Goal: Task Accomplishment & Management: Manage account settings

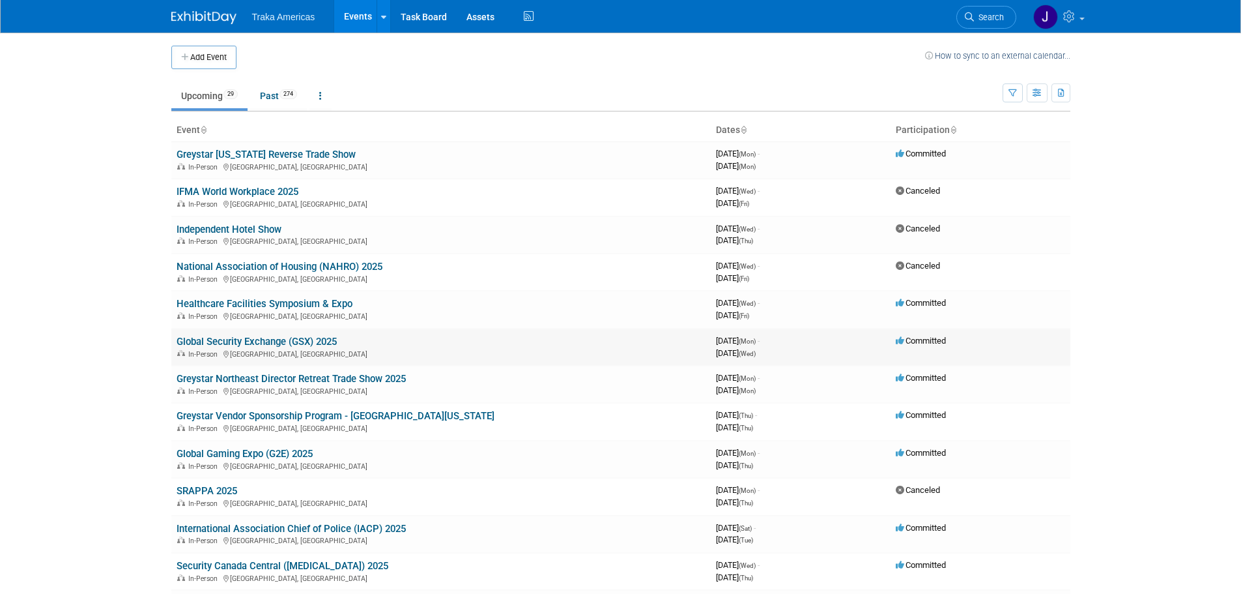
click at [274, 338] on link "Global Security Exchange (GSX) 2025" at bounding box center [257, 342] width 160 height 12
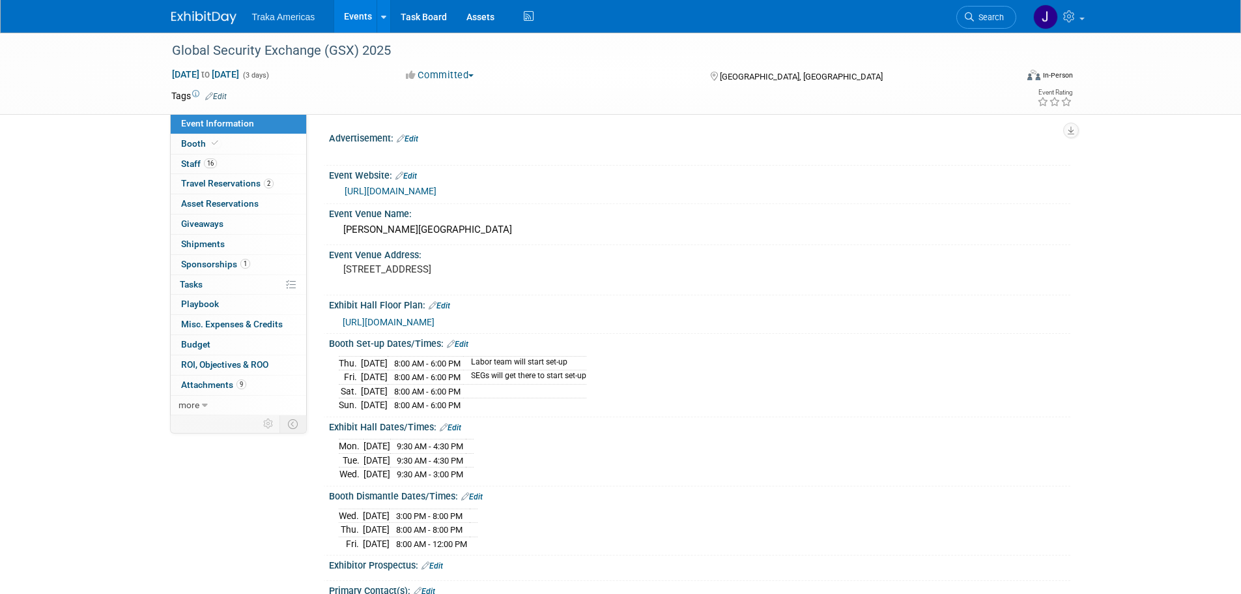
select select "National"
click at [266, 145] on link "Booth" at bounding box center [239, 144] width 136 height 20
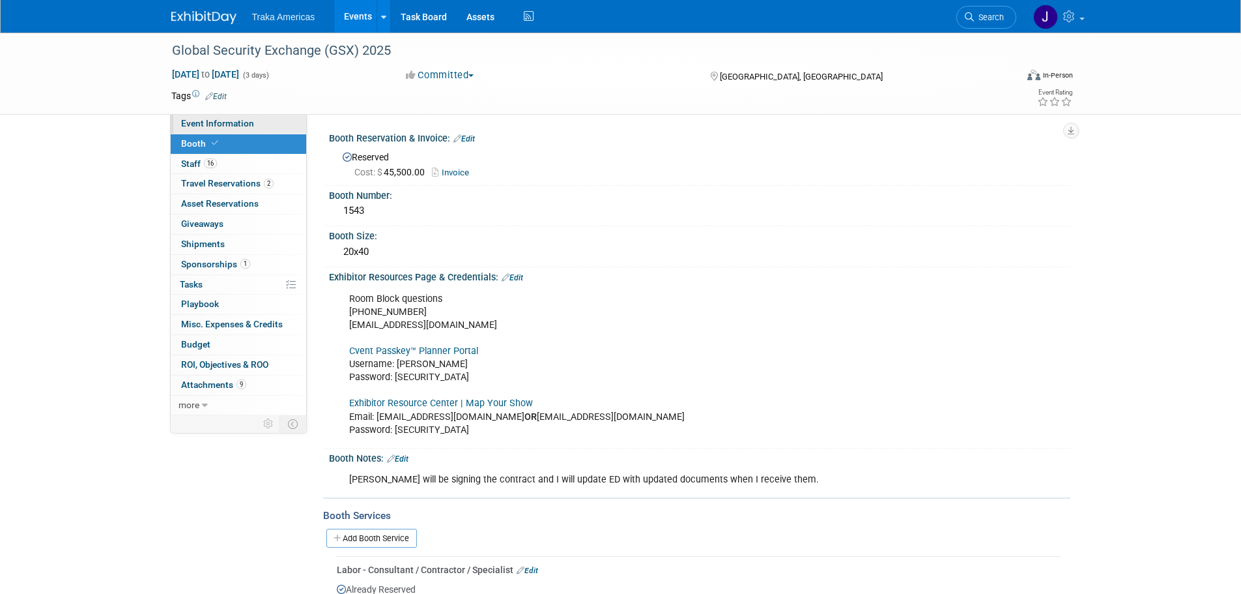
click at [263, 121] on link "Event Information" at bounding box center [239, 124] width 136 height 20
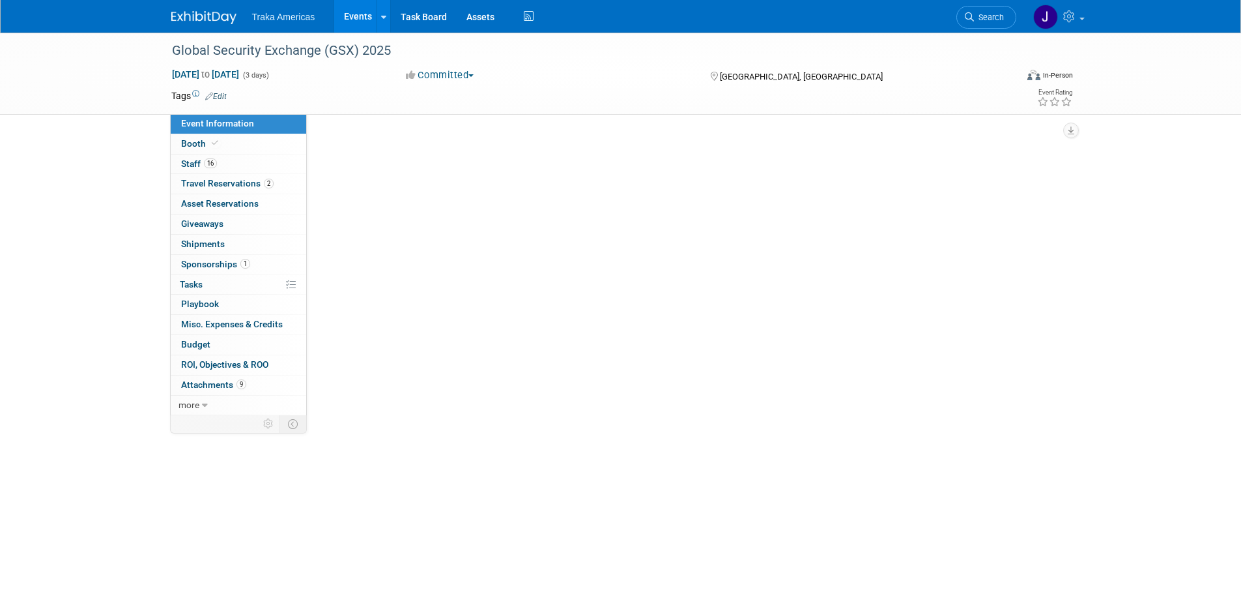
select select "National"
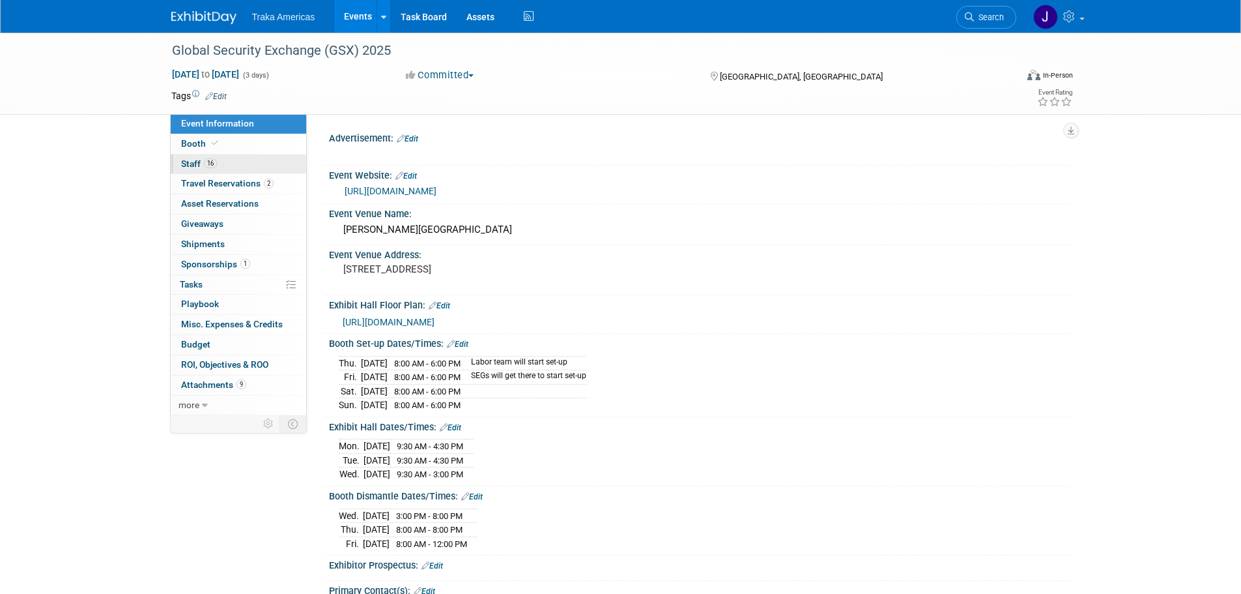
click at [204, 162] on span "16" at bounding box center [210, 163] width 13 height 10
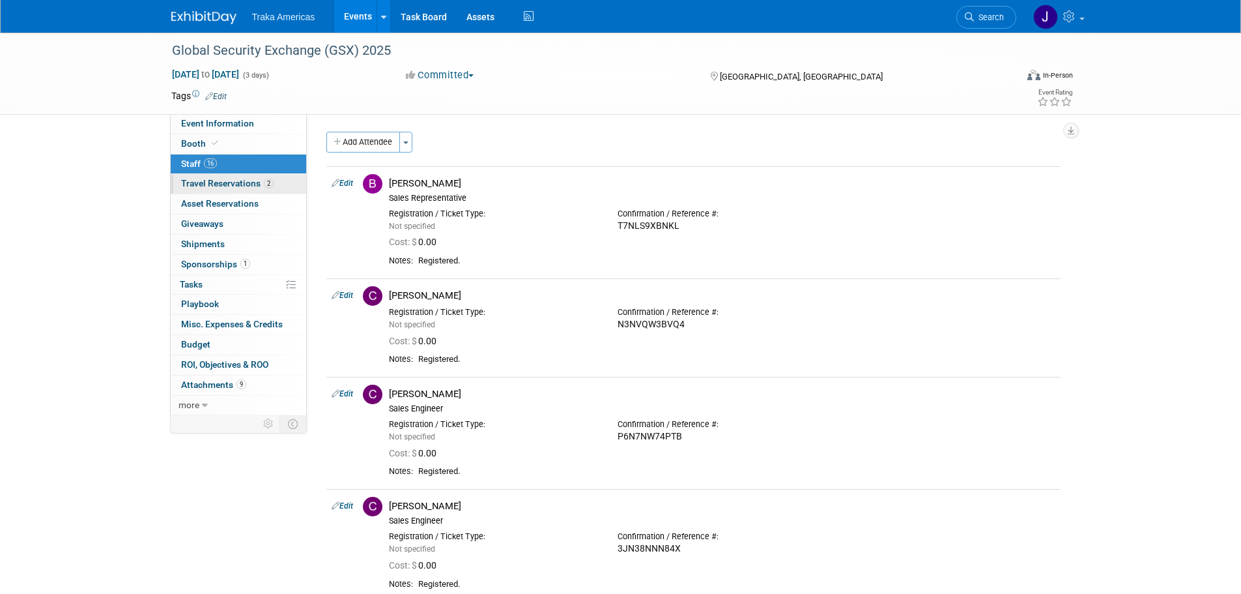
click at [246, 182] on span "Travel Reservations 2" at bounding box center [227, 183] width 93 height 10
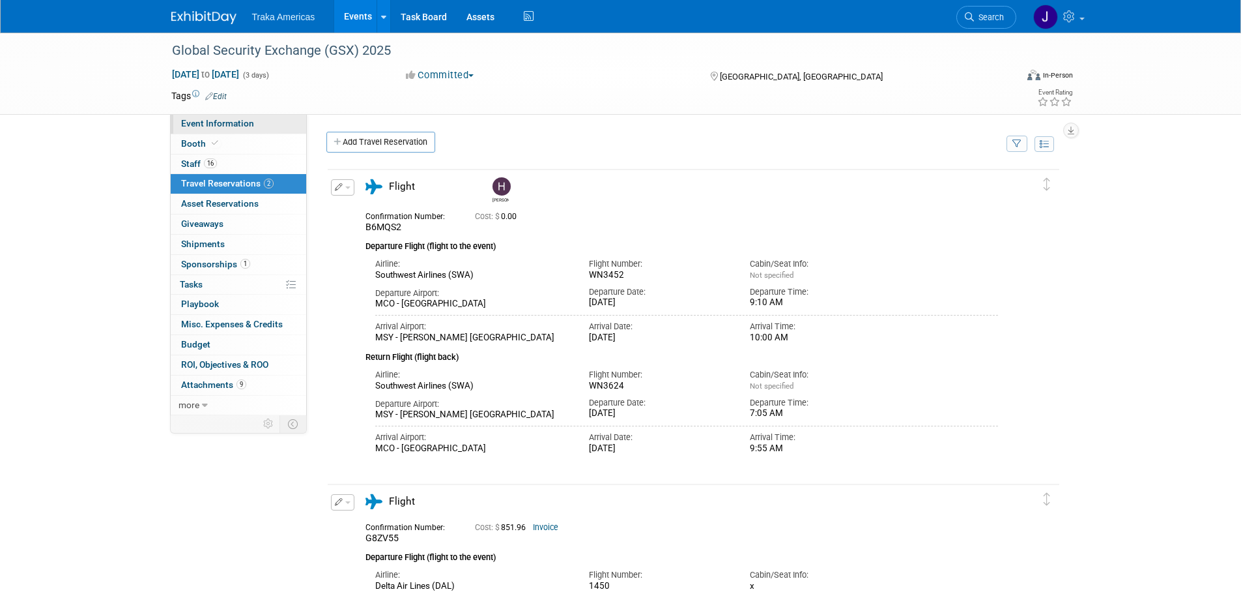
click at [250, 126] on span "Event Information" at bounding box center [217, 123] width 73 height 10
select select "National"
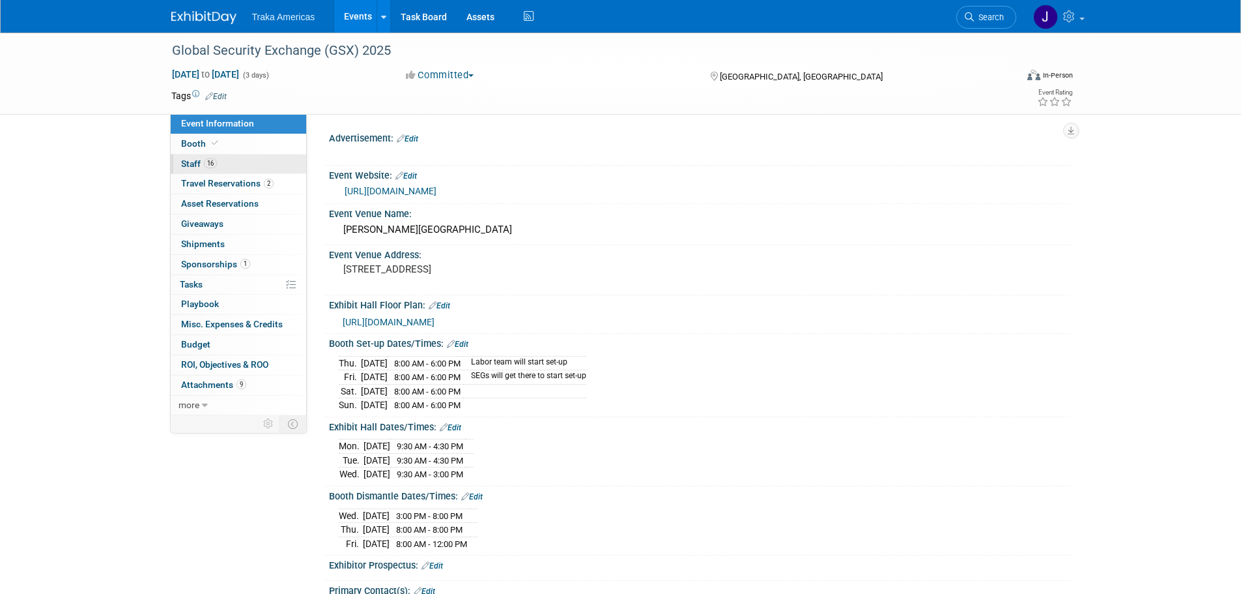
drag, startPoint x: 278, startPoint y: 139, endPoint x: 304, endPoint y: 162, distance: 34.2
click at [278, 139] on link "Booth" at bounding box center [239, 144] width 136 height 20
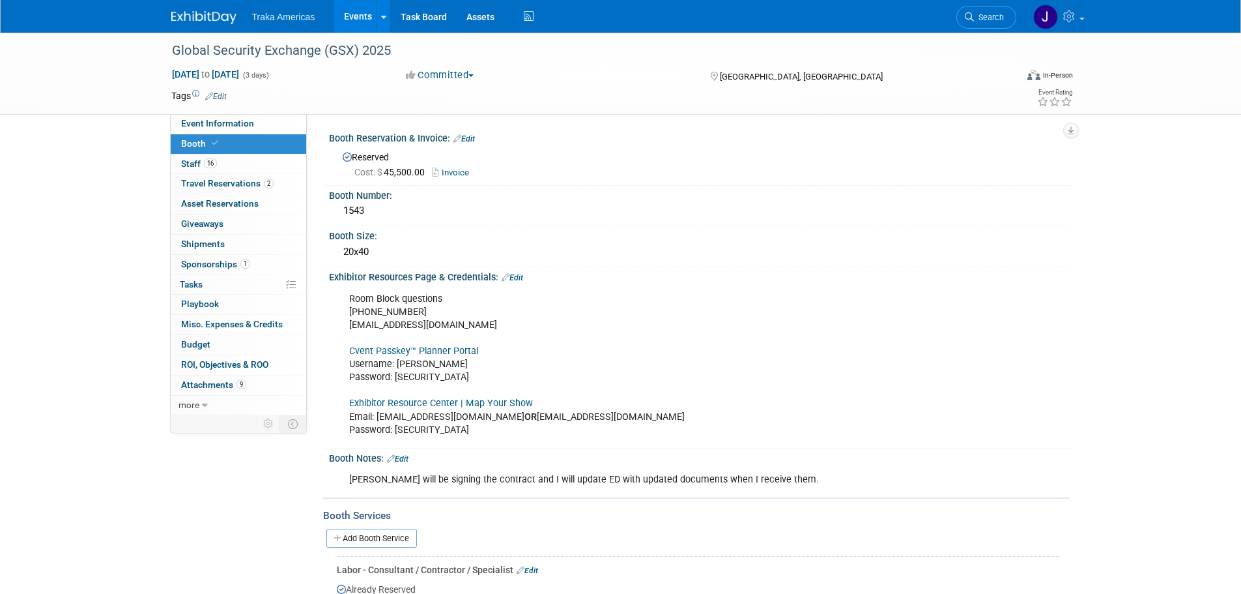
click at [437, 352] on link "Cvent Passkey™ Planner Portal" at bounding box center [413, 350] width 129 height 11
drag, startPoint x: 465, startPoint y: 375, endPoint x: 396, endPoint y: 378, distance: 69.8
click at [396, 378] on div "Room Block questions 972-349-7452 asis@mcievents.com Cvent Passkey™ Planner Por…" at bounding box center [633, 364] width 587 height 157
copy div "GSXrooms2025!"
click at [253, 161] on link "16 Staff 16" at bounding box center [239, 164] width 136 height 20
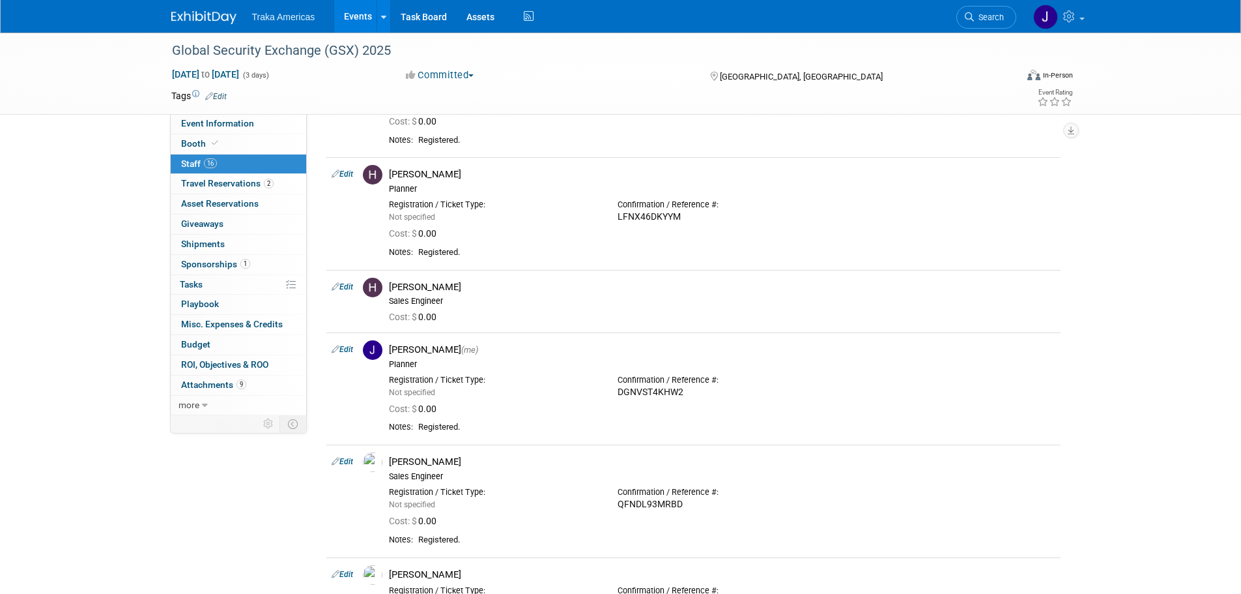
scroll to position [972, 0]
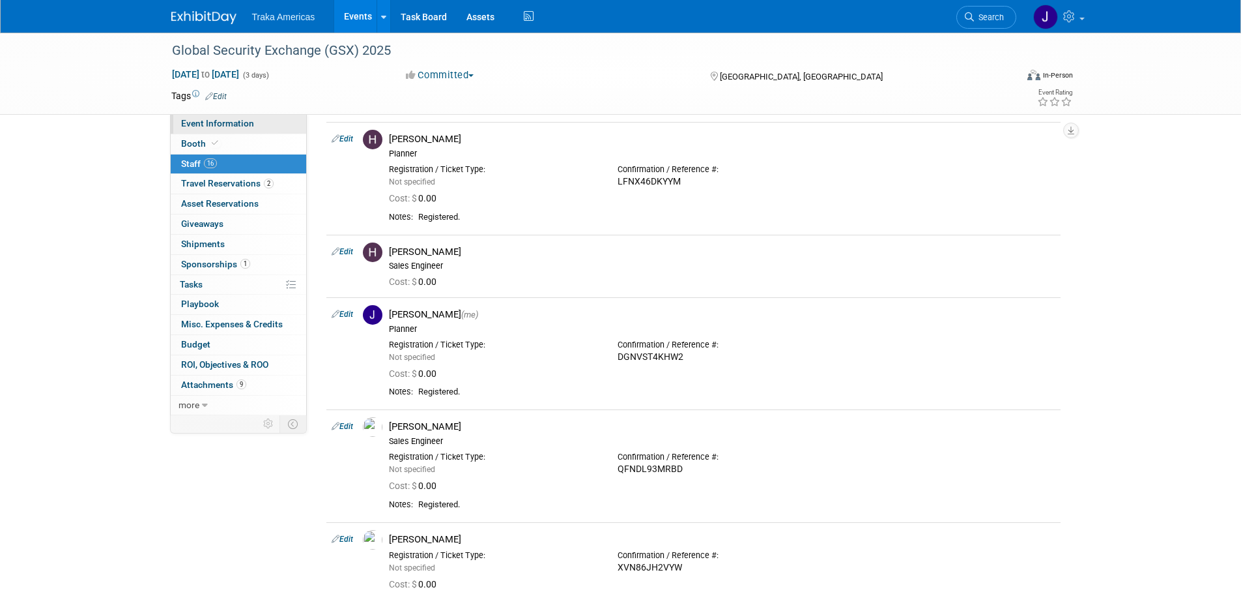
click at [240, 122] on span "Event Information" at bounding box center [217, 123] width 73 height 10
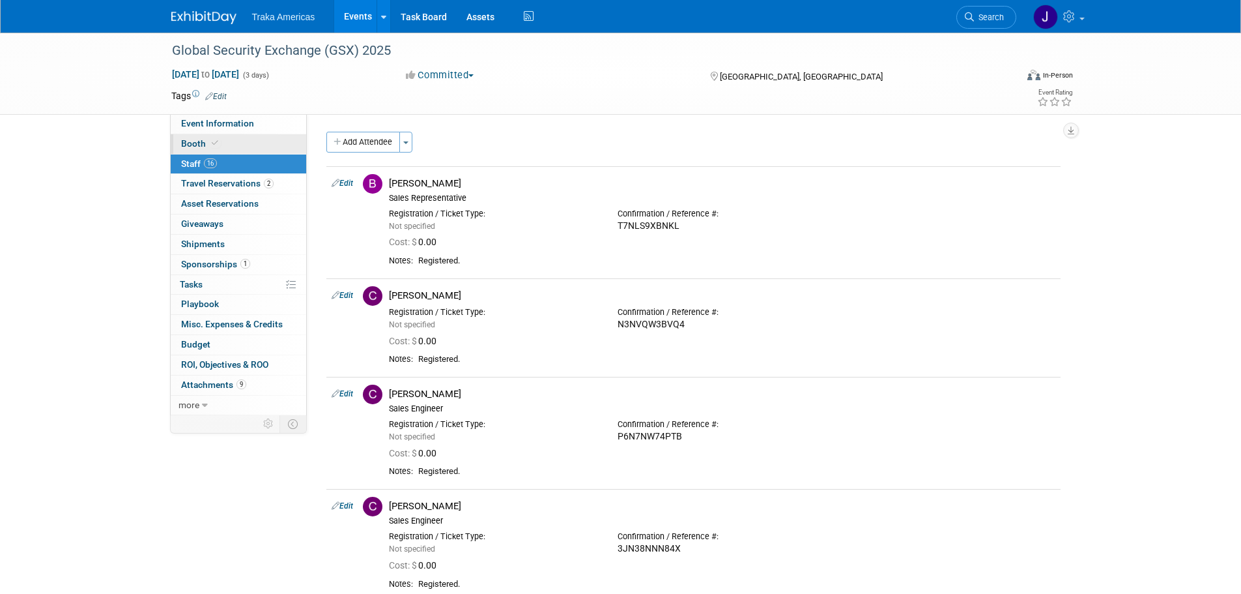
select select "National"
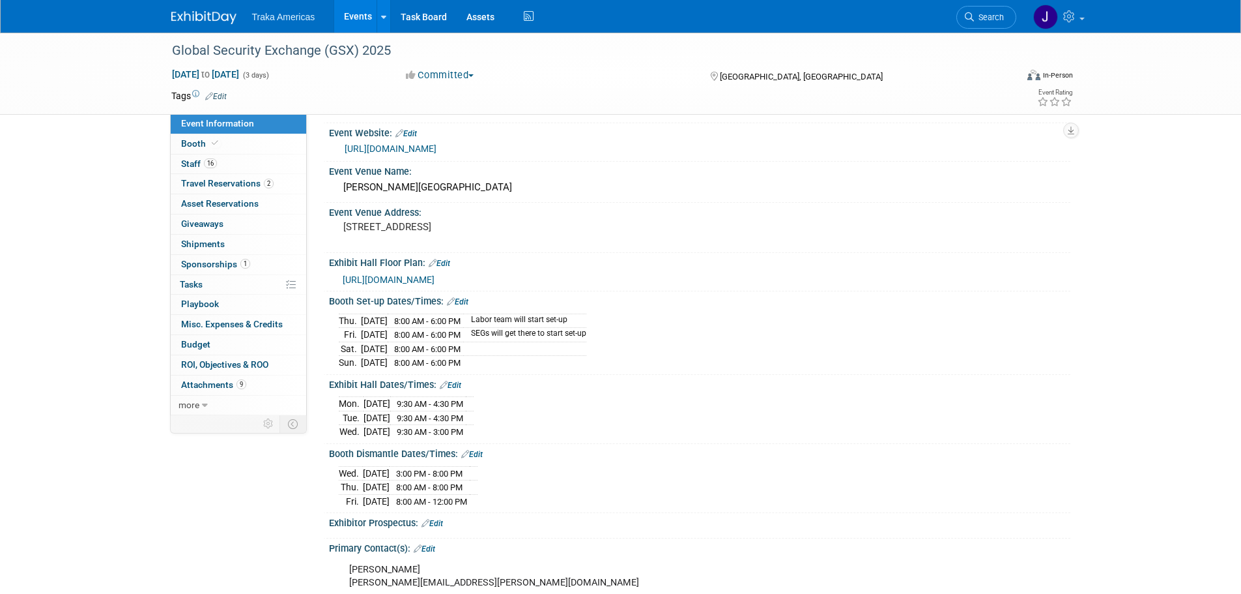
scroll to position [65, 0]
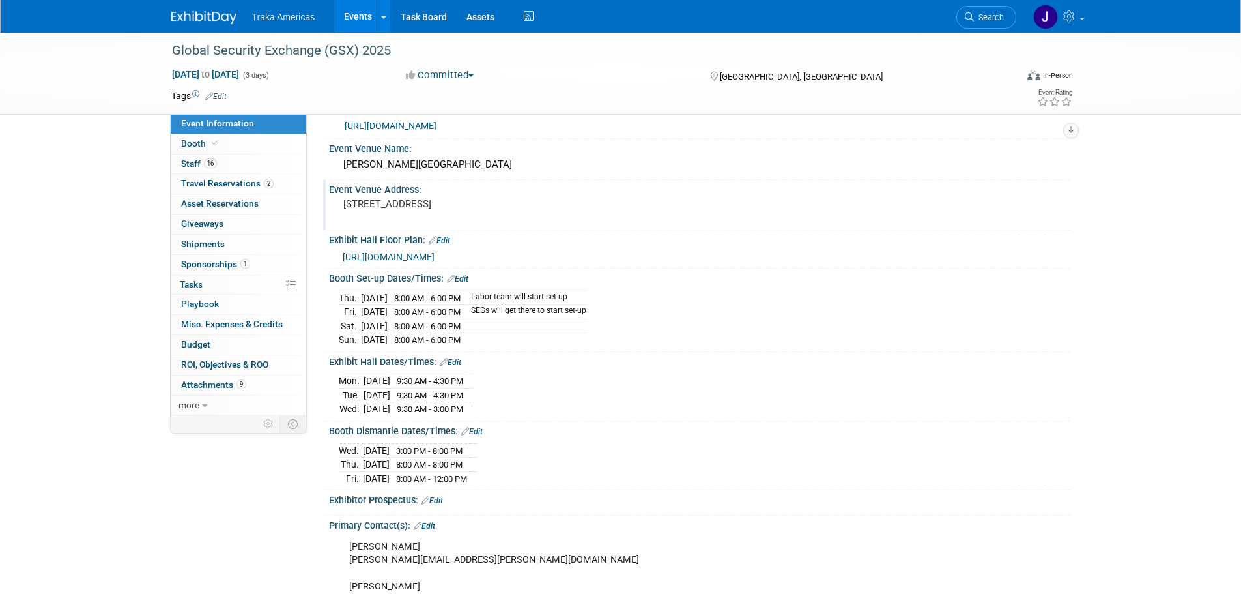
click at [449, 210] on pre "[STREET_ADDRESS]" at bounding box center [483, 204] width 280 height 12
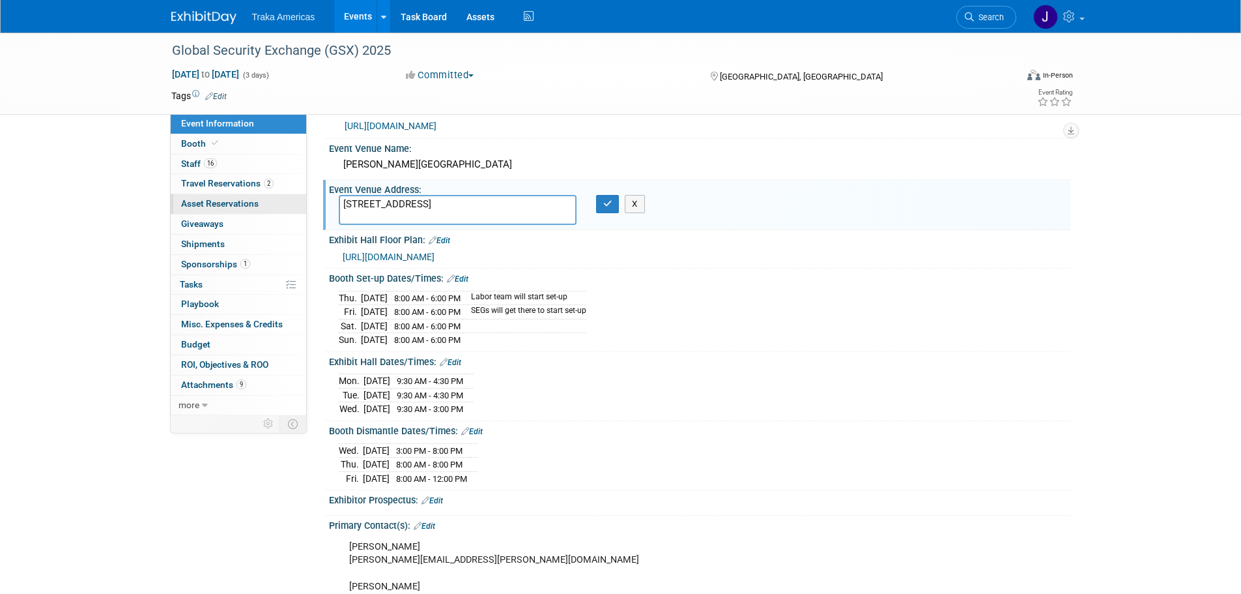
drag, startPoint x: 456, startPoint y: 216, endPoint x: 303, endPoint y: 200, distance: 153.9
click at [303, 200] on div "Event Information Event Info Booth Booth 16 Staff 16 Staff 2 Travel Reservation…" at bounding box center [621, 370] width 919 height 806
click at [610, 207] on icon "button" at bounding box center [607, 203] width 9 height 8
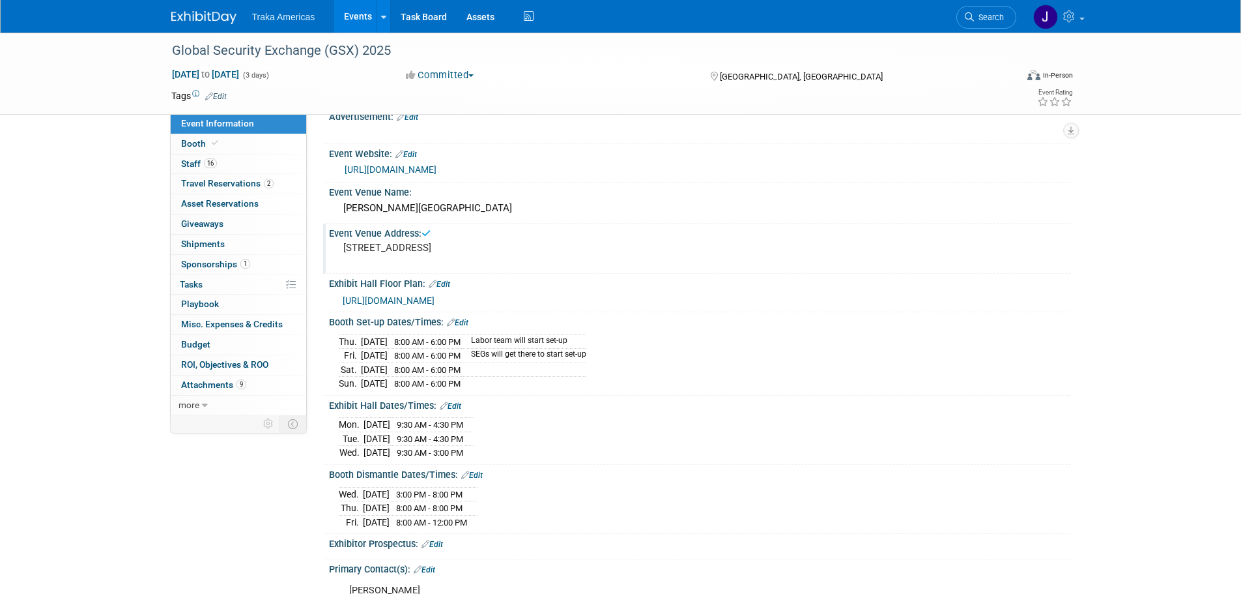
scroll to position [0, 0]
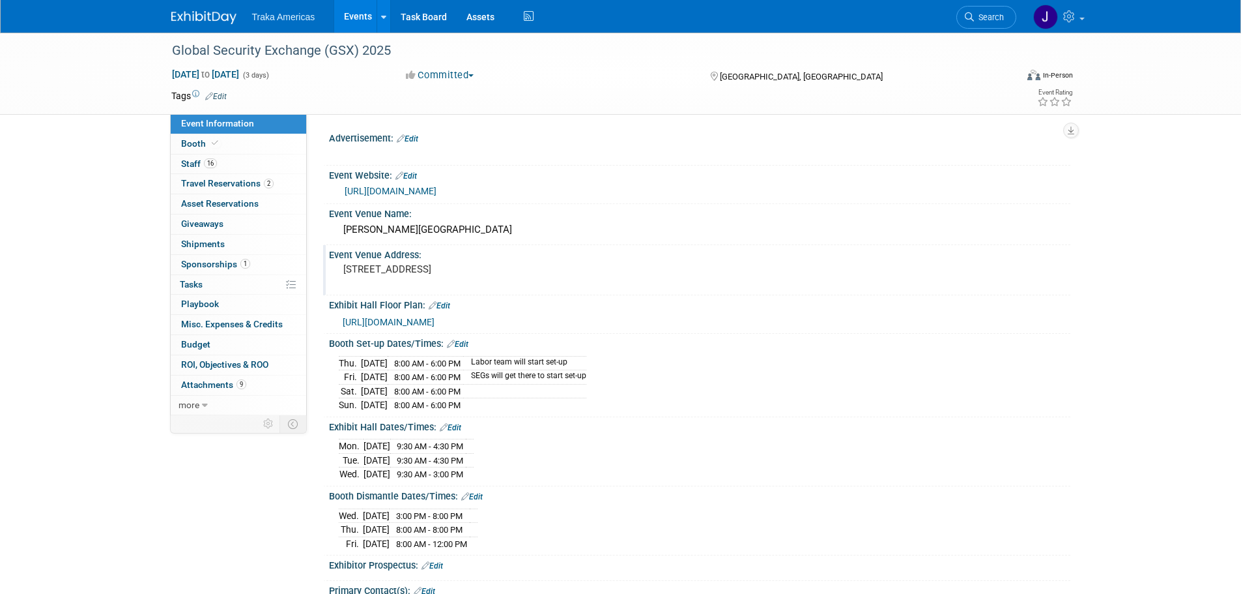
click at [209, 14] on img at bounding box center [203, 17] width 65 height 13
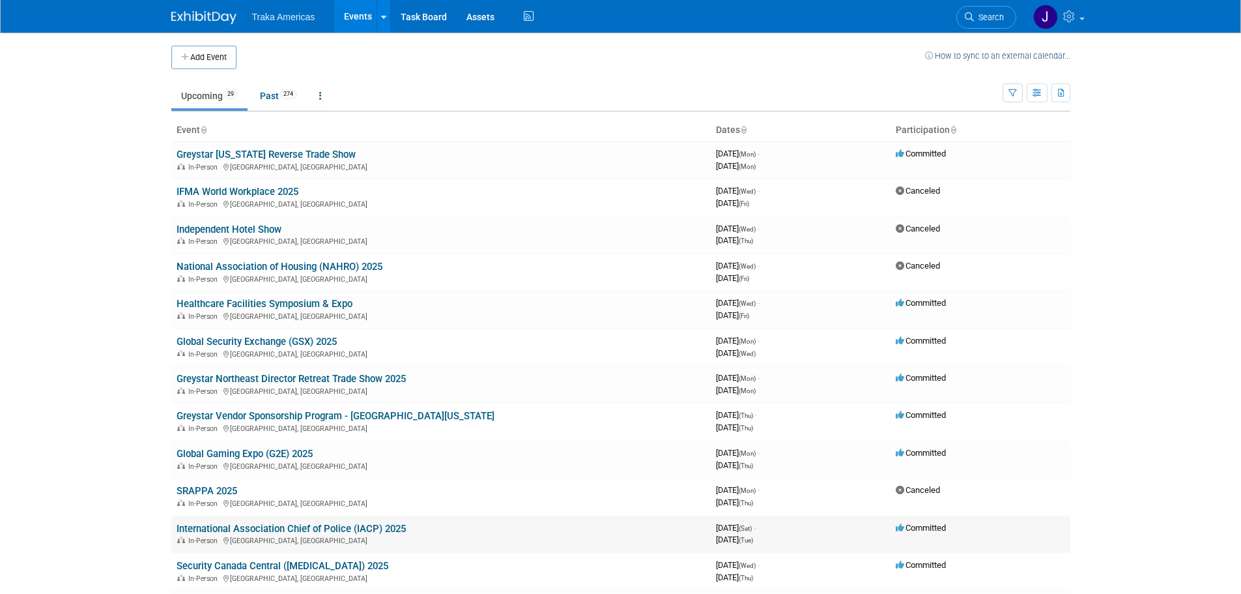
click at [324, 525] on link "International Association Chief of Police (IACP) 2025" at bounding box center [291, 529] width 229 height 12
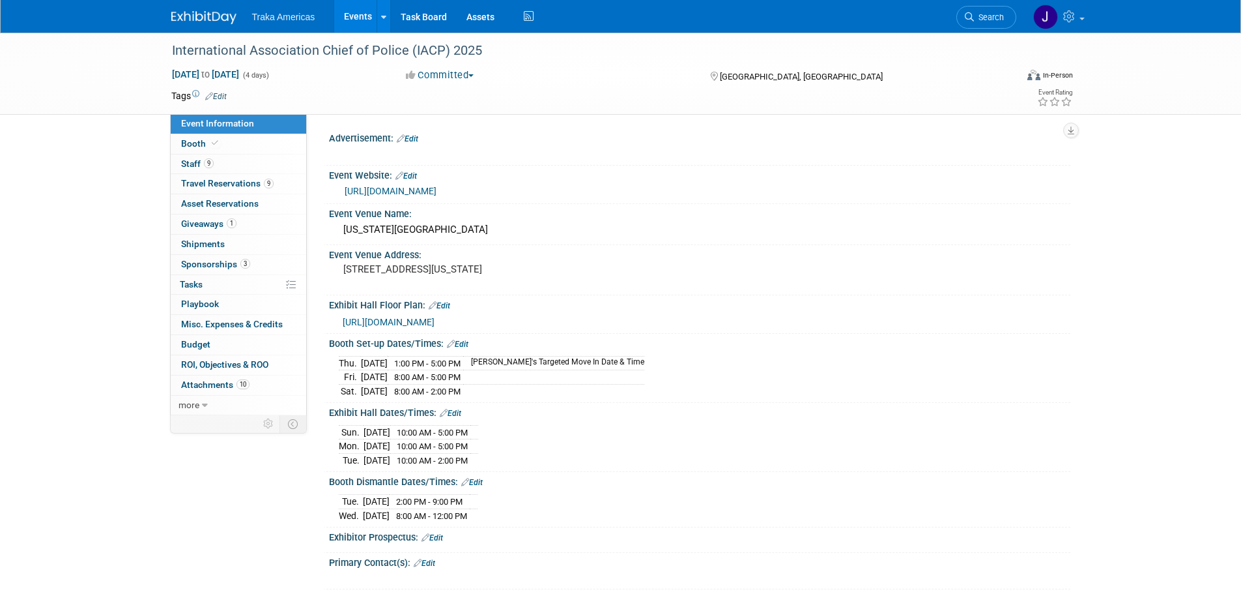
select select "National"
click at [227, 188] on link "9 Travel Reservations 9" at bounding box center [239, 184] width 136 height 20
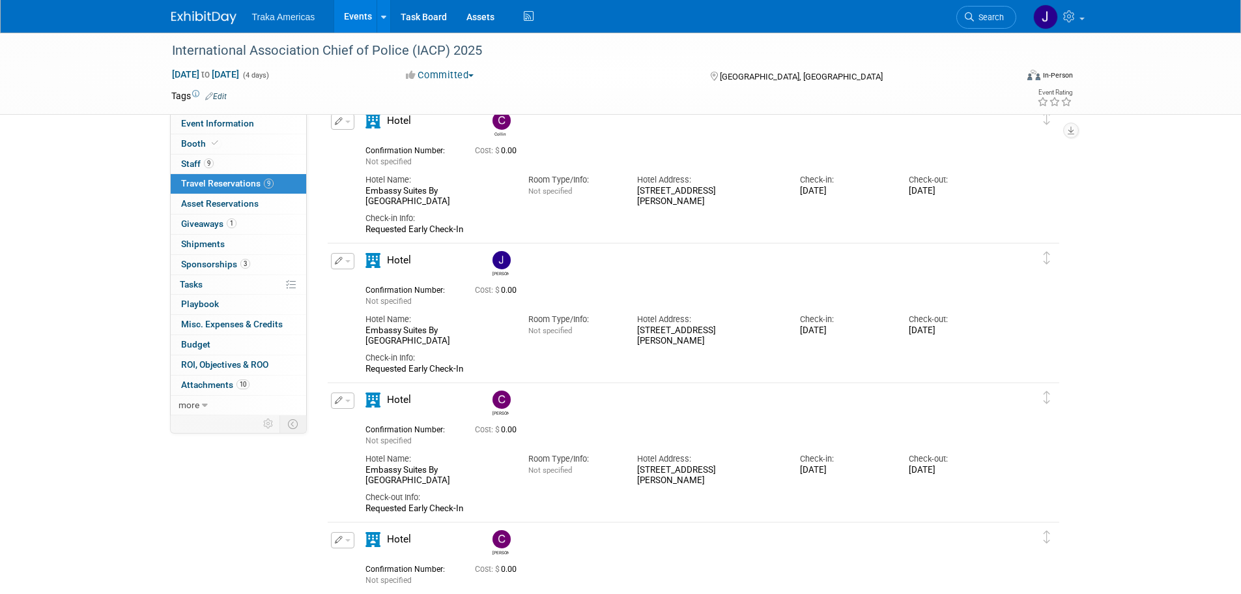
scroll to position [65, 0]
click at [256, 119] on link "Event Information" at bounding box center [239, 124] width 136 height 20
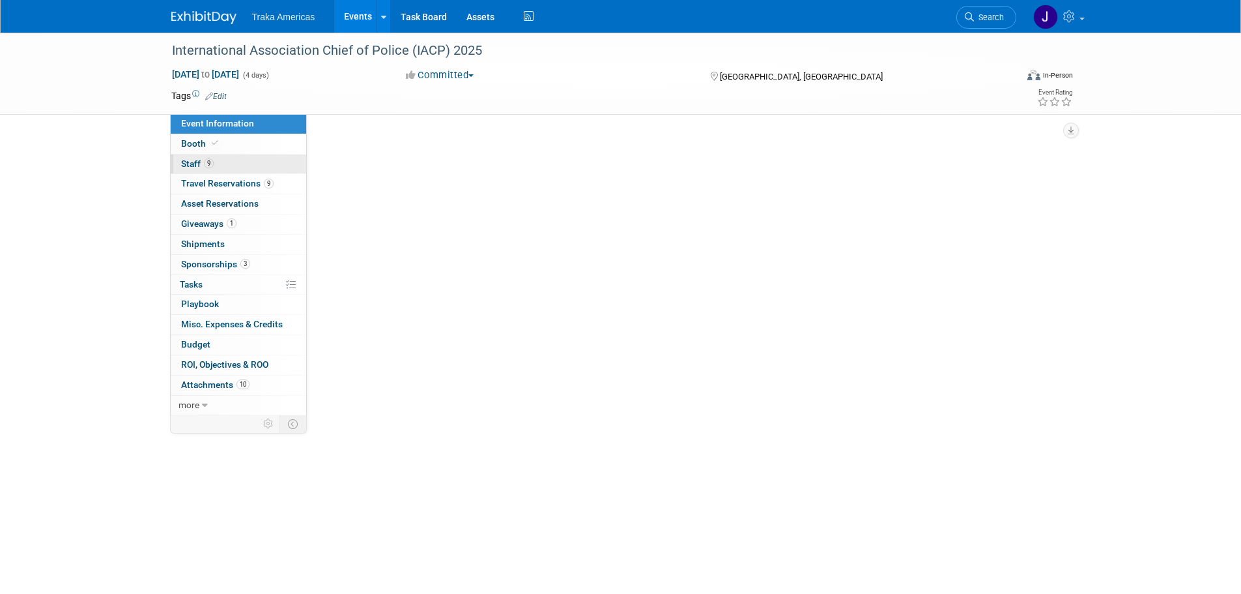
scroll to position [0, 0]
select select "National"
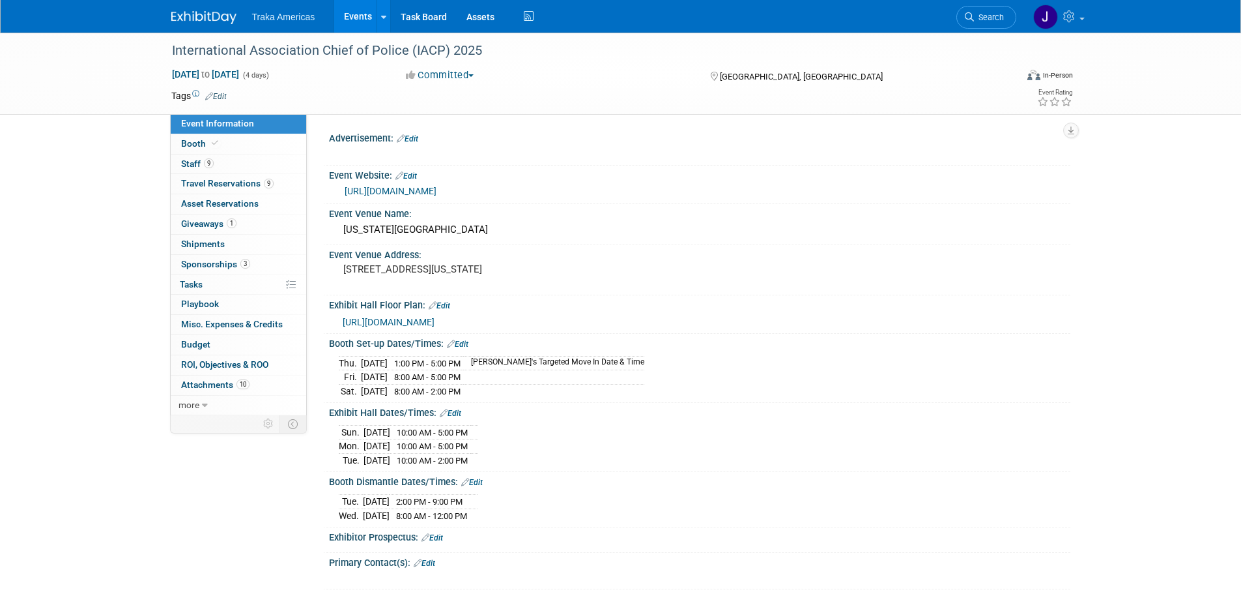
click at [192, 17] on img at bounding box center [203, 17] width 65 height 13
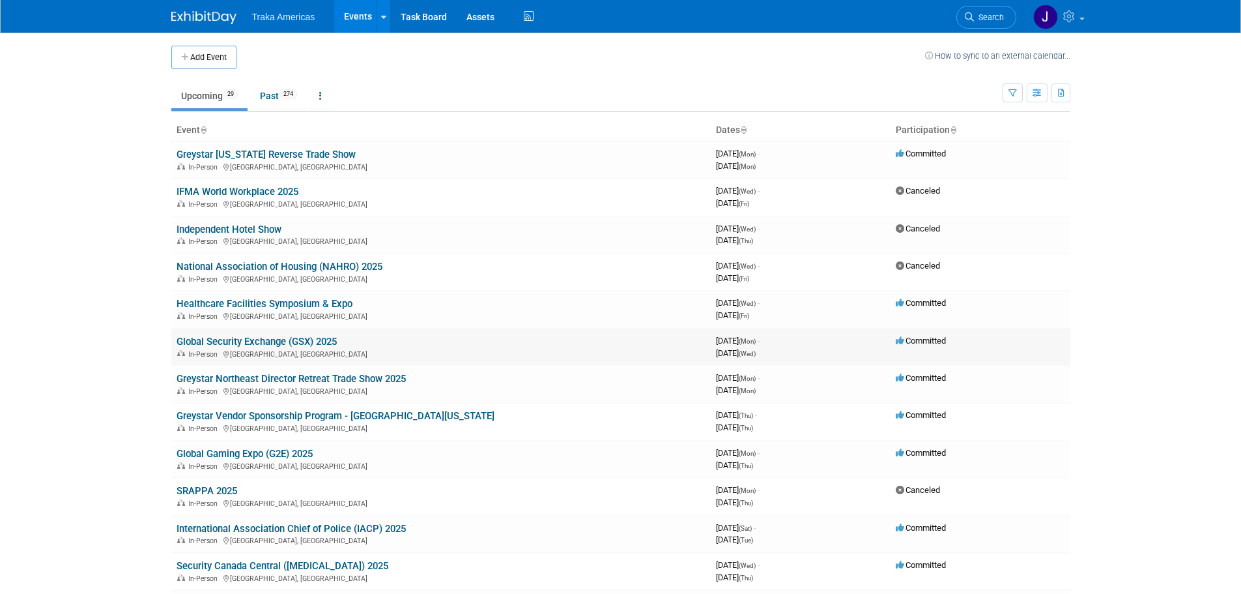
click at [281, 339] on link "Global Security Exchange (GSX) 2025" at bounding box center [257, 342] width 160 height 12
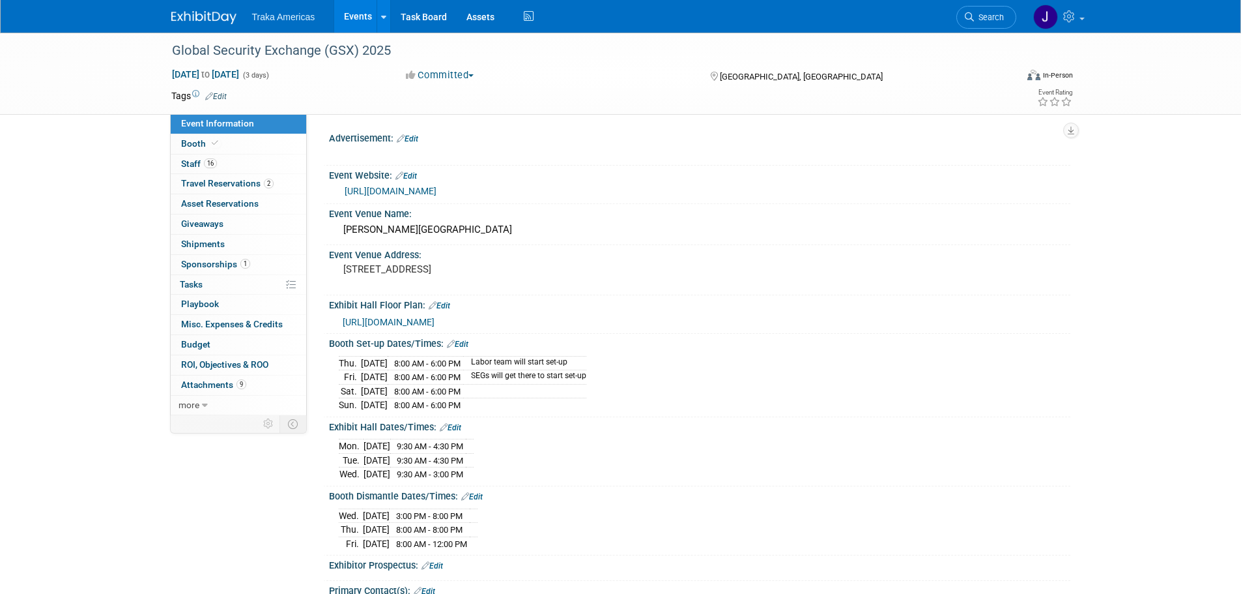
select select "National"
click at [257, 157] on link "16 Staff 16" at bounding box center [239, 164] width 136 height 20
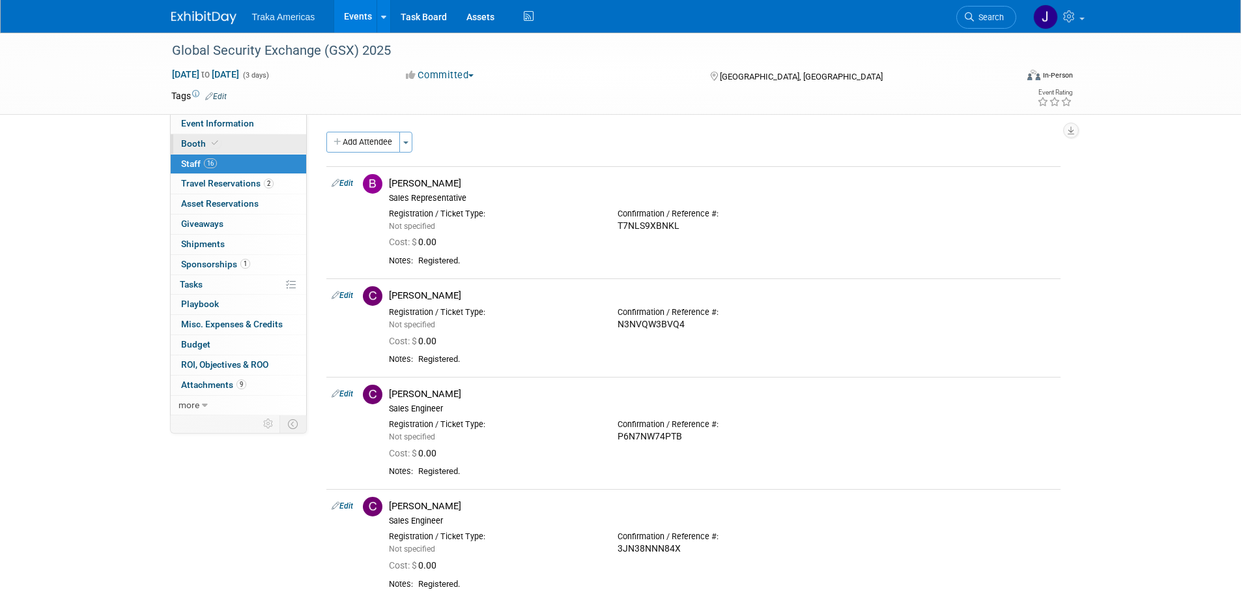
click at [266, 137] on link "Booth" at bounding box center [239, 144] width 136 height 20
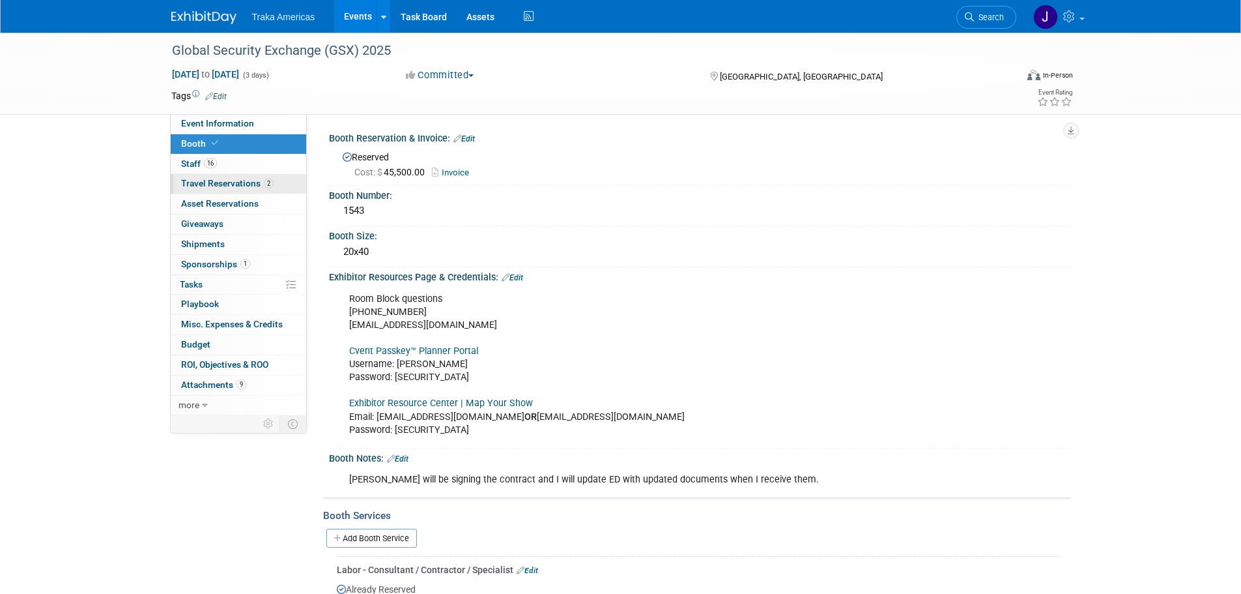
click at [257, 174] on link "2 Travel Reservations 2" at bounding box center [239, 184] width 136 height 20
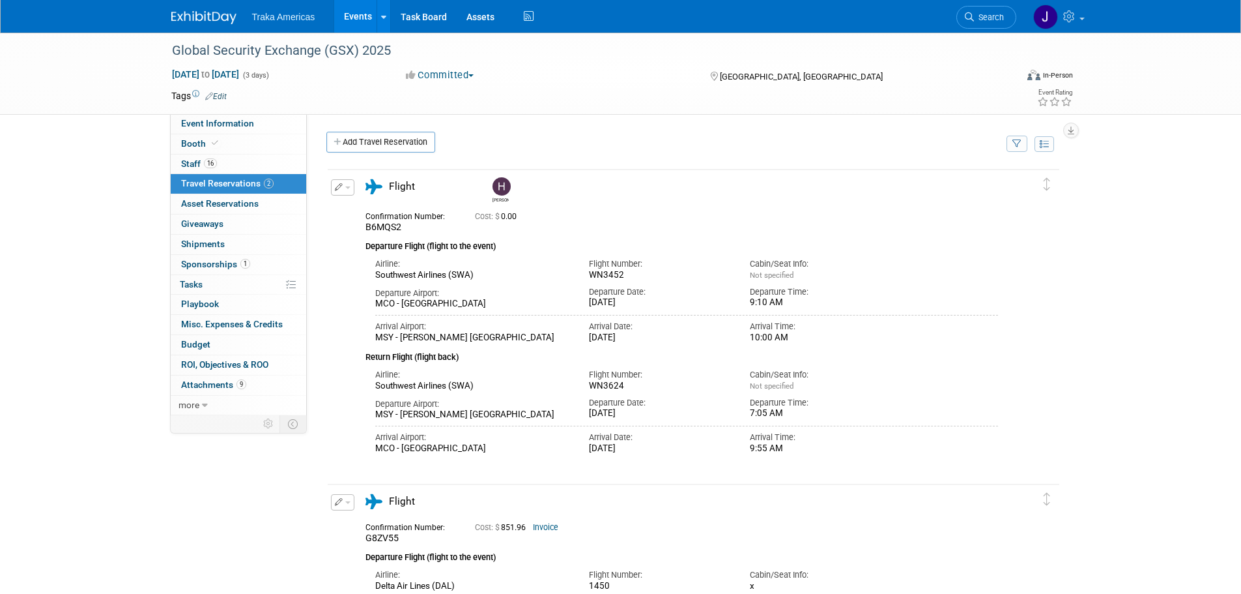
click at [208, 21] on img at bounding box center [203, 17] width 65 height 13
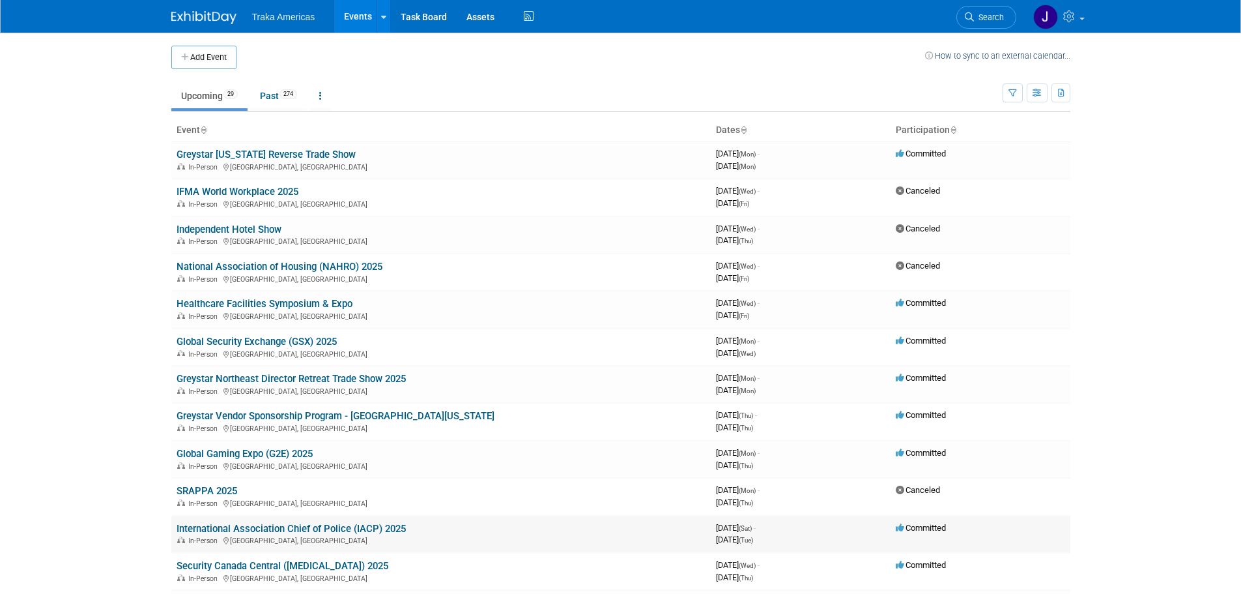
click at [248, 528] on link "International Association Chief of Police (IACP) 2025" at bounding box center [291, 529] width 229 height 12
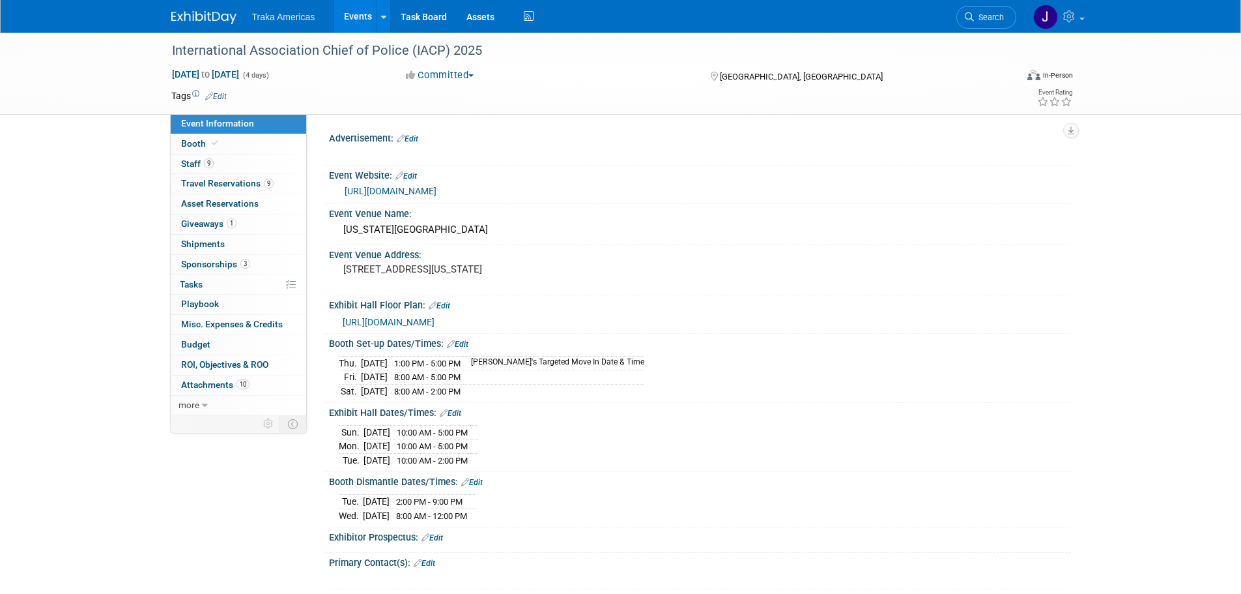
select select "National"
click at [248, 190] on link "9 Travel Reservations 9" at bounding box center [239, 184] width 136 height 20
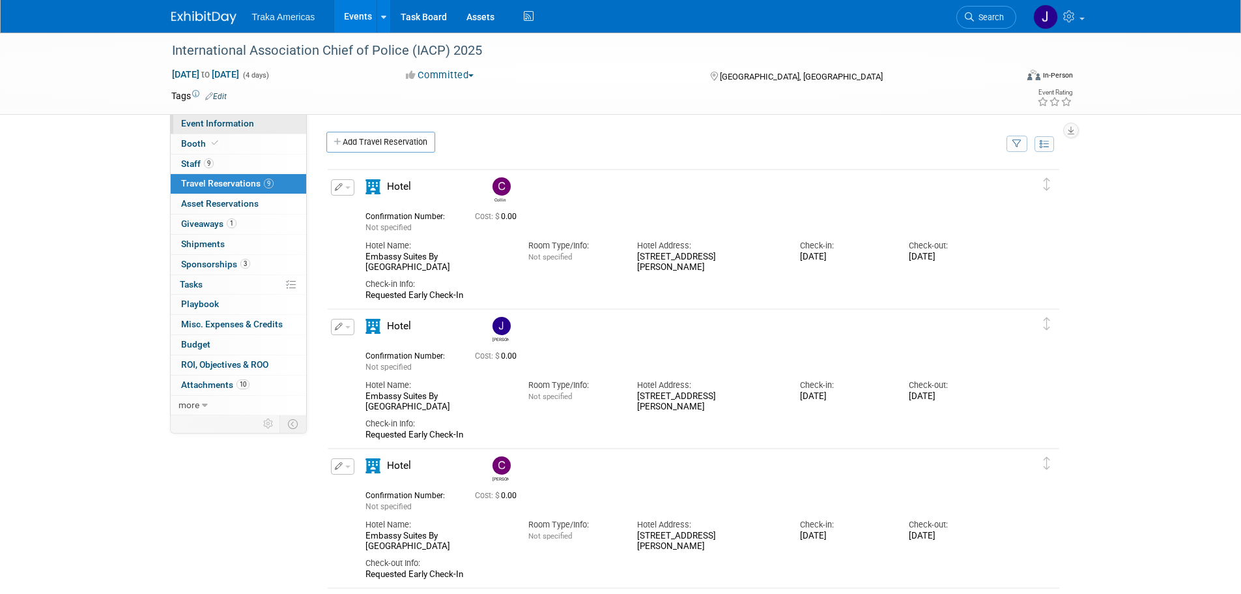
click at [255, 131] on link "Event Information" at bounding box center [239, 124] width 136 height 20
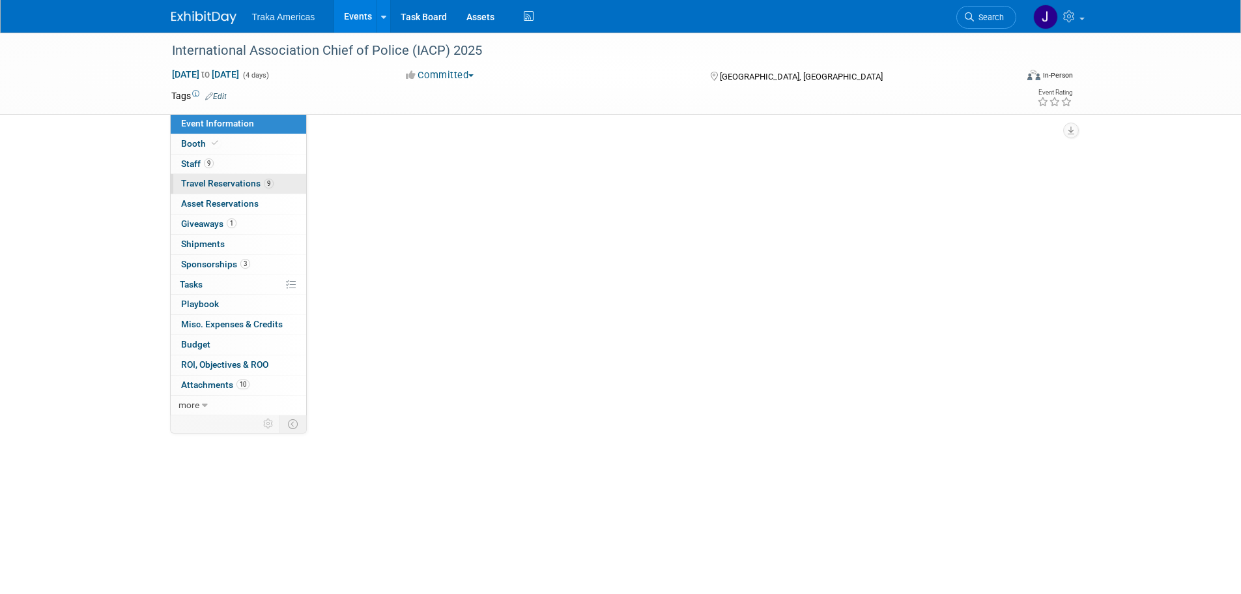
select select "National"
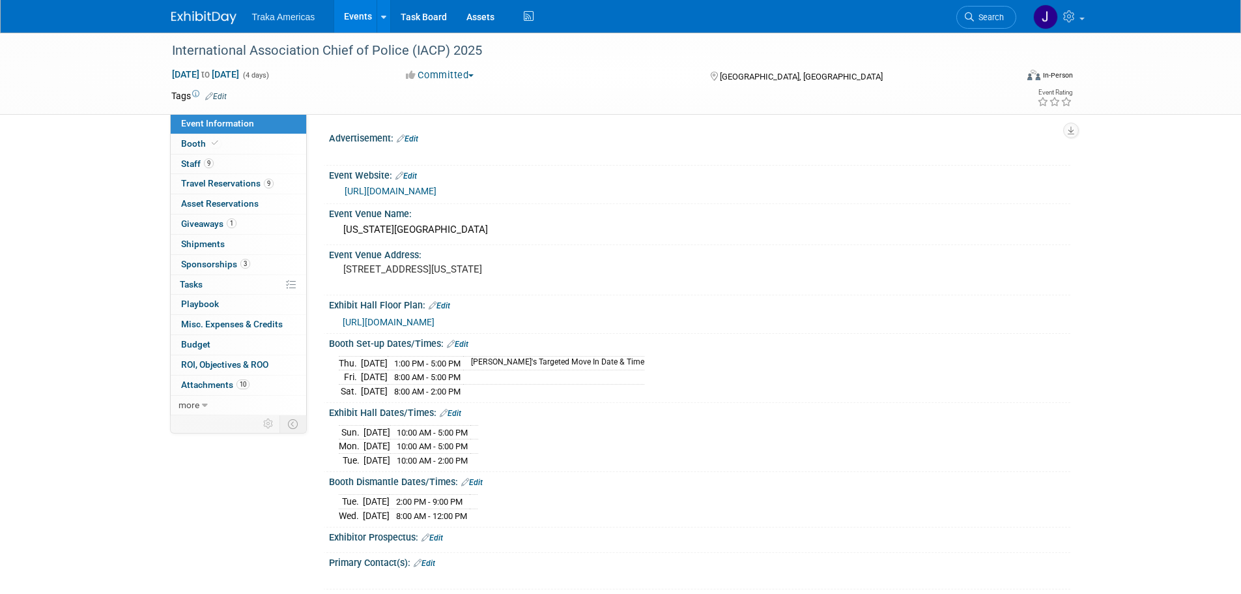
select select "National"
click at [184, 11] on img at bounding box center [203, 17] width 65 height 13
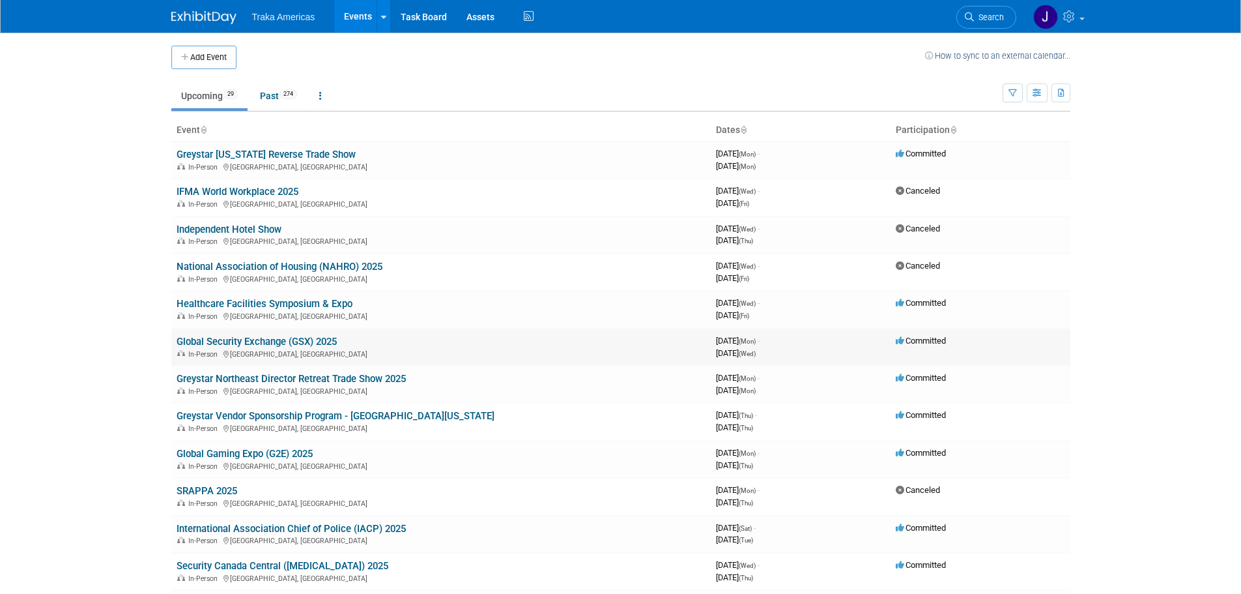
click at [312, 338] on link "Global Security Exchange (GSX) 2025" at bounding box center [257, 342] width 160 height 12
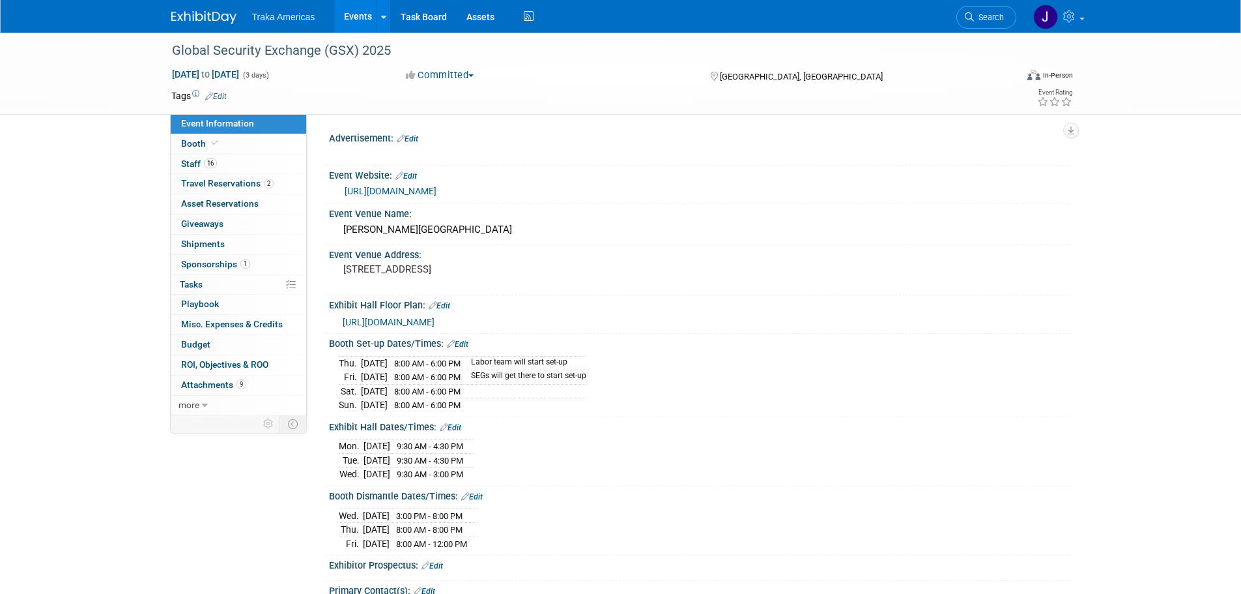
select select "National"
click at [264, 186] on span "2" at bounding box center [269, 184] width 10 height 10
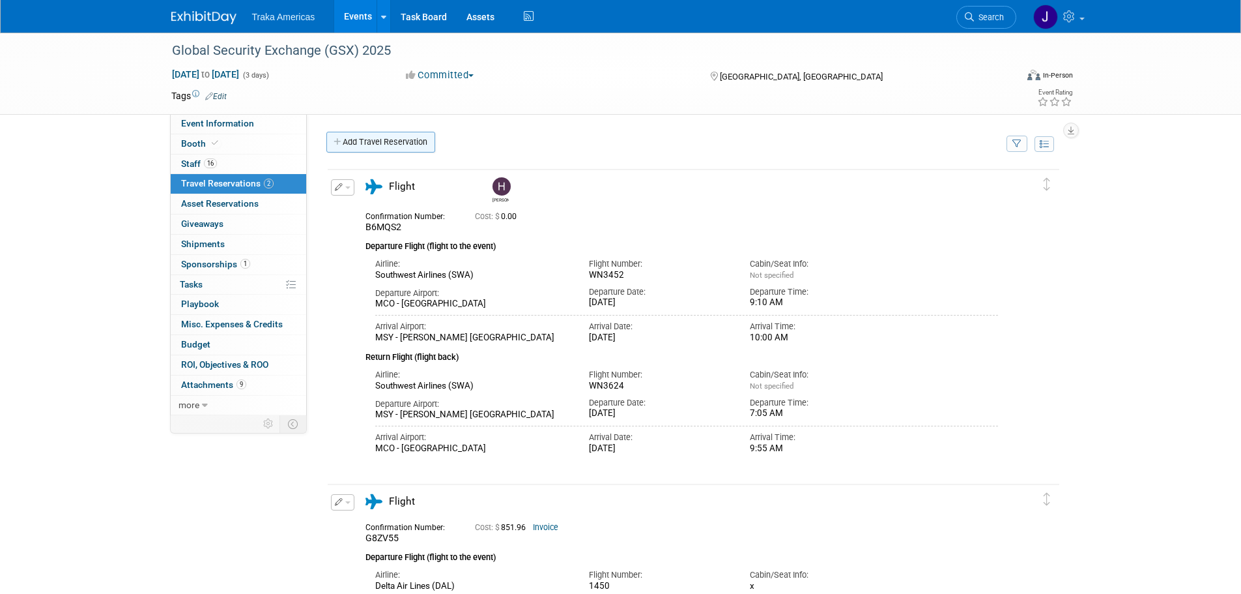
click at [388, 145] on link "Add Travel Reservation" at bounding box center [380, 142] width 109 height 21
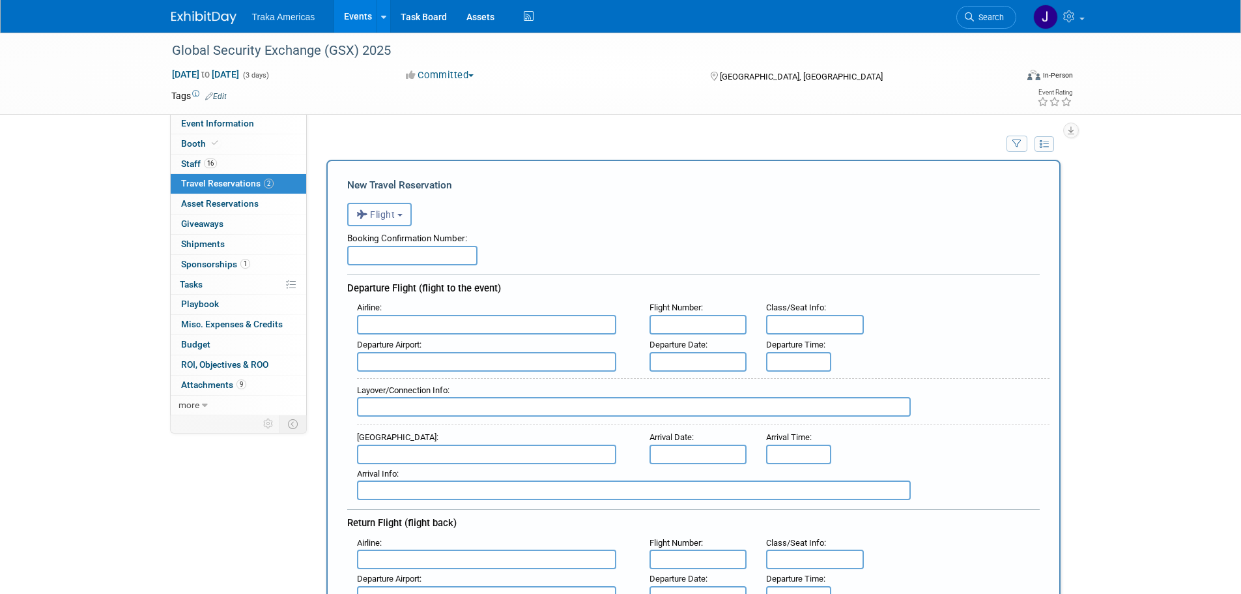
click at [388, 218] on span "Flight" at bounding box center [375, 214] width 39 height 10
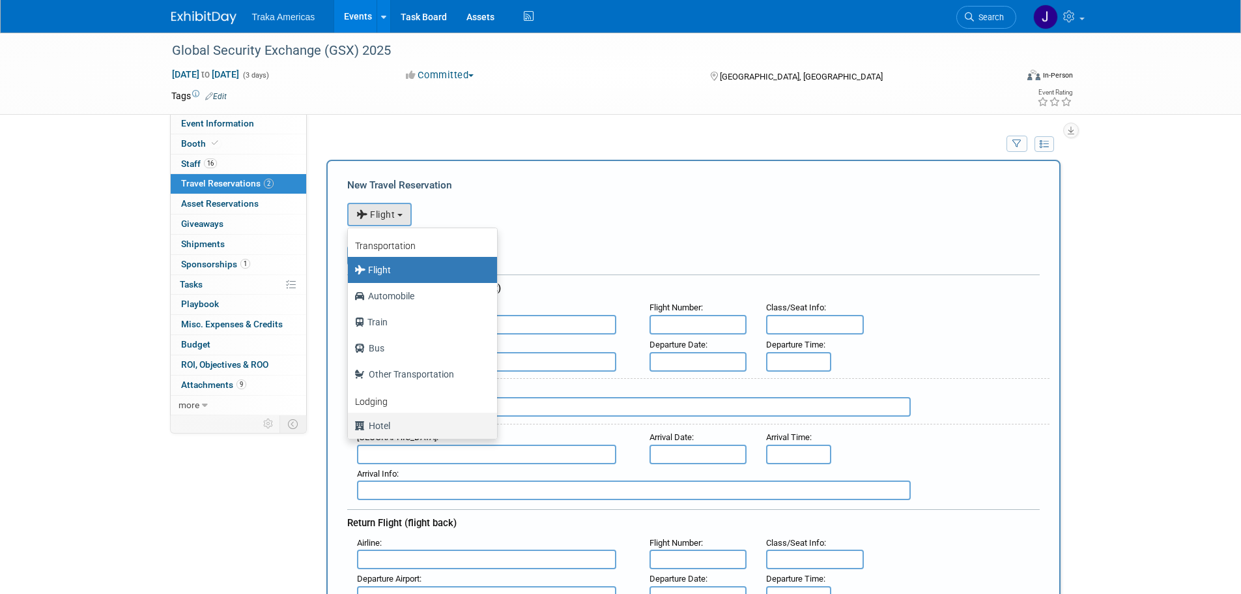
click at [424, 425] on label "Hotel" at bounding box center [419, 425] width 130 height 21
click at [350, 425] on input "Hotel" at bounding box center [345, 424] width 8 height 8
select select "6"
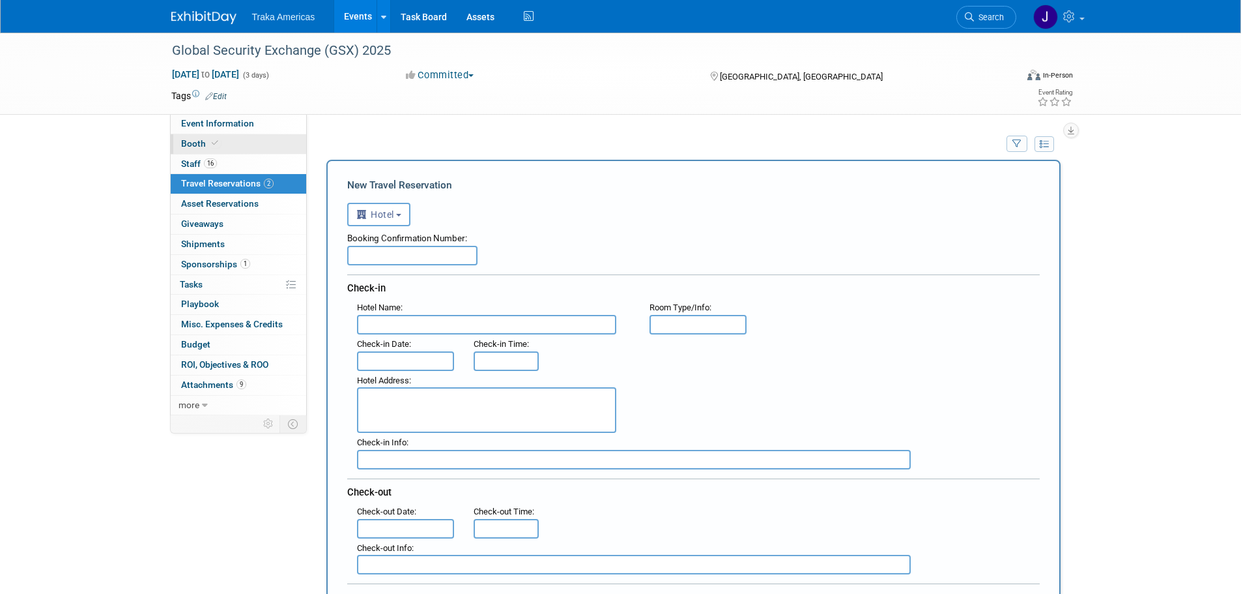
click at [260, 151] on link "Booth" at bounding box center [239, 144] width 136 height 20
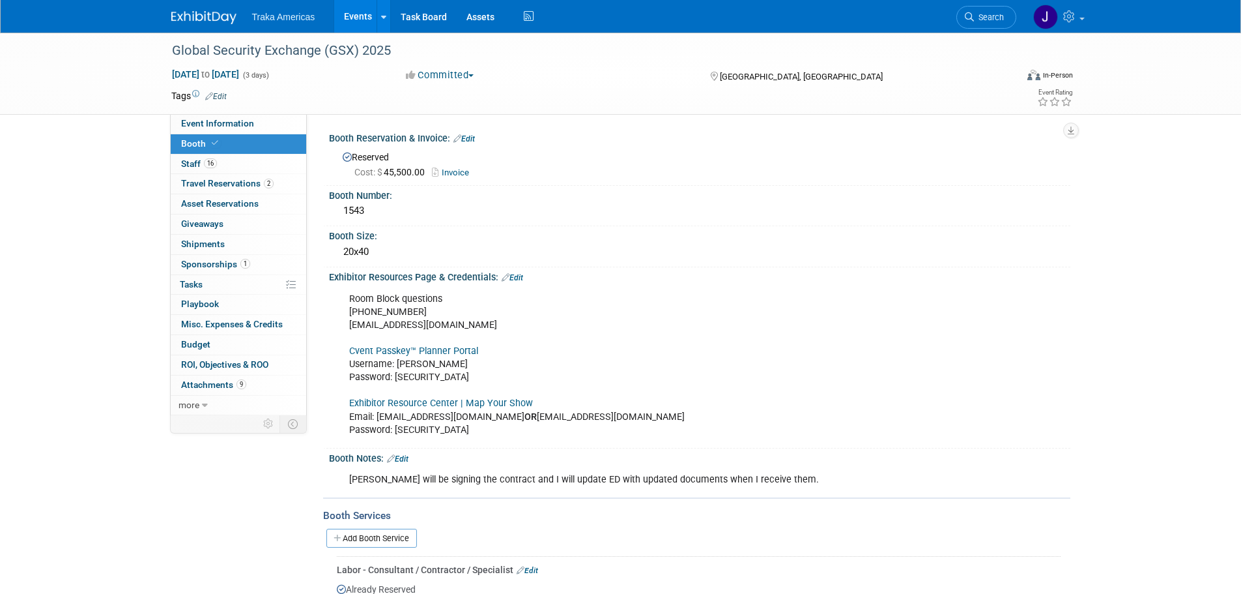
click at [416, 351] on link "Cvent Passkey™ Planner Portal" at bounding box center [413, 350] width 129 height 11
drag, startPoint x: 464, startPoint y: 374, endPoint x: 397, endPoint y: 382, distance: 67.6
click at [397, 382] on div "Room Block questions 972-349-7452 asis@mcievents.com Cvent Passkey™ Planner Por…" at bounding box center [633, 364] width 587 height 157
copy div "GSXrooms2025!"
click at [253, 168] on link "16 Staff 16" at bounding box center [239, 164] width 136 height 20
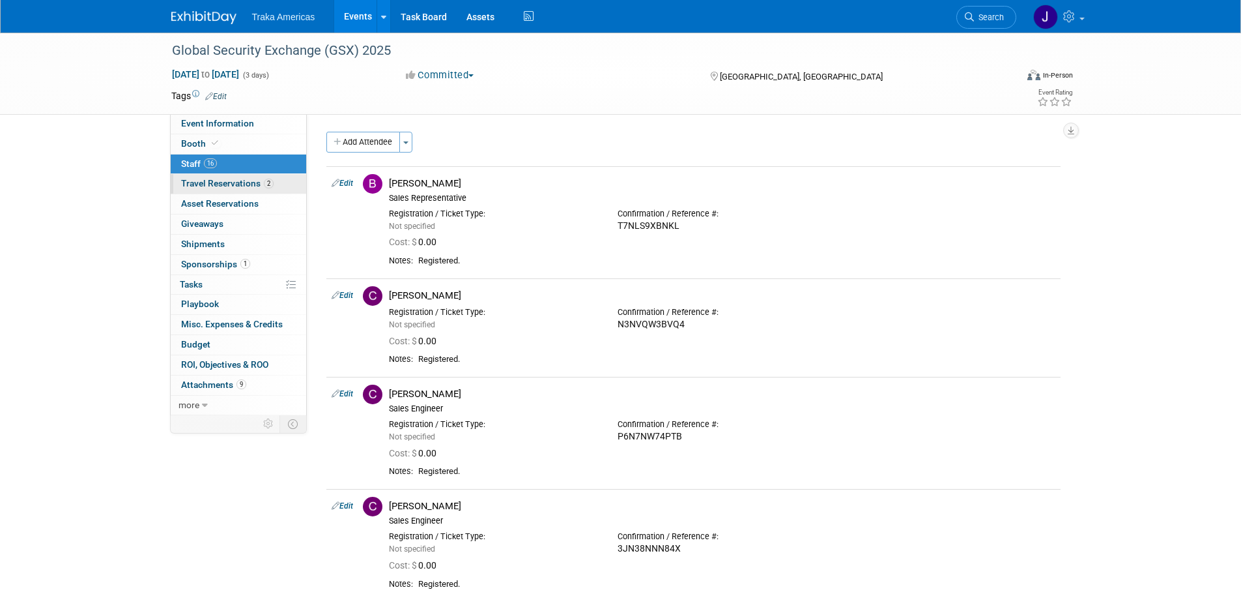
click at [258, 180] on span "Travel Reservations 2" at bounding box center [227, 183] width 93 height 10
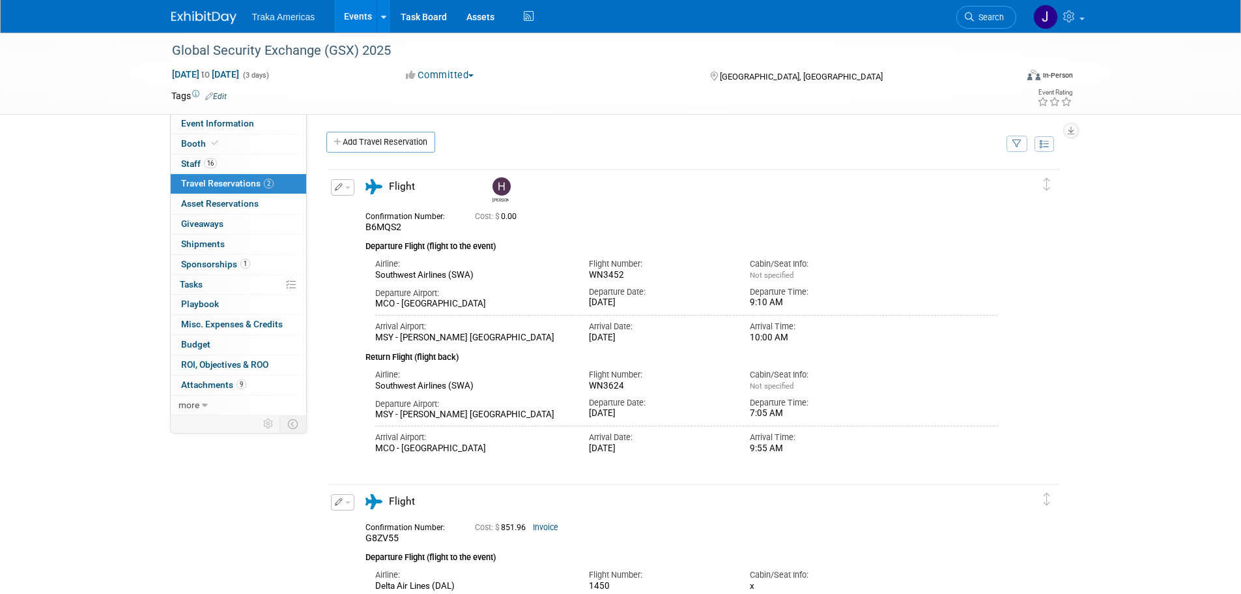
click at [382, 130] on div "Advertisement: Edit X Event Website: Edit https://www.gsx.org/ Event Venue Name…" at bounding box center [689, 264] width 764 height 301
click at [382, 136] on link "Add Travel Reservation" at bounding box center [380, 142] width 109 height 21
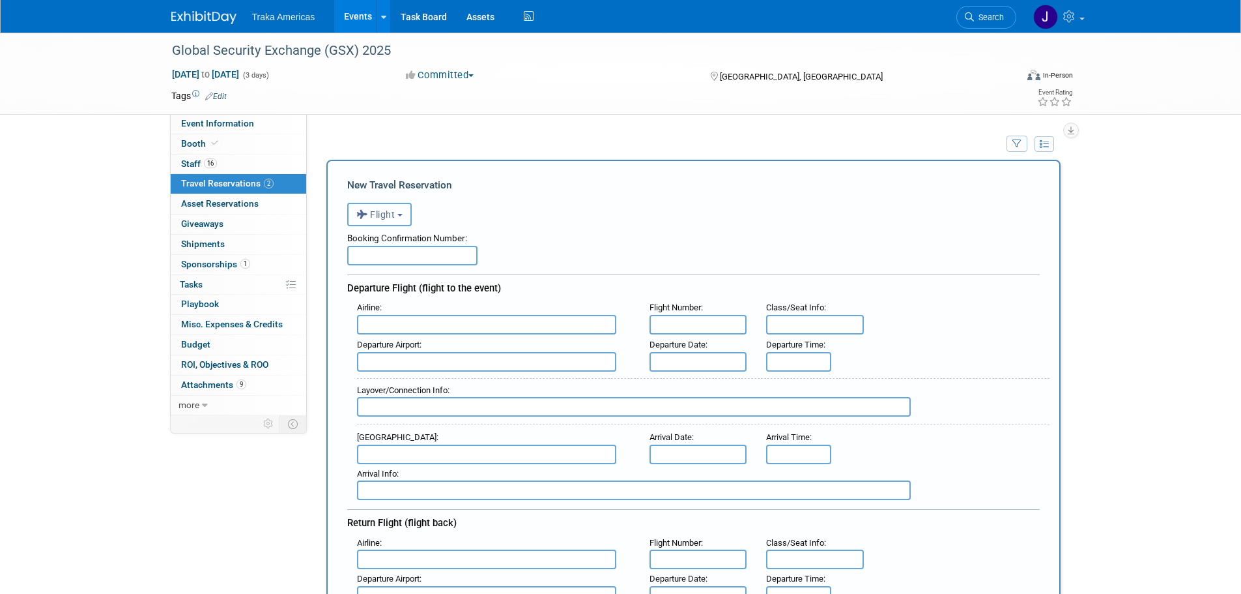
click at [400, 209] on button "Flight" at bounding box center [379, 214] width 65 height 23
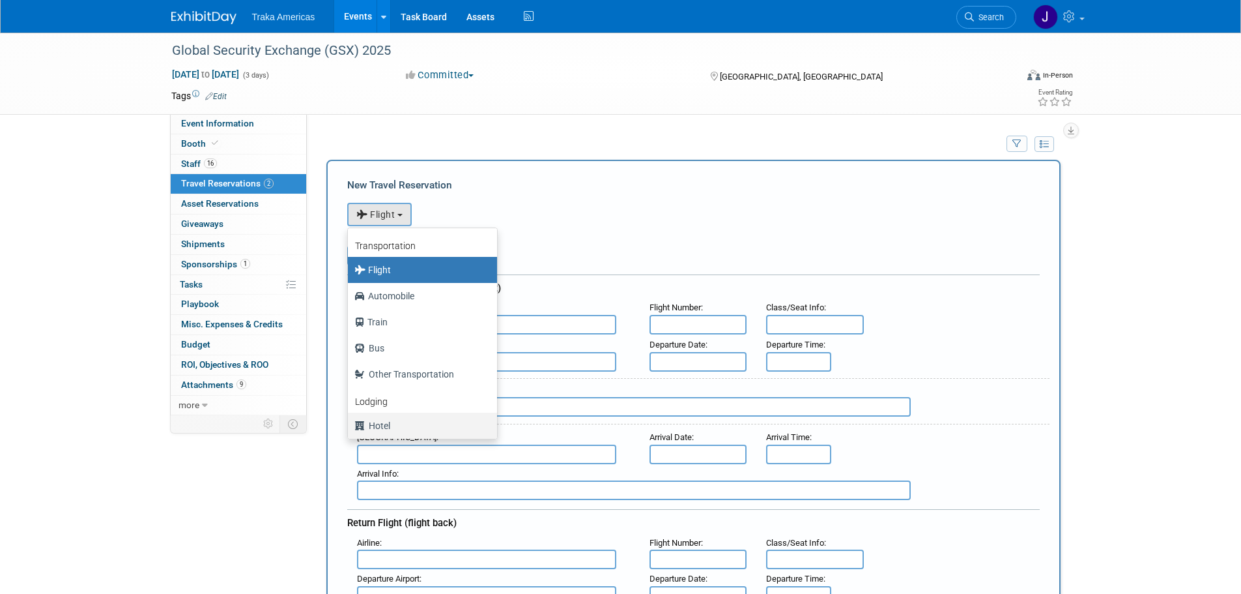
click at [403, 423] on label "Hotel" at bounding box center [419, 425] width 130 height 21
click at [350, 423] on input "Hotel" at bounding box center [345, 424] width 8 height 8
select select "6"
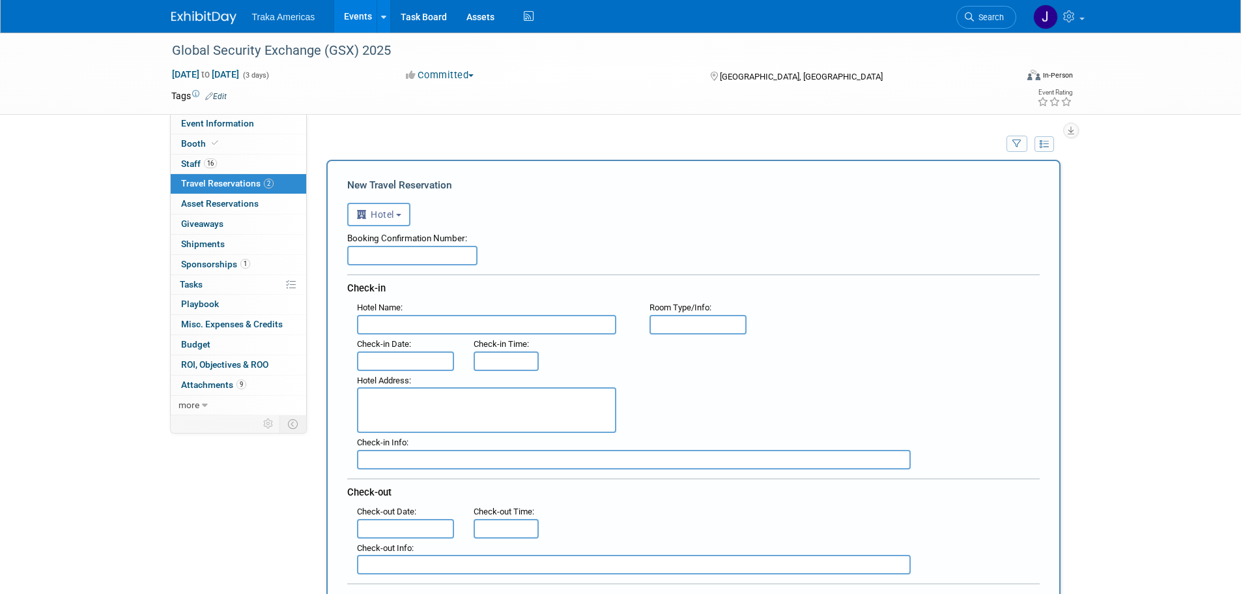
click at [446, 328] on input "text" at bounding box center [486, 325] width 259 height 20
drag, startPoint x: 480, startPoint y: 324, endPoint x: 496, endPoint y: 338, distance: 21.7
click at [480, 327] on input "text" at bounding box center [486, 325] width 259 height 20
type input "JW Marriott New Orleans"
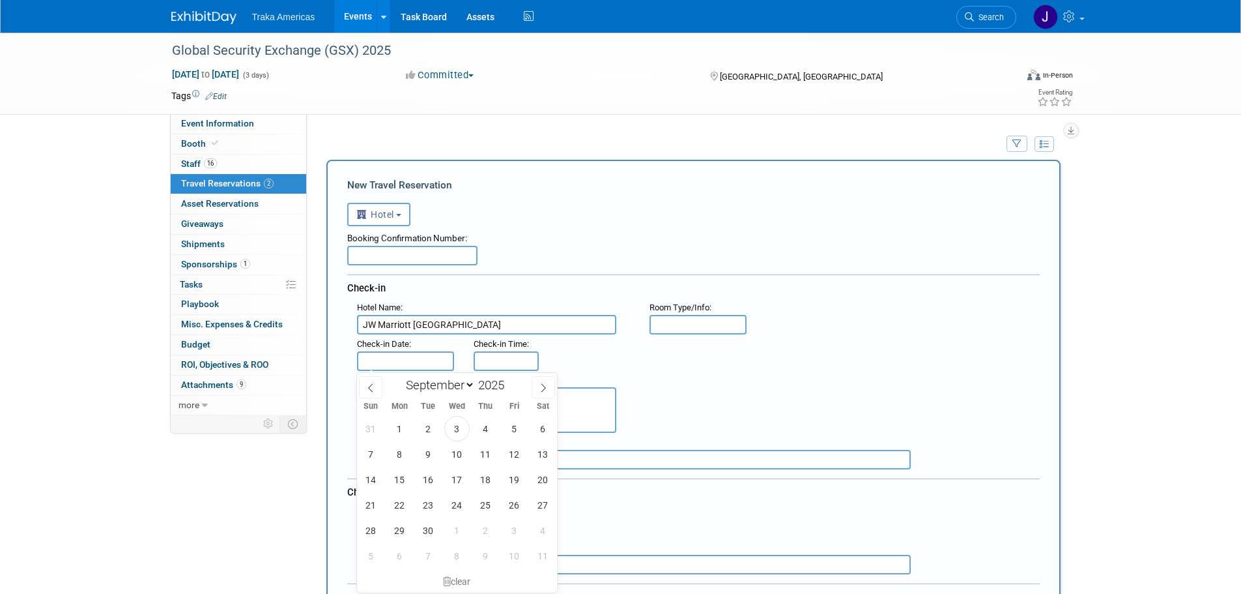
click at [421, 361] on input "text" at bounding box center [406, 361] width 98 height 20
click at [510, 504] on span "26" at bounding box center [514, 504] width 25 height 25
type input "Sep 26, 2025"
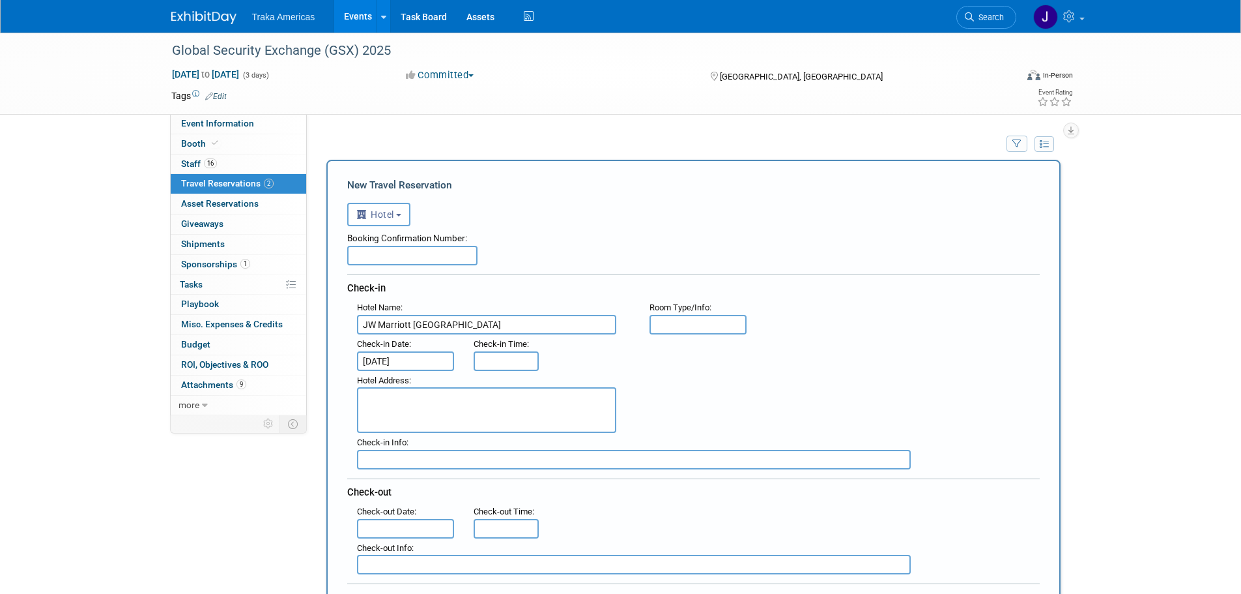
click at [670, 326] on input "text" at bounding box center [699, 325] width 98 height 20
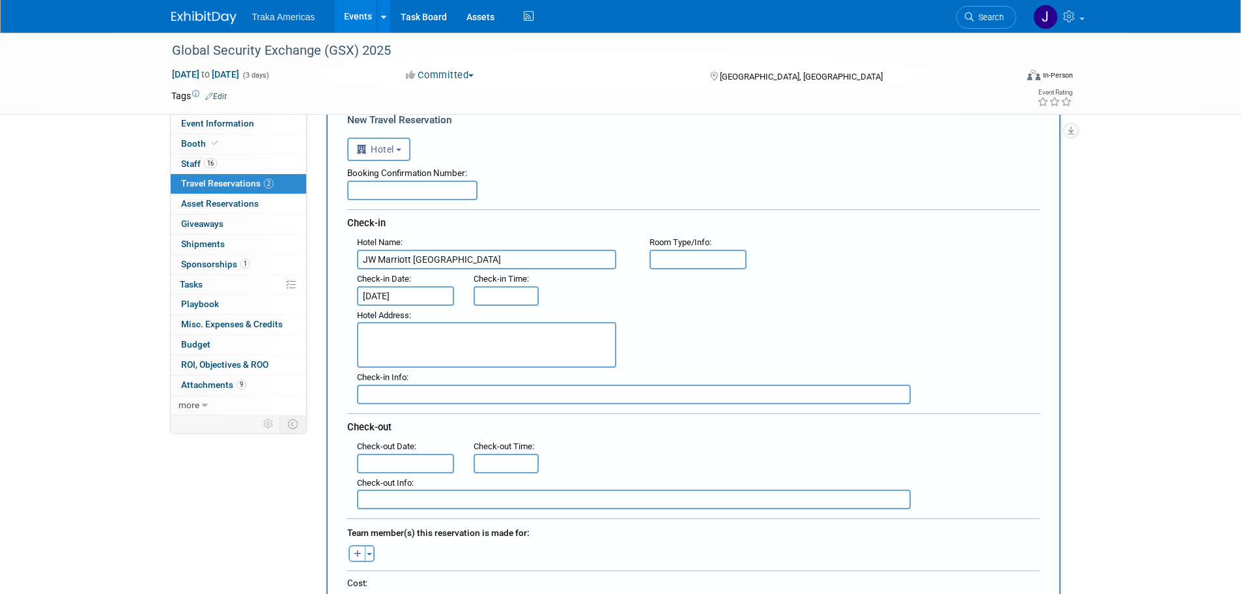
click at [422, 396] on input "text" at bounding box center [634, 394] width 554 height 20
type input "I made a request for early check in."
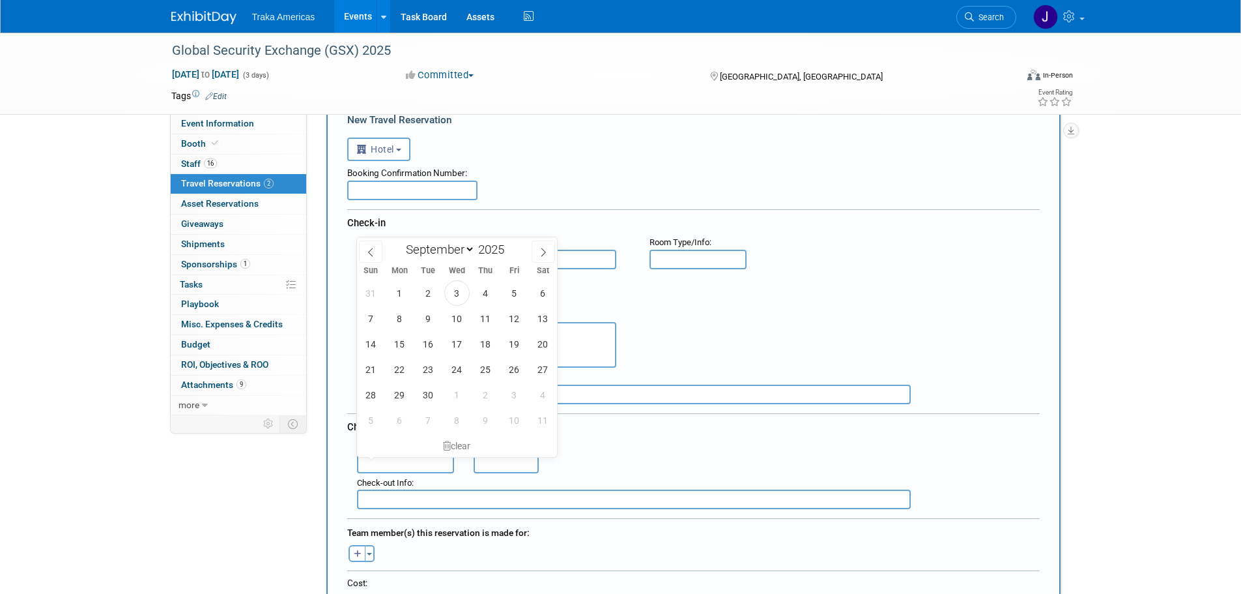
click at [421, 461] on input "text" at bounding box center [406, 463] width 98 height 20
click at [481, 393] on span "2" at bounding box center [485, 394] width 25 height 25
type input "Oct 2, 2025"
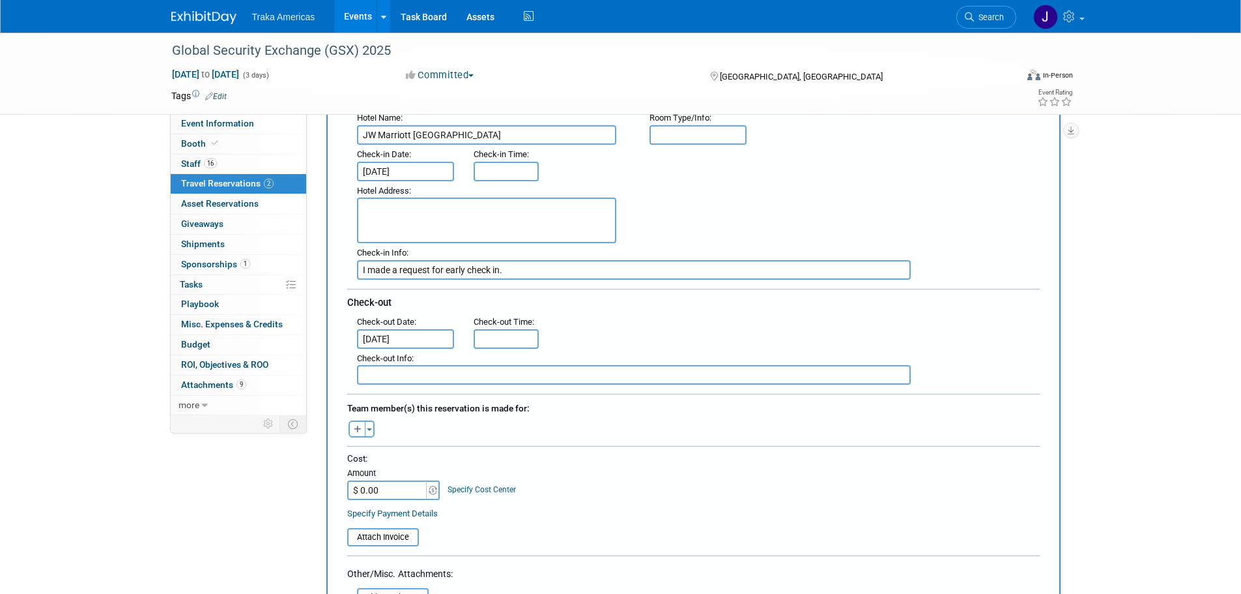
scroll to position [195, 0]
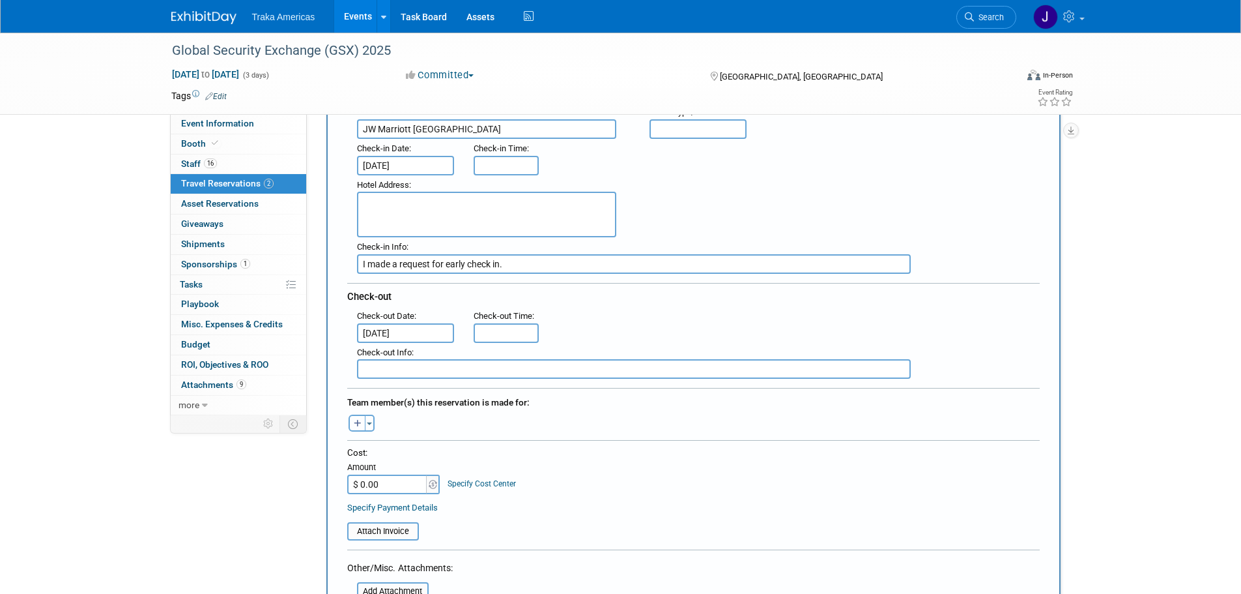
click at [360, 425] on icon "button" at bounding box center [358, 424] width 8 height 8
select select
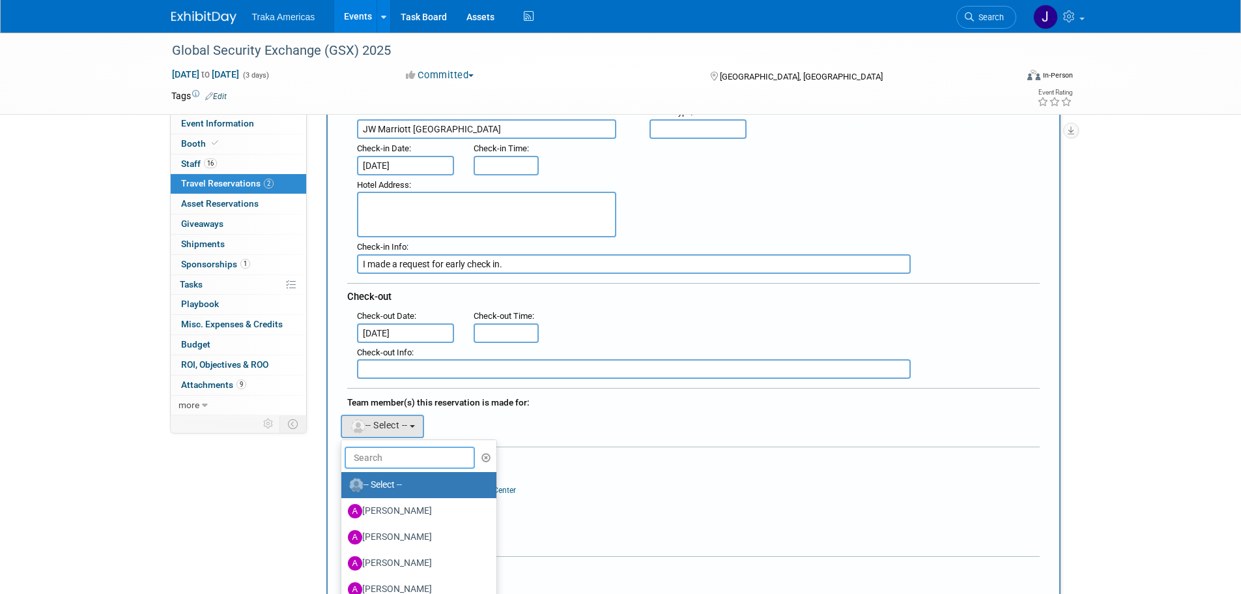
click at [388, 456] on input "text" at bounding box center [410, 457] width 130 height 22
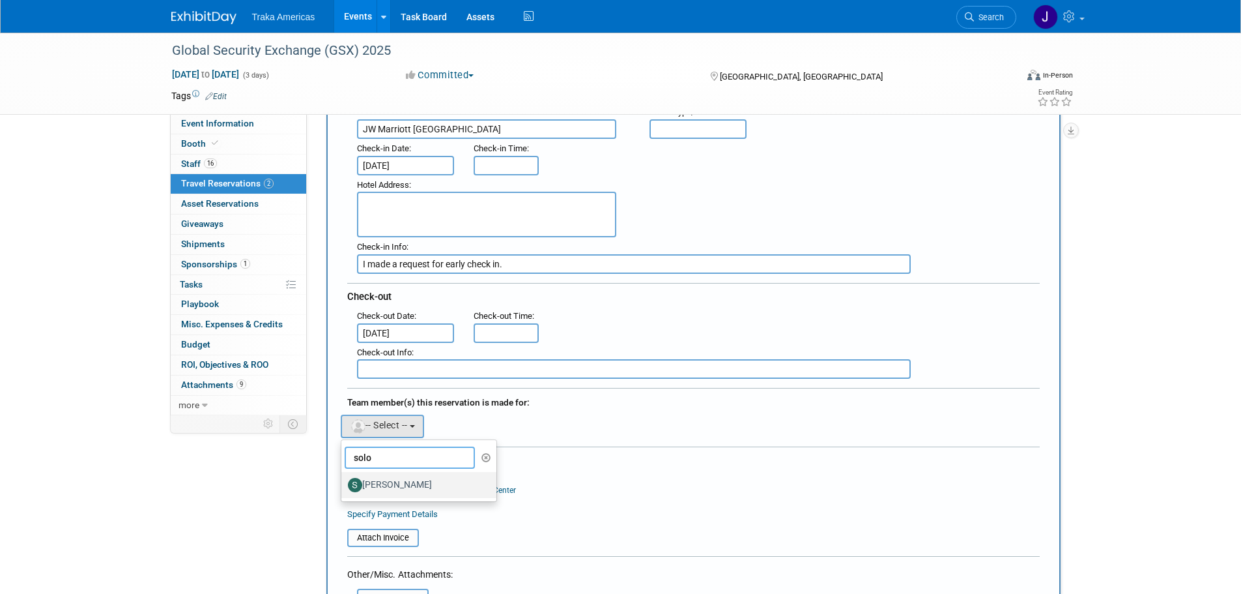
type input "solo"
click at [403, 479] on label "[PERSON_NAME]" at bounding box center [416, 484] width 136 height 21
click at [343, 479] on input "[PERSON_NAME]" at bounding box center [339, 483] width 8 height 8
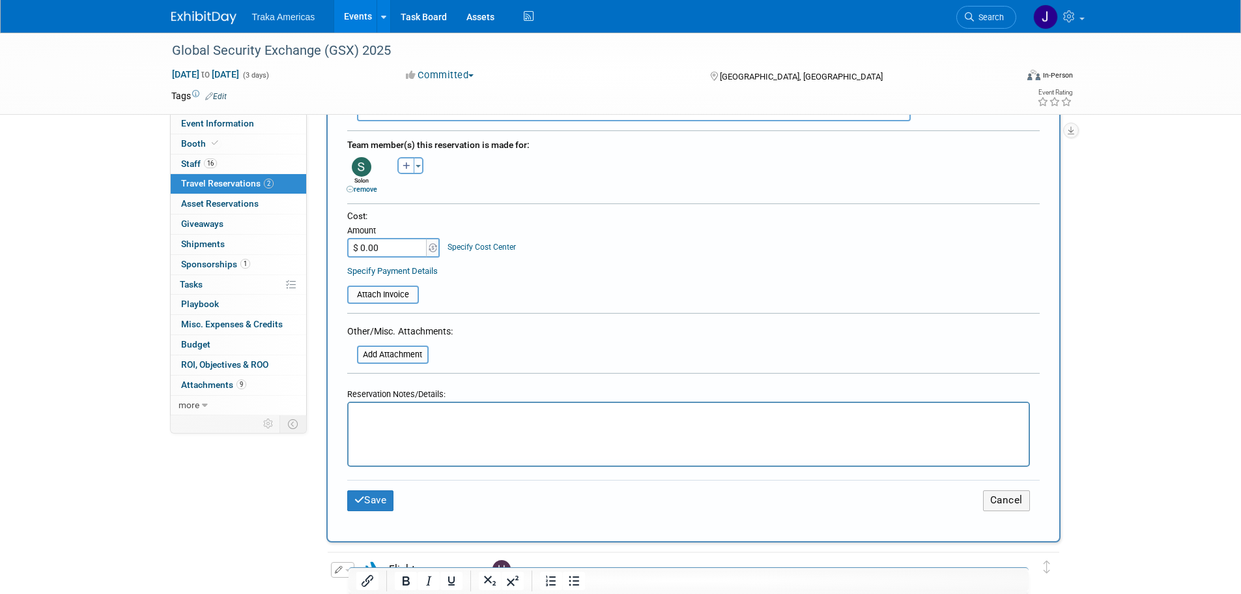
scroll to position [456, 0]
click at [518, 418] on html at bounding box center [688, 408] width 680 height 19
click at [716, 418] on html "Acknowledgent #" at bounding box center [688, 408] width 680 height 19
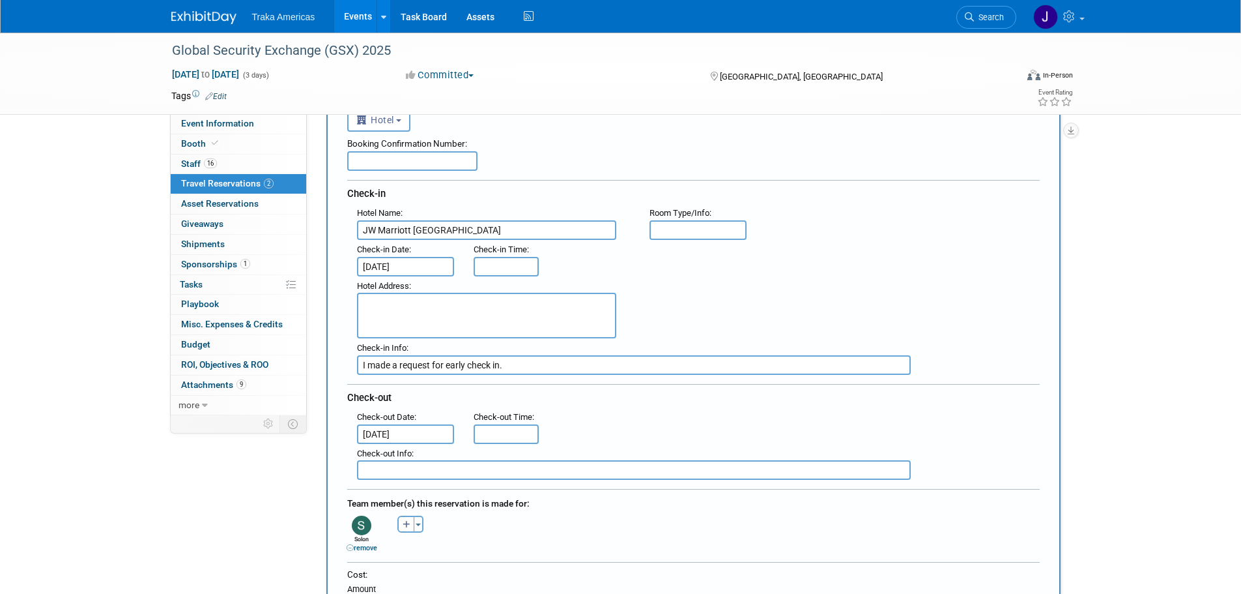
scroll to position [0, 0]
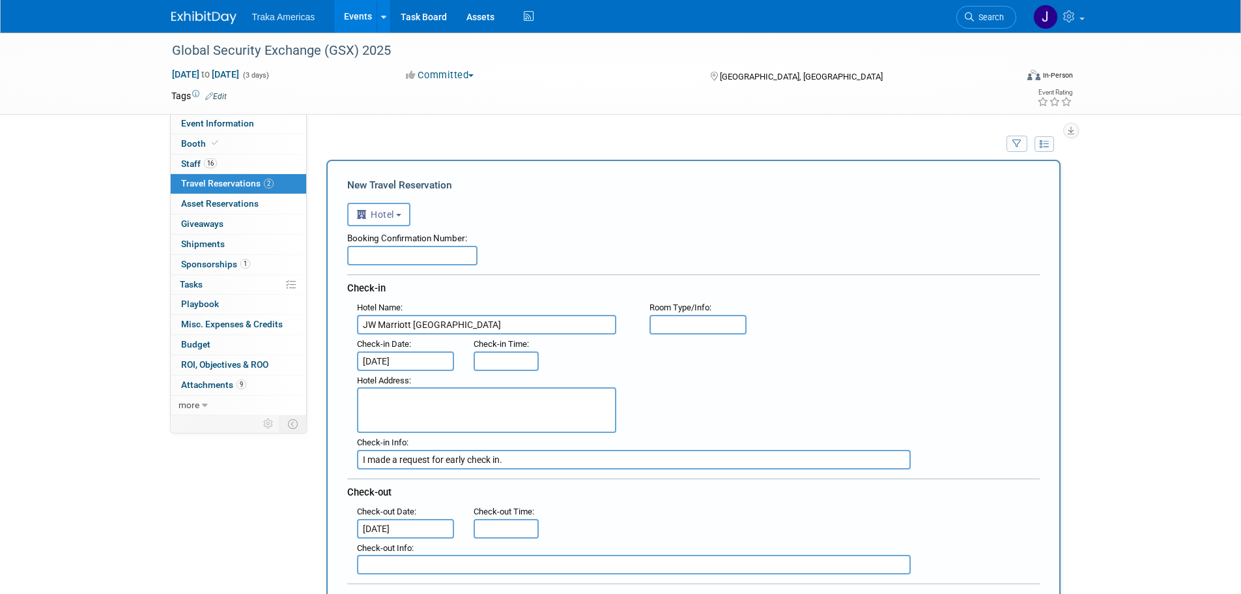
click at [433, 413] on textarea at bounding box center [486, 410] width 259 height 46
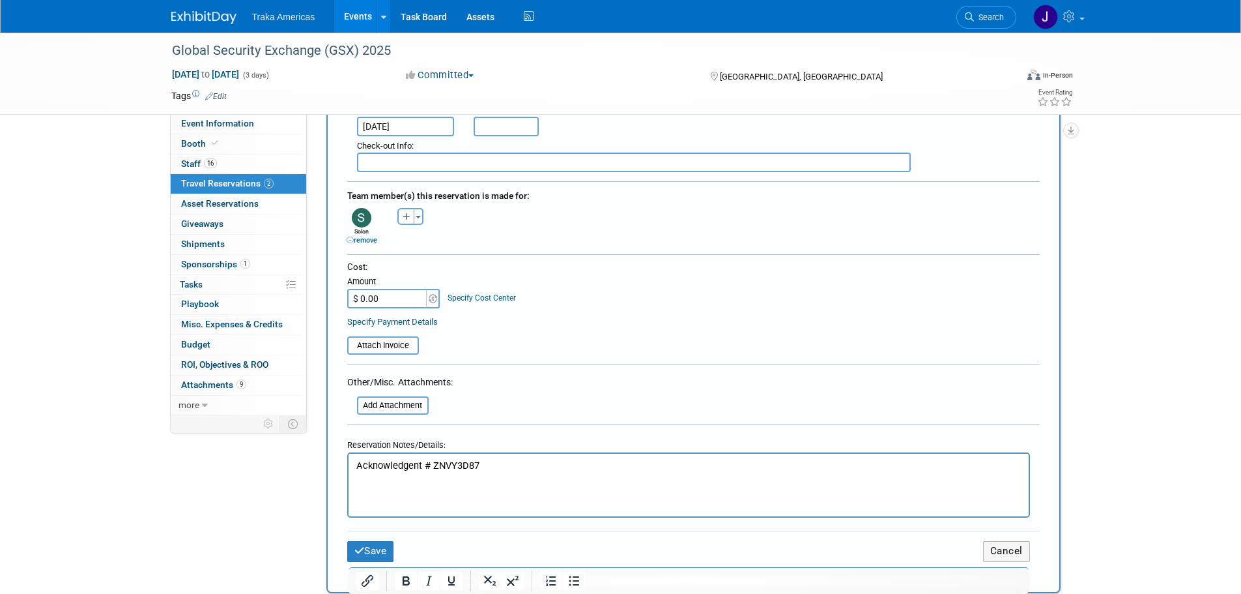
scroll to position [456, 0]
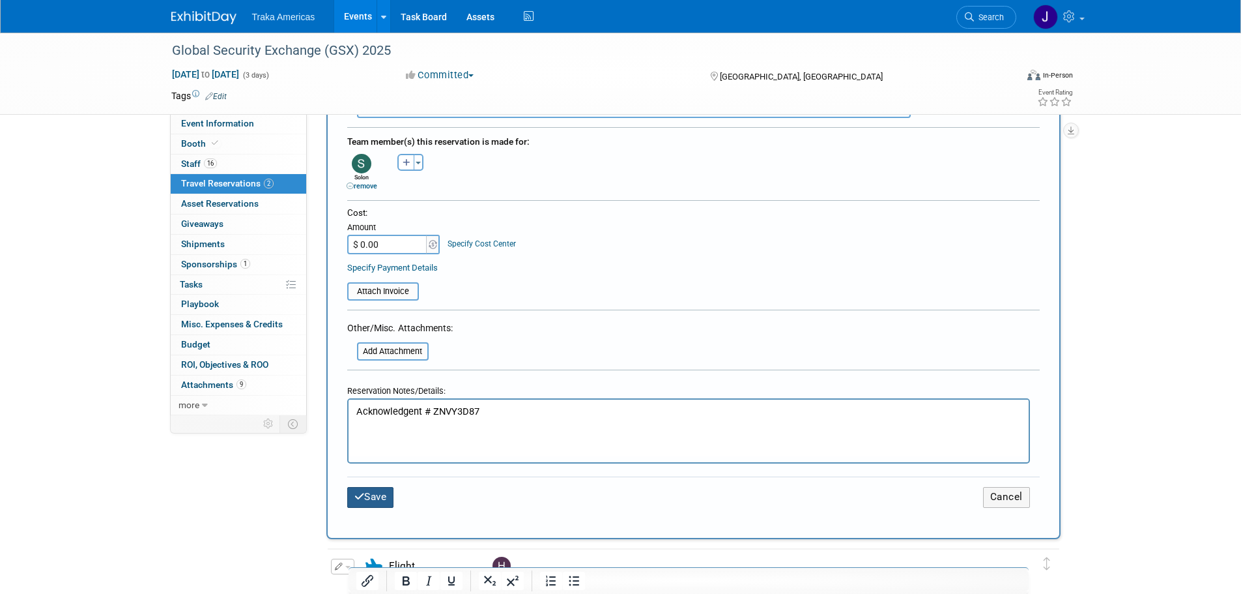
type textarea "Driveway Entrance on, 614 Canal Street, 611 Common St, New Orleans, LA 70130"
click at [371, 502] on button "Save" at bounding box center [370, 497] width 47 height 20
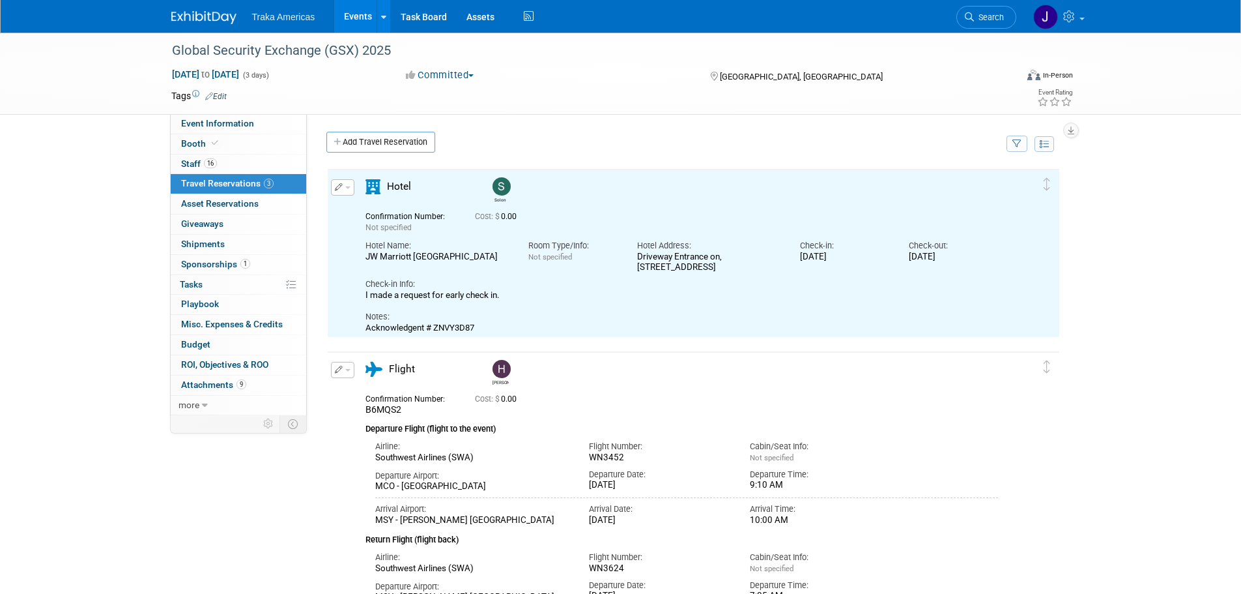
scroll to position [0, 0]
click at [341, 188] on icon "button" at bounding box center [339, 187] width 8 height 8
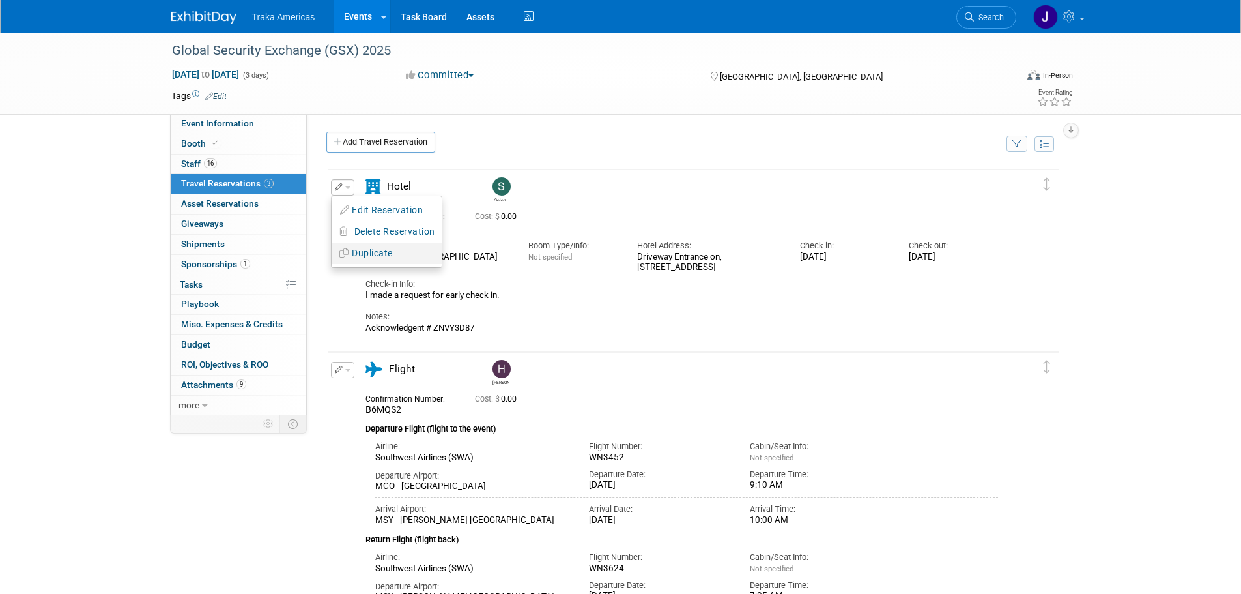
click at [388, 255] on button "Duplicate" at bounding box center [387, 253] width 110 height 19
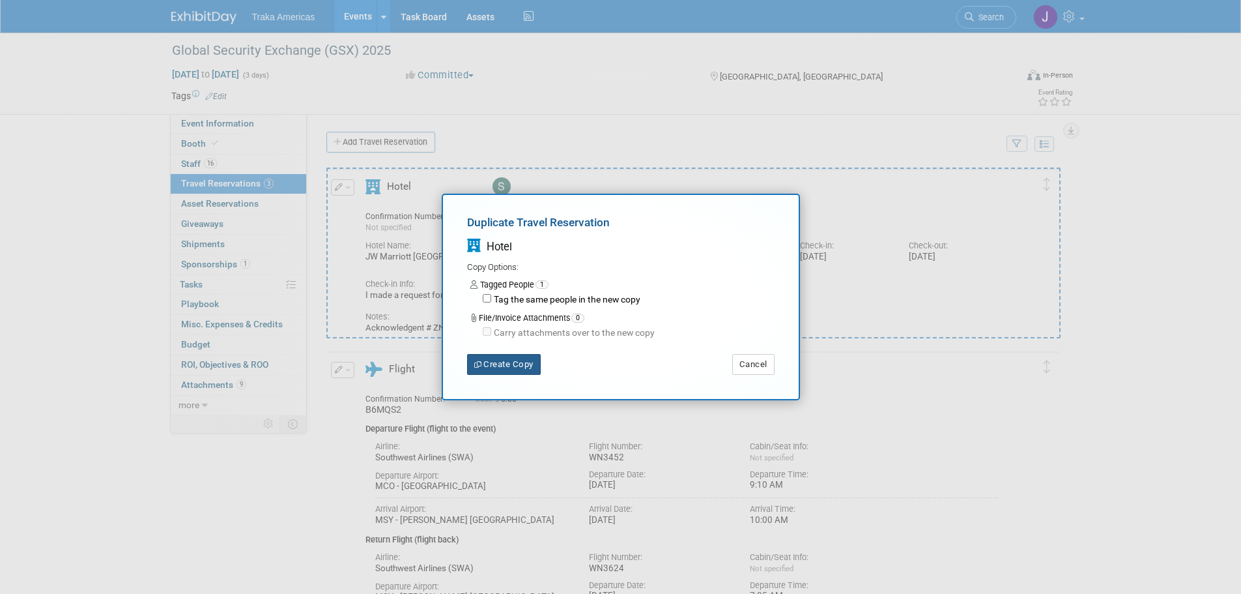
click at [530, 369] on button "Create Copy" at bounding box center [504, 364] width 74 height 21
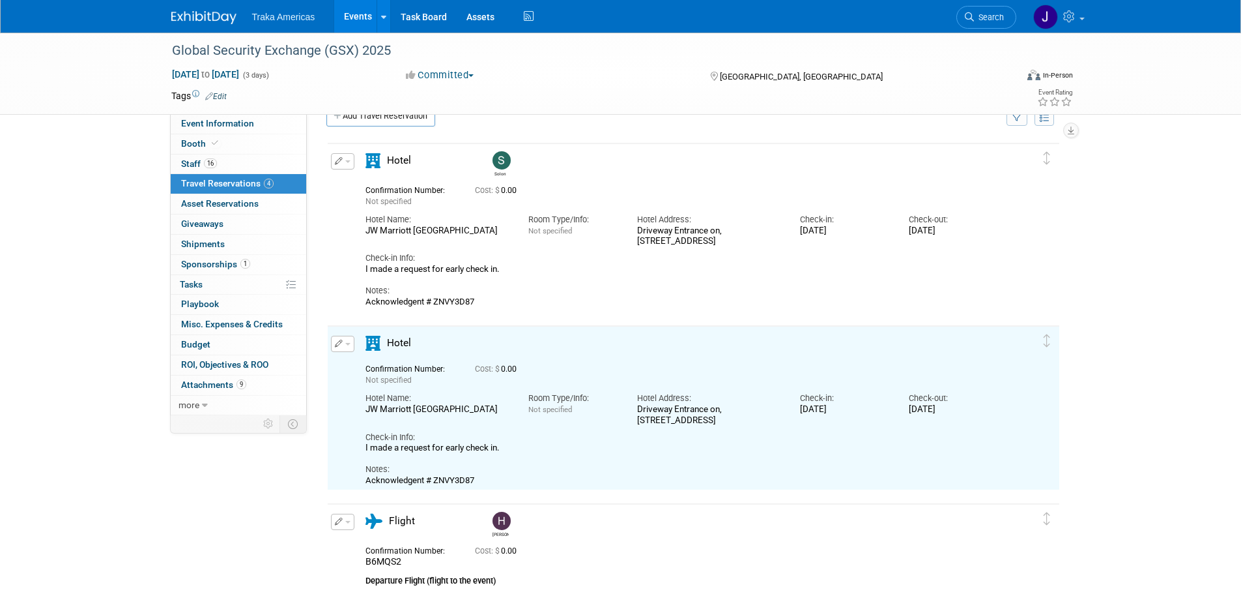
click at [350, 345] on button "button" at bounding box center [342, 344] width 23 height 16
click at [368, 370] on button "Edit Reservation" at bounding box center [387, 366] width 110 height 19
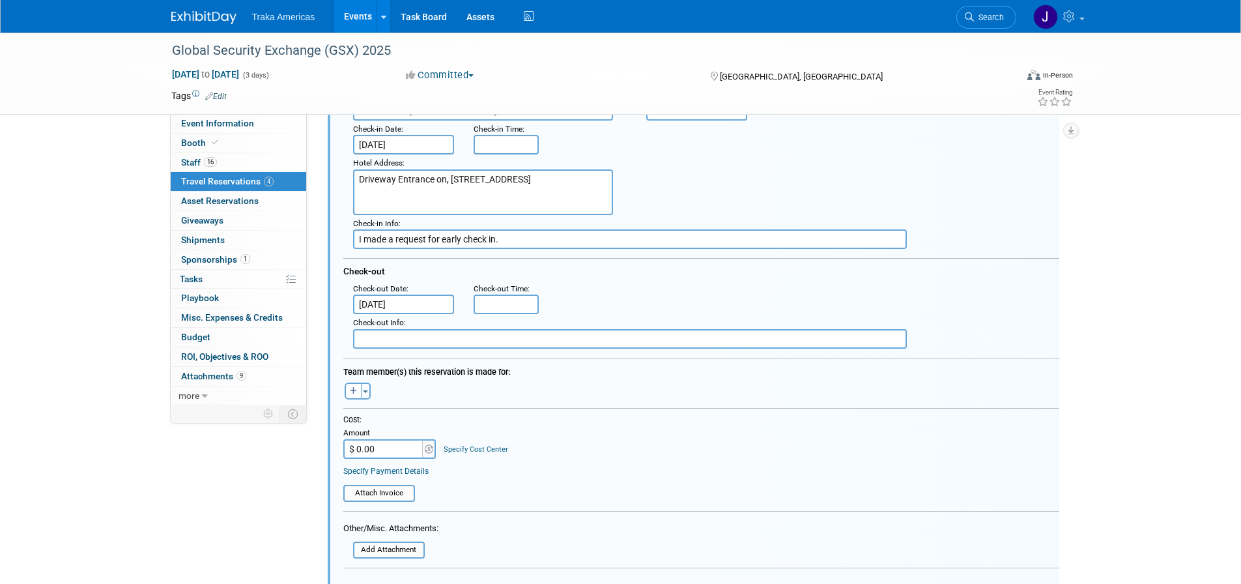
scroll to position [401, 0]
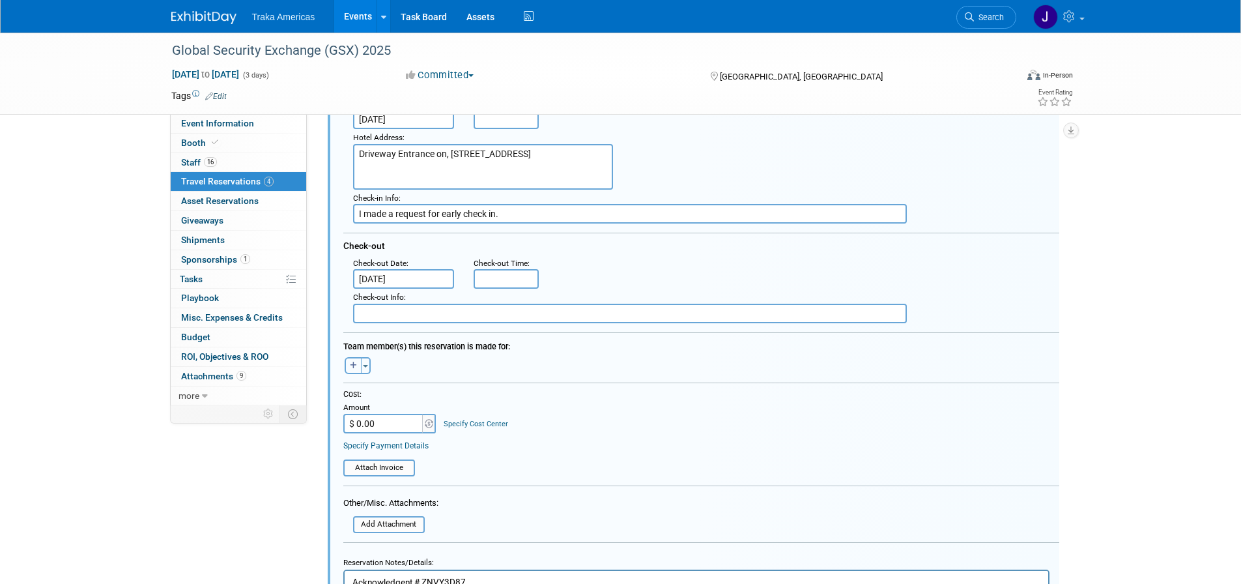
click at [354, 367] on icon "button" at bounding box center [353, 366] width 7 height 8
select select
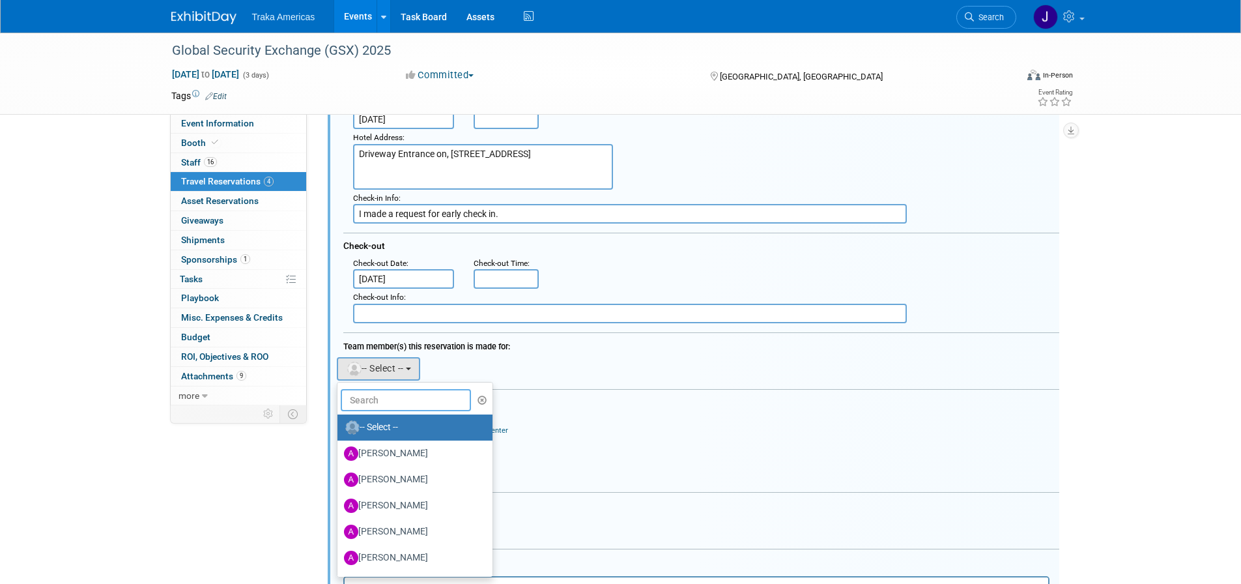
click at [416, 398] on input "text" at bounding box center [406, 400] width 130 height 22
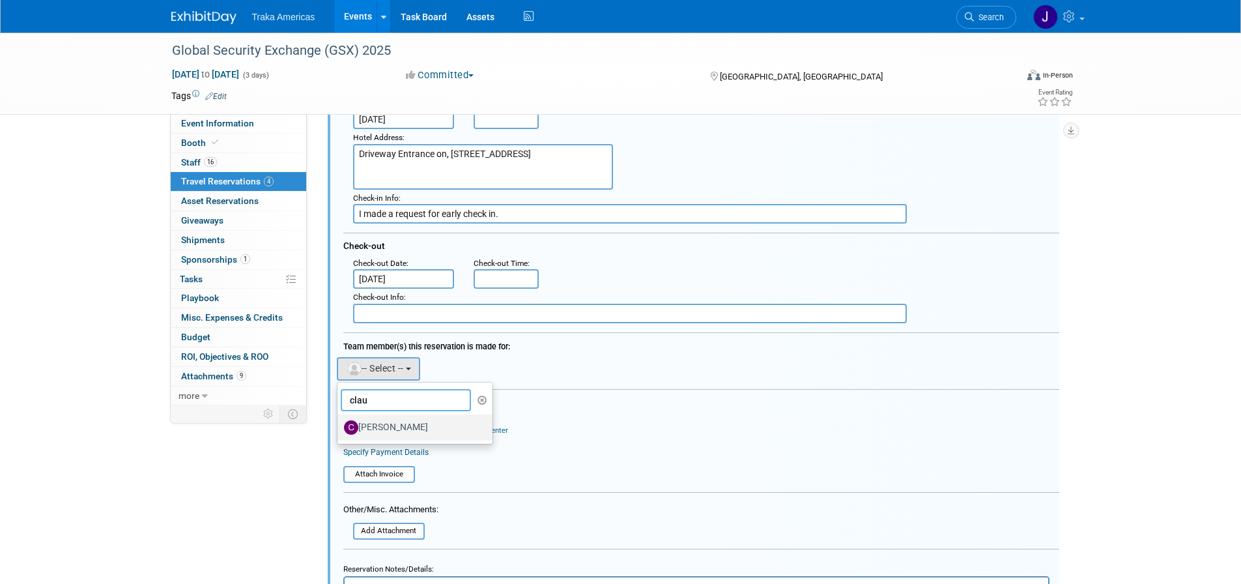
type input "clau"
click at [417, 422] on label "[PERSON_NAME]" at bounding box center [412, 427] width 136 height 21
click at [339, 422] on input "[PERSON_NAME]" at bounding box center [335, 426] width 8 height 8
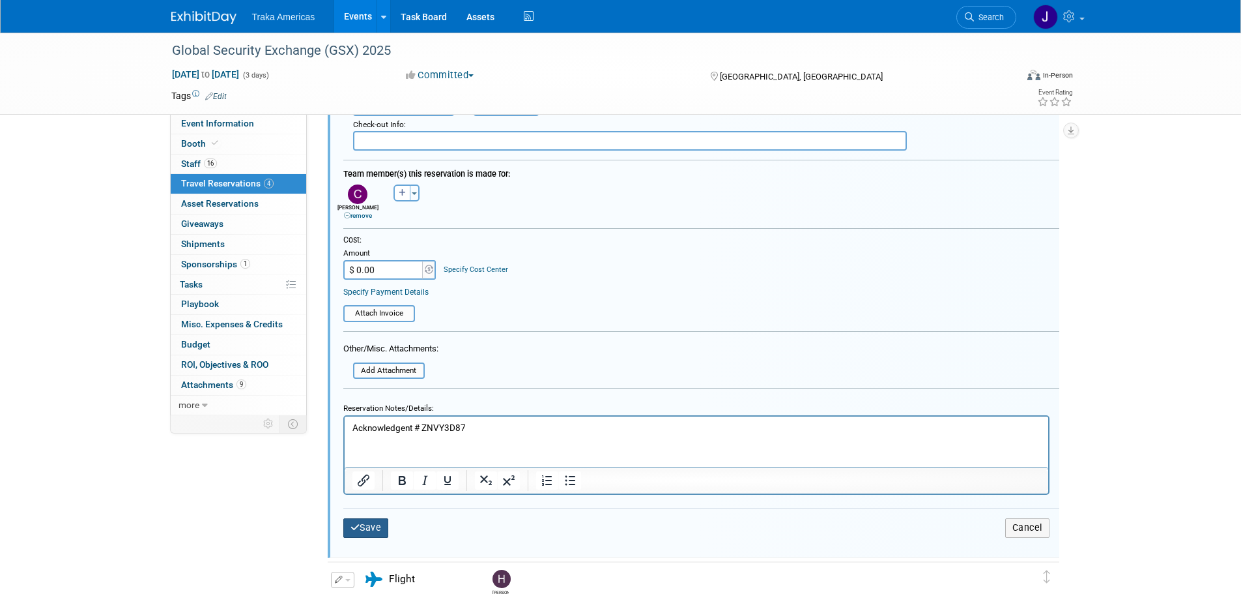
scroll to position [596, 0]
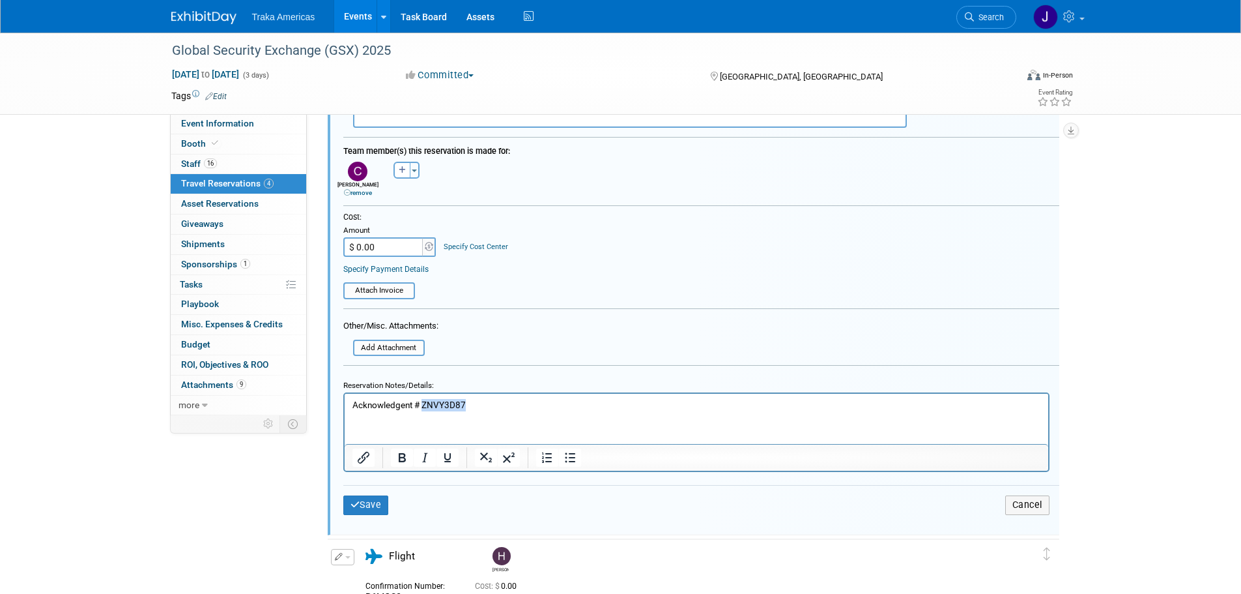
drag, startPoint x: 459, startPoint y: 409, endPoint x: 423, endPoint y: 410, distance: 35.9
click at [423, 410] on p "Acknowledgent # ZNVY3D87" at bounding box center [696, 405] width 689 height 12
click at [576, 402] on p "Acknowledgent #" at bounding box center [696, 405] width 689 height 12
click at [374, 504] on button "Save" at bounding box center [366, 504] width 46 height 19
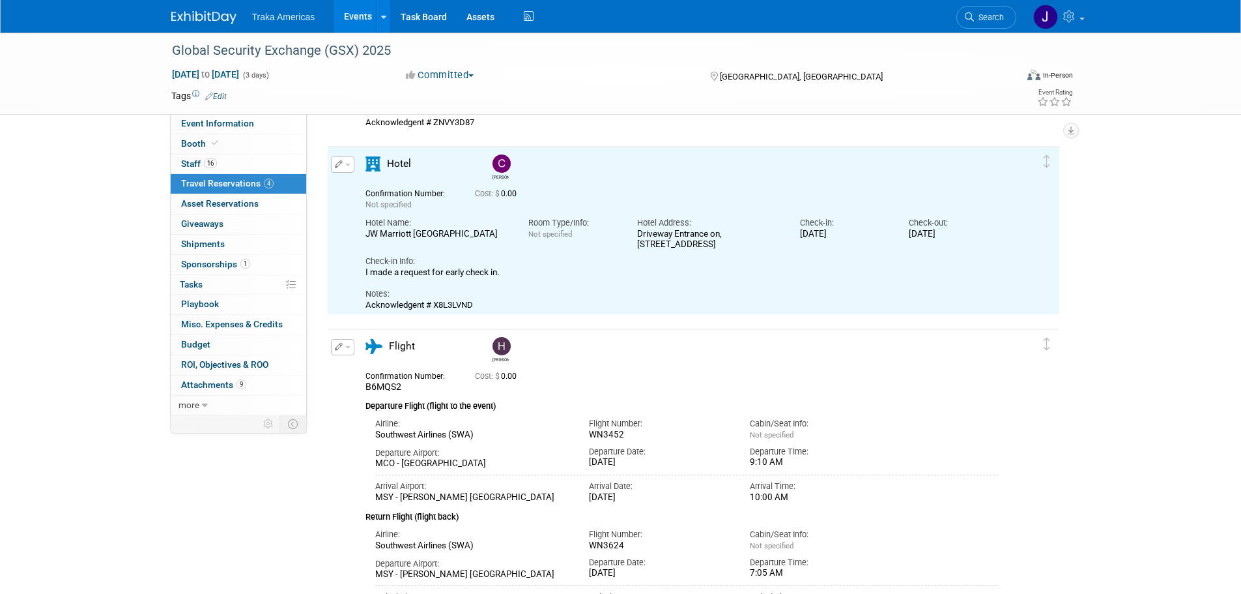
scroll to position [0, 0]
click at [349, 170] on button "button" at bounding box center [342, 164] width 23 height 16
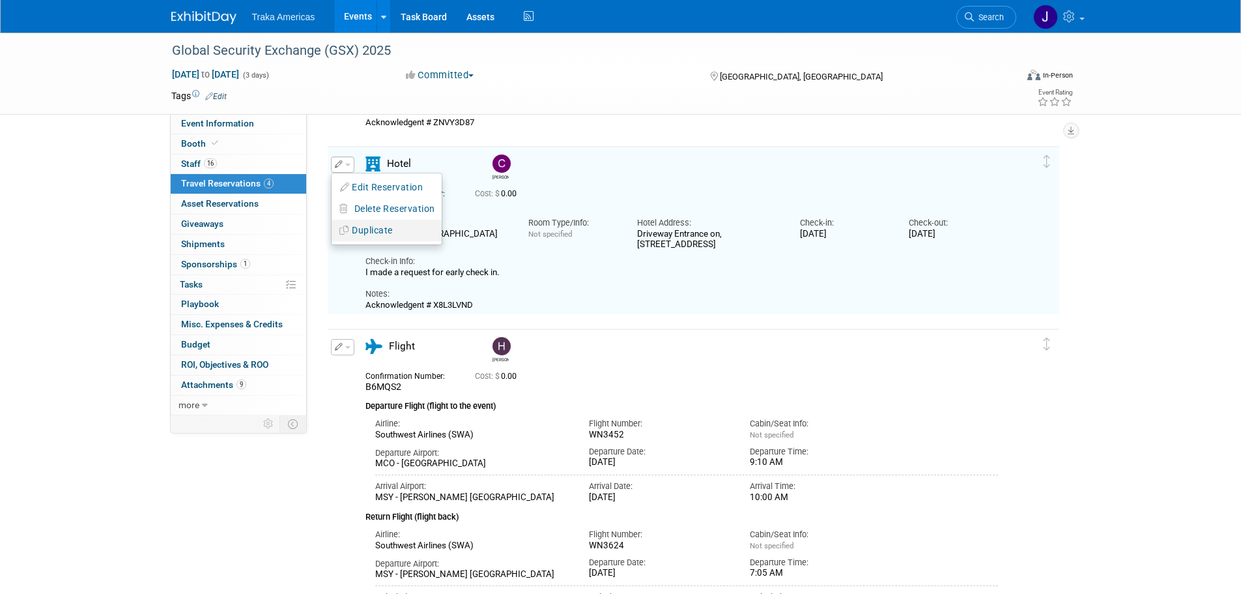
click at [360, 229] on button "Duplicate" at bounding box center [387, 230] width 110 height 19
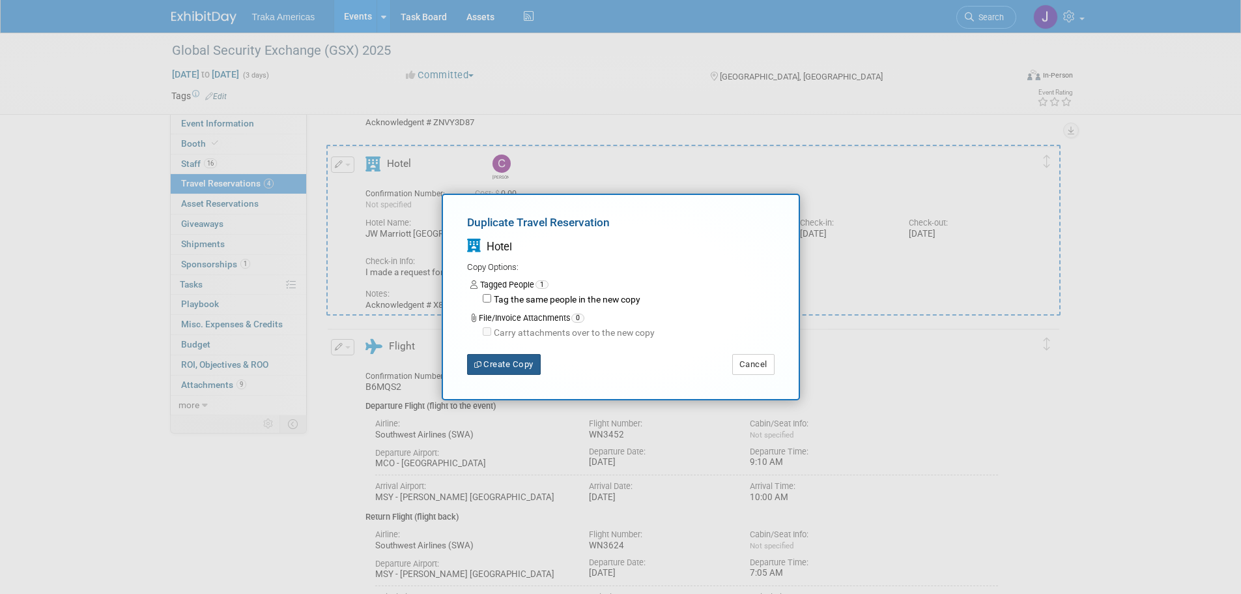
click at [498, 366] on button "Create Copy" at bounding box center [504, 364] width 74 height 21
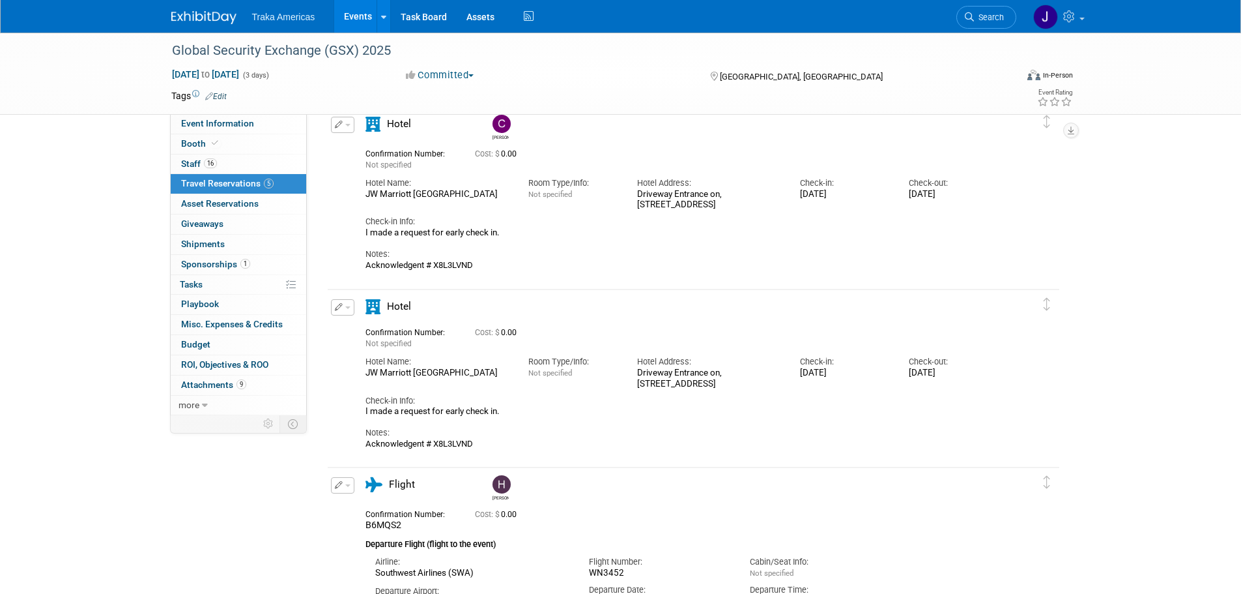
scroll to position [280, 0]
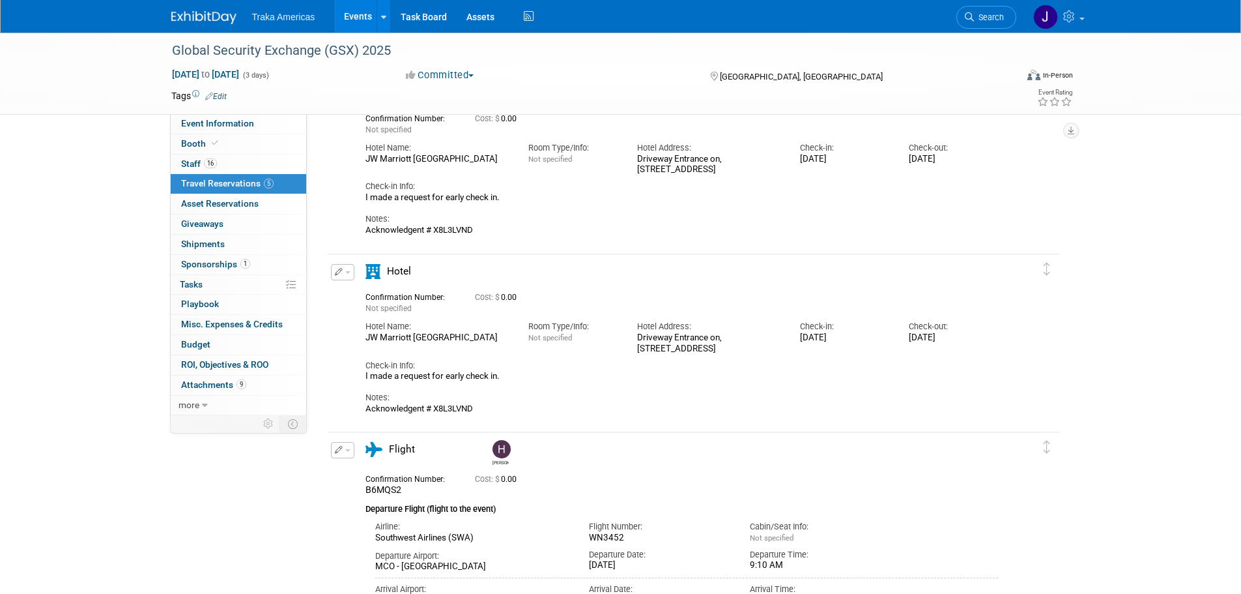
click at [350, 274] on button "button" at bounding box center [342, 272] width 23 height 16
click at [373, 283] on ul "Edit Reservation Delete Reservation" at bounding box center [386, 316] width 111 height 72
click at [347, 270] on button "button" at bounding box center [342, 272] width 23 height 16
click at [383, 303] on button "Edit Reservation" at bounding box center [387, 294] width 110 height 19
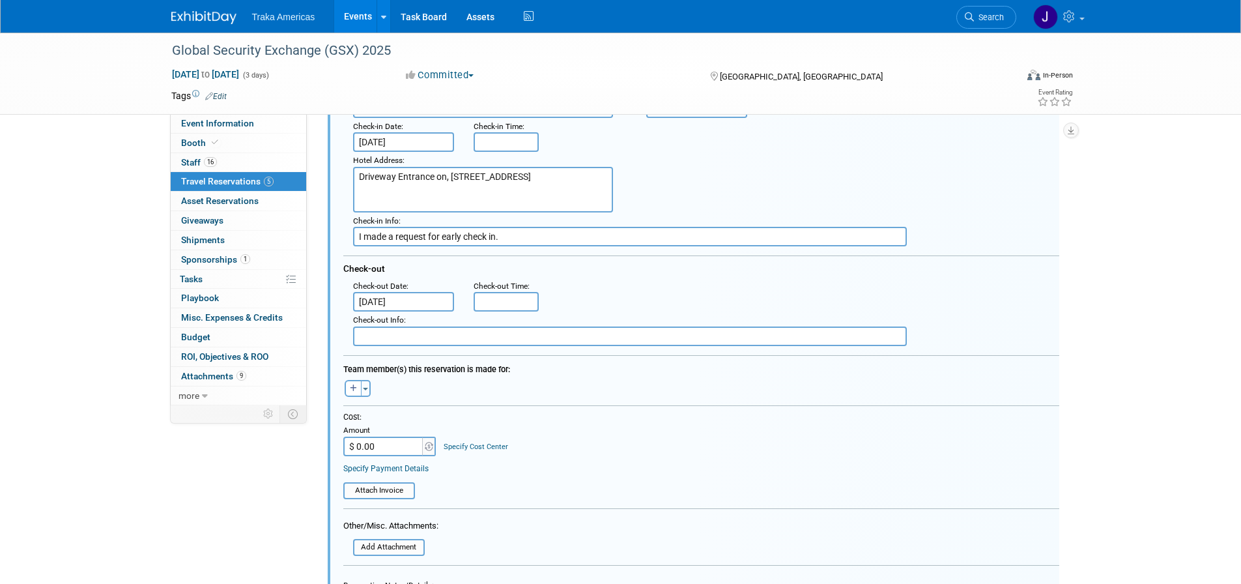
scroll to position [583, 0]
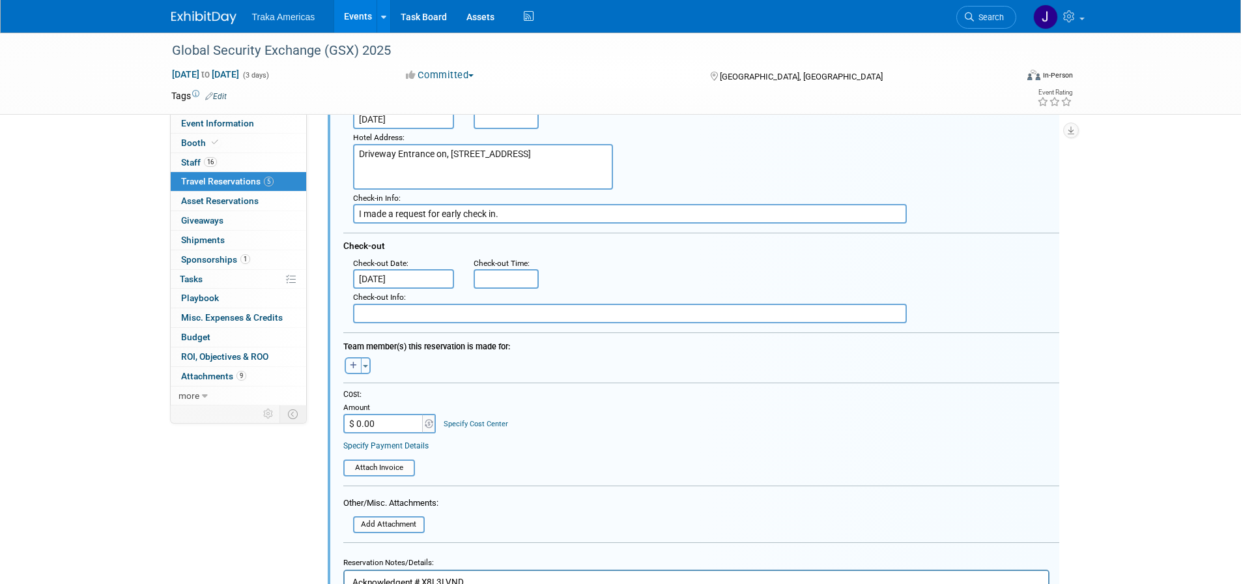
click at [349, 362] on button "button" at bounding box center [353, 365] width 17 height 17
select select
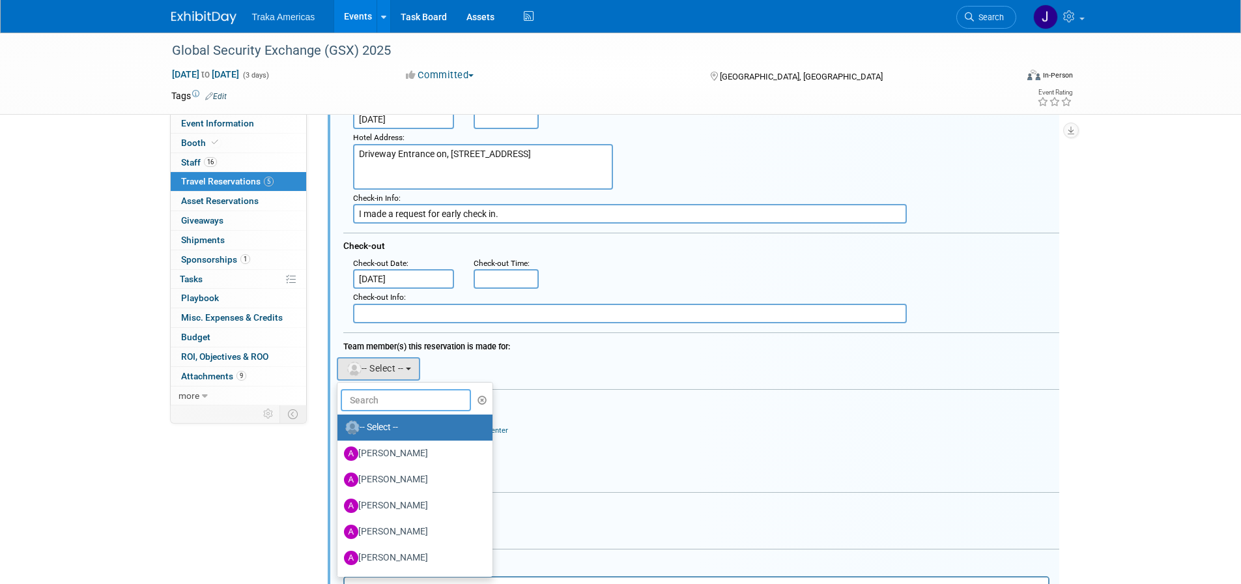
click at [384, 398] on input "text" at bounding box center [406, 400] width 130 height 22
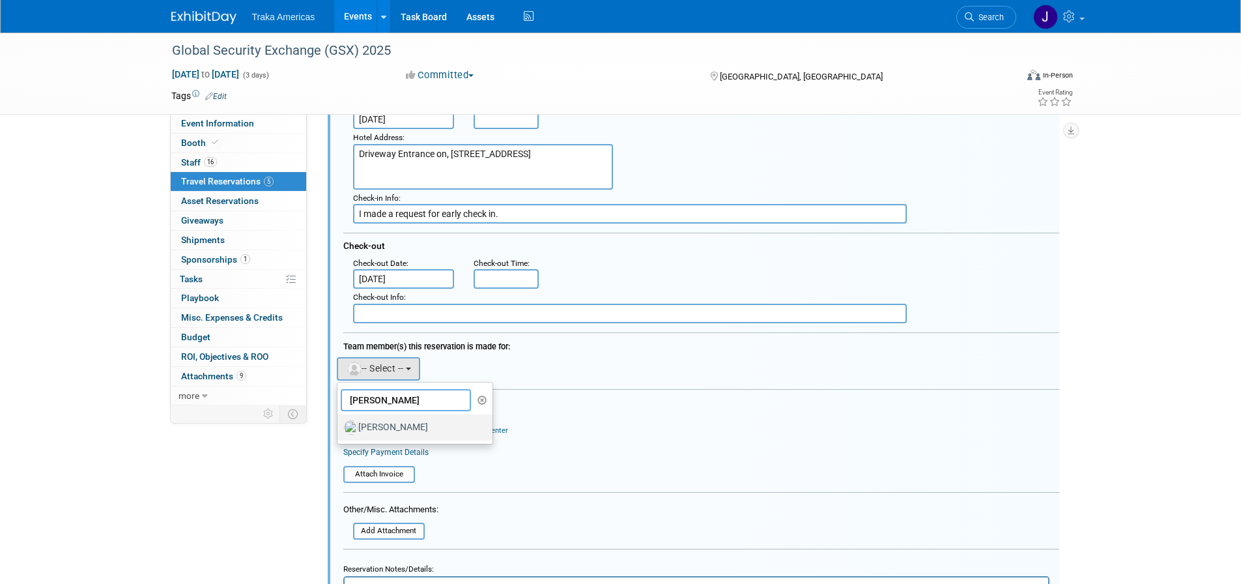
type input "jeff"
click at [394, 429] on label "[PERSON_NAME]" at bounding box center [412, 427] width 136 height 21
click at [339, 429] on input "[PERSON_NAME]" at bounding box center [335, 426] width 8 height 8
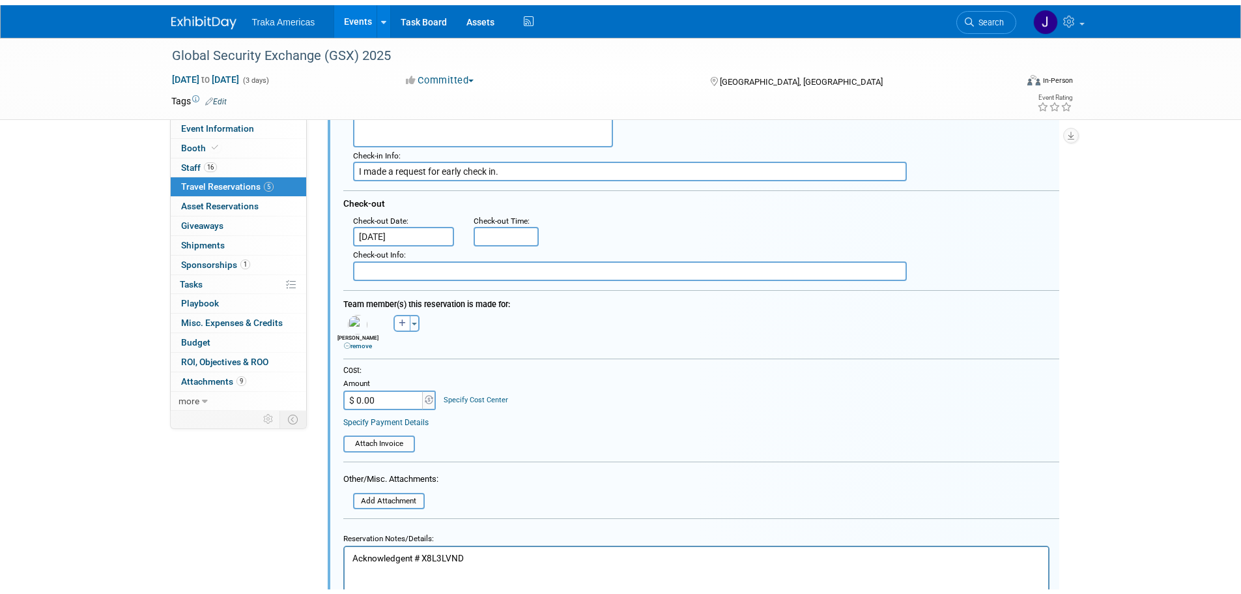
scroll to position [713, 0]
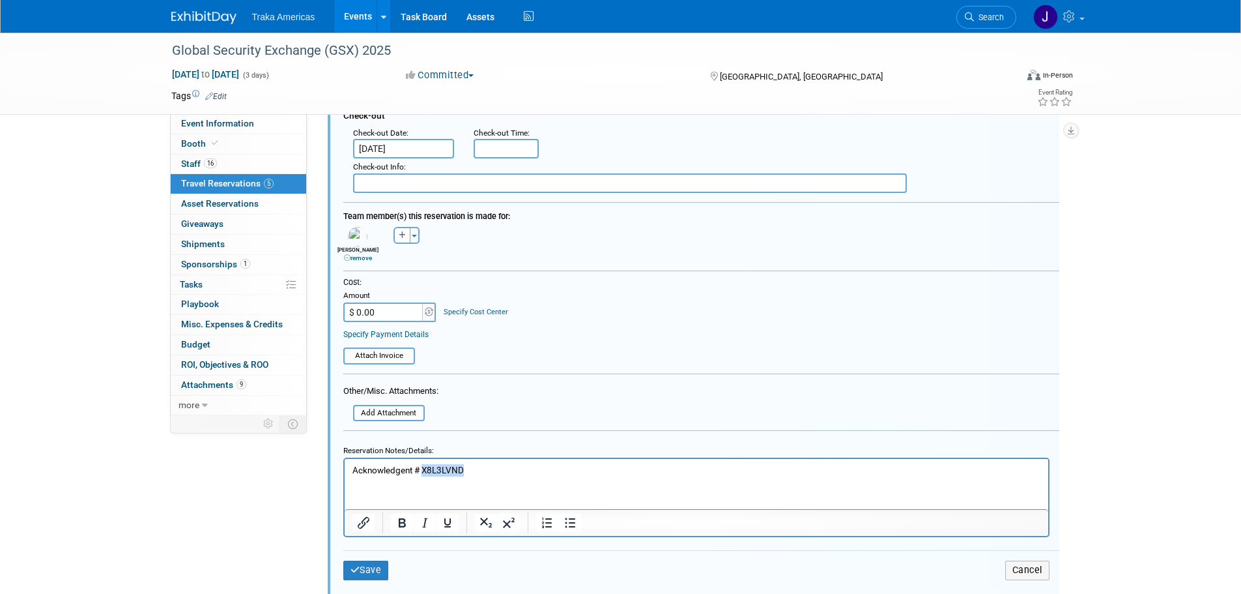
drag, startPoint x: 462, startPoint y: 466, endPoint x: 424, endPoint y: 471, distance: 38.8
click at [424, 471] on p "Acknowledgent # X8L3LVND" at bounding box center [696, 470] width 689 height 12
click at [530, 473] on p "Acknowledgent #" at bounding box center [696, 470] width 689 height 12
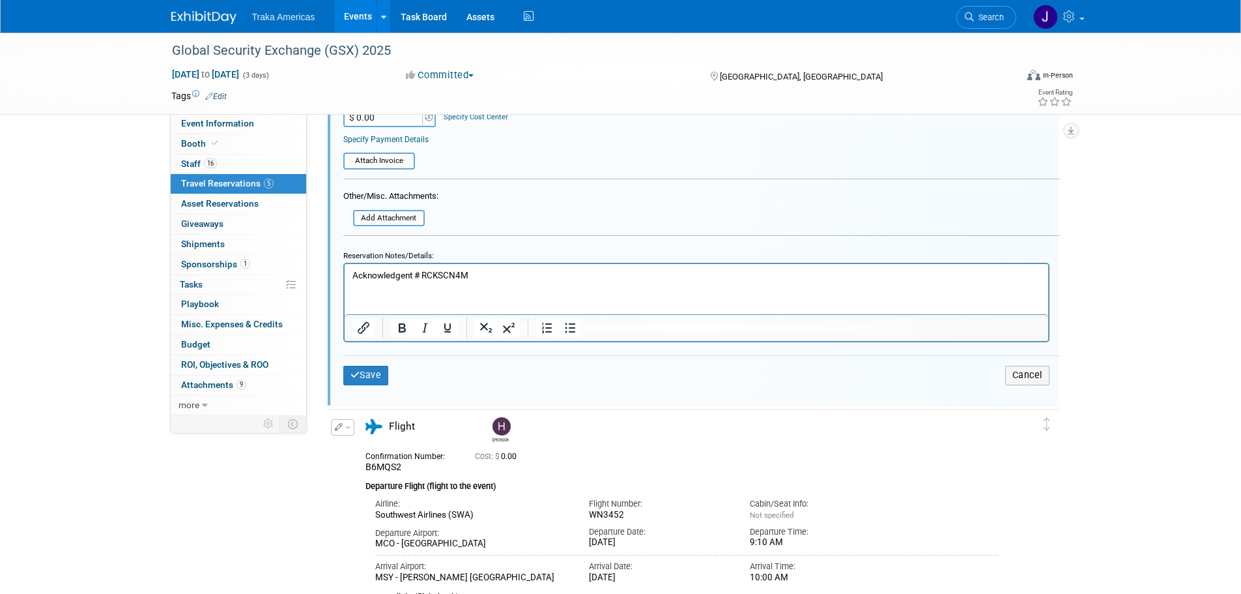
scroll to position [909, 0]
click at [367, 377] on button "Save" at bounding box center [366, 374] width 46 height 19
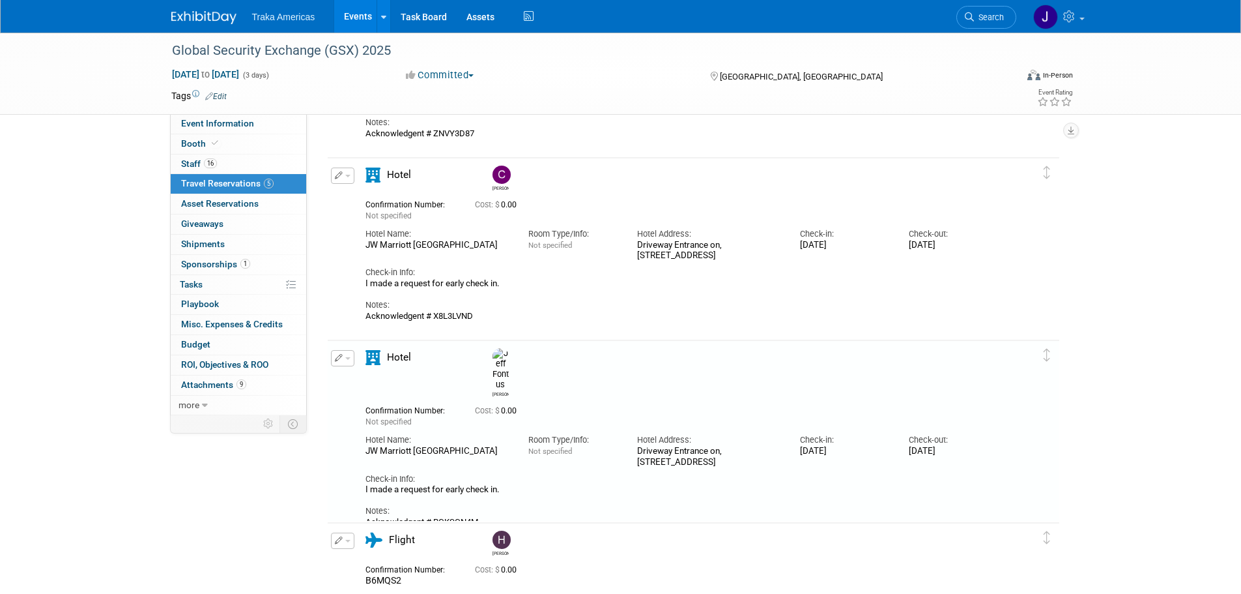
scroll to position [257, 0]
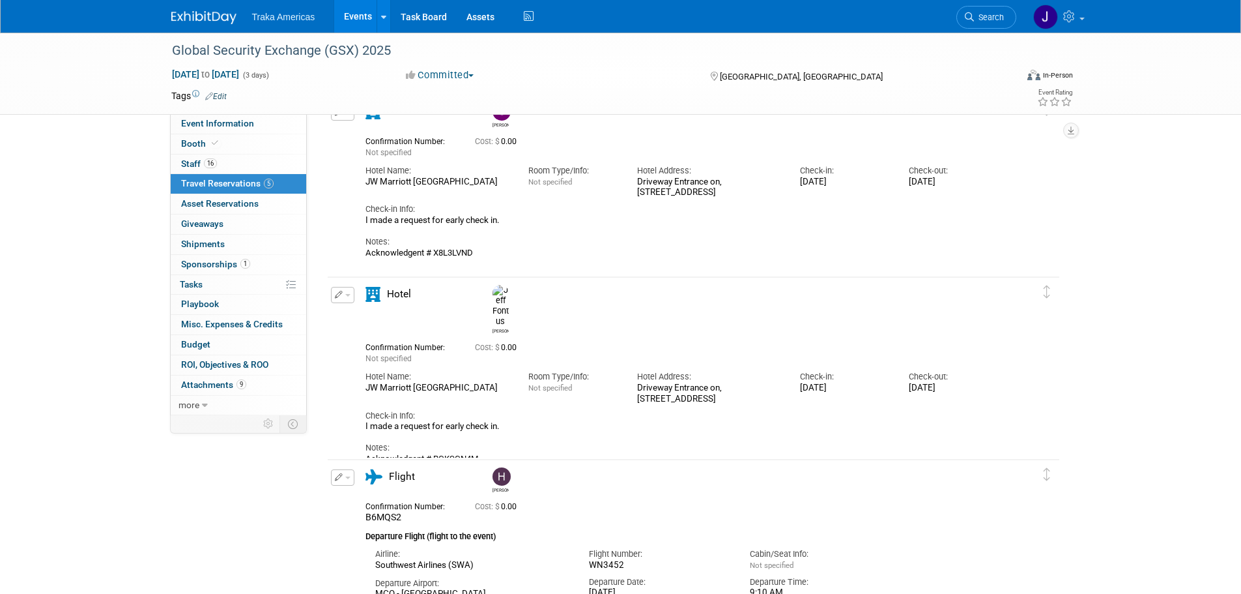
click at [347, 298] on button "button" at bounding box center [342, 295] width 23 height 16
click at [369, 362] on button "Duplicate" at bounding box center [387, 360] width 110 height 19
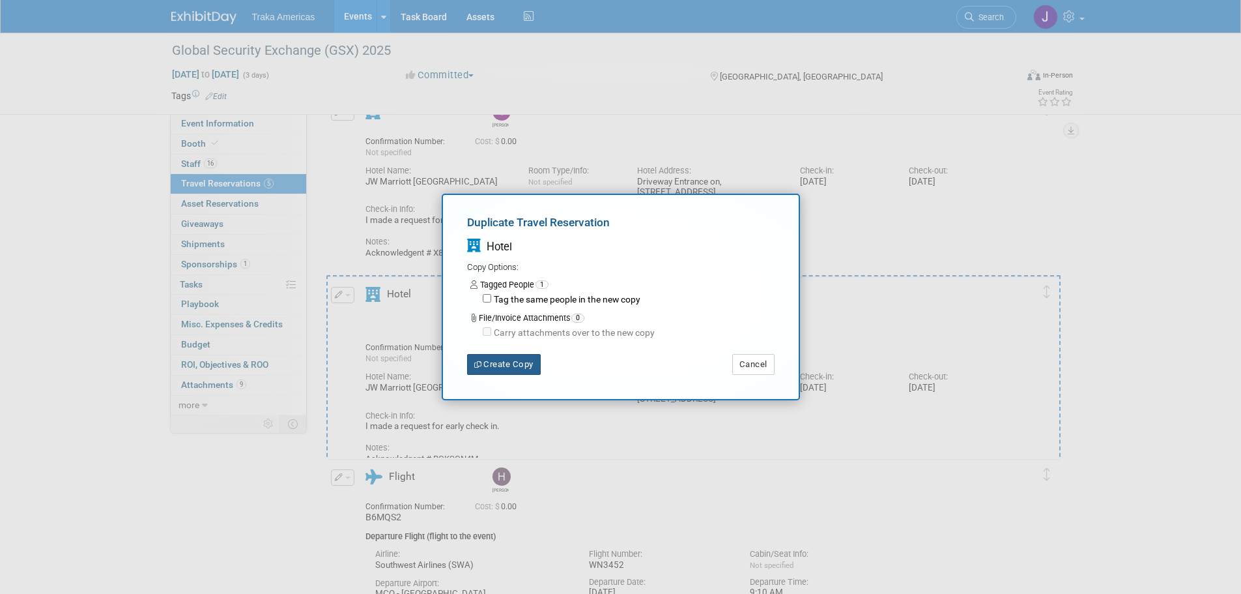
click at [487, 363] on button "Create Copy" at bounding box center [504, 364] width 74 height 21
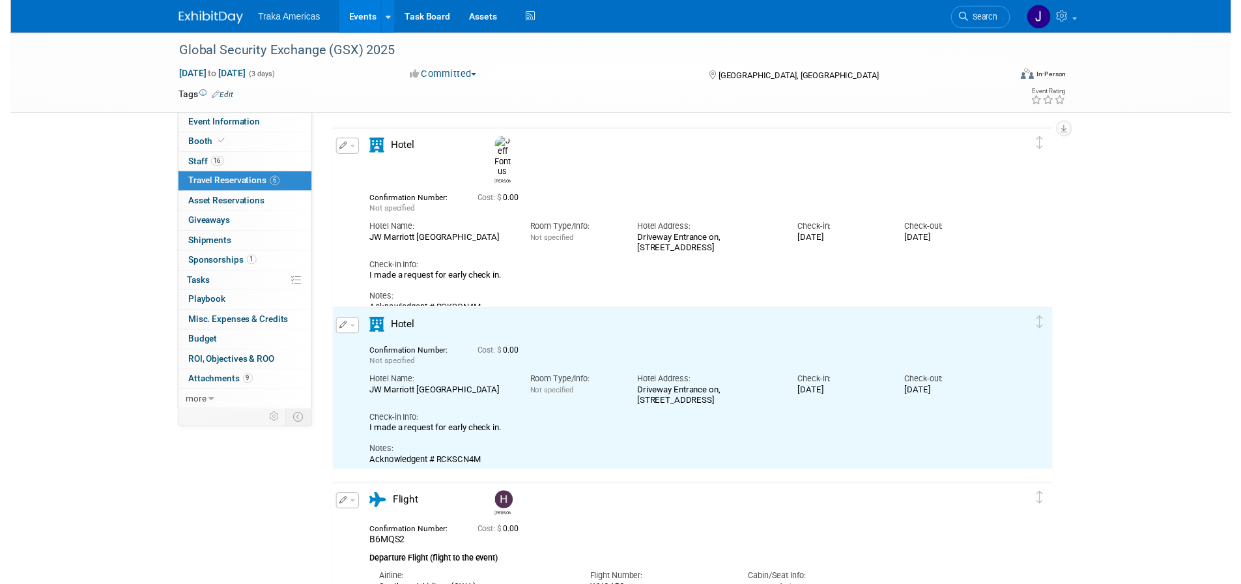
scroll to position [0, 0]
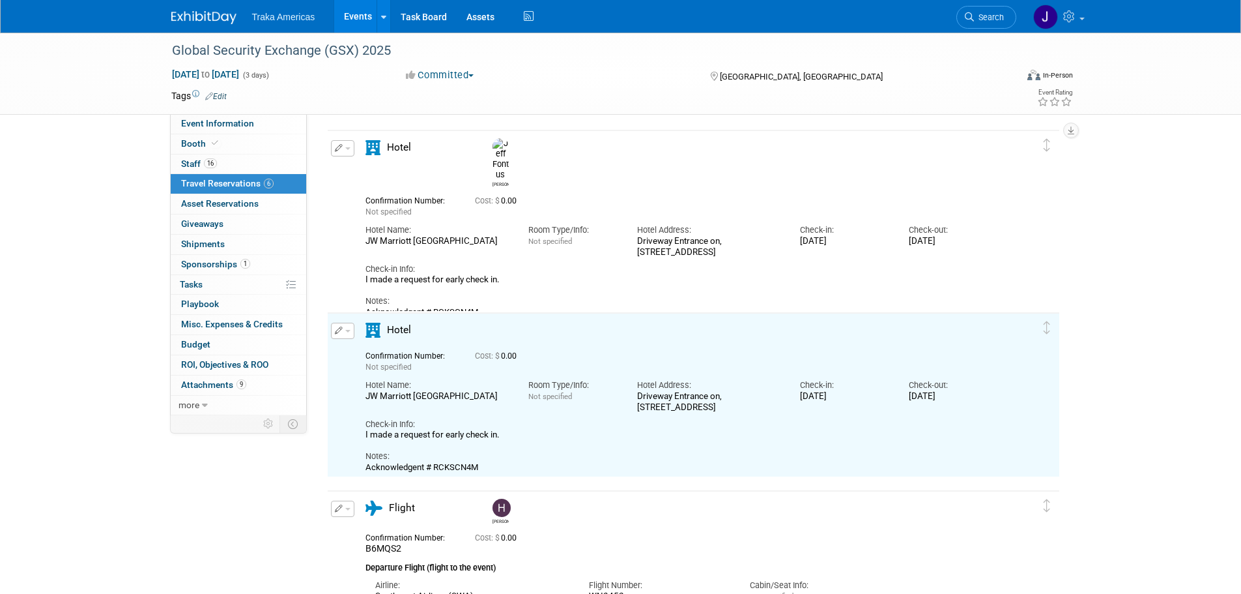
click at [347, 336] on button "button" at bounding box center [342, 331] width 23 height 16
click at [373, 356] on button "Edit Reservation" at bounding box center [387, 353] width 110 height 19
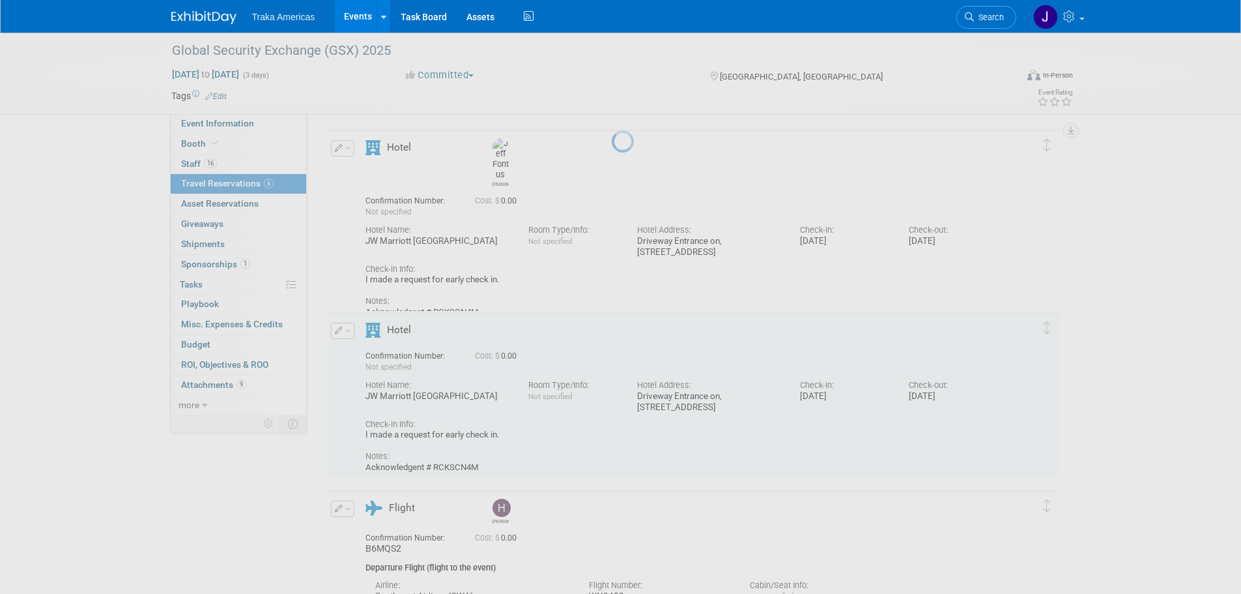
select select "ec7b6c5e-24e8-46dc-bad1-9dd002ca3533"
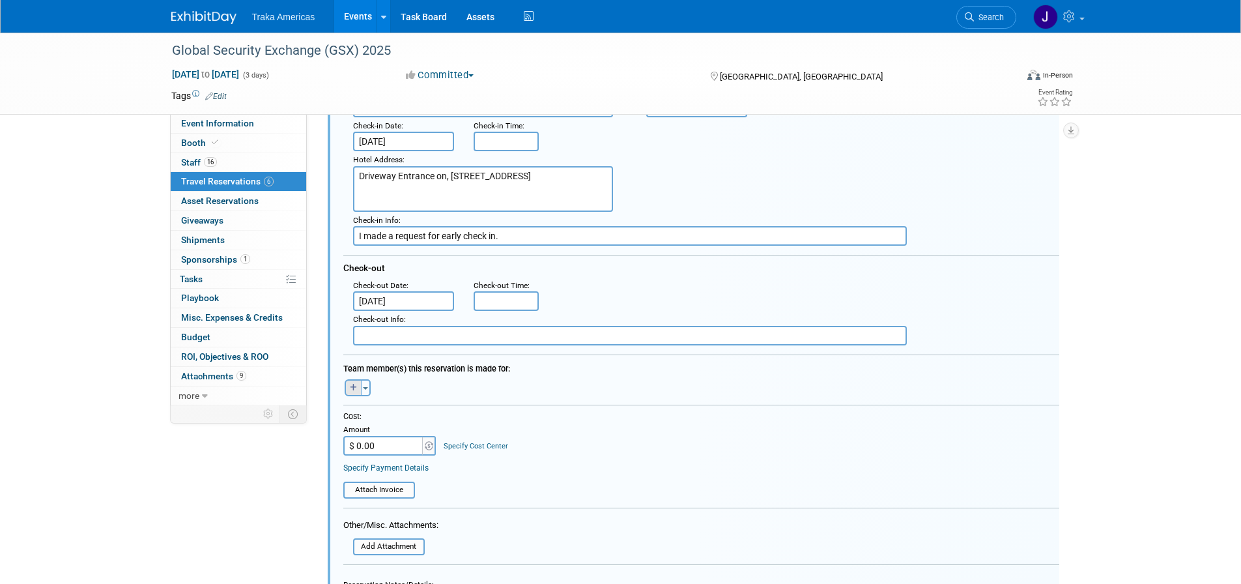
scroll to position [766, 0]
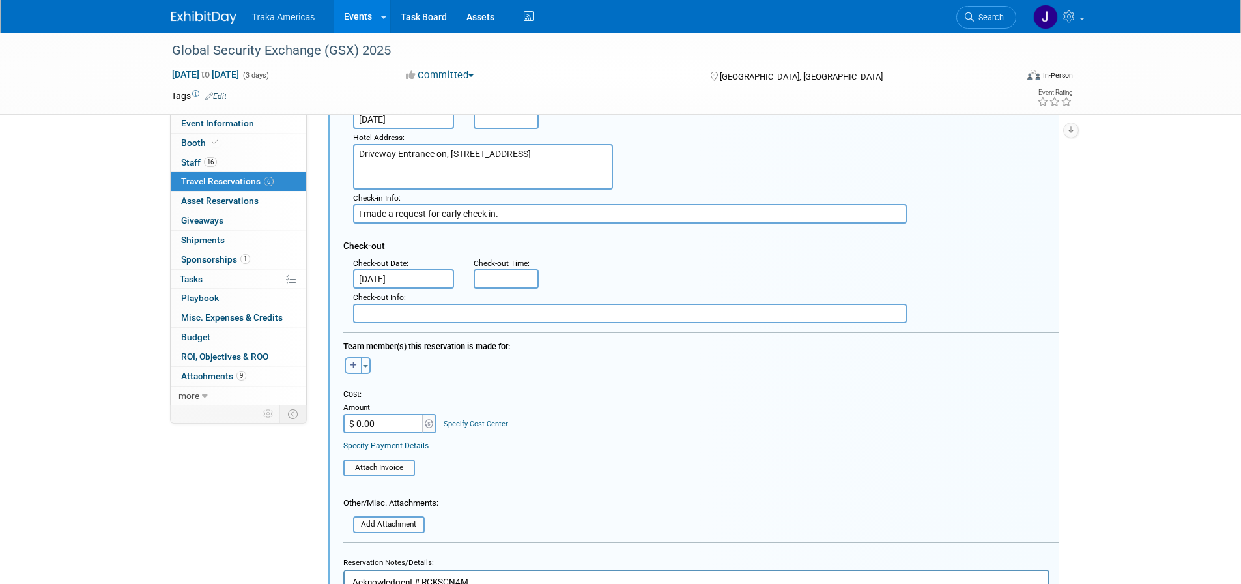
click at [355, 367] on icon "button" at bounding box center [353, 366] width 7 height 8
select select
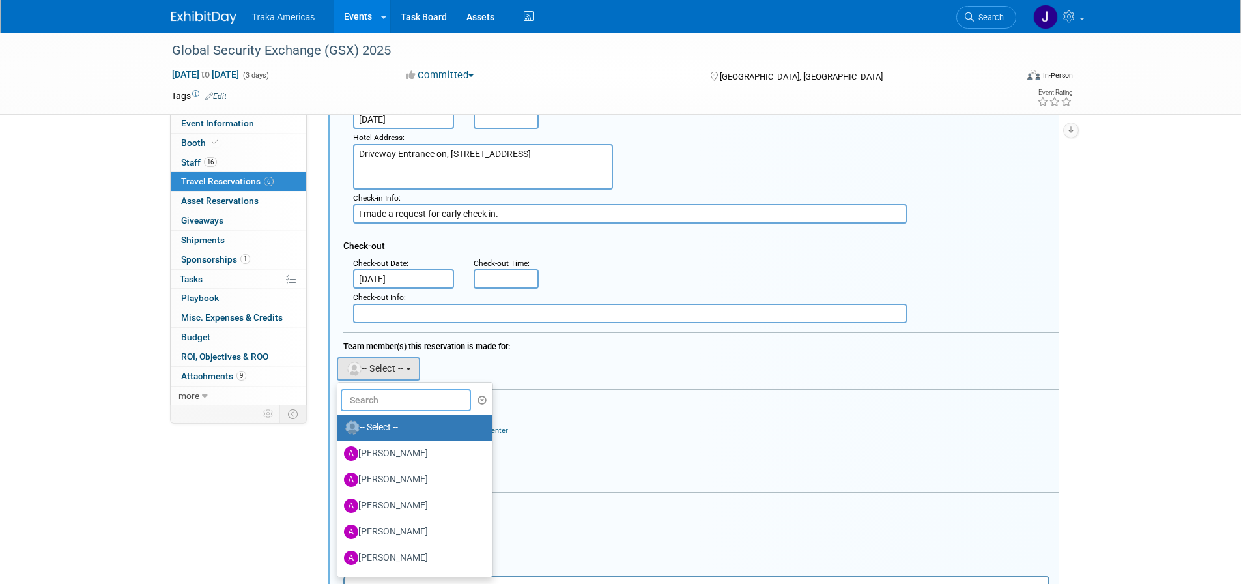
click at [409, 399] on input "text" at bounding box center [406, 400] width 130 height 22
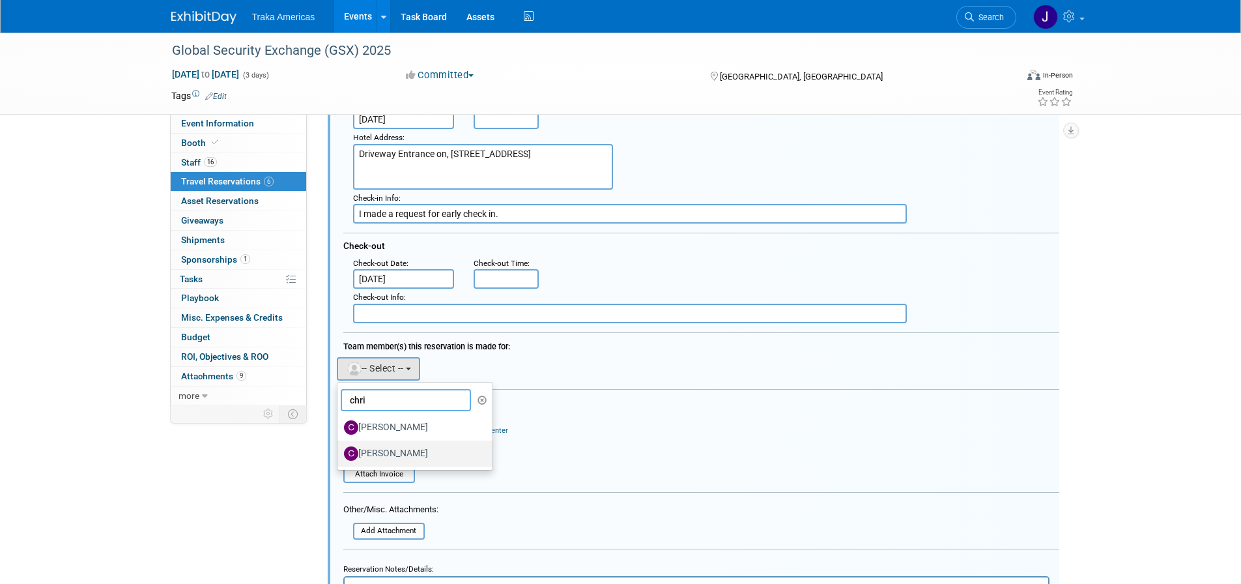
type input "chri"
click at [431, 452] on label "[PERSON_NAME]" at bounding box center [412, 453] width 136 height 21
click at [339, 452] on input "[PERSON_NAME]" at bounding box center [335, 452] width 8 height 8
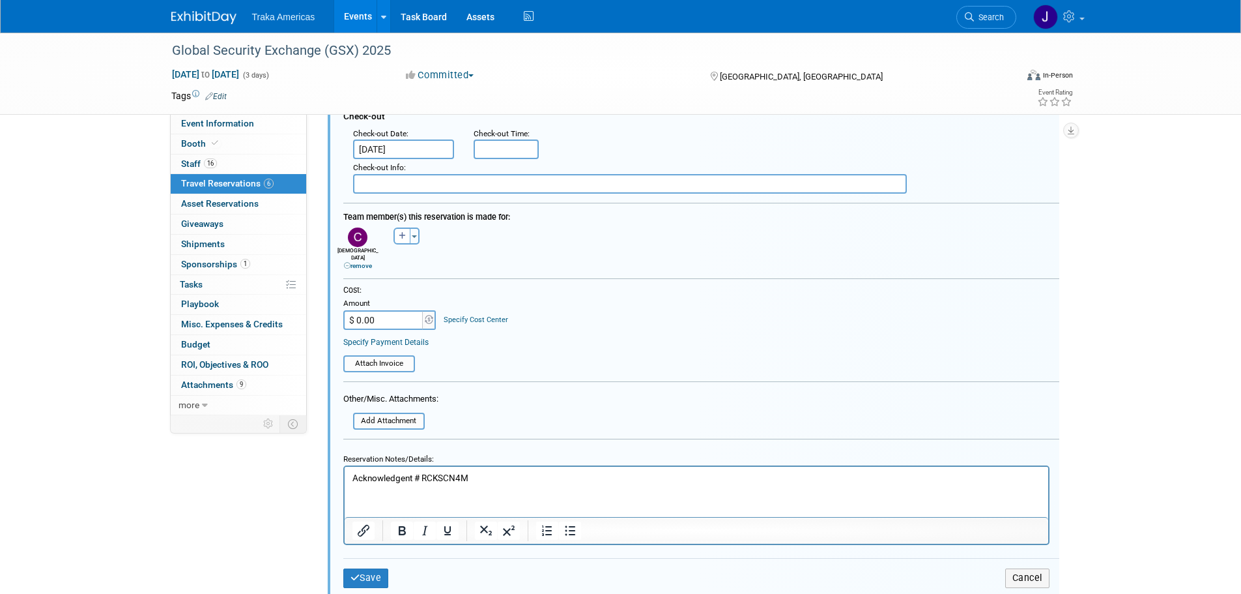
scroll to position [896, 0]
drag, startPoint x: 481, startPoint y: 477, endPoint x: 424, endPoint y: 480, distance: 56.7
click at [424, 480] on p "Acknowledgent # RCKSCN4M" at bounding box center [696, 477] width 689 height 12
click at [515, 483] on html "Acknowledgent #" at bounding box center [696, 475] width 704 height 18
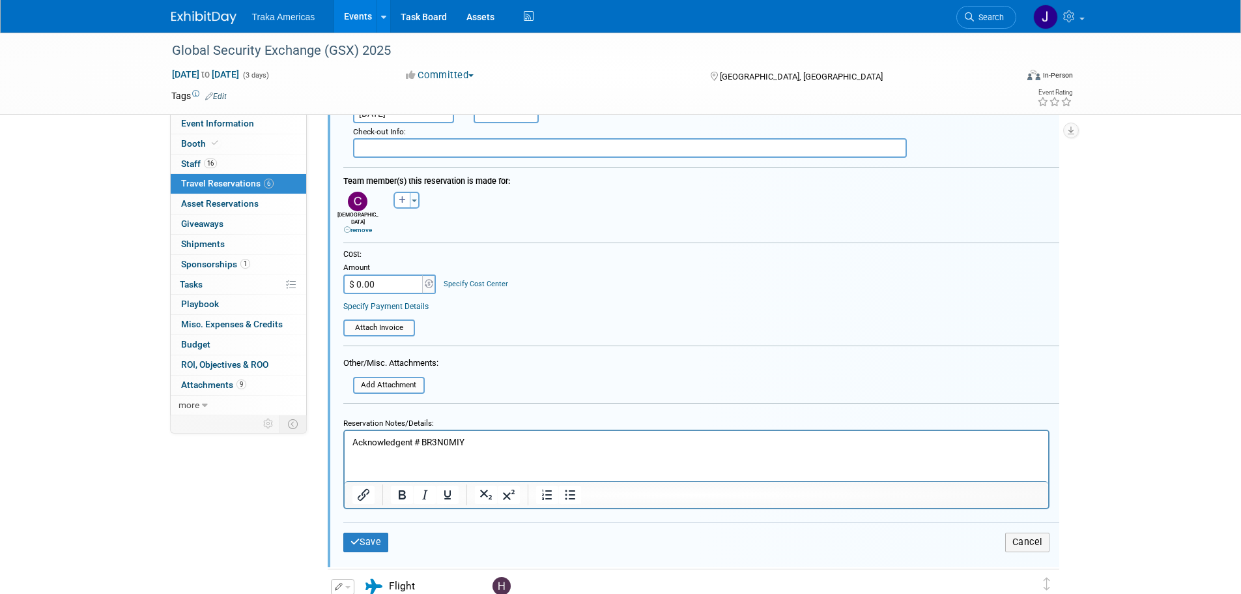
scroll to position [1026, 0]
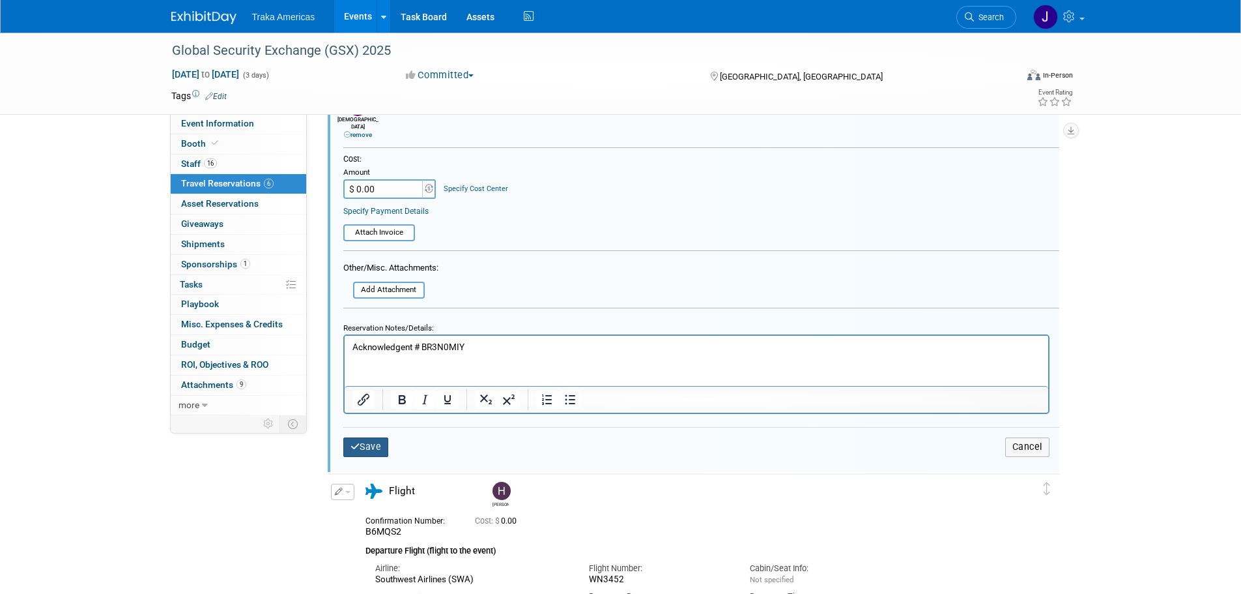
click at [372, 444] on button "Save" at bounding box center [366, 446] width 46 height 19
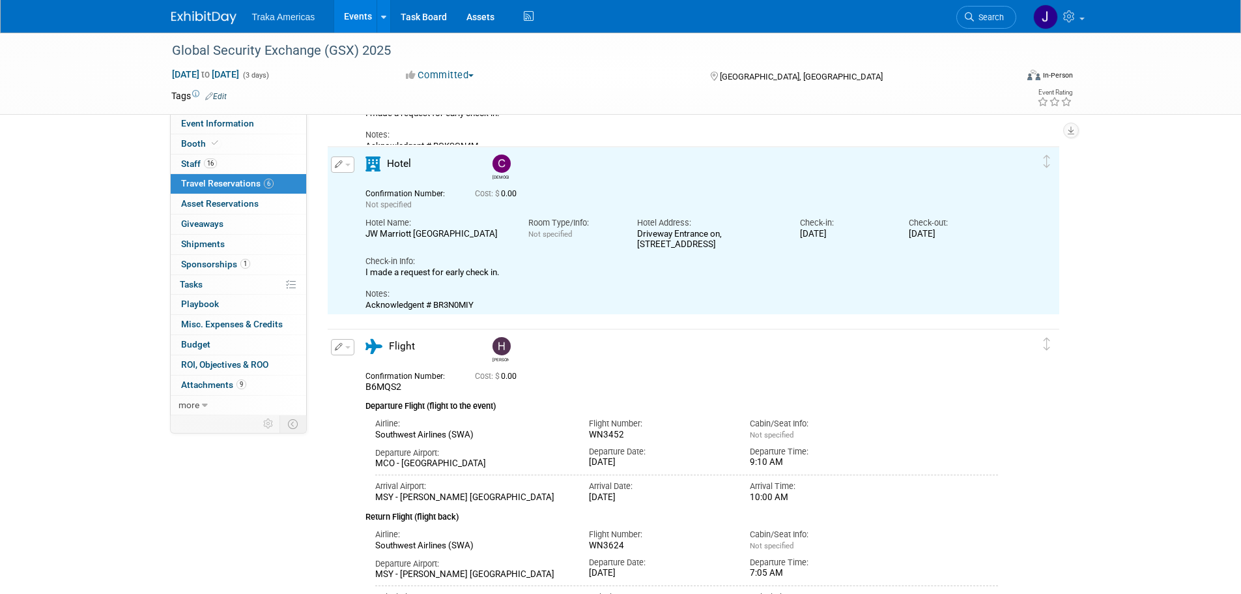
scroll to position [0, 0]
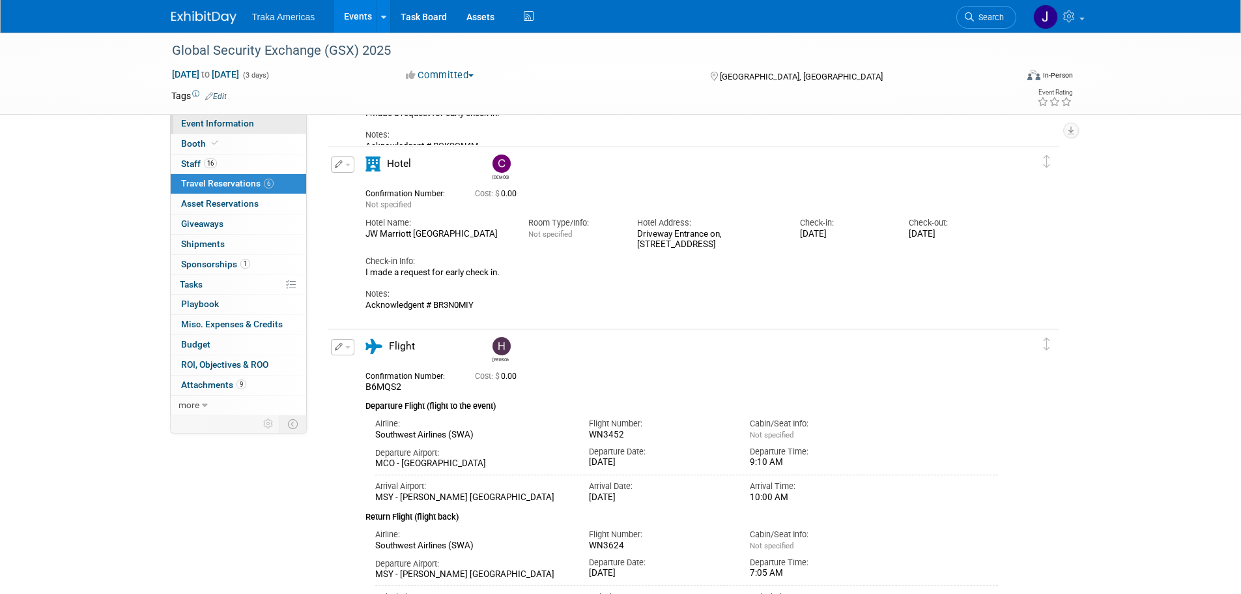
click at [196, 121] on span "Event Information" at bounding box center [217, 123] width 73 height 10
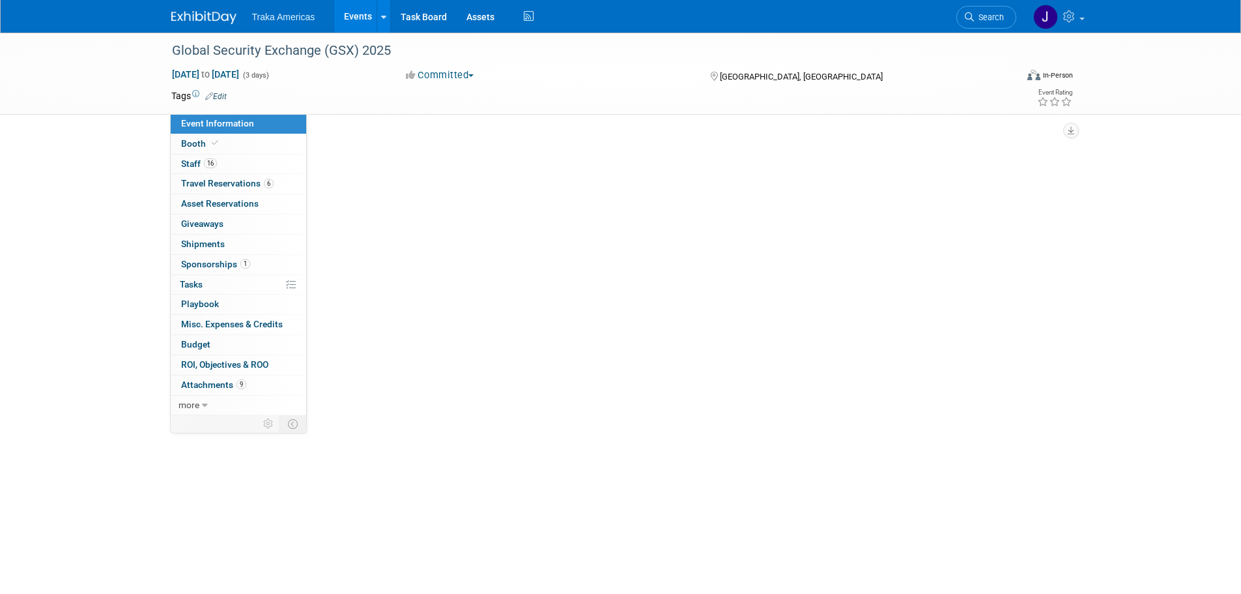
select select "National"
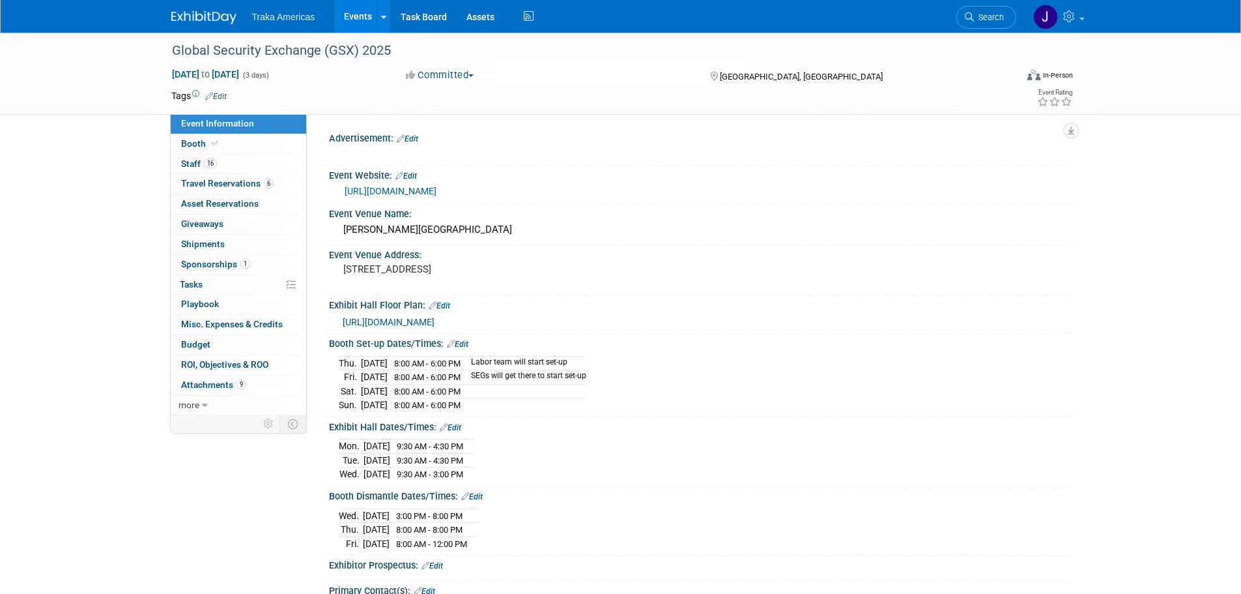
click at [217, 11] on img at bounding box center [203, 17] width 65 height 13
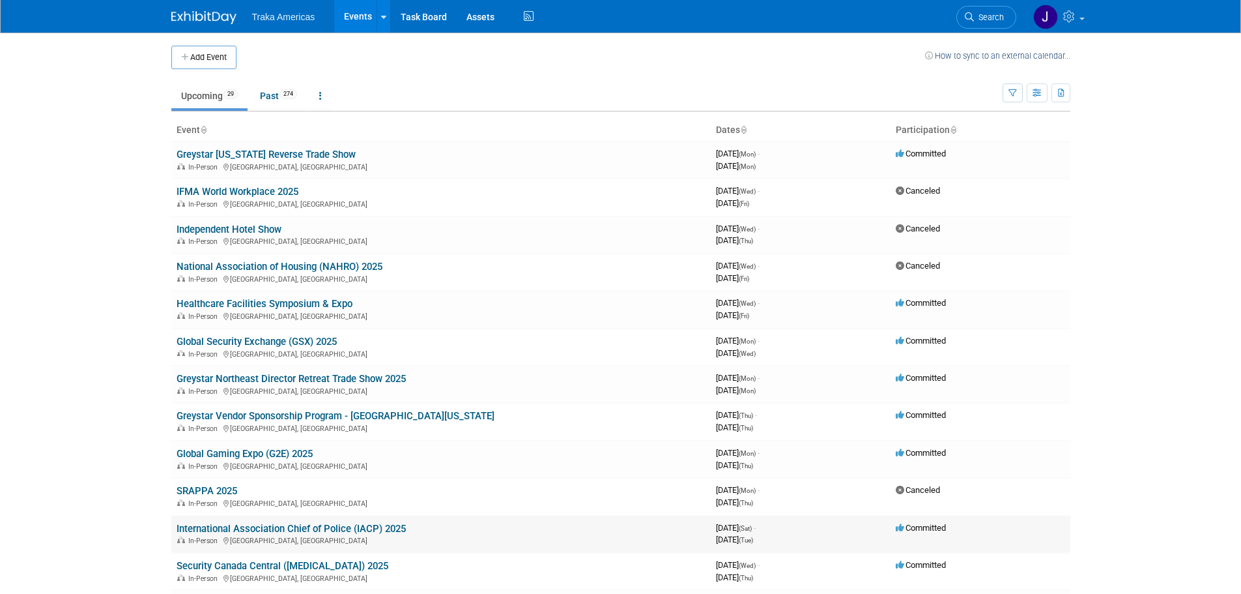
click at [330, 527] on link "International Association Chief of Police (IACP) 2025" at bounding box center [291, 529] width 229 height 12
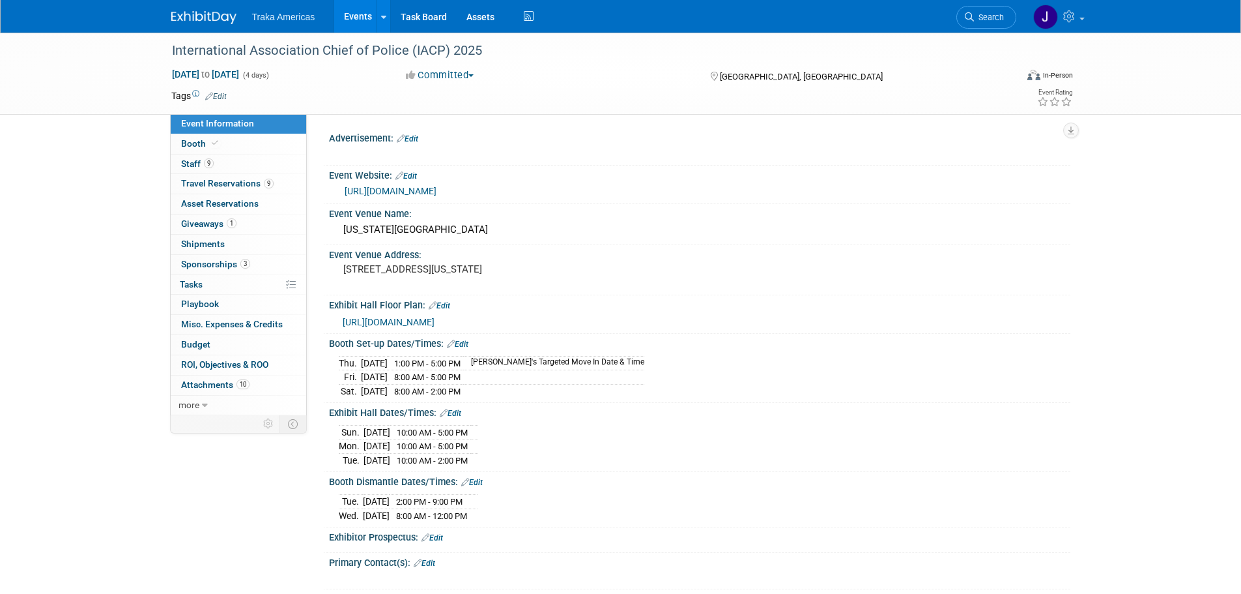
select select "National"
click at [241, 151] on link "Booth" at bounding box center [239, 144] width 136 height 20
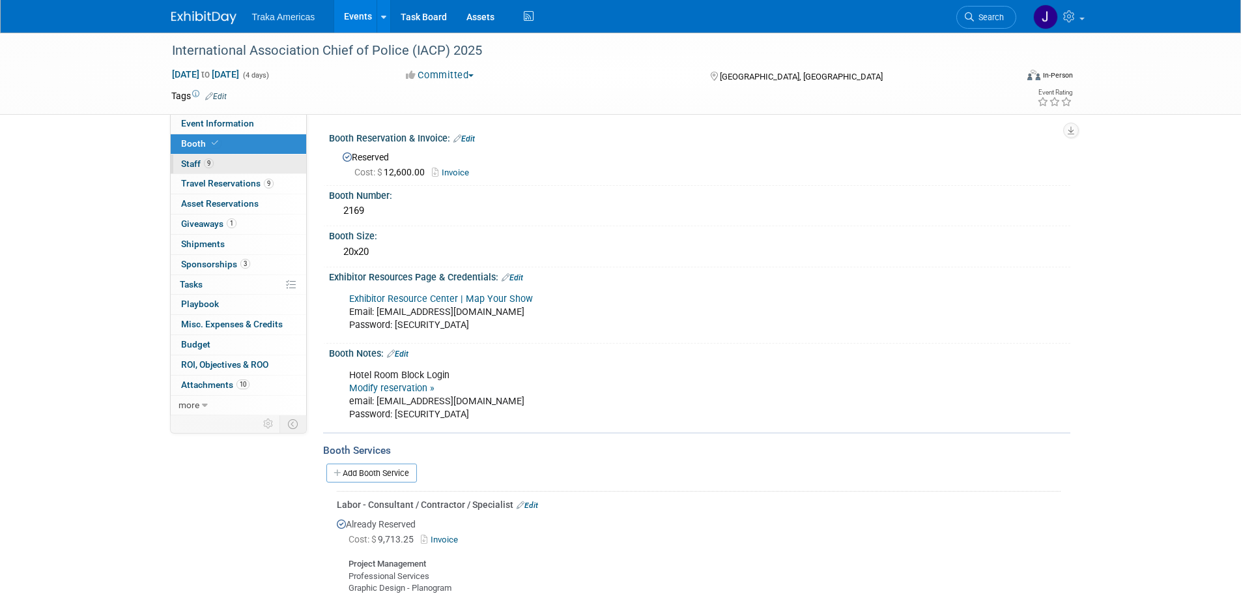
click at [244, 164] on link "9 Staff 9" at bounding box center [239, 164] width 136 height 20
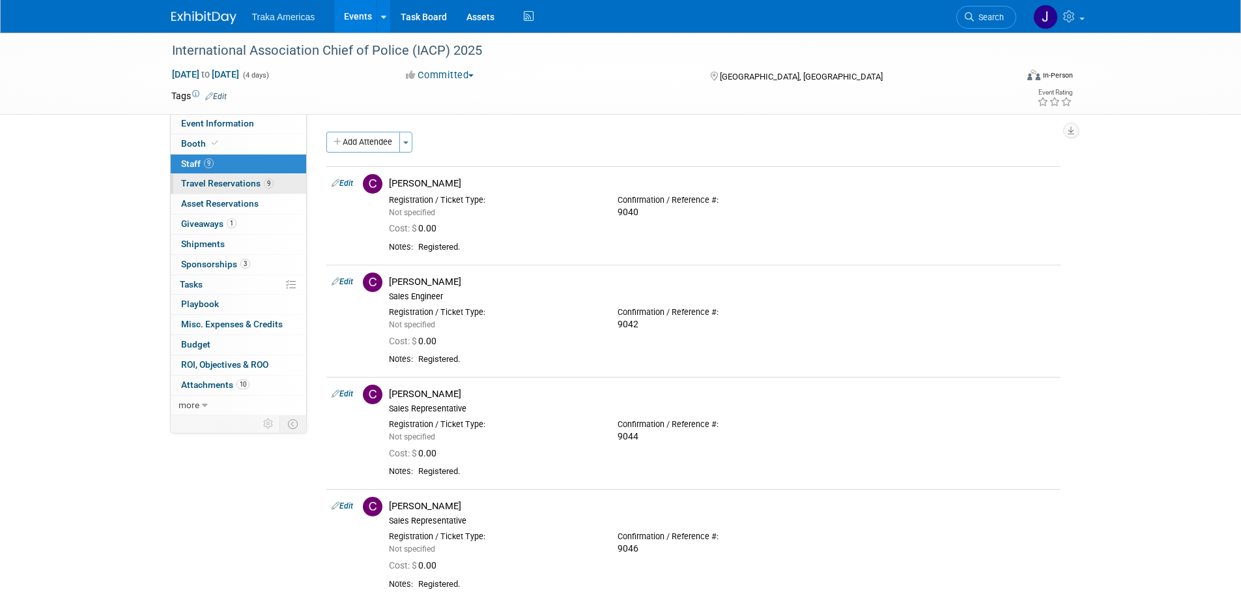
click at [252, 185] on span "Travel Reservations 9" at bounding box center [227, 183] width 93 height 10
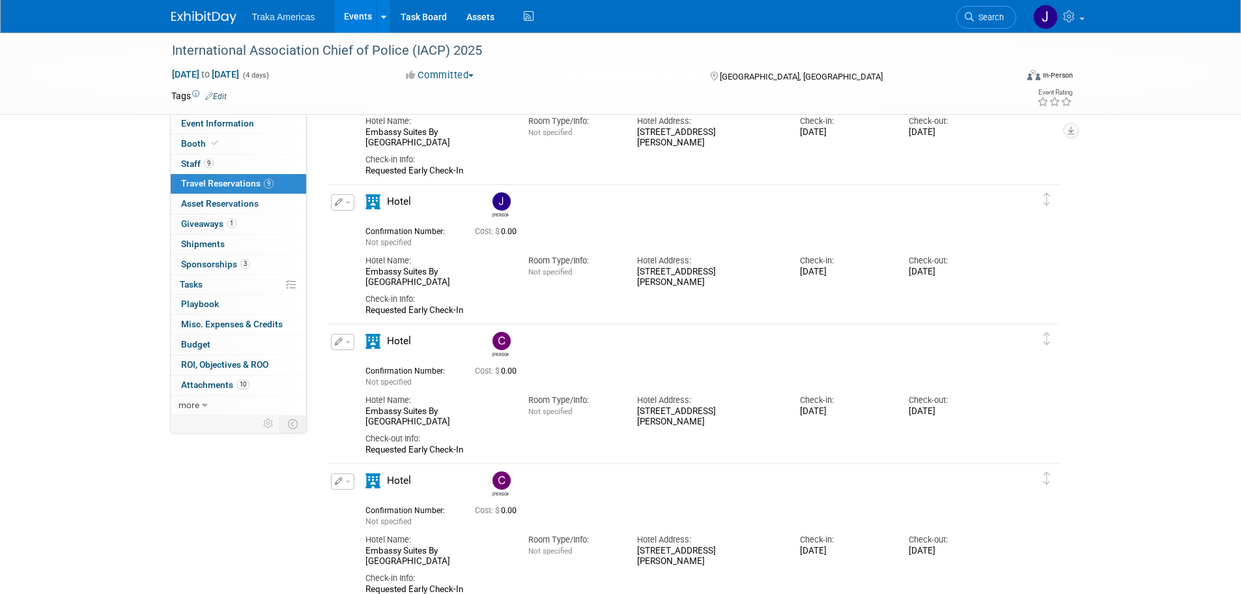
scroll to position [130, 0]
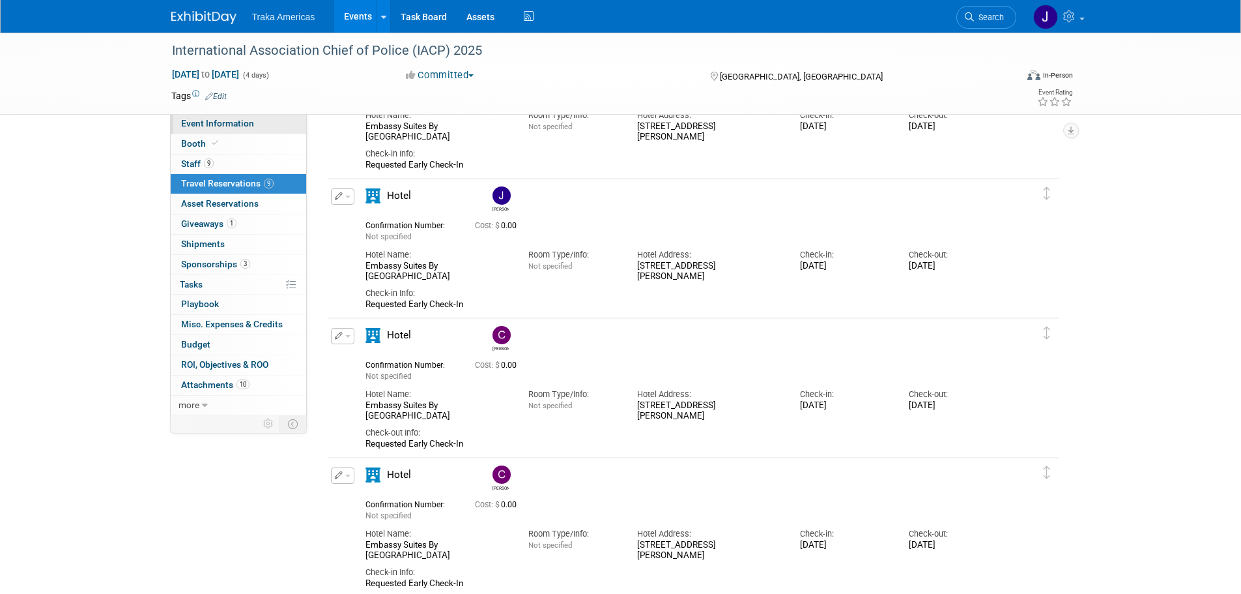
click at [233, 125] on span "Event Information" at bounding box center [217, 123] width 73 height 10
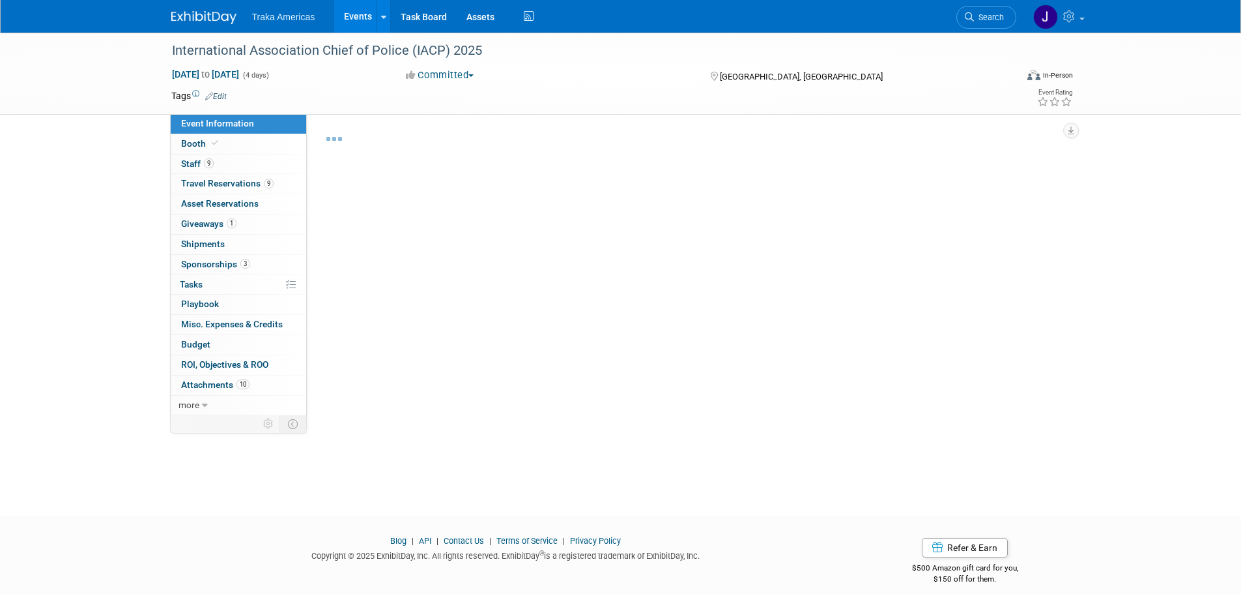
select select "National"
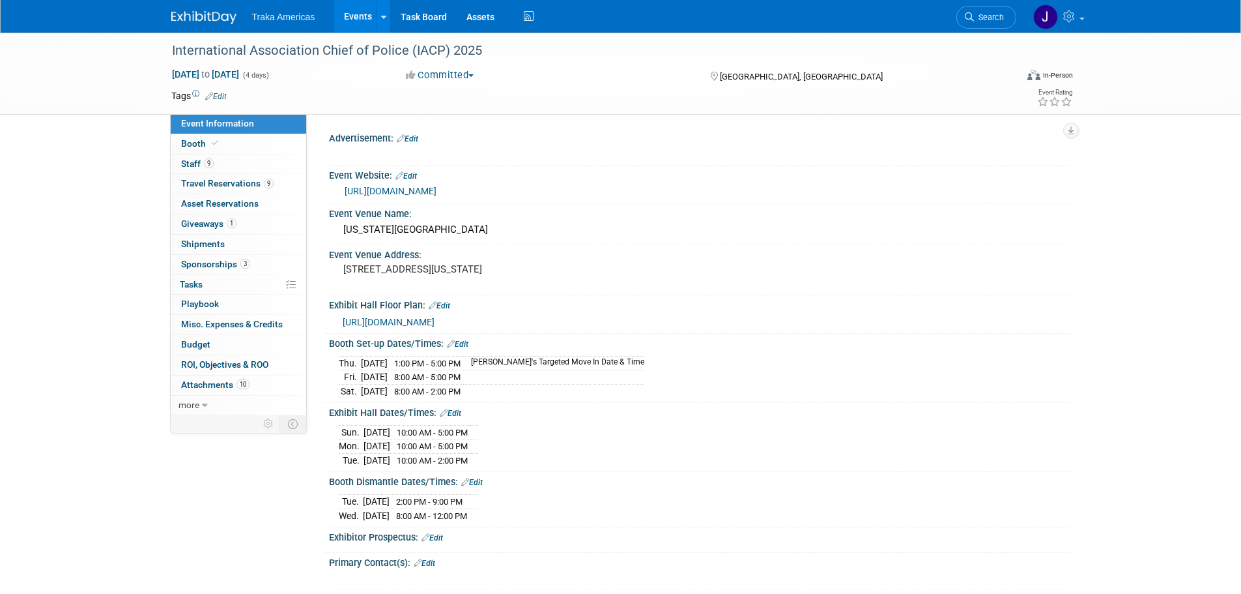
click at [192, 15] on img at bounding box center [203, 17] width 65 height 13
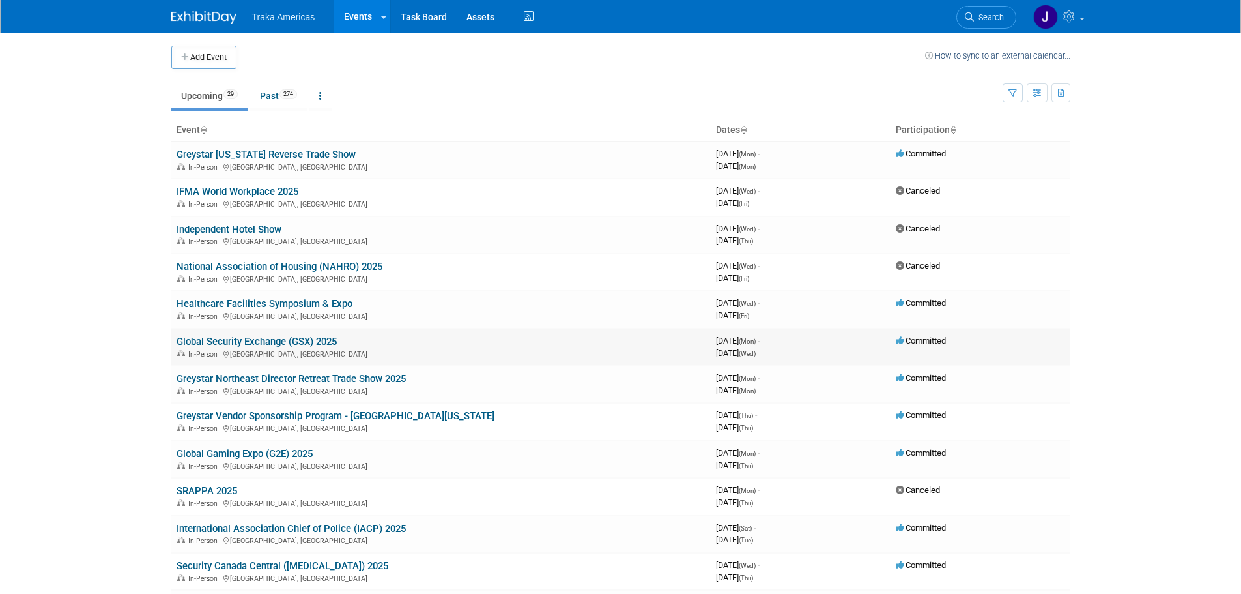
click at [266, 343] on link "Global Security Exchange (GSX) 2025" at bounding box center [257, 342] width 160 height 12
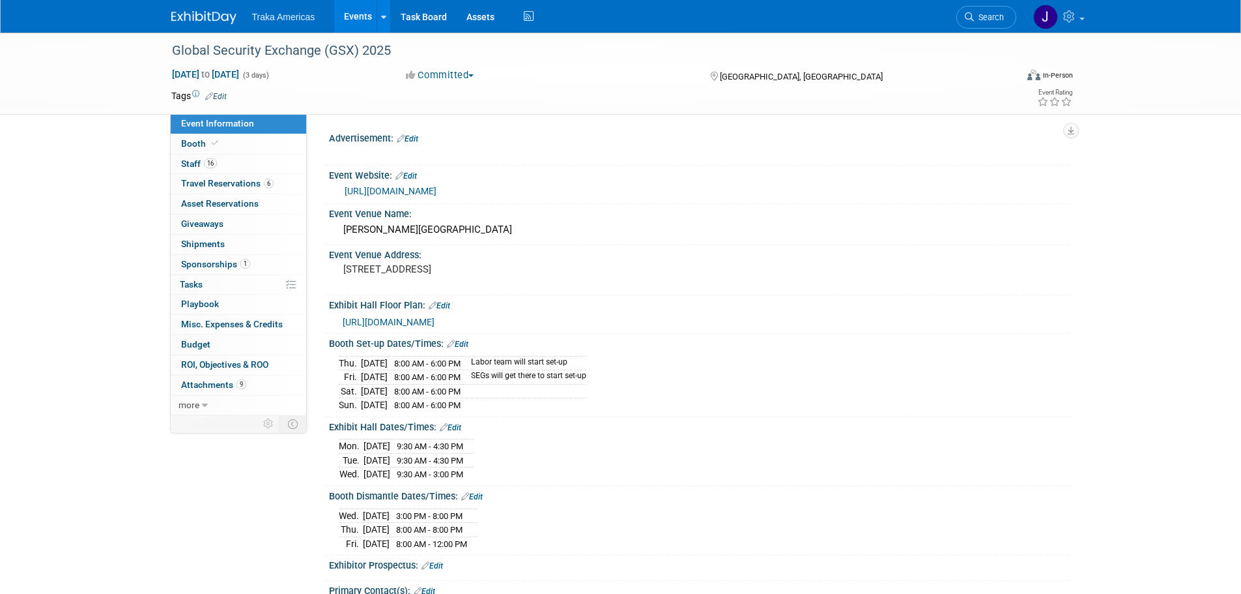
select select "National"
click at [220, 8] on link at bounding box center [211, 11] width 81 height 10
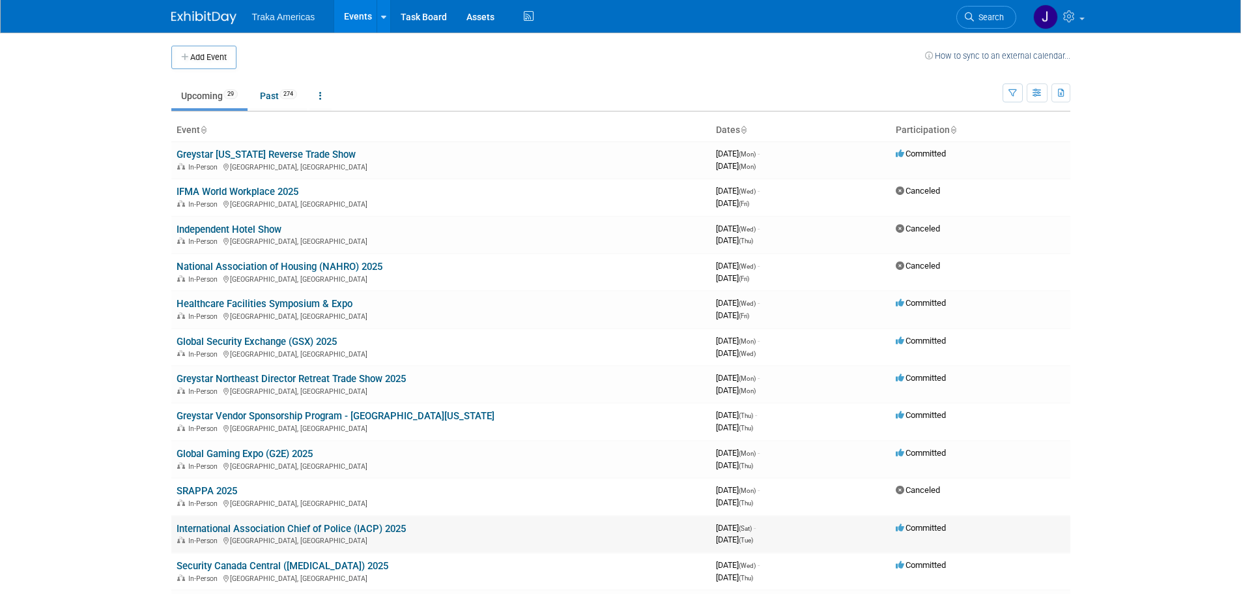
click at [228, 530] on link "International Association Chief of Police (IACP) 2025" at bounding box center [291, 529] width 229 height 12
click at [263, 345] on link "Global Security Exchange (GSX) 2025" at bounding box center [257, 342] width 160 height 12
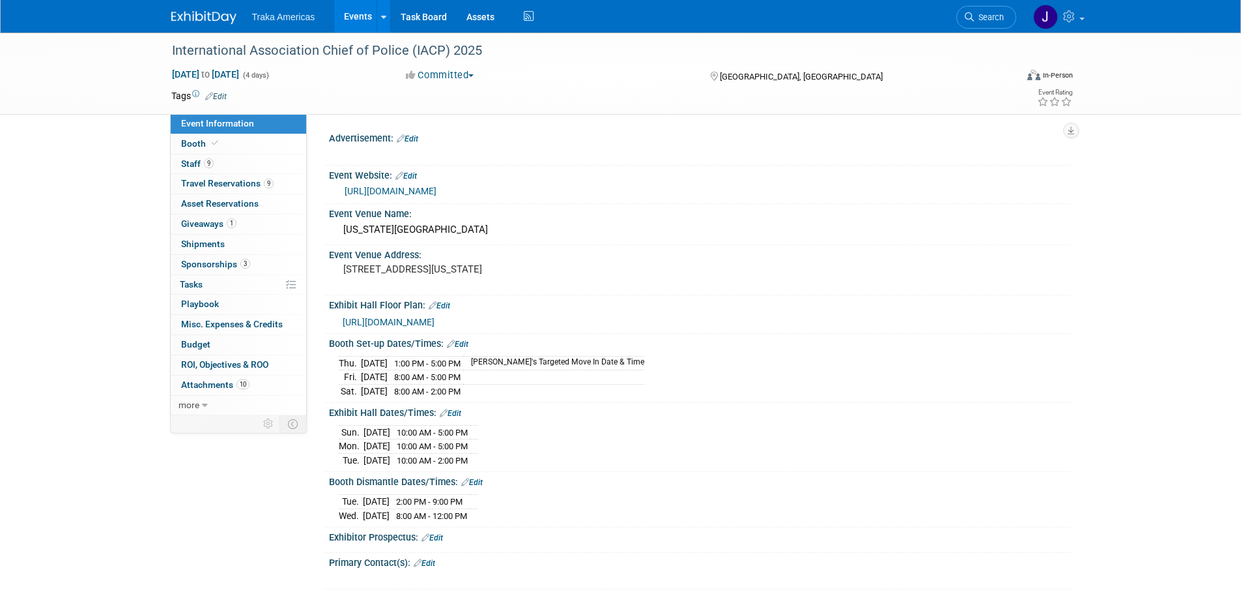
select select "National"
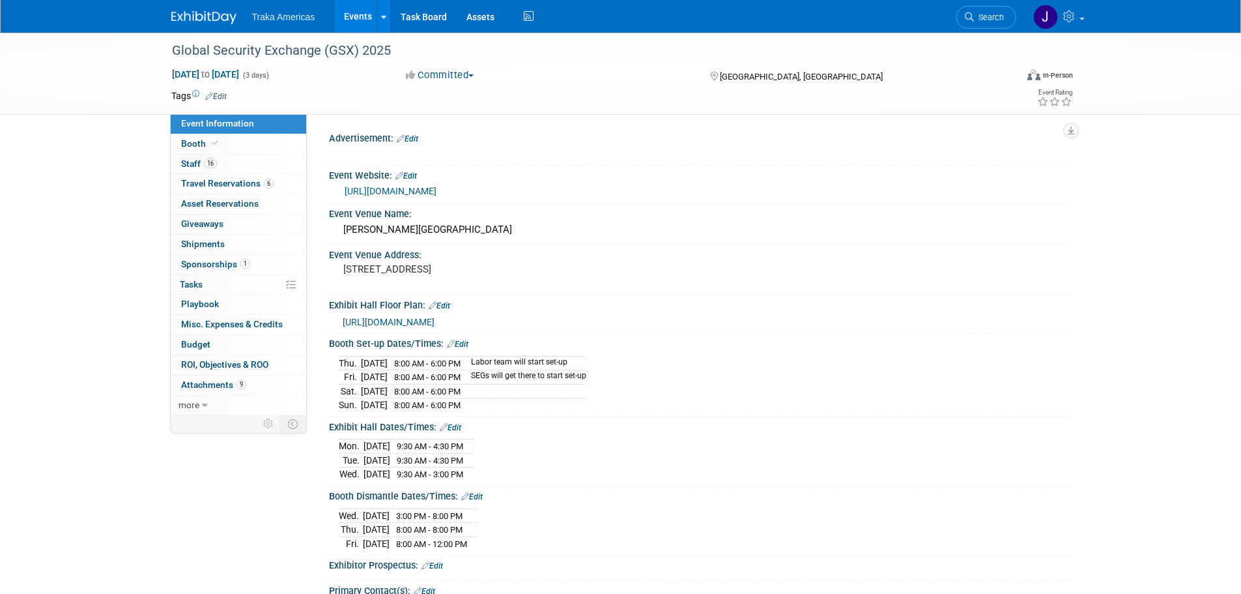
select select "National"
click at [241, 182] on span "Travel Reservations 6" at bounding box center [227, 183] width 93 height 10
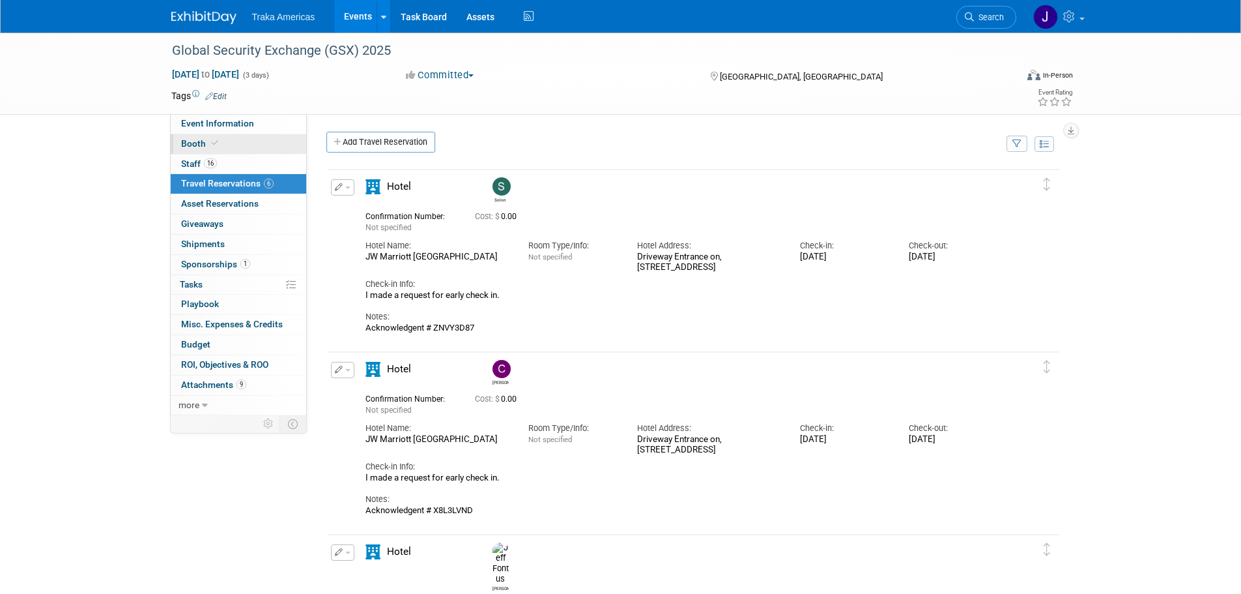
click at [218, 143] on span at bounding box center [215, 143] width 12 height 10
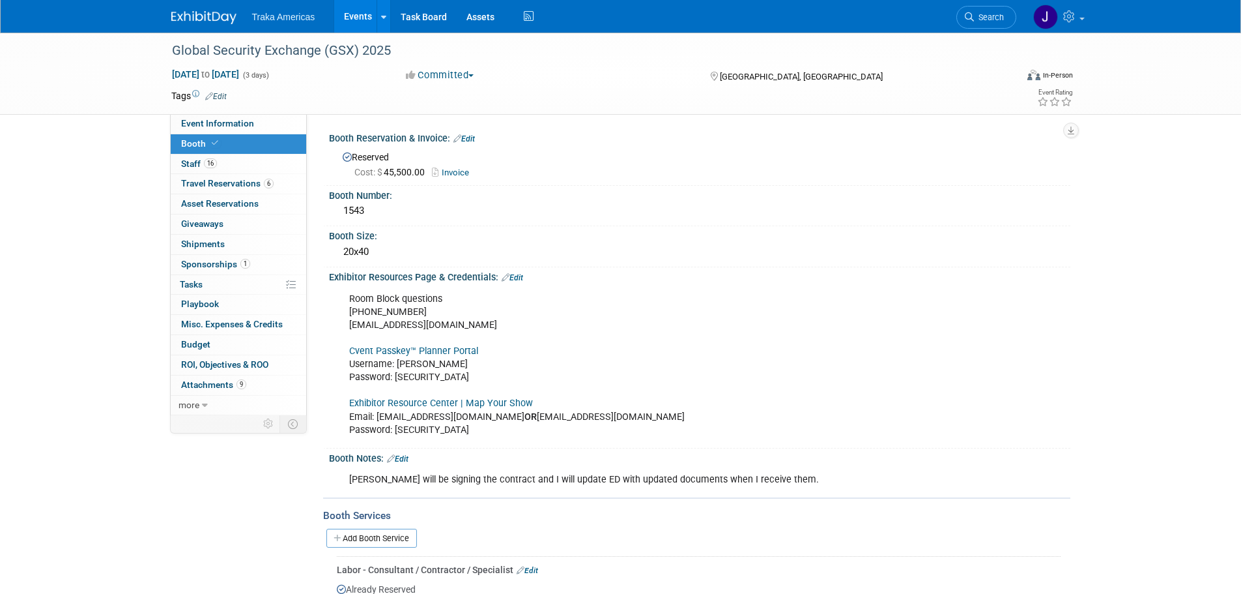
click at [412, 350] on link "Cvent Passkey™ Planner Portal" at bounding box center [413, 350] width 129 height 11
drag, startPoint x: 469, startPoint y: 382, endPoint x: 397, endPoint y: 382, distance: 72.3
click at [397, 382] on div "Room Block questions 972-349-7452 asis@mcievents.com Cvent Passkey™ Planner Por…" at bounding box center [633, 364] width 587 height 157
copy div "GSXrooms2025!"
click at [250, 180] on span "Travel Reservations 6" at bounding box center [227, 183] width 93 height 10
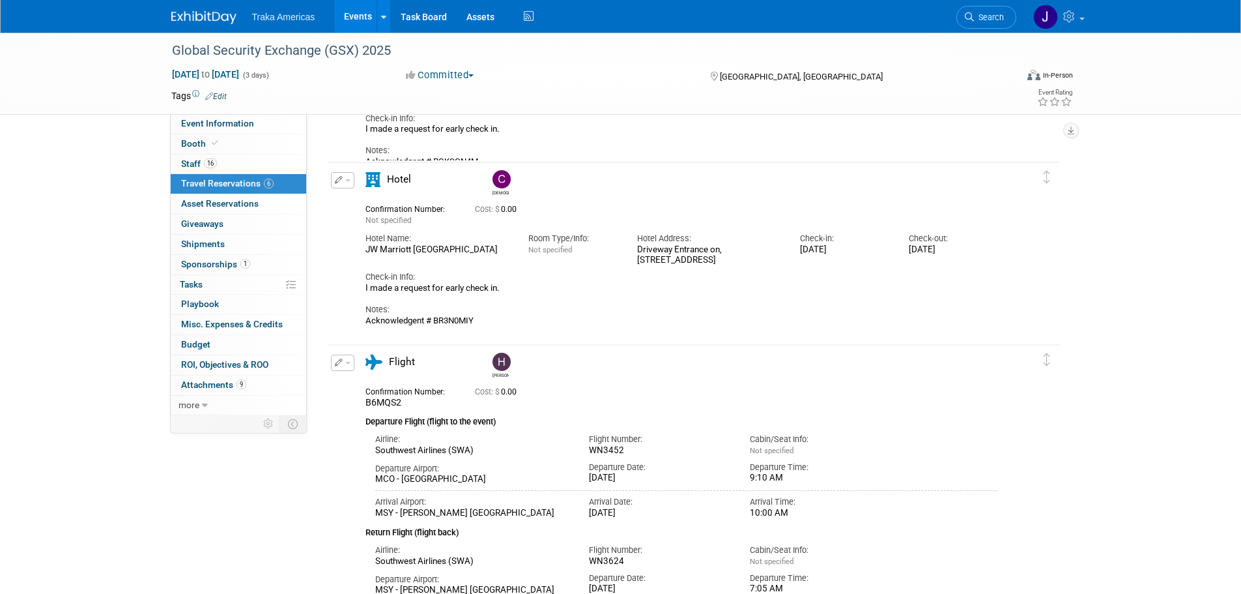
scroll to position [586, 0]
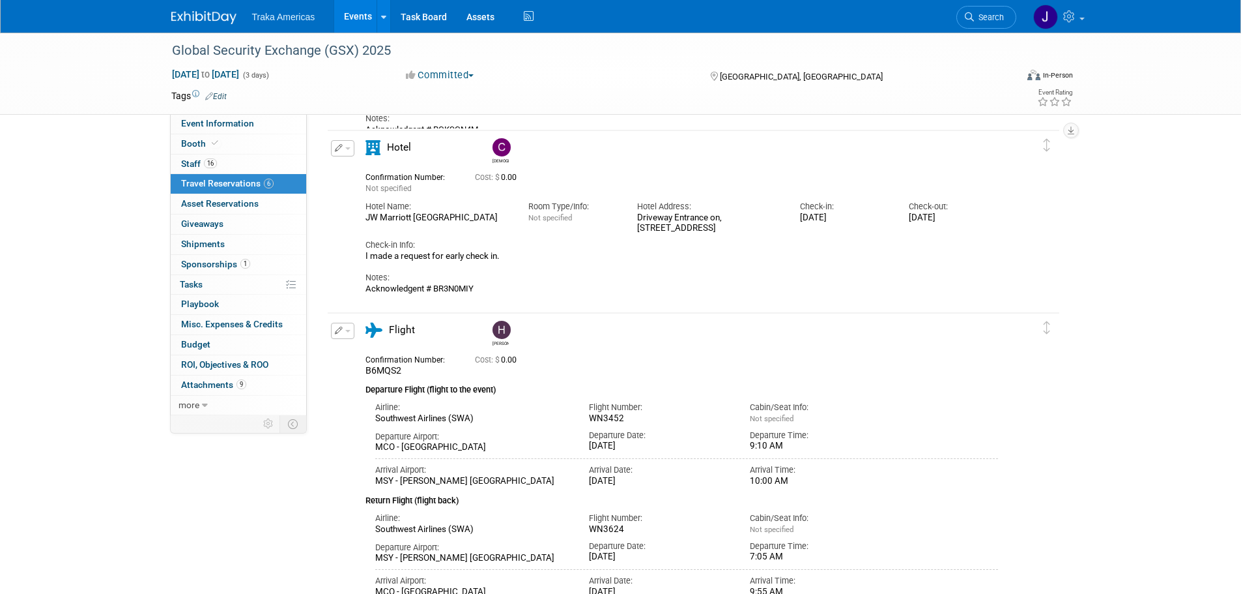
click at [343, 151] on button "button" at bounding box center [342, 148] width 23 height 16
click at [394, 190] on span "Delete Reservation" at bounding box center [394, 192] width 81 height 10
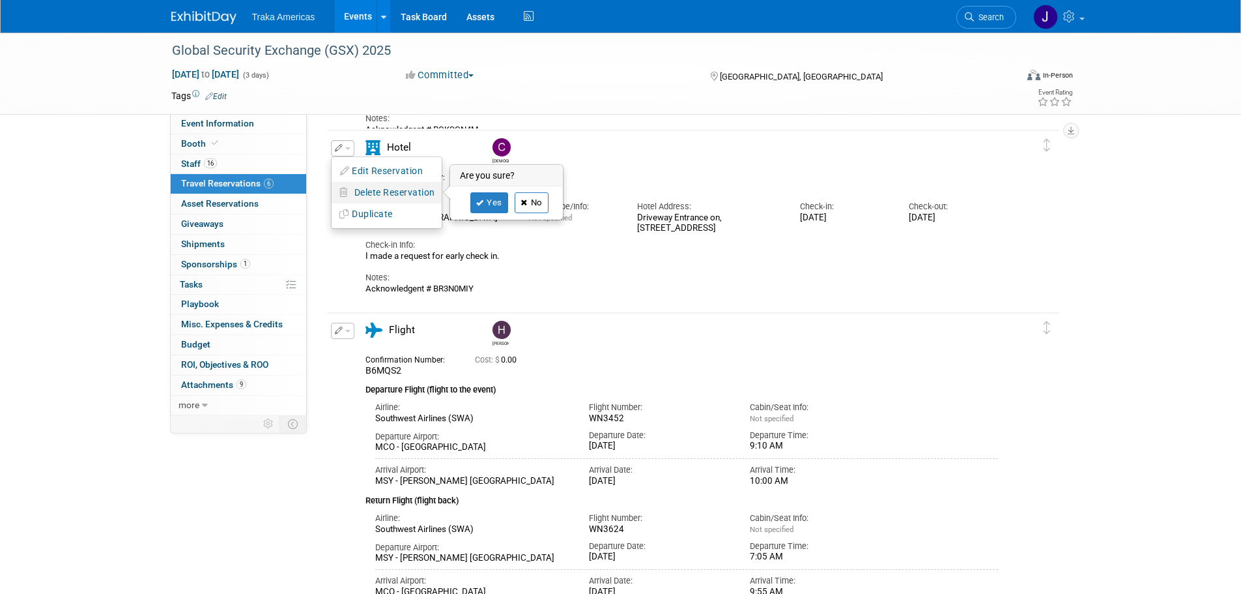
click at [533, 207] on link "No" at bounding box center [532, 202] width 34 height 21
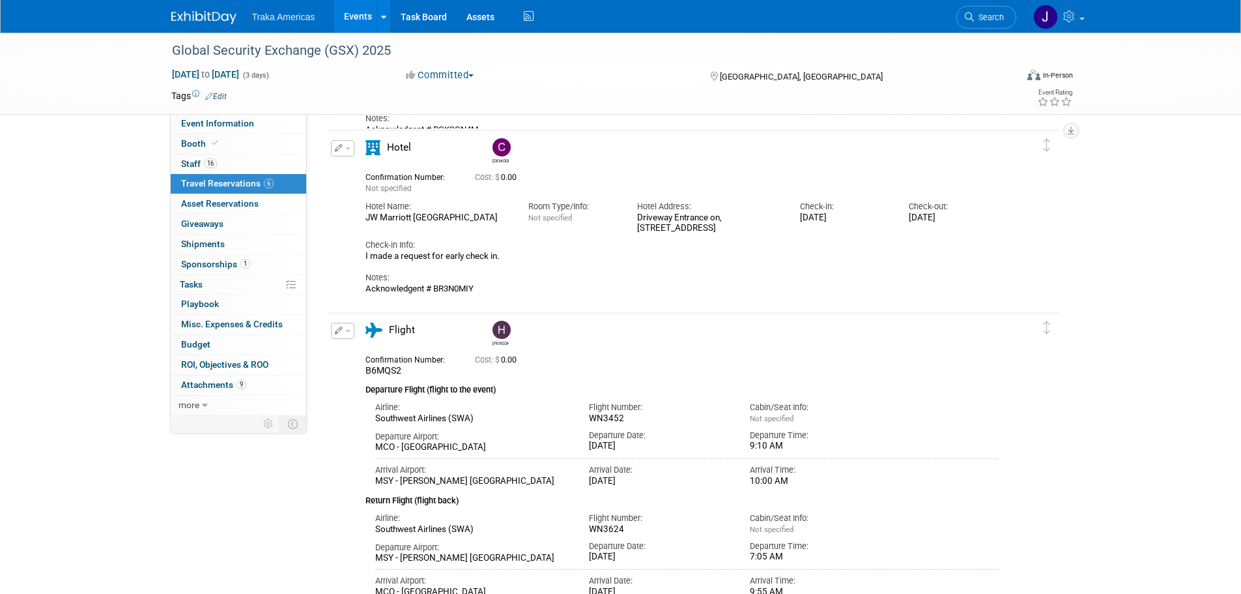
click at [350, 152] on button "button" at bounding box center [342, 148] width 23 height 16
click at [391, 215] on button "Duplicate" at bounding box center [387, 214] width 110 height 19
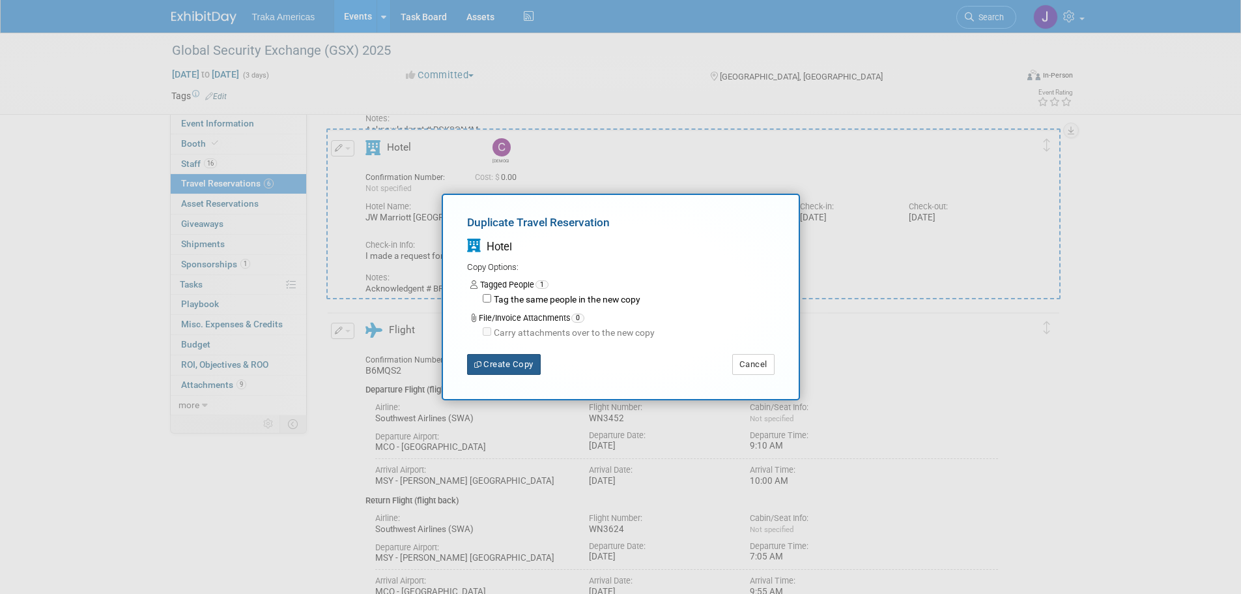
click at [525, 365] on button "Create Copy" at bounding box center [504, 364] width 74 height 21
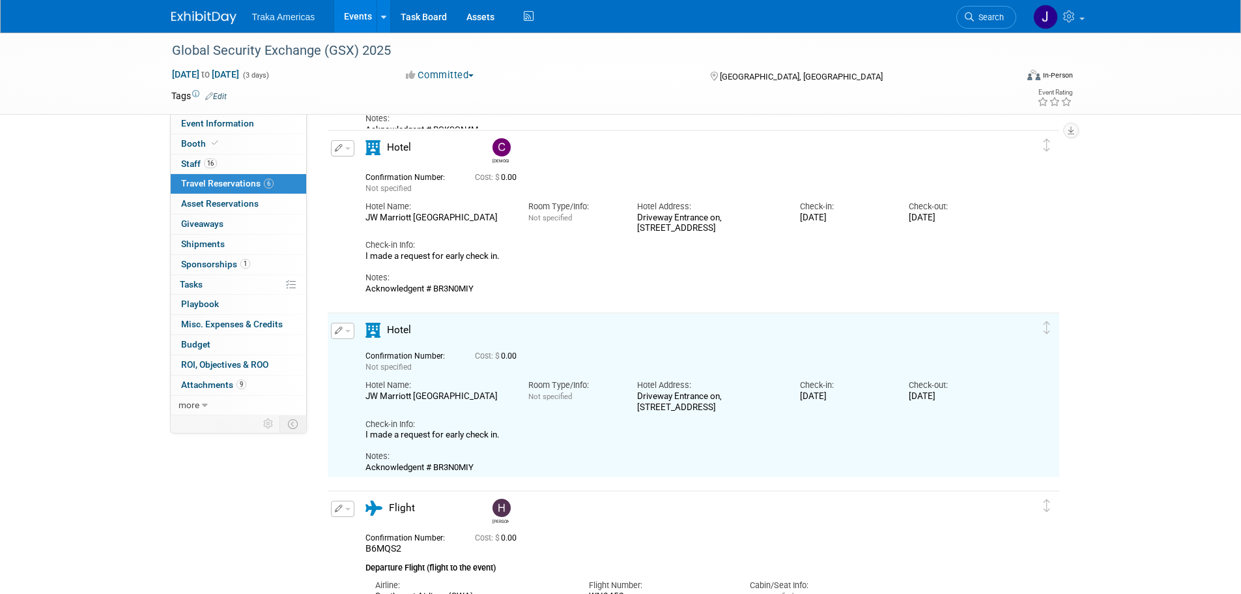
scroll to position [593, 0]
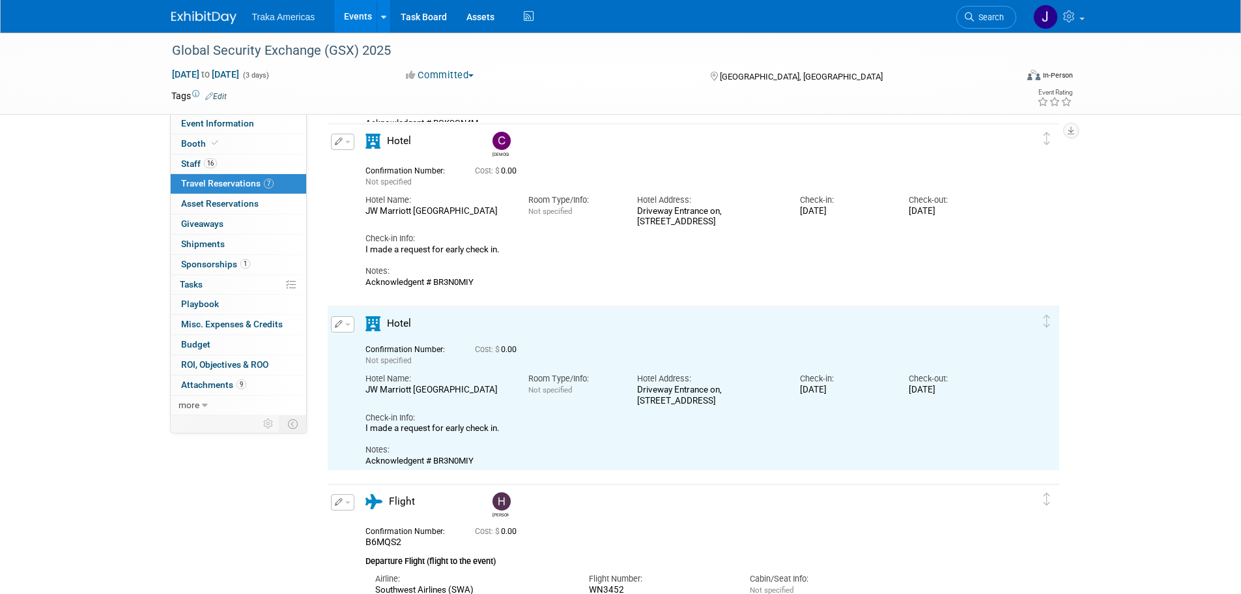
click at [345, 326] on span "button" at bounding box center [347, 324] width 5 height 3
click at [378, 346] on button "Edit Reservation" at bounding box center [387, 347] width 110 height 19
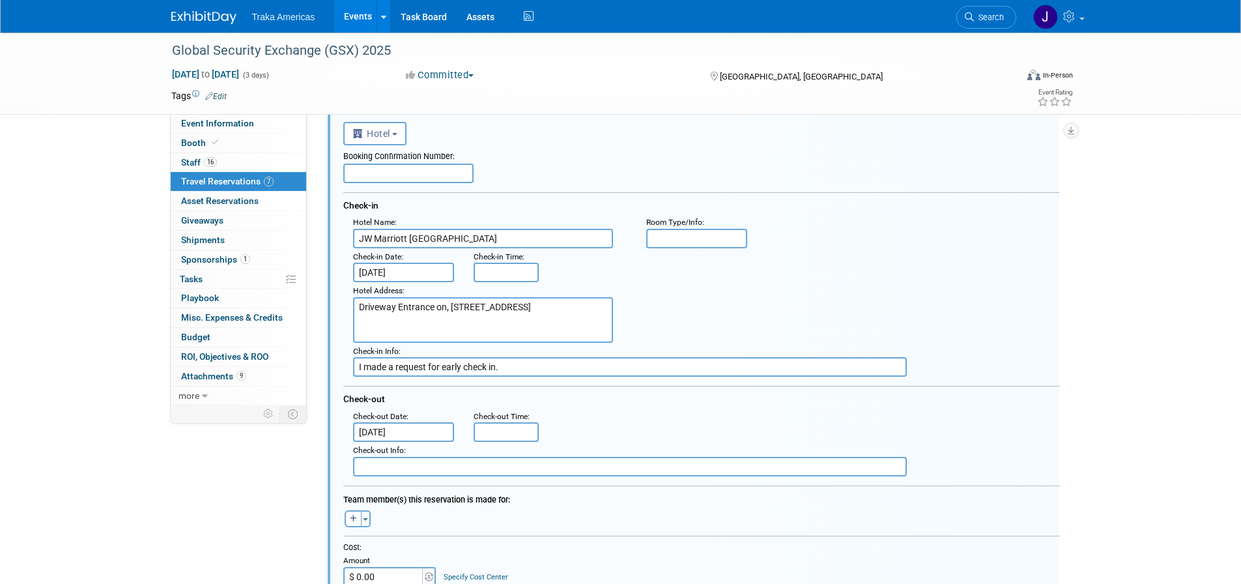
scroll to position [818, 0]
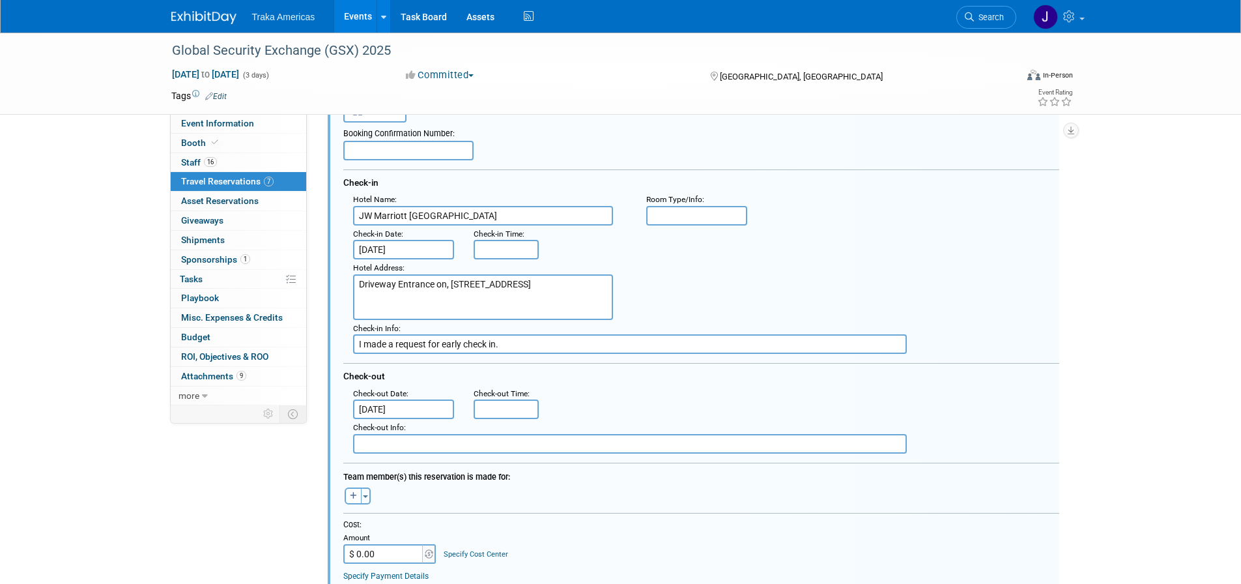
click at [422, 249] on input "Sep 26, 2025" at bounding box center [404, 250] width 102 height 20
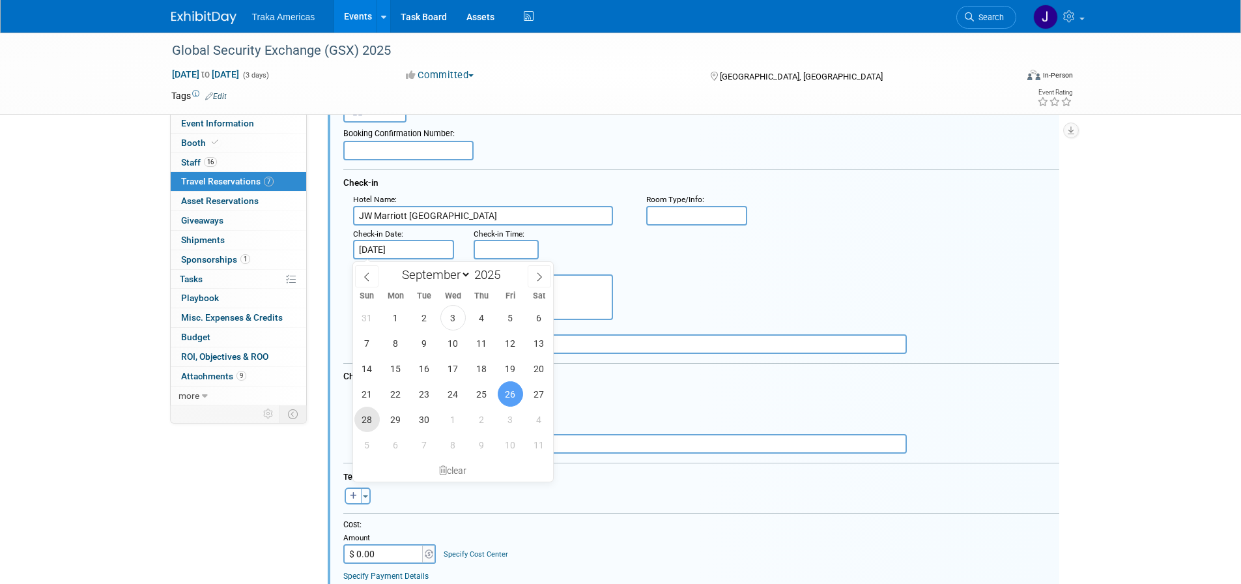
click at [373, 422] on span "28" at bounding box center [366, 419] width 25 height 25
type input "Sep 28, 2025"
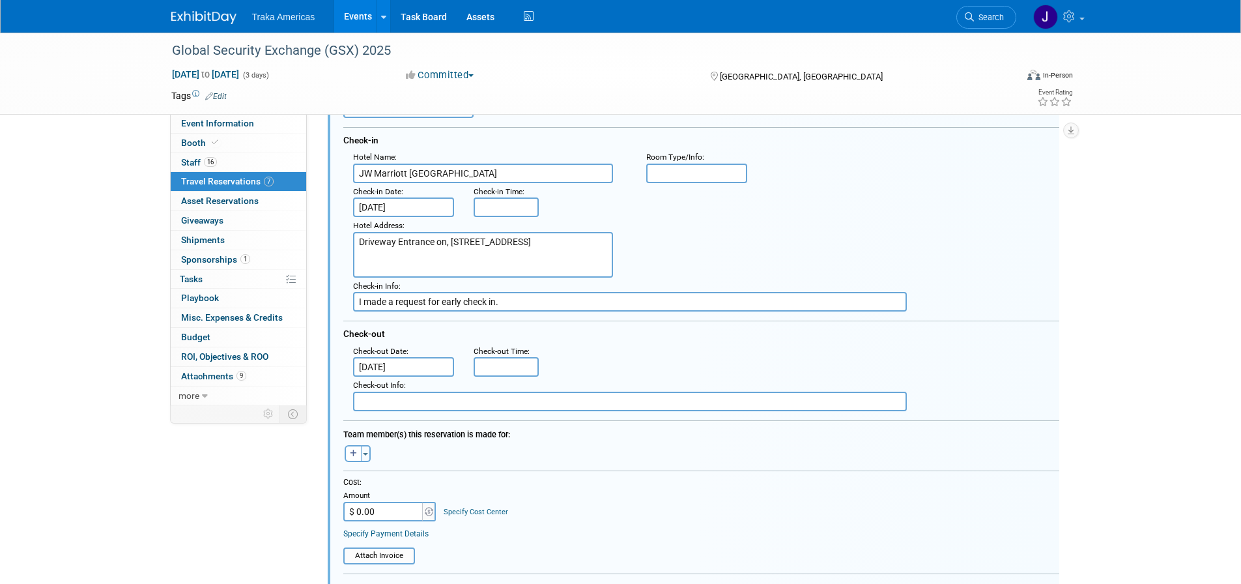
scroll to position [883, 0]
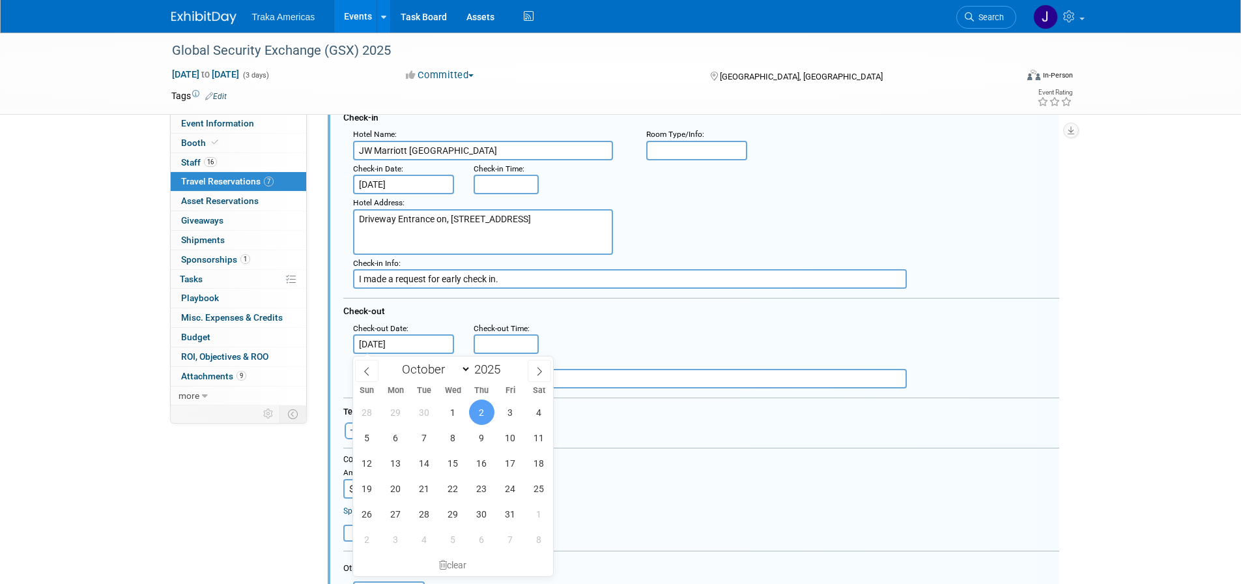
click at [404, 346] on input "Oct 2, 2025" at bounding box center [404, 344] width 102 height 20
click at [452, 412] on span "1" at bounding box center [452, 411] width 25 height 25
type input "Oct 1, 2025"
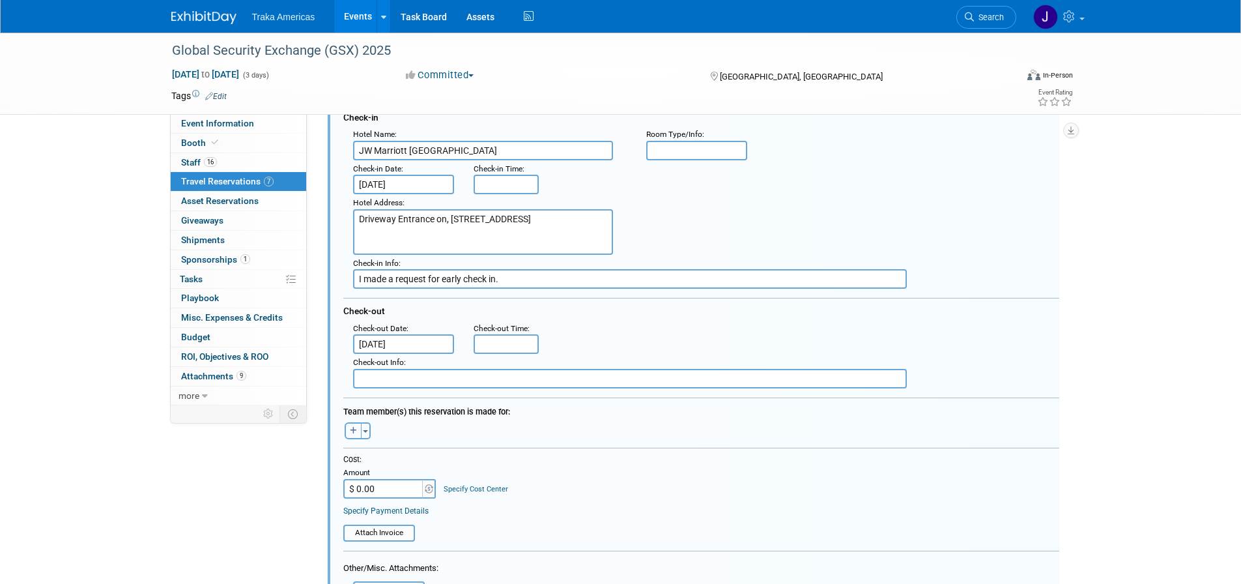
click at [351, 431] on icon "button" at bounding box center [353, 431] width 7 height 8
select select
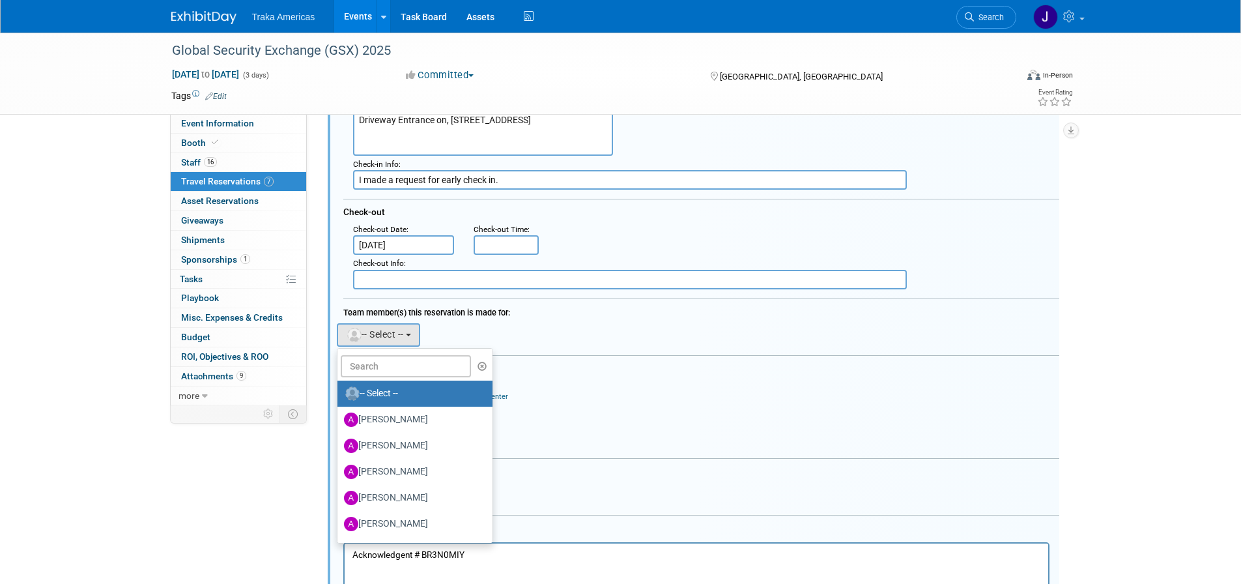
scroll to position [1013, 0]
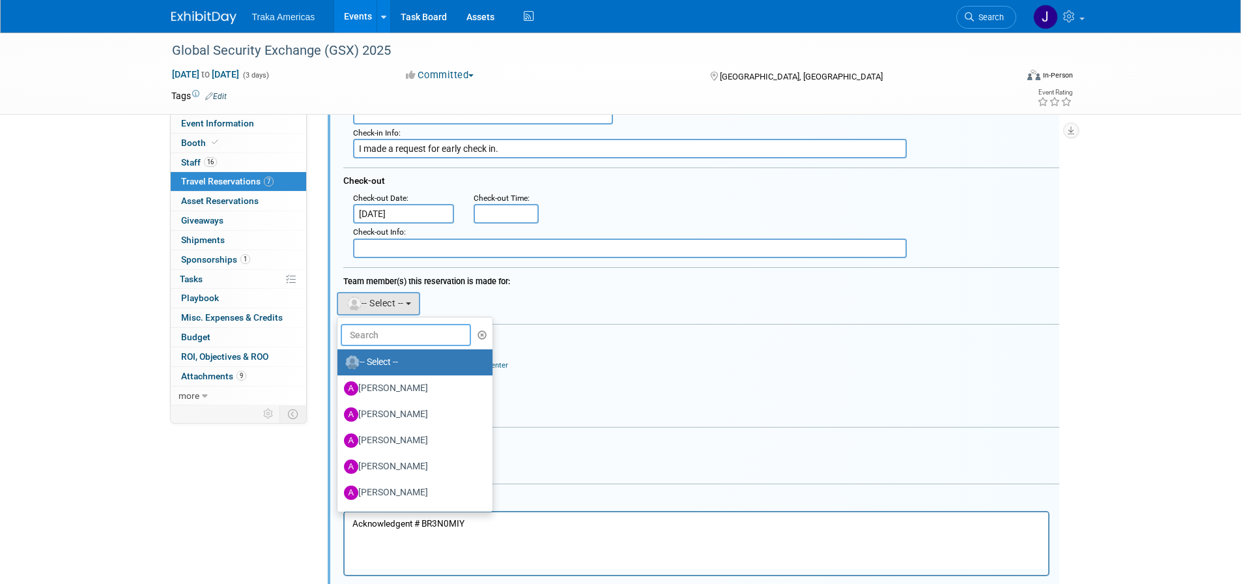
click at [406, 333] on input "text" at bounding box center [406, 335] width 130 height 22
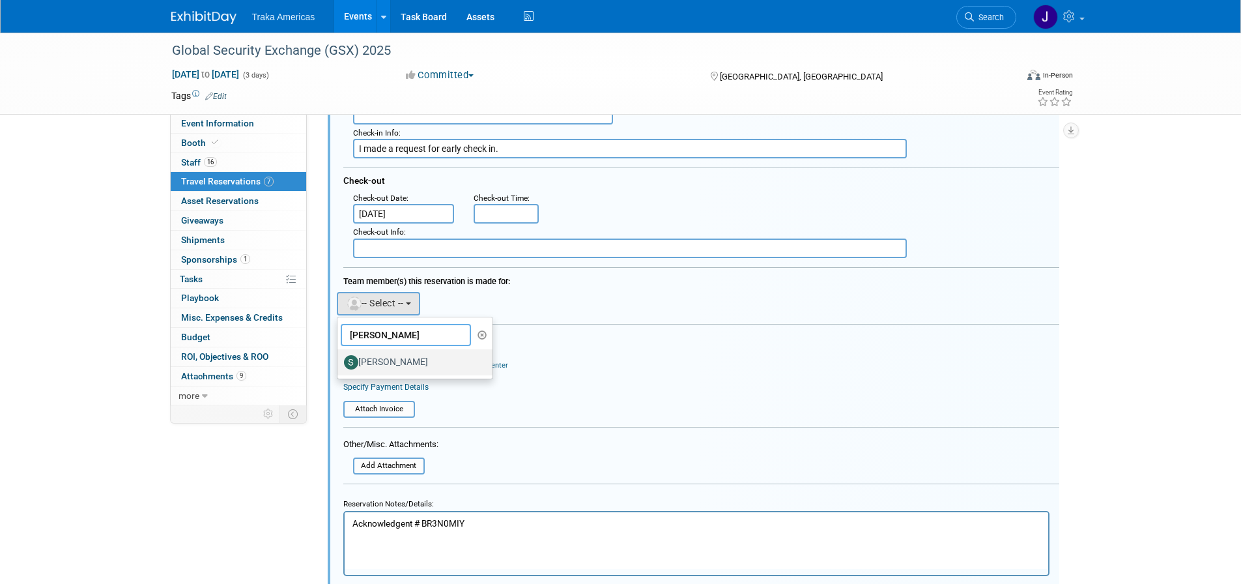
type input "steve"
click at [400, 370] on label "[PERSON_NAME]" at bounding box center [412, 362] width 136 height 21
click at [339, 365] on input "[PERSON_NAME]" at bounding box center [335, 360] width 8 height 8
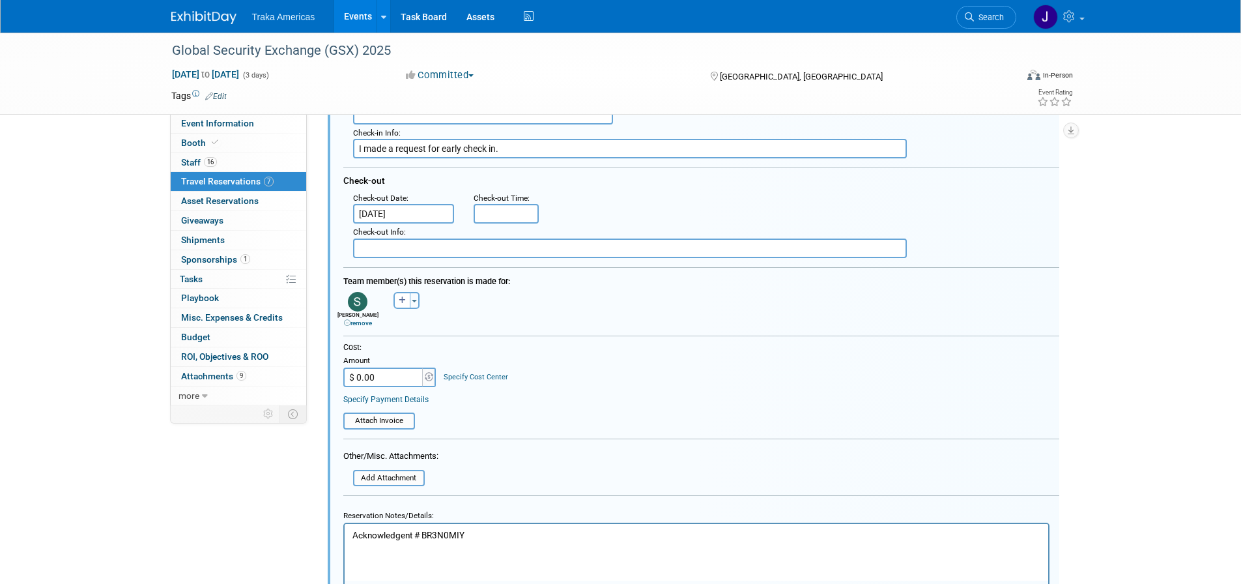
click at [482, 531] on p "Acknowledgent # BR3N0MIY" at bounding box center [696, 535] width 689 height 12
drag, startPoint x: 478, startPoint y: 536, endPoint x: 424, endPoint y: 540, distance: 54.3
click at [424, 540] on p "Acknowledgent # BR3N0MIY" at bounding box center [696, 535] width 689 height 12
paste body "Rich Text Area. Press ALT-0 for help."
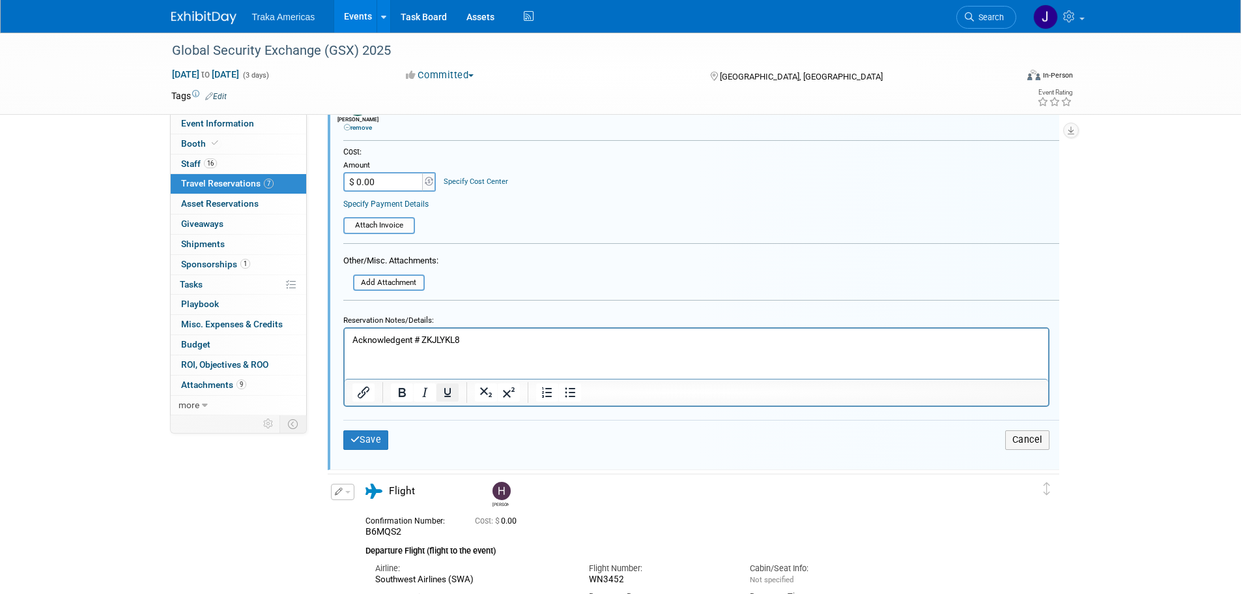
scroll to position [1078, 0]
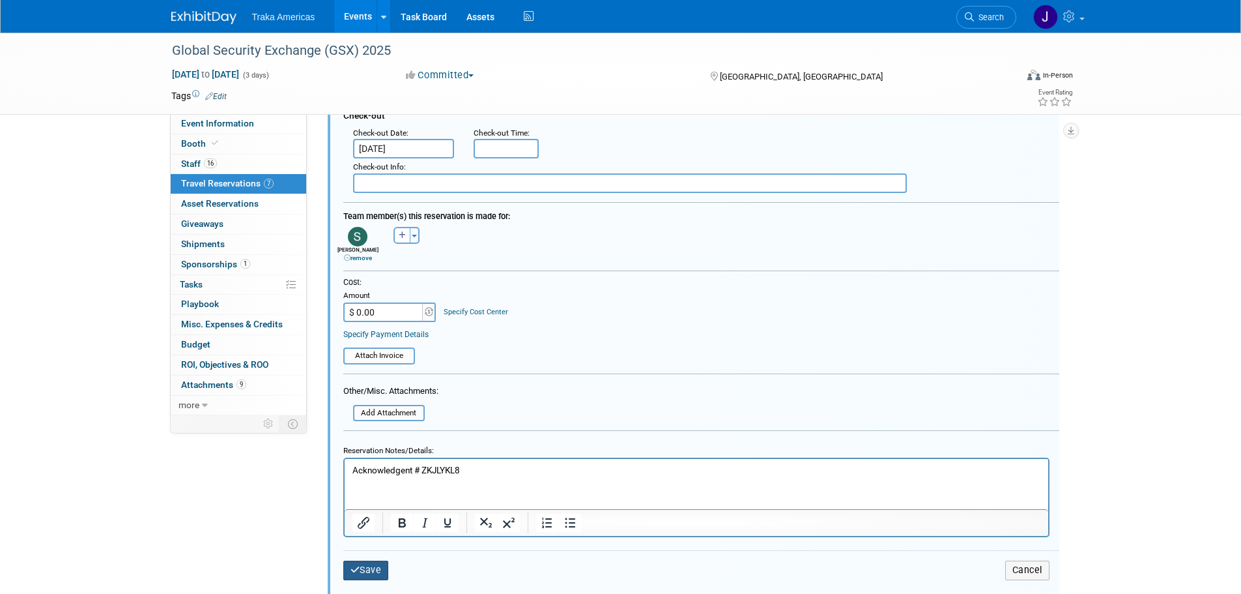
click at [371, 571] on button "Save" at bounding box center [366, 569] width 46 height 19
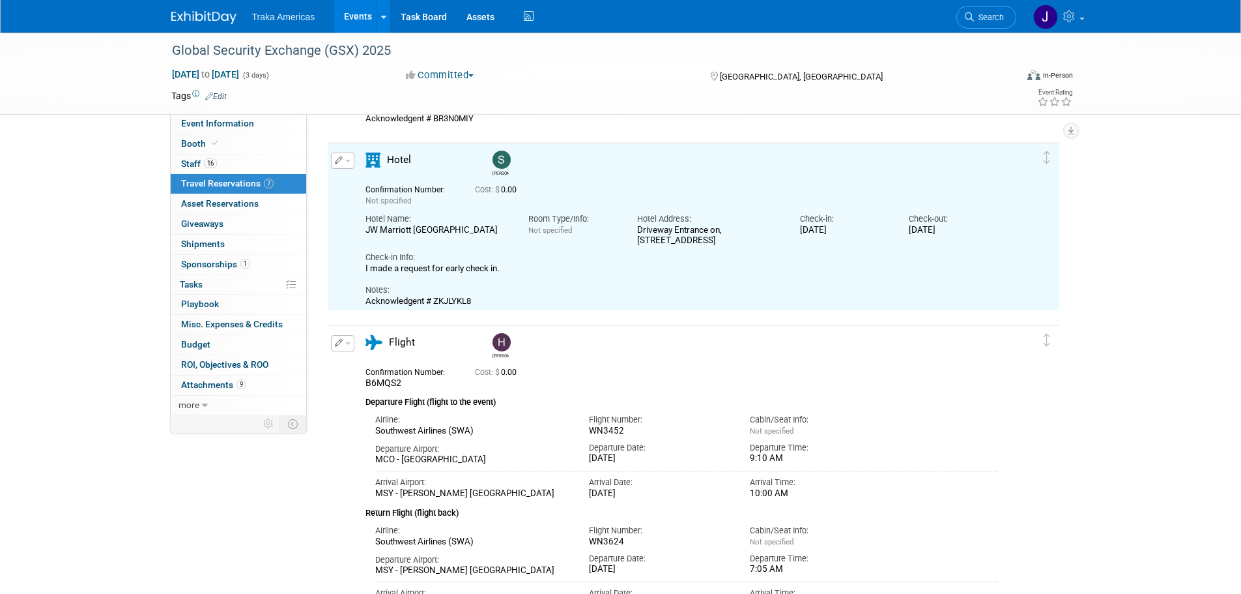
scroll to position [753, 0]
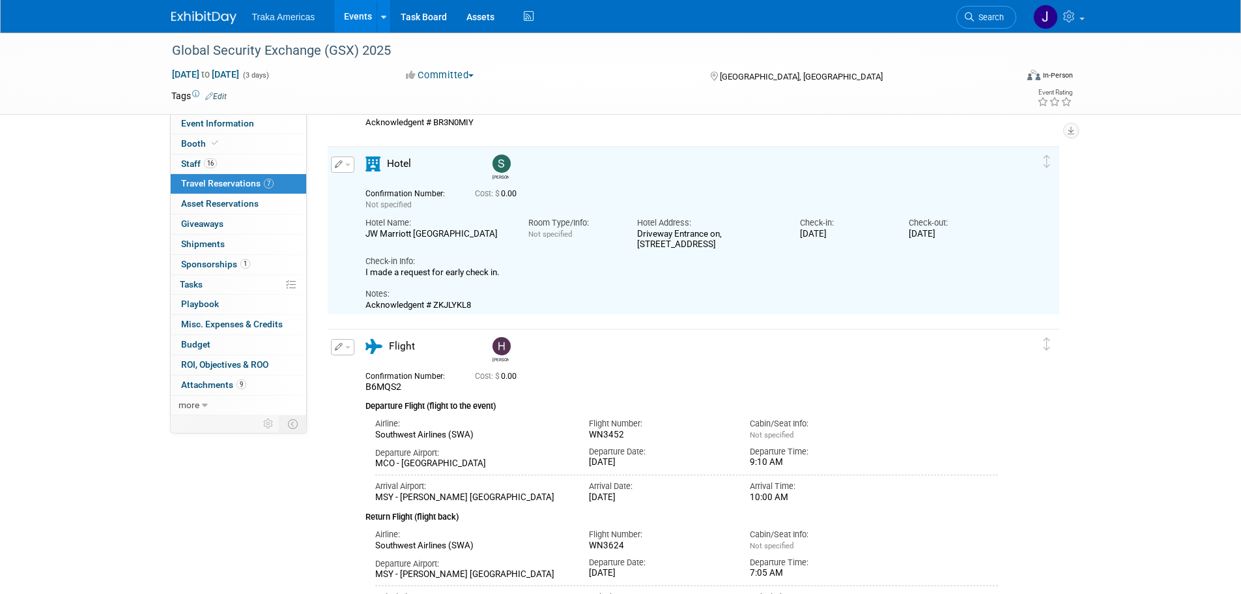
click at [348, 164] on button "button" at bounding box center [342, 164] width 23 height 16
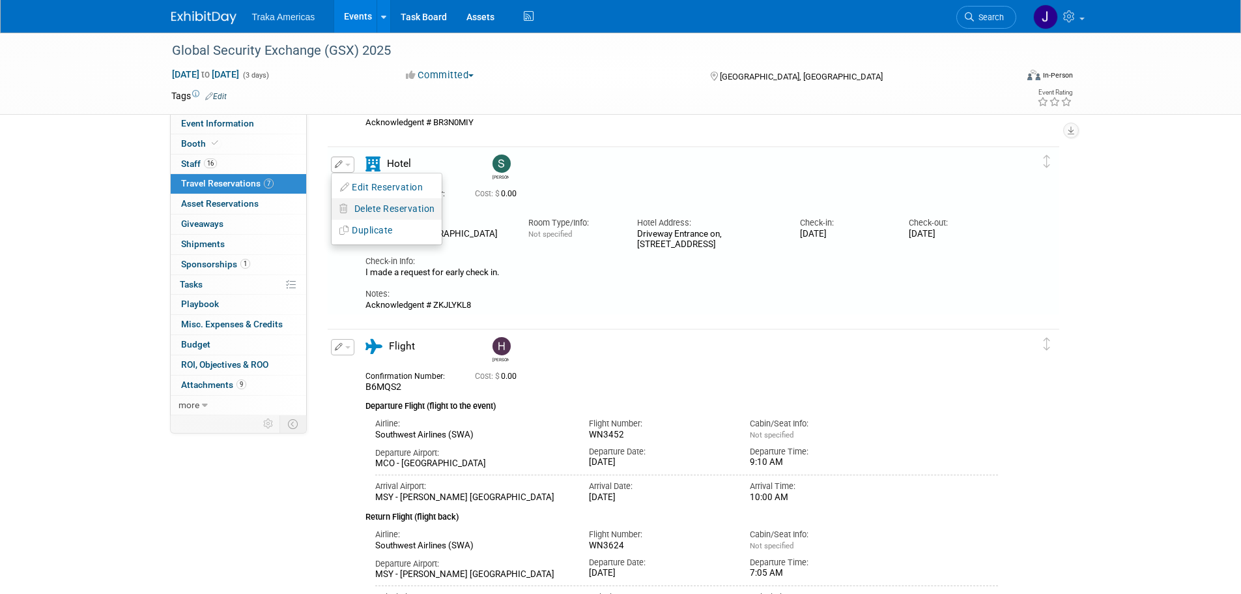
click at [393, 210] on span "Delete Reservation" at bounding box center [394, 208] width 81 height 10
click at [482, 225] on link "Yes" at bounding box center [489, 219] width 38 height 21
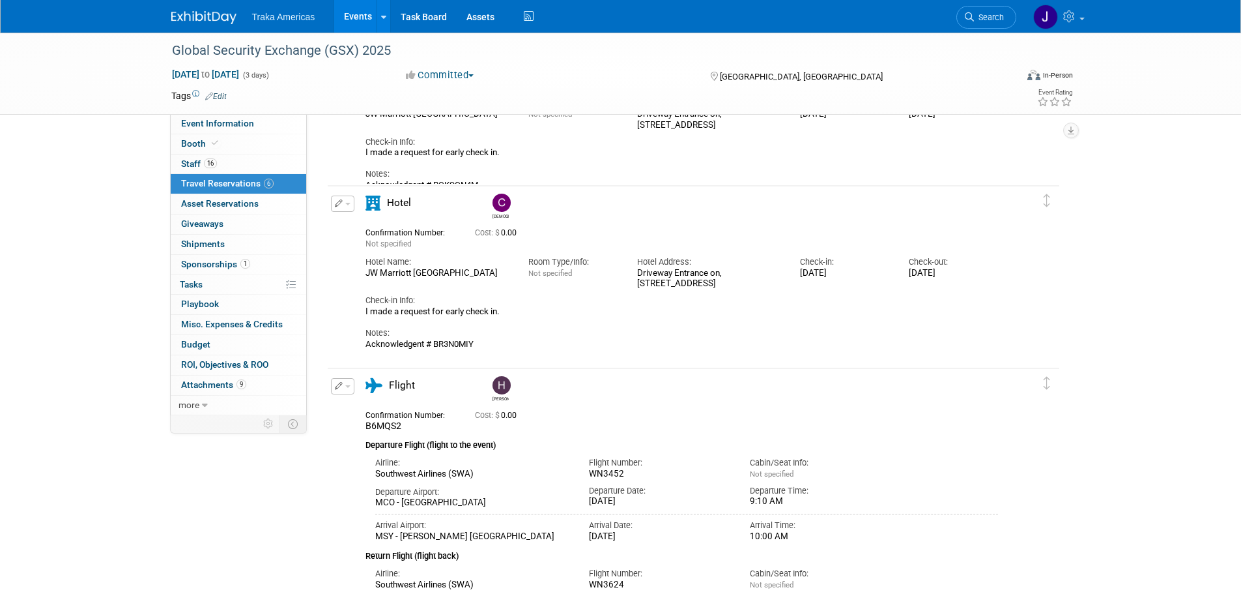
scroll to position [492, 0]
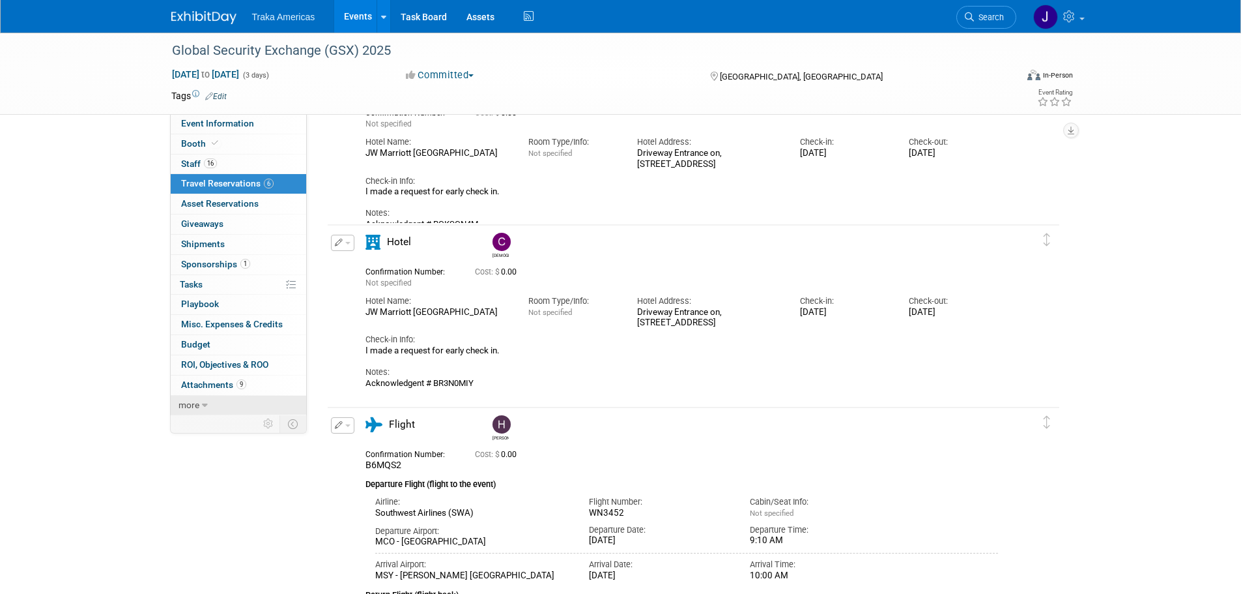
click at [253, 399] on link "more" at bounding box center [239, 406] width 136 height 20
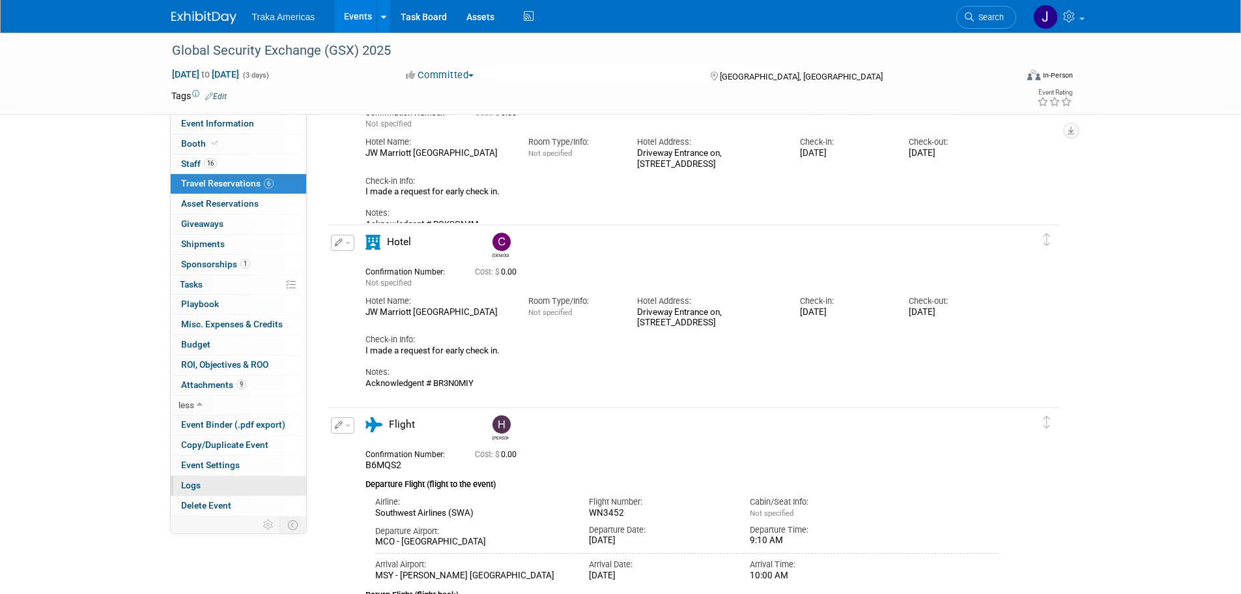
click at [238, 491] on link "Logs" at bounding box center [239, 486] width 136 height 20
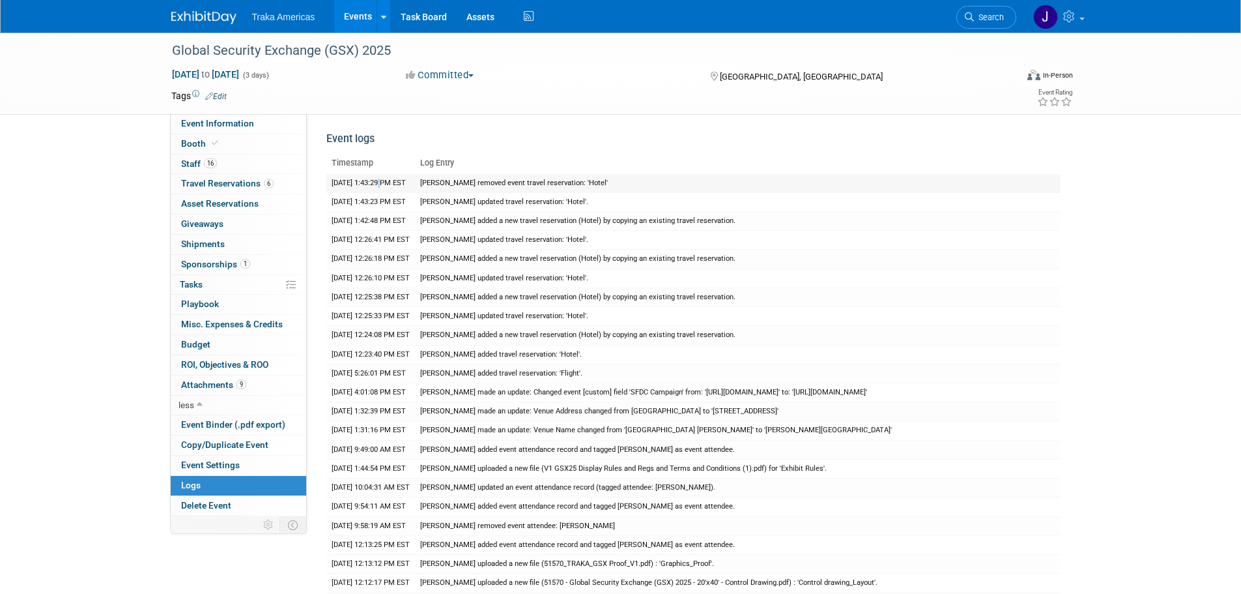
drag, startPoint x: 382, startPoint y: 186, endPoint x: 407, endPoint y: 181, distance: 25.3
click at [383, 186] on td "9/3/2025 1:43:29 PM EST" at bounding box center [370, 183] width 89 height 19
click at [459, 185] on td "Jamie Saenz removed event travel reservation: 'Hotel'" at bounding box center [738, 183] width 646 height 19
click at [242, 178] on span "Travel Reservations 6" at bounding box center [227, 183] width 93 height 10
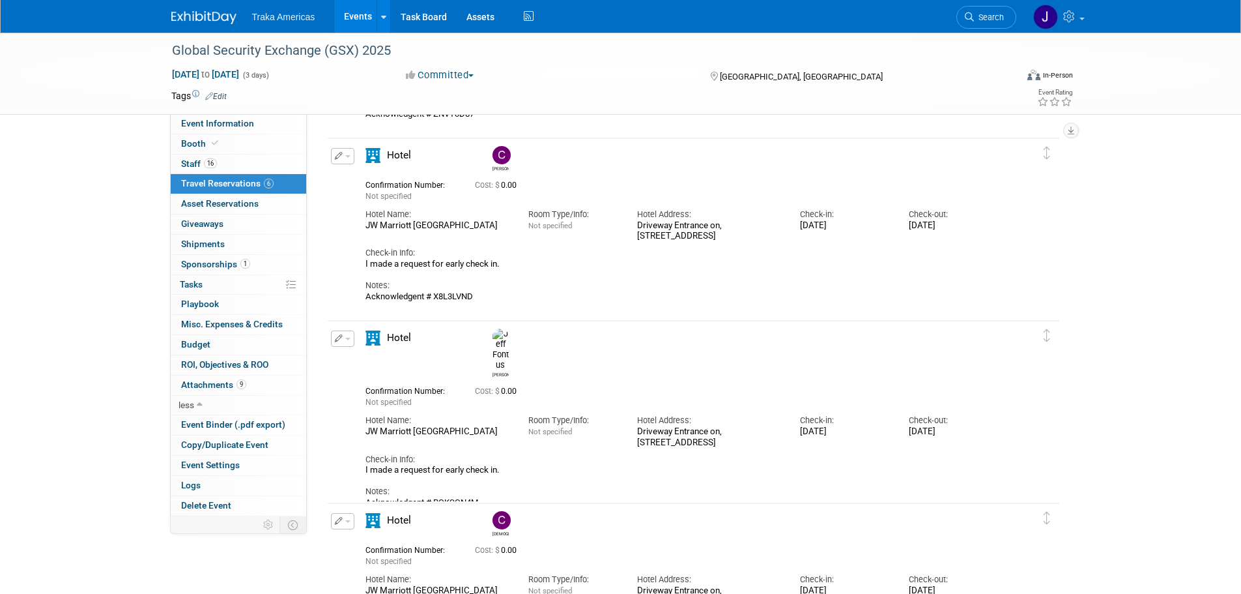
scroll to position [456, 0]
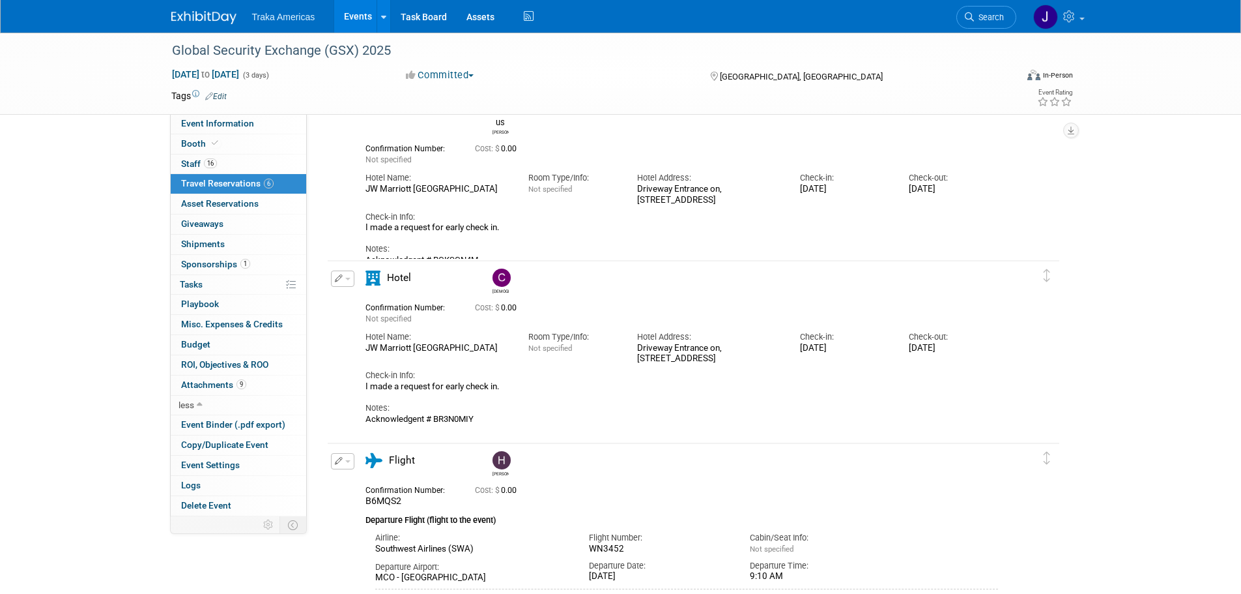
click at [348, 279] on span "button" at bounding box center [347, 279] width 5 height 3
click at [373, 350] on button "Duplicate" at bounding box center [387, 344] width 110 height 19
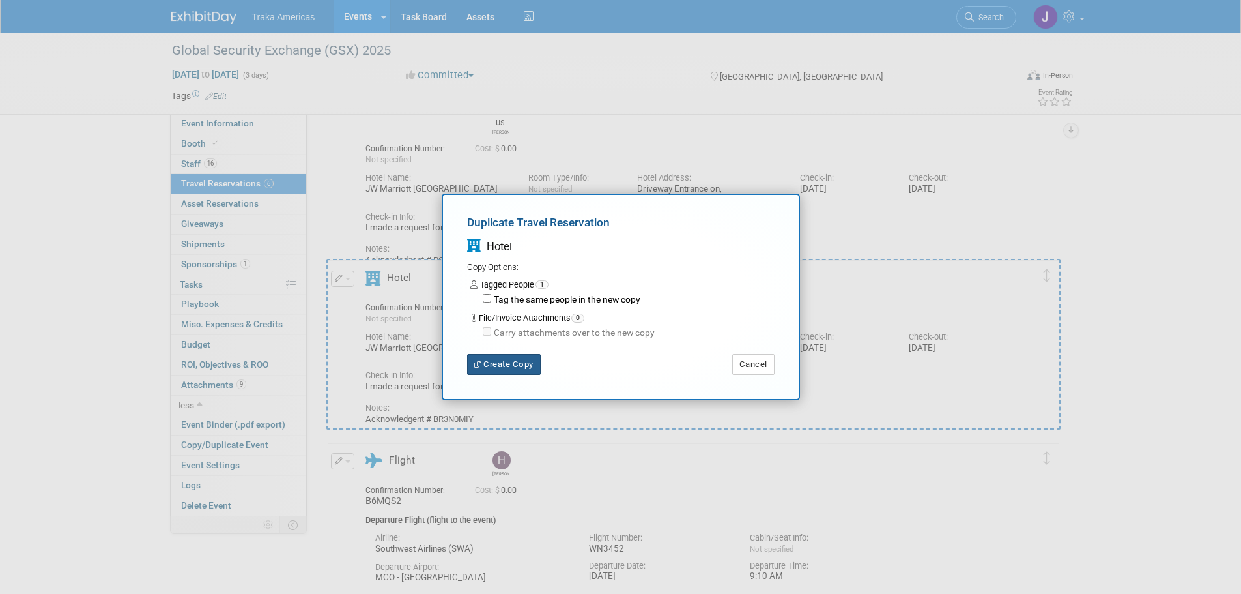
click at [516, 366] on button "Create Copy" at bounding box center [504, 364] width 74 height 21
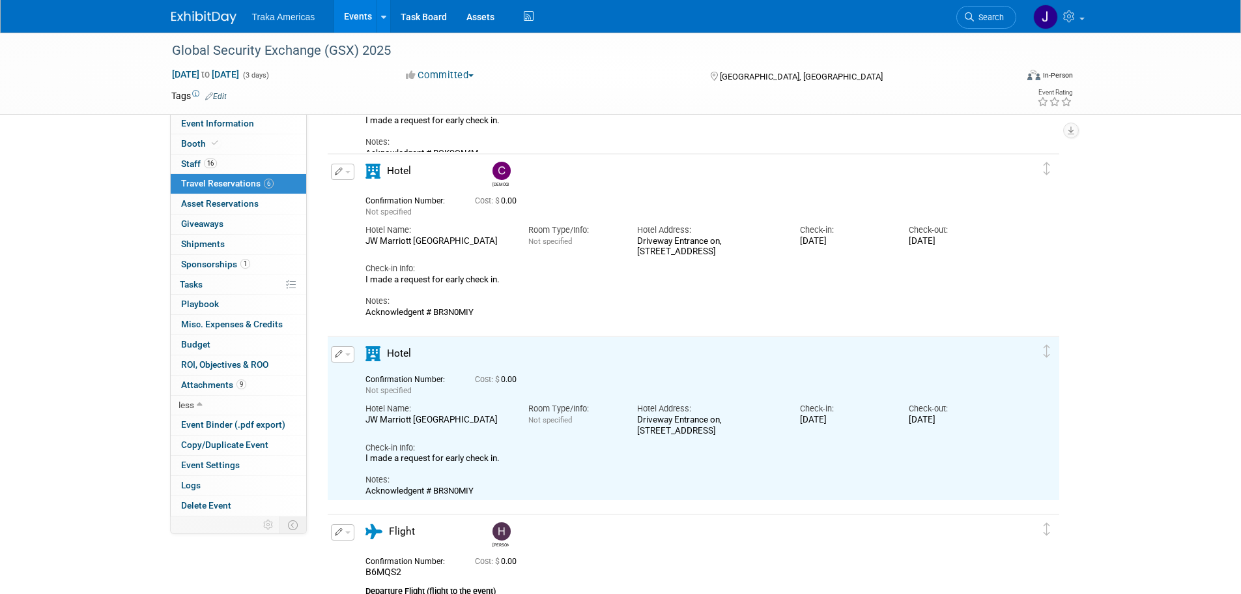
scroll to position [593, 0]
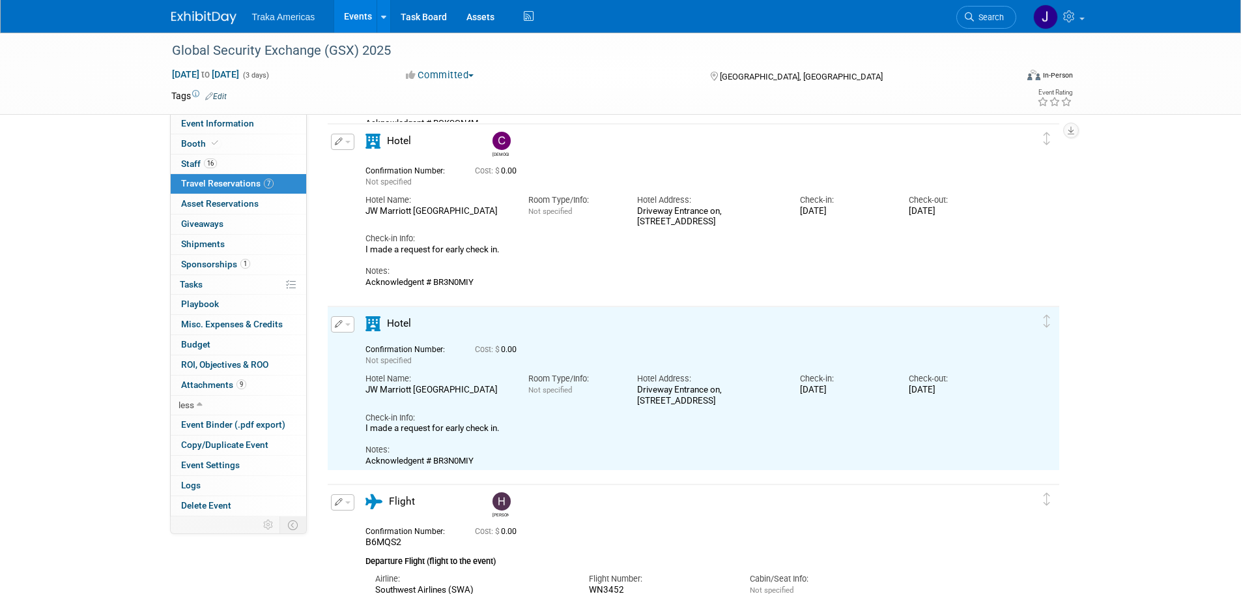
click at [349, 326] on span "button" at bounding box center [347, 324] width 5 height 3
click at [374, 348] on button "Edit Reservation" at bounding box center [387, 347] width 110 height 19
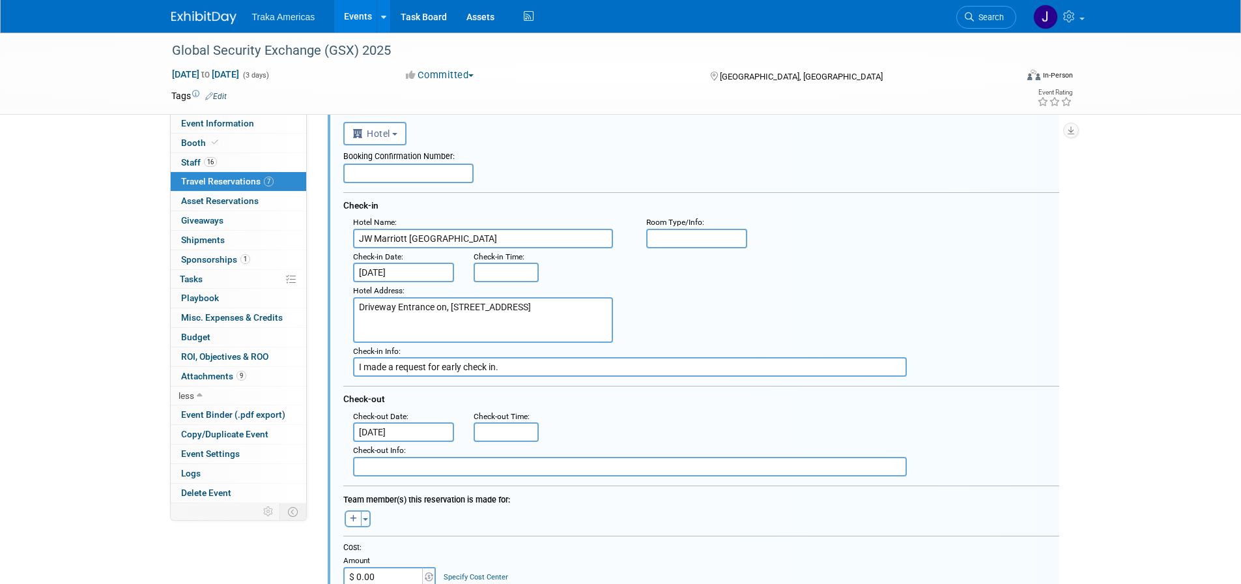
scroll to position [818, 0]
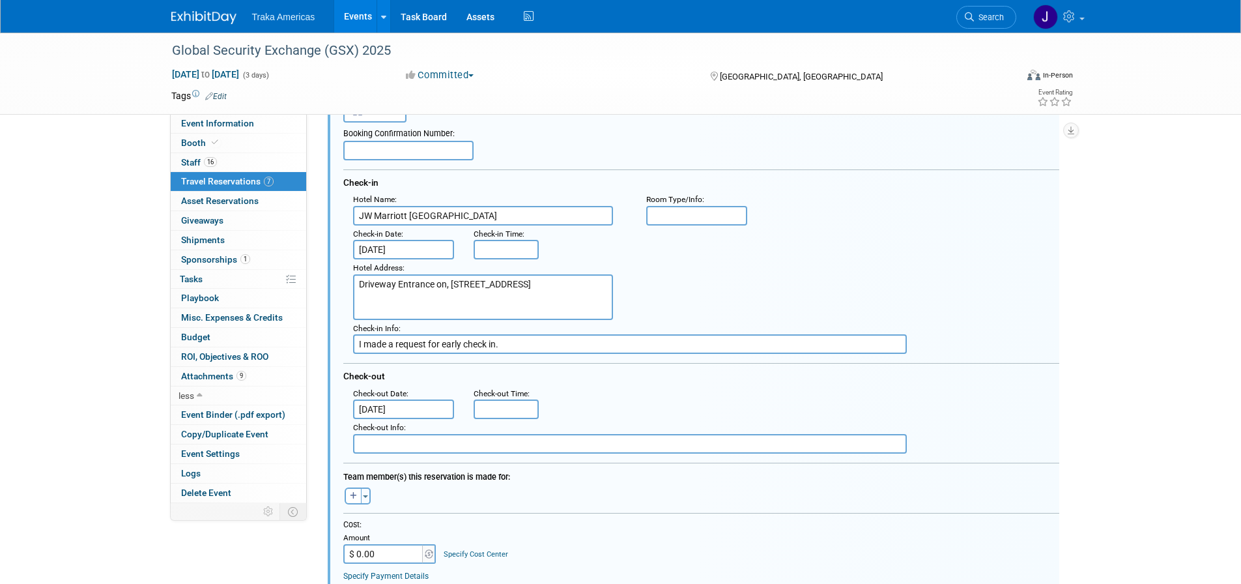
click at [418, 245] on input "Sep 26, 2025" at bounding box center [404, 250] width 102 height 20
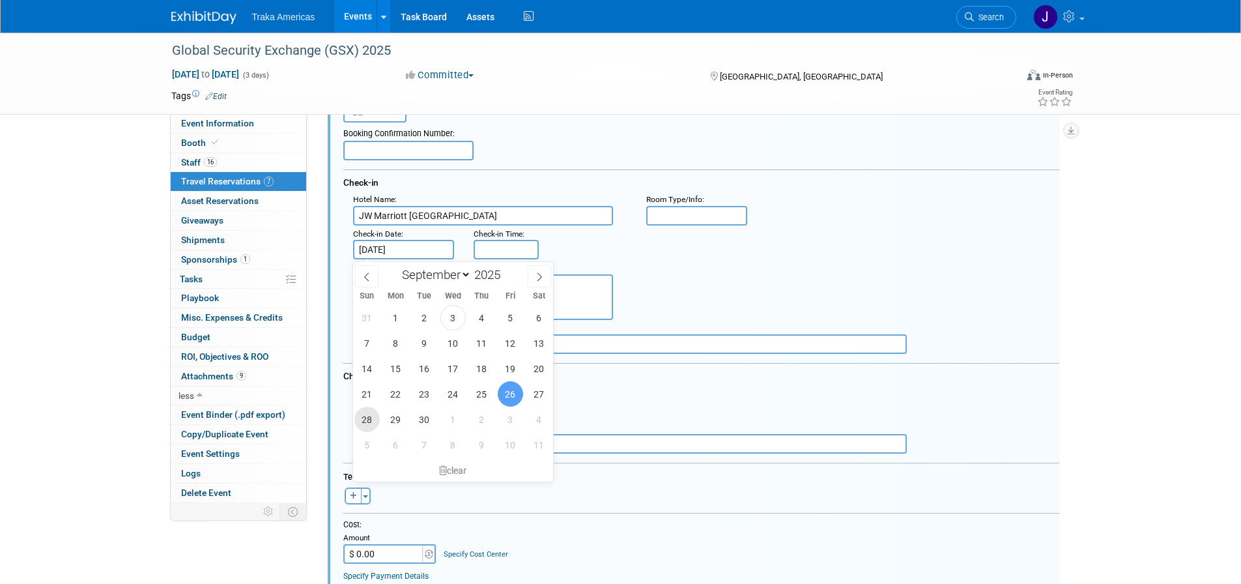
click at [369, 415] on span "28" at bounding box center [366, 419] width 25 height 25
type input "Sep 28, 2025"
click at [634, 257] on div ": Check-in Date : Sep 28, 2025 Check-in Time :" at bounding box center [706, 242] width 726 height 35
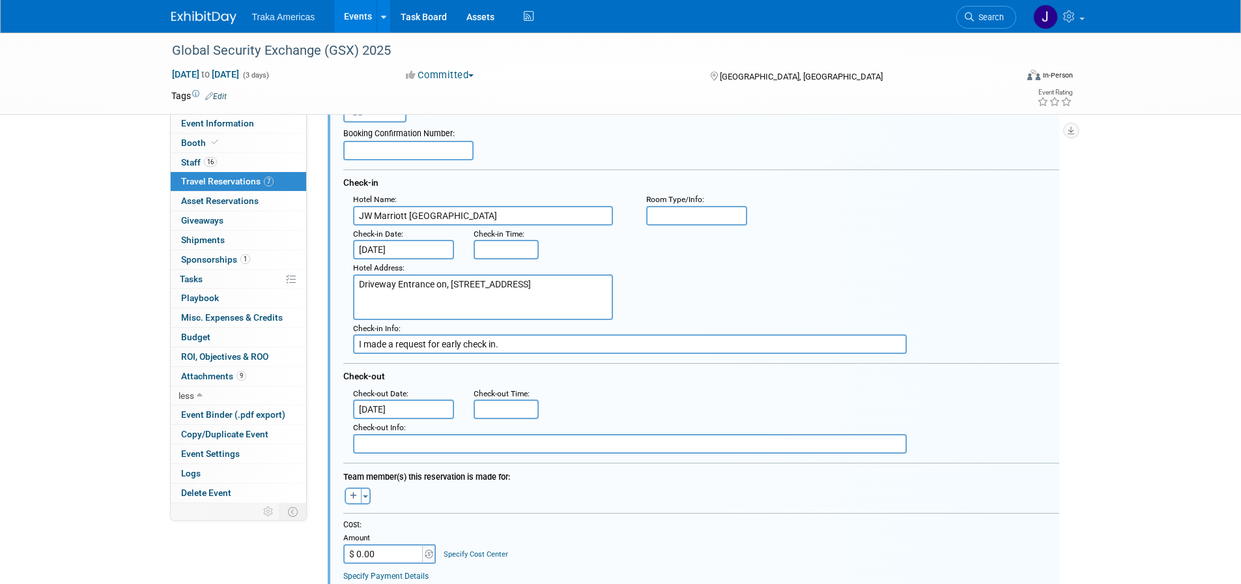
scroll to position [883, 0]
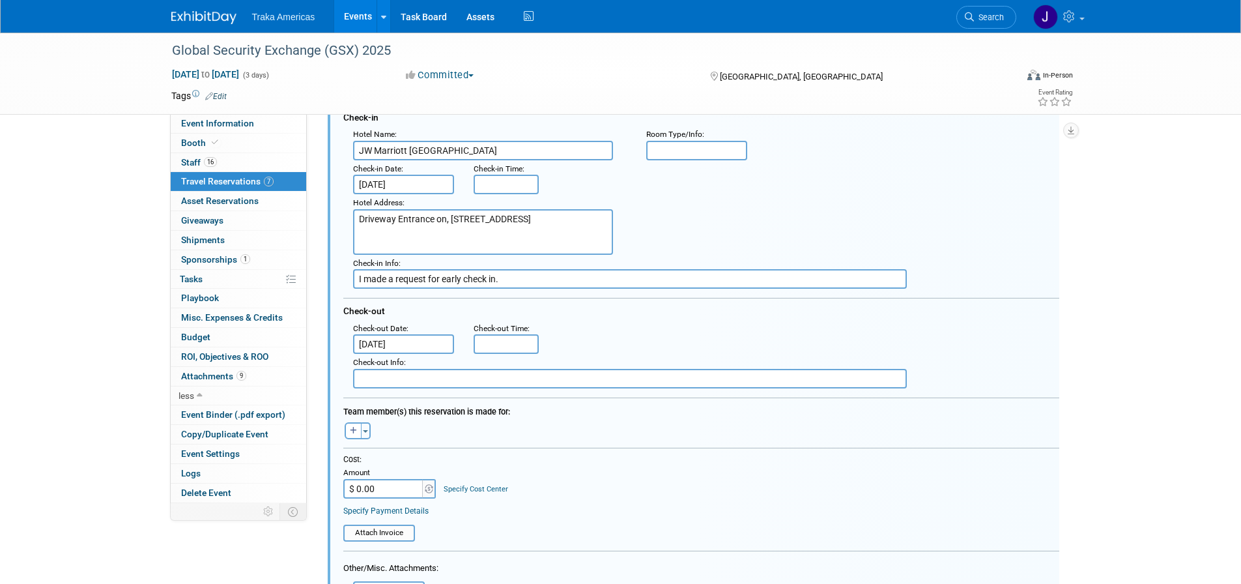
click at [420, 349] on input "Oct 2, 2025" at bounding box center [404, 344] width 102 height 20
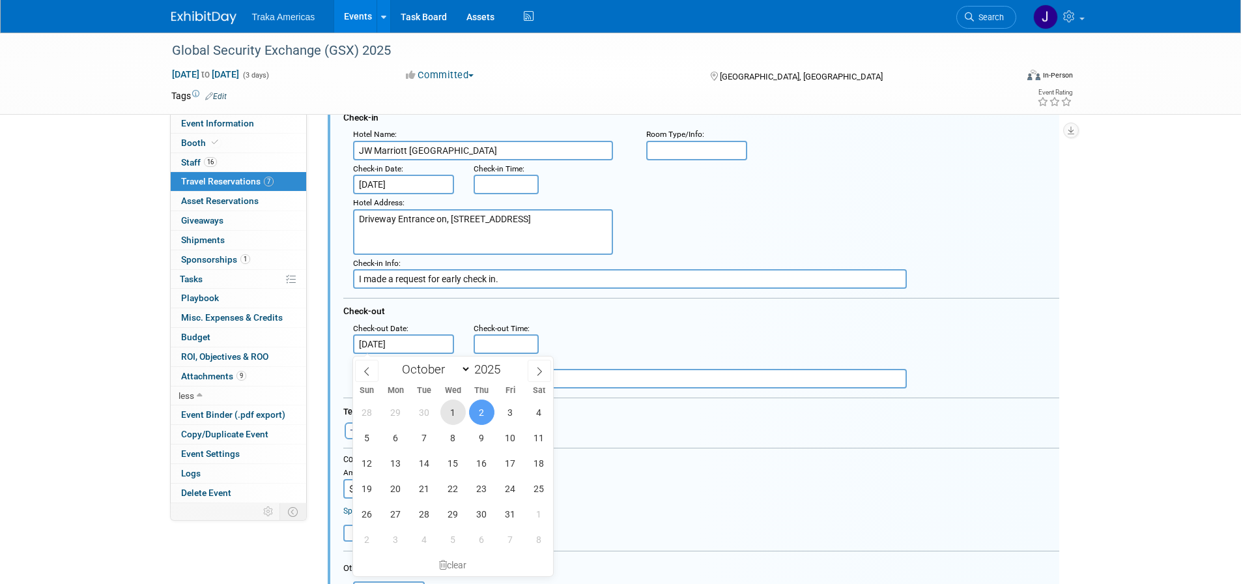
click at [453, 417] on span "1" at bounding box center [452, 411] width 25 height 25
type input "Oct 1, 2025"
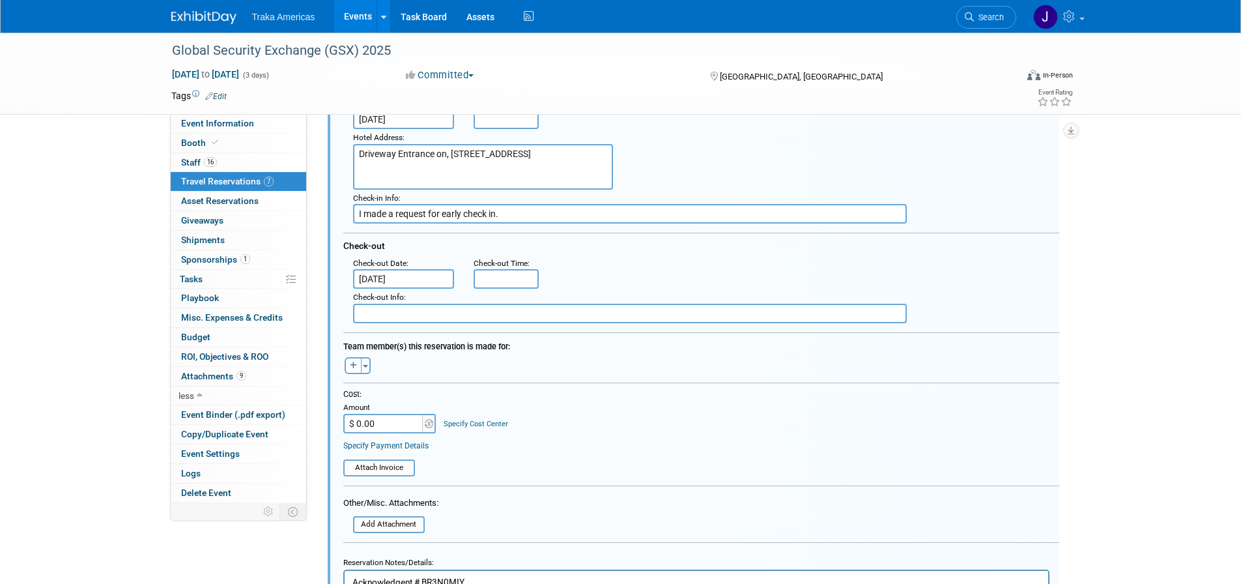
scroll to position [1013, 0]
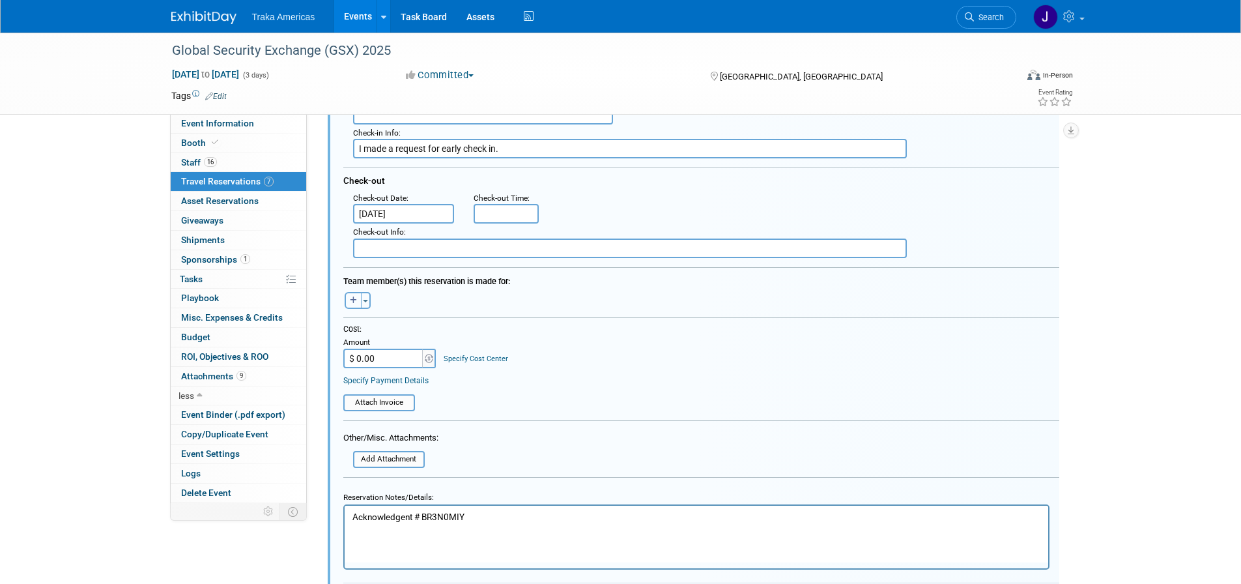
click at [354, 306] on button "button" at bounding box center [353, 300] width 17 height 17
select select
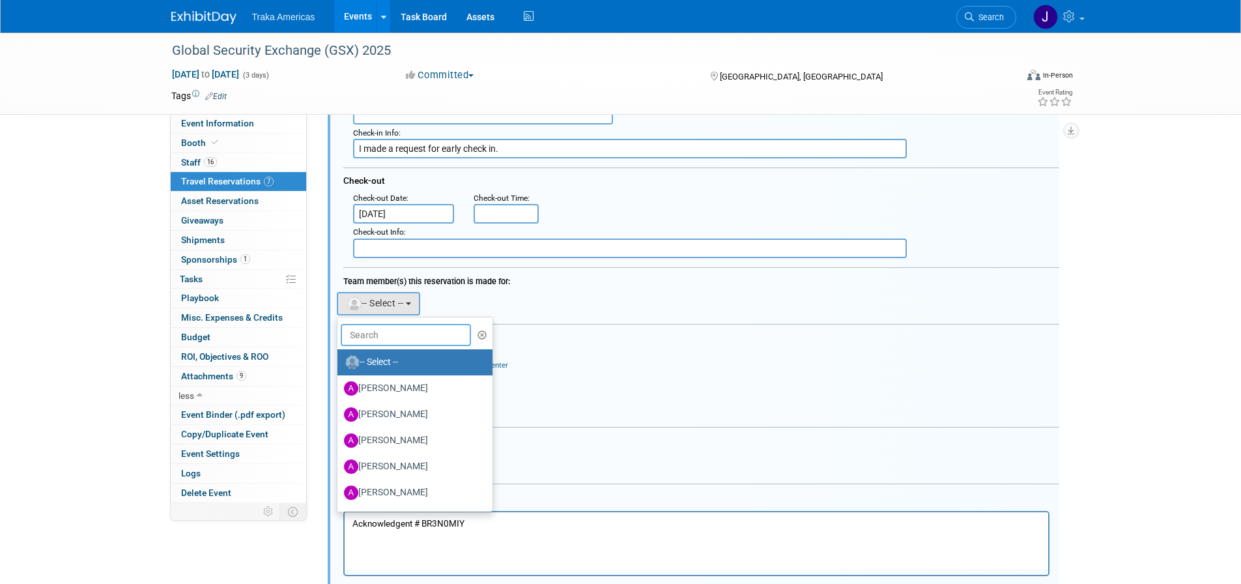
click at [387, 337] on input "text" at bounding box center [406, 335] width 130 height 22
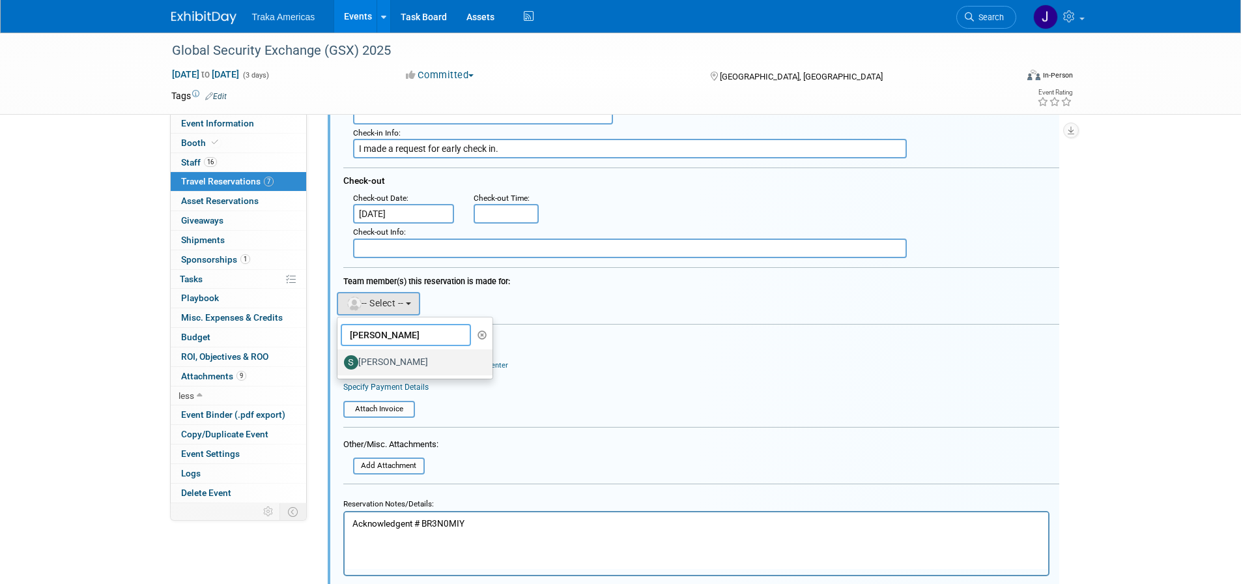
type input "steve"
click at [386, 360] on label "[PERSON_NAME]" at bounding box center [412, 362] width 136 height 21
click at [339, 360] on input "[PERSON_NAME]" at bounding box center [335, 360] width 8 height 8
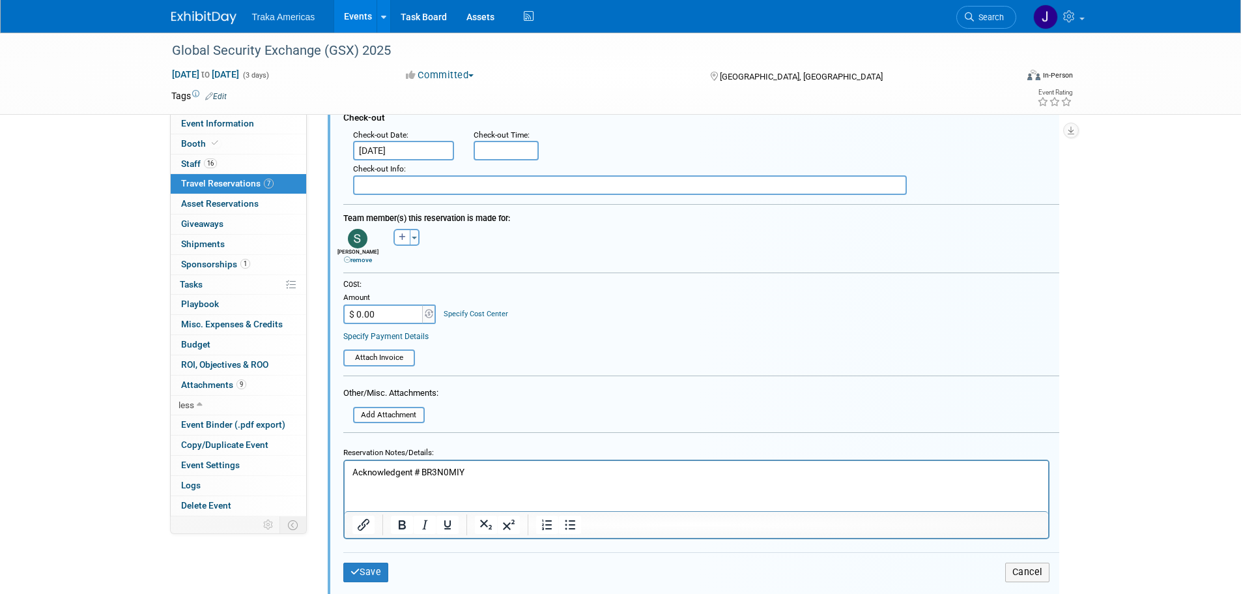
scroll to position [1078, 0]
drag, startPoint x: 466, startPoint y: 471, endPoint x: 424, endPoint y: 473, distance: 42.4
click at [424, 473] on p "Acknowledgent # BR3N0MIY" at bounding box center [696, 470] width 689 height 12
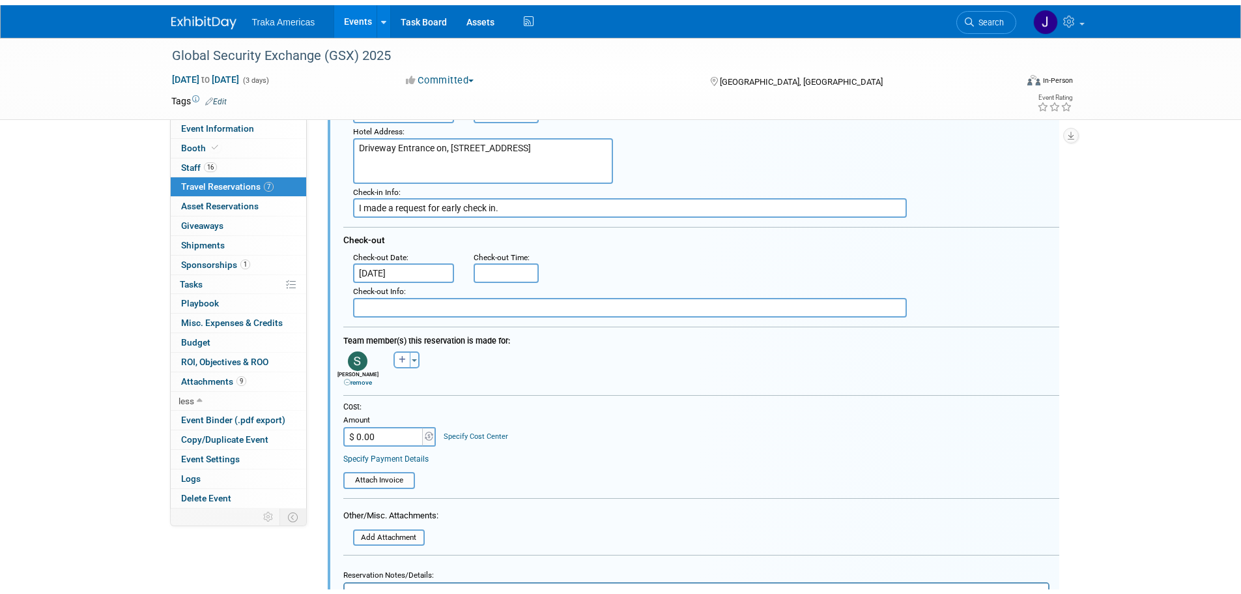
scroll to position [1144, 0]
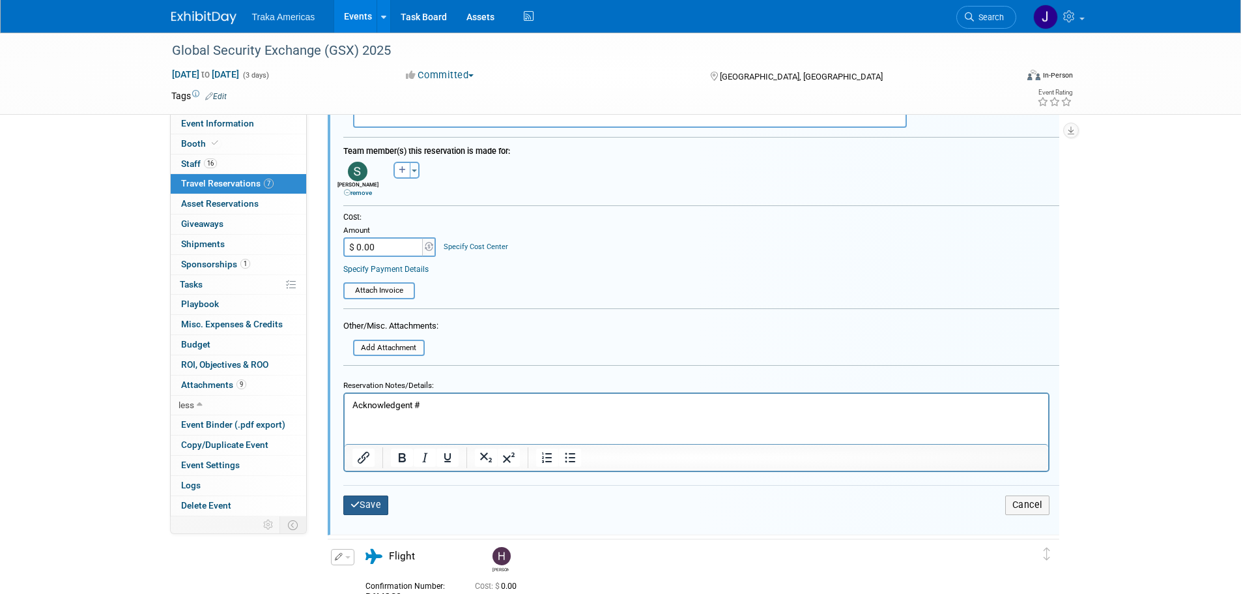
click at [370, 511] on button "Save" at bounding box center [366, 504] width 46 height 19
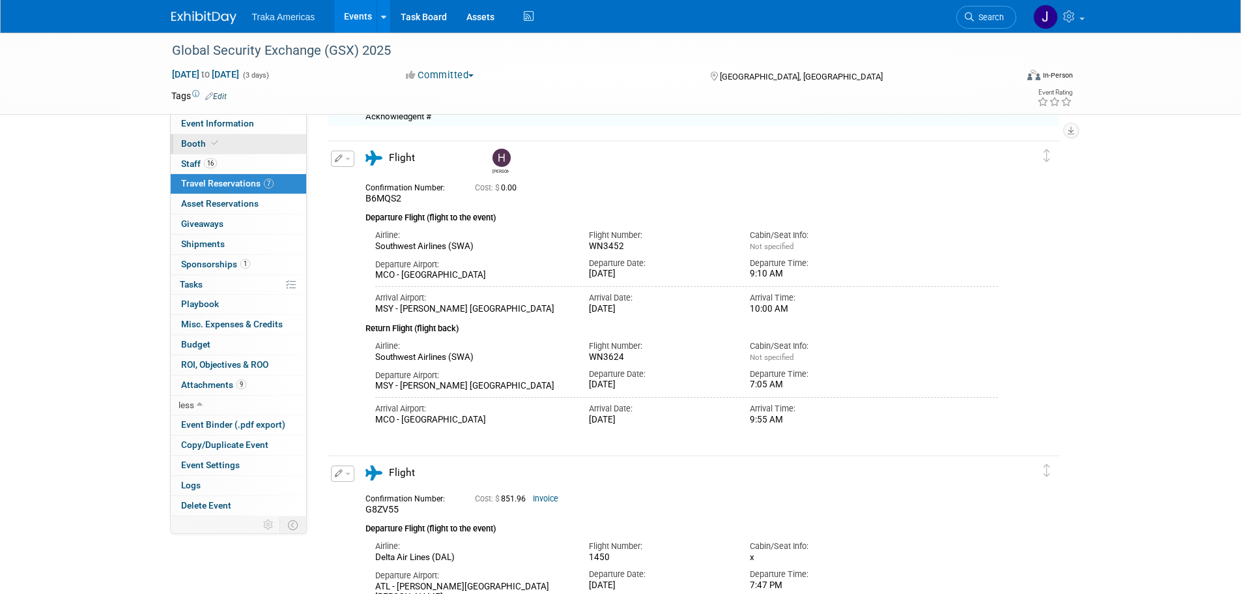
scroll to position [0, 0]
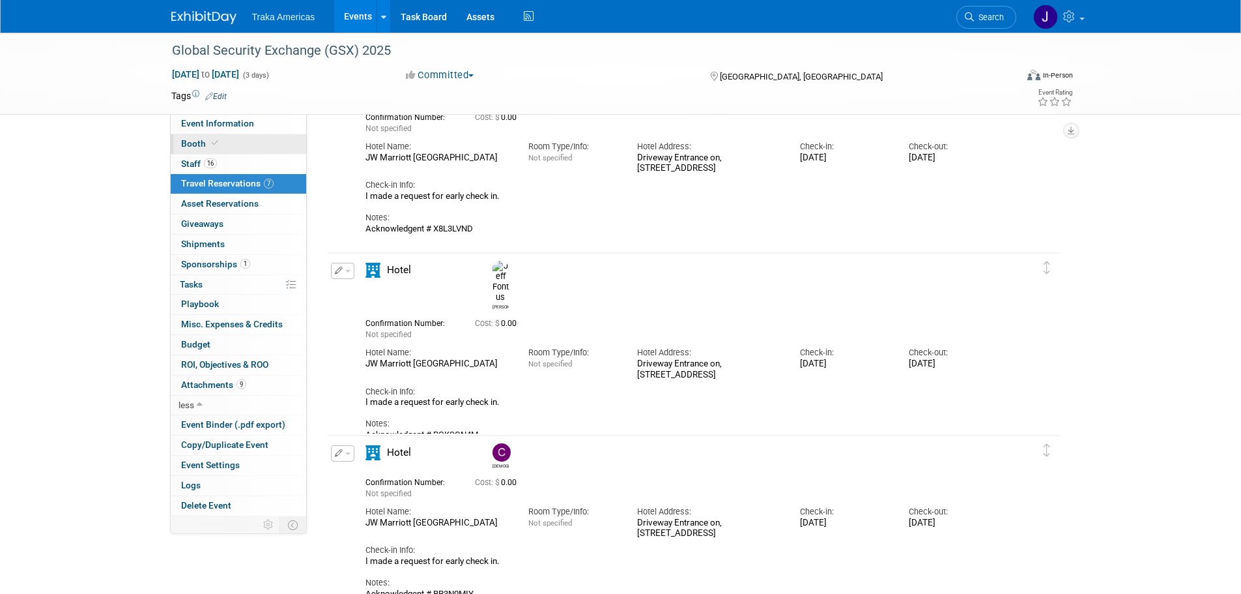
click at [250, 139] on link "Booth" at bounding box center [239, 144] width 136 height 20
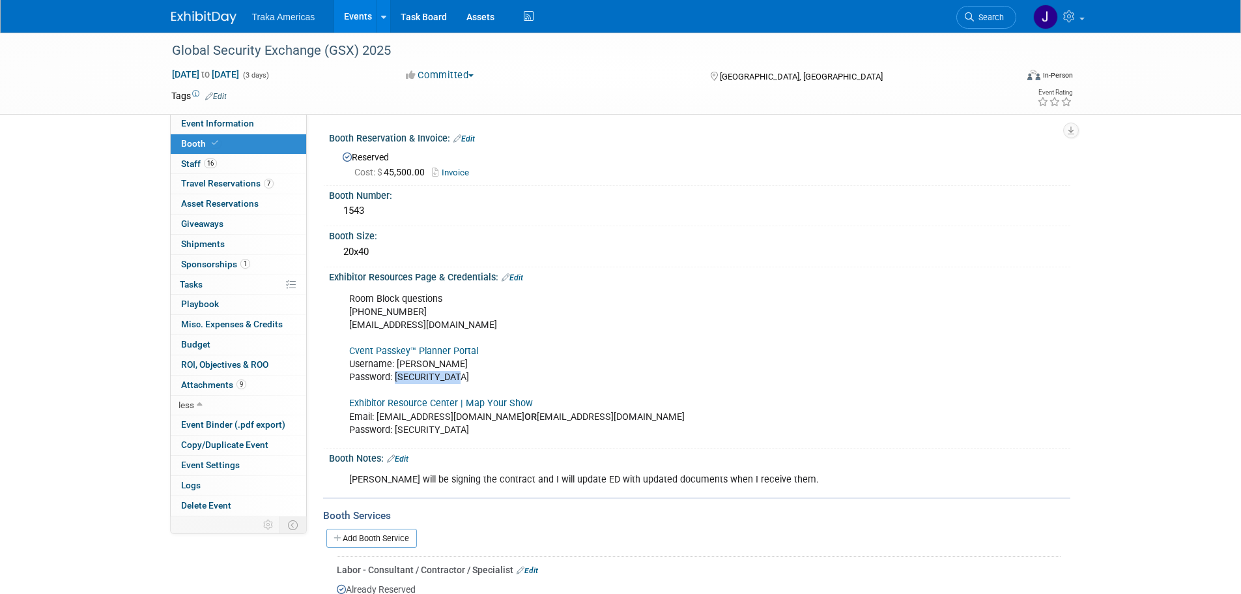
drag, startPoint x: 463, startPoint y: 376, endPoint x: 396, endPoint y: 382, distance: 67.4
click at [396, 382] on div "Room Block questions 972-349-7452 asis@mcievents.com Cvent Passkey™ Planner Por…" at bounding box center [633, 364] width 587 height 157
copy div "GSXrooms2025!"
click at [244, 180] on span "Travel Reservations 7" at bounding box center [227, 183] width 93 height 10
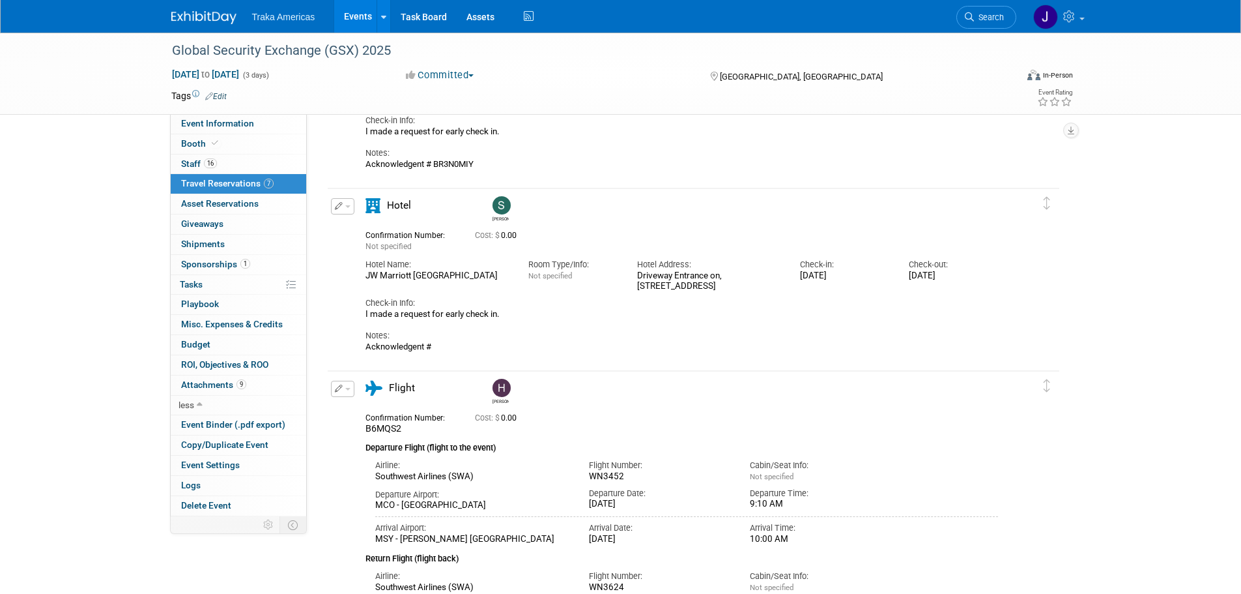
scroll to position [717, 0]
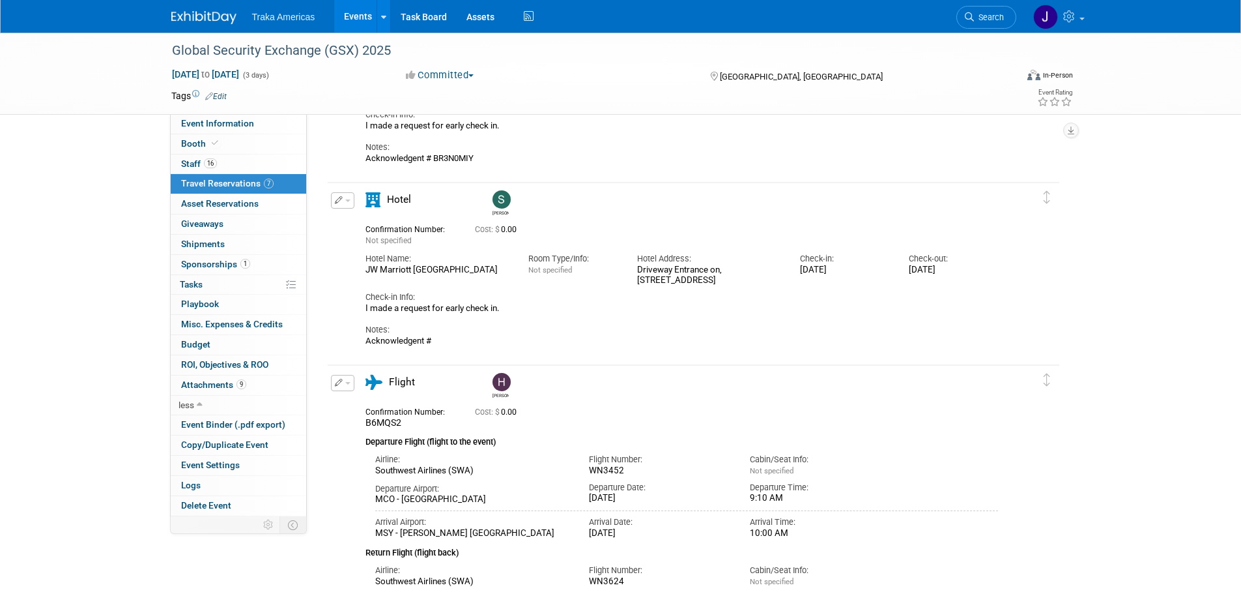
click at [347, 206] on button "button" at bounding box center [342, 200] width 23 height 16
click at [377, 229] on button "Edit Reservation" at bounding box center [387, 223] width 110 height 19
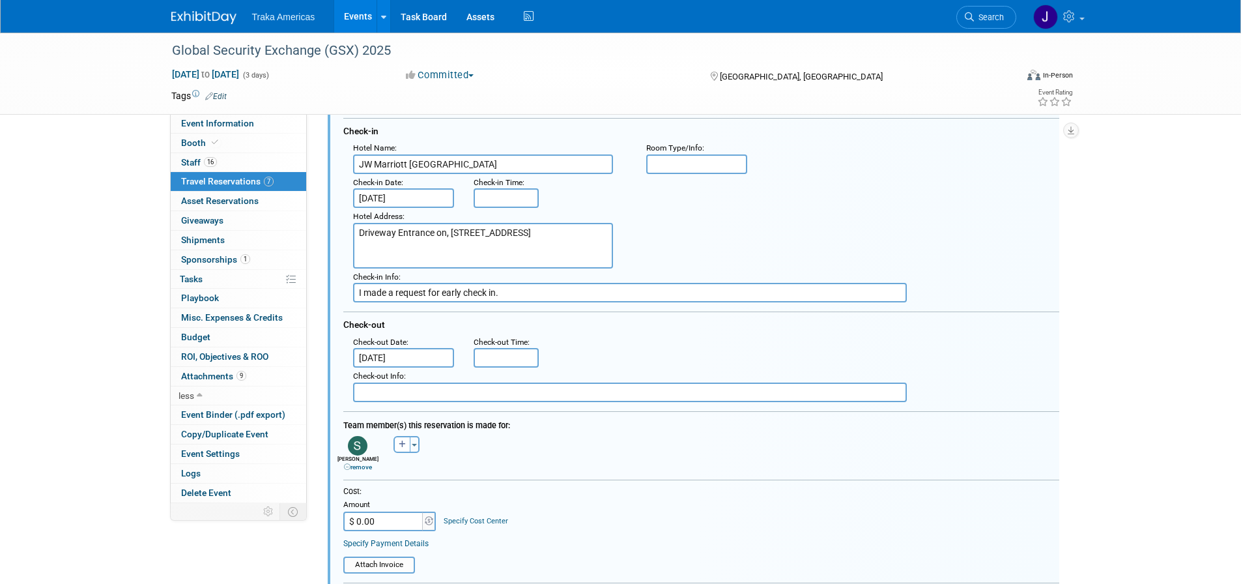
scroll to position [1013, 0]
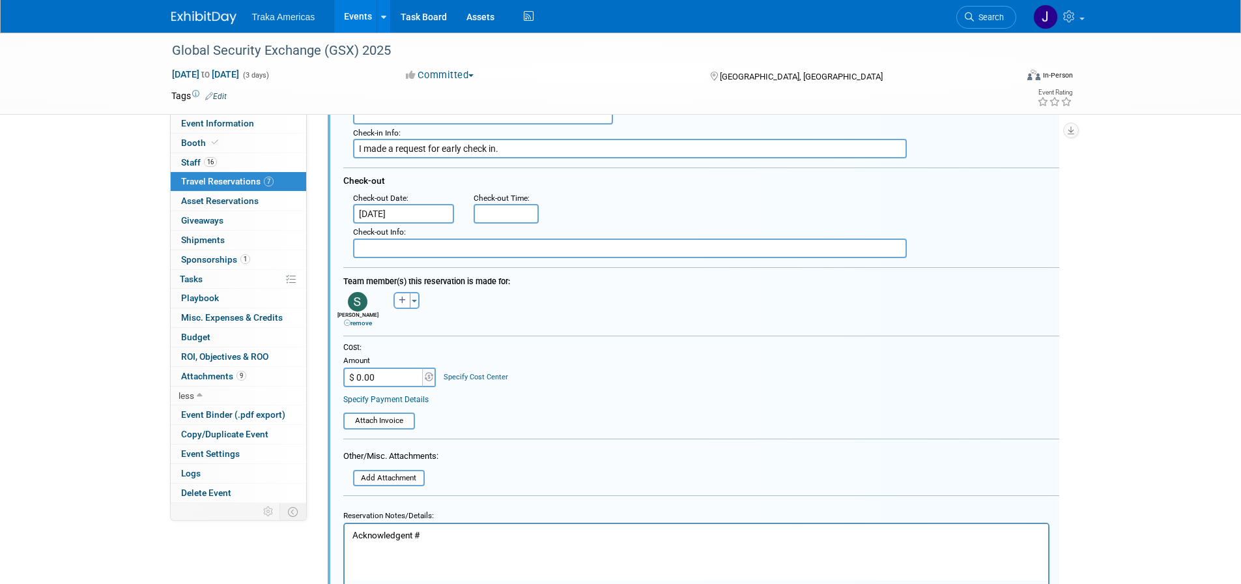
click at [464, 541] on html "Acknowledgent #" at bounding box center [696, 533] width 704 height 18
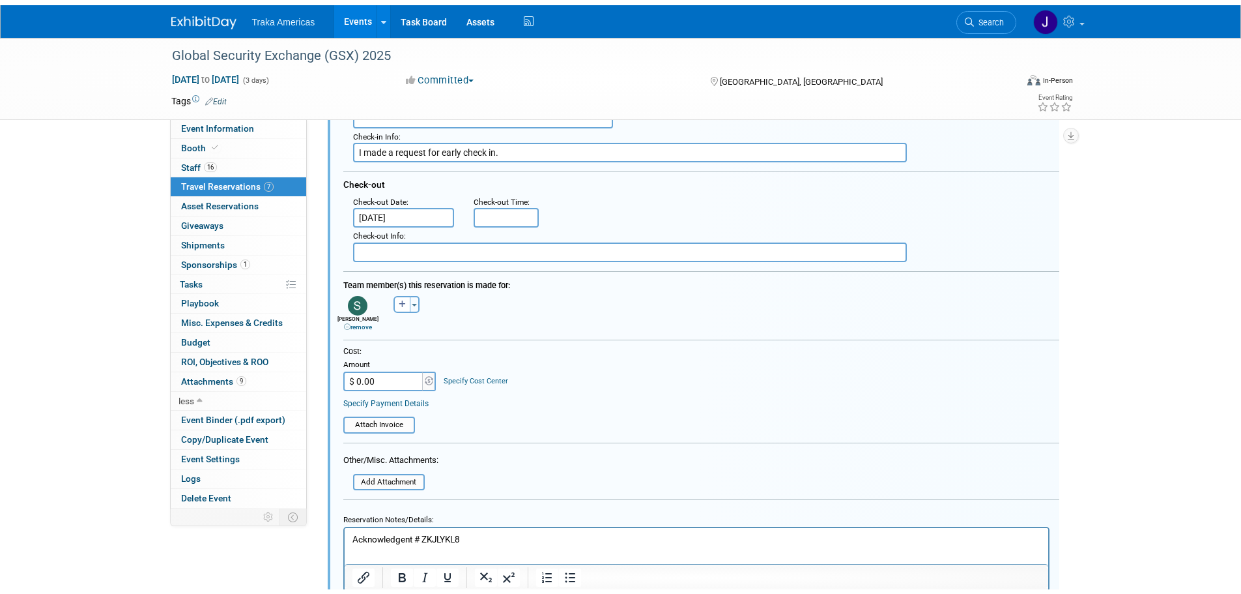
scroll to position [1144, 0]
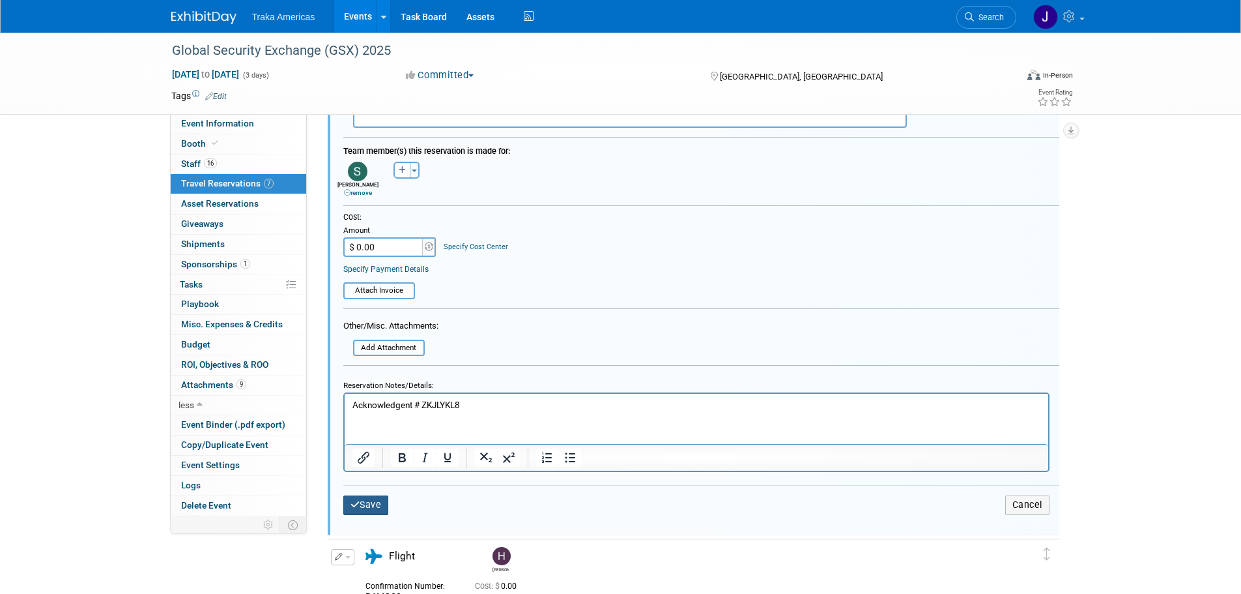
click at [371, 511] on button "Save" at bounding box center [366, 504] width 46 height 19
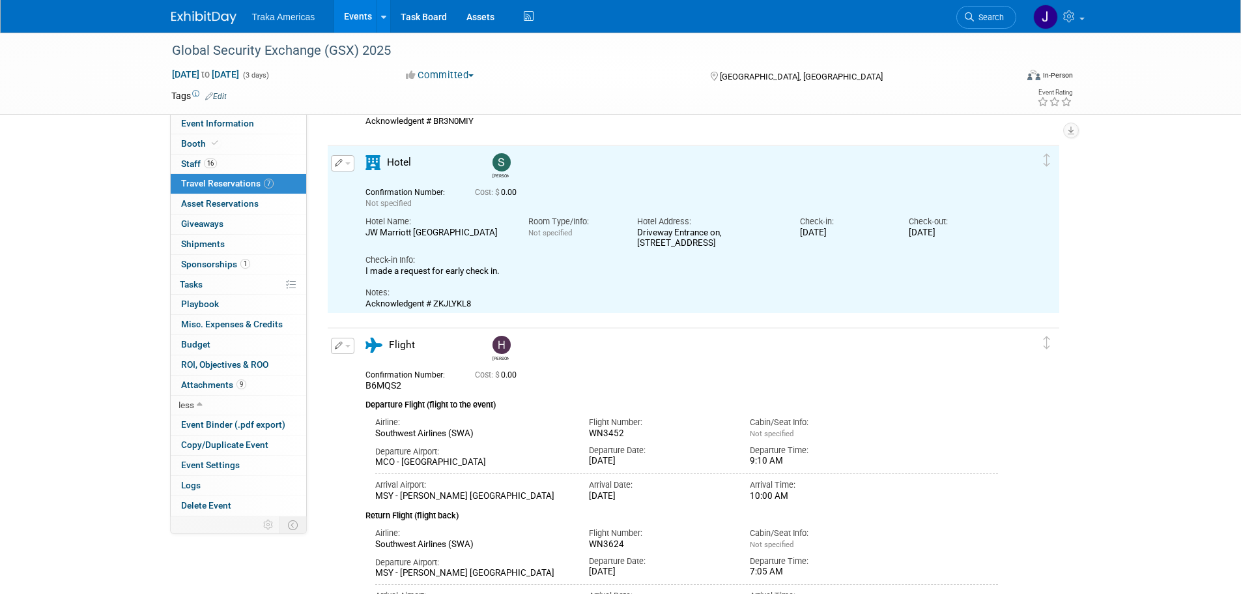
scroll to position [691, 0]
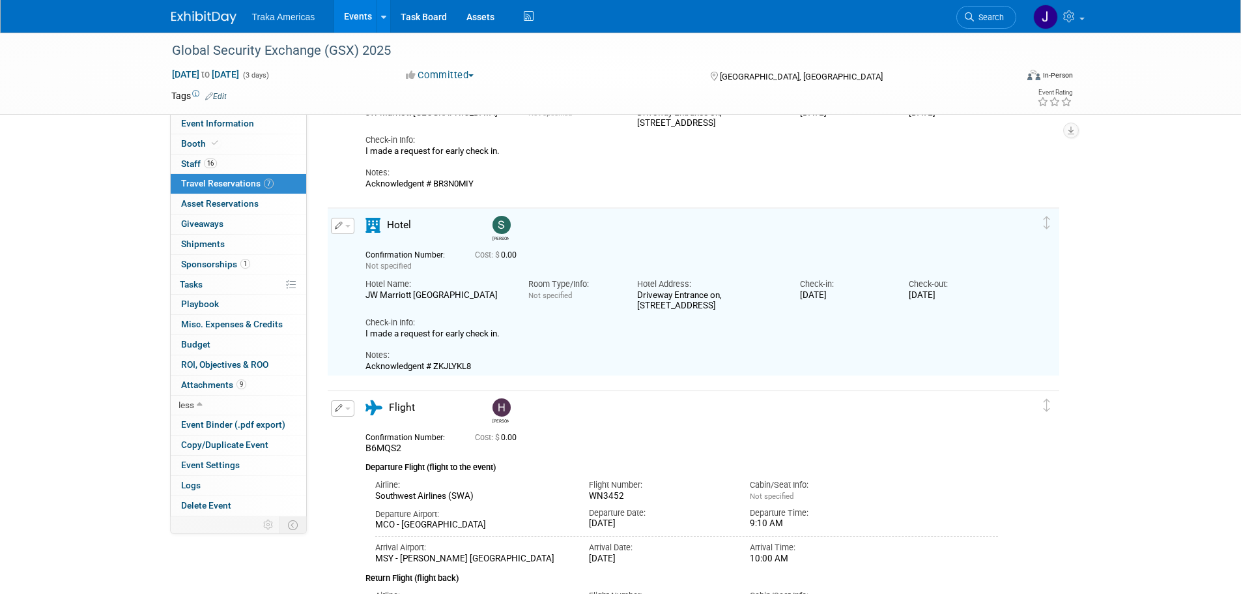
click at [352, 229] on button "button" at bounding box center [342, 226] width 23 height 16
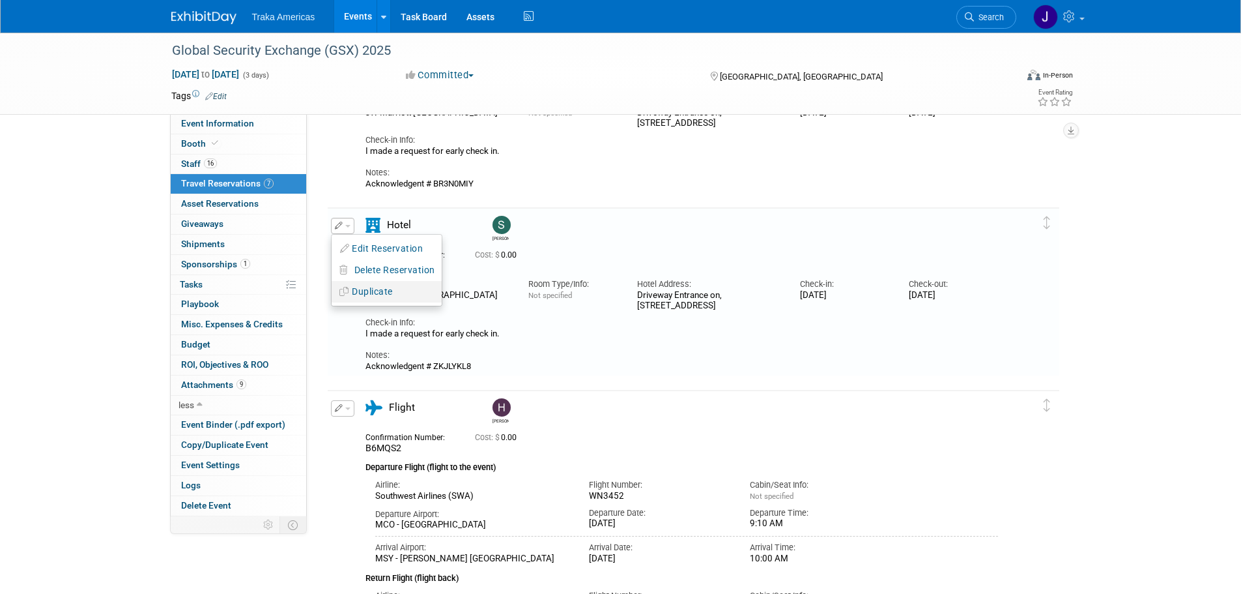
click at [355, 296] on button "Duplicate" at bounding box center [387, 291] width 110 height 19
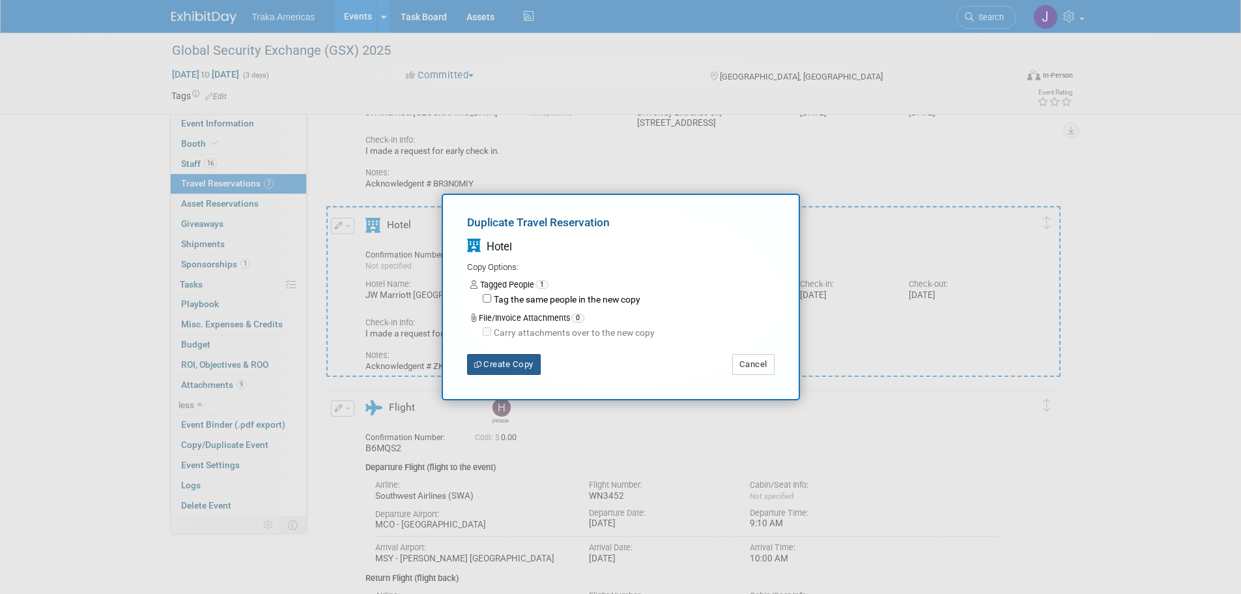
click at [500, 366] on button "Create Copy" at bounding box center [504, 364] width 74 height 21
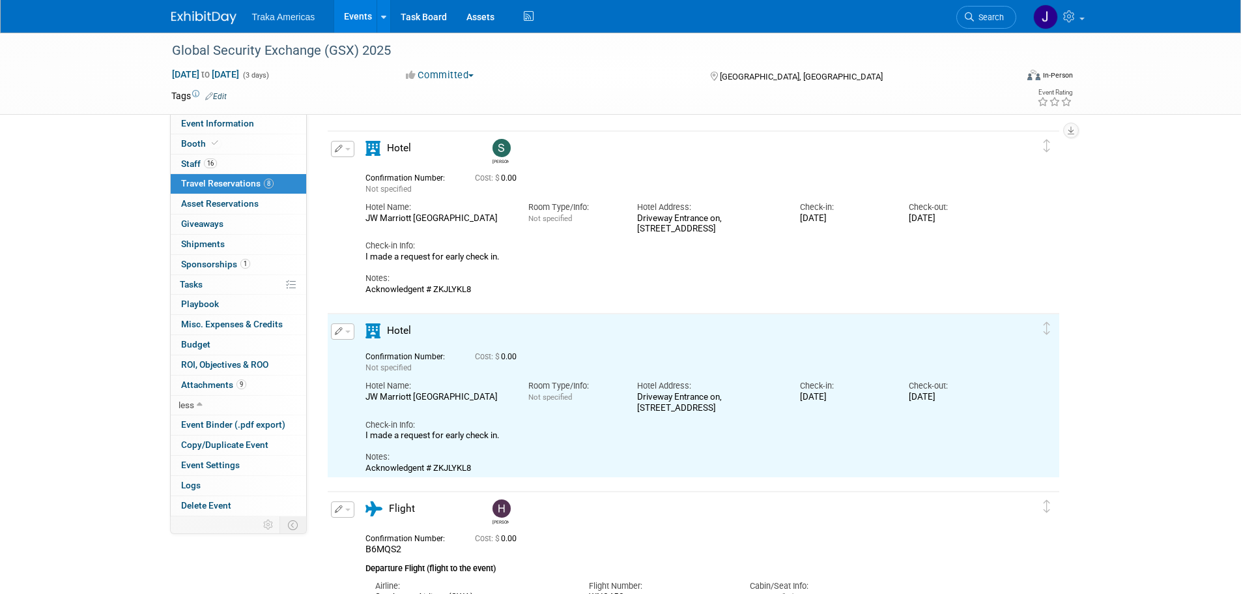
scroll to position [782, 0]
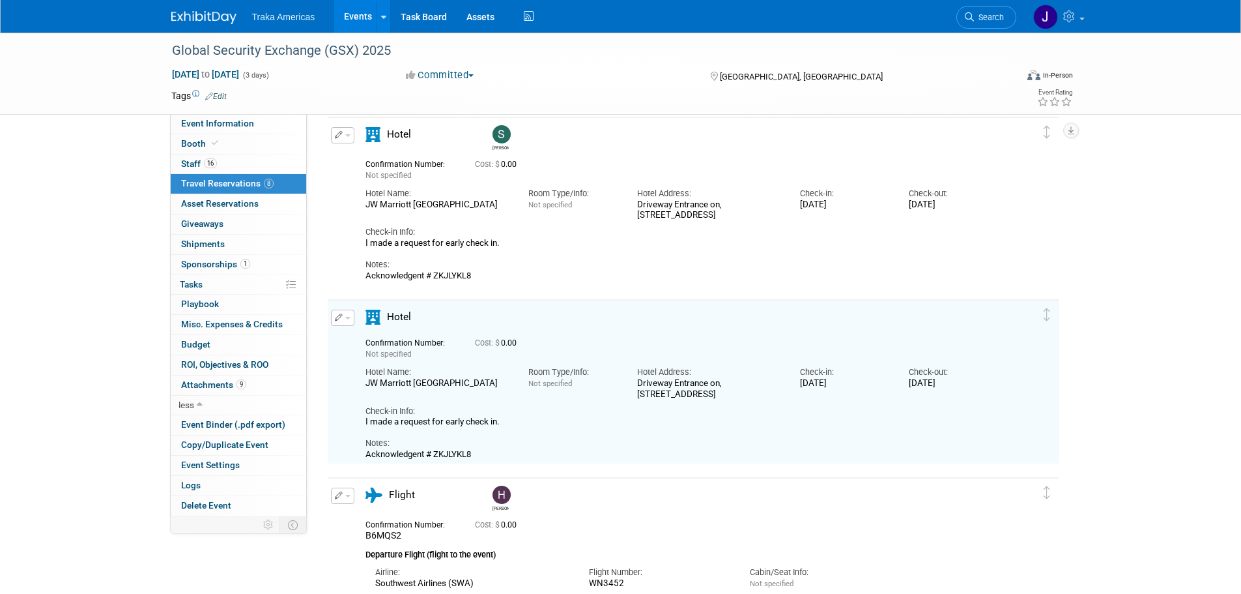
click at [349, 323] on button "button" at bounding box center [342, 317] width 23 height 16
click at [381, 340] on button "Edit Reservation" at bounding box center [387, 340] width 110 height 19
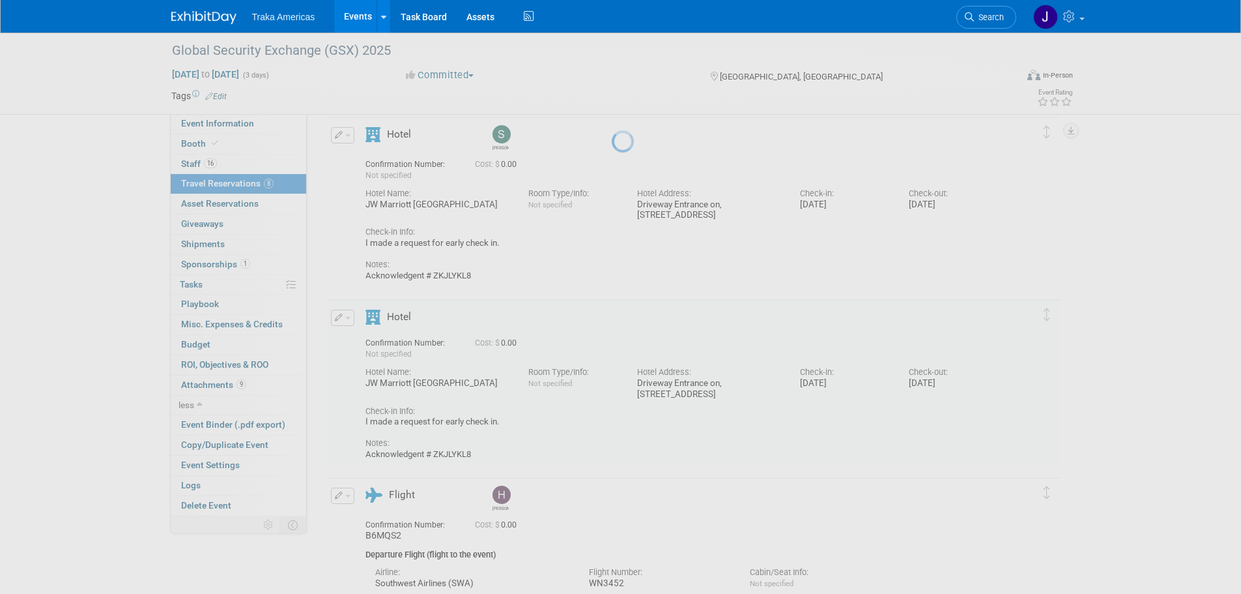
select select "ec7b6c5e-24e8-46dc-bad1-9dd002ca3533"
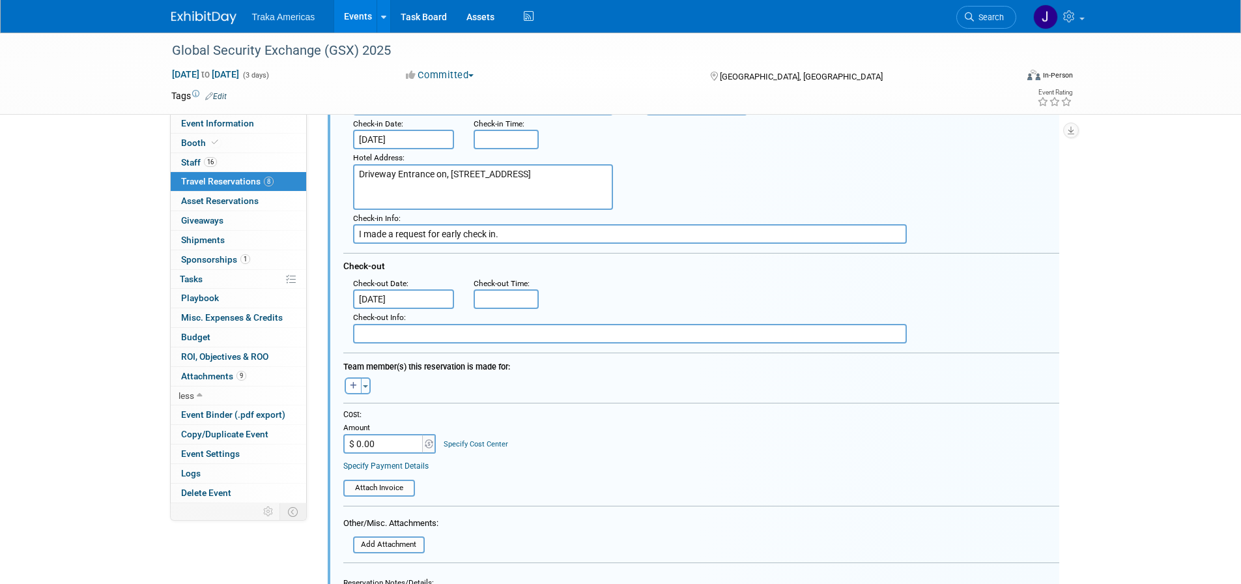
scroll to position [1130, 0]
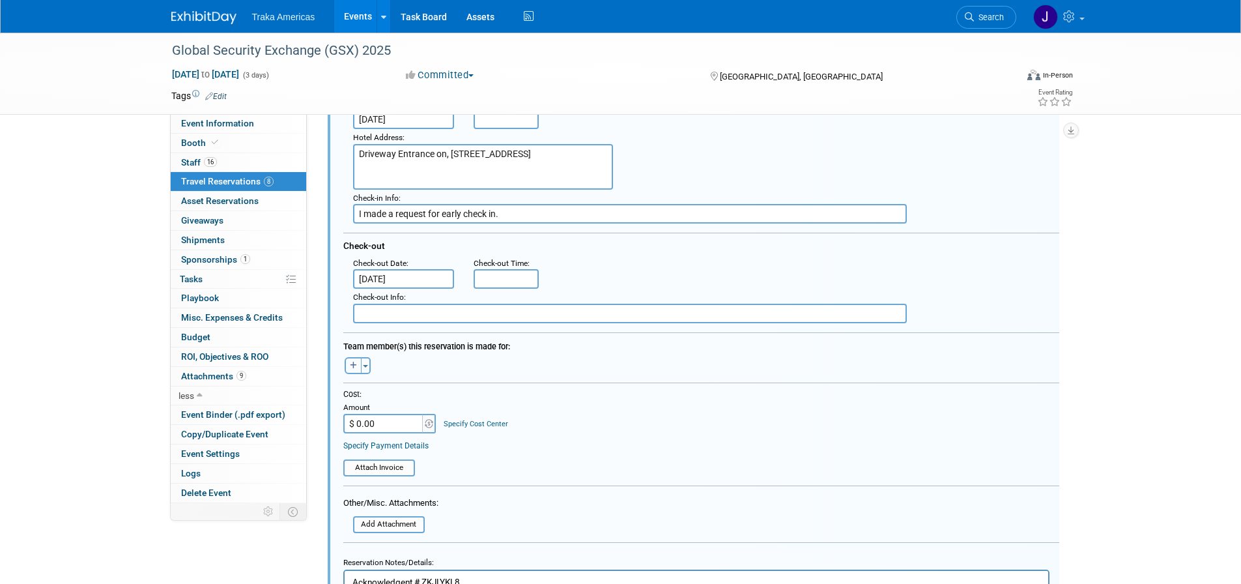
click at [354, 369] on icon "button" at bounding box center [353, 366] width 7 height 8
select select
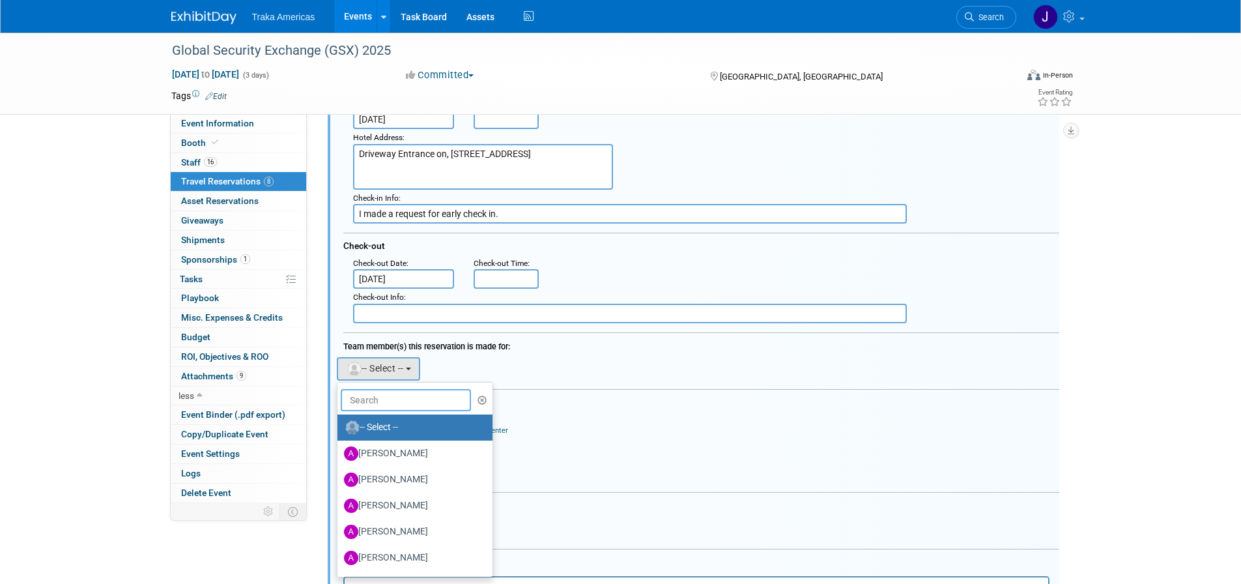
click at [379, 403] on input "text" at bounding box center [406, 400] width 130 height 22
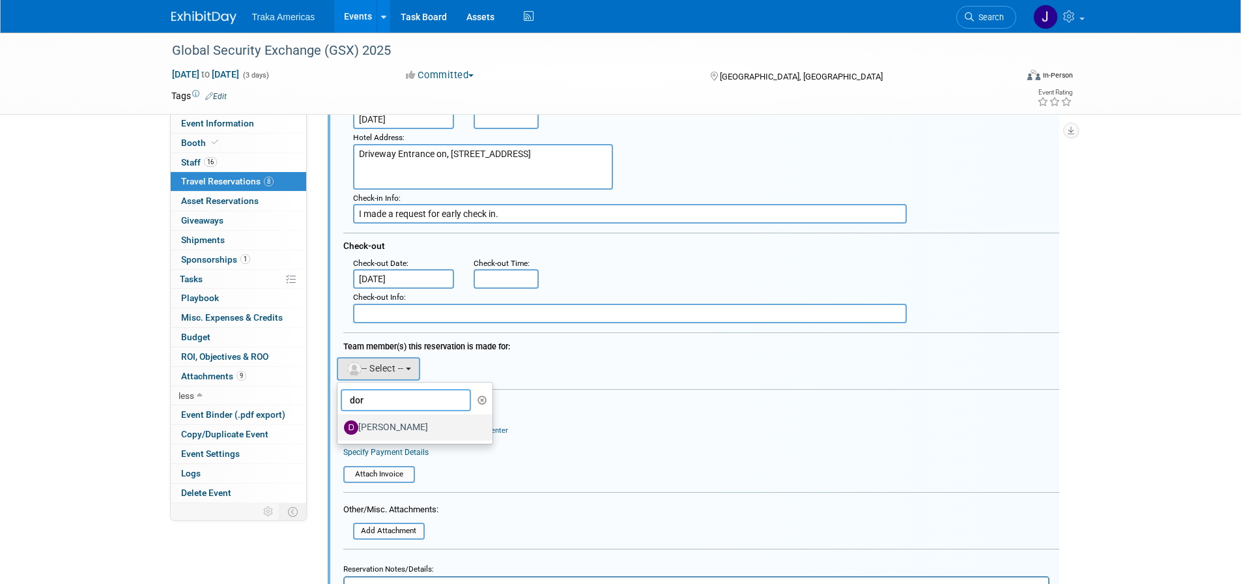
type input "dor"
click at [375, 423] on label "[PERSON_NAME]" at bounding box center [412, 427] width 136 height 21
click at [339, 423] on input "[PERSON_NAME]" at bounding box center [335, 426] width 8 height 8
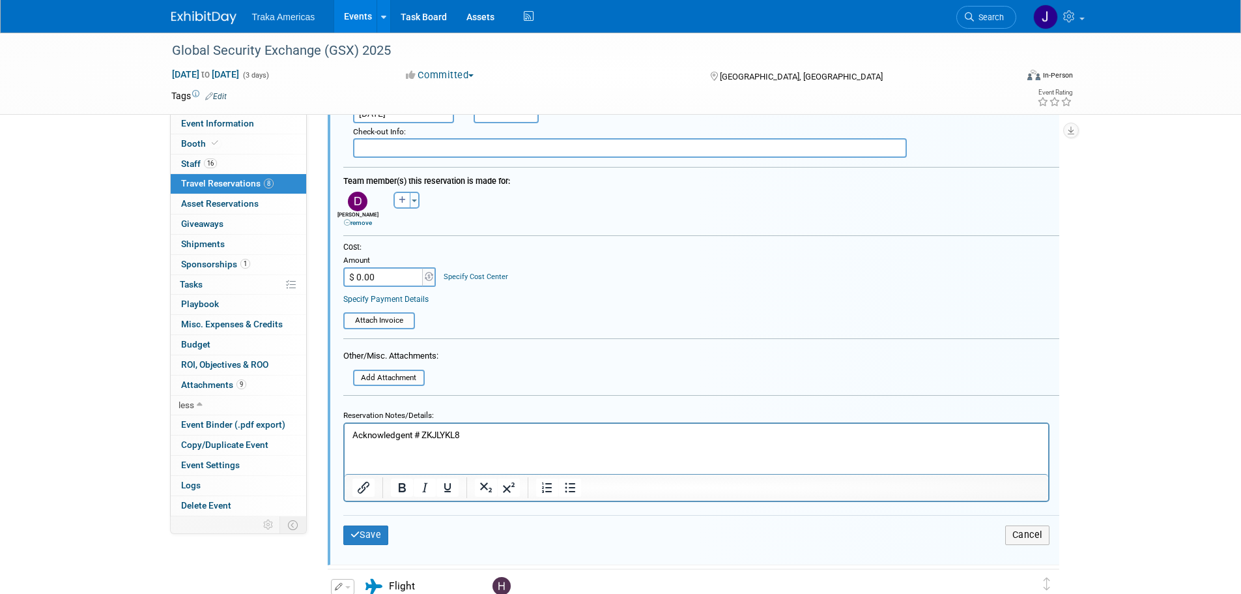
scroll to position [1326, 0]
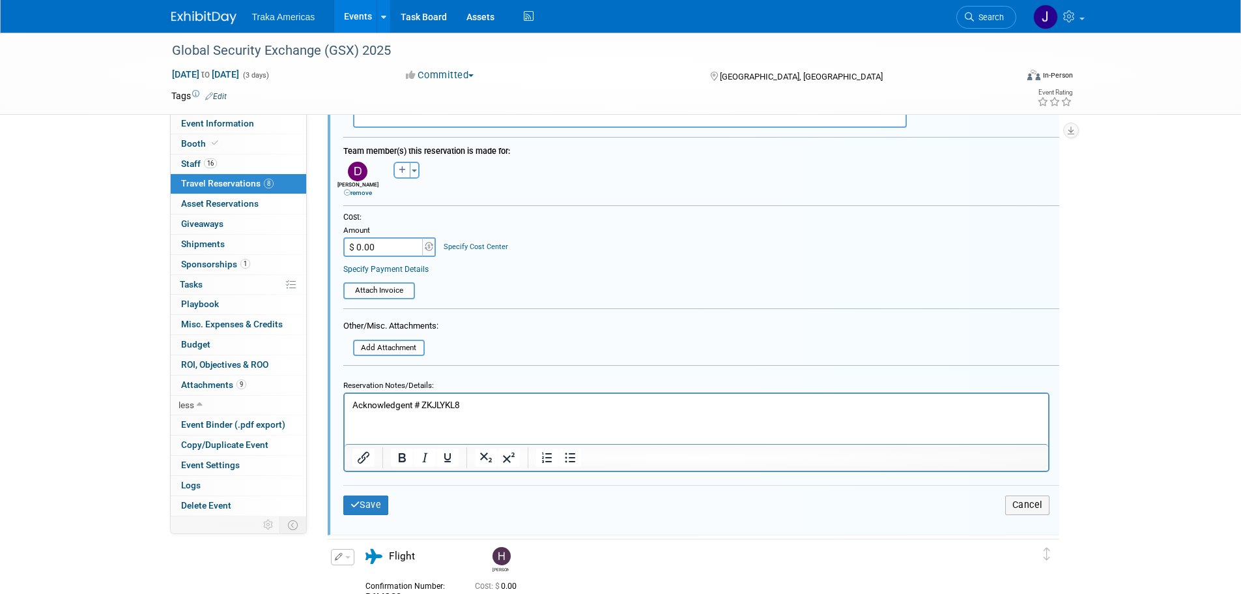
click at [503, 410] on p "Acknowledgent # ZKJLYKL8" at bounding box center [696, 405] width 689 height 12
drag, startPoint x: 495, startPoint y: 408, endPoint x: 422, endPoint y: 410, distance: 73.0
click at [422, 410] on p "Acknowledgent # ZKJLYKL8" at bounding box center [696, 405] width 689 height 12
paste body "Rich Text Area. Press ALT-0 for help."
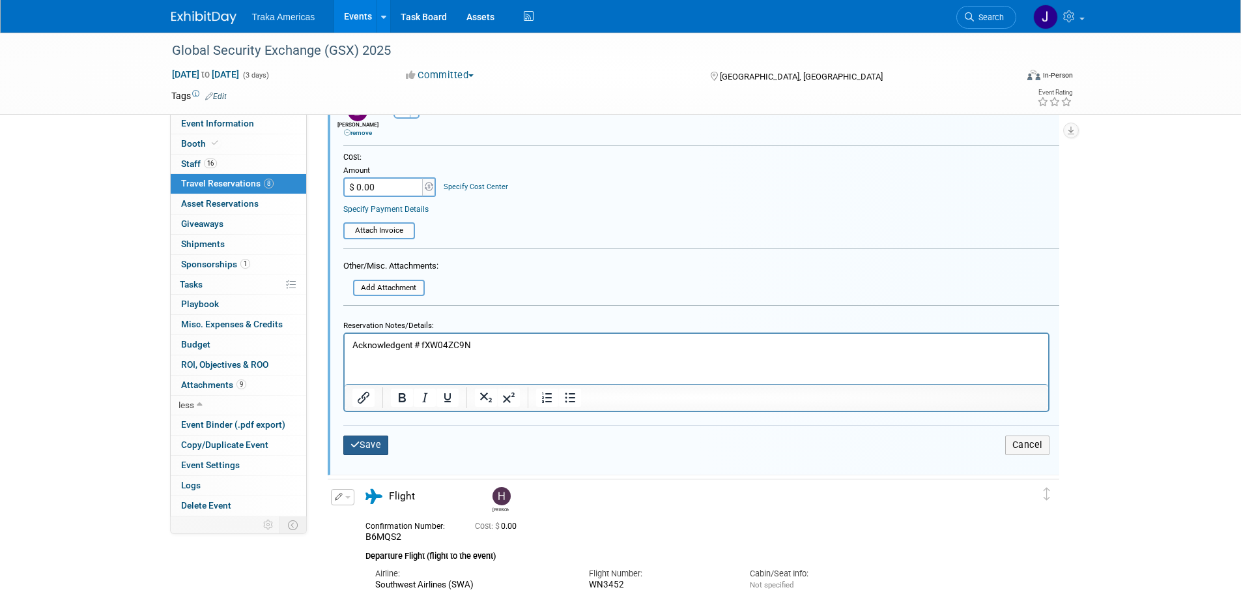
scroll to position [1391, 0]
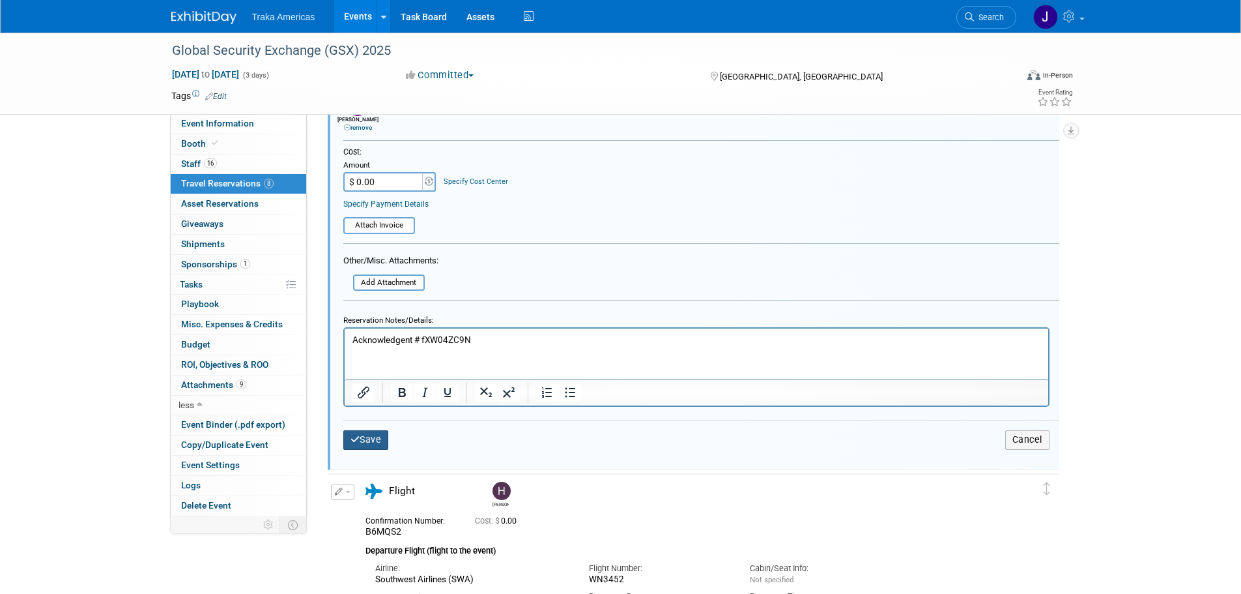
click at [371, 442] on button "Save" at bounding box center [366, 439] width 46 height 19
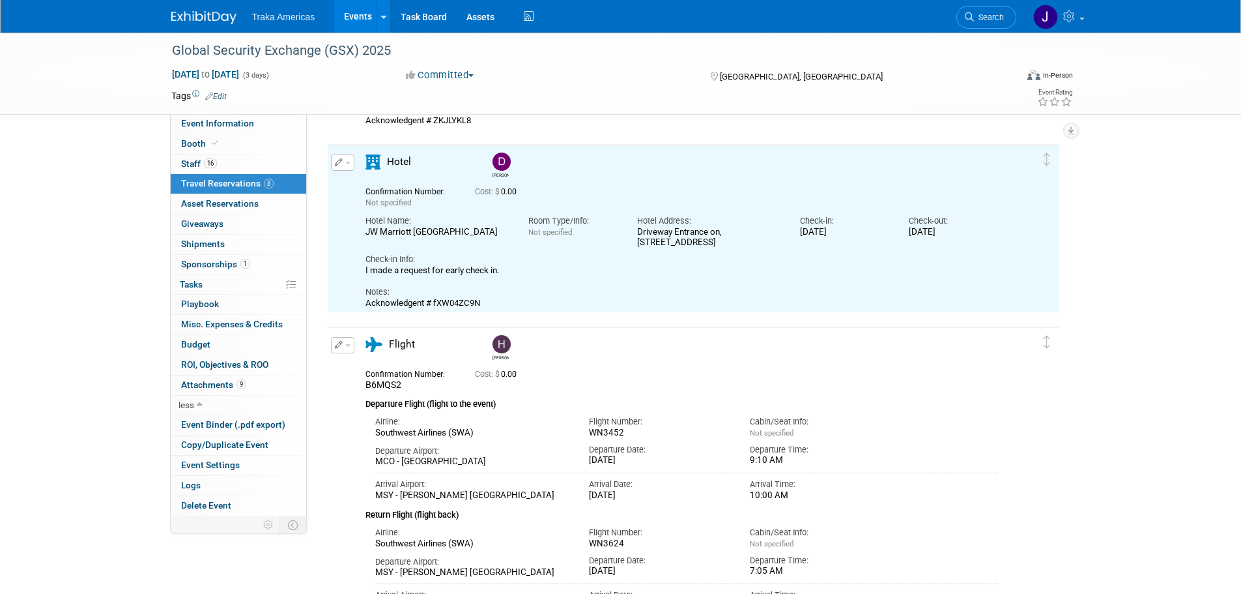
scroll to position [935, 0]
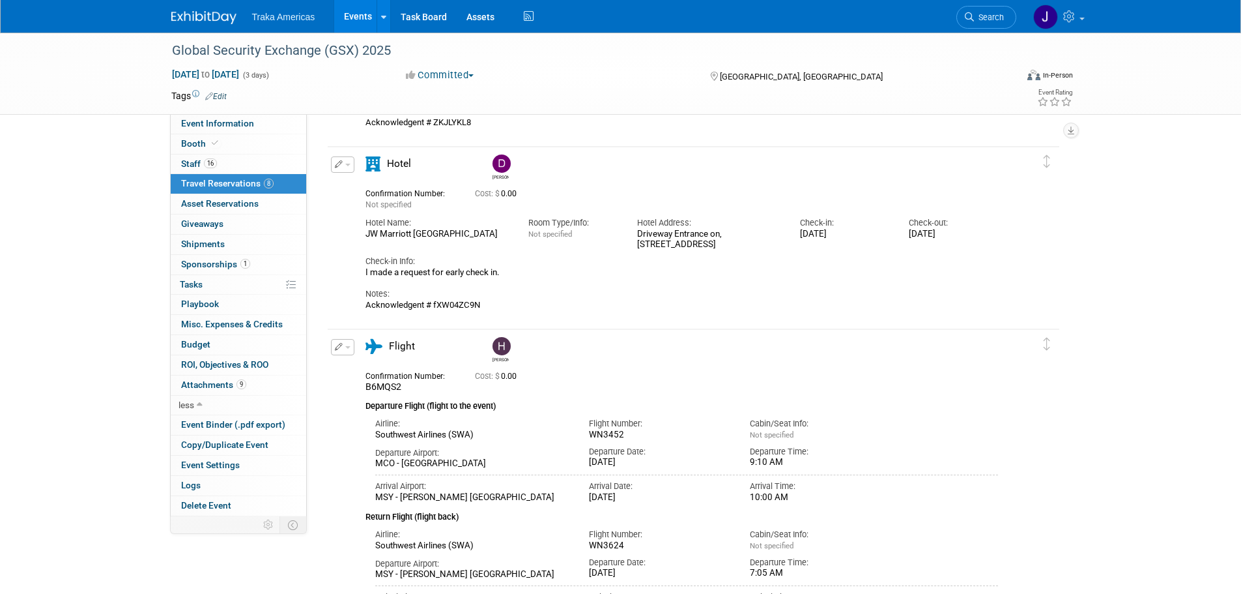
click at [349, 165] on span "button" at bounding box center [347, 165] width 5 height 3
click at [362, 232] on button "Duplicate" at bounding box center [387, 230] width 110 height 19
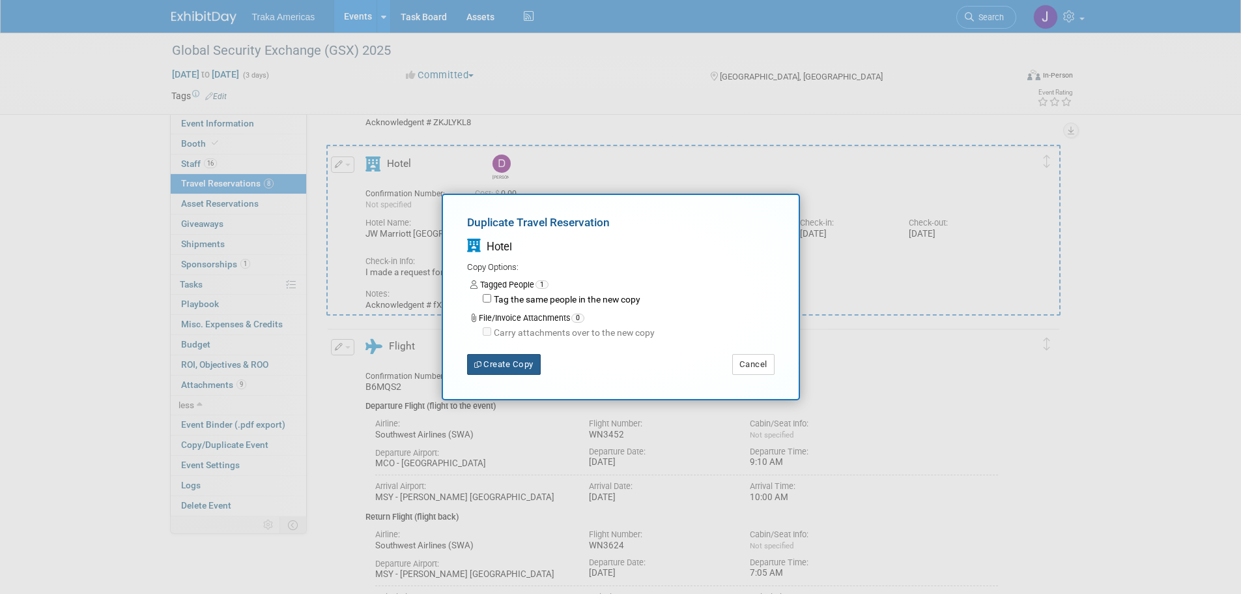
click at [479, 362] on icon "button" at bounding box center [479, 364] width 10 height 7
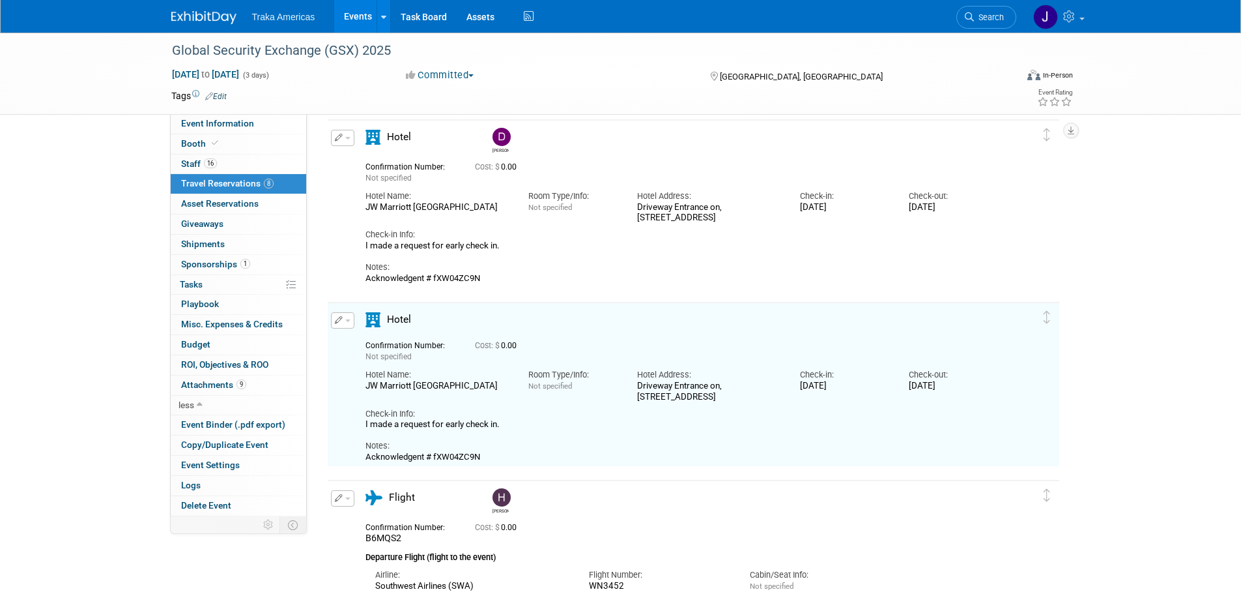
scroll to position [971, 0]
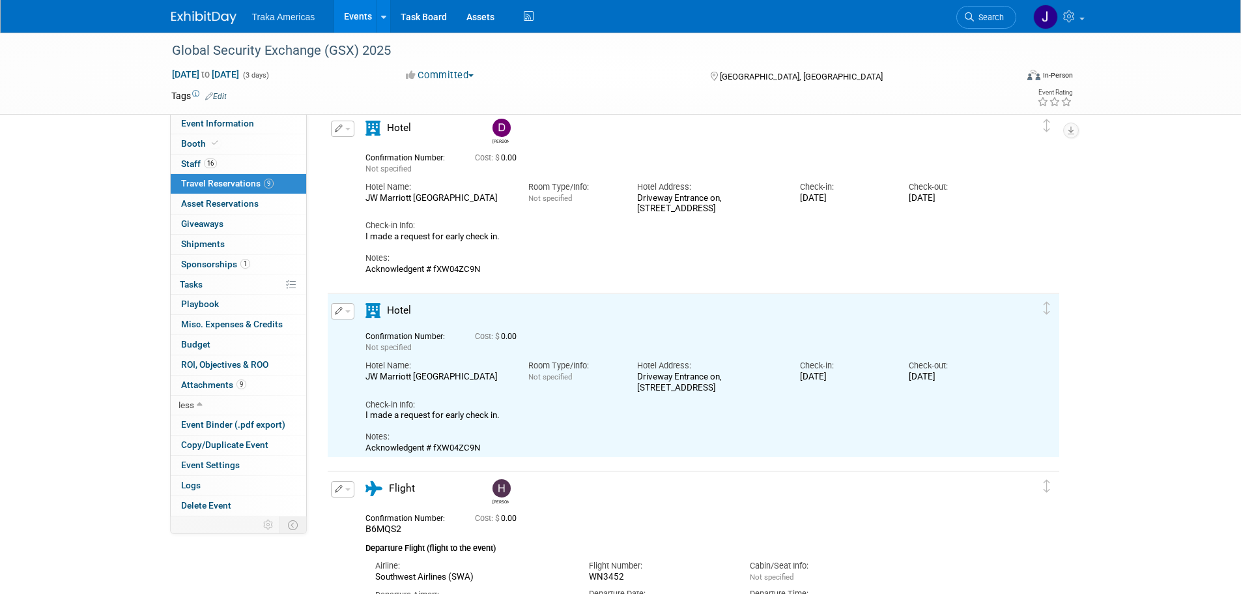
click at [348, 315] on button "button" at bounding box center [342, 311] width 23 height 16
click at [361, 330] on button "Edit Reservation" at bounding box center [387, 333] width 110 height 19
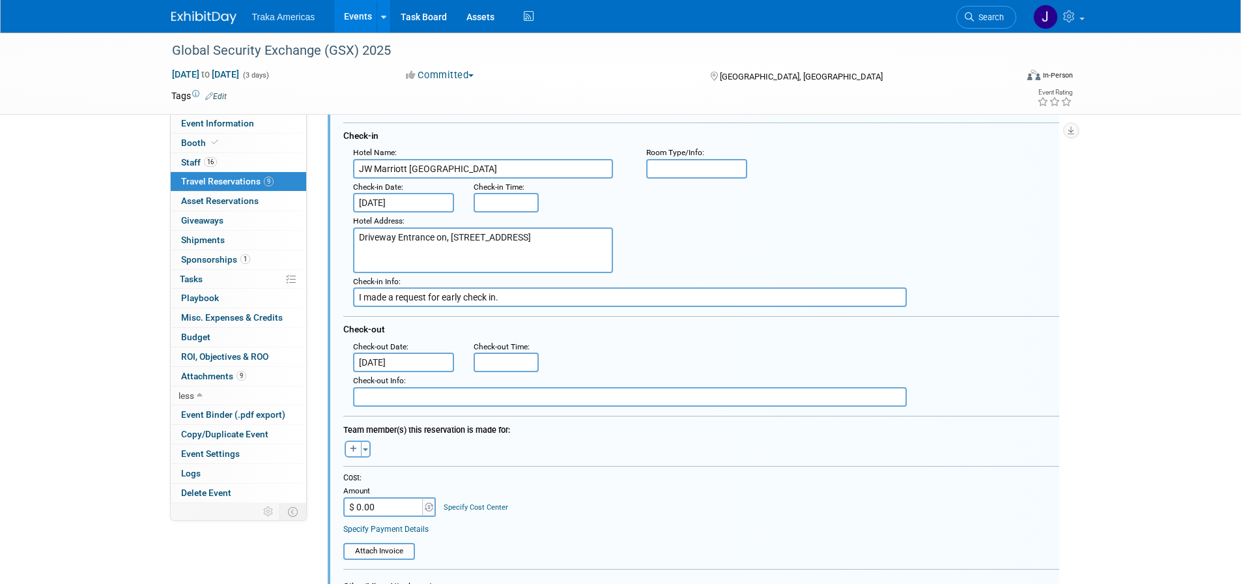
scroll to position [1248, 0]
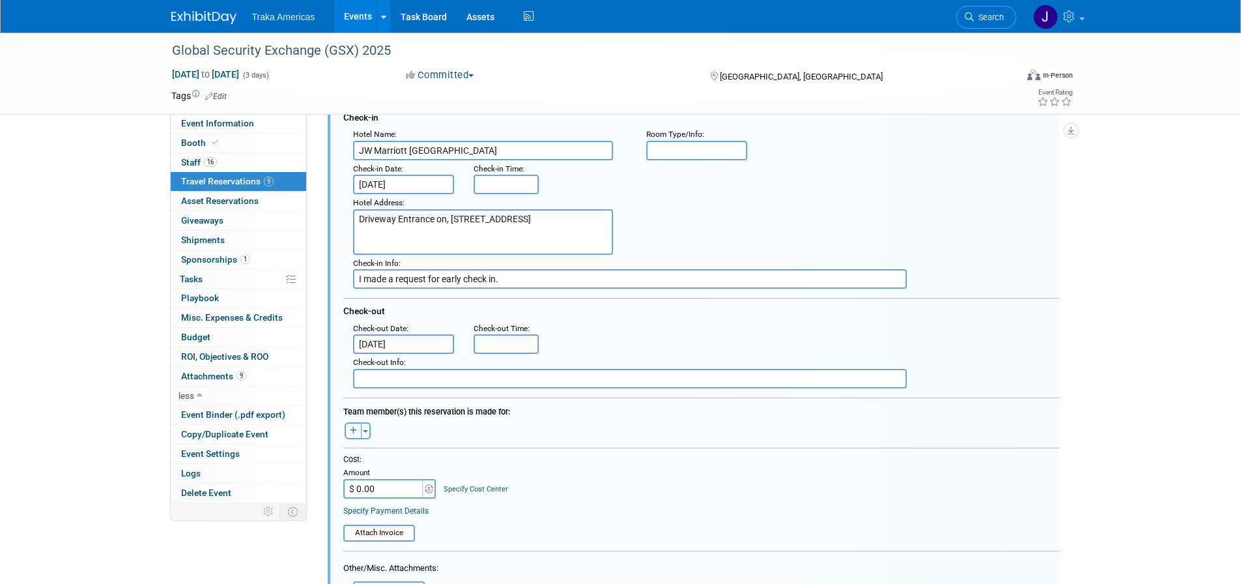
click at [354, 428] on icon "button" at bounding box center [353, 431] width 7 height 8
select select
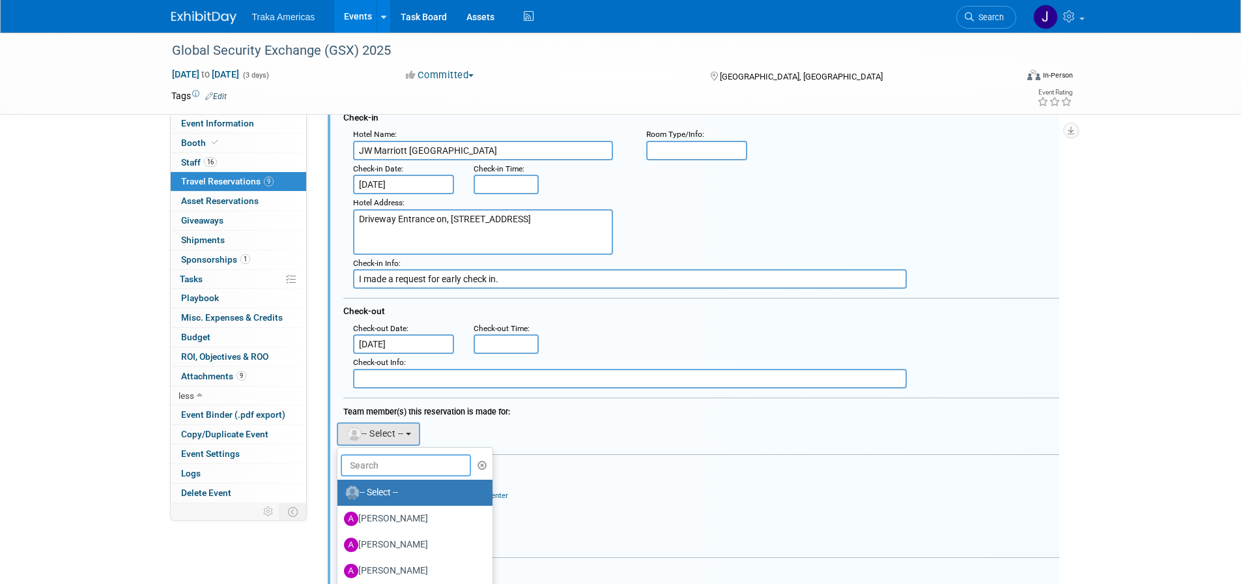
click at [402, 467] on input "text" at bounding box center [406, 465] width 130 height 22
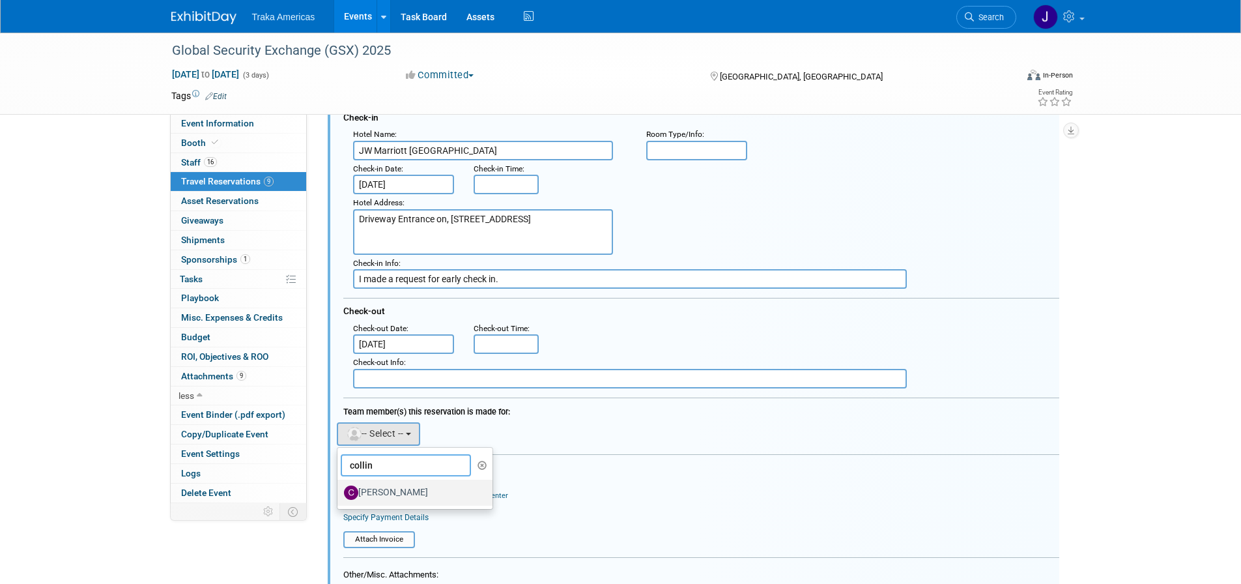
type input "collin"
click at [397, 499] on label "[PERSON_NAME]" at bounding box center [412, 492] width 136 height 21
click at [339, 495] on input "[PERSON_NAME]" at bounding box center [335, 491] width 8 height 8
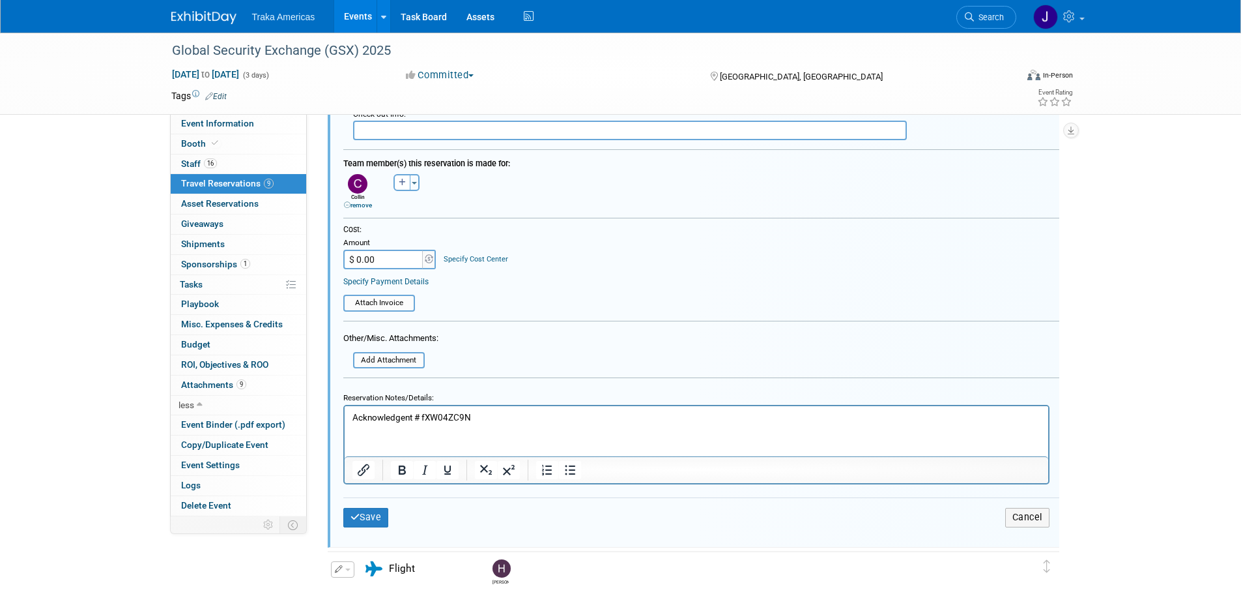
scroll to position [1508, 0]
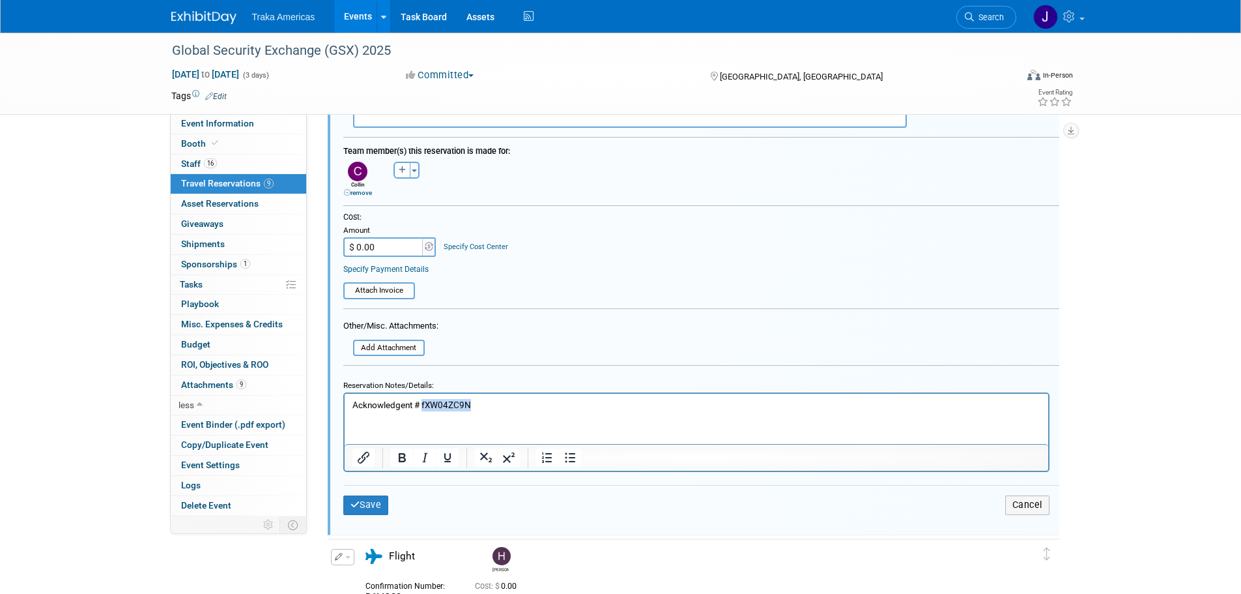
drag, startPoint x: 465, startPoint y: 407, endPoint x: 422, endPoint y: 414, distance: 43.6
click at [422, 411] on html "Acknowledgent # fXW04ZC9N" at bounding box center [696, 403] width 704 height 18
click at [443, 403] on p "Acknowledgent #" at bounding box center [696, 405] width 689 height 12
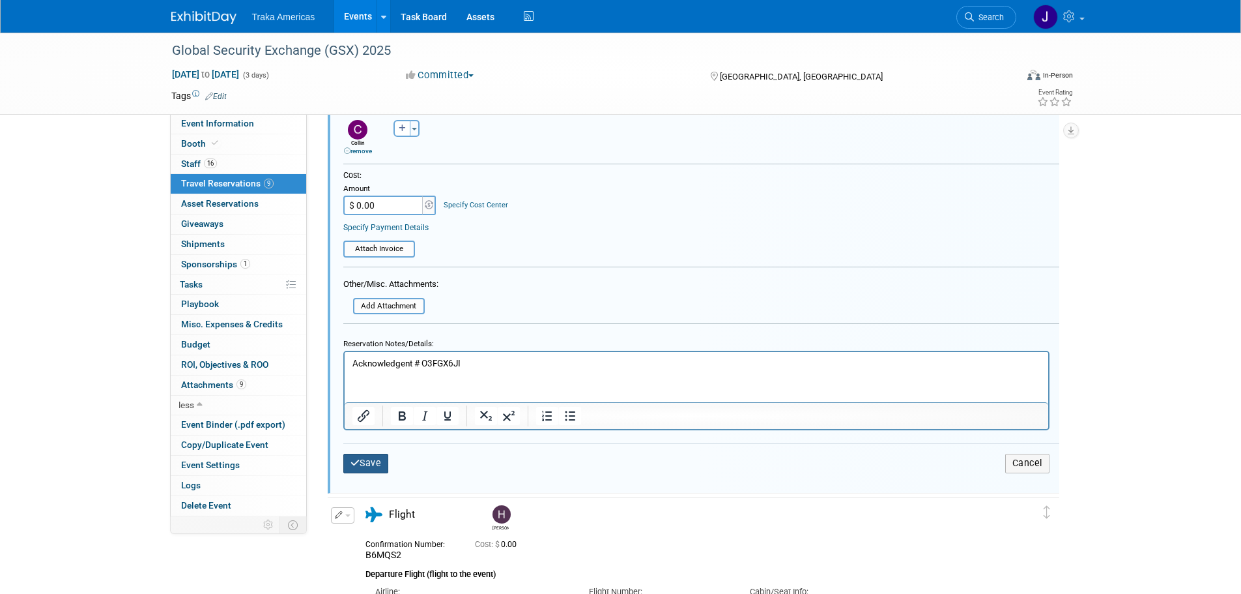
scroll to position [1574, 0]
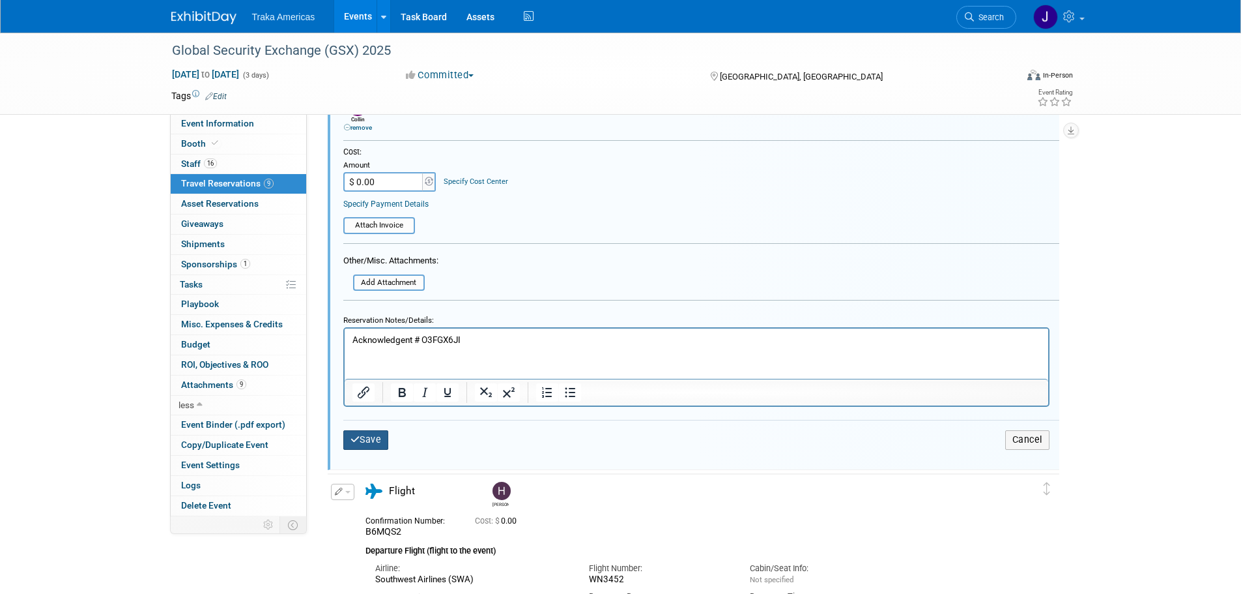
click at [348, 439] on button "Save" at bounding box center [366, 439] width 46 height 19
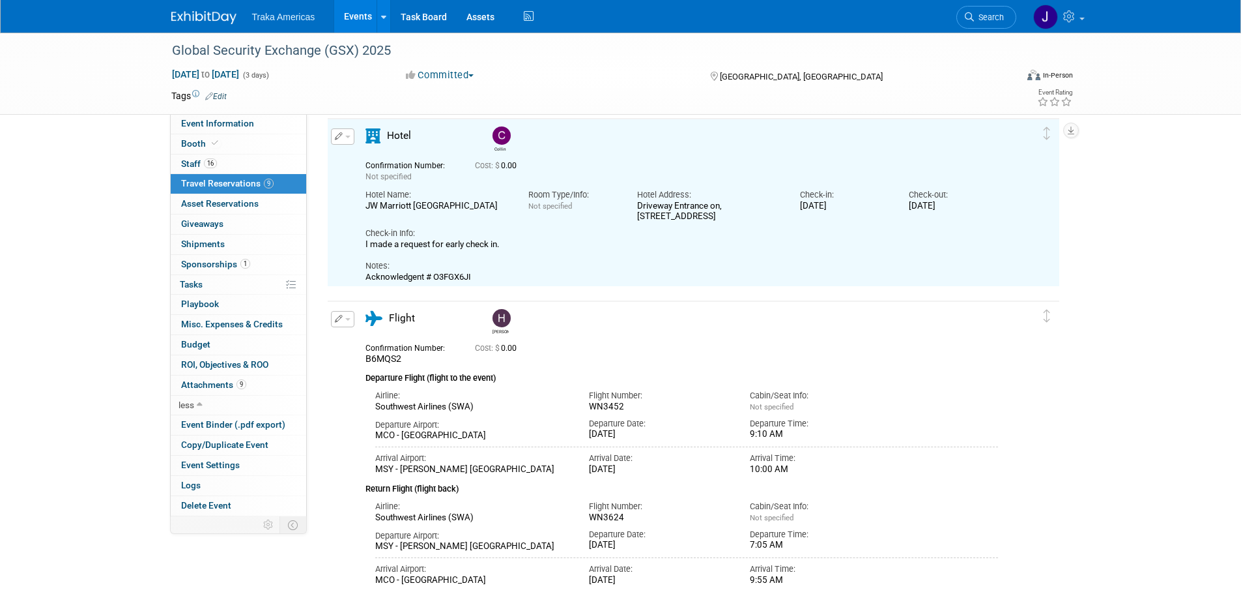
scroll to position [1117, 0]
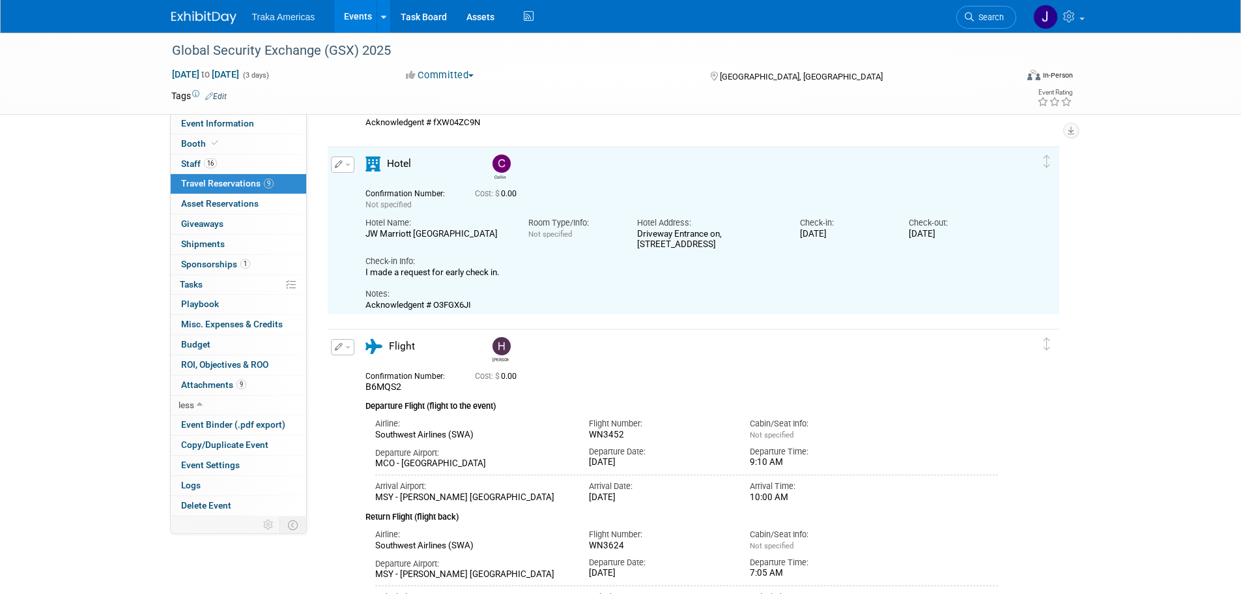
click at [346, 170] on button "button" at bounding box center [342, 164] width 23 height 16
click at [375, 232] on button "Duplicate" at bounding box center [387, 230] width 110 height 19
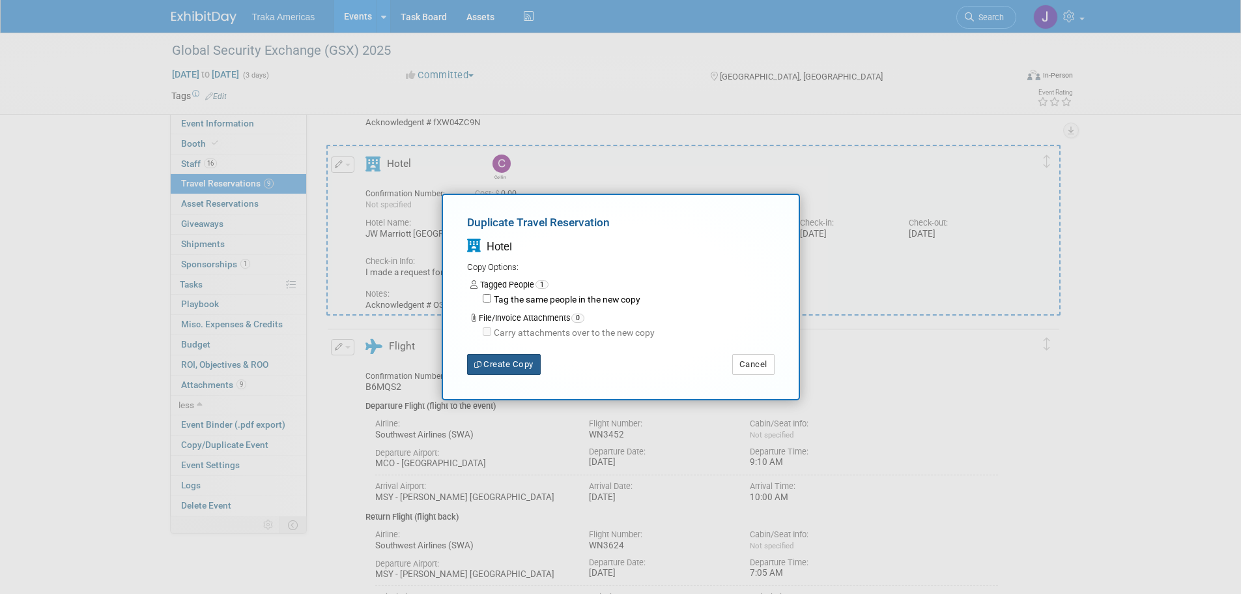
click at [488, 360] on button "Create Copy" at bounding box center [504, 364] width 74 height 21
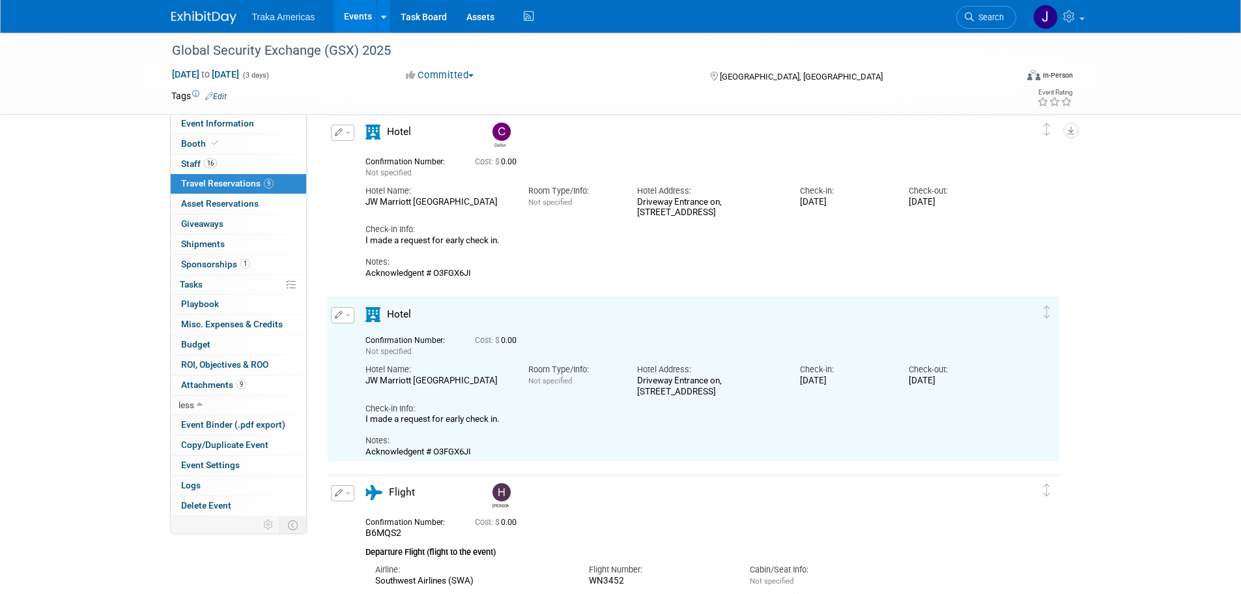
scroll to position [1160, 0]
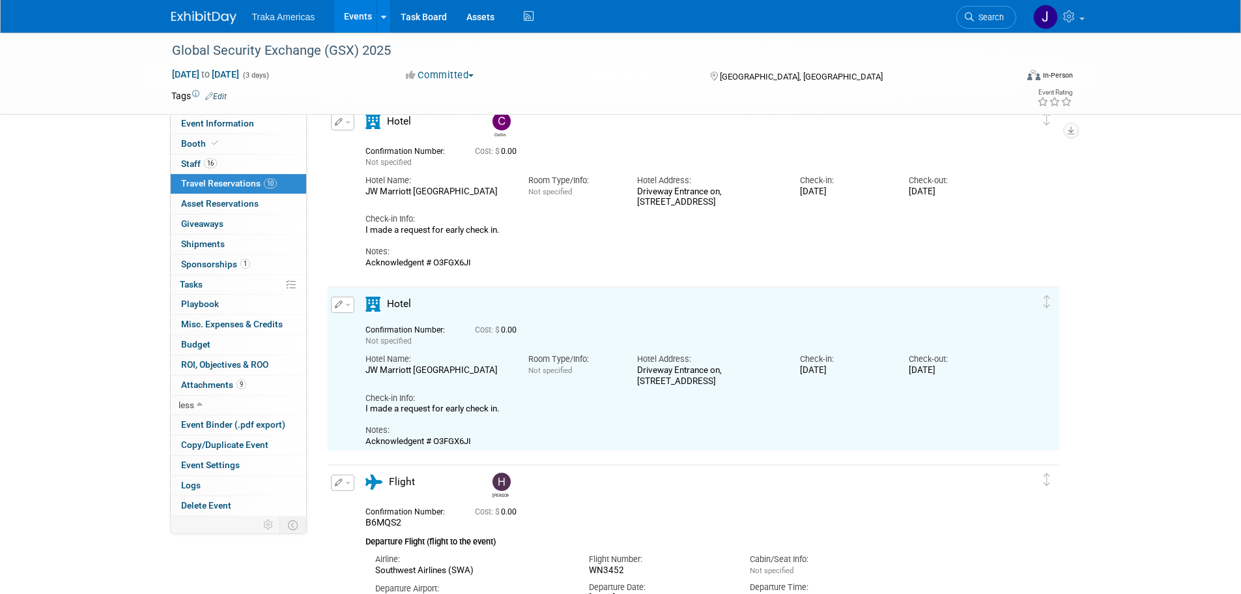
click at [349, 306] on span "button" at bounding box center [347, 305] width 5 height 3
click at [372, 322] on button "Edit Reservation" at bounding box center [387, 327] width 110 height 19
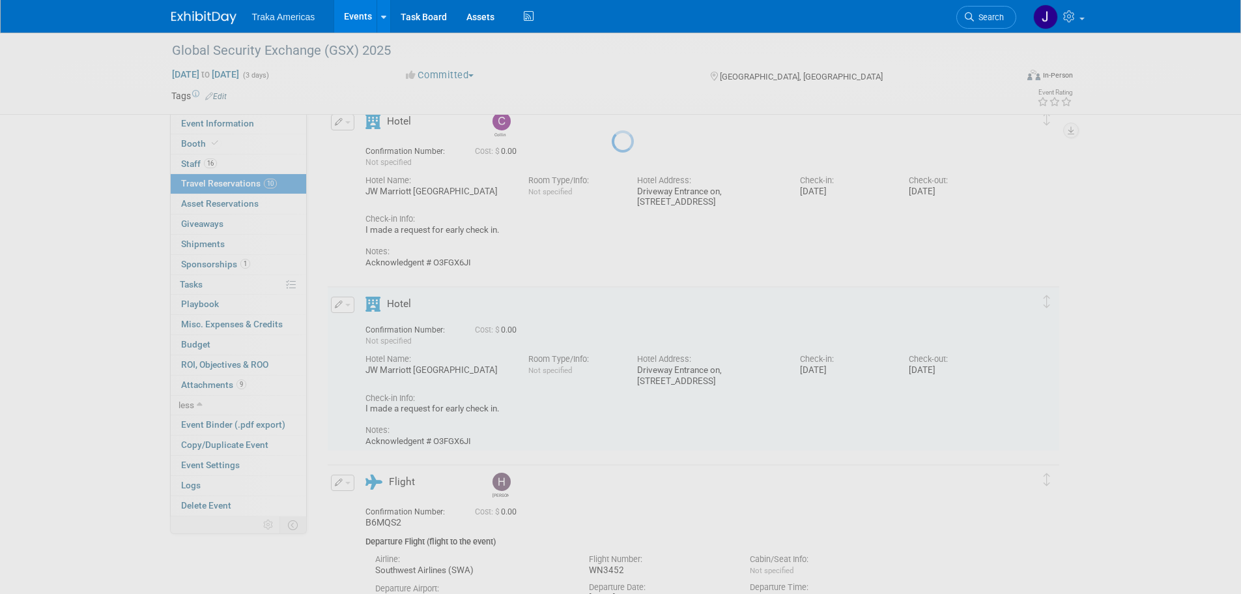
select select "ec7b6c5e-24e8-46dc-bad1-9dd002ca3533"
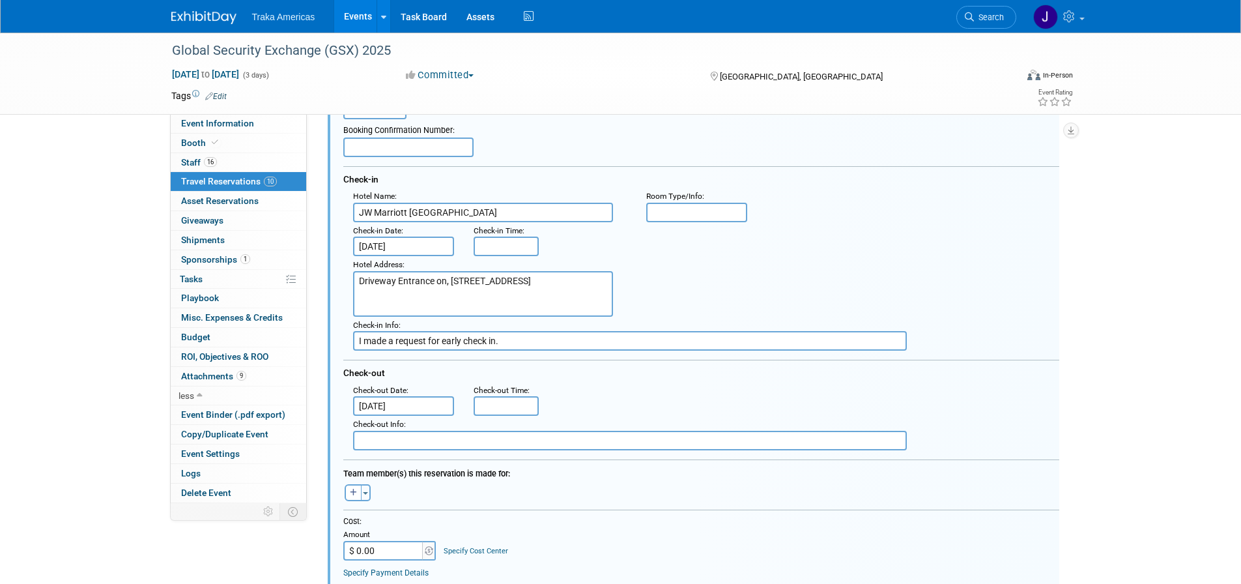
scroll to position [1430, 0]
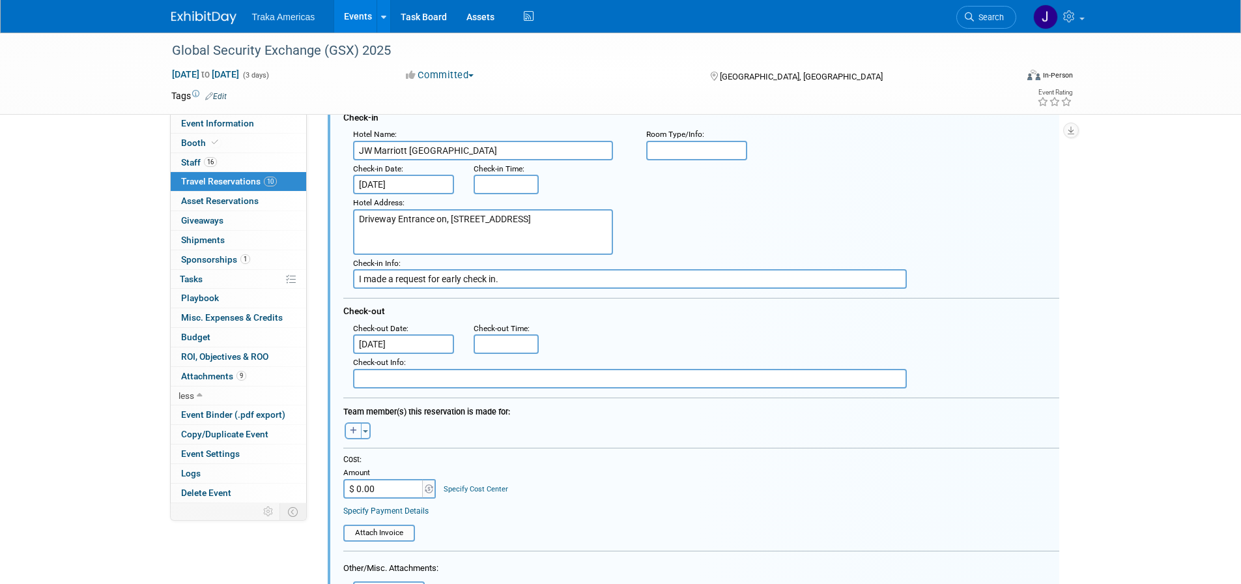
click at [353, 429] on icon "button" at bounding box center [353, 431] width 7 height 8
select select
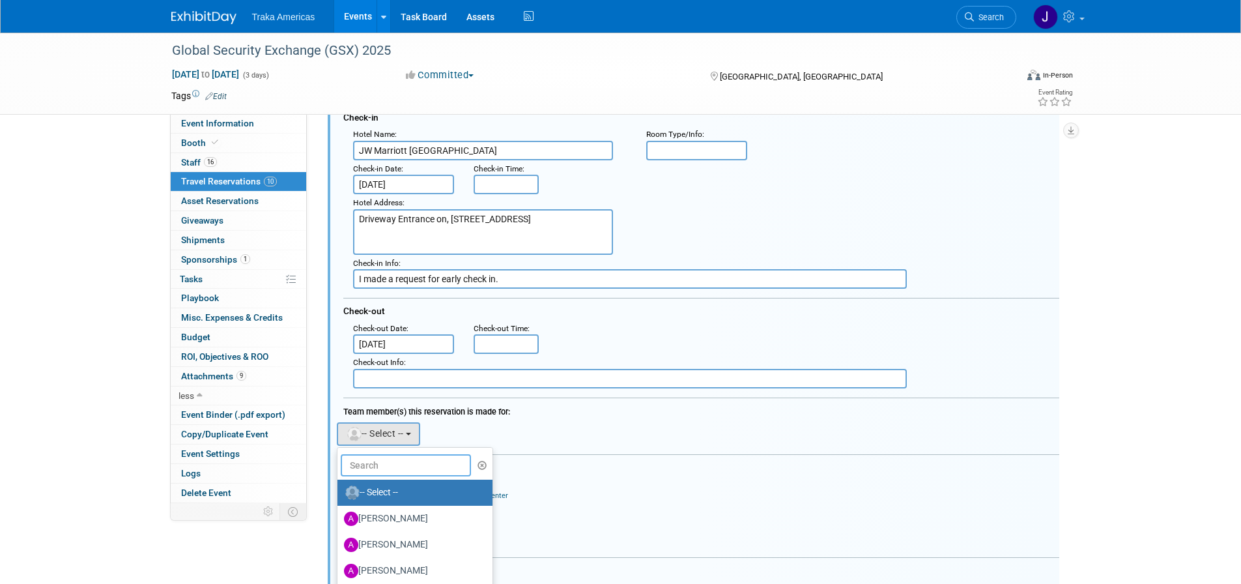
click at [386, 463] on input "text" at bounding box center [406, 465] width 130 height 22
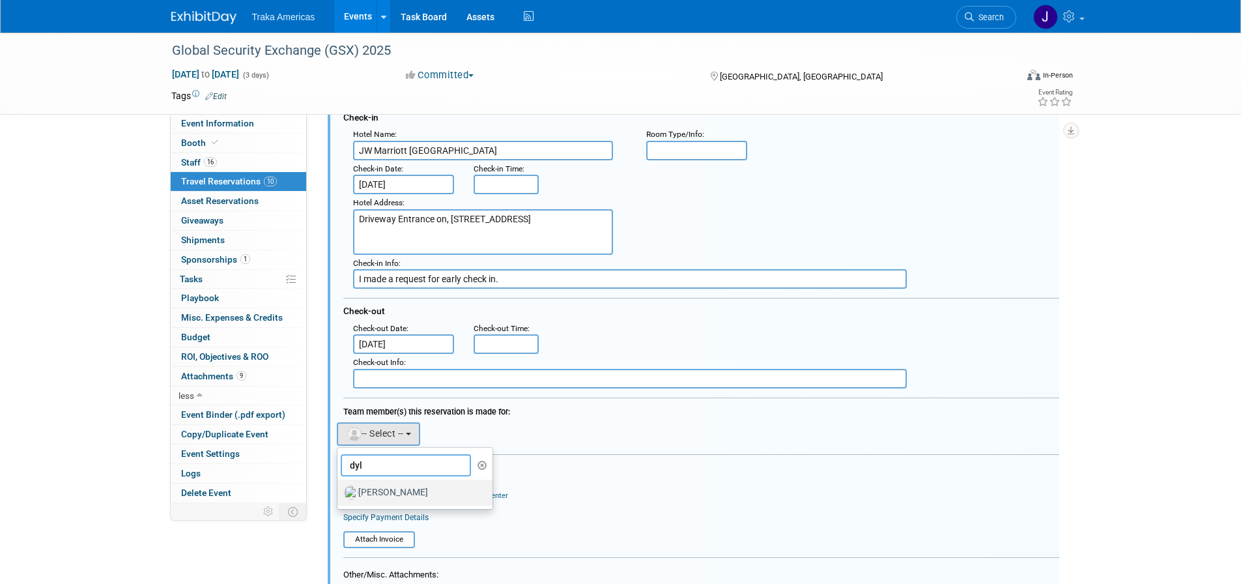
type input "dyl"
click at [375, 493] on label "[PERSON_NAME]" at bounding box center [412, 492] width 136 height 21
click at [339, 493] on input "[PERSON_NAME]" at bounding box center [335, 491] width 8 height 8
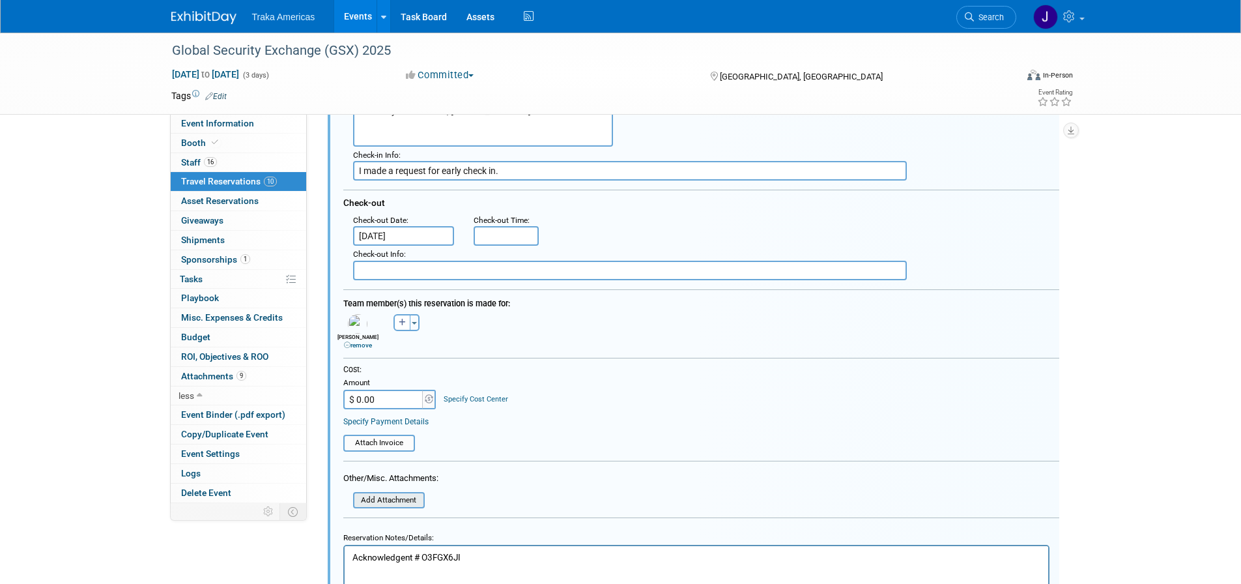
scroll to position [1561, 0]
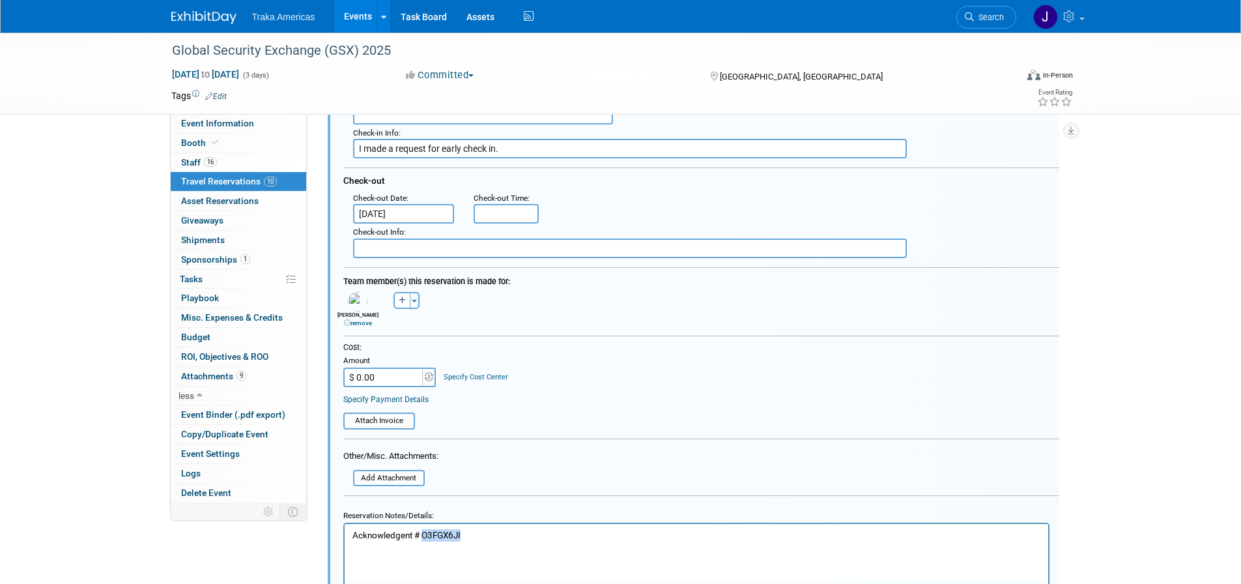
drag, startPoint x: 476, startPoint y: 532, endPoint x: 424, endPoint y: 528, distance: 52.3
click at [424, 528] on html "Acknowledgent # O3FGX6JI" at bounding box center [696, 533] width 704 height 18
click at [493, 541] on html "Acknowledgent #" at bounding box center [696, 533] width 704 height 18
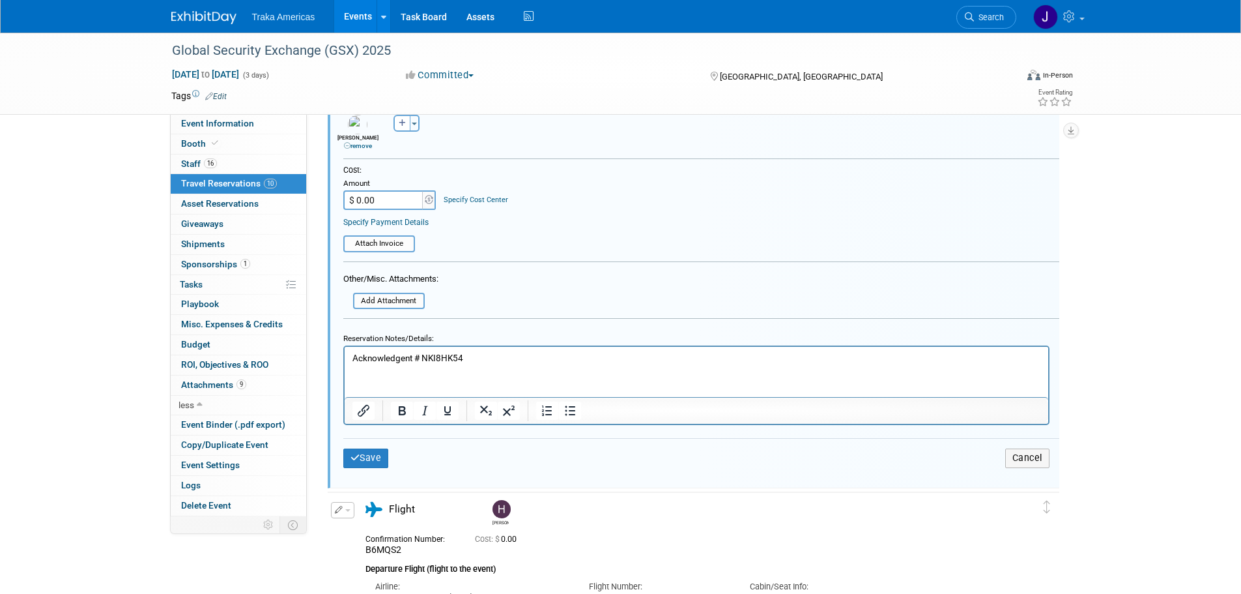
scroll to position [1756, 0]
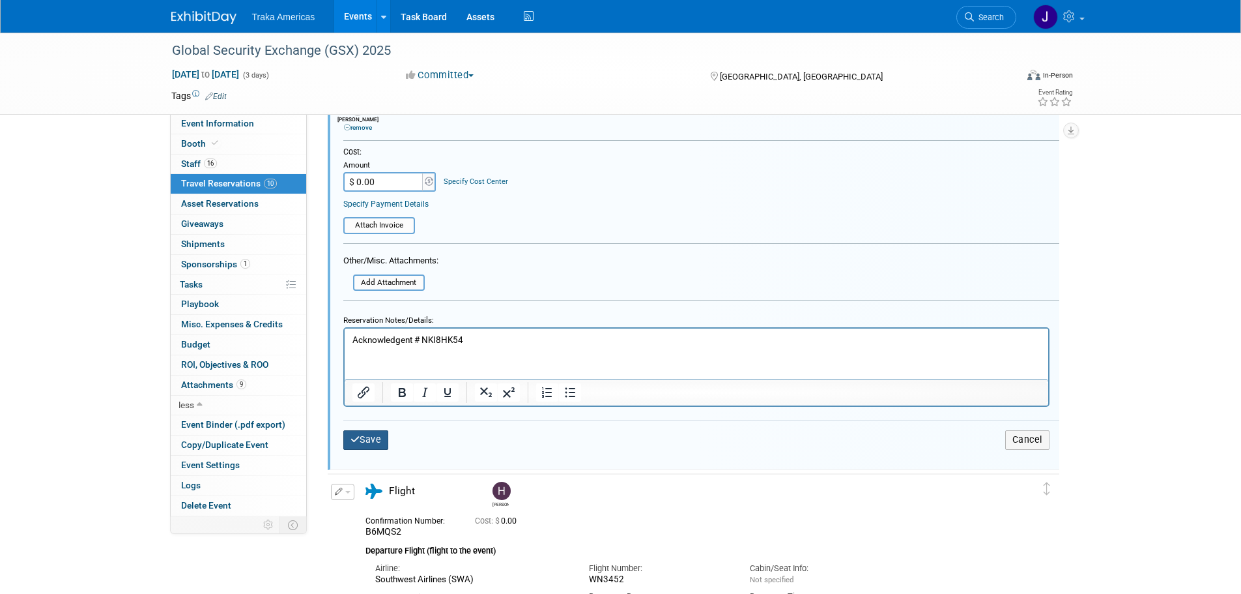
click at [367, 440] on button "Save" at bounding box center [366, 439] width 46 height 19
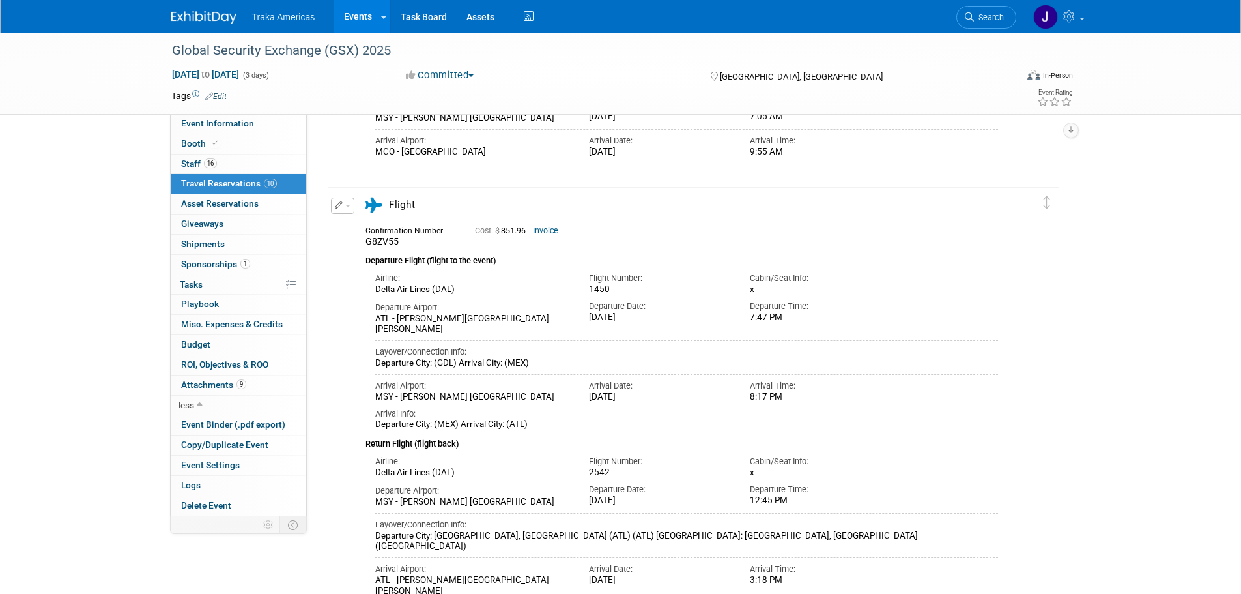
scroll to position [1300, 0]
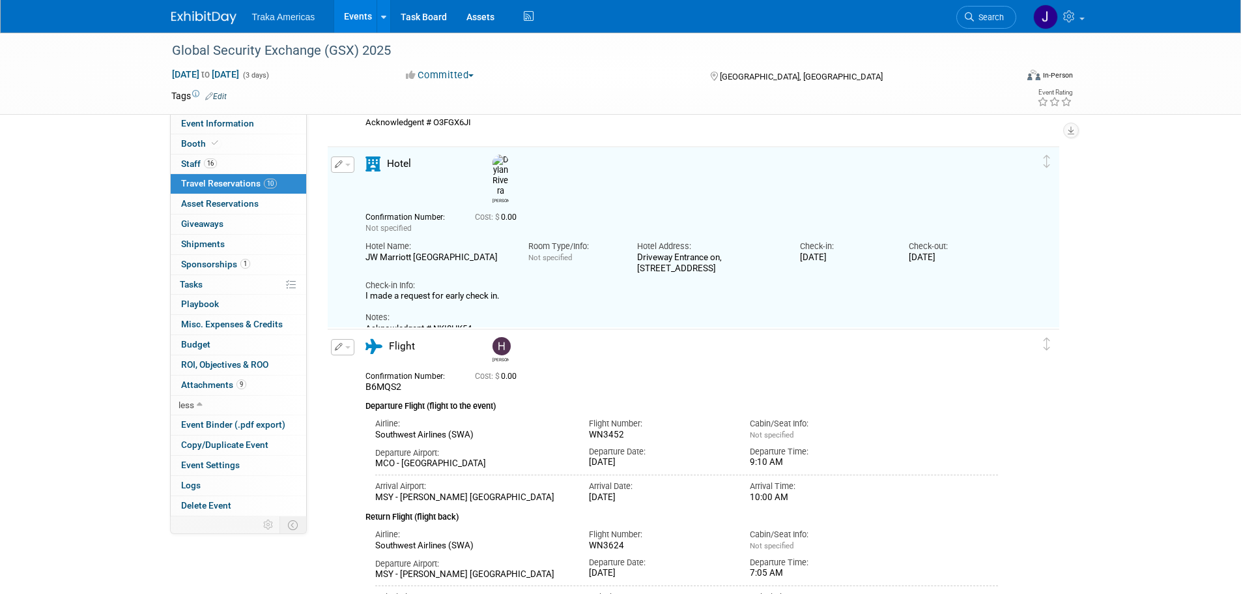
click at [345, 164] on span "button" at bounding box center [347, 165] width 5 height 3
click at [382, 231] on button "Duplicate" at bounding box center [387, 230] width 110 height 19
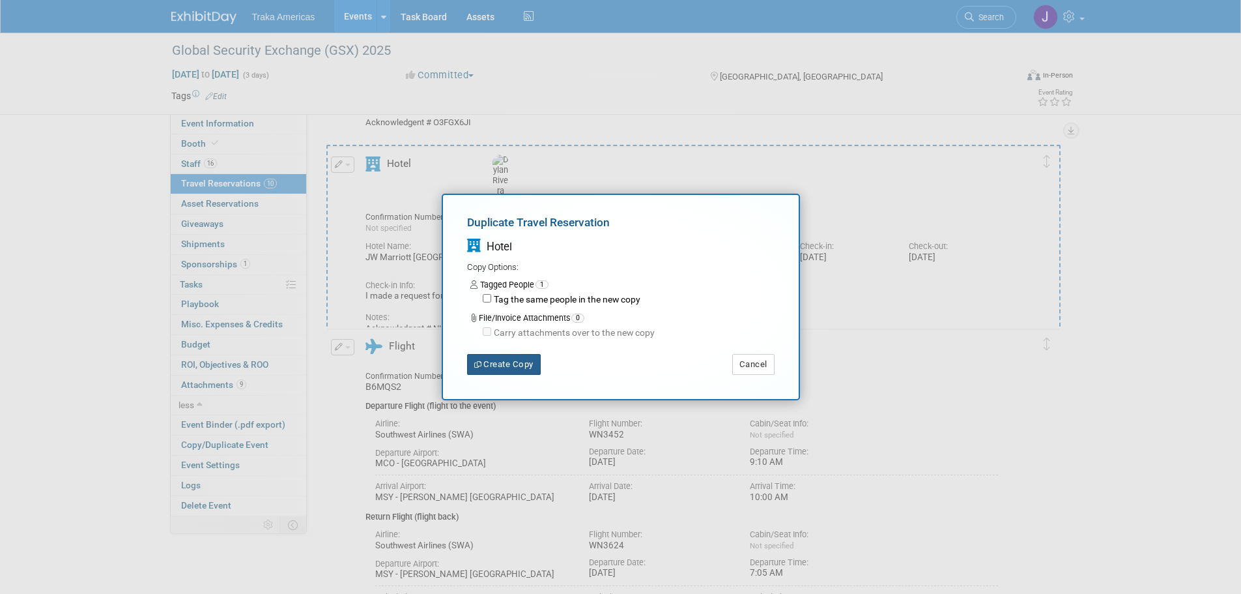
click at [511, 369] on button "Create Copy" at bounding box center [504, 364] width 74 height 21
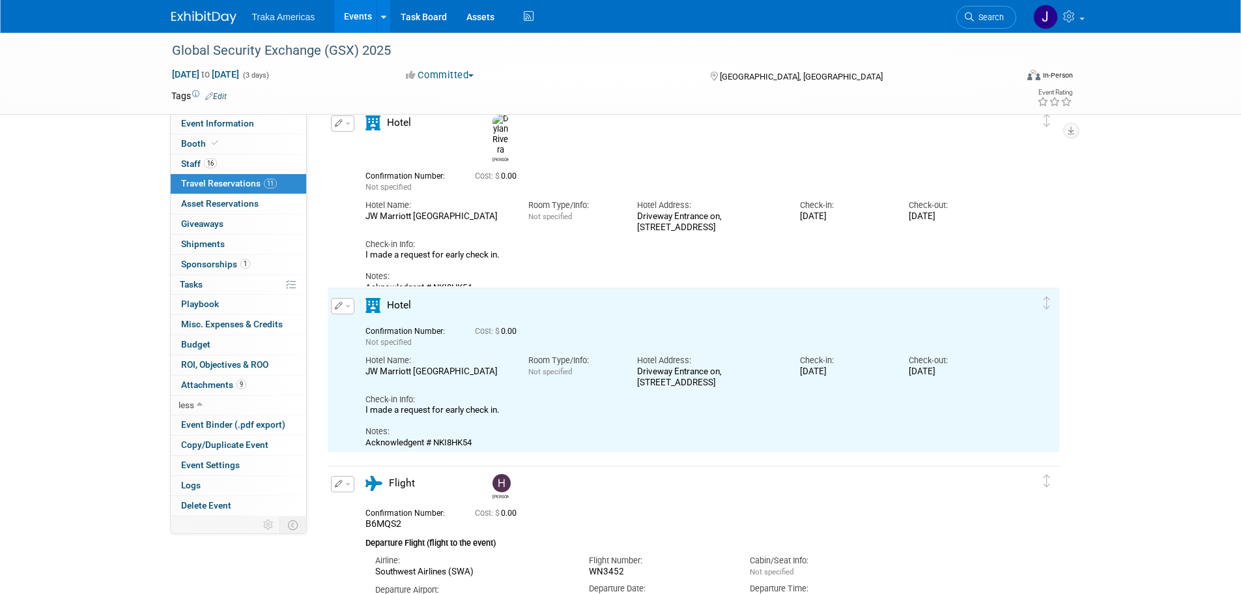
scroll to position [1349, 0]
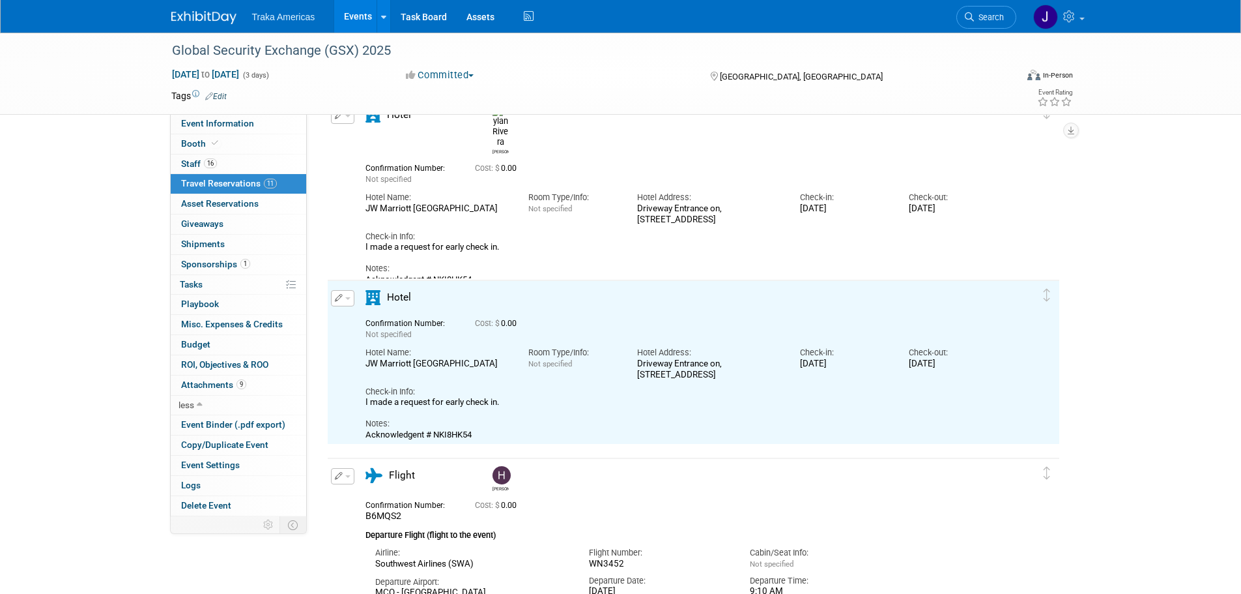
click at [346, 294] on button "button" at bounding box center [342, 298] width 23 height 16
click at [387, 315] on button "Edit Reservation" at bounding box center [387, 320] width 110 height 19
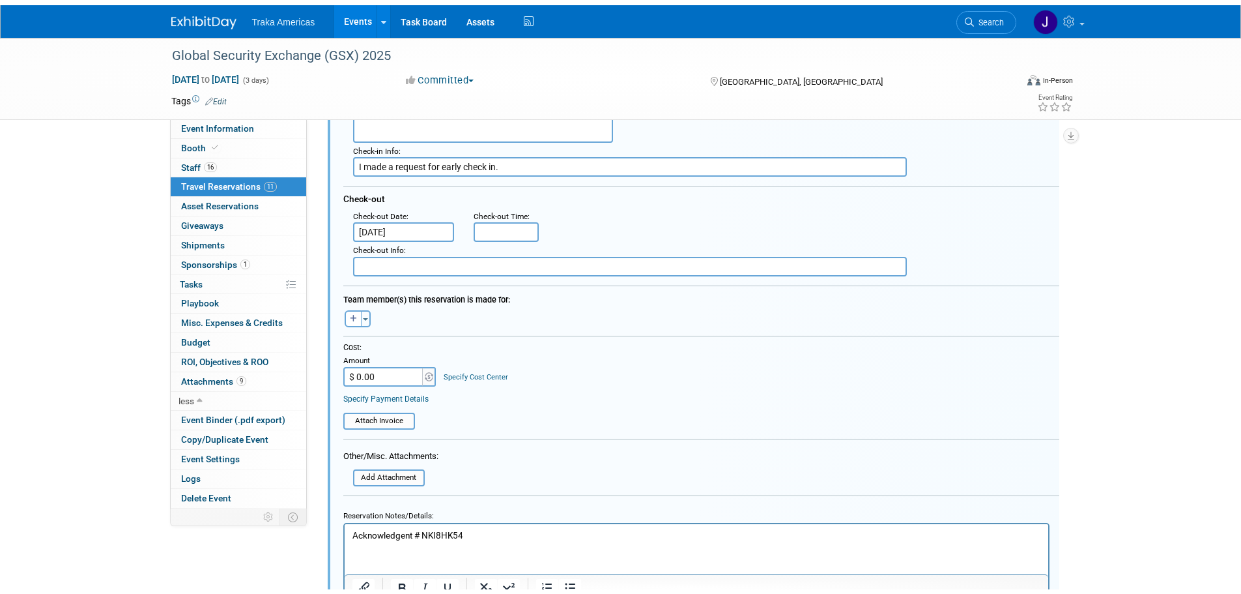
scroll to position [1808, 0]
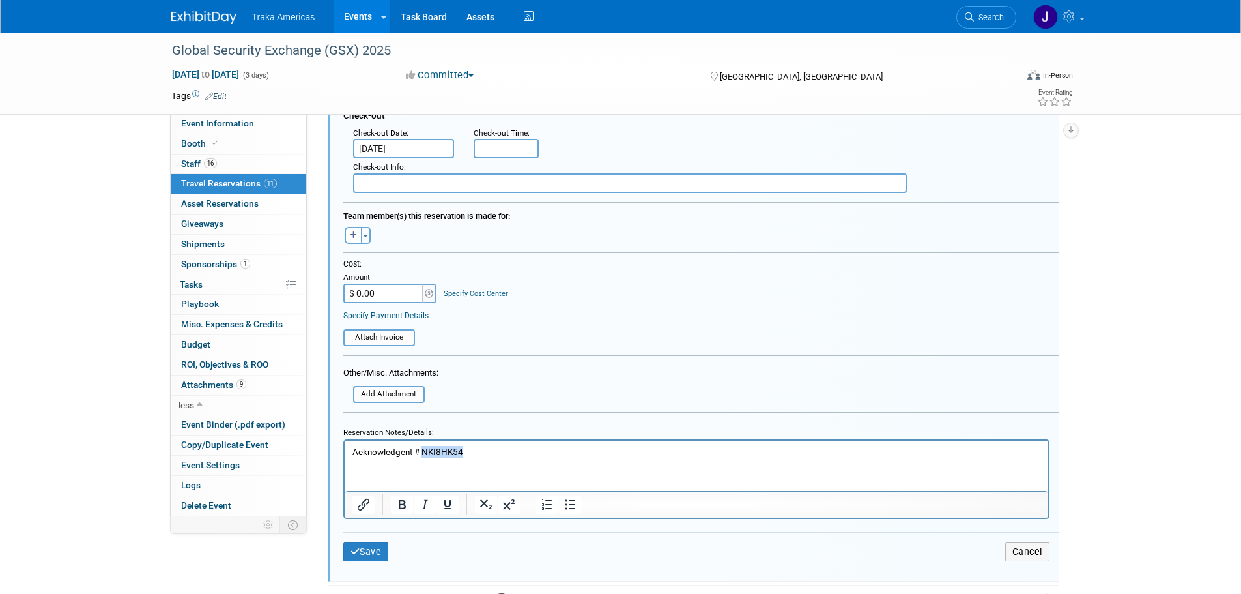
drag, startPoint x: 493, startPoint y: 448, endPoint x: 423, endPoint y: 456, distance: 70.2
click at [423, 456] on p "Acknowledgent # NKI8HK54" at bounding box center [696, 451] width 689 height 12
paste body "Rich Text Area. Press ALT-0 for help."
click at [352, 242] on button "button" at bounding box center [353, 235] width 17 height 17
select select
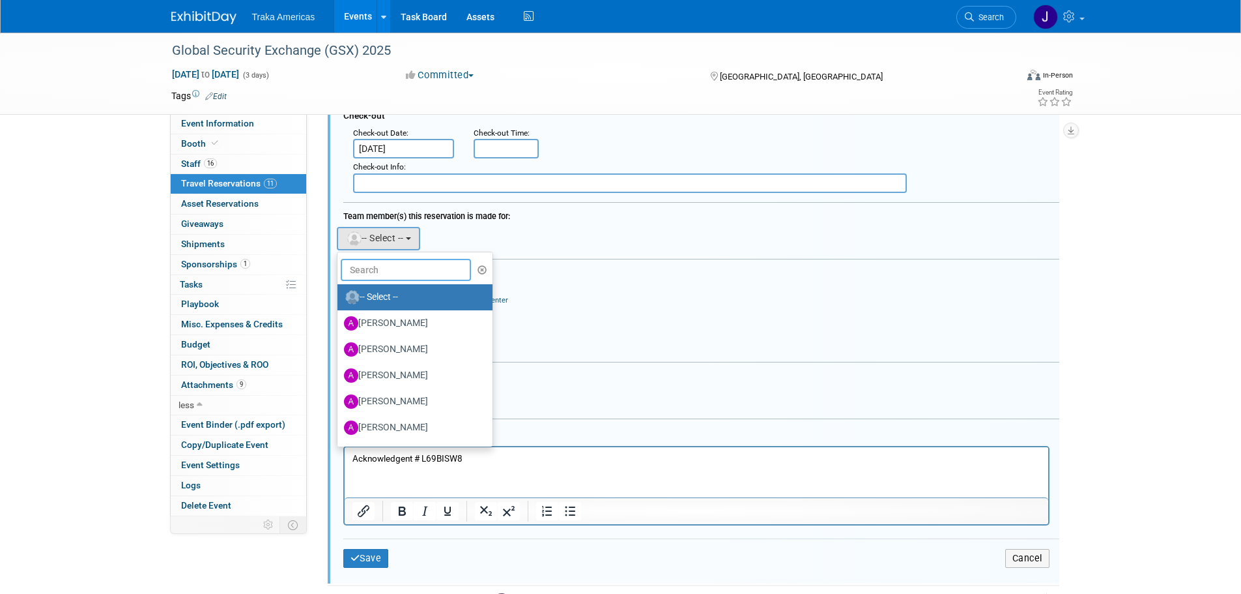
click at [375, 281] on input "text" at bounding box center [406, 270] width 130 height 22
type input "dann"
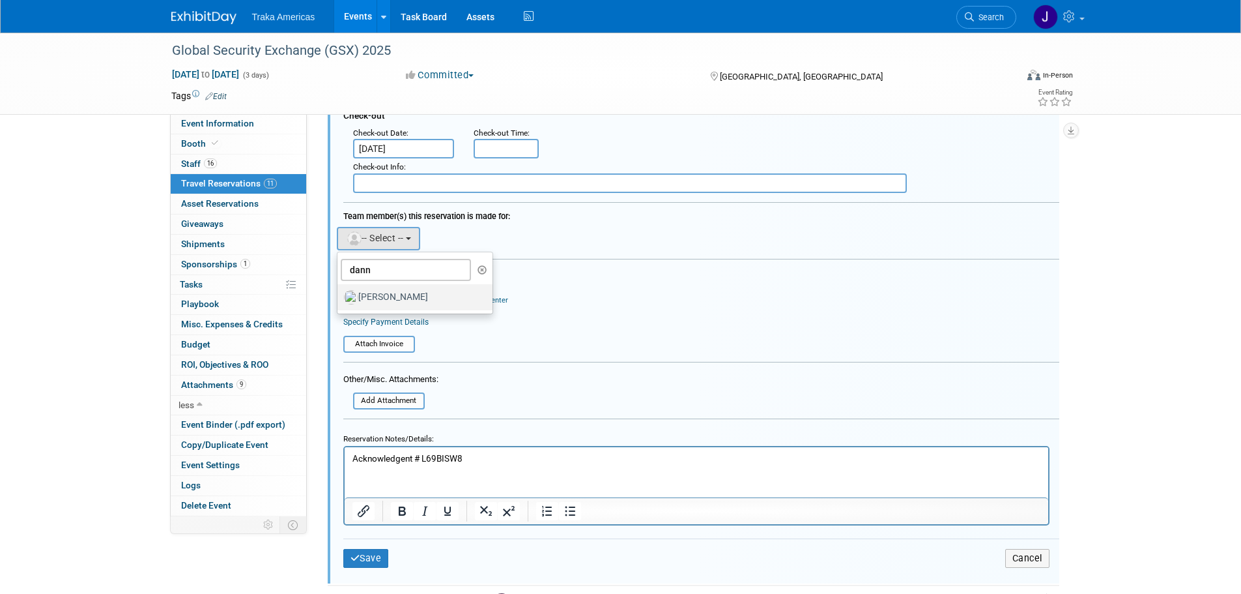
click at [369, 302] on label "[PERSON_NAME]" at bounding box center [412, 297] width 136 height 21
click at [339, 300] on input "[PERSON_NAME]" at bounding box center [335, 295] width 8 height 8
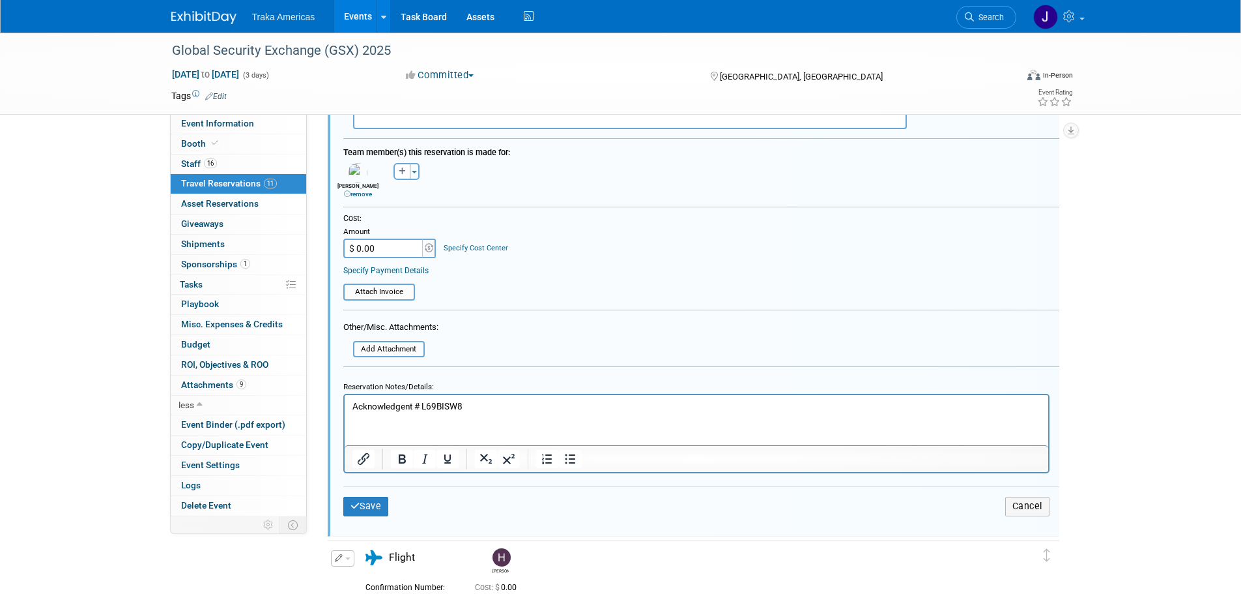
scroll to position [1938, 0]
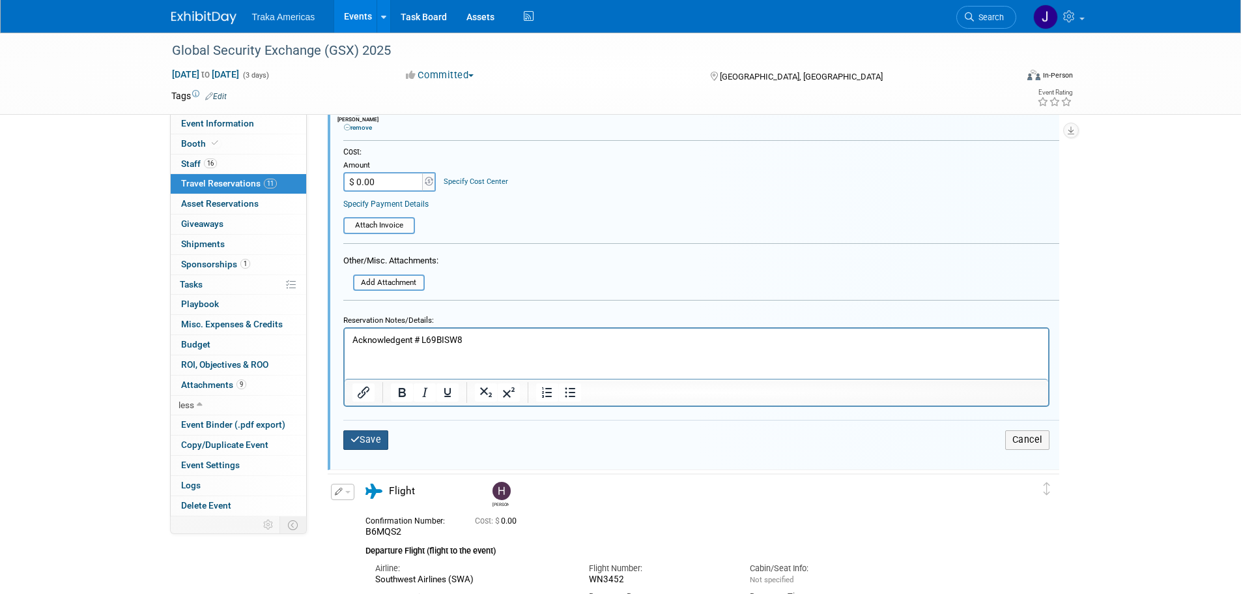
click at [370, 435] on button "Save" at bounding box center [366, 439] width 46 height 19
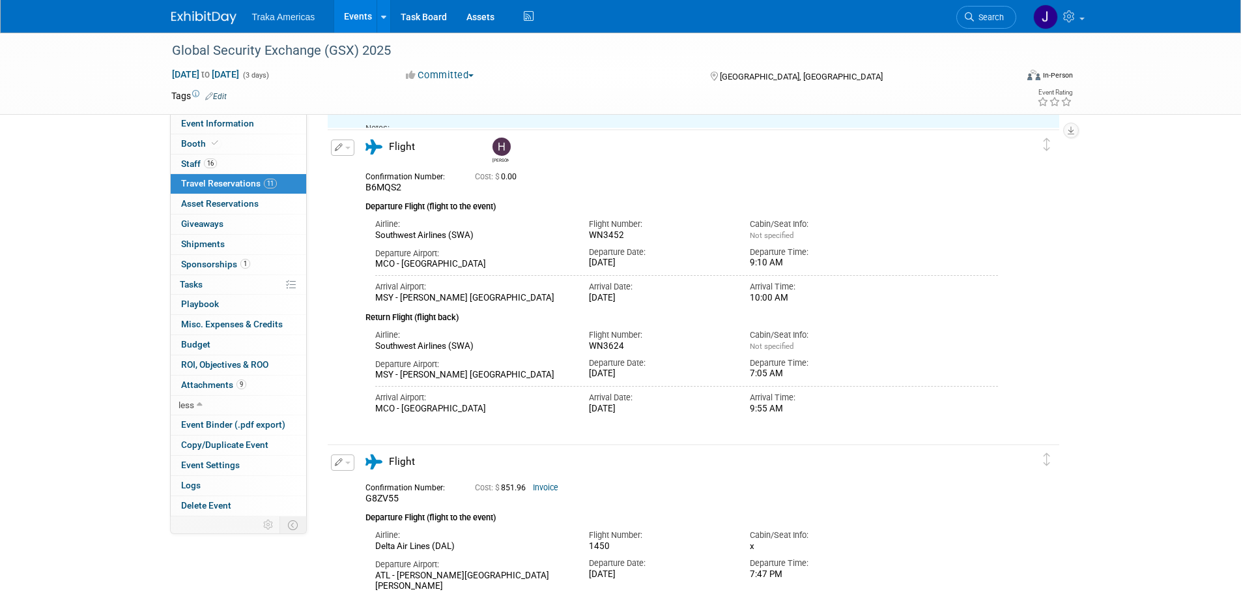
scroll to position [1482, 0]
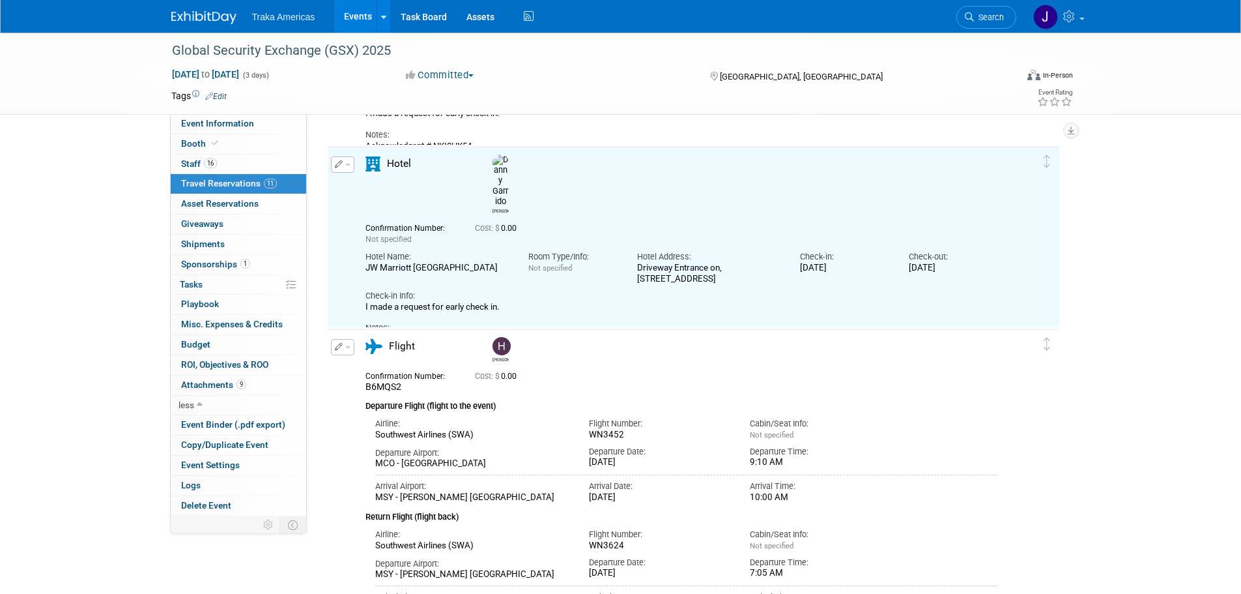
click at [345, 166] on span "button" at bounding box center [347, 165] width 5 height 3
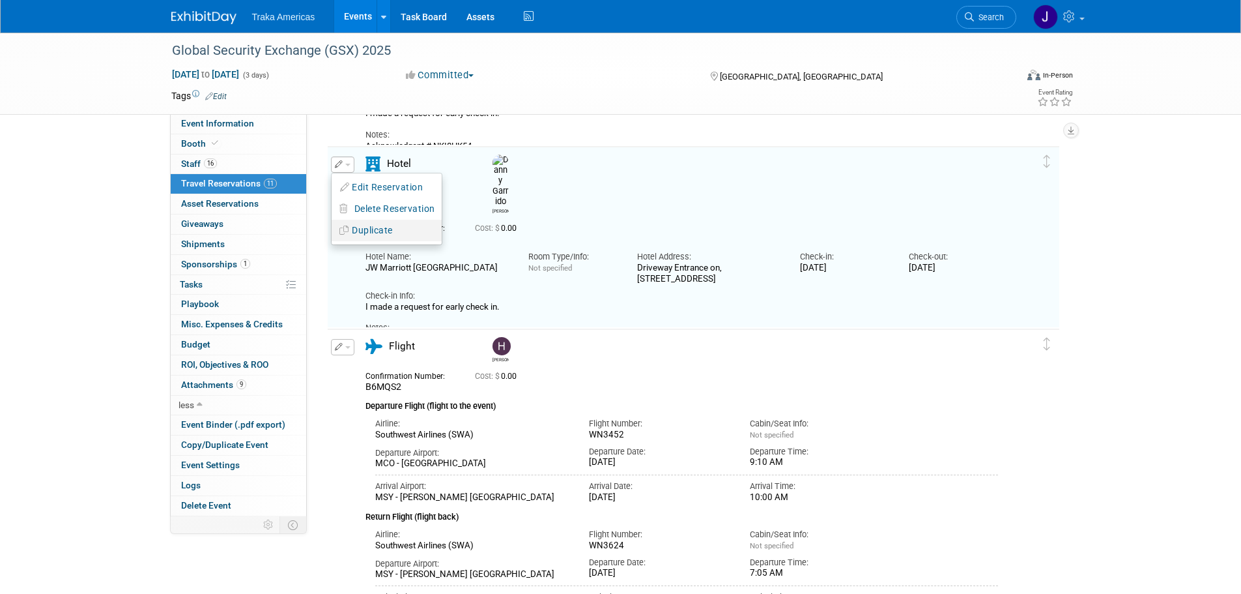
click at [355, 231] on button "Duplicate" at bounding box center [387, 230] width 110 height 19
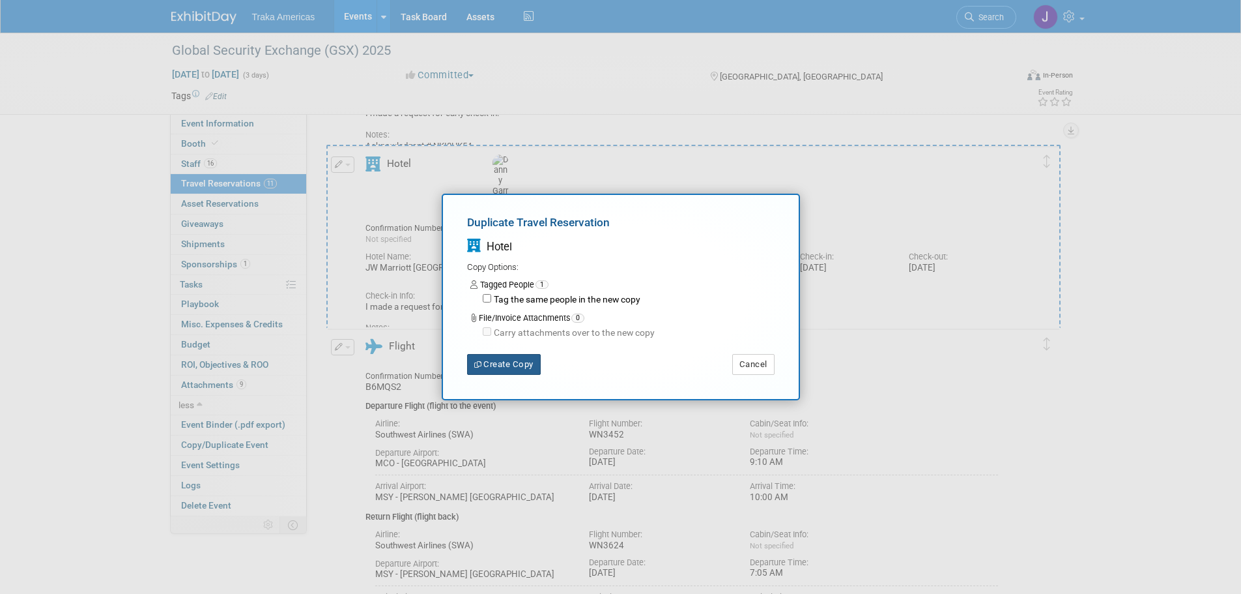
click at [485, 366] on button "Create Copy" at bounding box center [504, 364] width 74 height 21
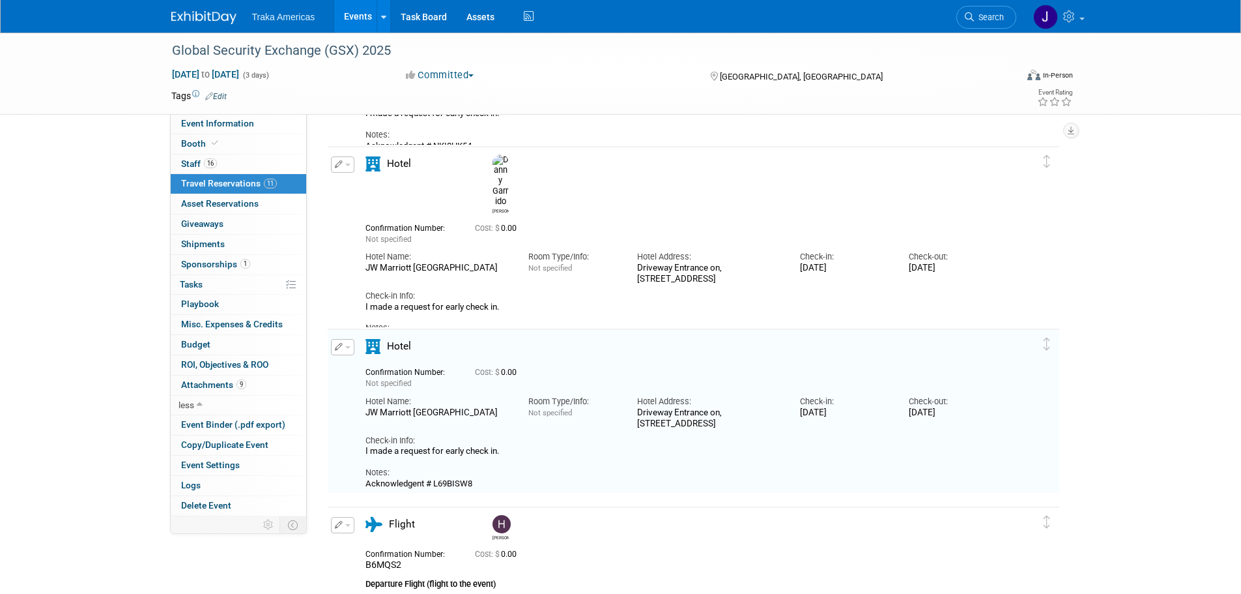
scroll to position [1538, 0]
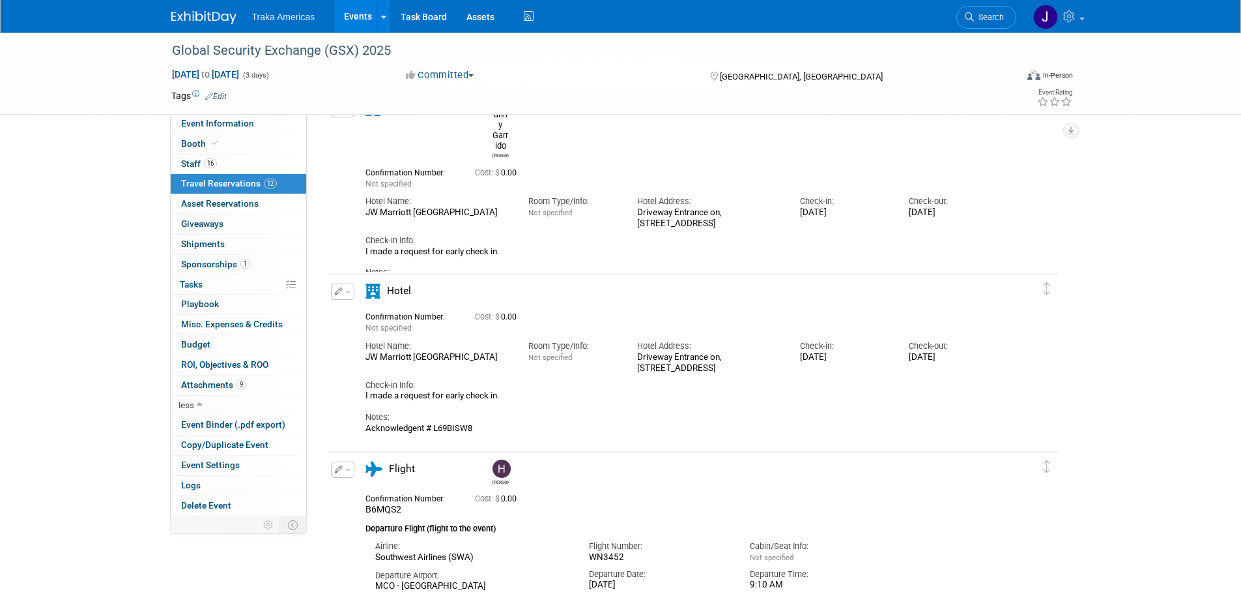
click at [343, 295] on button "button" at bounding box center [342, 291] width 23 height 16
click at [367, 316] on button "Edit Reservation" at bounding box center [387, 314] width 110 height 19
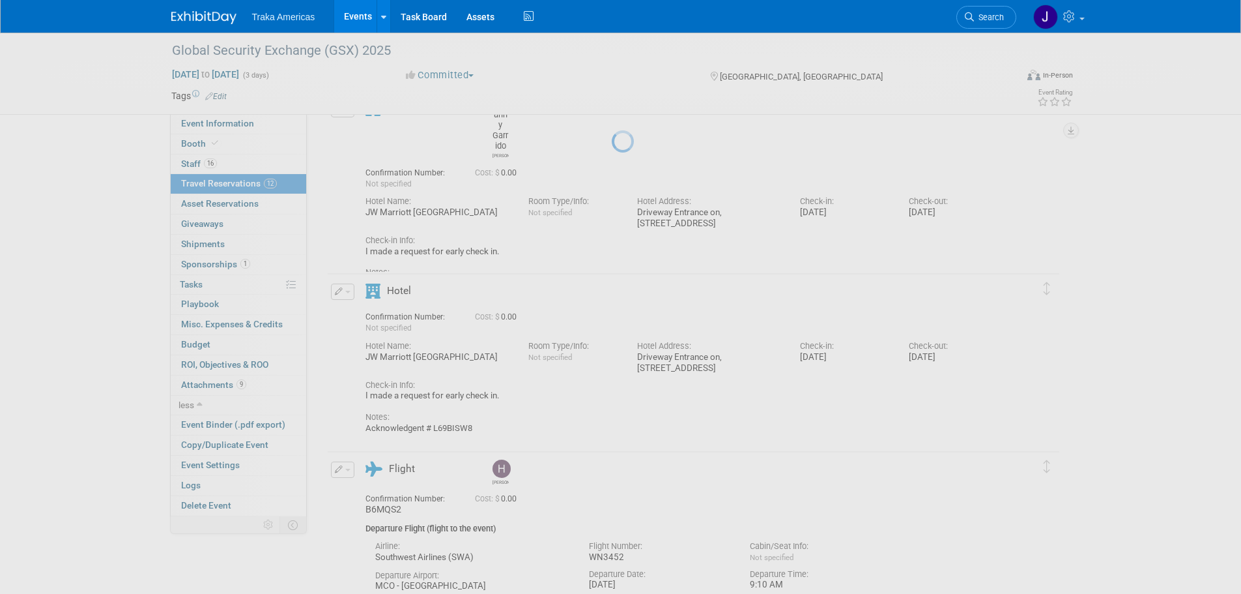
select select "ec7b6c5e-24e8-46dc-bad1-9dd002ca3533"
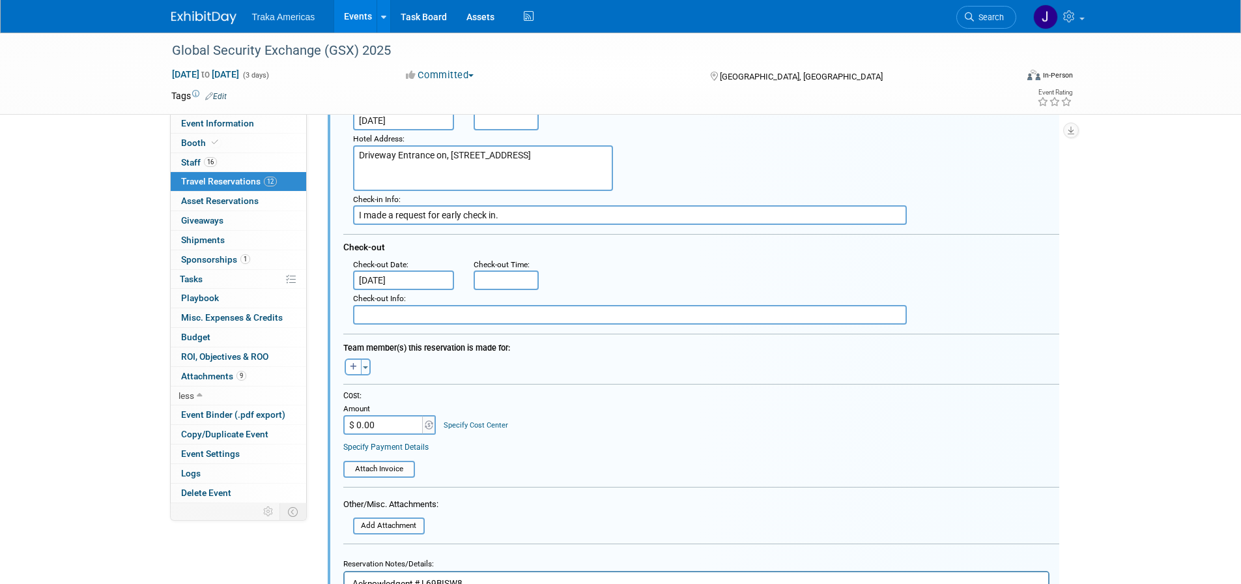
scroll to position [1860, 0]
click at [354, 359] on button "button" at bounding box center [353, 365] width 17 height 17
select select
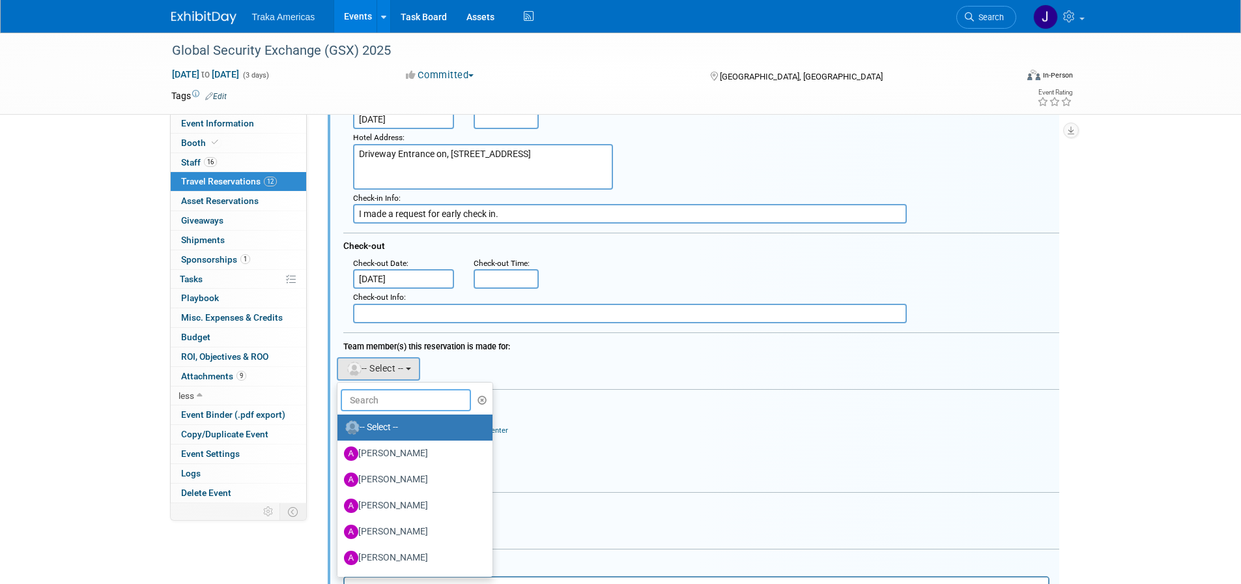
click at [399, 407] on input "text" at bounding box center [406, 400] width 130 height 22
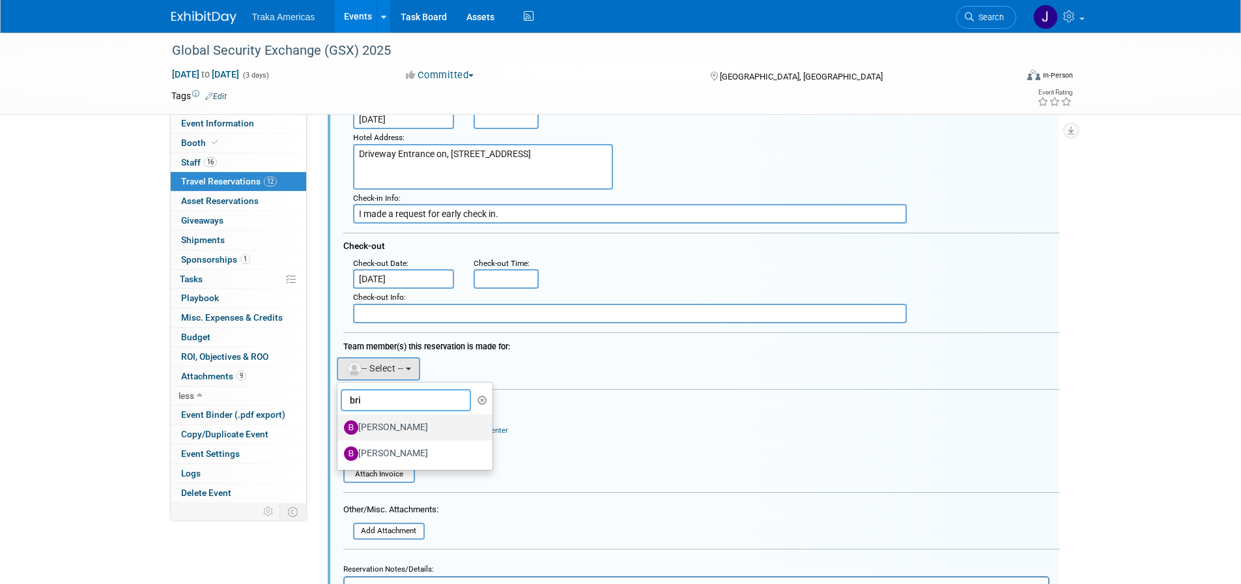
type input "bri"
click at [400, 425] on label "[PERSON_NAME]" at bounding box center [412, 427] width 136 height 21
click at [339, 425] on input "[PERSON_NAME]" at bounding box center [335, 426] width 8 height 8
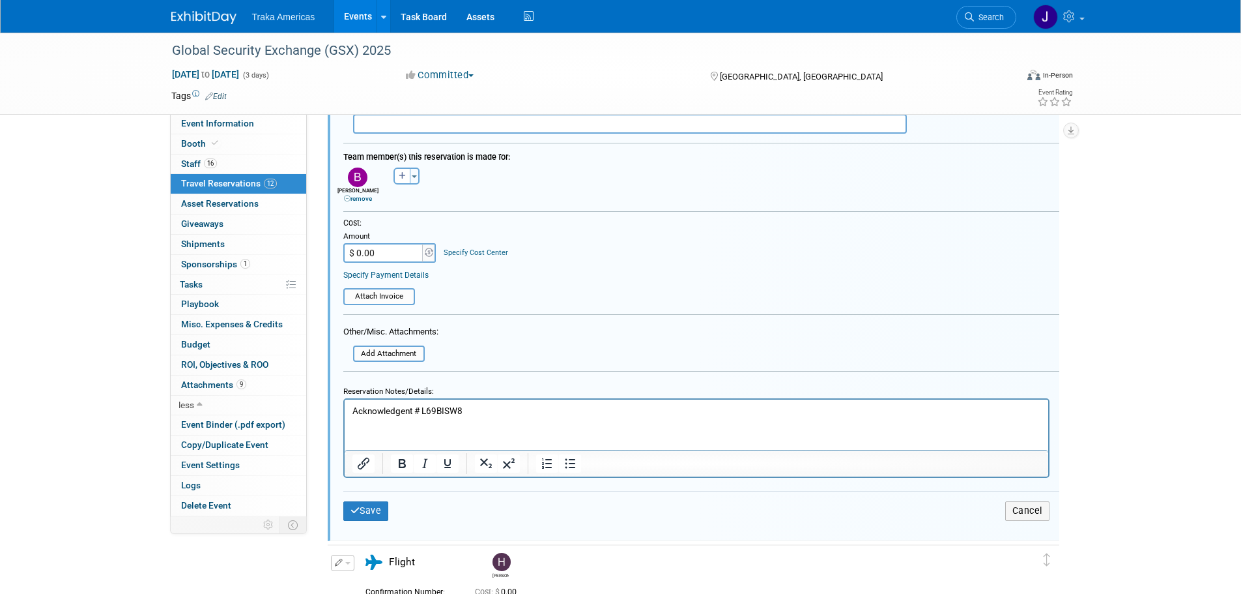
scroll to position [2056, 0]
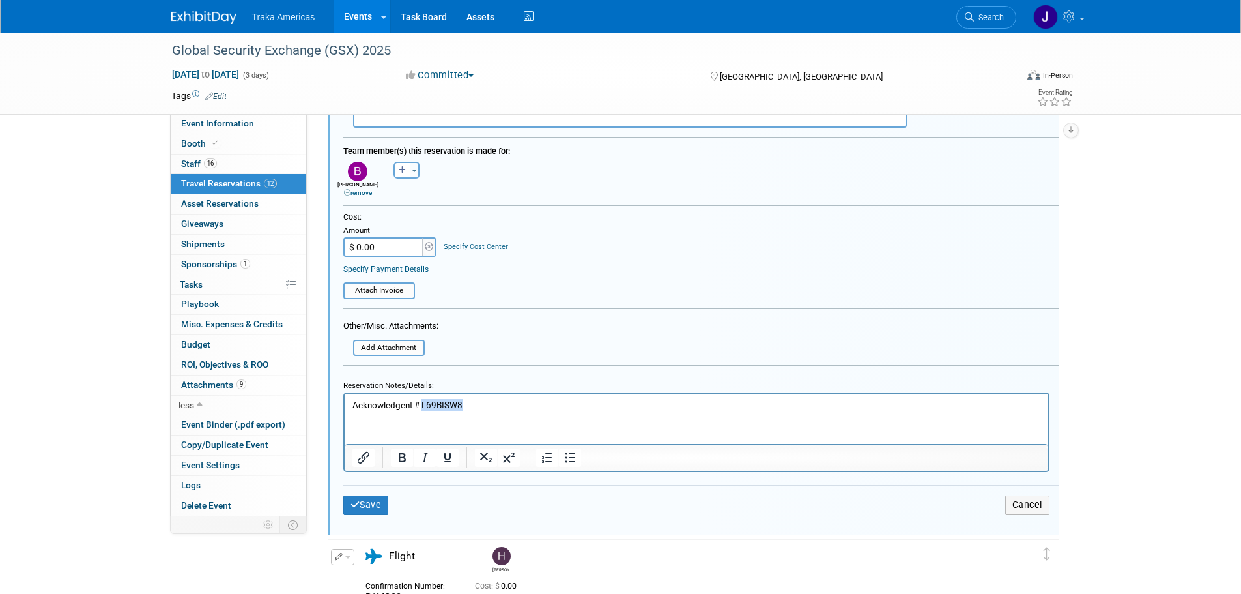
drag, startPoint x: 474, startPoint y: 402, endPoint x: 422, endPoint y: 407, distance: 53.0
click at [422, 407] on p "Acknowledgent # L69BISW8" at bounding box center [696, 405] width 689 height 12
paste body "Rich Text Area. Press ALT-0 for help."
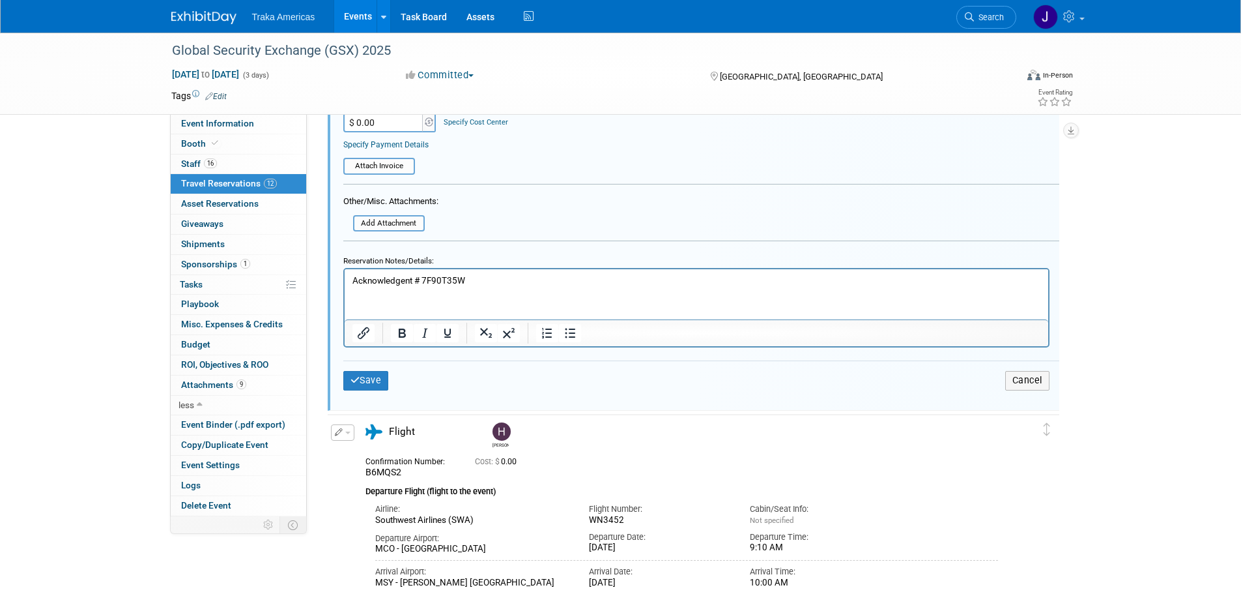
scroll to position [2186, 0]
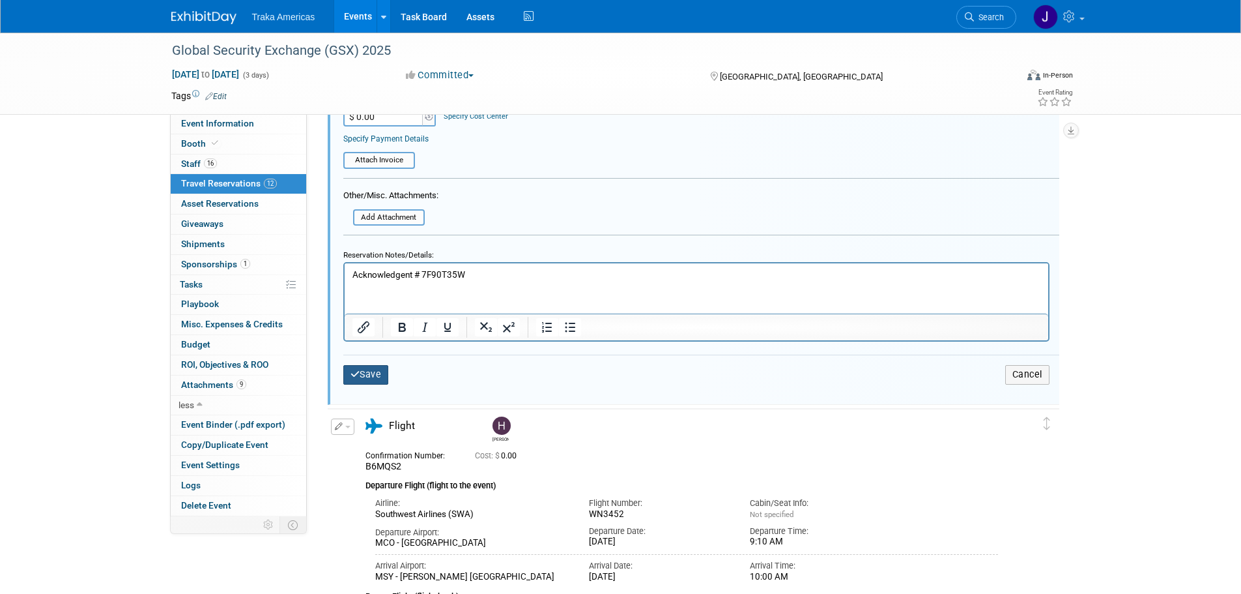
click at [366, 380] on button "Save" at bounding box center [366, 374] width 46 height 19
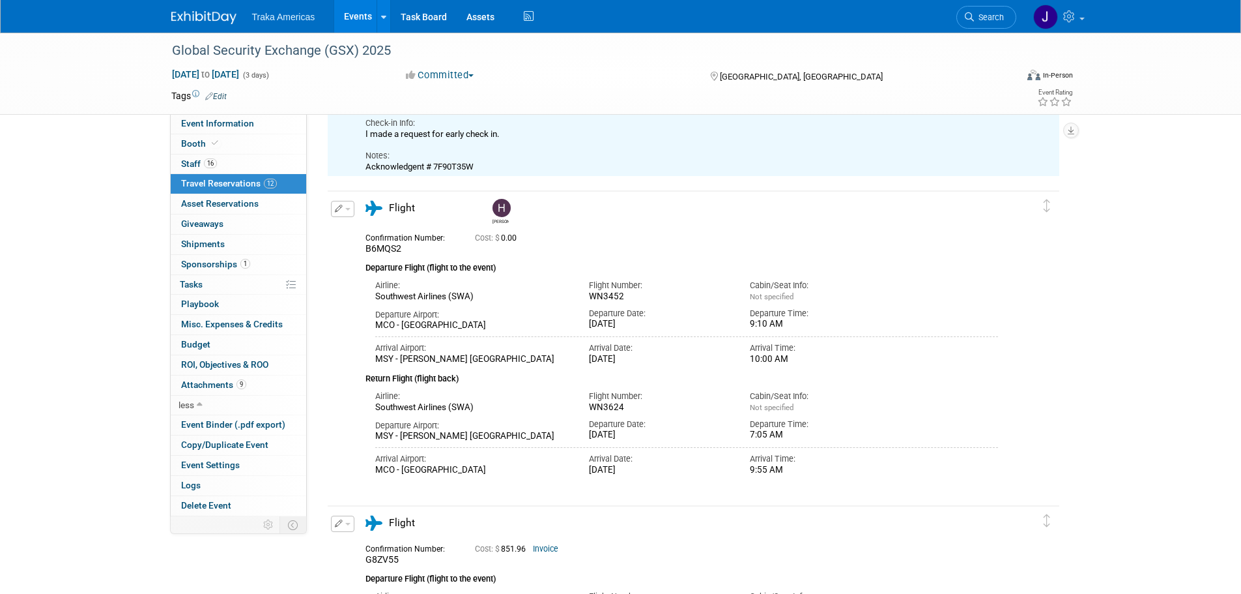
scroll to position [1665, 0]
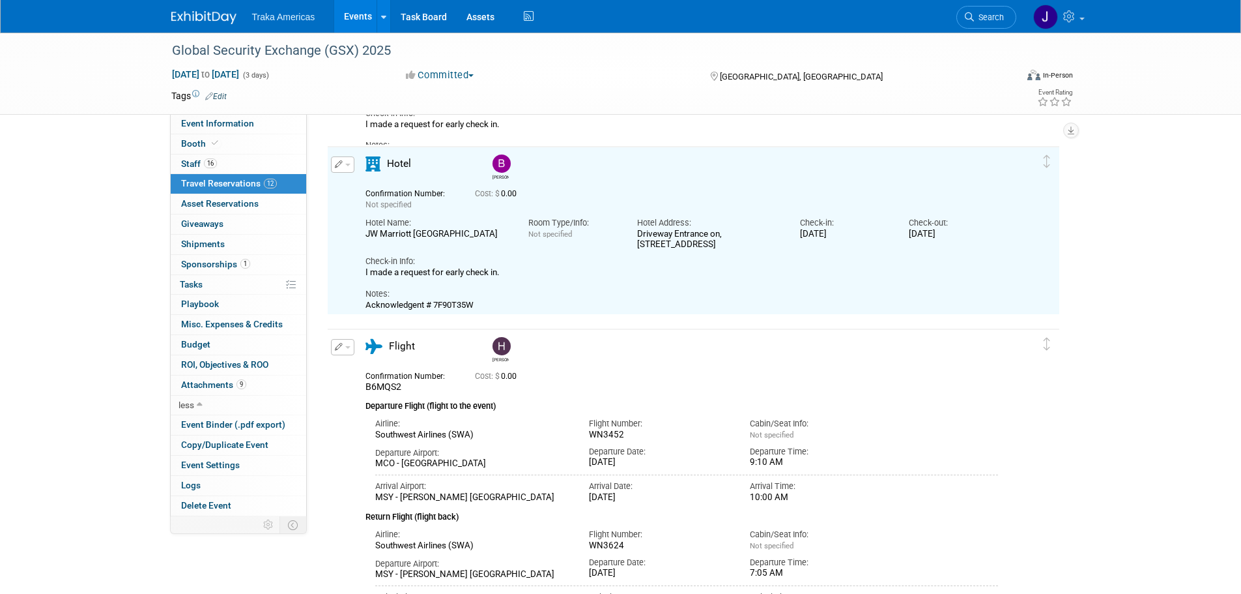
click at [349, 169] on button "button" at bounding box center [342, 164] width 23 height 16
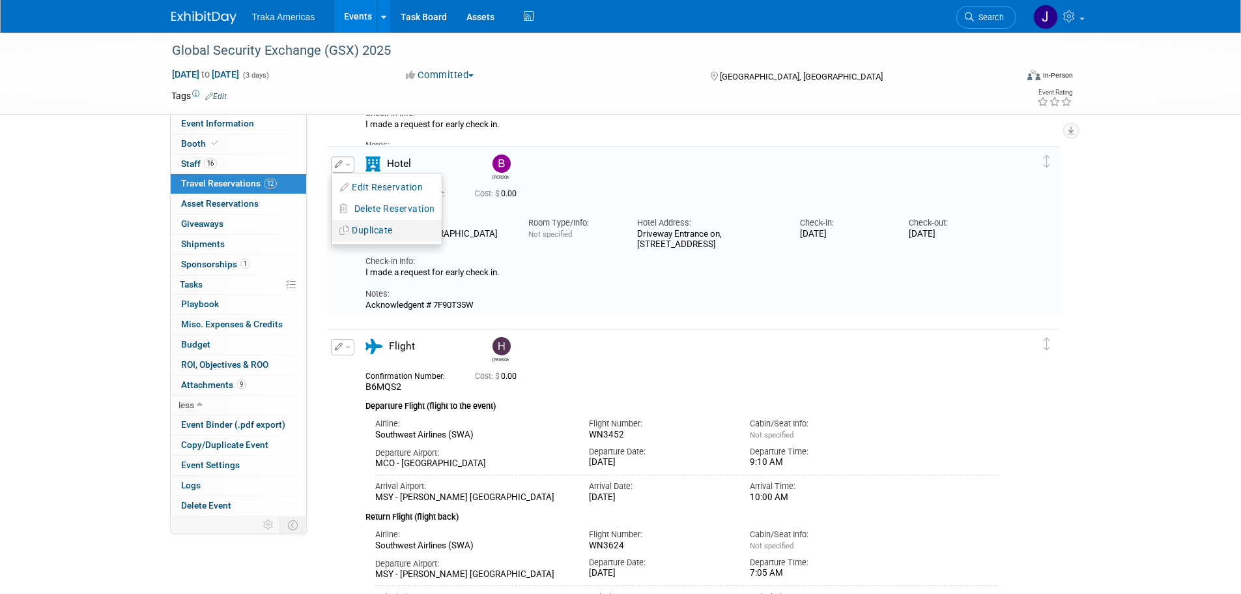
click at [362, 229] on button "Duplicate" at bounding box center [387, 230] width 110 height 19
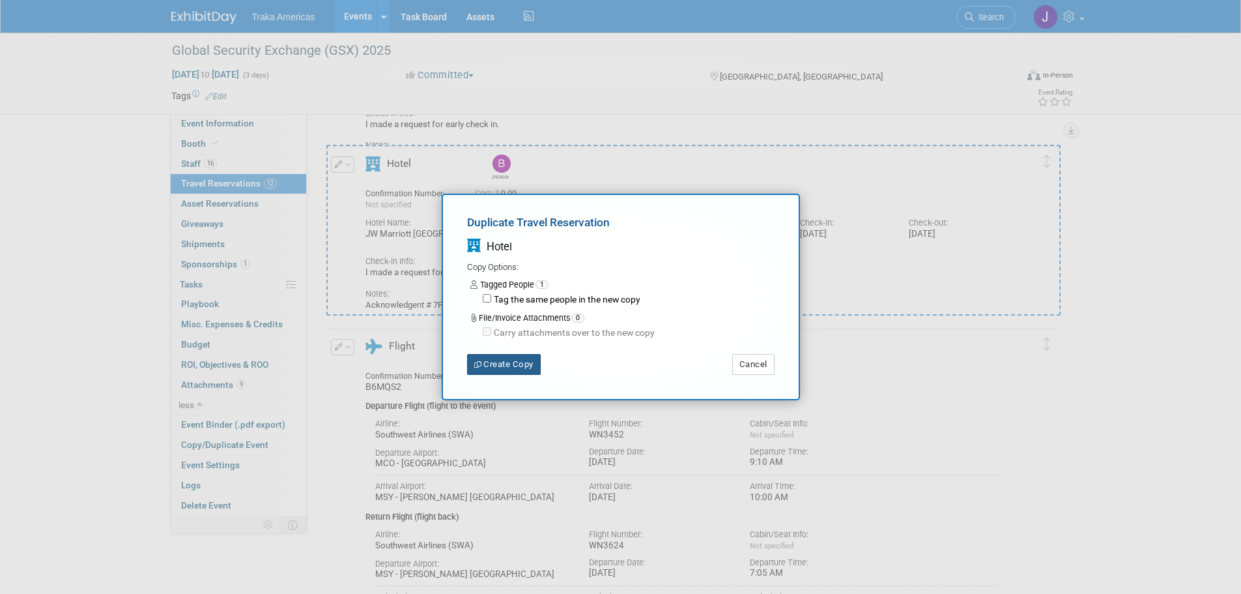
click at [497, 370] on button "Create Copy" at bounding box center [504, 364] width 74 height 21
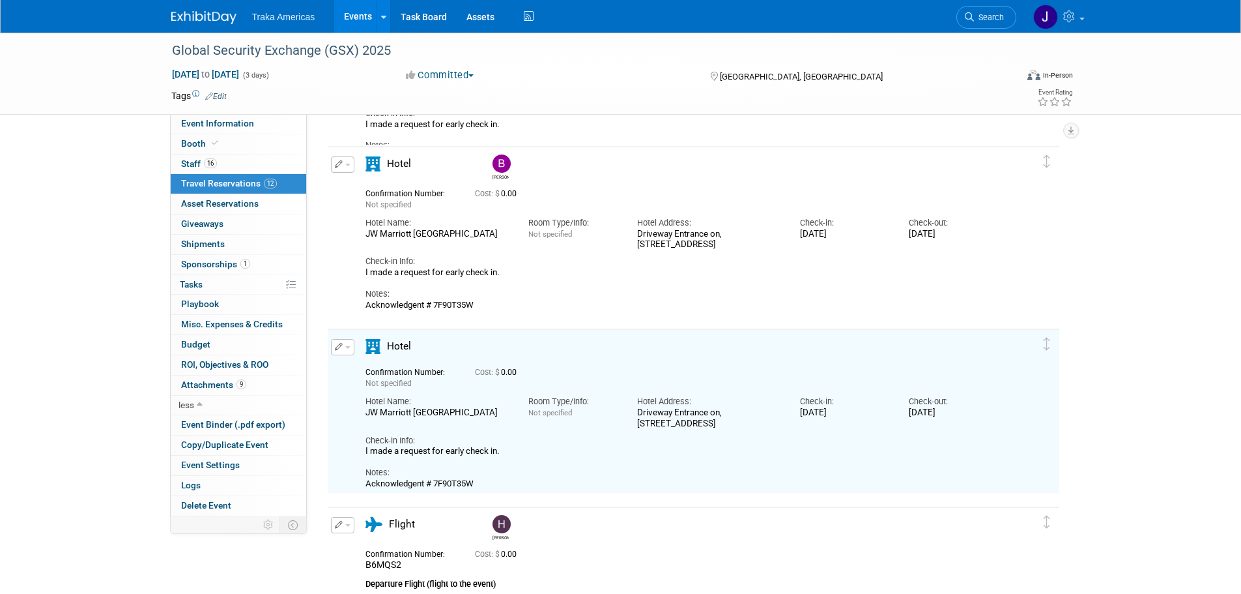
scroll to position [1727, 0]
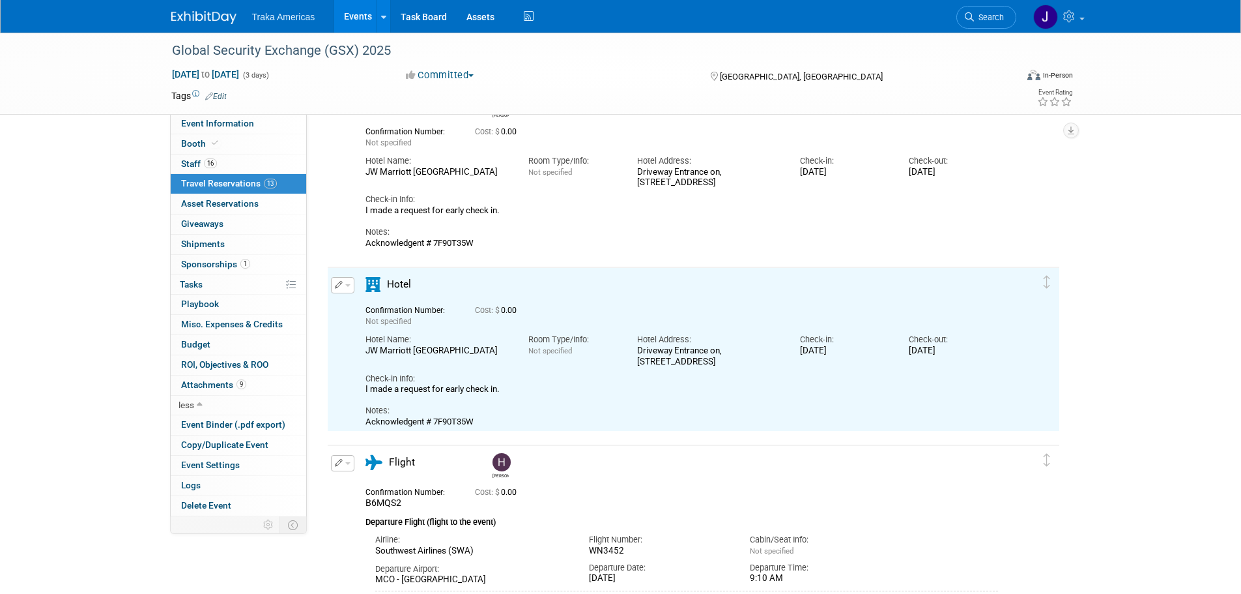
click at [343, 287] on button "button" at bounding box center [342, 285] width 23 height 16
click at [383, 313] on button "Edit Reservation" at bounding box center [387, 307] width 110 height 19
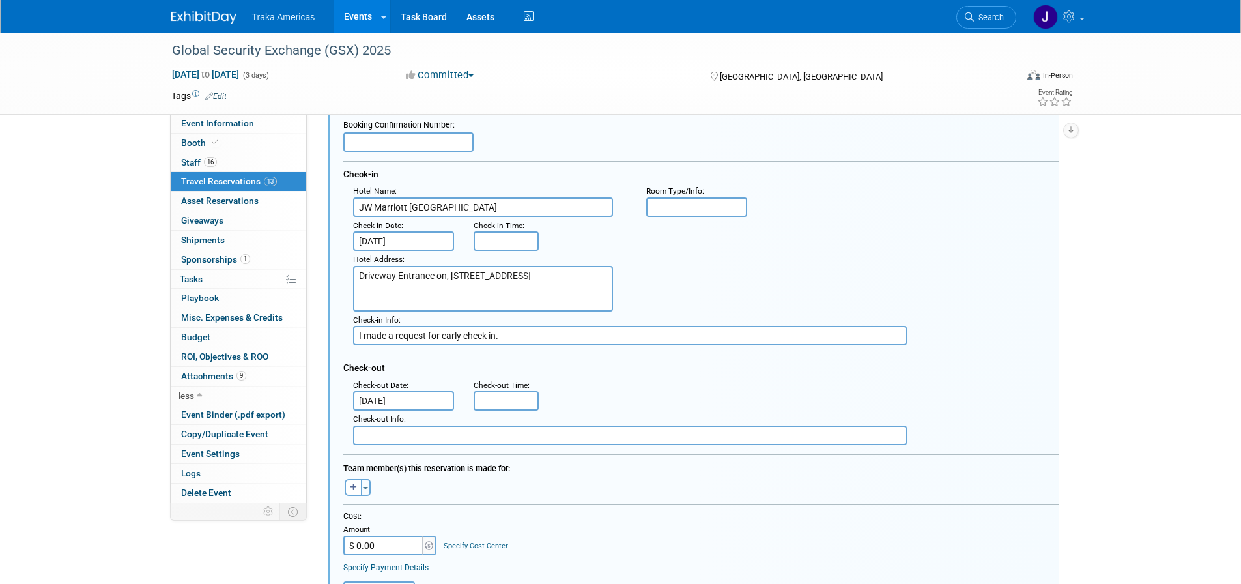
scroll to position [1978, 0]
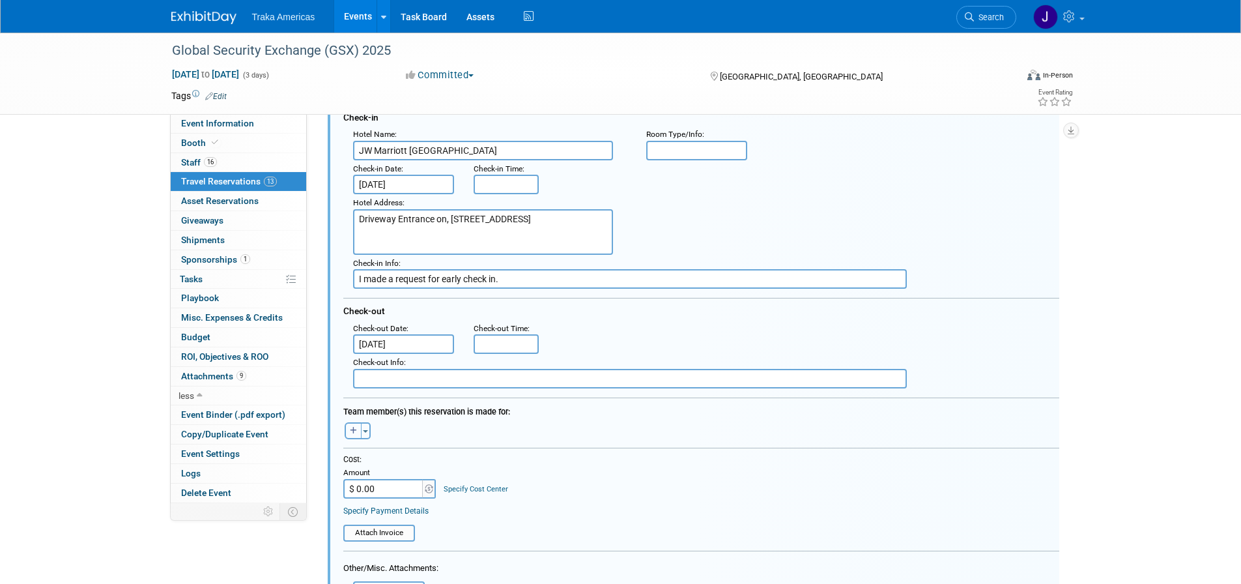
click at [359, 435] on button "button" at bounding box center [353, 430] width 17 height 17
select select
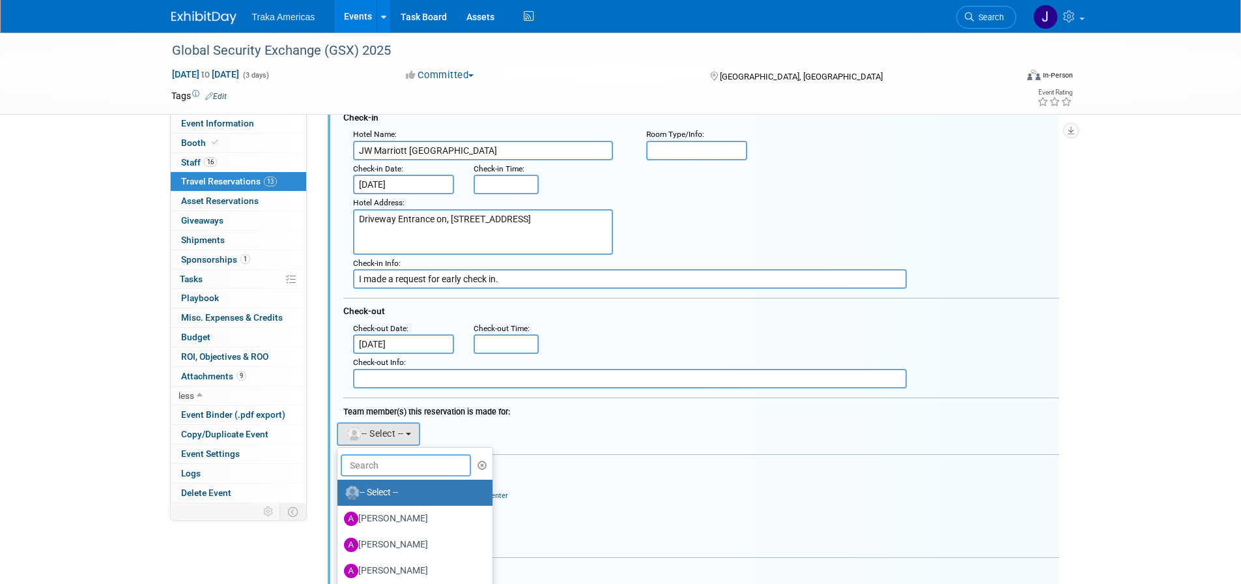
click at [386, 467] on input "text" at bounding box center [406, 465] width 130 height 22
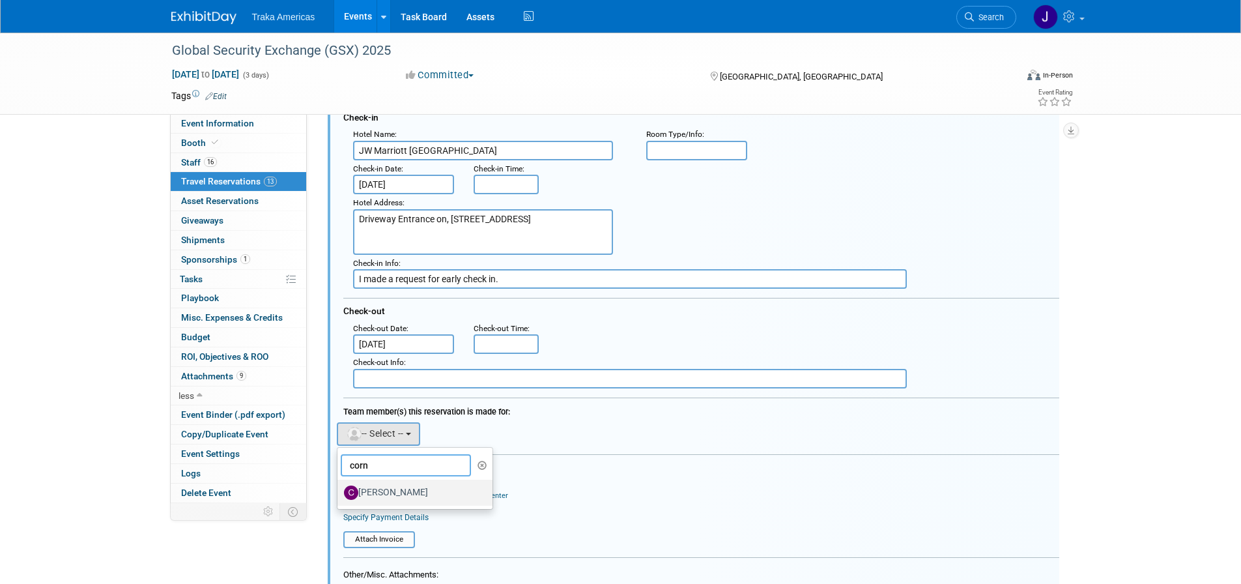
type input "corn"
click at [381, 492] on label "[PERSON_NAME]" at bounding box center [412, 492] width 136 height 21
click at [339, 492] on input "[PERSON_NAME]" at bounding box center [335, 491] width 8 height 8
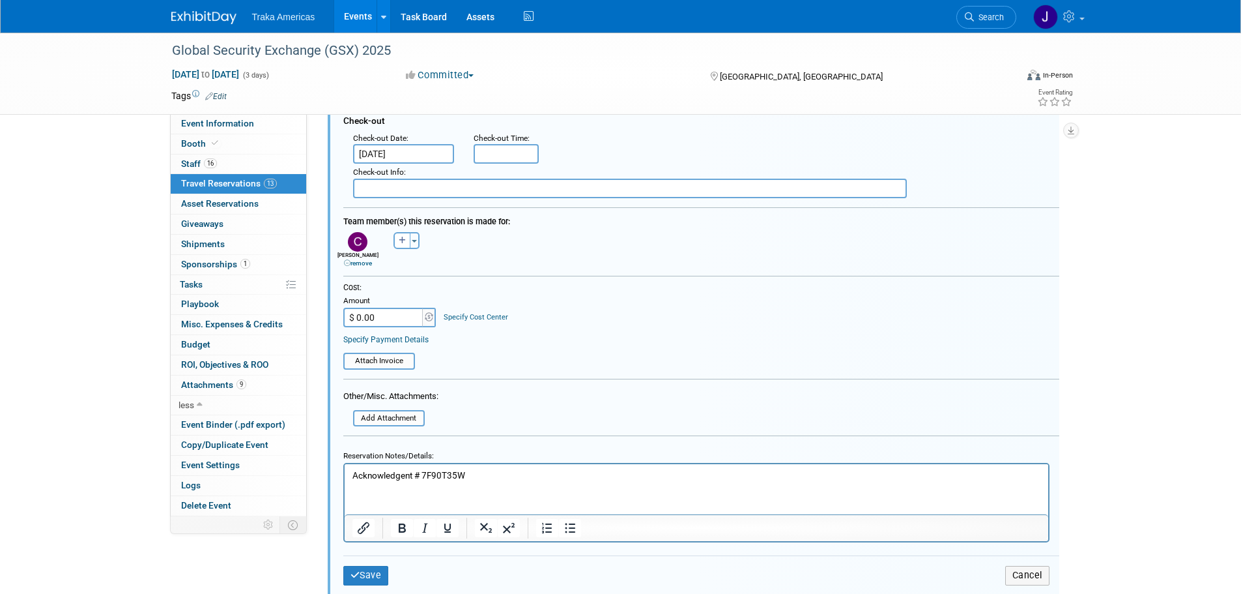
scroll to position [2173, 0]
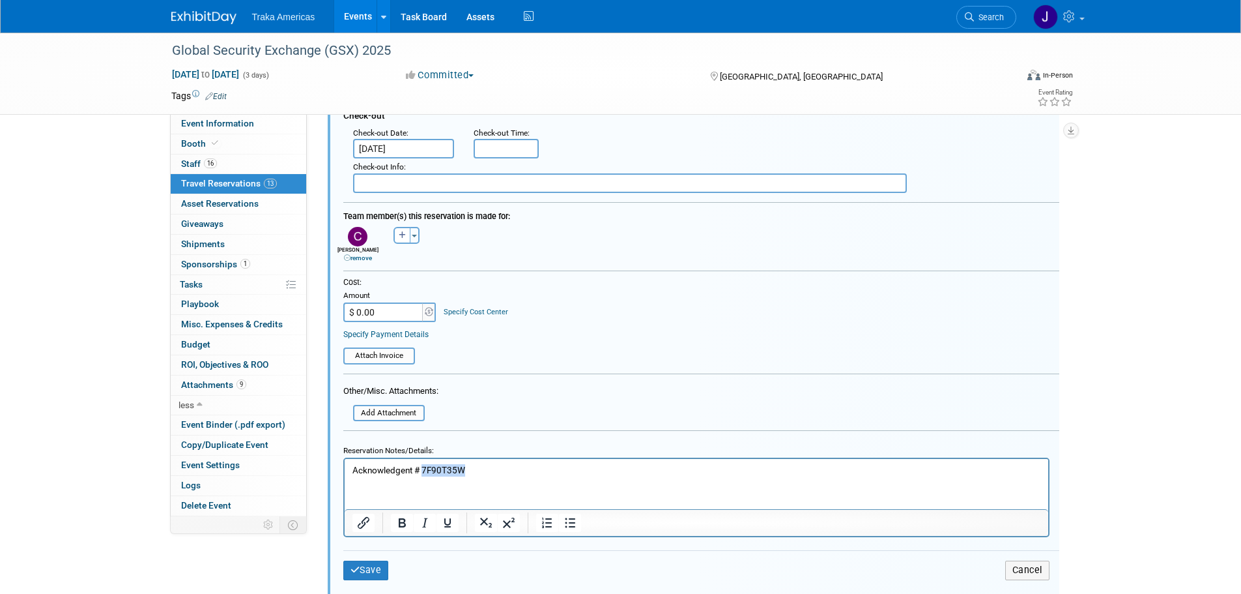
drag, startPoint x: 465, startPoint y: 472, endPoint x: 423, endPoint y: 471, distance: 41.7
click at [423, 471] on p "Acknowledgent # 7F90T35W" at bounding box center [696, 470] width 689 height 12
click at [601, 473] on p "Acknowledgent #" at bounding box center [696, 470] width 689 height 12
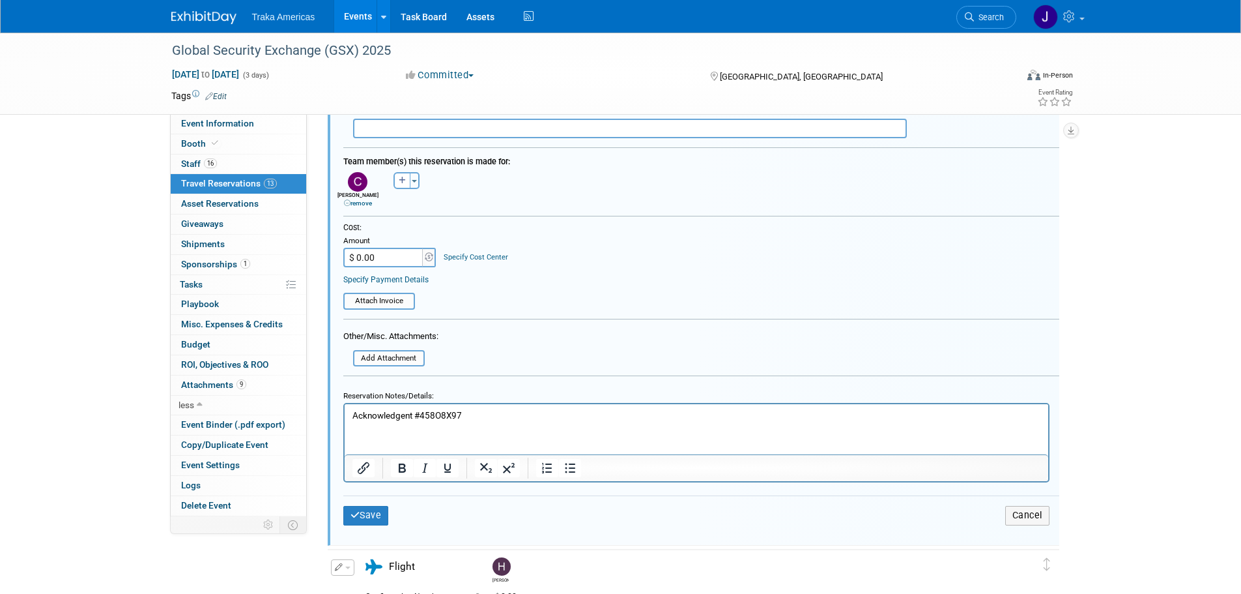
scroll to position [2238, 0]
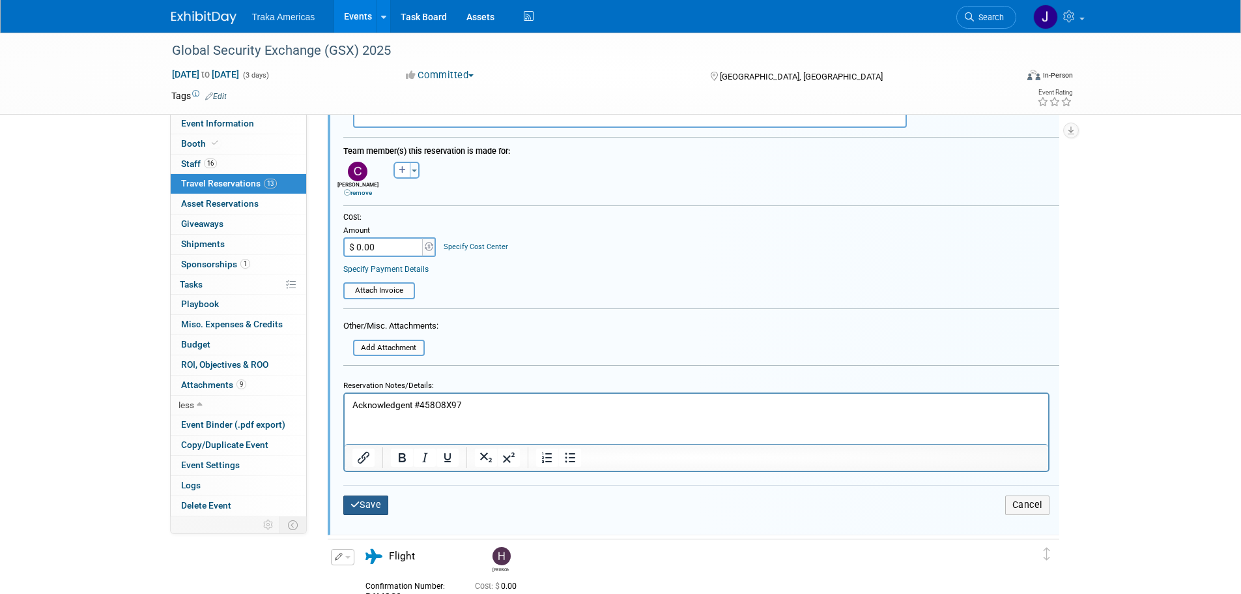
click at [369, 504] on button "Save" at bounding box center [366, 504] width 46 height 19
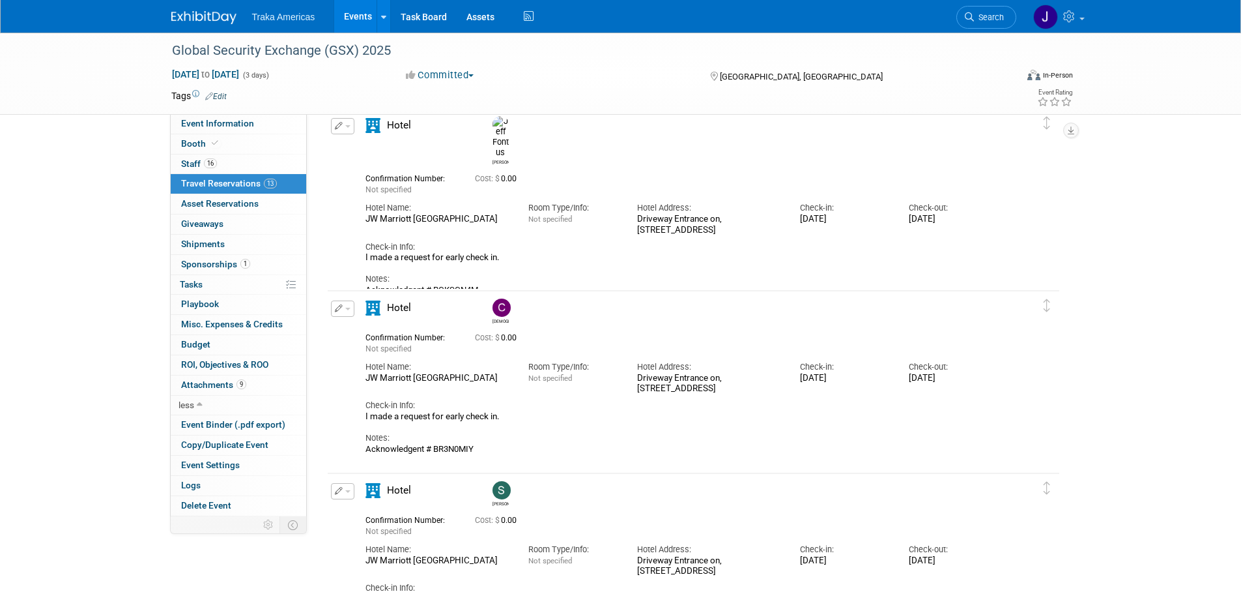
scroll to position [456, 0]
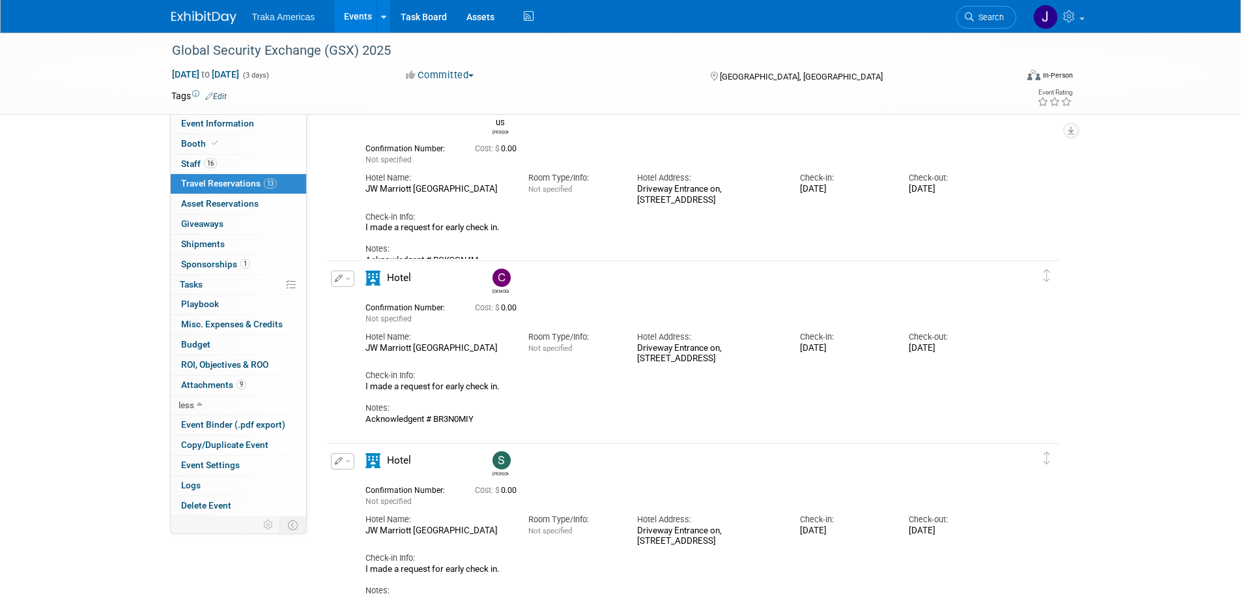
click at [351, 283] on button "button" at bounding box center [342, 278] width 23 height 16
click at [358, 343] on button "Duplicate" at bounding box center [387, 344] width 110 height 19
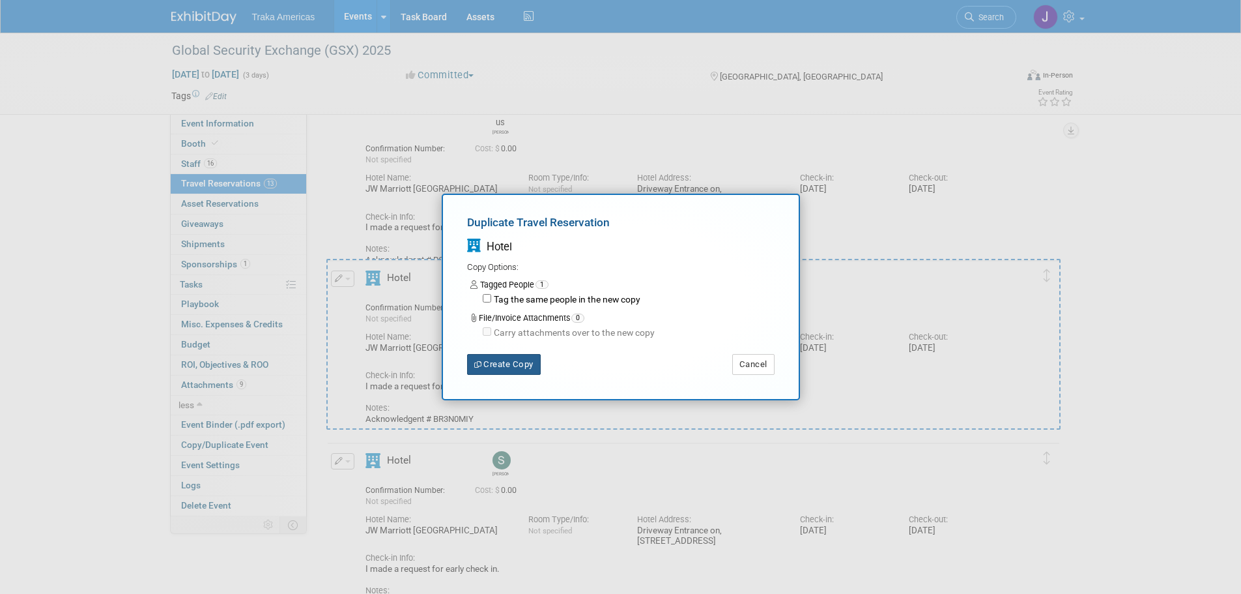
click at [527, 367] on button "Create Copy" at bounding box center [504, 364] width 74 height 21
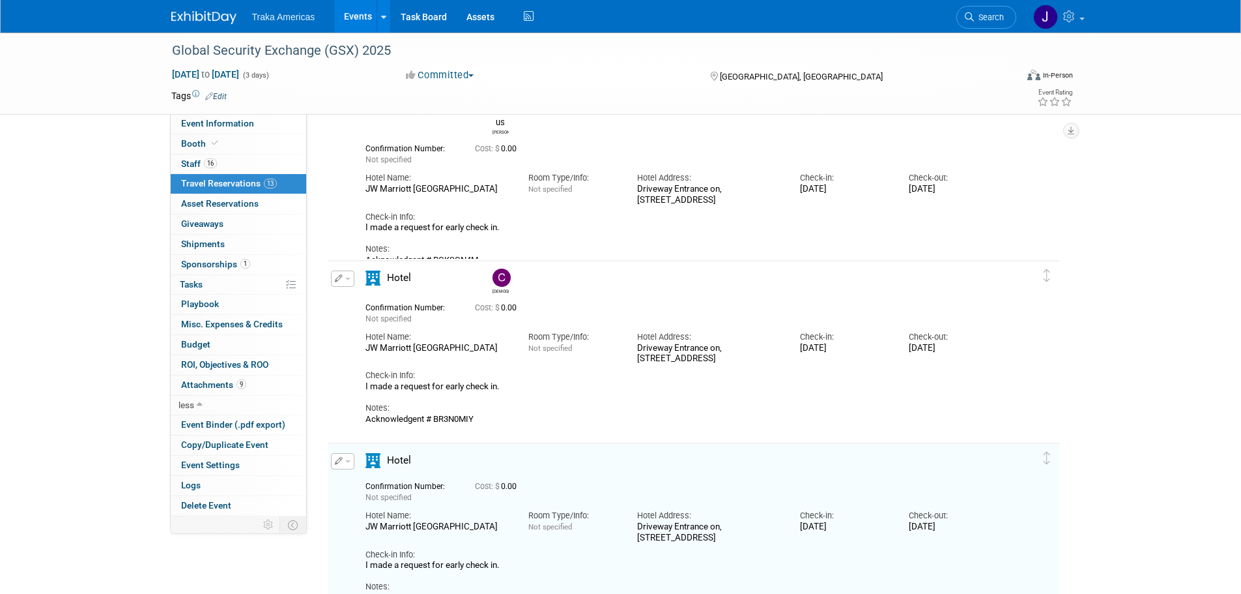
scroll to position [593, 0]
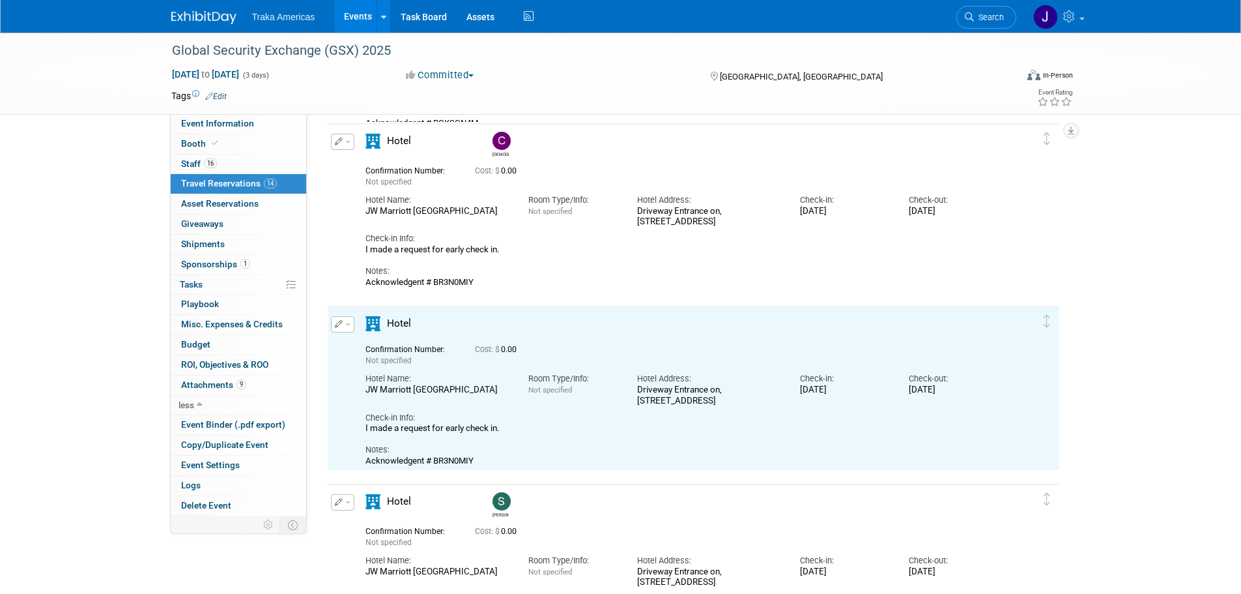
click at [349, 326] on span "button" at bounding box center [347, 324] width 5 height 3
click at [394, 346] on button "Edit Reservation" at bounding box center [387, 347] width 110 height 19
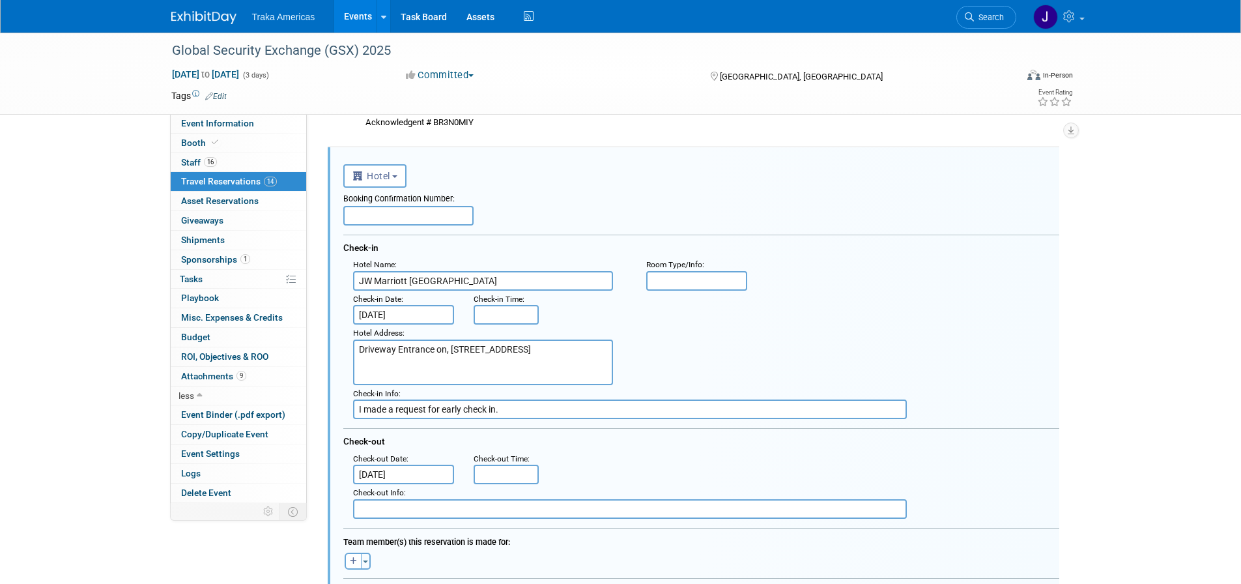
scroll to position [0, 0]
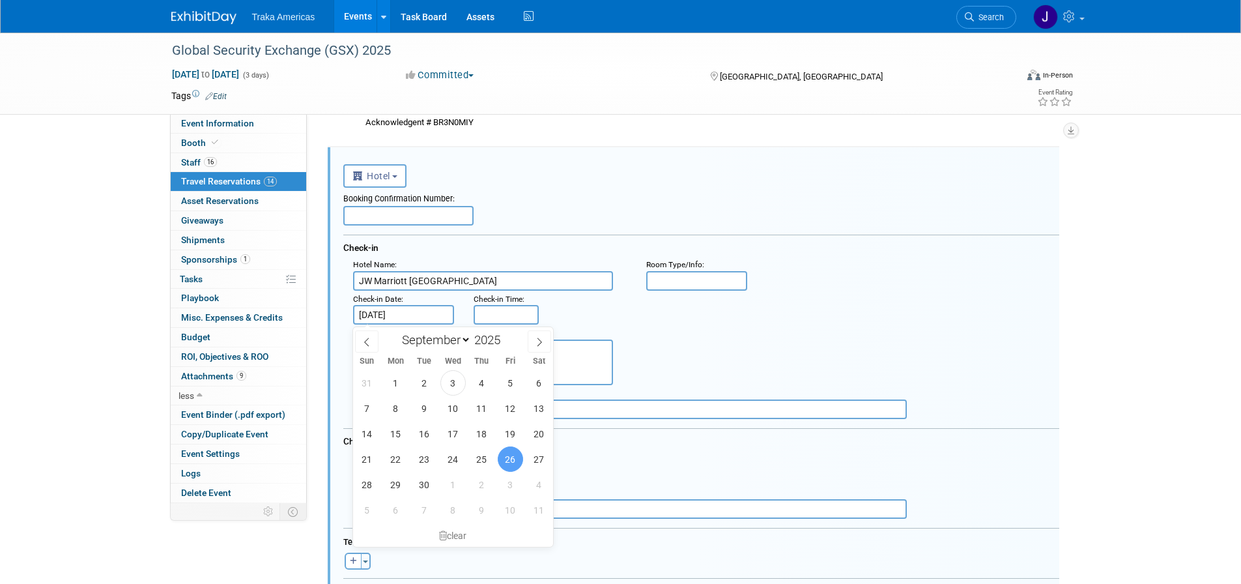
click at [411, 312] on input "Sep 26, 2025" at bounding box center [404, 315] width 102 height 20
click at [541, 457] on span "27" at bounding box center [538, 458] width 25 height 25
type input "Sep 27, 2025"
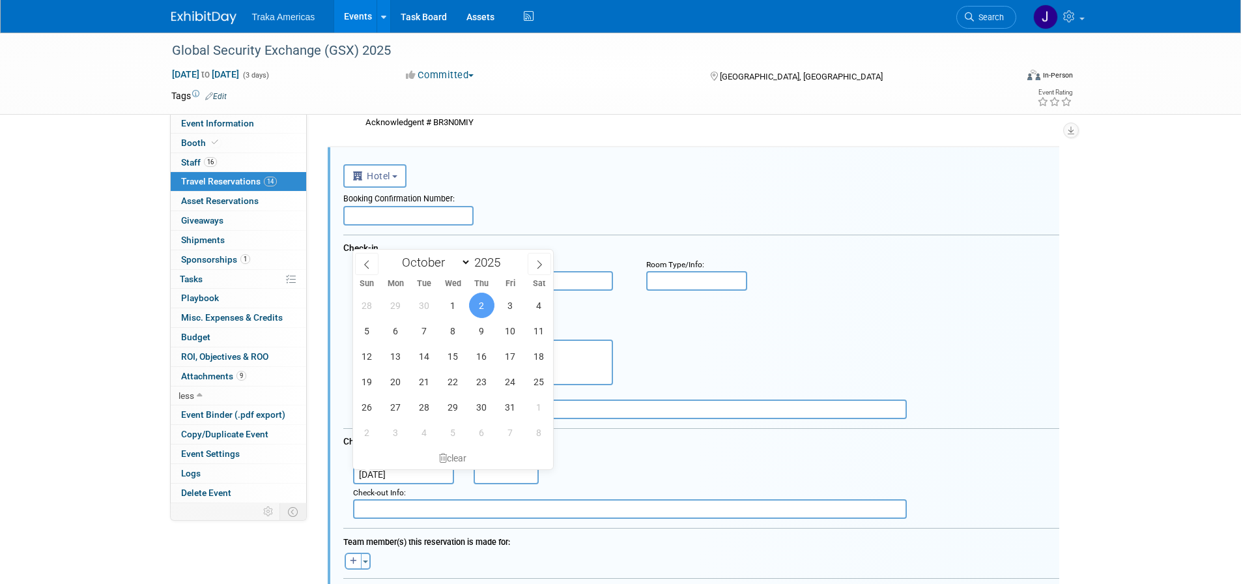
click at [404, 472] on input "Oct 2, 2025" at bounding box center [404, 475] width 102 height 20
click at [445, 307] on span "1" at bounding box center [452, 305] width 25 height 25
type input "Oct 1, 2025"
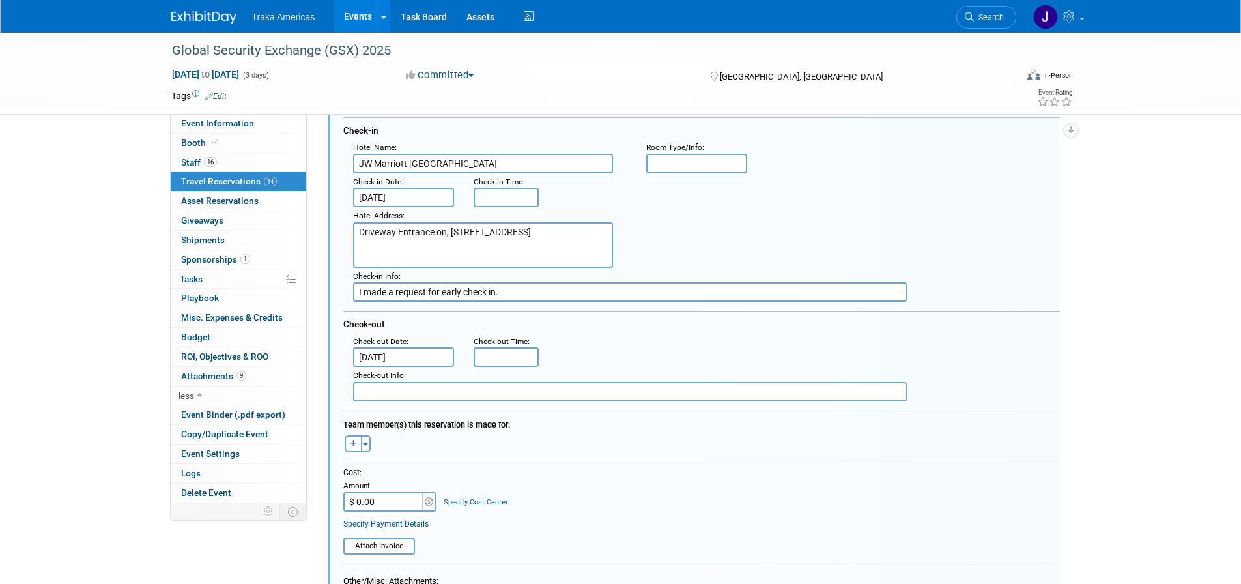
scroll to position [883, 0]
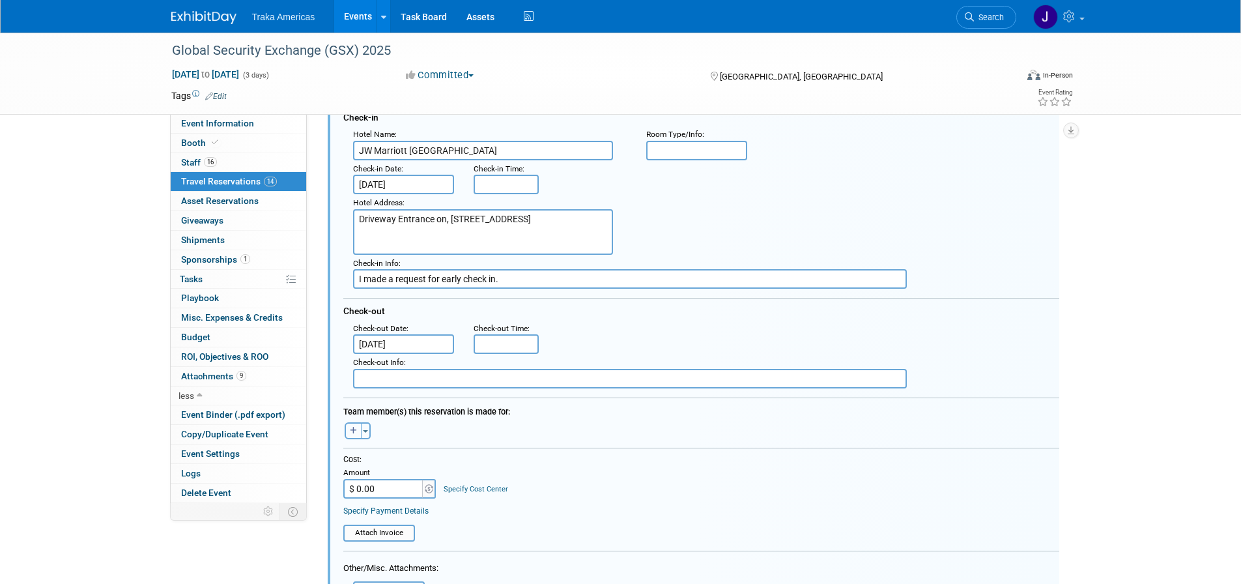
click at [354, 429] on icon "button" at bounding box center [353, 431] width 7 height 8
select select
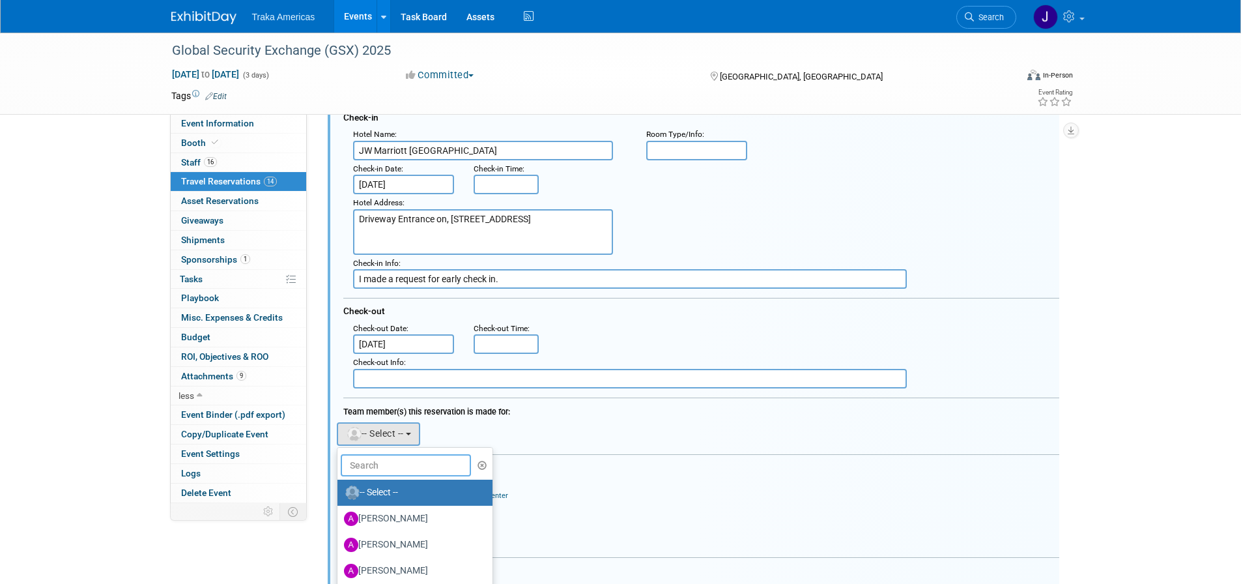
drag, startPoint x: 389, startPoint y: 463, endPoint x: 400, endPoint y: 468, distance: 12.2
click at [394, 463] on input "text" at bounding box center [406, 465] width 130 height 22
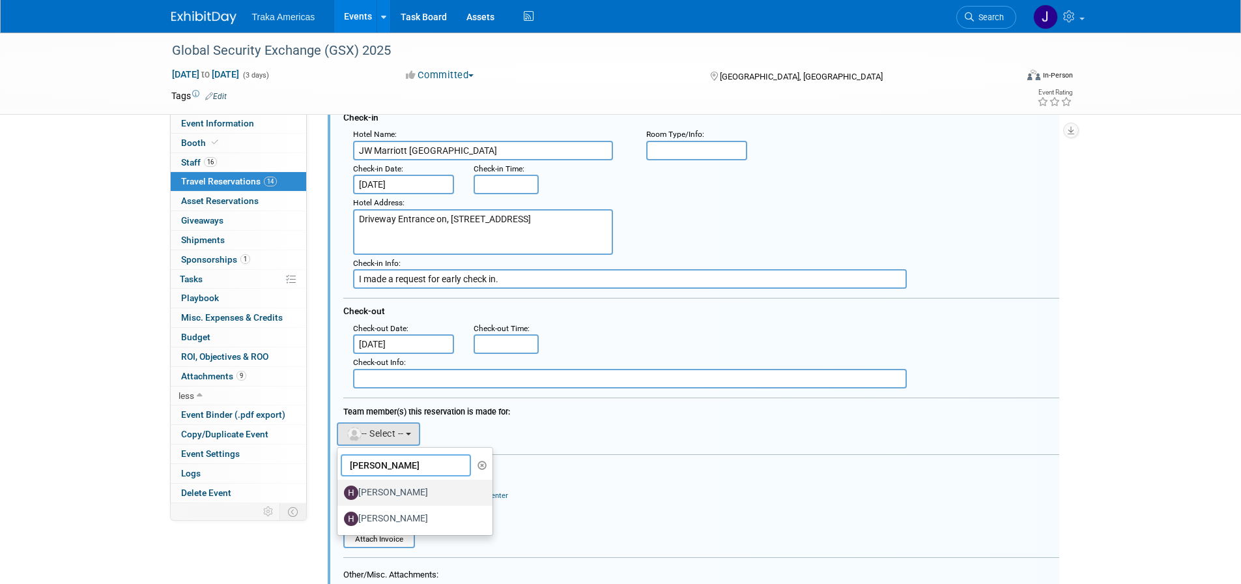
type input "heather"
click at [407, 485] on label "[PERSON_NAME]" at bounding box center [412, 492] width 136 height 21
click at [339, 487] on input "[PERSON_NAME]" at bounding box center [335, 491] width 8 height 8
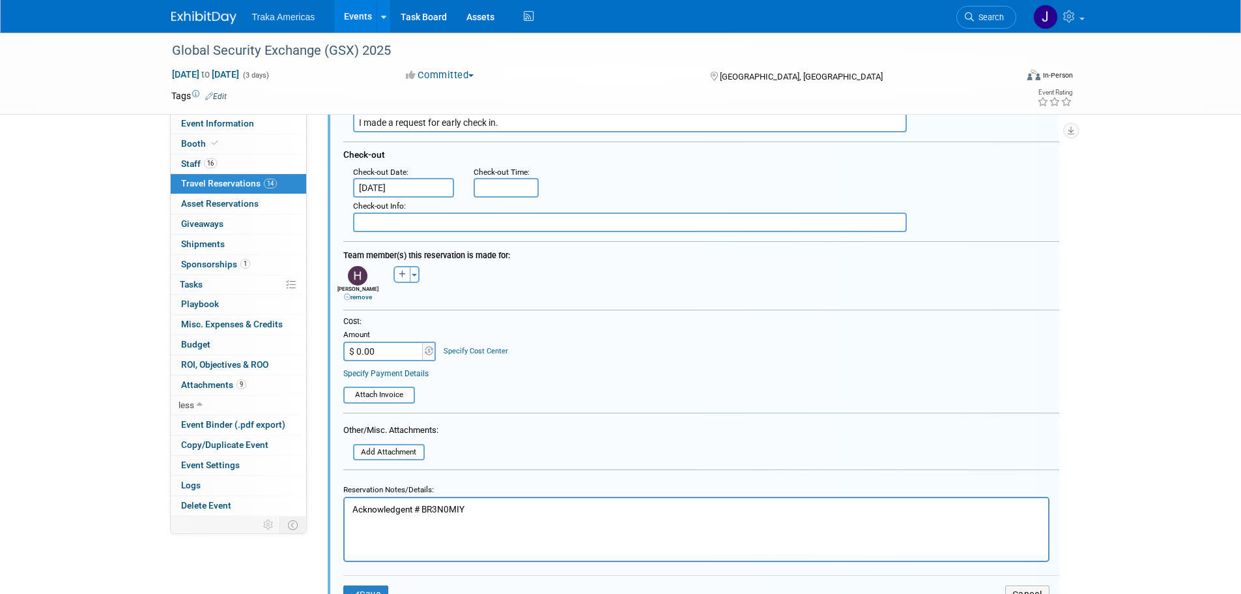
scroll to position [1078, 0]
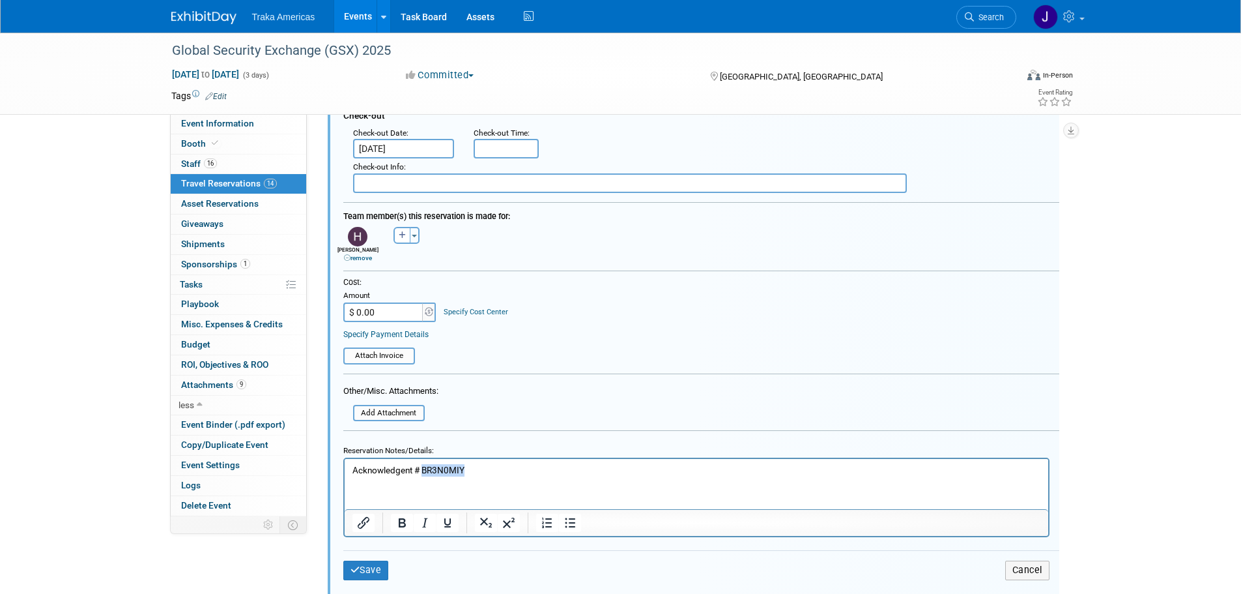
drag, startPoint x: 442, startPoint y: 471, endPoint x: 422, endPoint y: 476, distance: 21.5
click at [422, 476] on html "Acknowledgent # BR3N0MIY" at bounding box center [696, 468] width 704 height 18
click at [487, 476] on html "Acknowledgent #" at bounding box center [696, 468] width 704 height 18
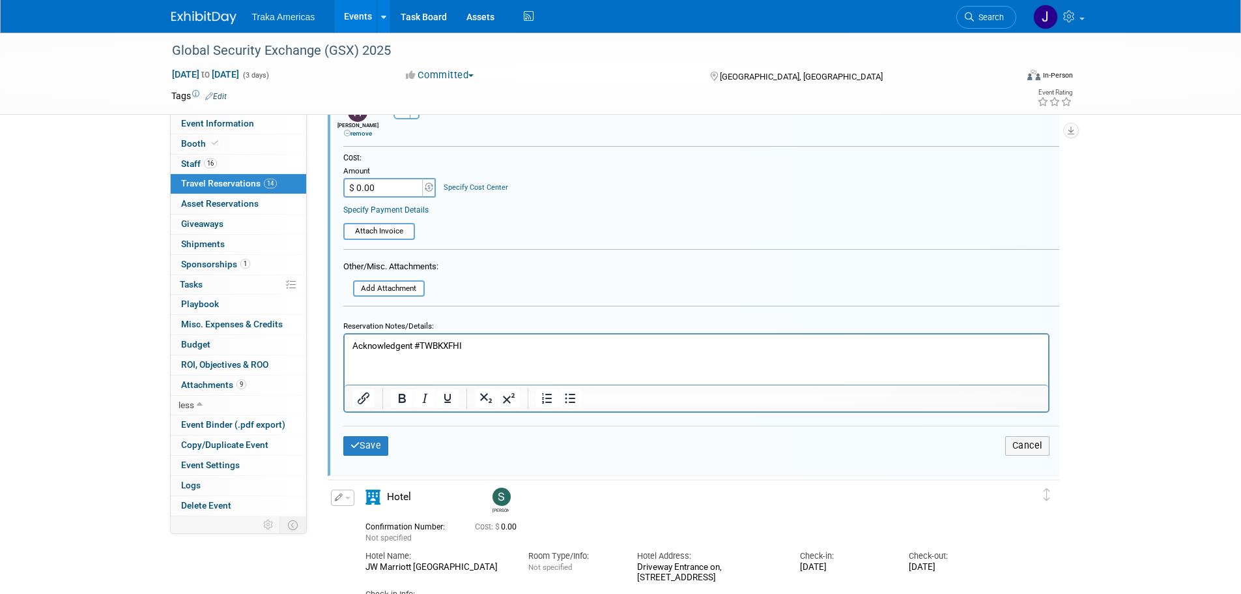
scroll to position [1274, 0]
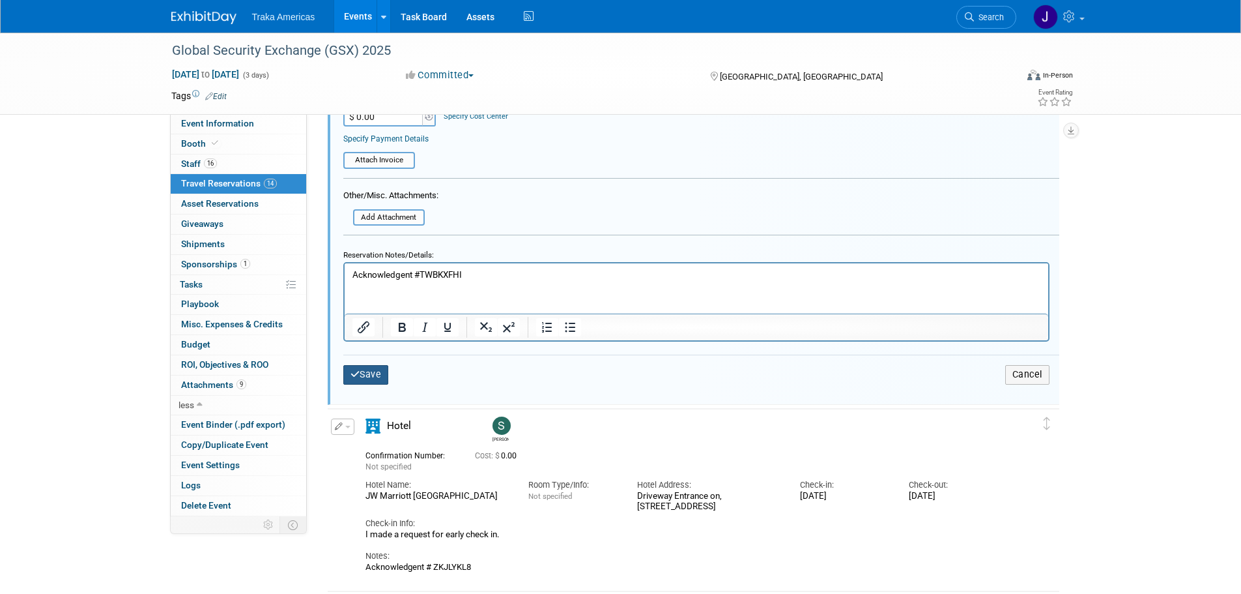
click at [361, 382] on button "Save" at bounding box center [366, 374] width 46 height 19
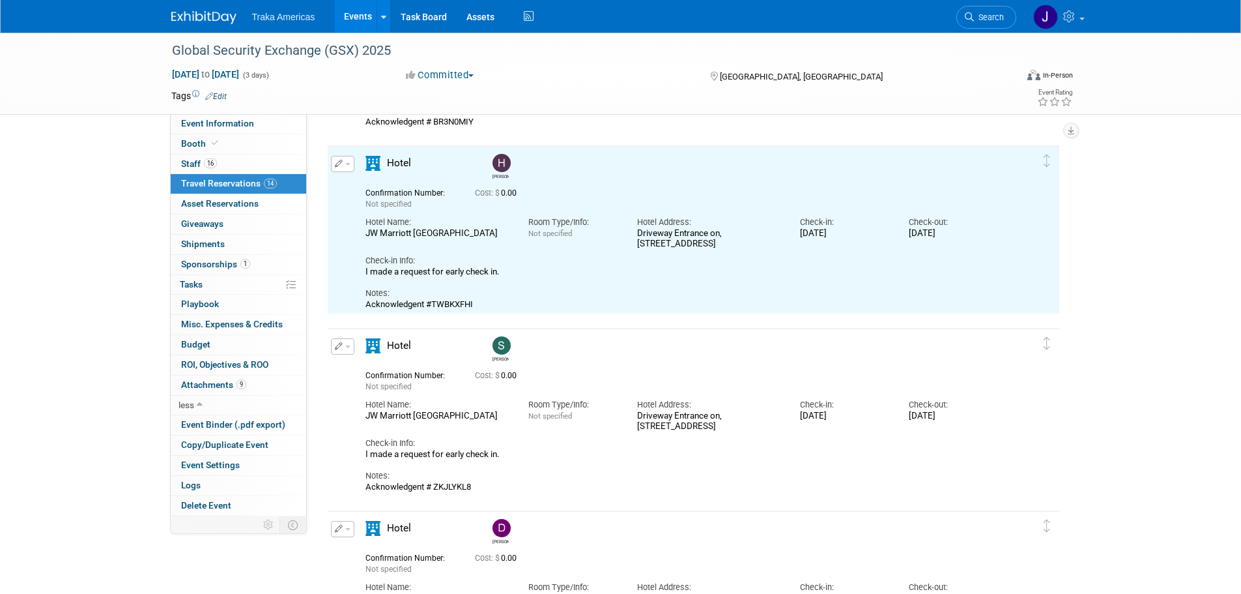
scroll to position [753, 0]
click at [347, 166] on span "button" at bounding box center [347, 165] width 5 height 3
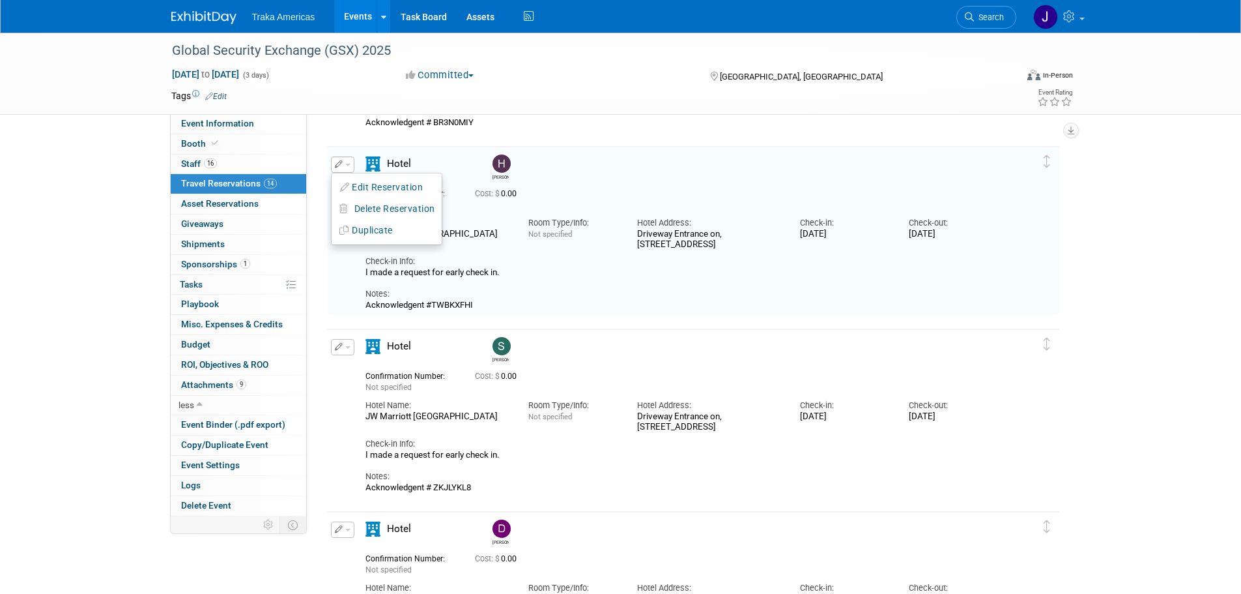
click at [387, 232] on button "Duplicate" at bounding box center [387, 230] width 110 height 19
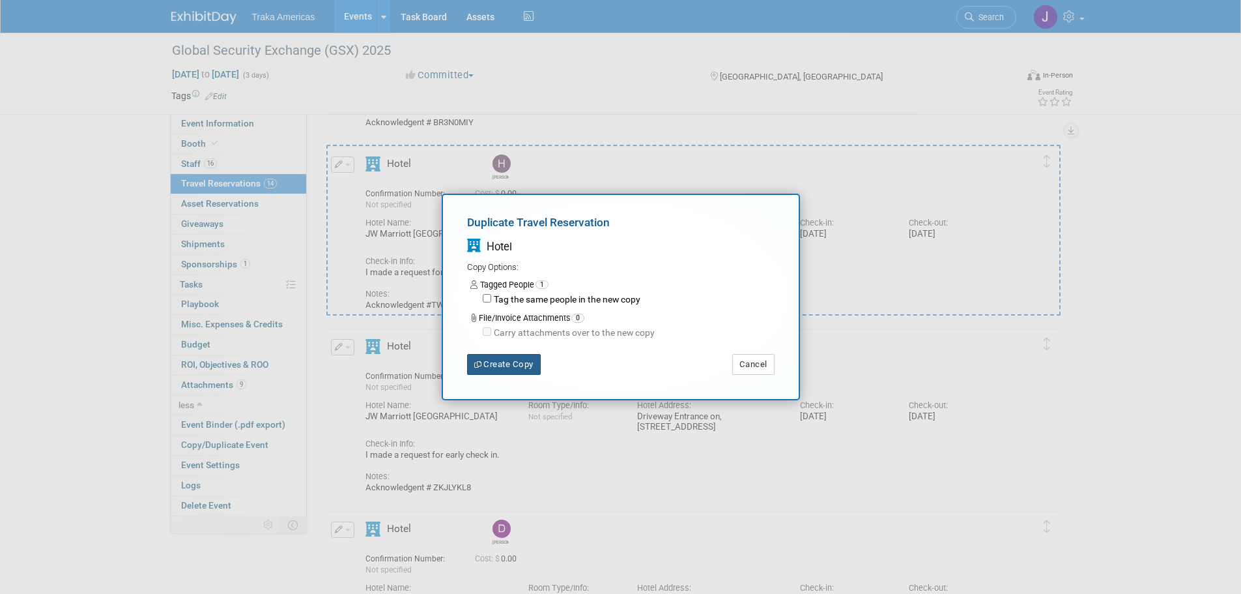
click at [496, 359] on button "Create Copy" at bounding box center [504, 364] width 74 height 21
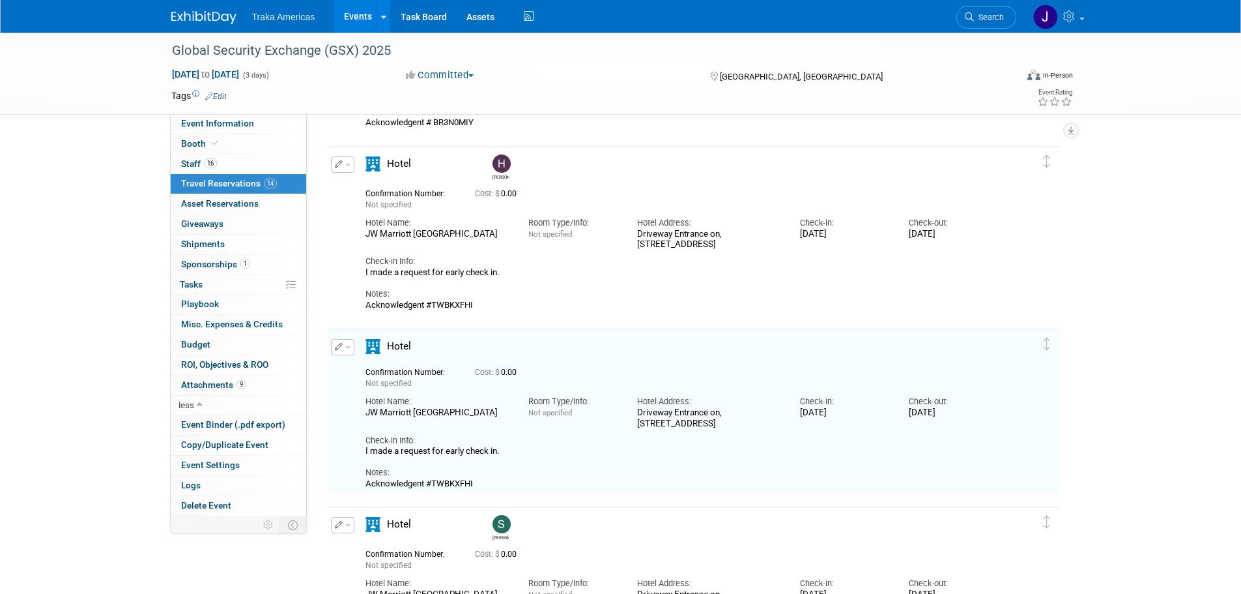
scroll to position [782, 0]
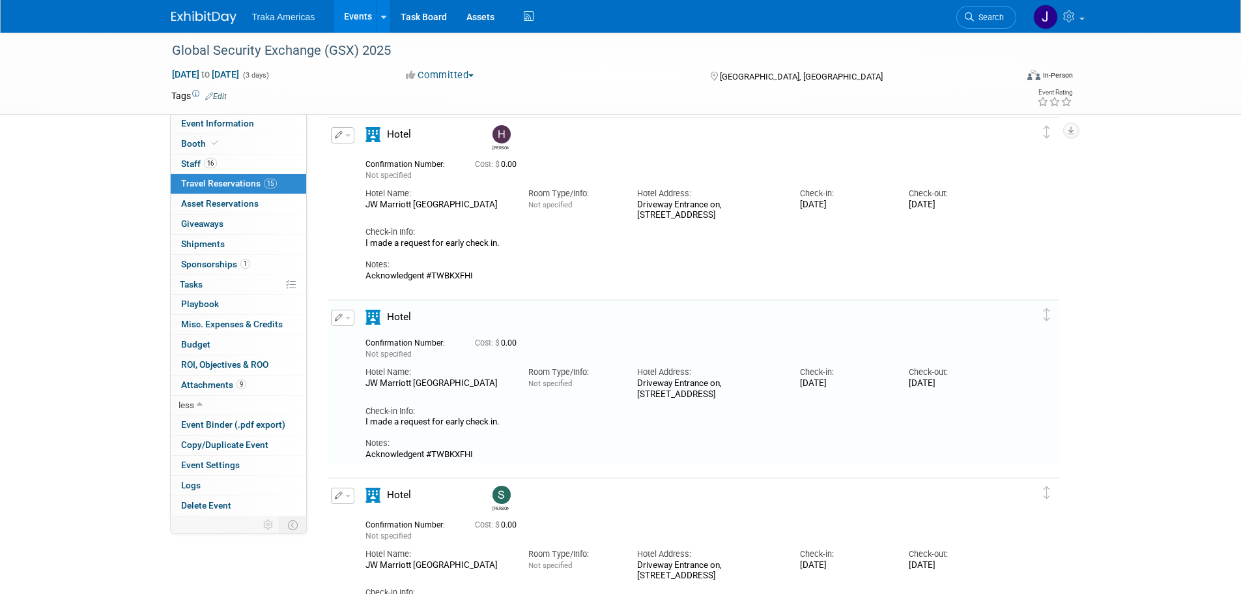
click at [354, 321] on div "Edit Reservation Delete Reservation" at bounding box center [342, 321] width 28 height 24
click at [346, 317] on span "button" at bounding box center [347, 318] width 5 height 3
click at [371, 342] on button "Edit Reservation" at bounding box center [387, 340] width 110 height 19
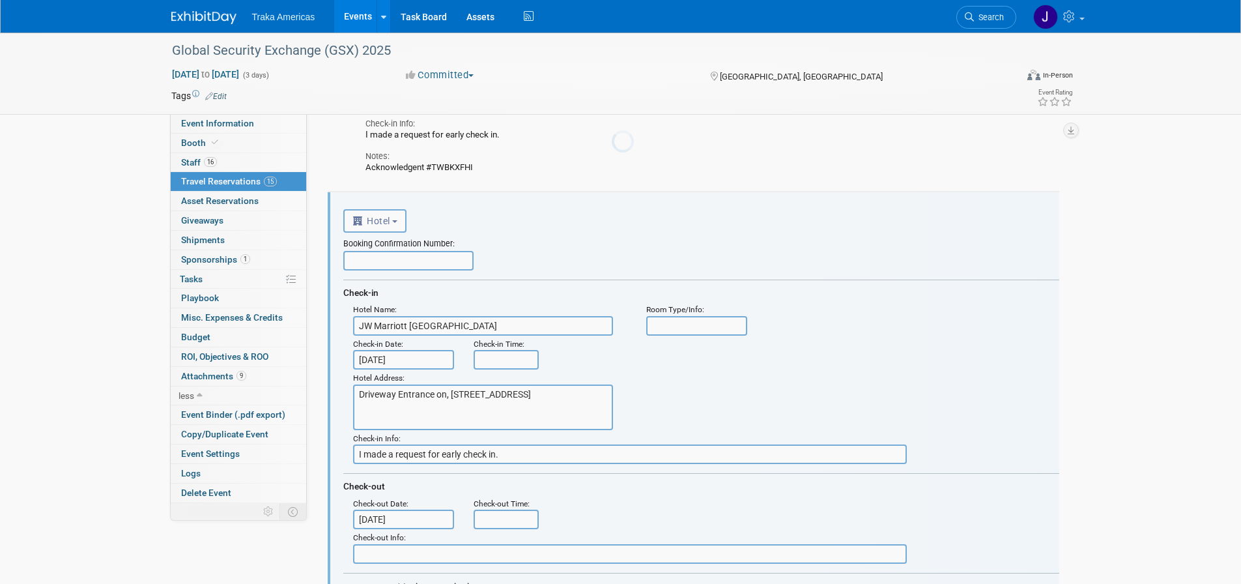
scroll to position [935, 0]
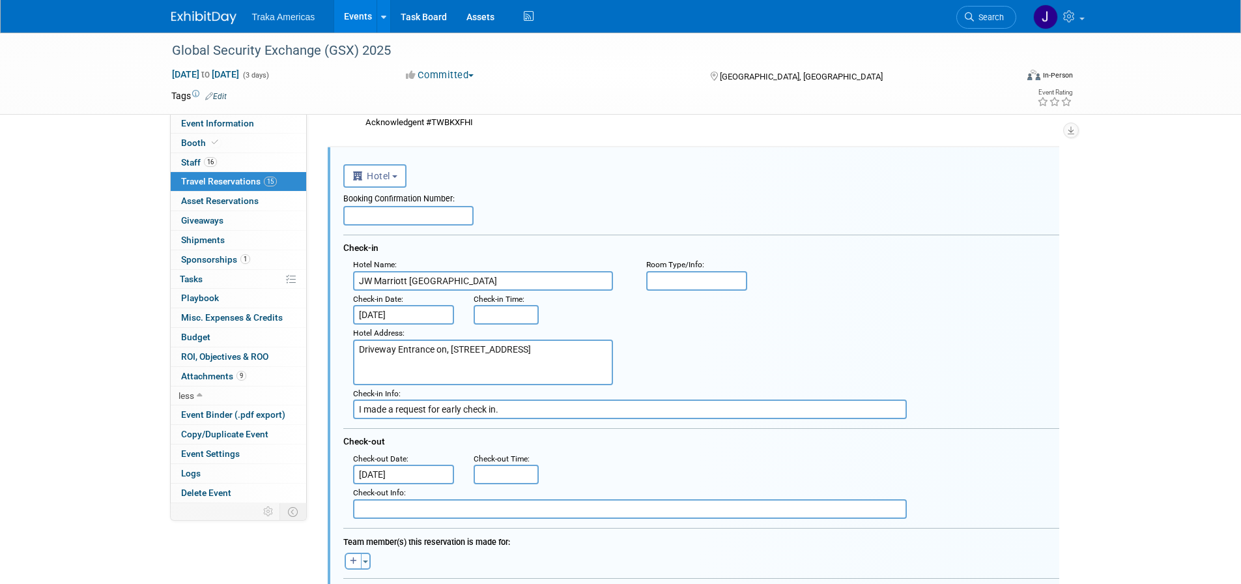
click at [410, 318] on input "Sep 27, 2025" at bounding box center [404, 315] width 102 height 20
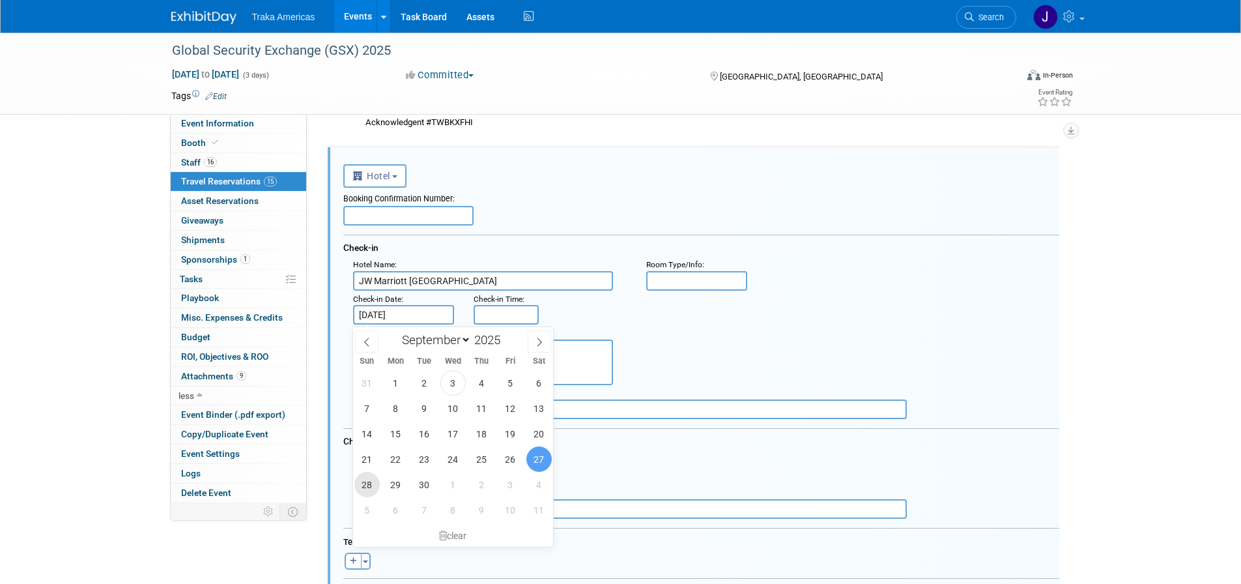
click at [364, 483] on span "28" at bounding box center [366, 484] width 25 height 25
type input "Sep 28, 2025"
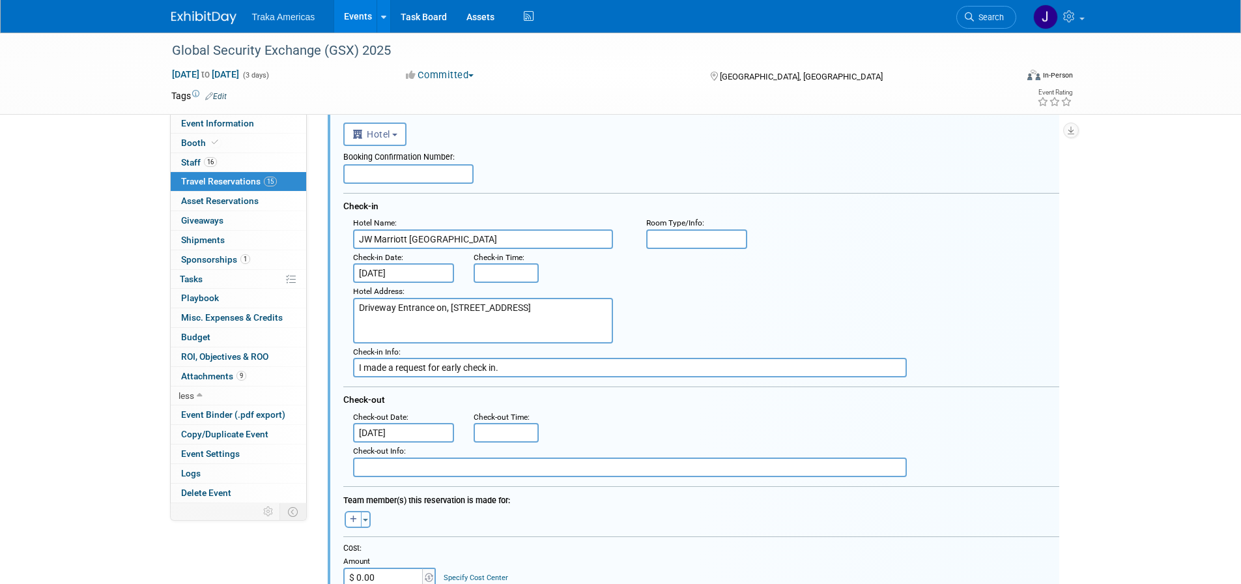
scroll to position [1000, 0]
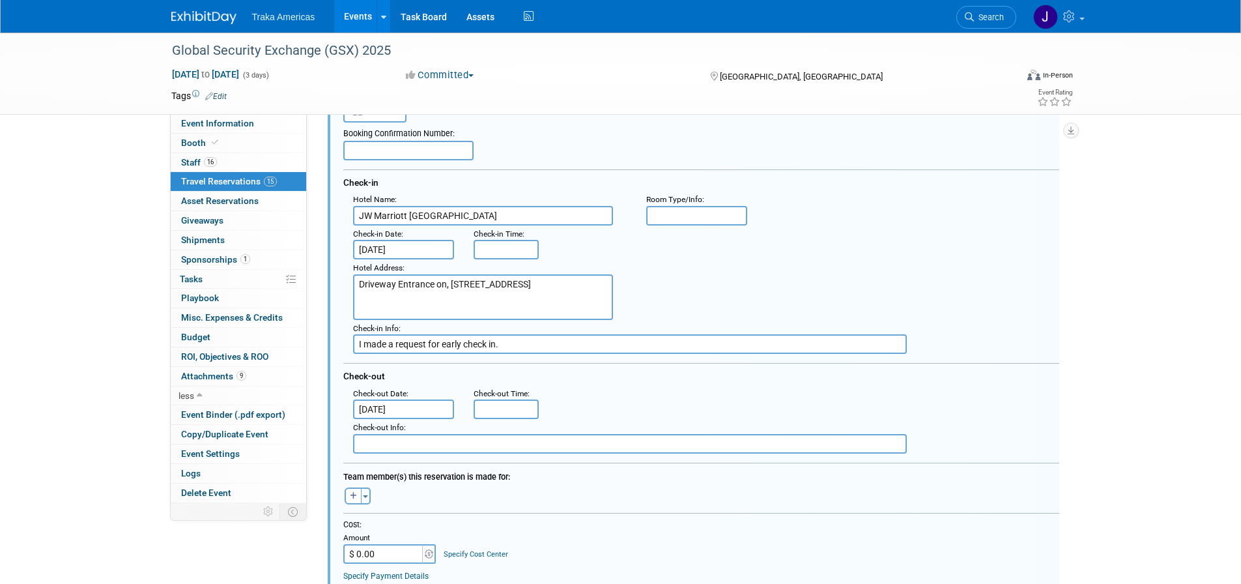
click at [412, 414] on input "Oct 1, 2025" at bounding box center [404, 409] width 102 height 20
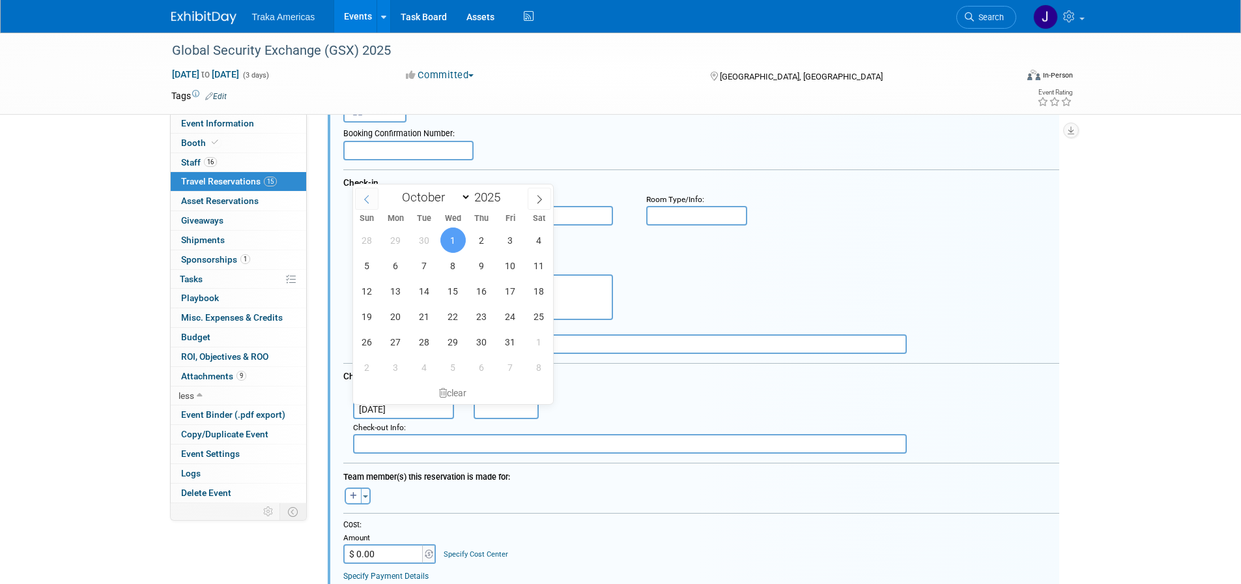
click at [369, 197] on icon at bounding box center [366, 199] width 9 height 9
select select "8"
click at [424, 341] on span "30" at bounding box center [424, 341] width 25 height 25
type input "Sep 30, 2025"
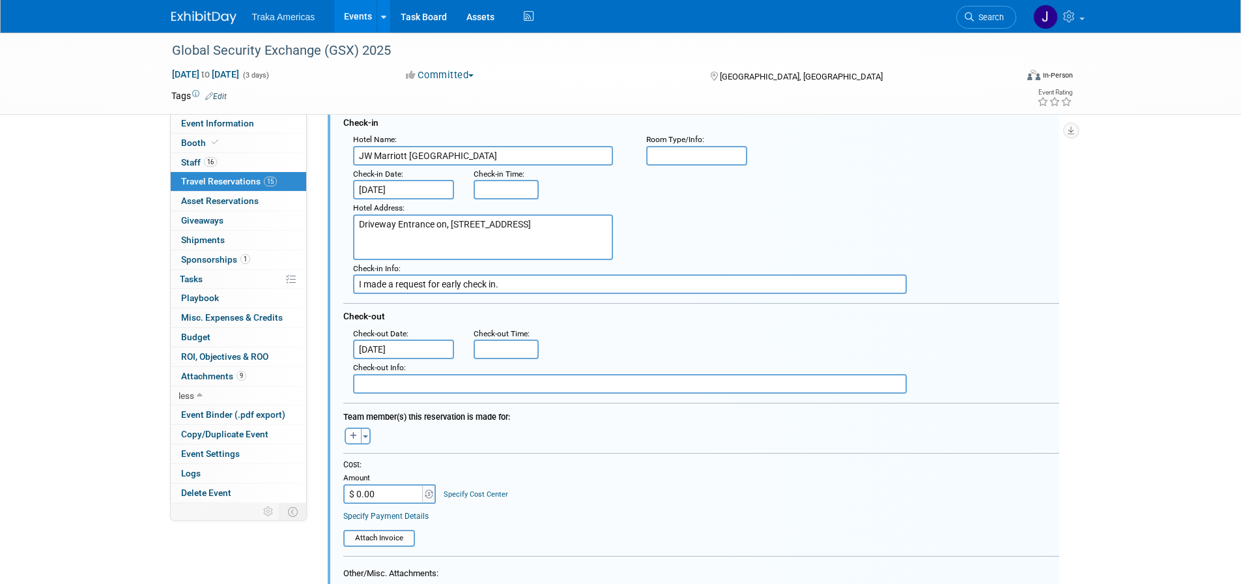
scroll to position [1065, 0]
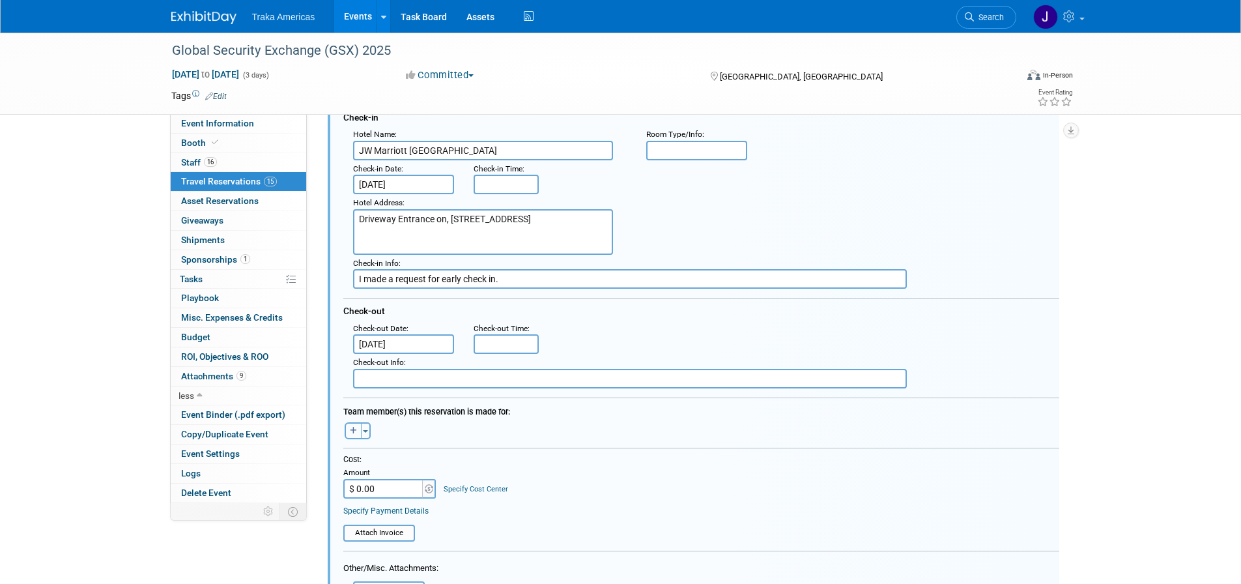
click at [350, 427] on icon "button" at bounding box center [353, 431] width 7 height 8
select select
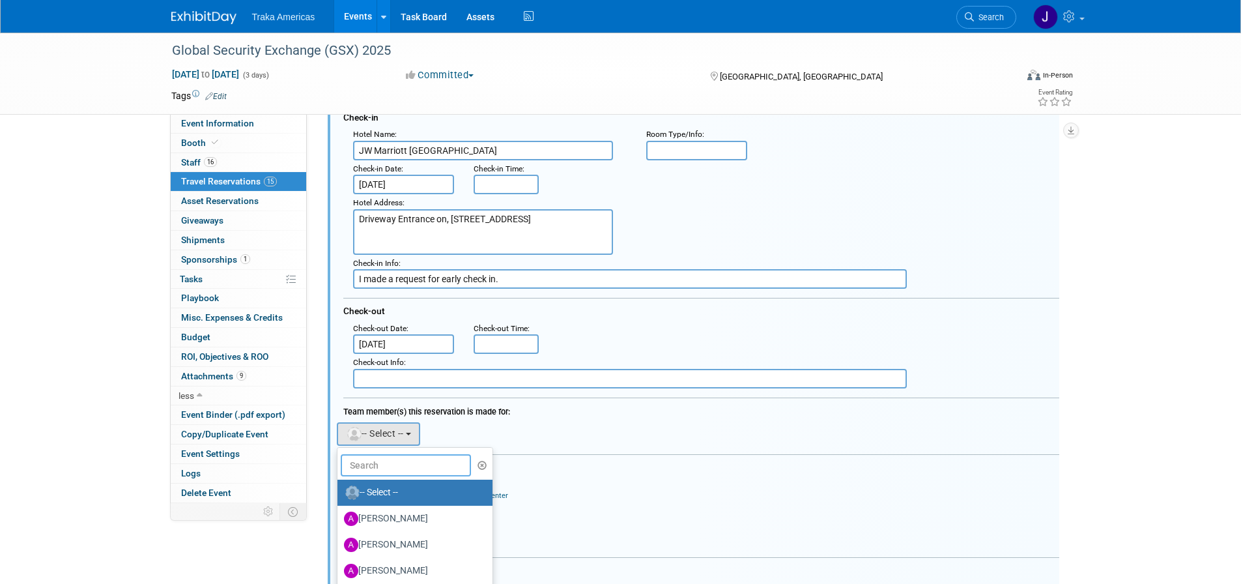
click at [386, 468] on input "text" at bounding box center [406, 465] width 130 height 22
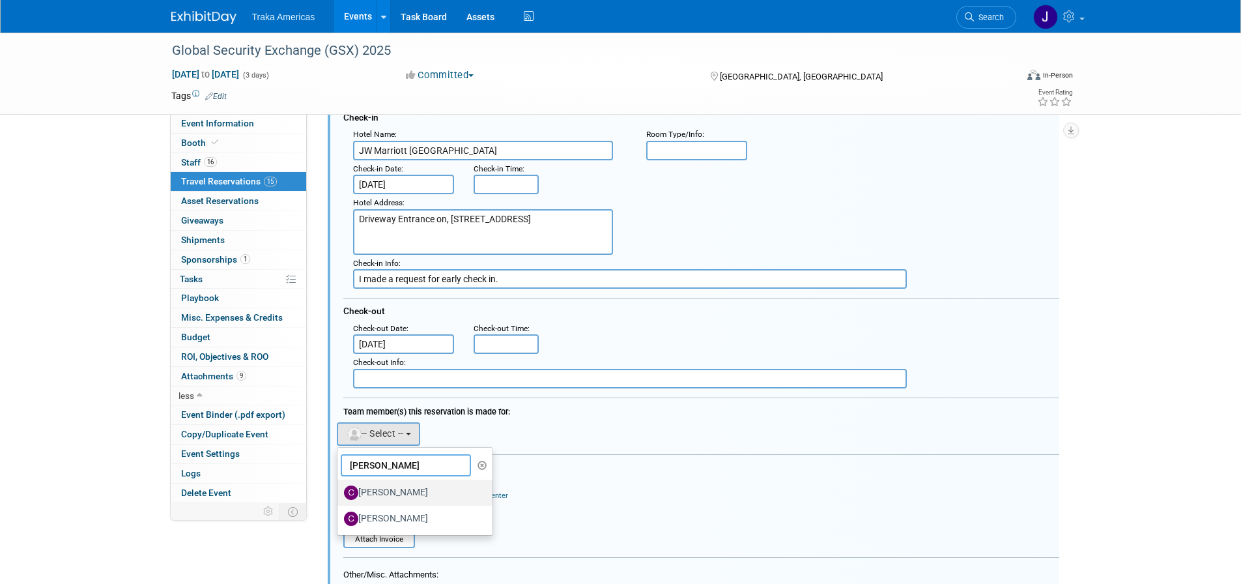
type input "chris"
click at [413, 495] on label "[PERSON_NAME]" at bounding box center [412, 492] width 136 height 21
click at [339, 495] on input "[PERSON_NAME]" at bounding box center [335, 491] width 8 height 8
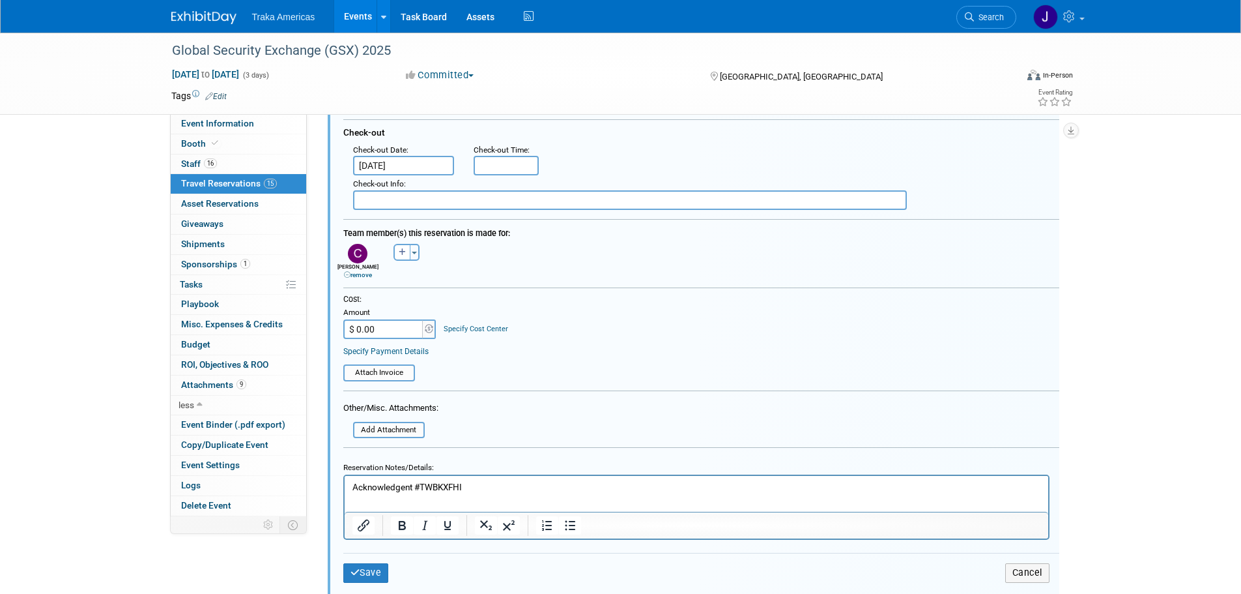
scroll to position [1261, 0]
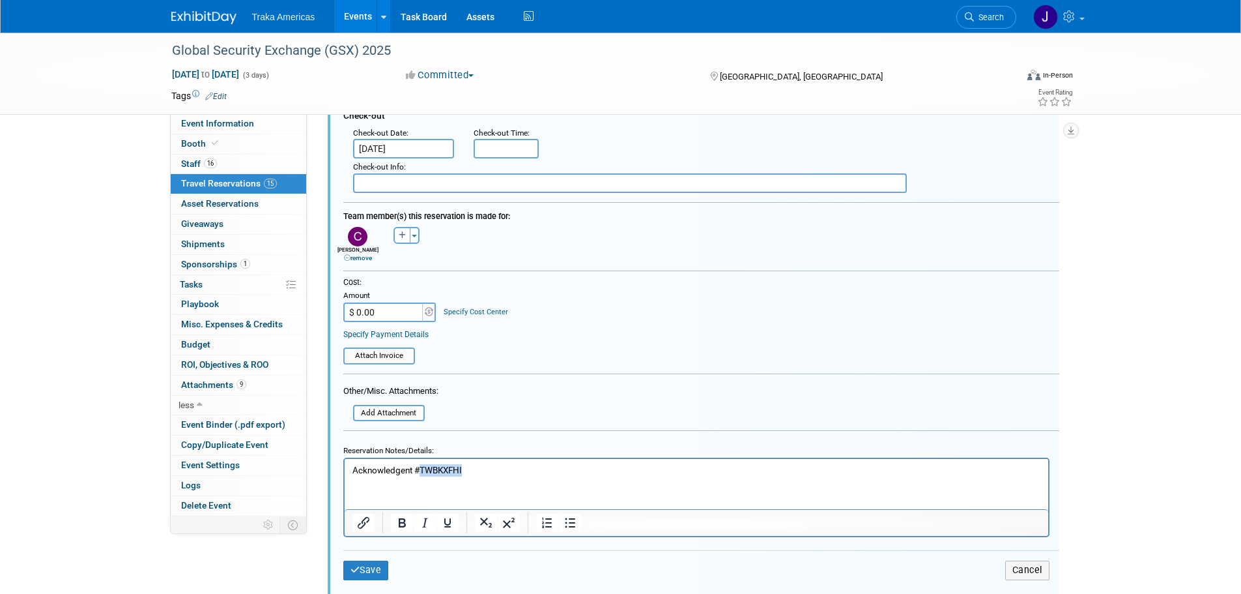
drag, startPoint x: 452, startPoint y: 475, endPoint x: 419, endPoint y: 473, distance: 33.3
click at [419, 473] on p "Acknowledgent #TWBKXFHI" at bounding box center [696, 470] width 689 height 12
paste body "Rich Text Area. Press ALT-0 for help."
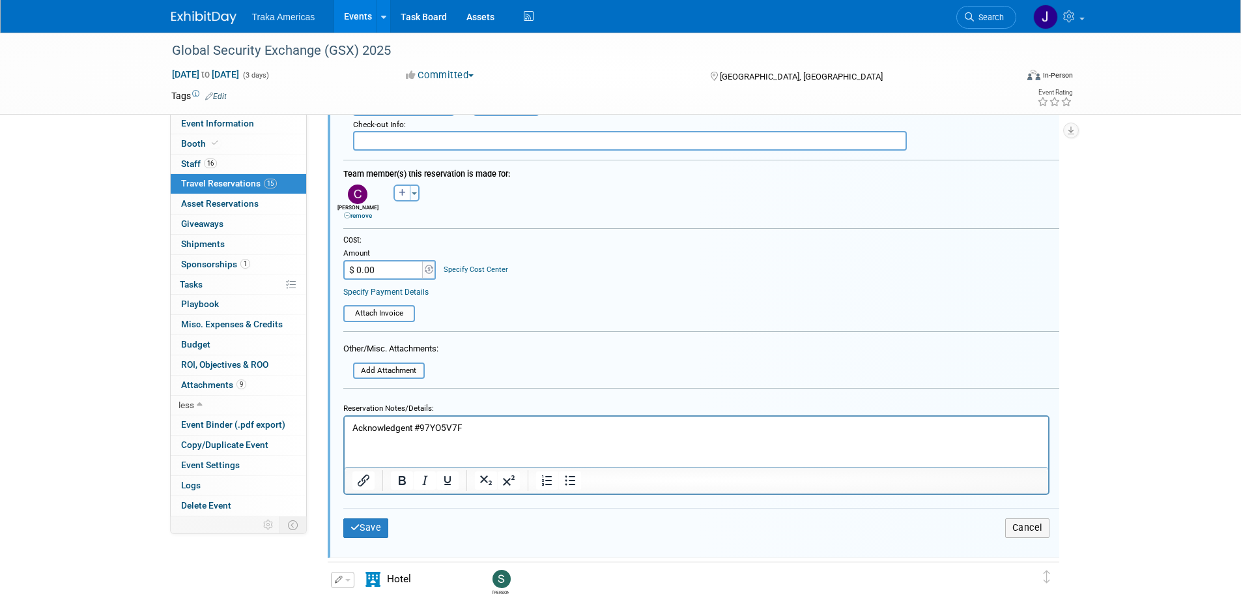
scroll to position [1326, 0]
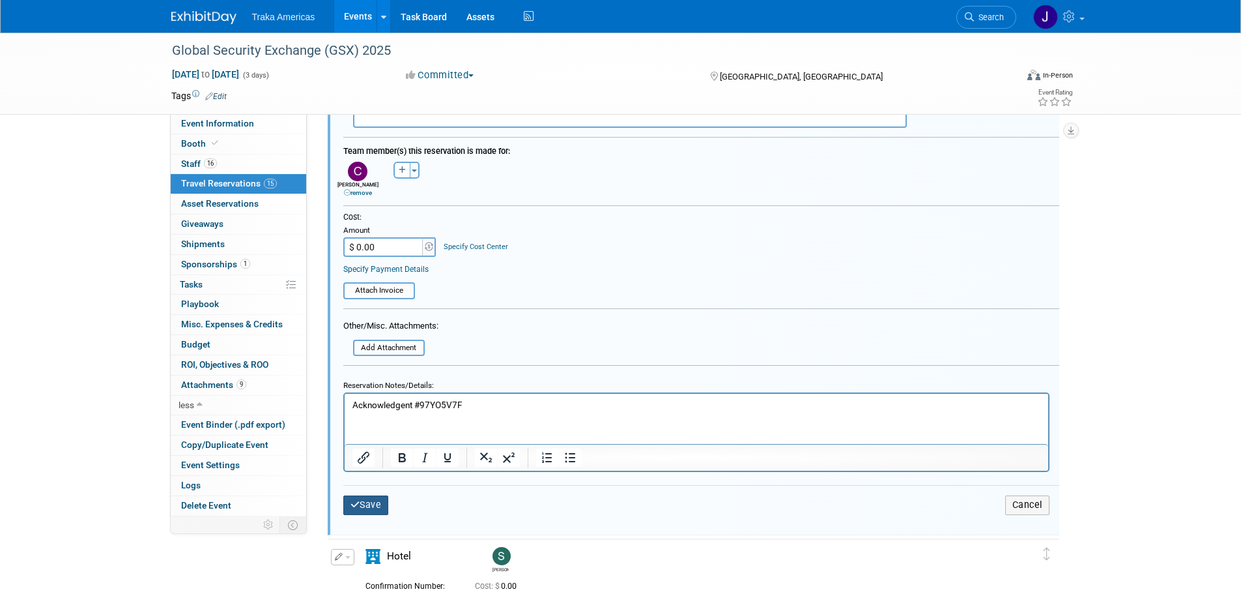
click at [373, 507] on button "Save" at bounding box center [366, 504] width 46 height 19
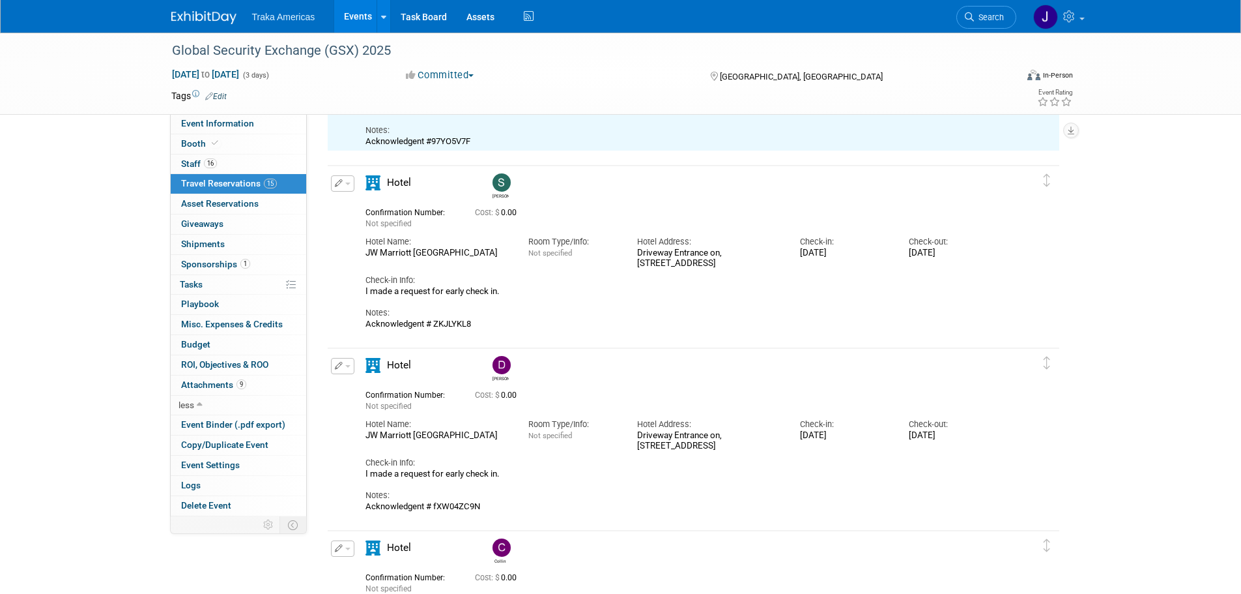
scroll to position [935, 0]
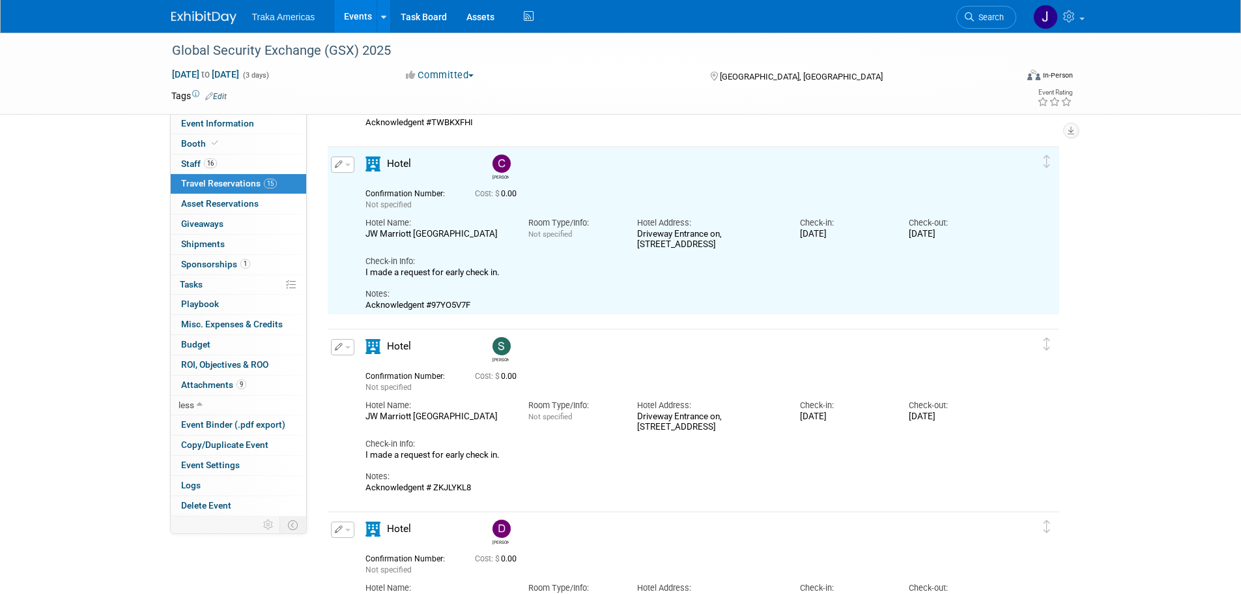
click at [345, 171] on button "button" at bounding box center [342, 164] width 23 height 16
click at [391, 233] on button "Duplicate" at bounding box center [387, 230] width 110 height 19
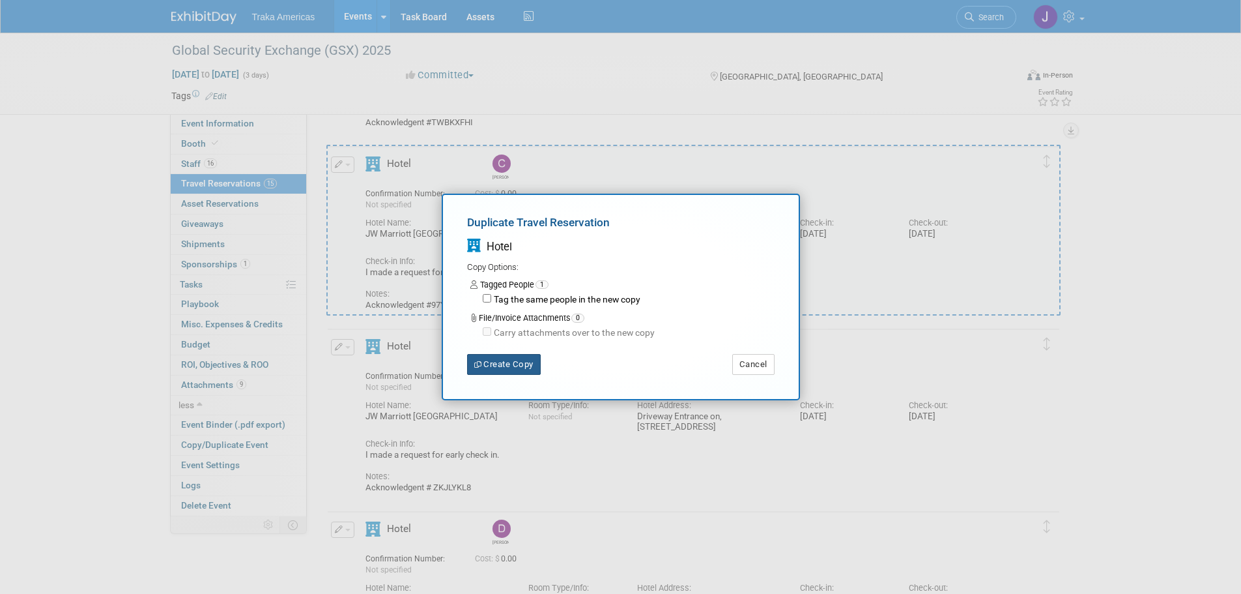
click at [484, 354] on button "Create Copy" at bounding box center [504, 364] width 74 height 21
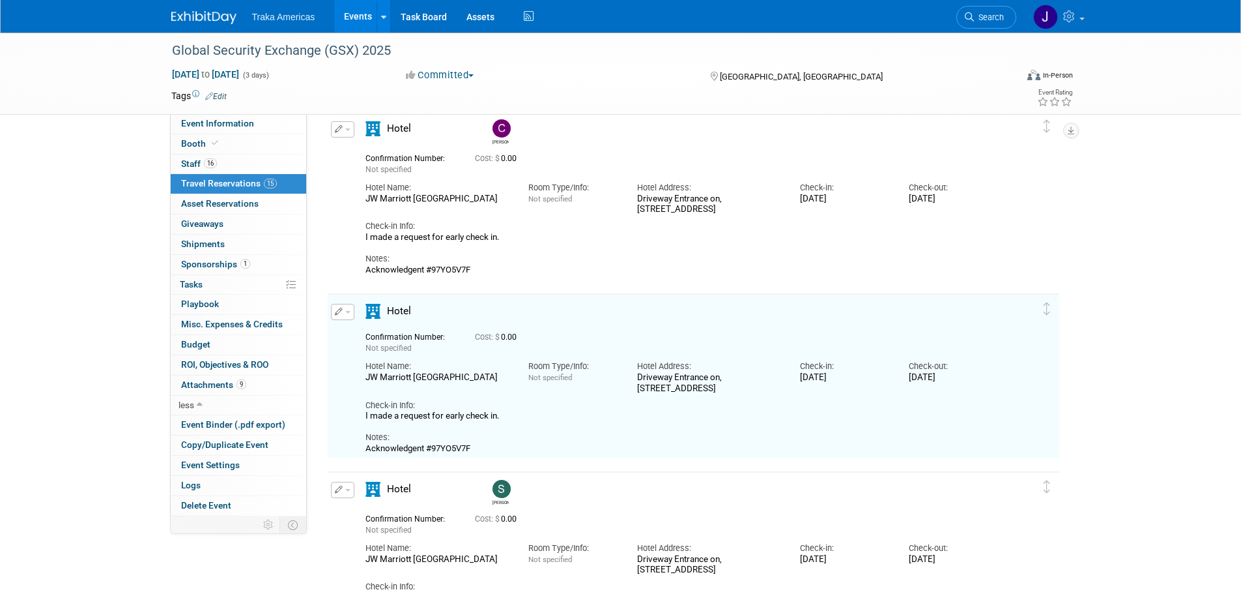
scroll to position [971, 0]
click at [343, 311] on button "button" at bounding box center [342, 311] width 23 height 16
click at [383, 382] on button "Duplicate" at bounding box center [387, 376] width 110 height 19
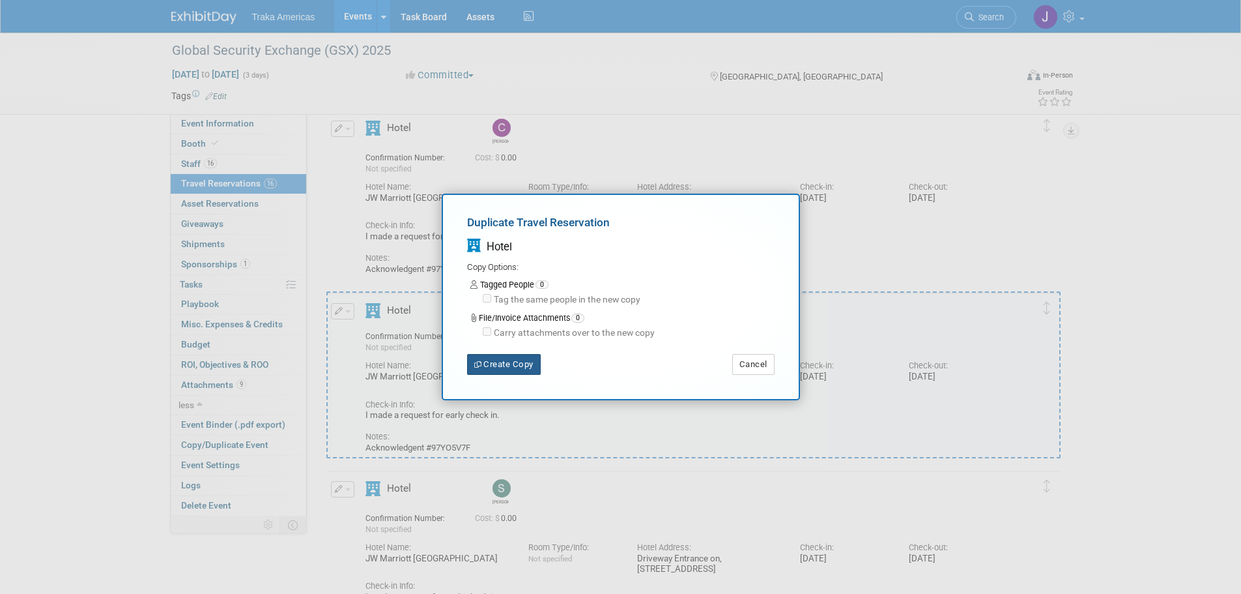
click at [505, 356] on button "Create Copy" at bounding box center [504, 364] width 74 height 21
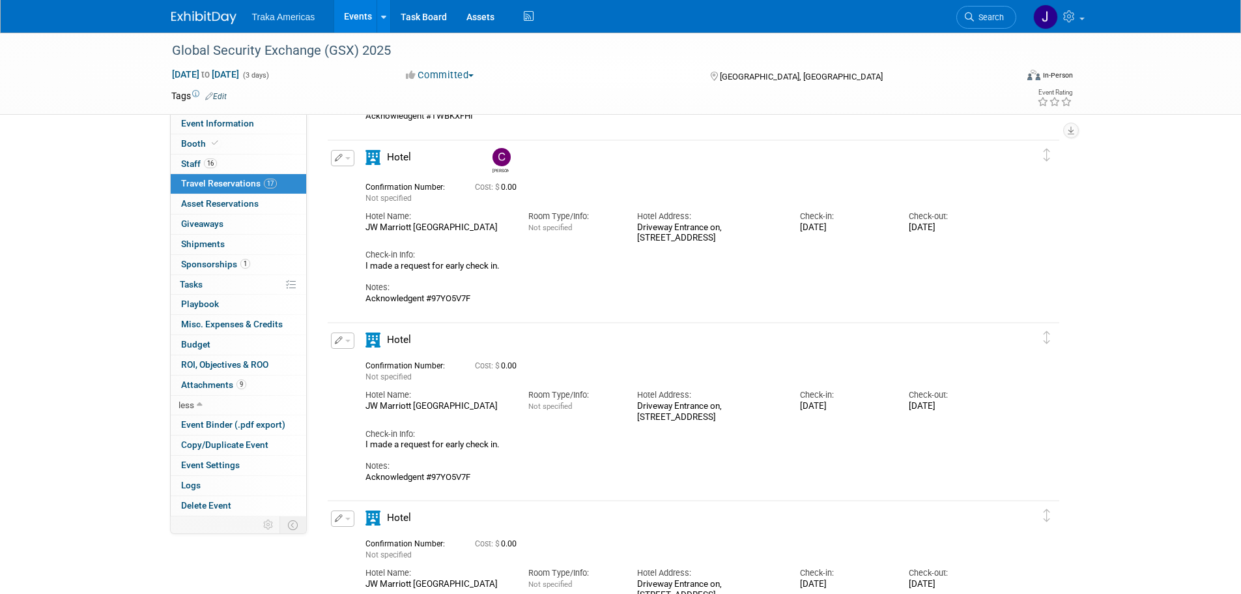
scroll to position [964, 0]
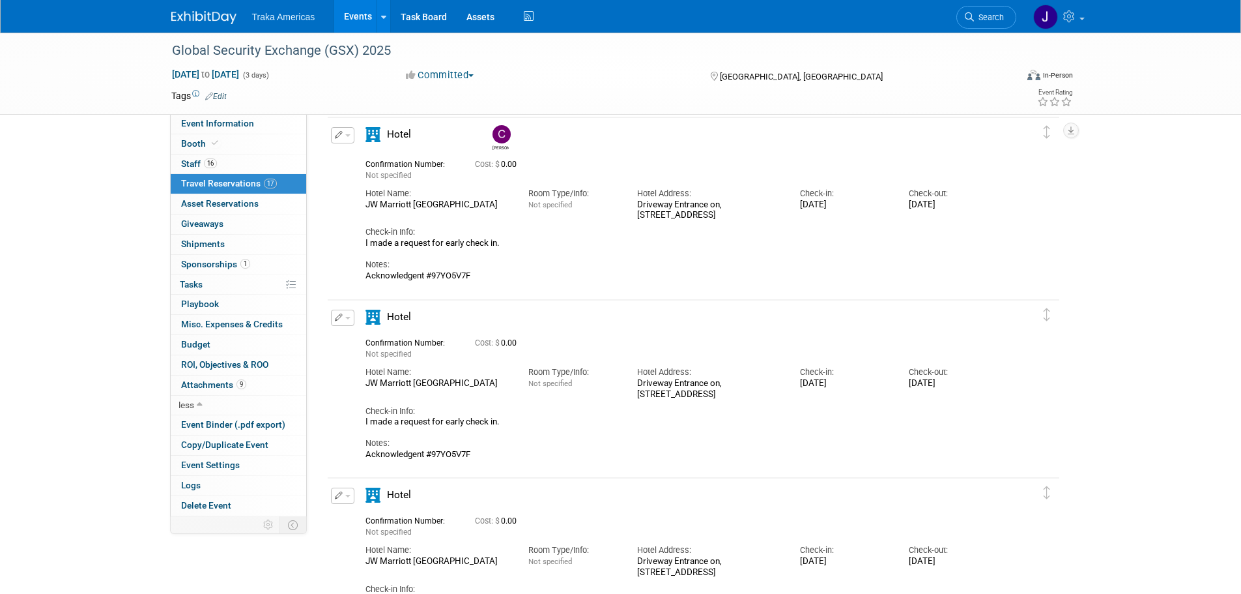
click at [347, 318] on span "button" at bounding box center [347, 318] width 5 height 3
click at [382, 333] on button "Edit Reservation" at bounding box center [387, 340] width 110 height 19
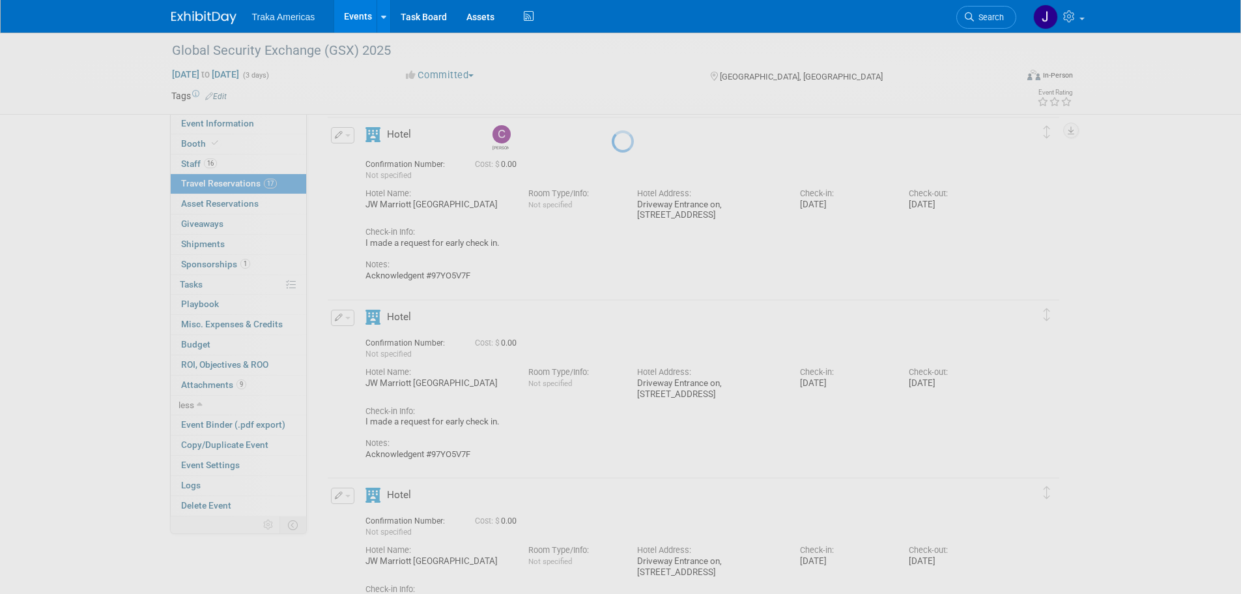
select select "8"
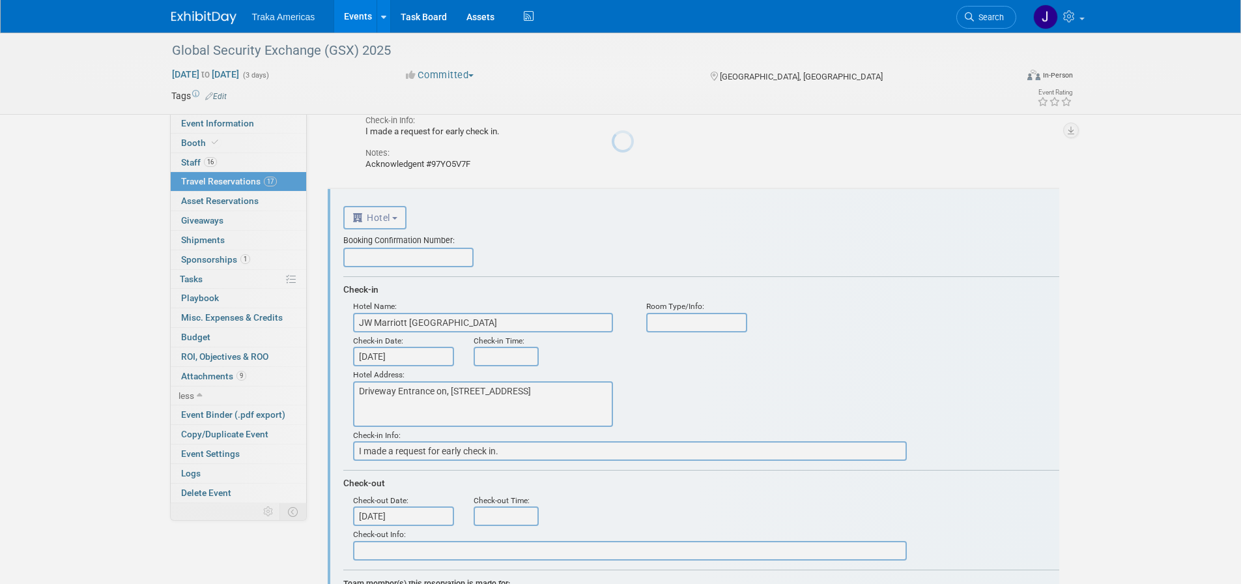
scroll to position [1117, 0]
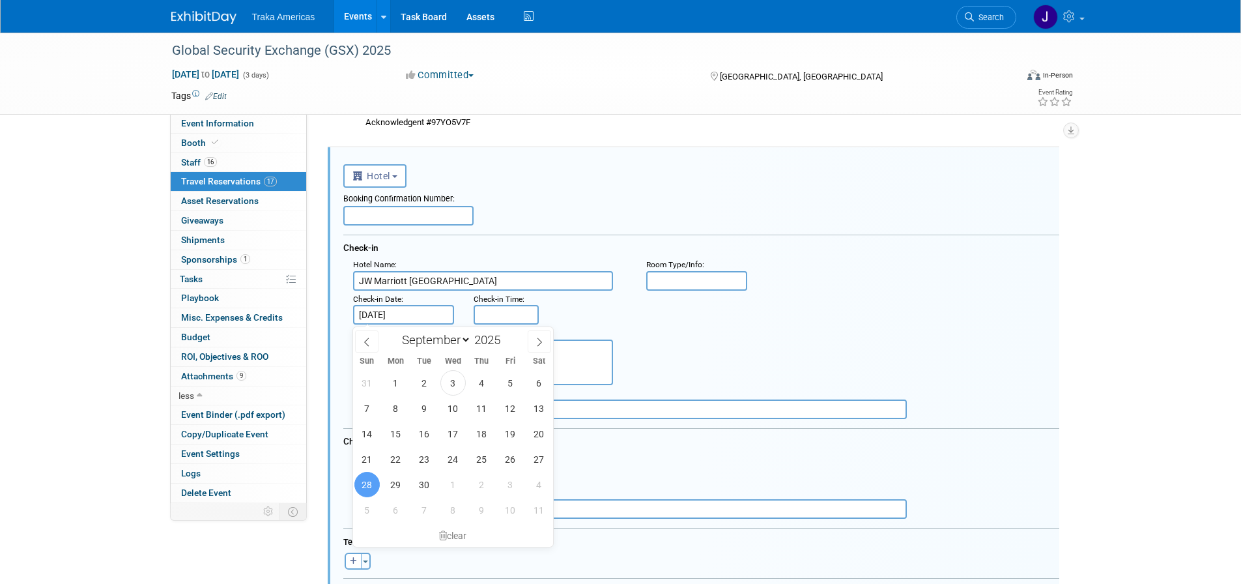
click at [363, 485] on span "28" at bounding box center [366, 484] width 25 height 25
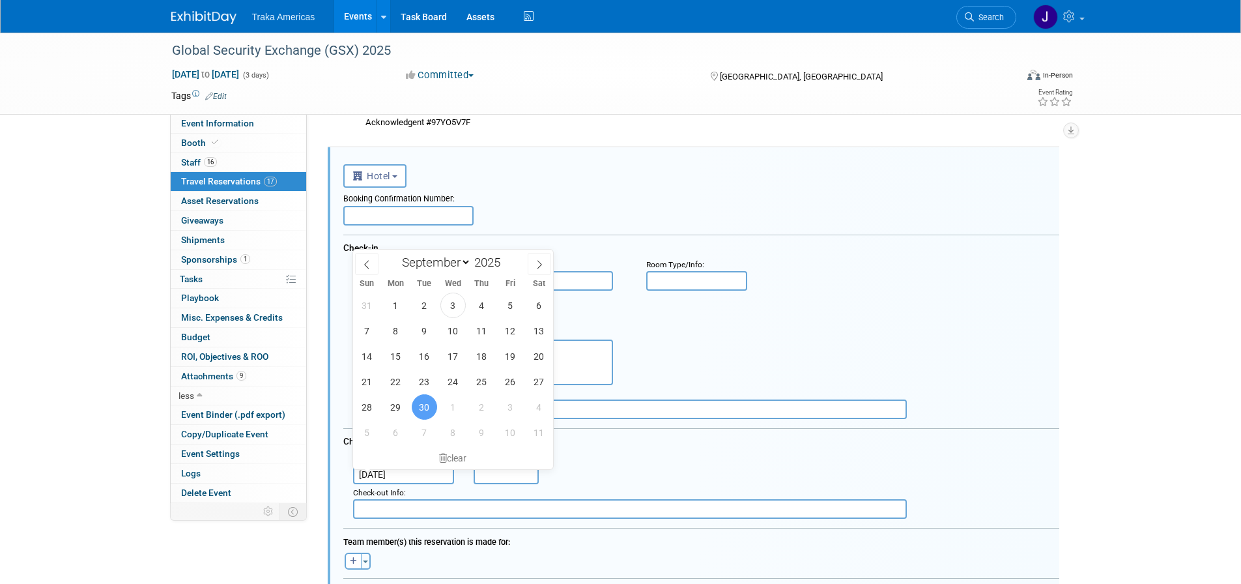
click at [401, 473] on input "Sep 30, 2025" at bounding box center [404, 475] width 102 height 20
click at [483, 409] on span "2" at bounding box center [481, 406] width 25 height 25
type input "Oct 2, 2025"
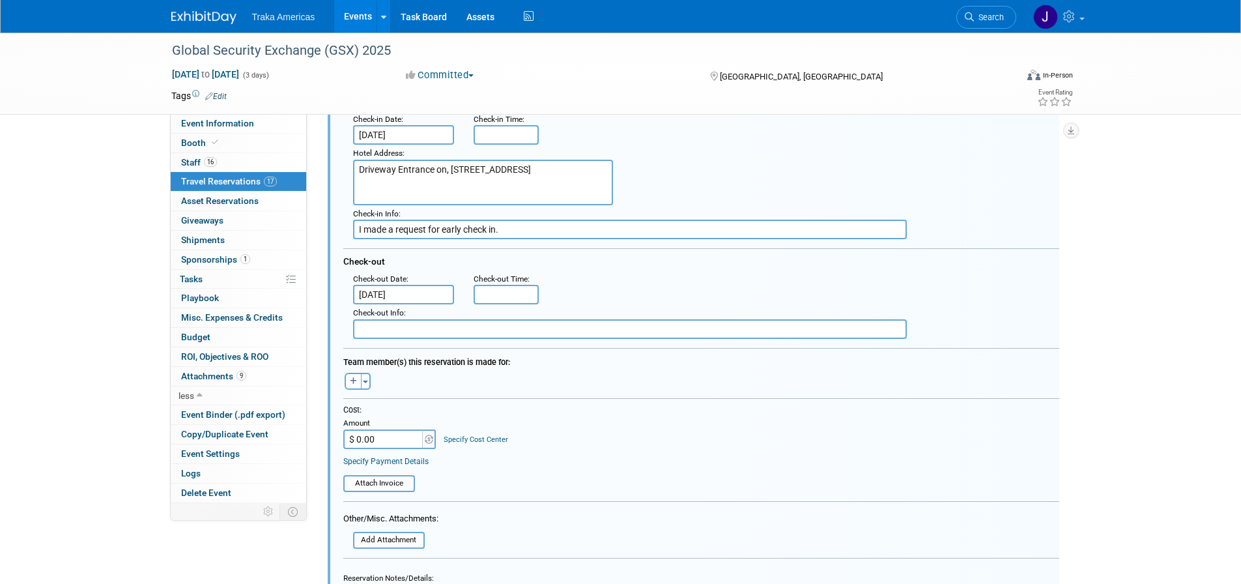
scroll to position [1313, 0]
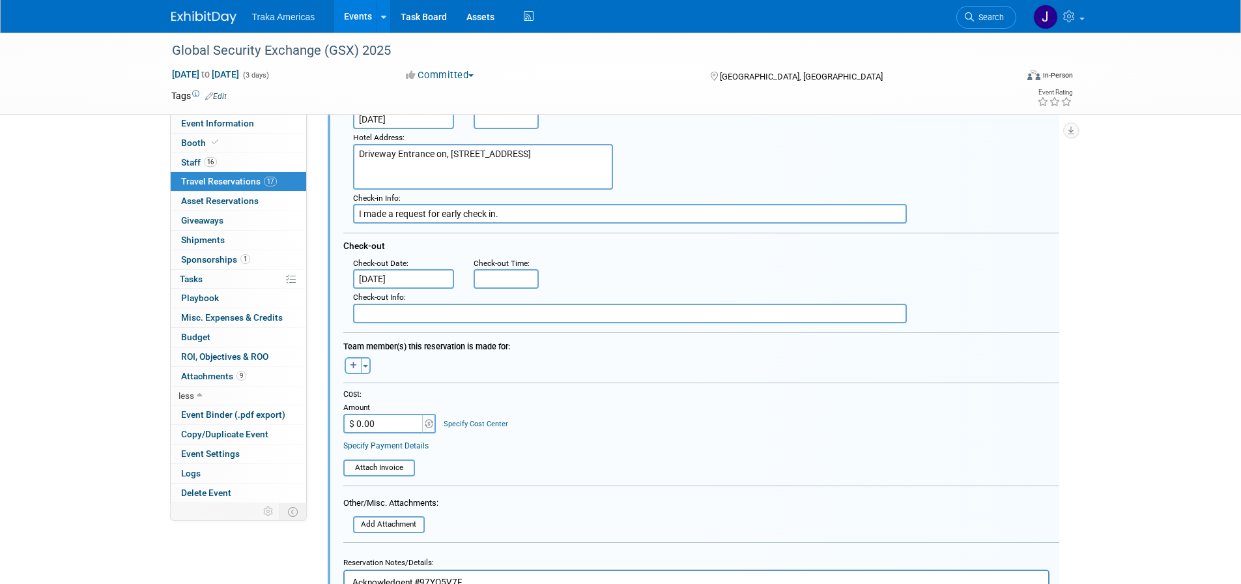
click at [353, 369] on icon "button" at bounding box center [353, 366] width 7 height 8
select select
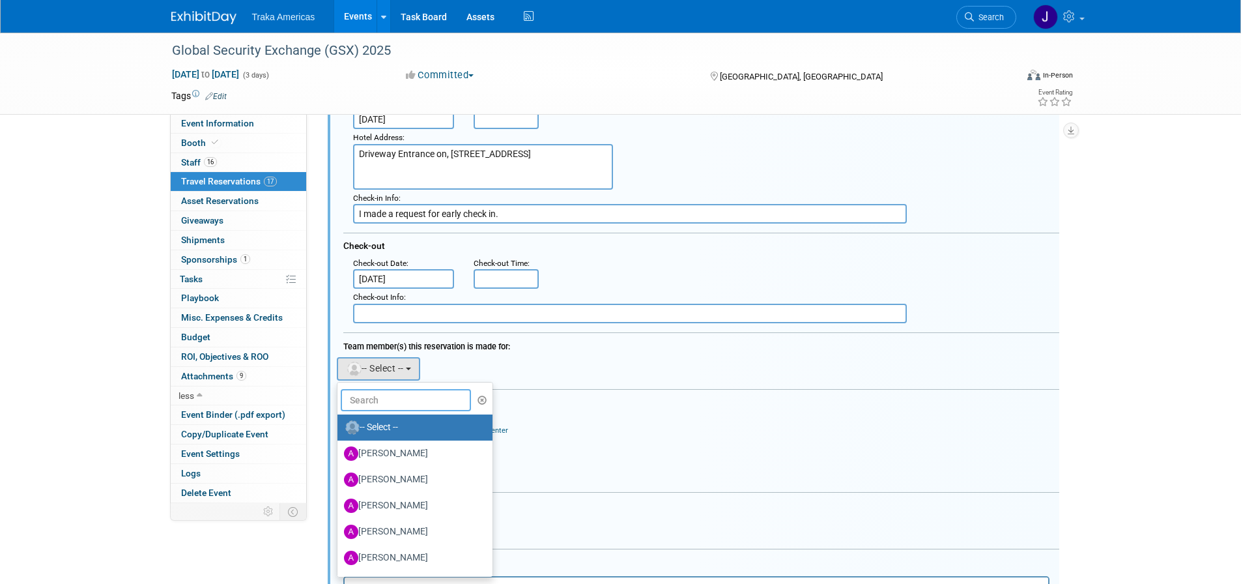
click at [407, 403] on input "text" at bounding box center [406, 400] width 130 height 22
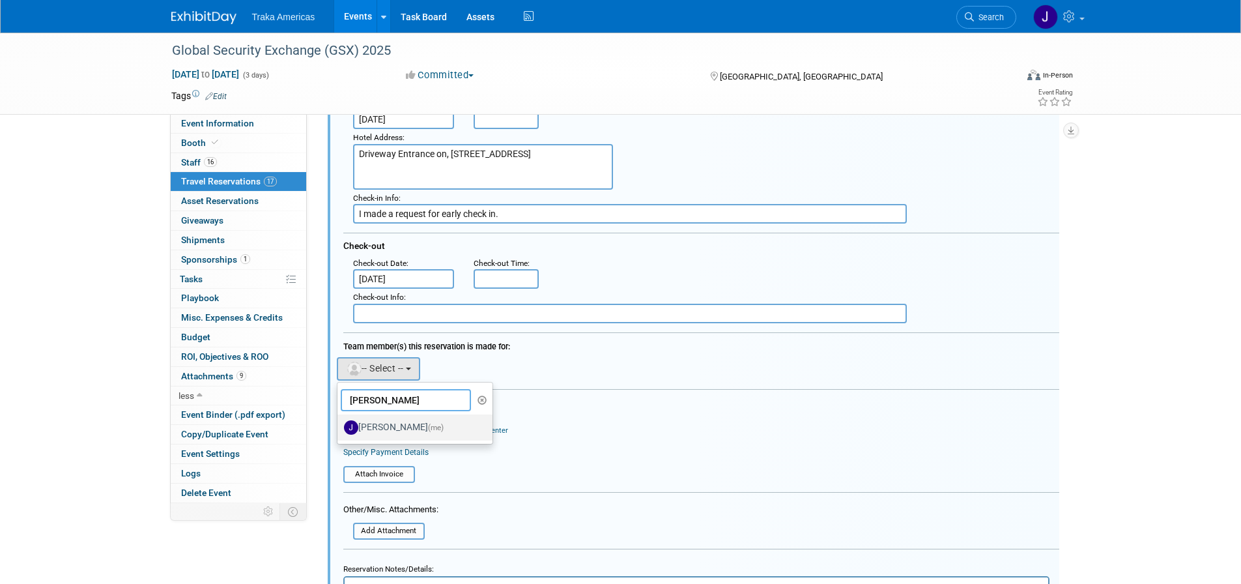
type input "jamie"
click at [408, 426] on label "Jamie Saenz (me)" at bounding box center [412, 427] width 136 height 21
click at [339, 426] on input "Jamie Saenz (me)" at bounding box center [335, 426] width 8 height 8
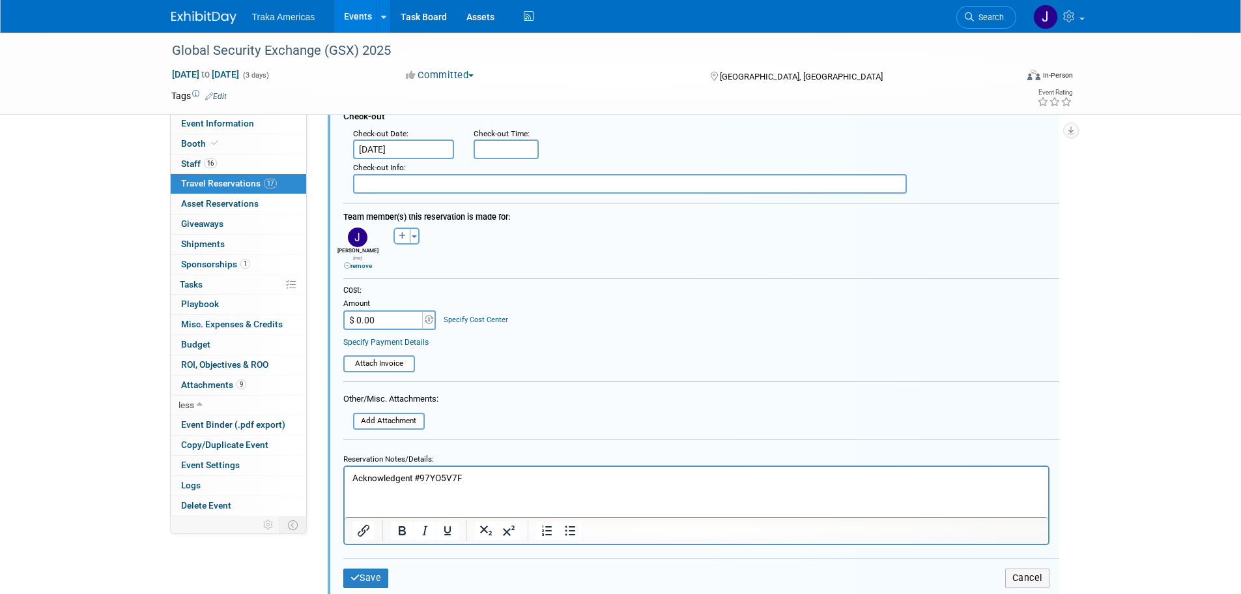
scroll to position [1443, 0]
drag, startPoint x: 458, startPoint y: 483, endPoint x: 421, endPoint y: 483, distance: 37.1
click at [421, 483] on p "Acknowledgent #97YO5V7F" at bounding box center [696, 477] width 689 height 12
click at [503, 480] on p "Acknowledgent #" at bounding box center [696, 477] width 689 height 12
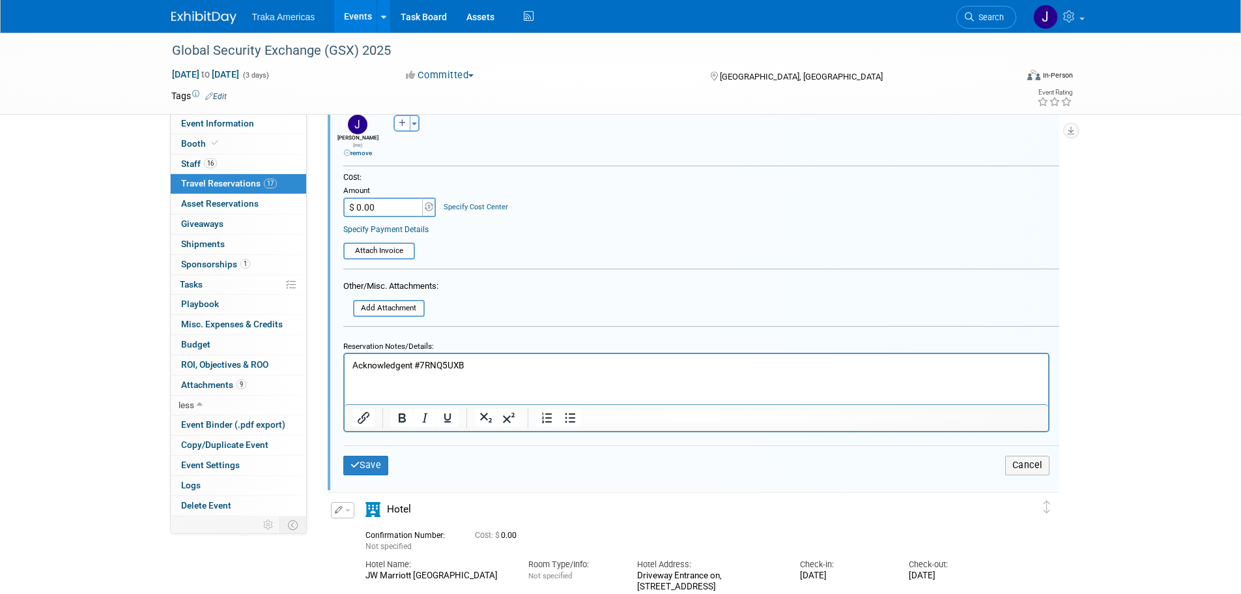
scroll to position [1574, 0]
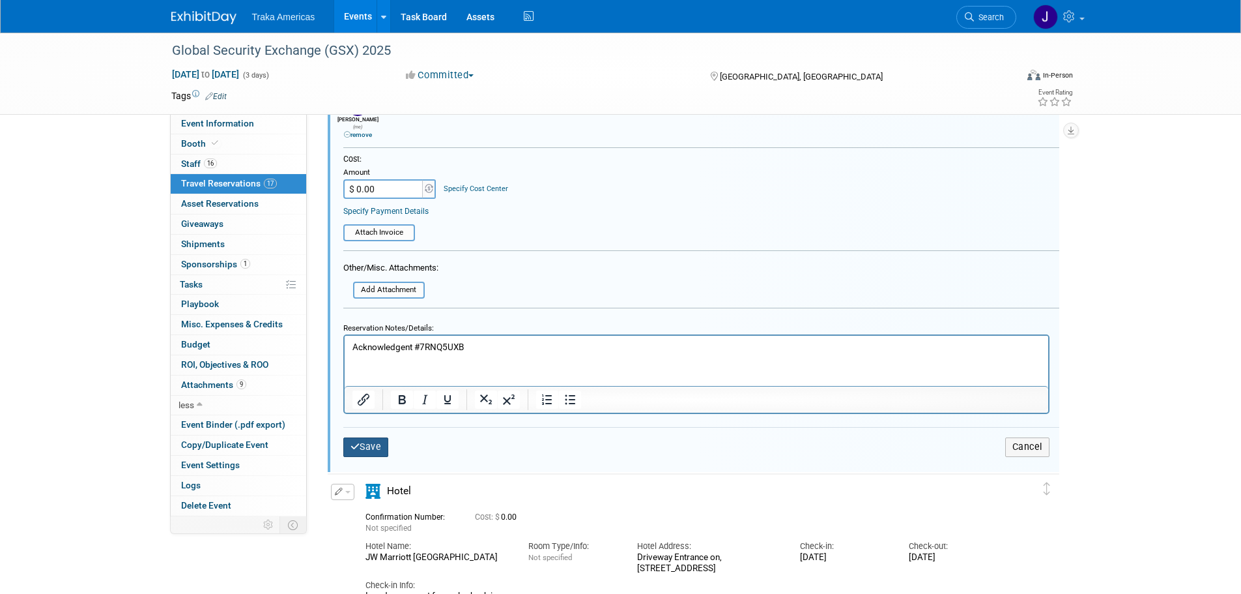
click at [371, 437] on button "Save" at bounding box center [366, 446] width 46 height 19
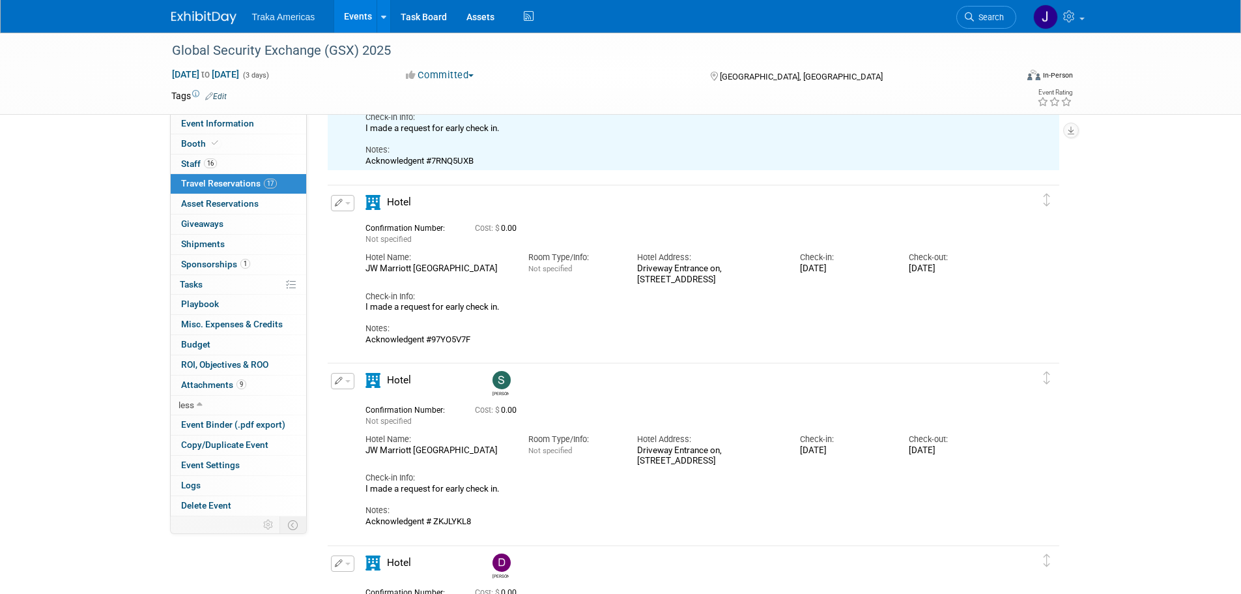
scroll to position [1117, 0]
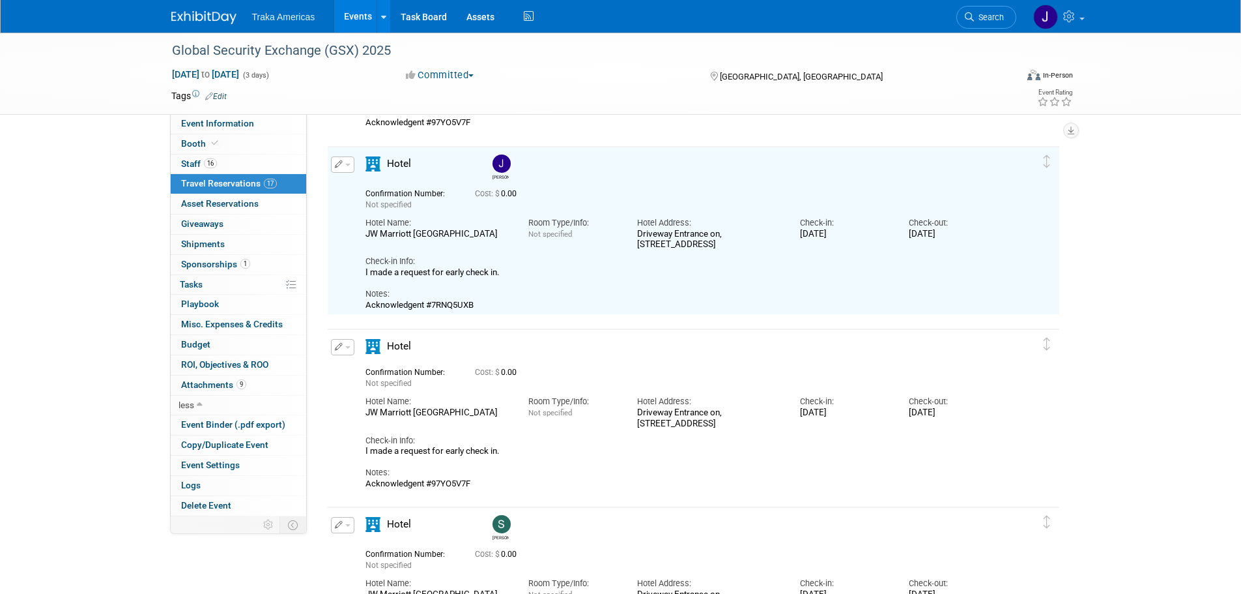
click at [347, 346] on button "button" at bounding box center [342, 347] width 23 height 16
click at [394, 376] on button "Edit Reservation" at bounding box center [387, 369] width 110 height 19
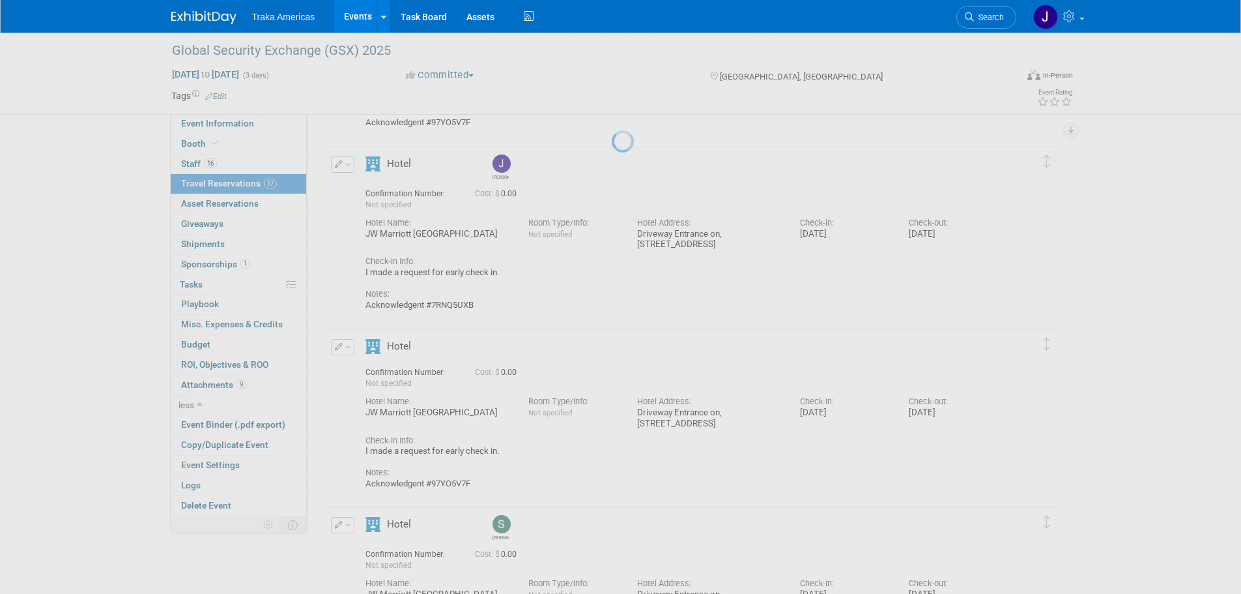
select select "8"
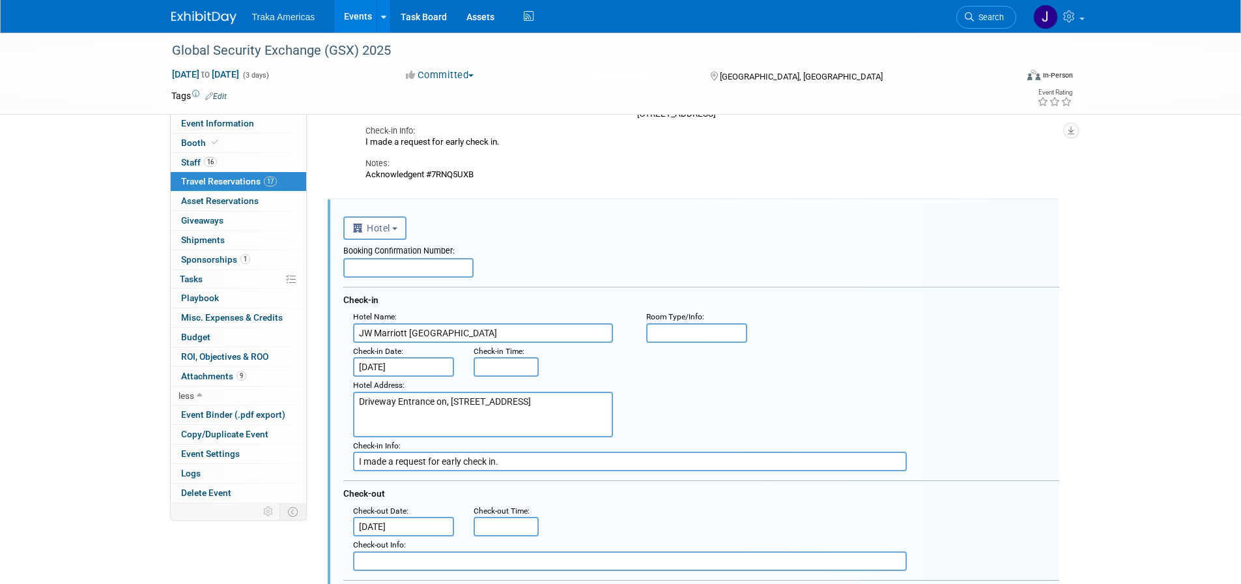
scroll to position [1300, 0]
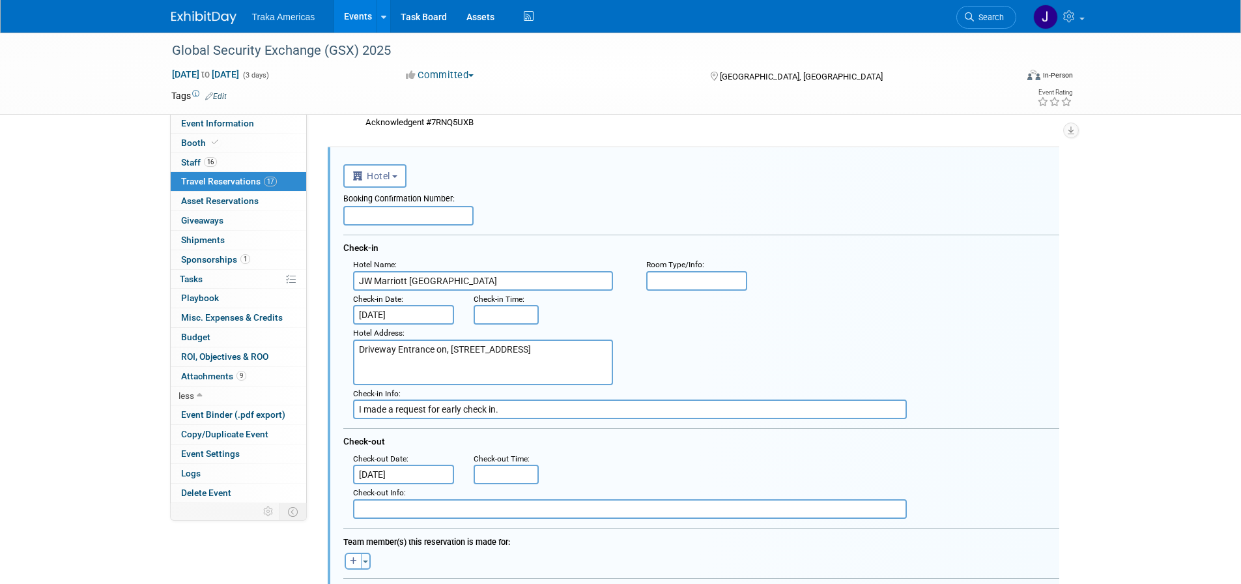
click at [410, 316] on input "Sep 28, 2025" at bounding box center [404, 315] width 102 height 20
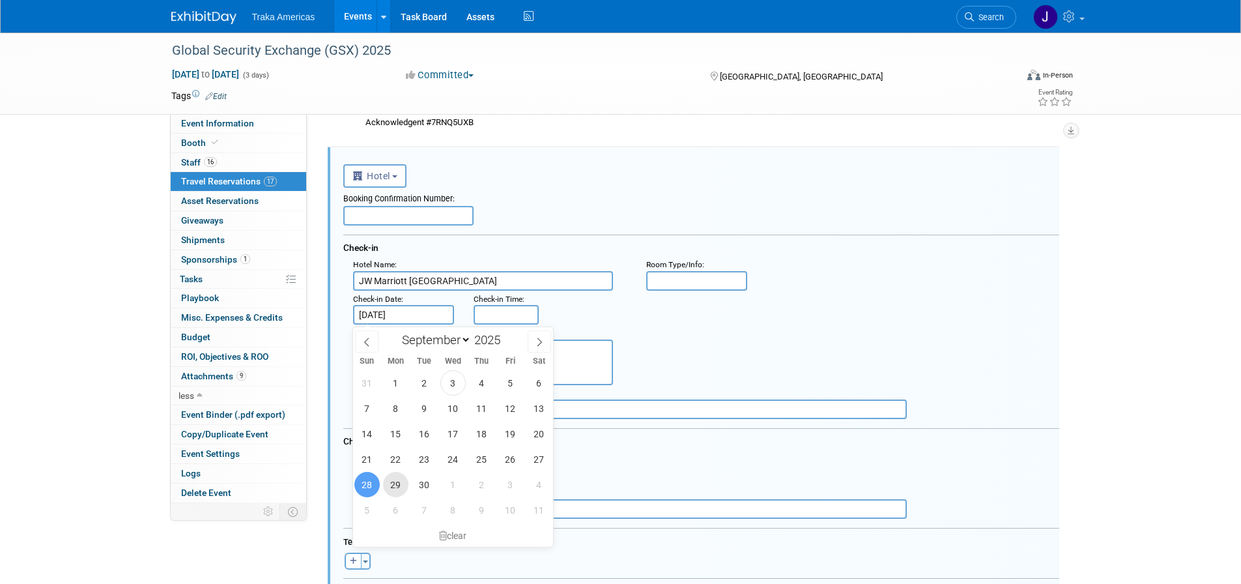
click at [396, 486] on span "29" at bounding box center [395, 484] width 25 height 25
type input "Sep 29, 2025"
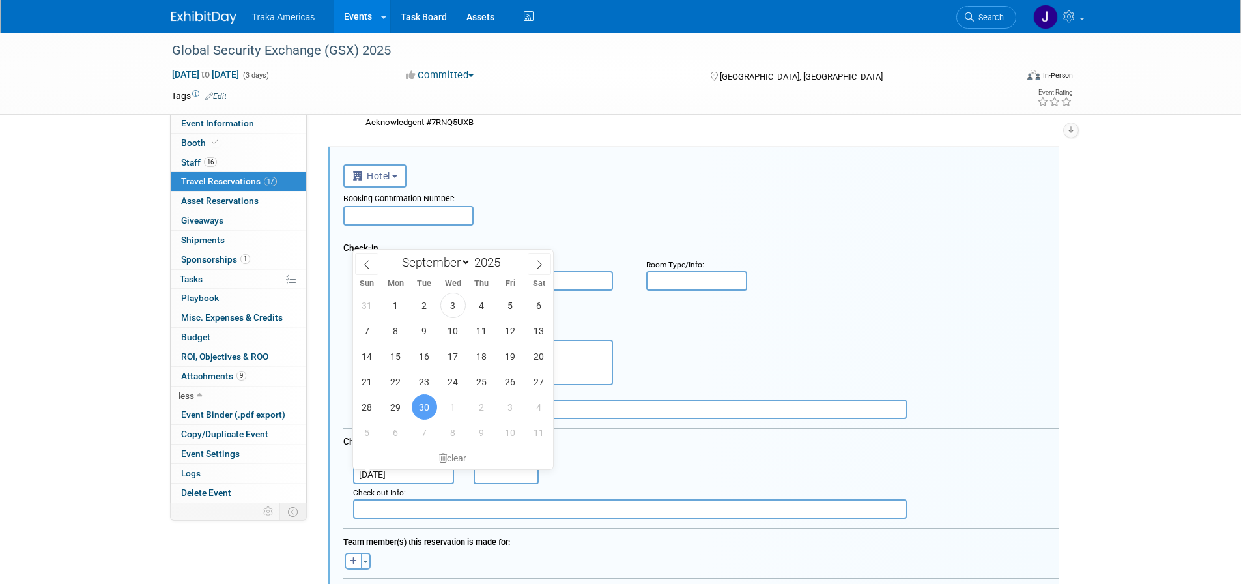
click at [413, 473] on input "Sep 30, 2025" at bounding box center [404, 475] width 102 height 20
click at [461, 409] on span "1" at bounding box center [452, 406] width 25 height 25
type input "Oct 1, 2025"
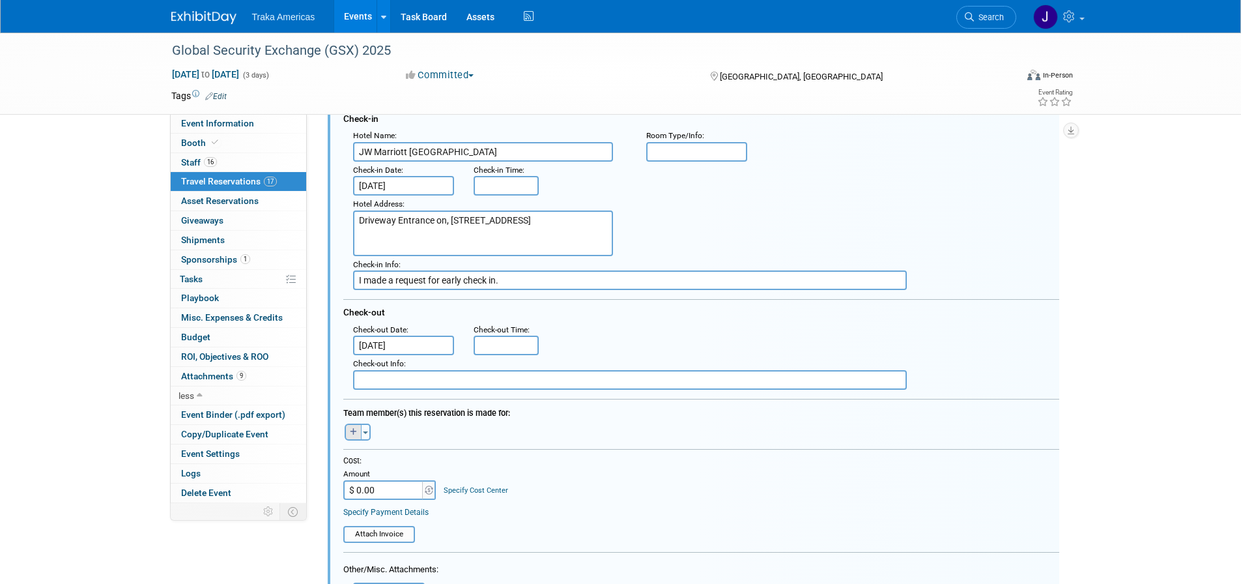
scroll to position [1430, 0]
click at [356, 430] on icon "button" at bounding box center [353, 431] width 7 height 8
select select
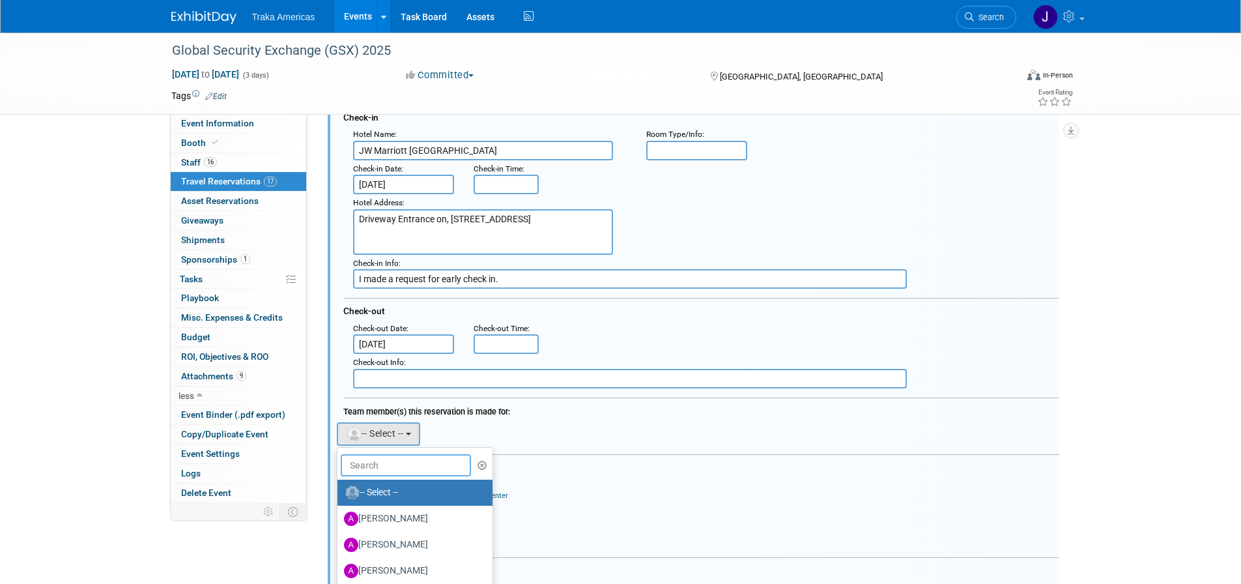
click at [375, 468] on input "text" at bounding box center [406, 465] width 130 height 22
type input "raff"
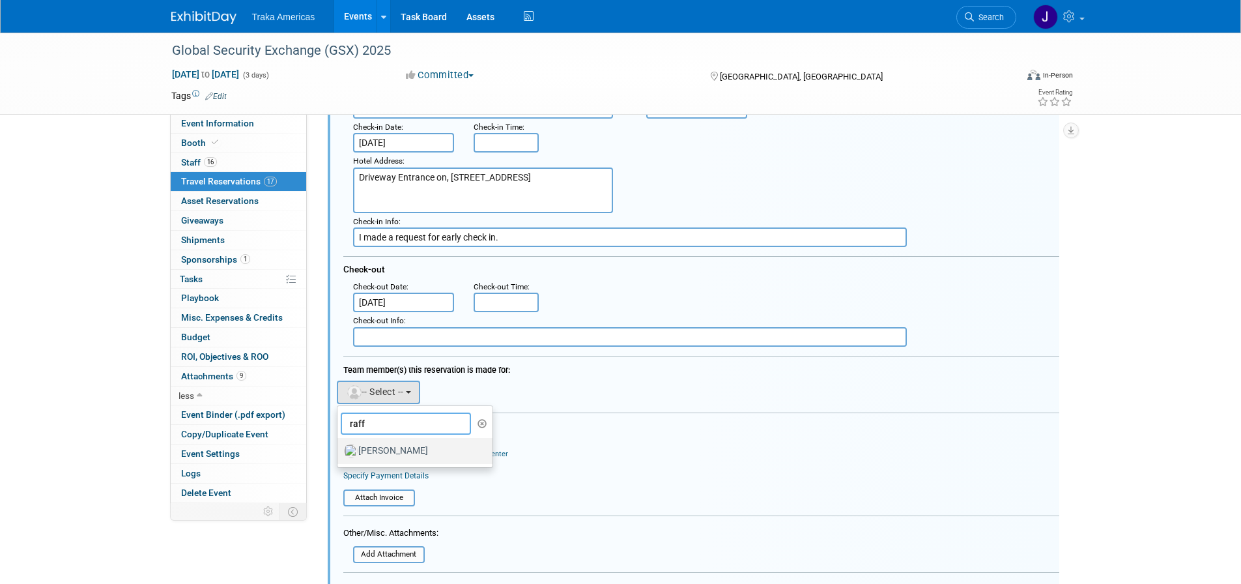
scroll to position [1495, 0]
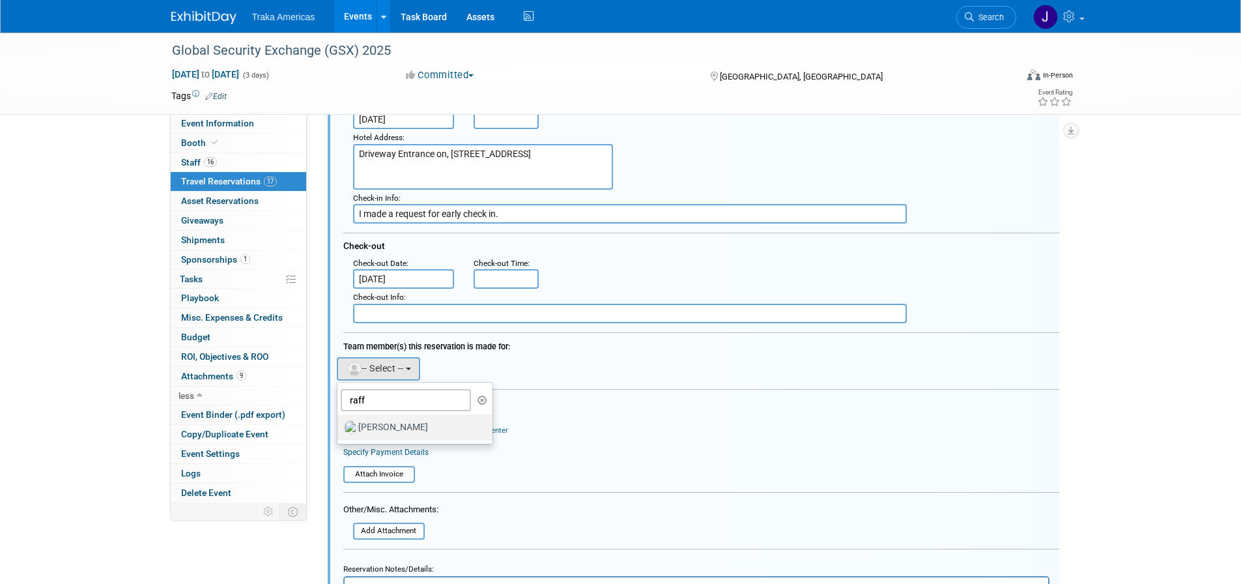
click at [382, 424] on label "[PERSON_NAME]" at bounding box center [412, 427] width 136 height 21
click at [339, 424] on input "[PERSON_NAME]" at bounding box center [335, 426] width 8 height 8
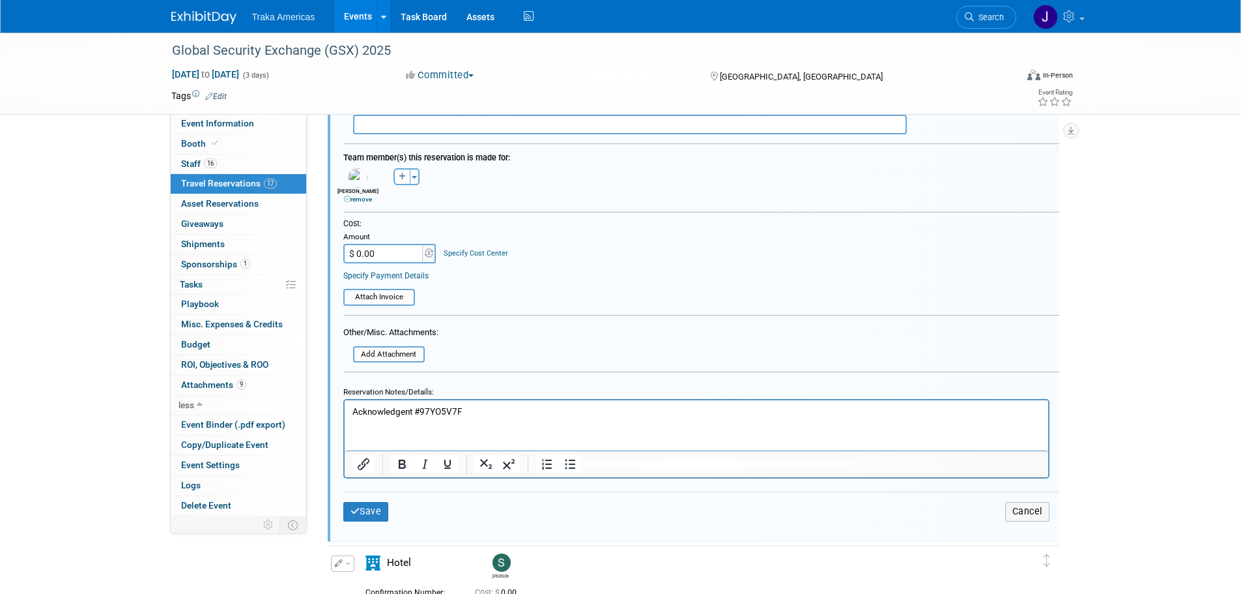
scroll to position [1691, 0]
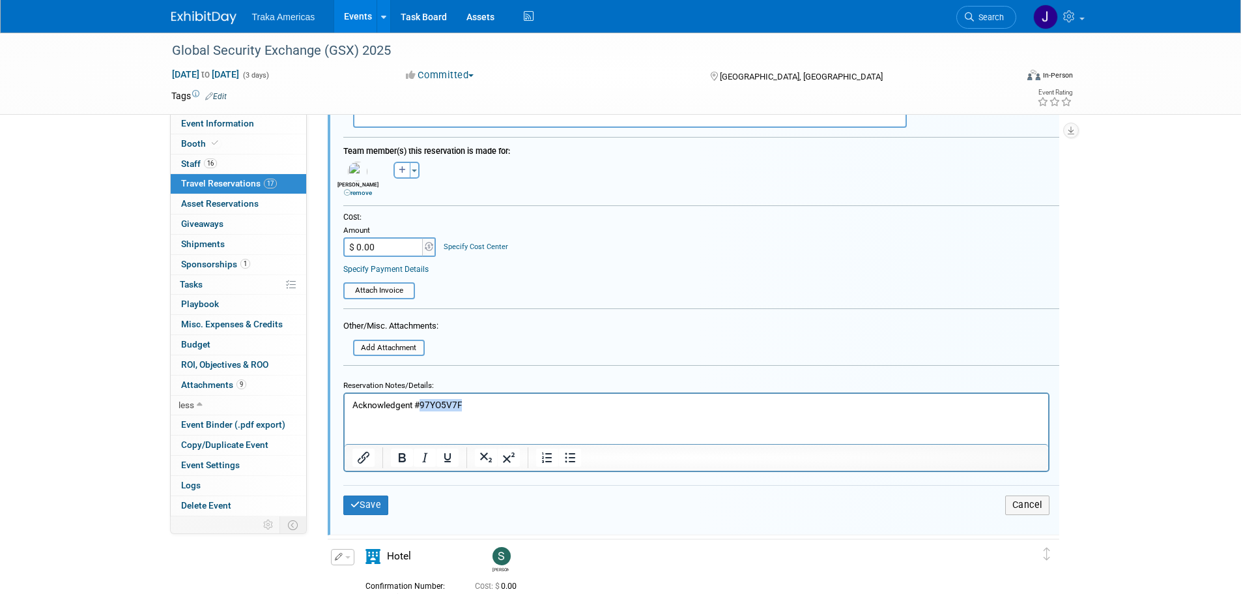
drag, startPoint x: 493, startPoint y: 409, endPoint x: 421, endPoint y: 414, distance: 71.9
click at [421, 411] on html "Acknowledgent #97YO5V7F" at bounding box center [696, 403] width 704 height 18
paste body "Rich Text Area. Press ALT-0 for help."
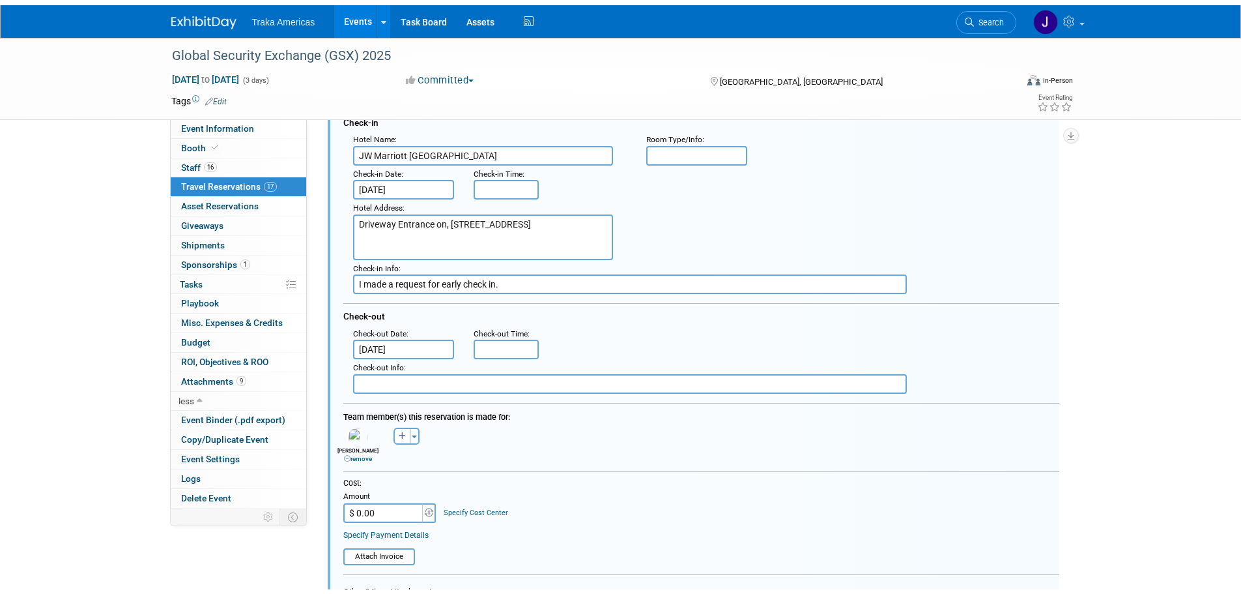
scroll to position [1821, 0]
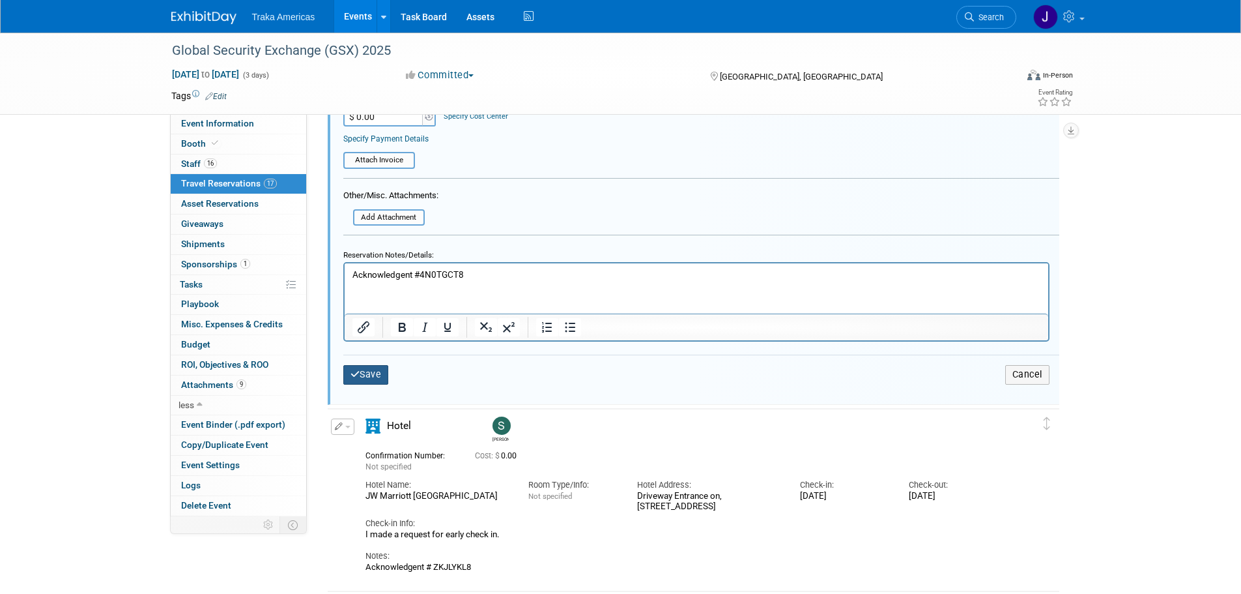
click at [377, 377] on button "Save" at bounding box center [366, 374] width 46 height 19
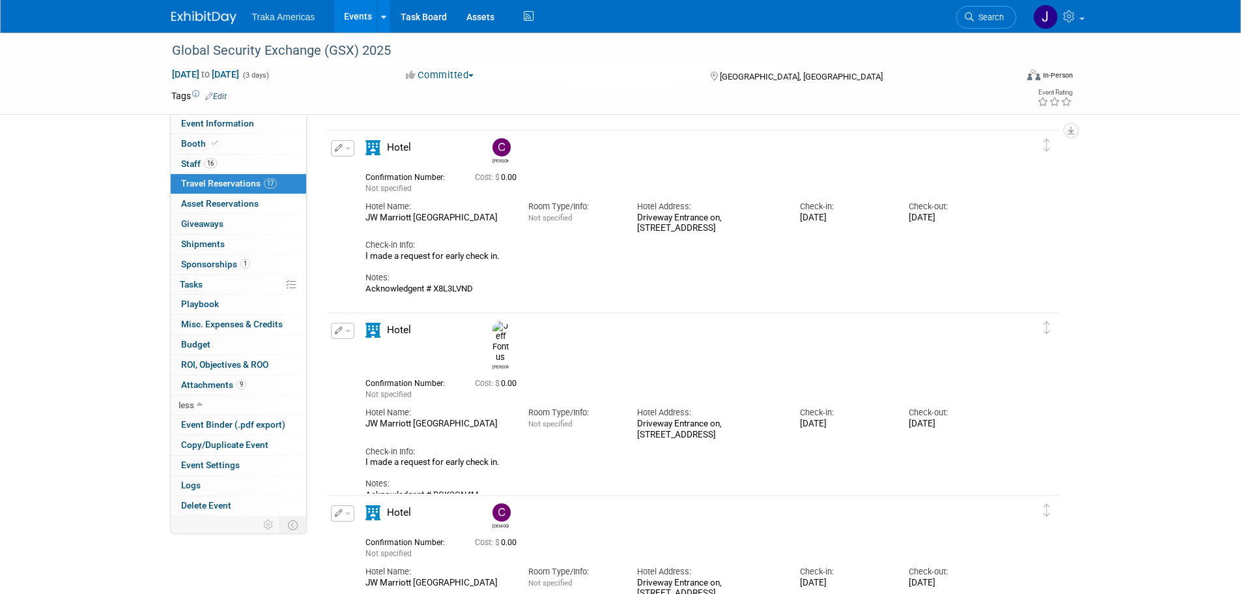
scroll to position [0, 0]
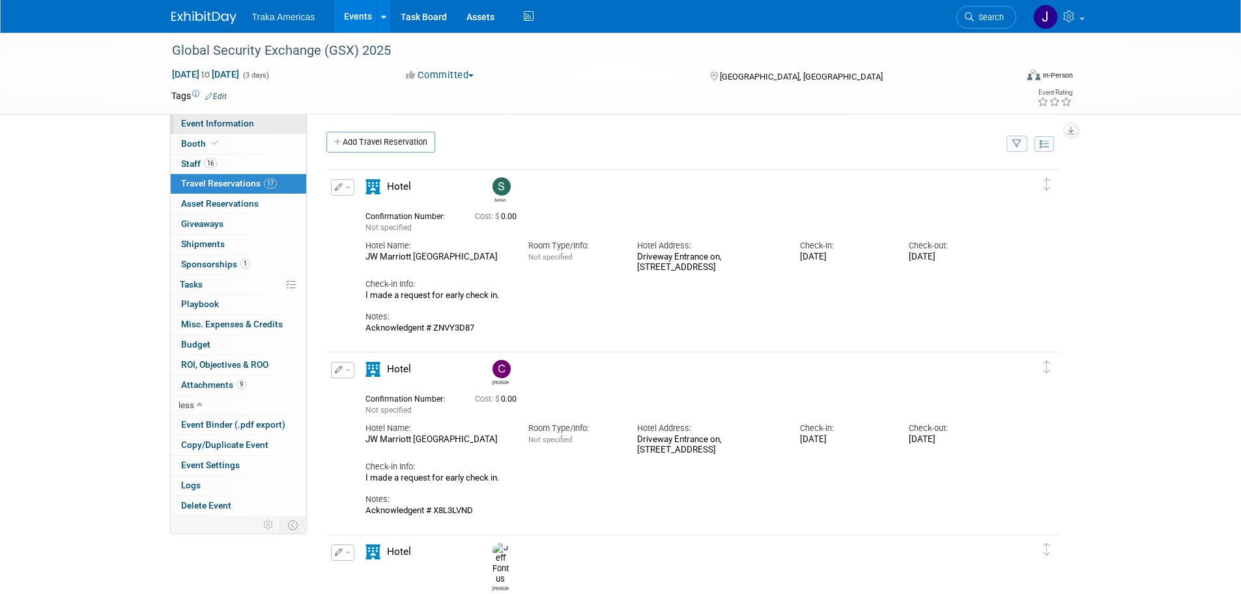
click at [268, 122] on link "Event Information" at bounding box center [239, 124] width 136 height 20
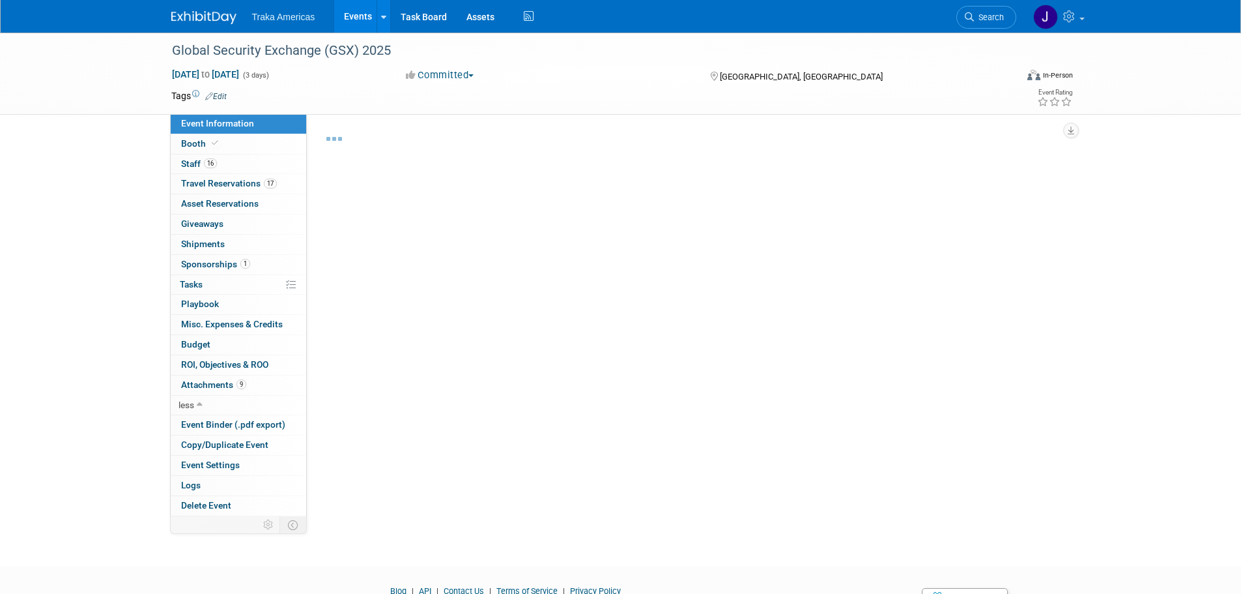
select select "National"
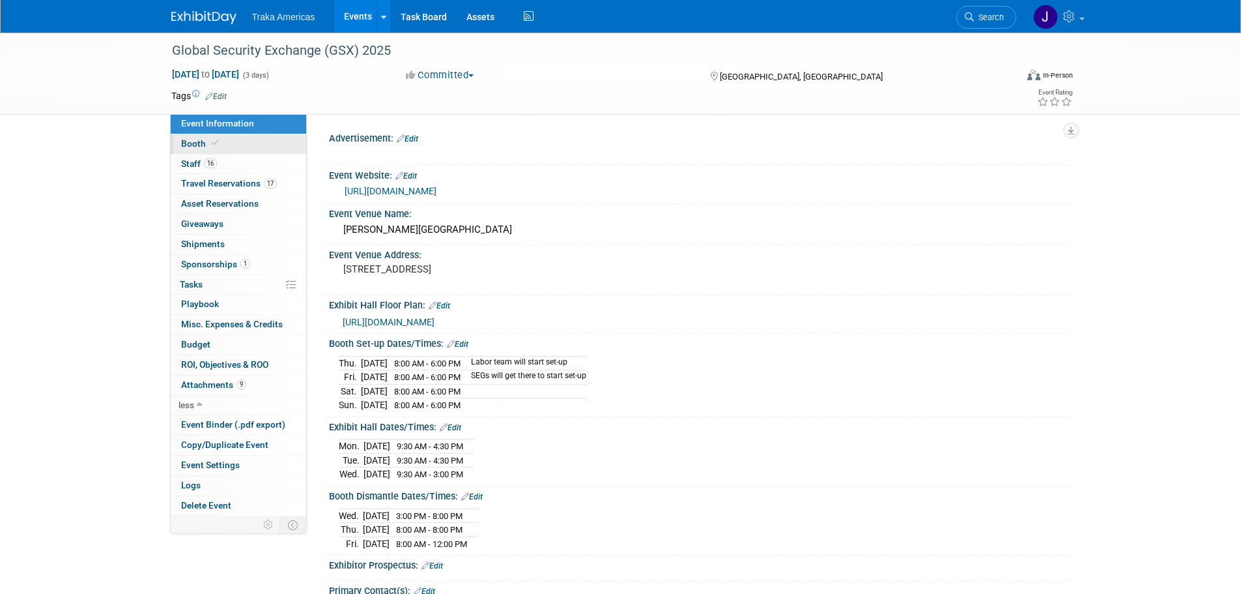
click at [238, 142] on link "Booth" at bounding box center [239, 144] width 136 height 20
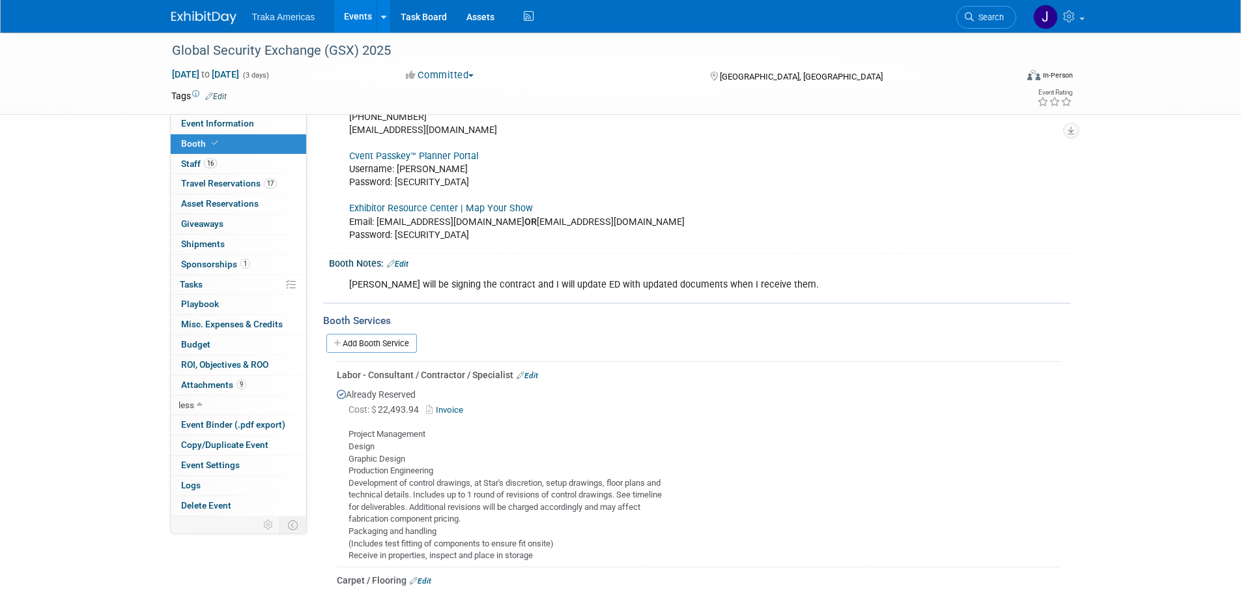
scroll to position [195, 0]
click at [265, 505] on link "Delete Event" at bounding box center [239, 506] width 136 height 20
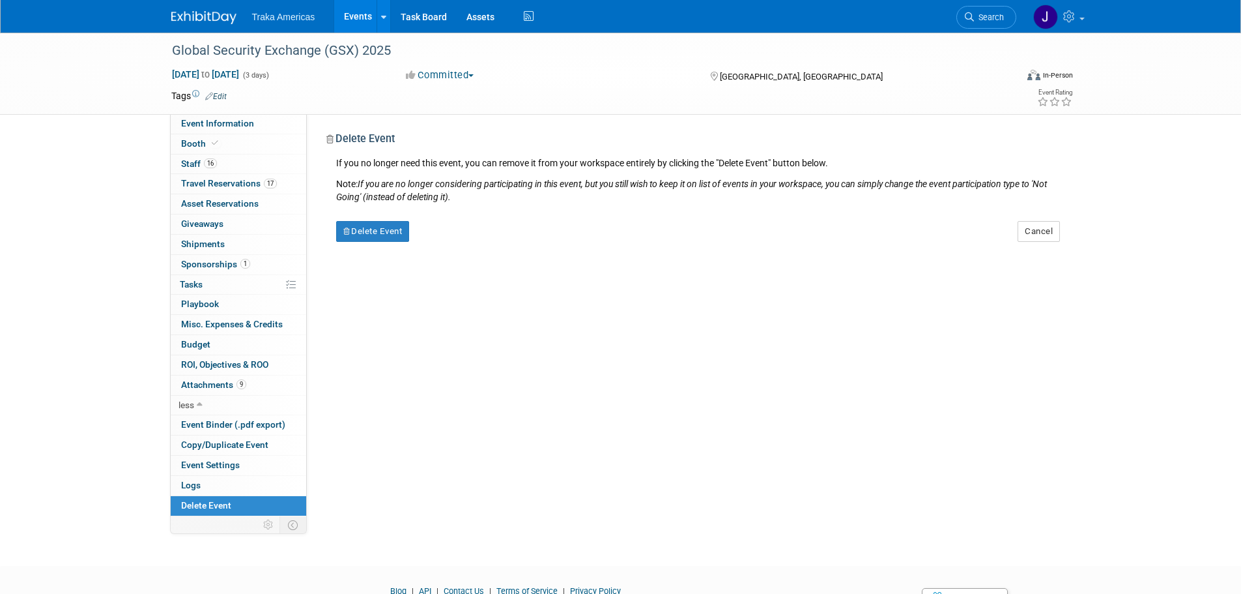
click at [242, 522] on td at bounding box center [214, 524] width 87 height 17
click at [237, 485] on link "Logs" at bounding box center [239, 486] width 136 height 20
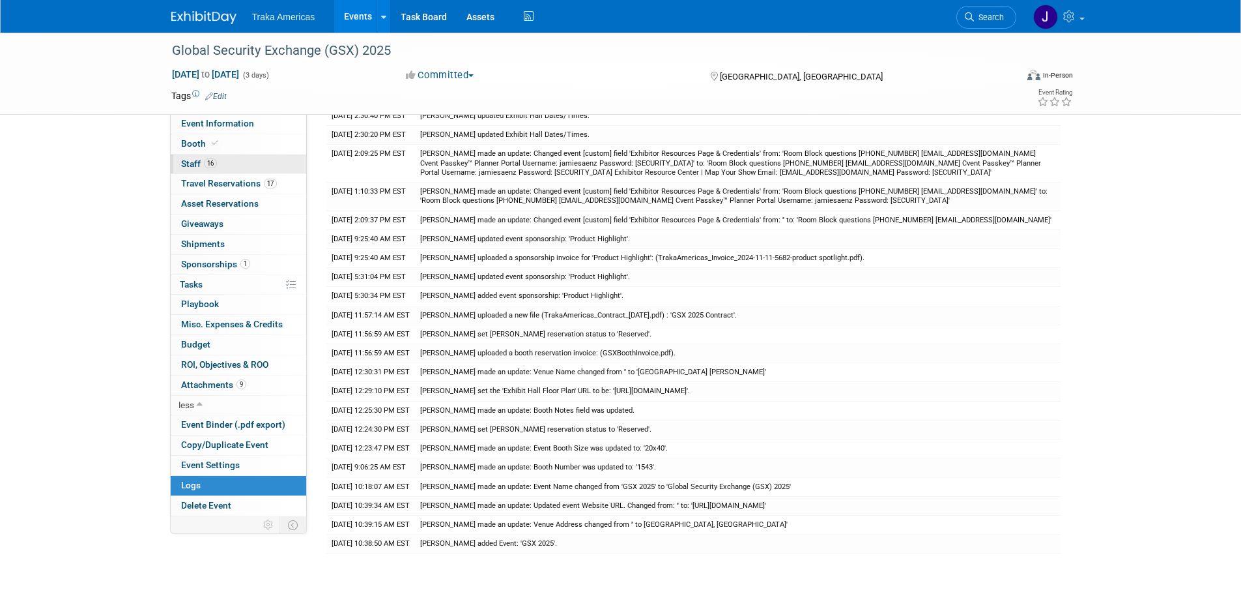
scroll to position [2206, 0]
click at [266, 127] on link "Event Information" at bounding box center [239, 124] width 136 height 20
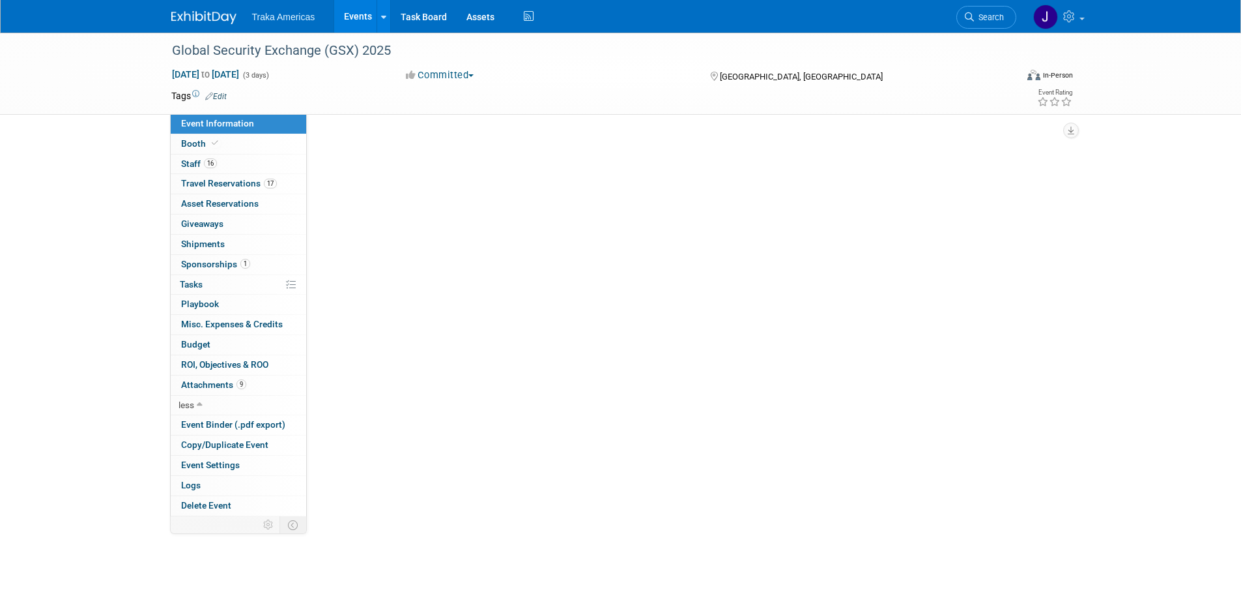
scroll to position [0, 0]
select select "National"
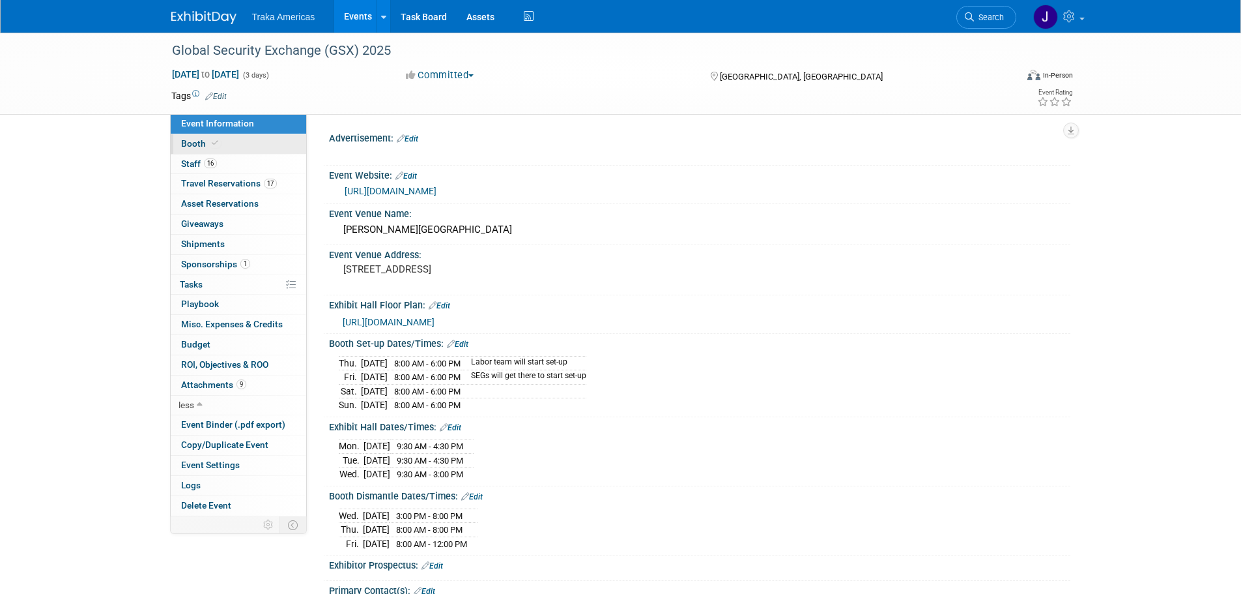
click at [237, 141] on link "Booth" at bounding box center [239, 144] width 136 height 20
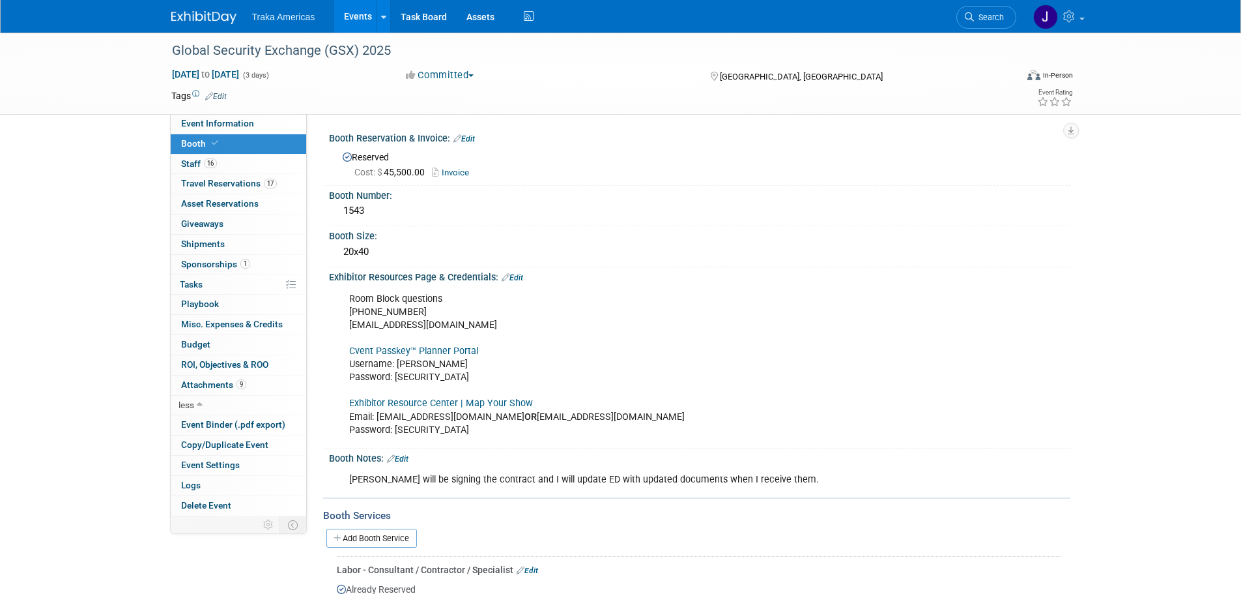
click at [628, 474] on div "Heather will be signing the contract and I will update ED with updated document…" at bounding box center [633, 480] width 587 height 26
click at [408, 458] on link "Edit" at bounding box center [398, 458] width 22 height 9
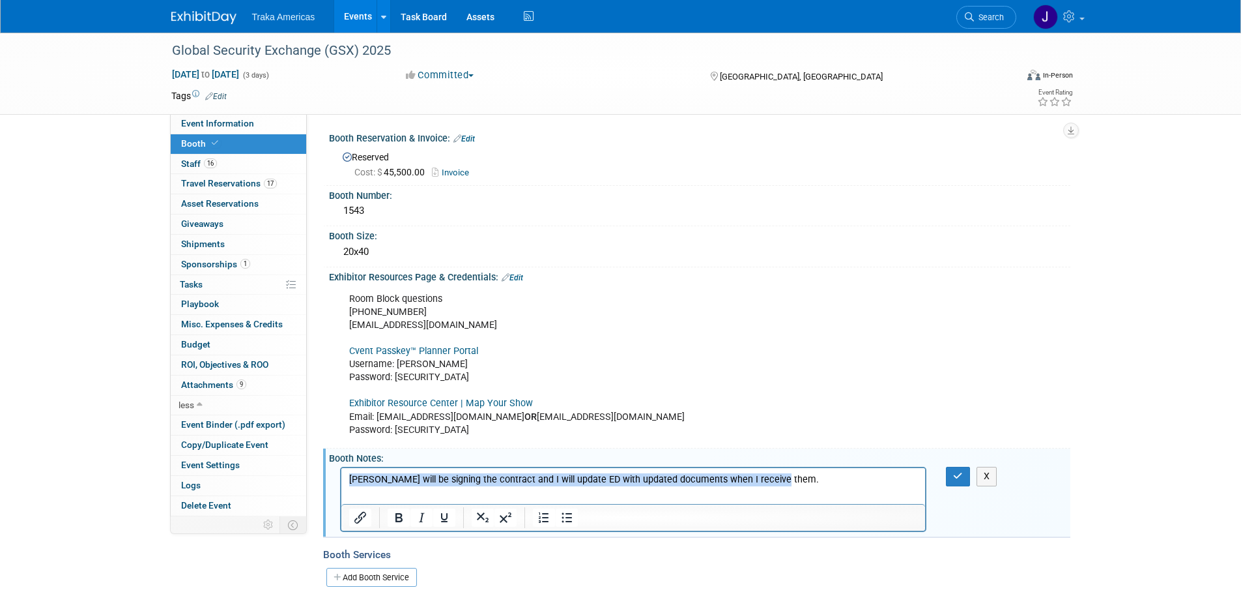
drag, startPoint x: 832, startPoint y: 480, endPoint x: 271, endPoint y: 453, distance: 561.6
click at [341, 468] on html "Heather will be signing the contract and I will update ED with updated document…" at bounding box center [633, 477] width 584 height 18
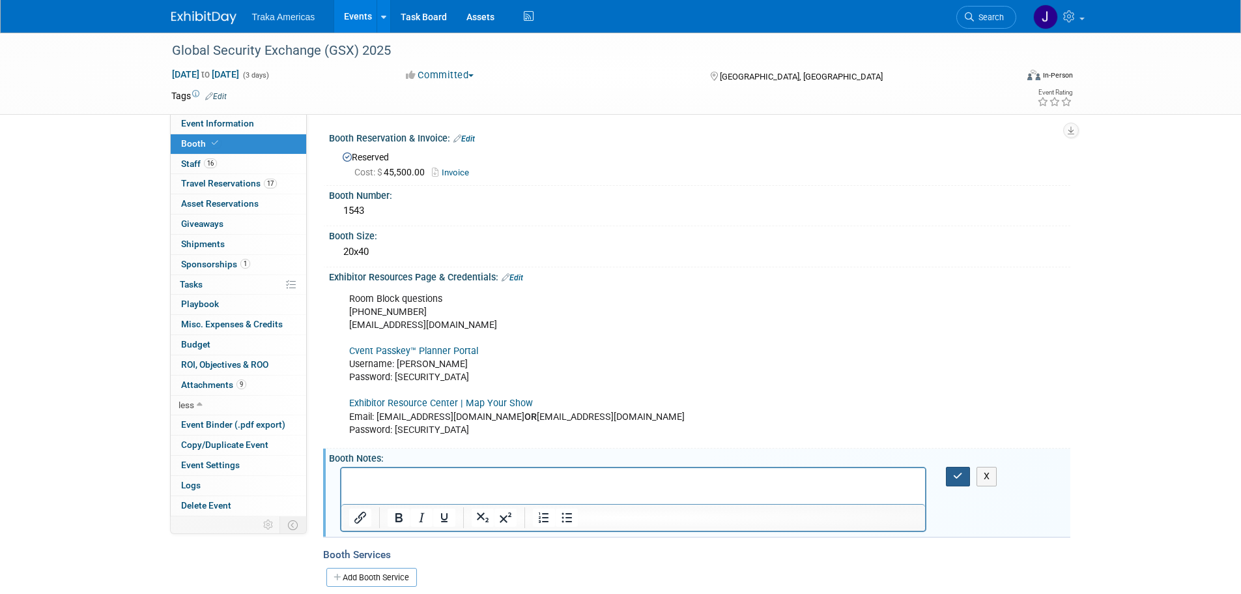
click at [950, 476] on button "button" at bounding box center [958, 476] width 24 height 19
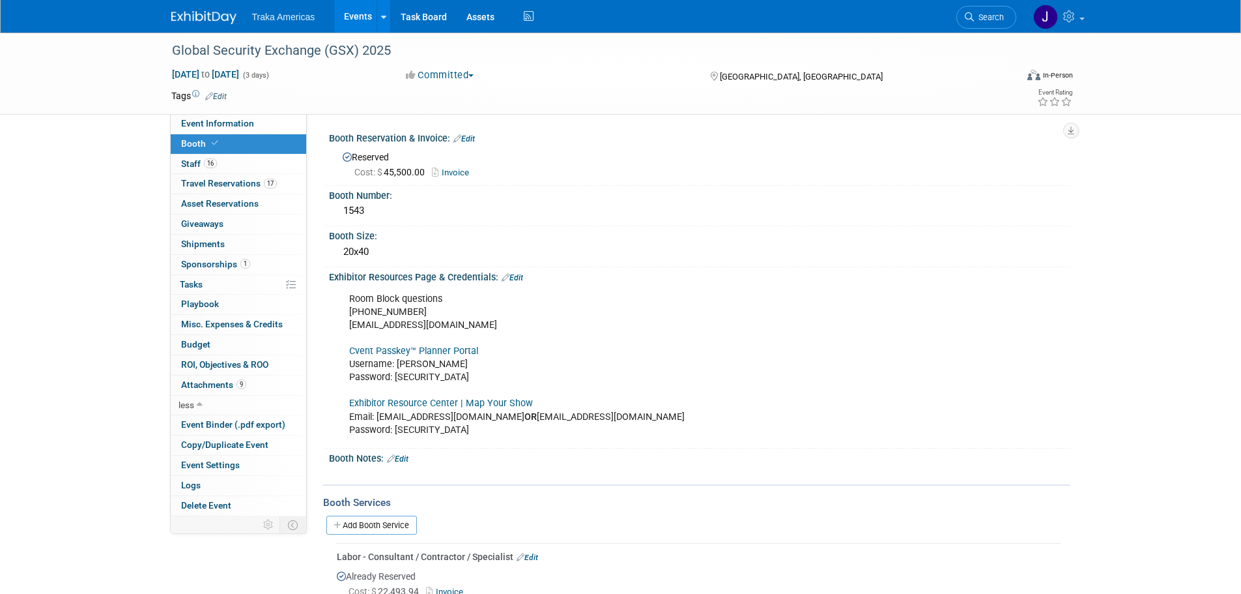
click at [211, 7] on link at bounding box center [211, 11] width 81 height 10
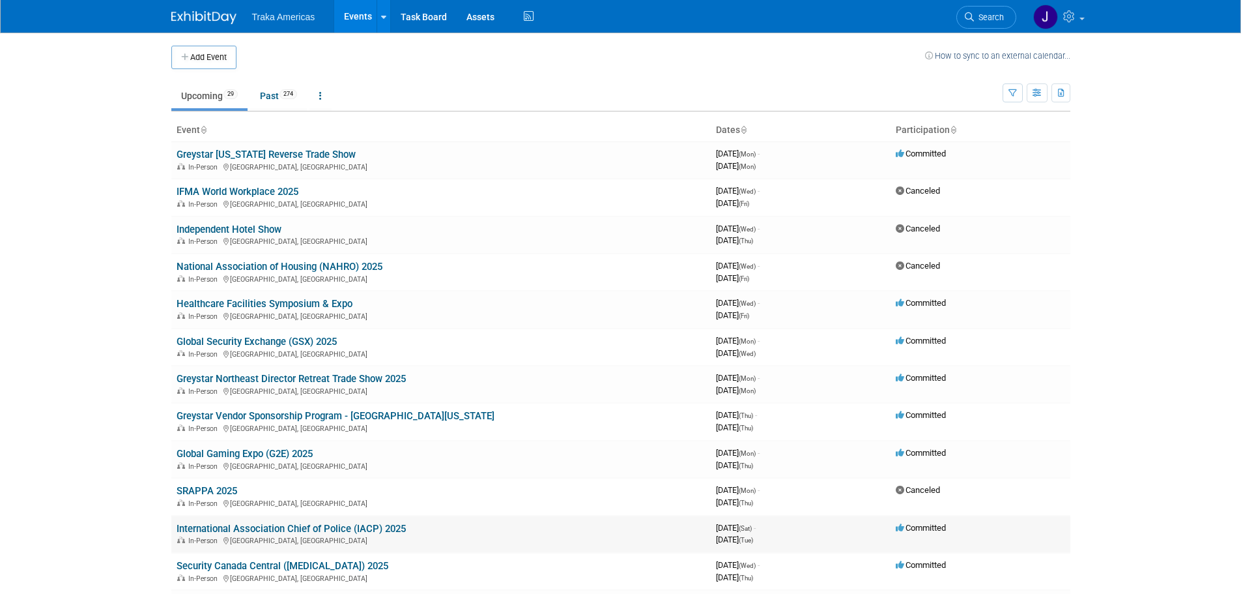
click at [287, 534] on link "International Association Chief of Police (IACP) 2025" at bounding box center [291, 529] width 229 height 12
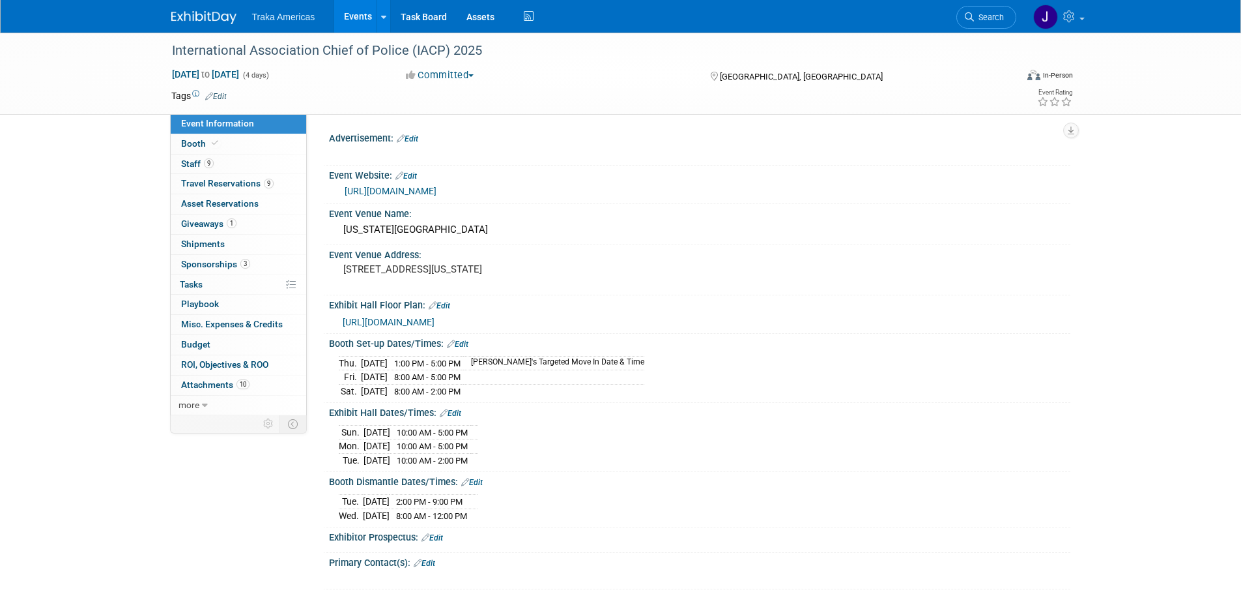
select select "National"
click at [255, 261] on link "3 Sponsorships 3" at bounding box center [239, 265] width 136 height 20
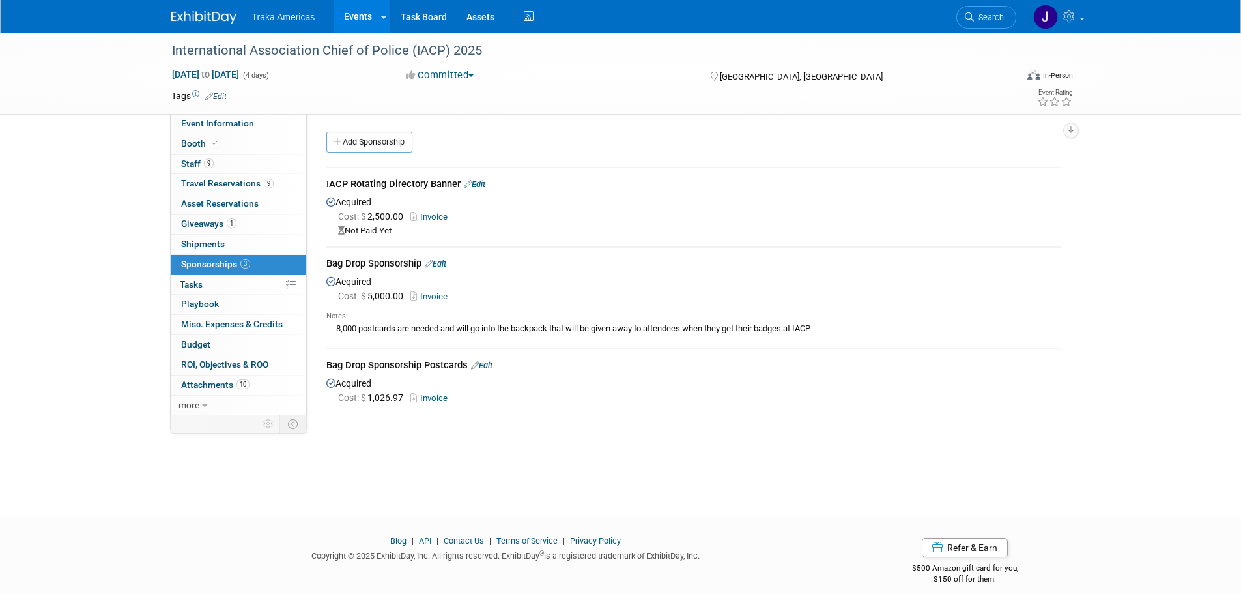
click at [487, 367] on link "Edit" at bounding box center [482, 365] width 22 height 10
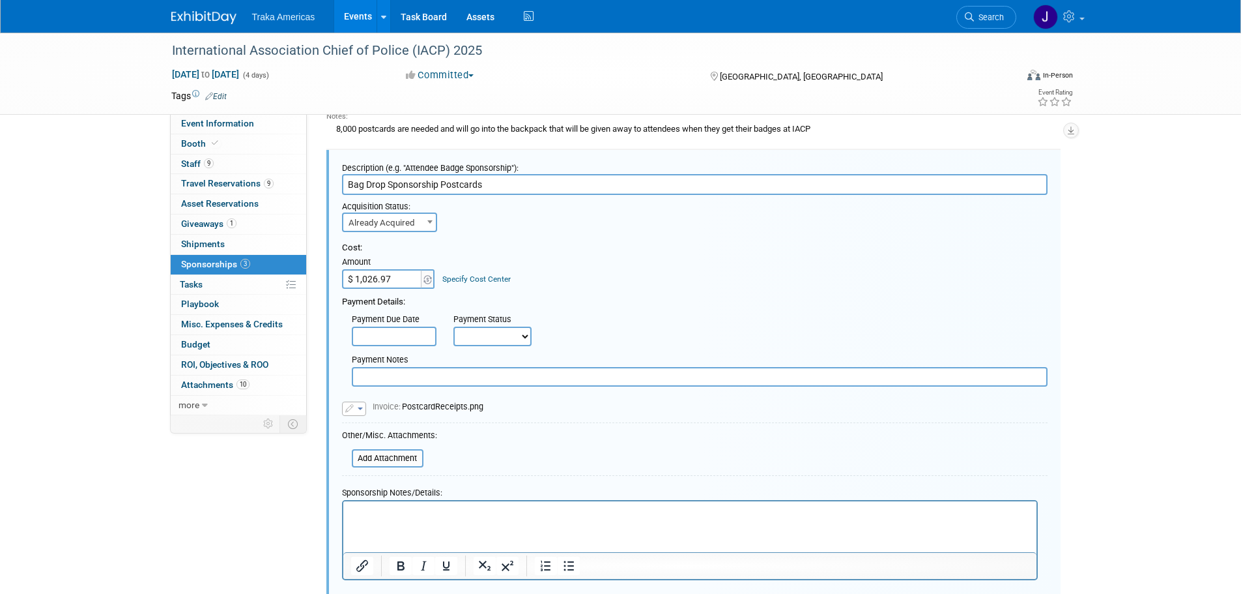
click at [392, 277] on input "$ 1,026.97" at bounding box center [382, 279] width 81 height 20
type input "$ 1,928.15"
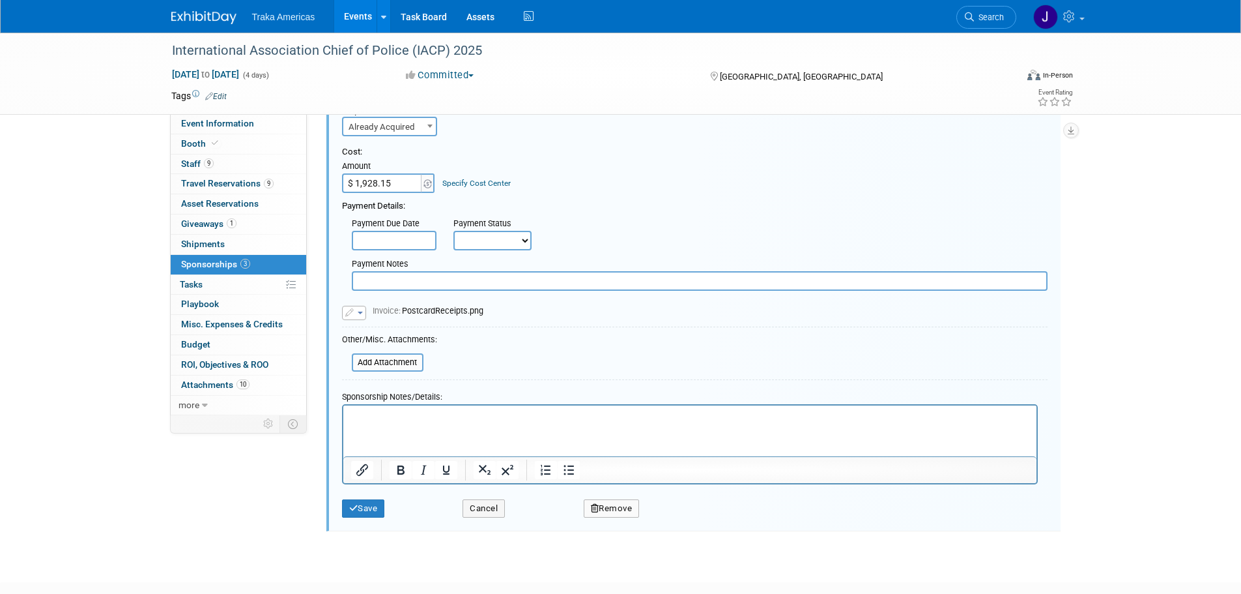
scroll to position [265, 0]
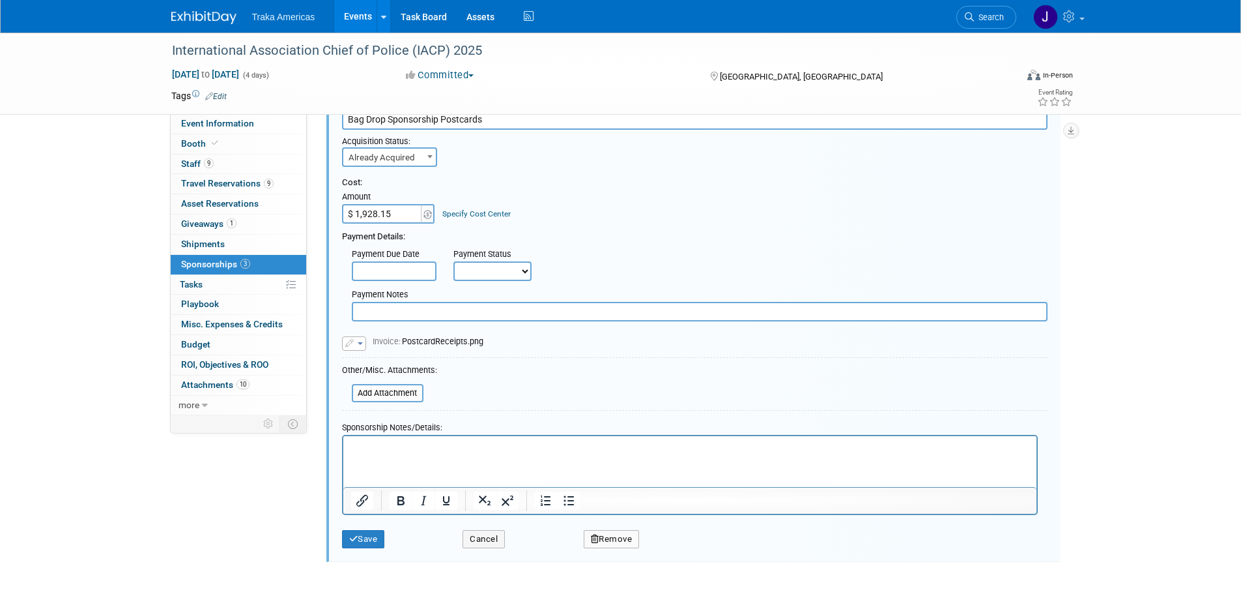
click at [359, 339] on button "button" at bounding box center [354, 343] width 24 height 14
click at [389, 362] on link "Replace with a new file" at bounding box center [408, 363] width 130 height 18
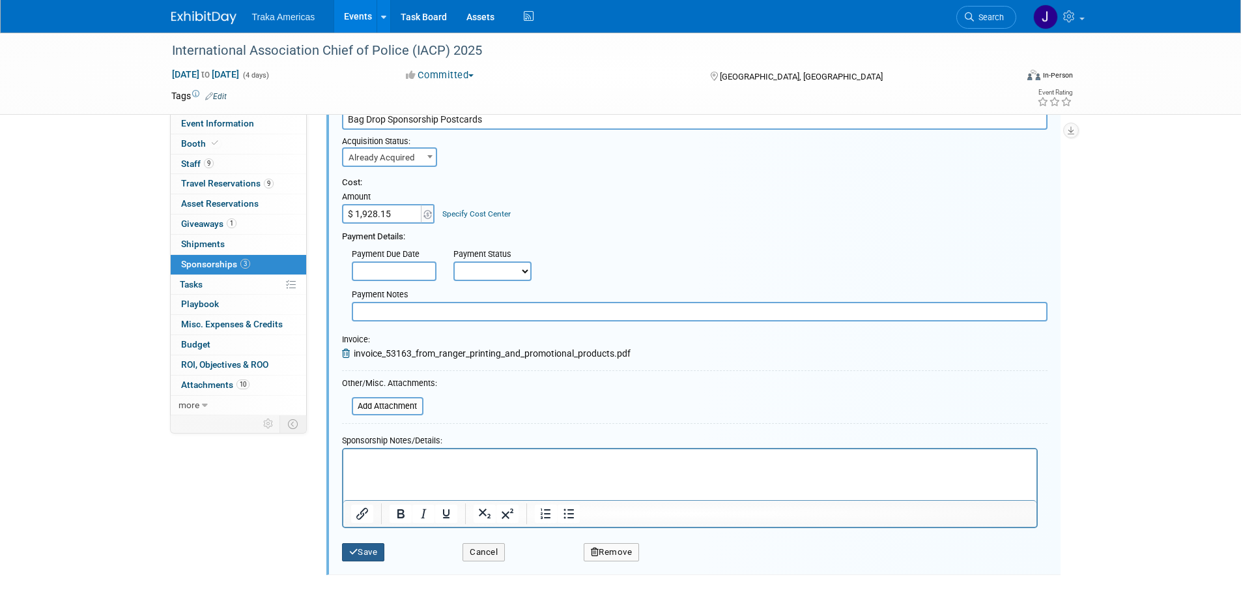
click at [372, 549] on button "Save" at bounding box center [363, 552] width 43 height 18
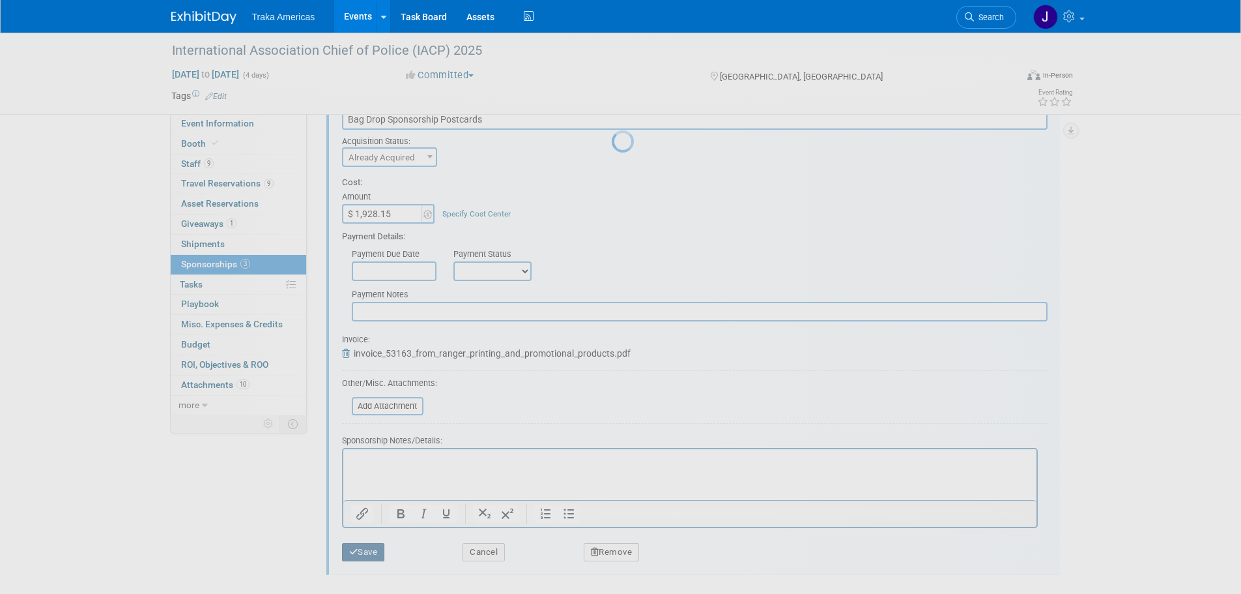
scroll to position [13, 0]
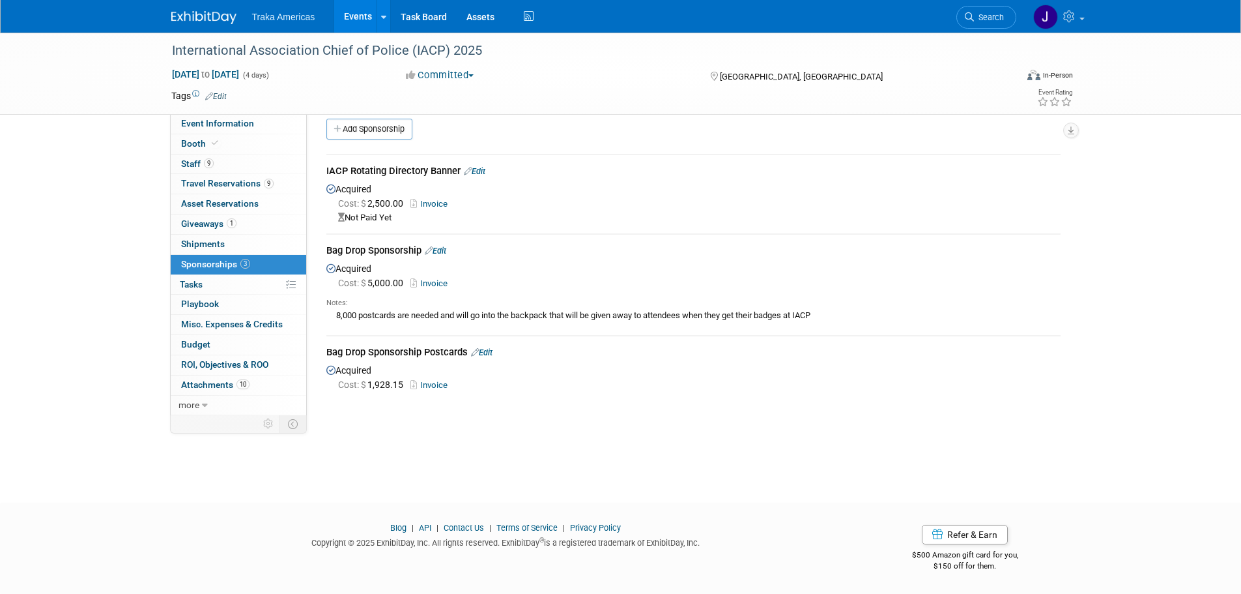
click at [221, 21] on img at bounding box center [203, 17] width 65 height 13
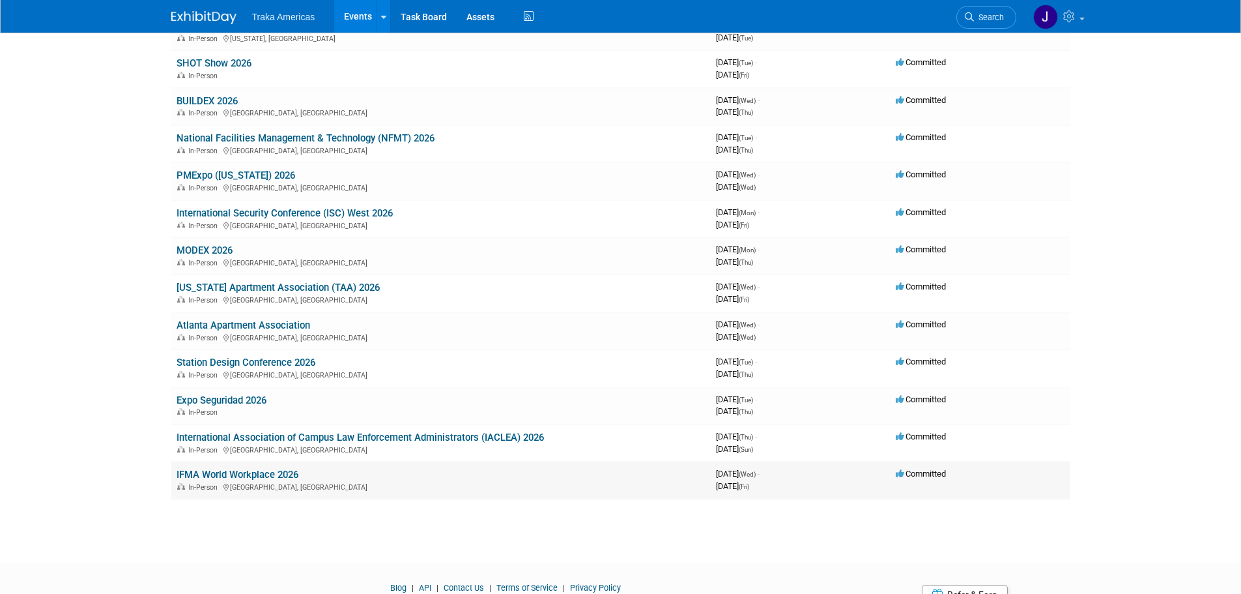
scroll to position [786, 0]
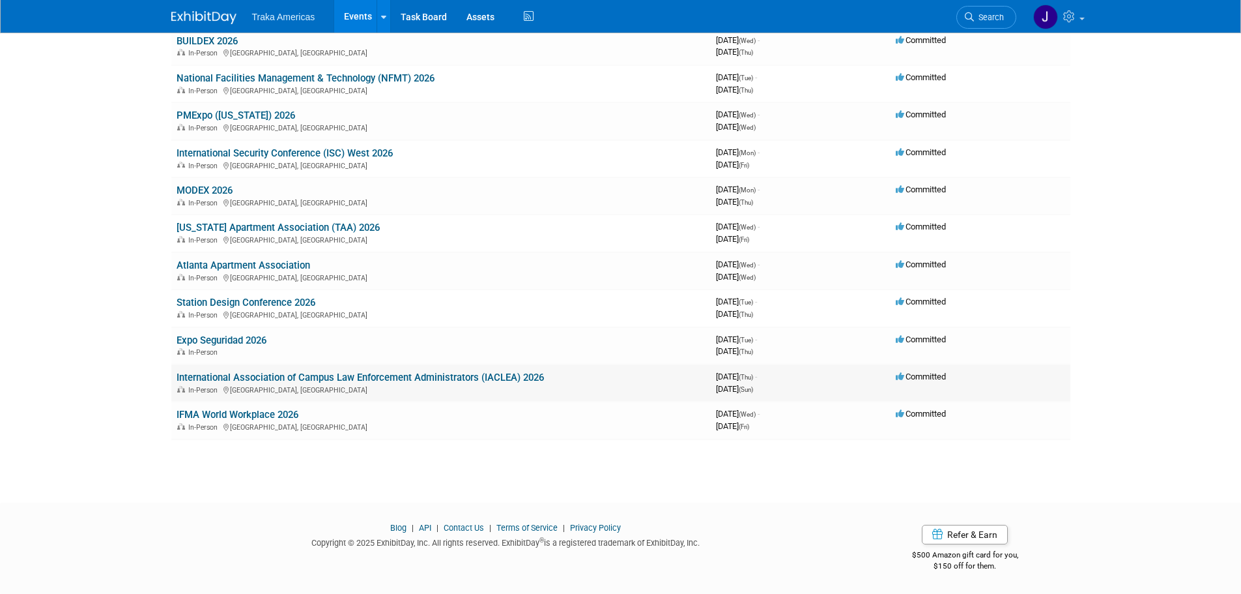
click at [291, 376] on link "International Association of Campus Law Enforcement Administrators (IACLEA) 2026" at bounding box center [360, 377] width 367 height 12
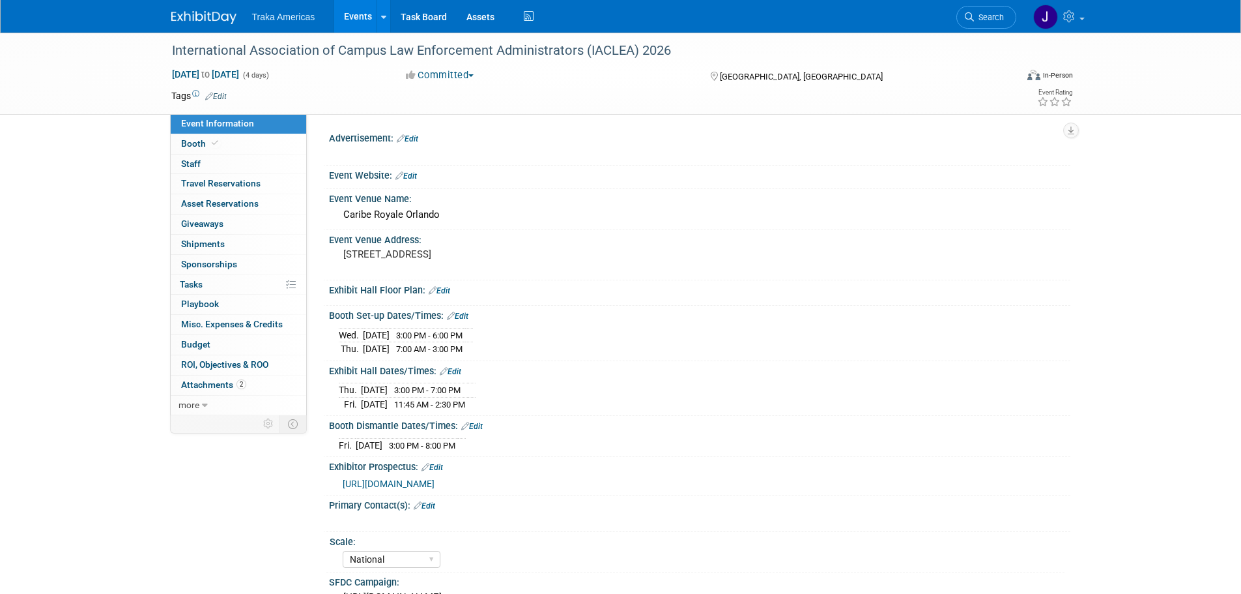
select select "National"
click at [256, 146] on link "Booth" at bounding box center [239, 144] width 136 height 20
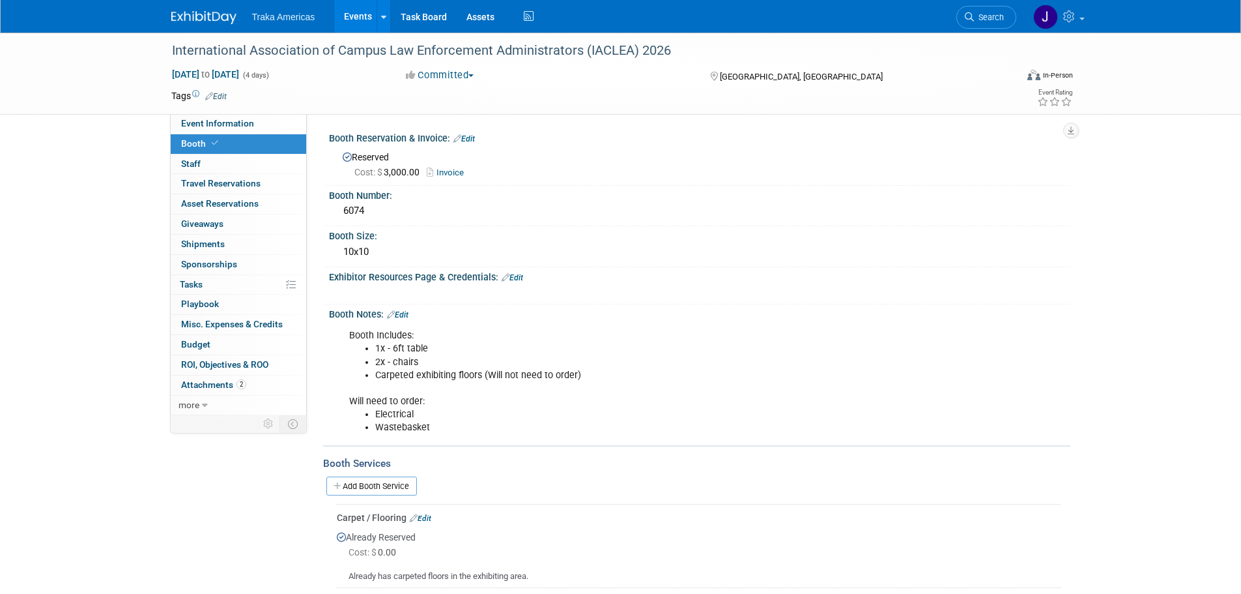
click at [447, 169] on link "Invoice" at bounding box center [449, 172] width 44 height 10
click at [258, 130] on link "Event Information" at bounding box center [239, 124] width 136 height 20
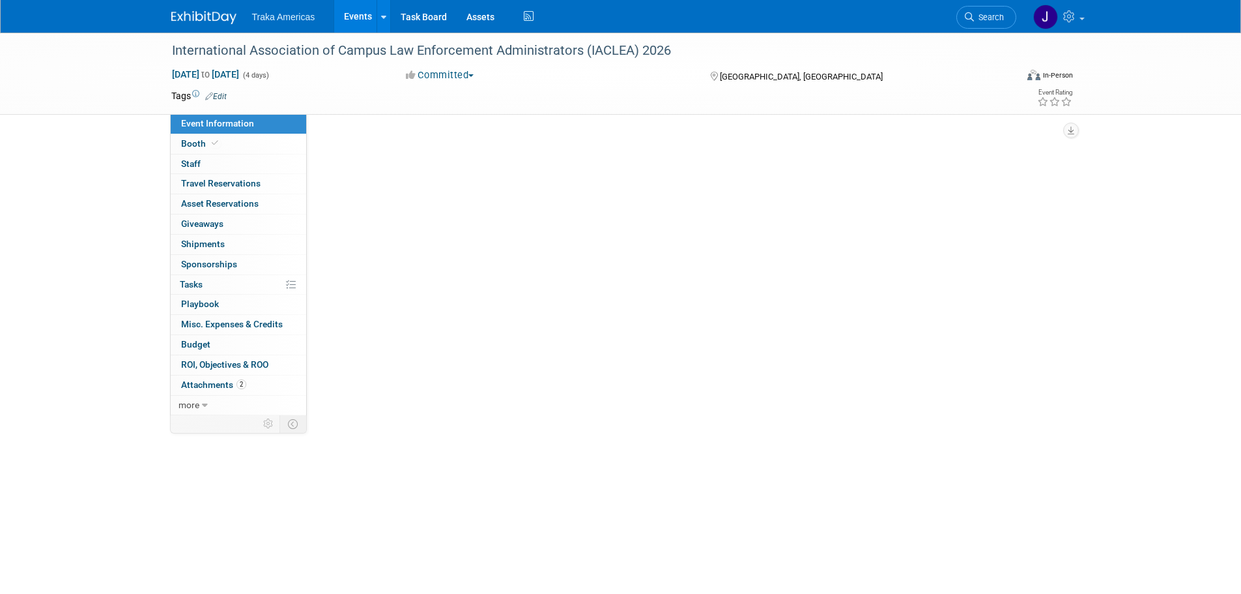
select select "National"
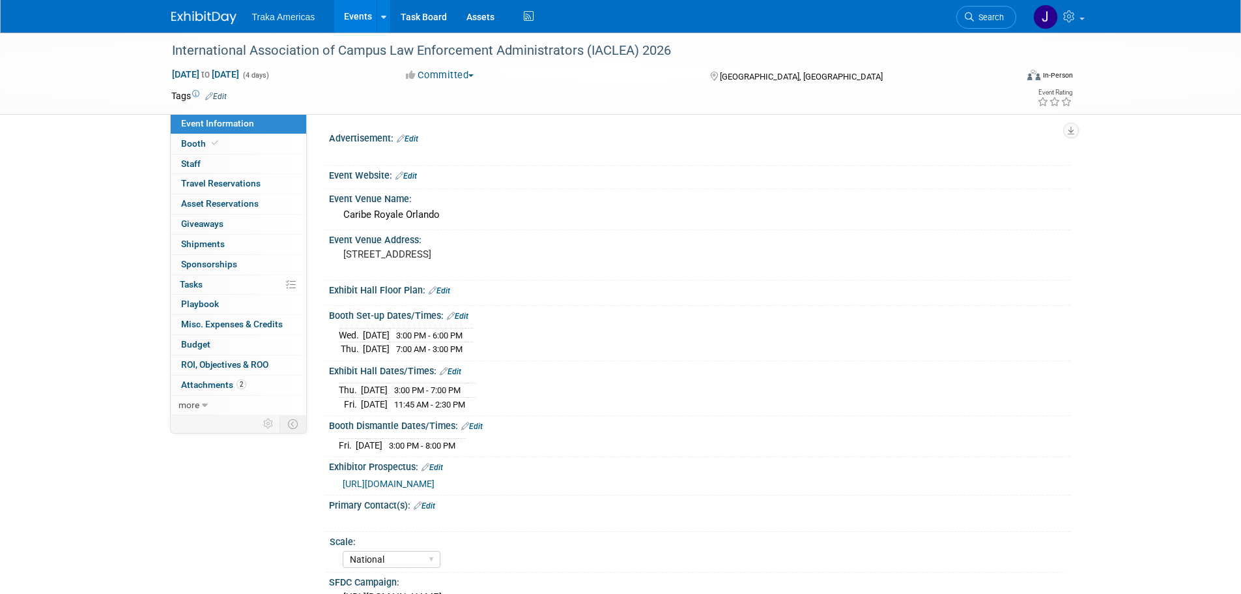
click at [413, 179] on link "Edit" at bounding box center [407, 175] width 22 height 9
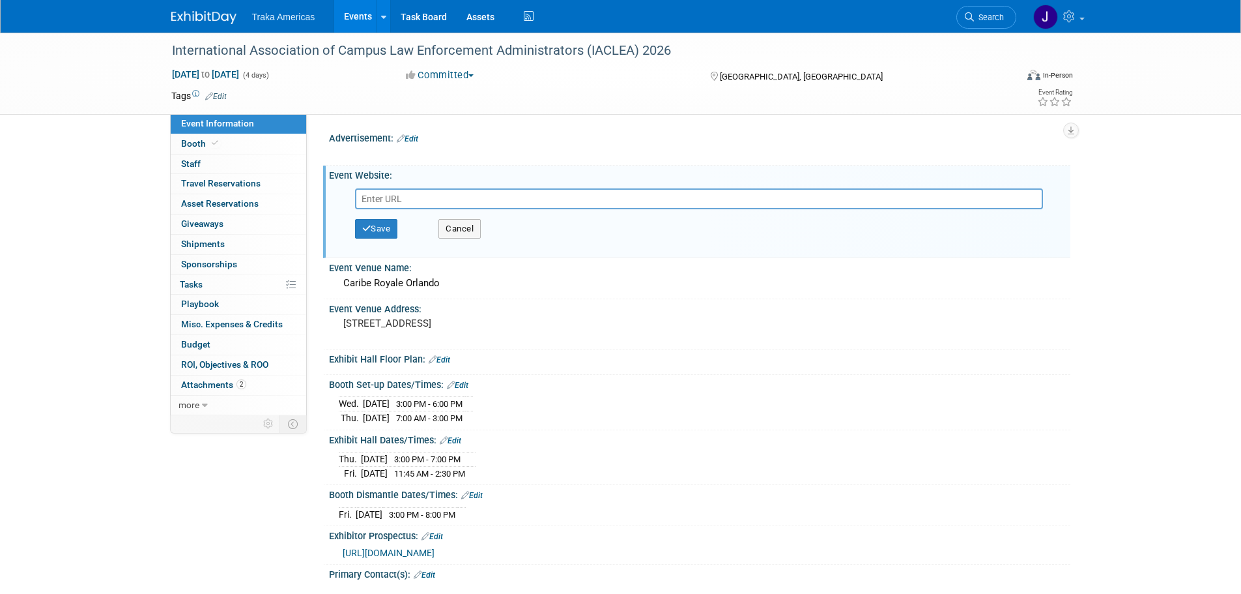
click at [367, 197] on input "text" at bounding box center [699, 198] width 688 height 21
paste input "https://web.cvent.com/event/4015ec2d-7612-418e-b17c-fb5c8f134d06/summary"
type input "https://web.cvent.com/event/4015ec2d-7612-418e-b17c-fb5c8f134d06/summary"
click at [364, 222] on button "Save" at bounding box center [376, 229] width 43 height 20
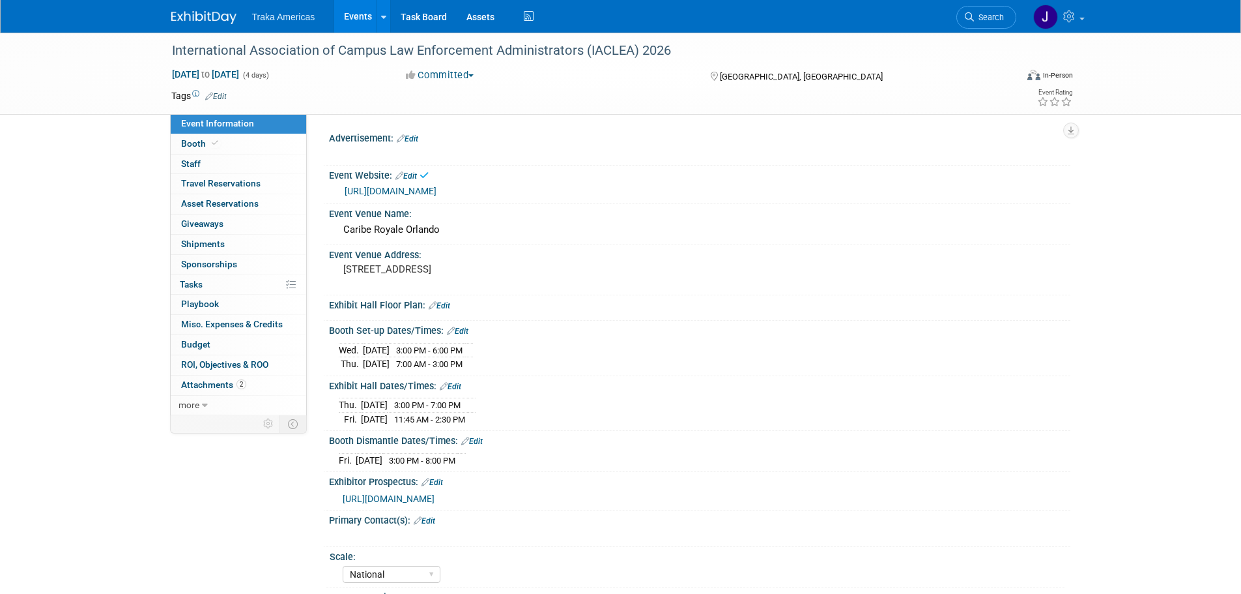
click at [412, 169] on div "Event Website: Edit" at bounding box center [699, 174] width 741 height 17
click at [248, 142] on link "Booth" at bounding box center [239, 144] width 136 height 20
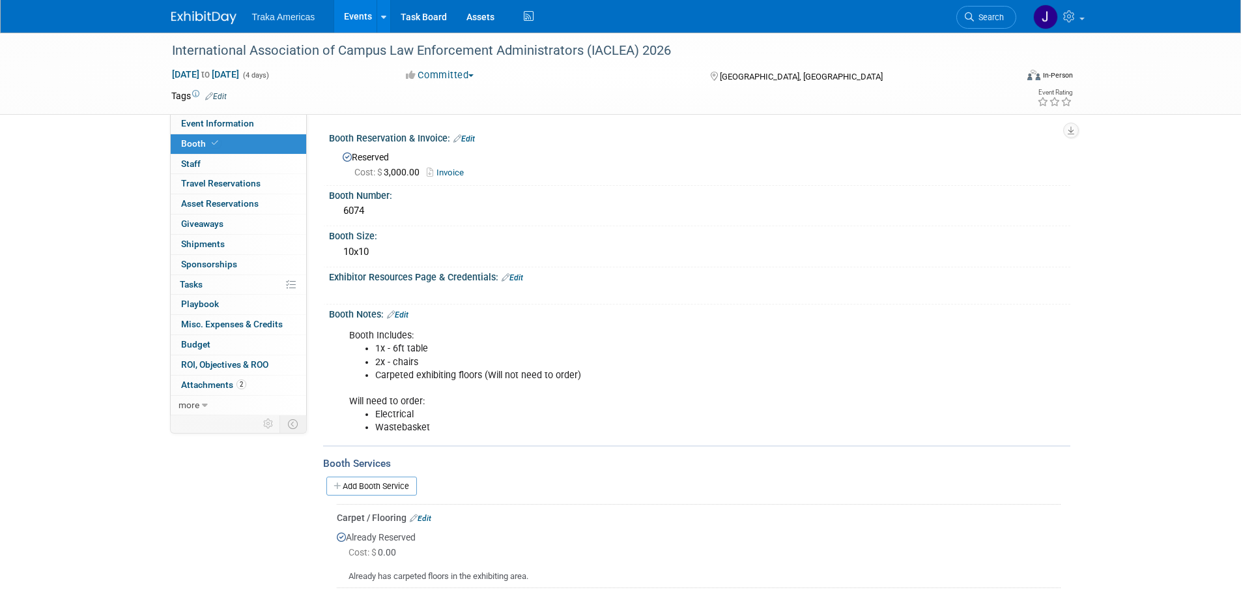
click at [518, 274] on link "Edit" at bounding box center [513, 277] width 22 height 9
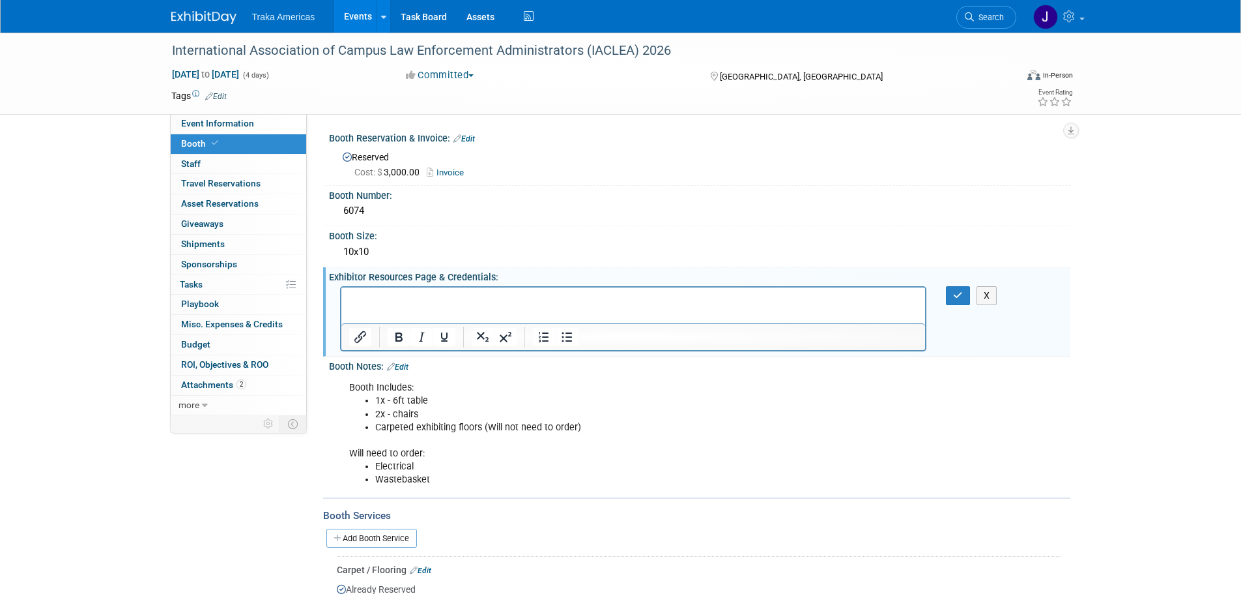
click at [382, 301] on p "Rich Text Area. Press ALT-0 for help." at bounding box center [633, 298] width 569 height 13
click at [431, 286] on div at bounding box center [633, 318] width 587 height 65
click at [430, 296] on p "﻿Dashboard" at bounding box center [633, 298] width 569 height 13
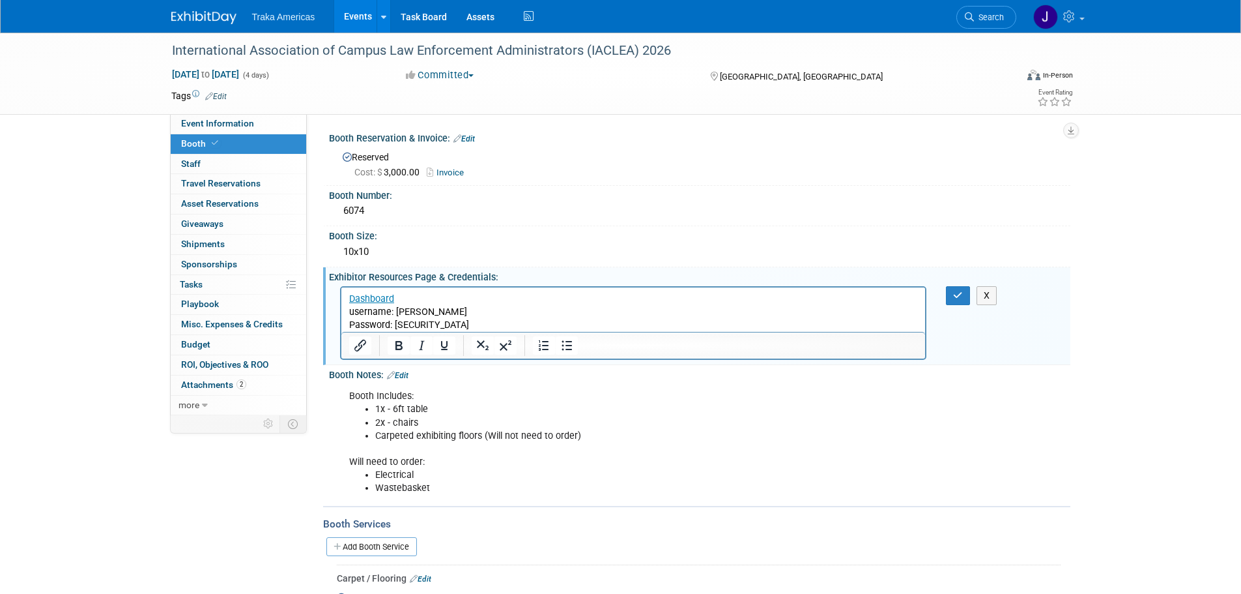
click at [443, 295] on p "Dashboard" at bounding box center [633, 298] width 569 height 13
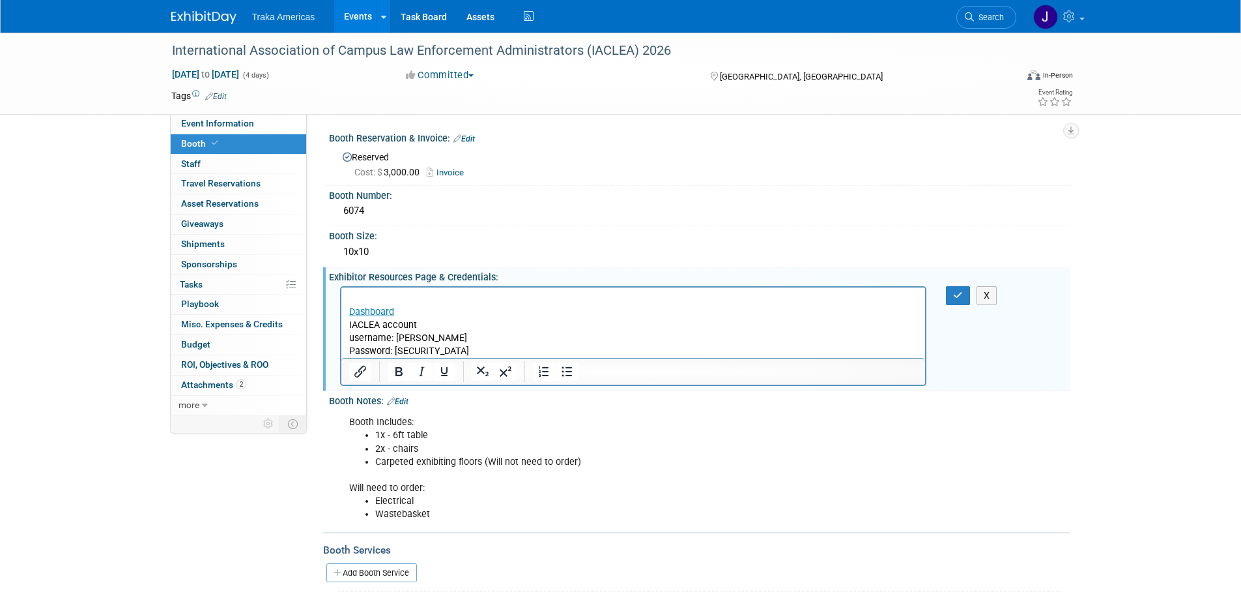
click at [349, 312] on link "Dashboard" at bounding box center [371, 311] width 45 height 11
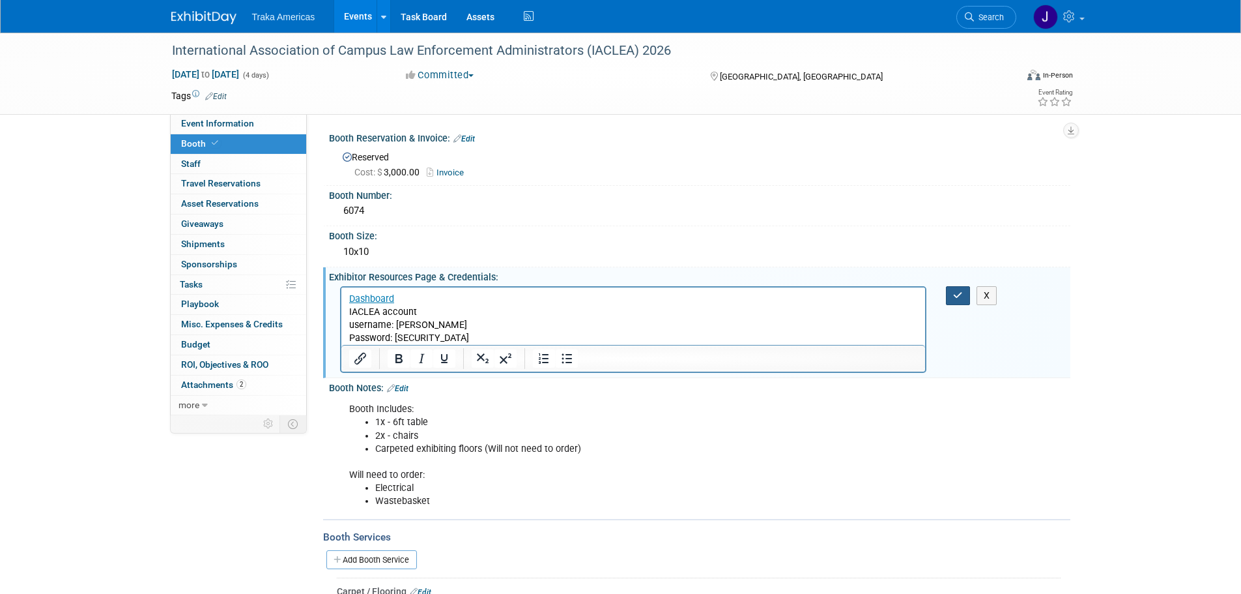
click at [947, 293] on button "button" at bounding box center [958, 295] width 24 height 19
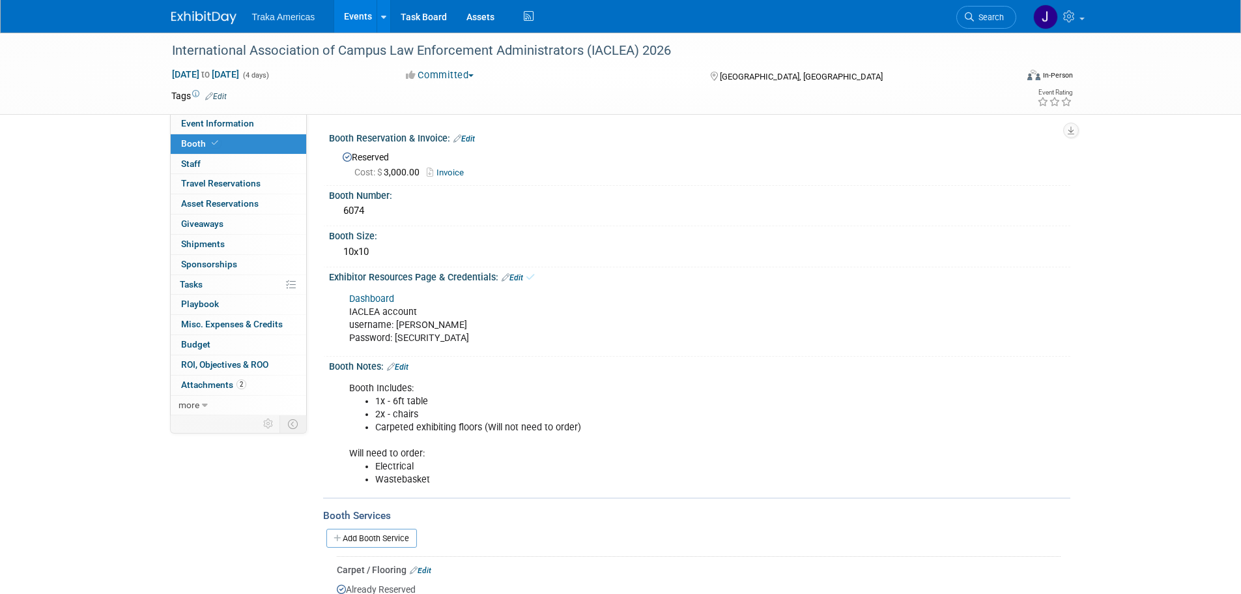
click at [202, 10] on link at bounding box center [211, 11] width 81 height 10
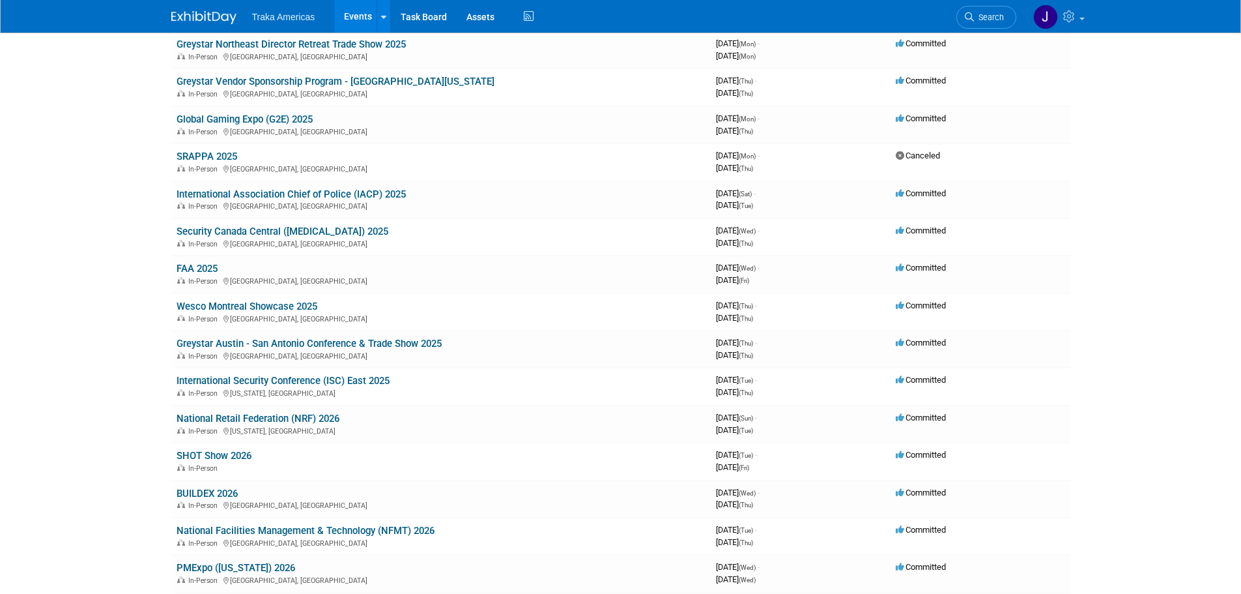
scroll to position [326, 0]
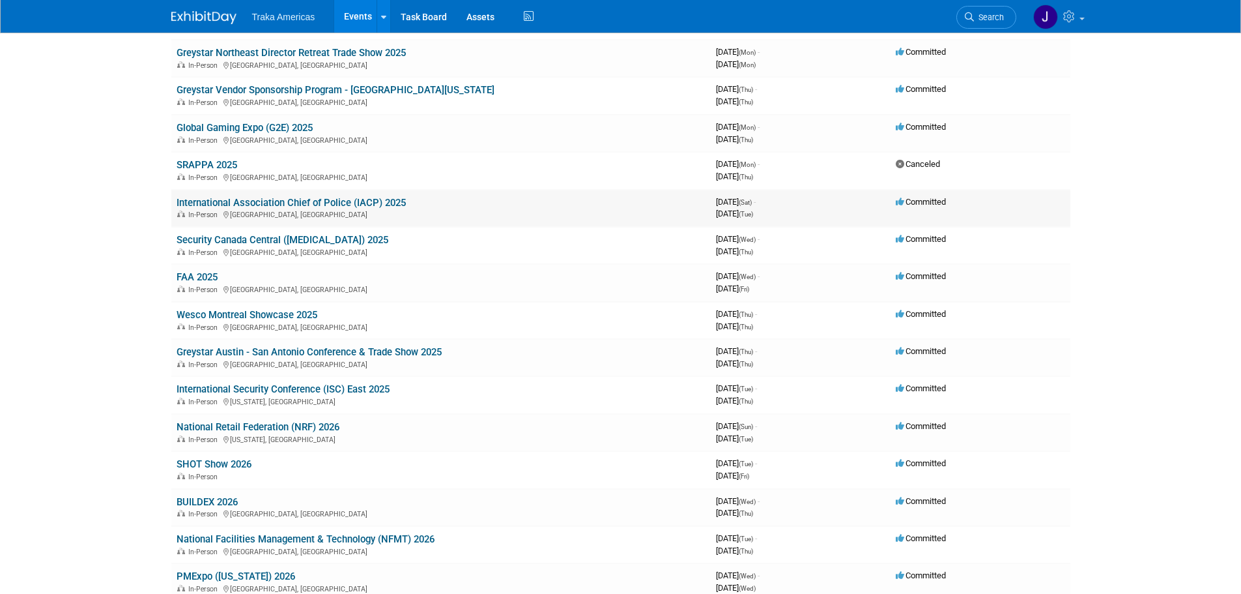
click at [335, 201] on link "International Association Chief of Police (IACP) 2025" at bounding box center [291, 203] width 229 height 12
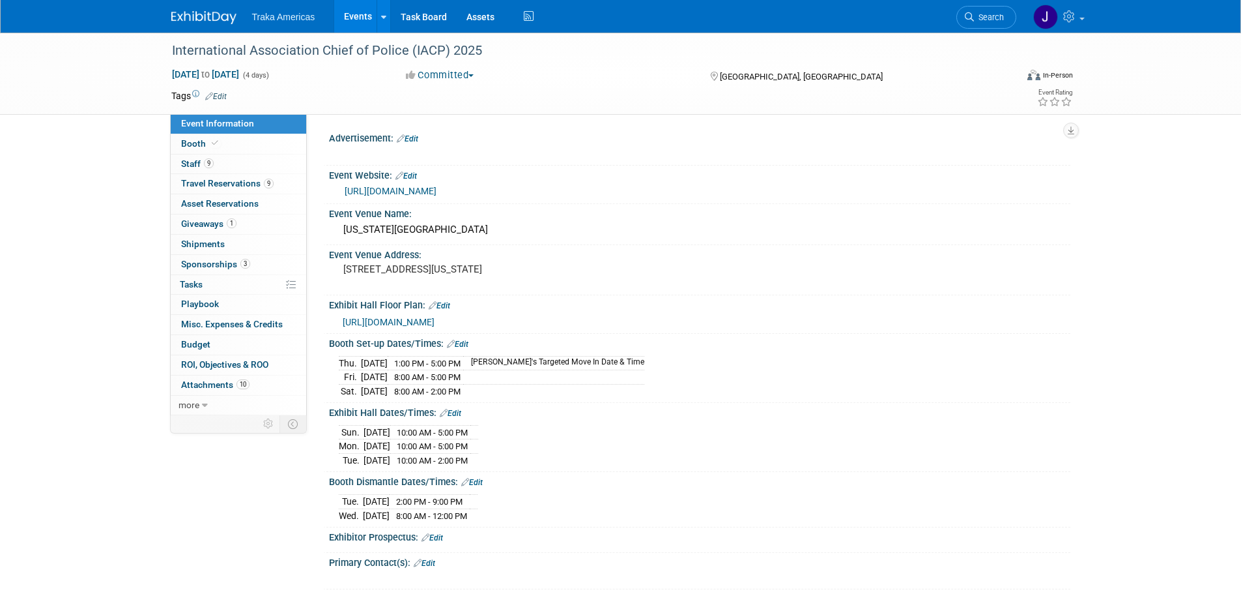
select select "National"
click at [242, 257] on link "3 Sponsorships 3" at bounding box center [239, 265] width 136 height 20
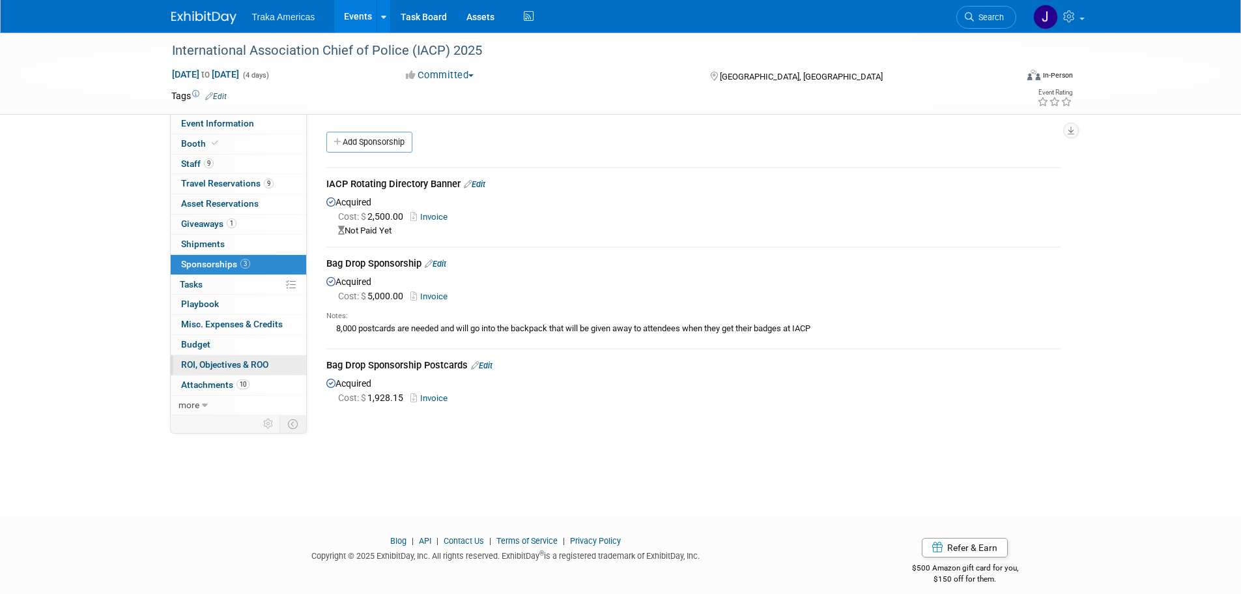
click at [203, 367] on span "ROI, Objectives & ROO 0" at bounding box center [224, 364] width 87 height 10
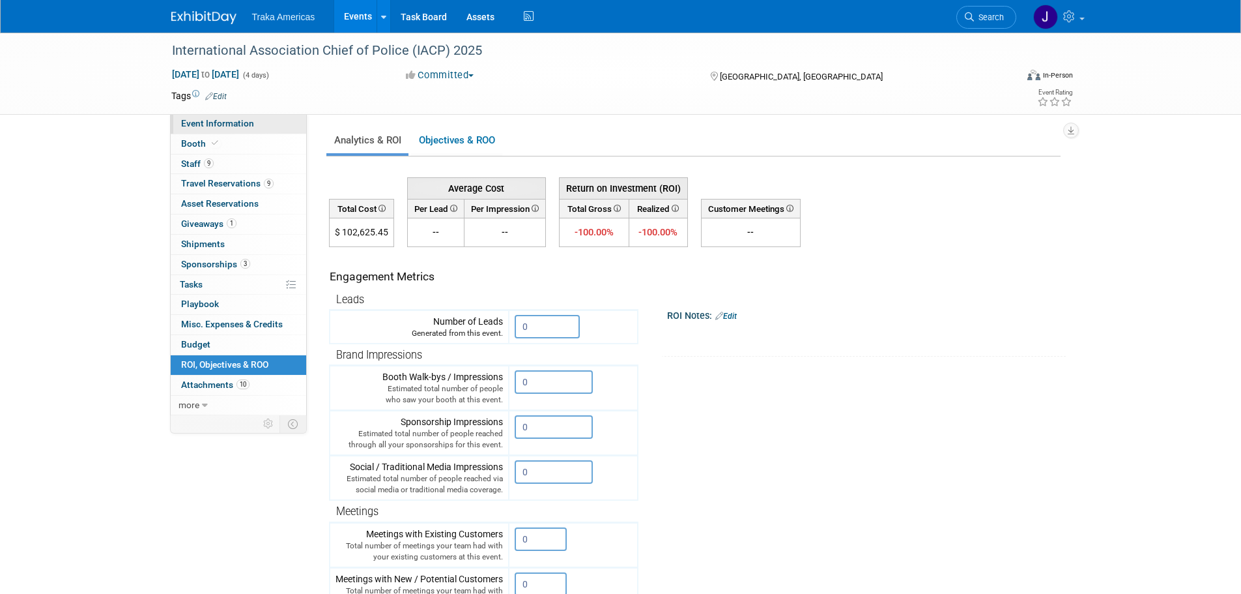
click at [226, 121] on span "Event Information" at bounding box center [217, 123] width 73 height 10
select select "National"
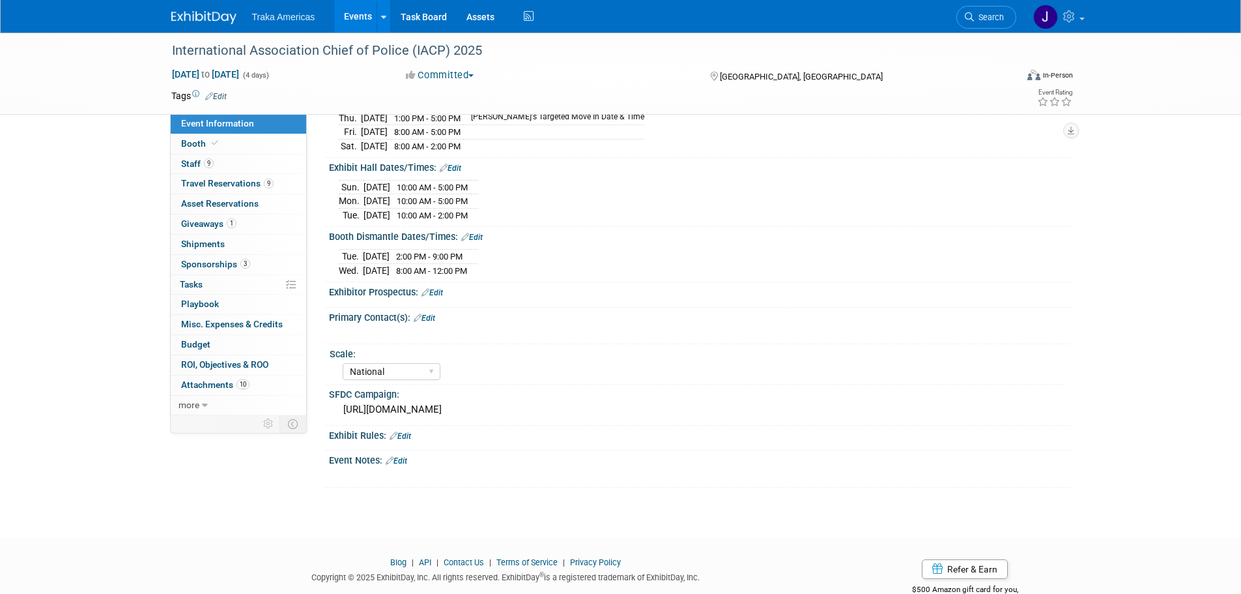
scroll to position [288, 0]
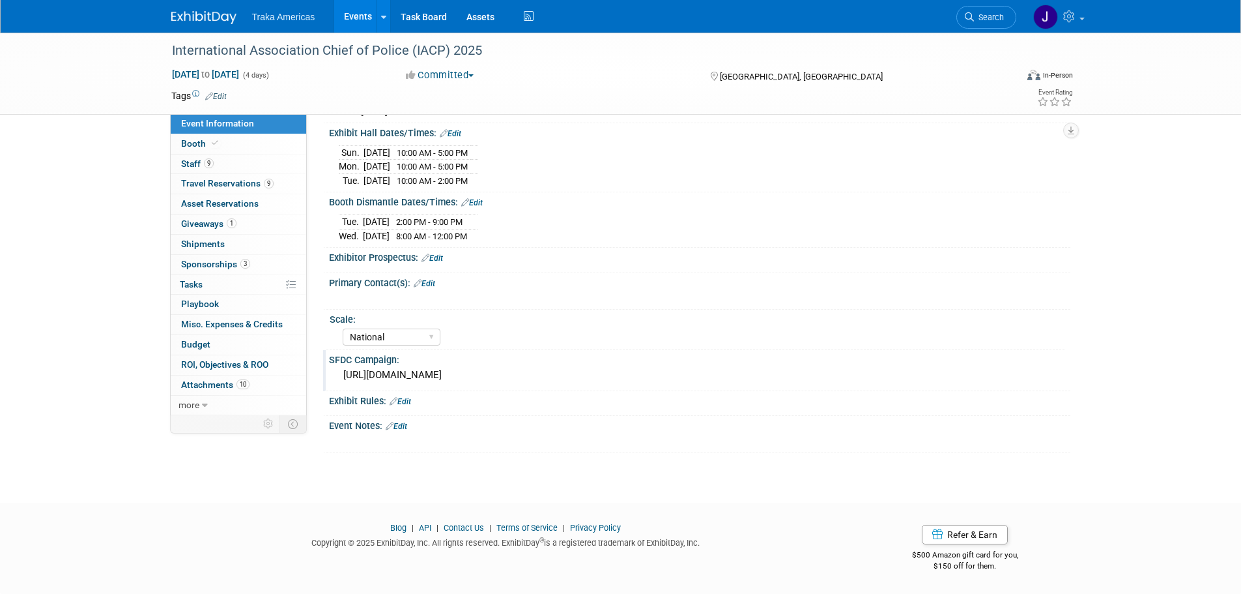
click at [453, 377] on div "[URL][DOMAIN_NAME]" at bounding box center [700, 375] width 722 height 20
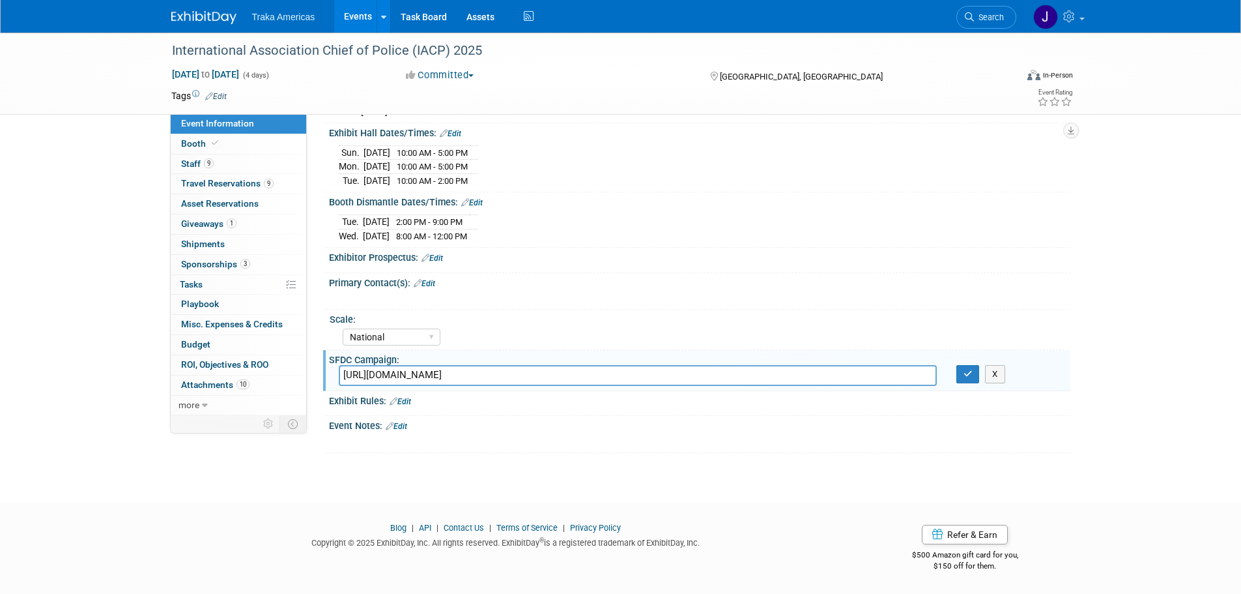
click at [453, 377] on input "[URL][DOMAIN_NAME]" at bounding box center [638, 375] width 598 height 20
click at [965, 375] on icon "button" at bounding box center [968, 373] width 9 height 8
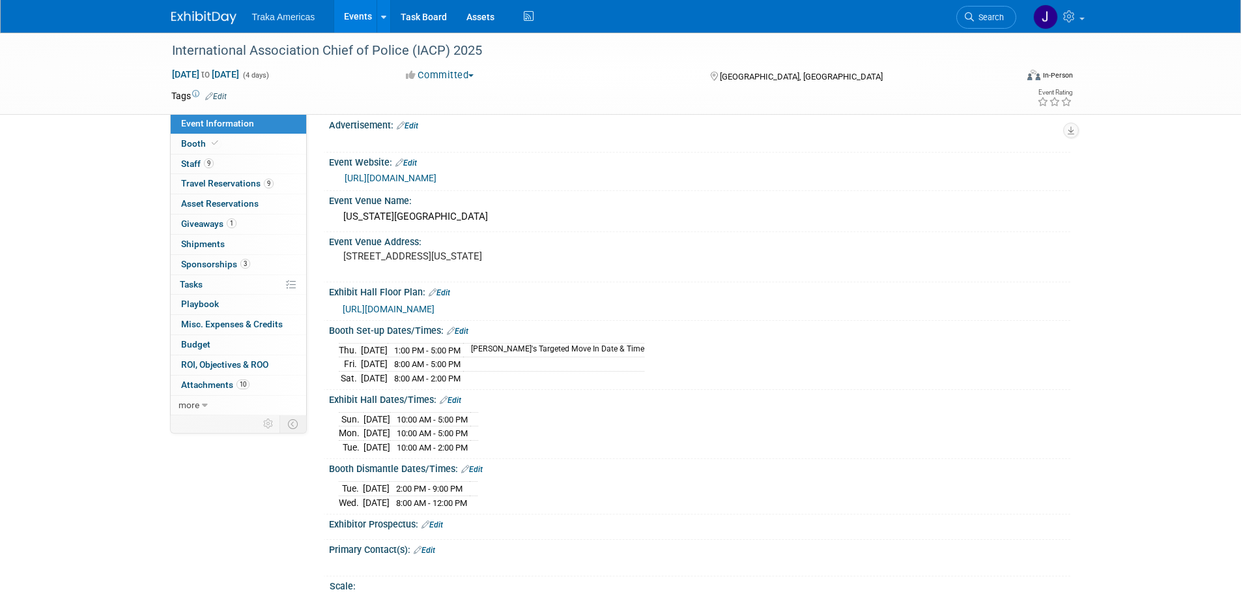
scroll to position [0, 0]
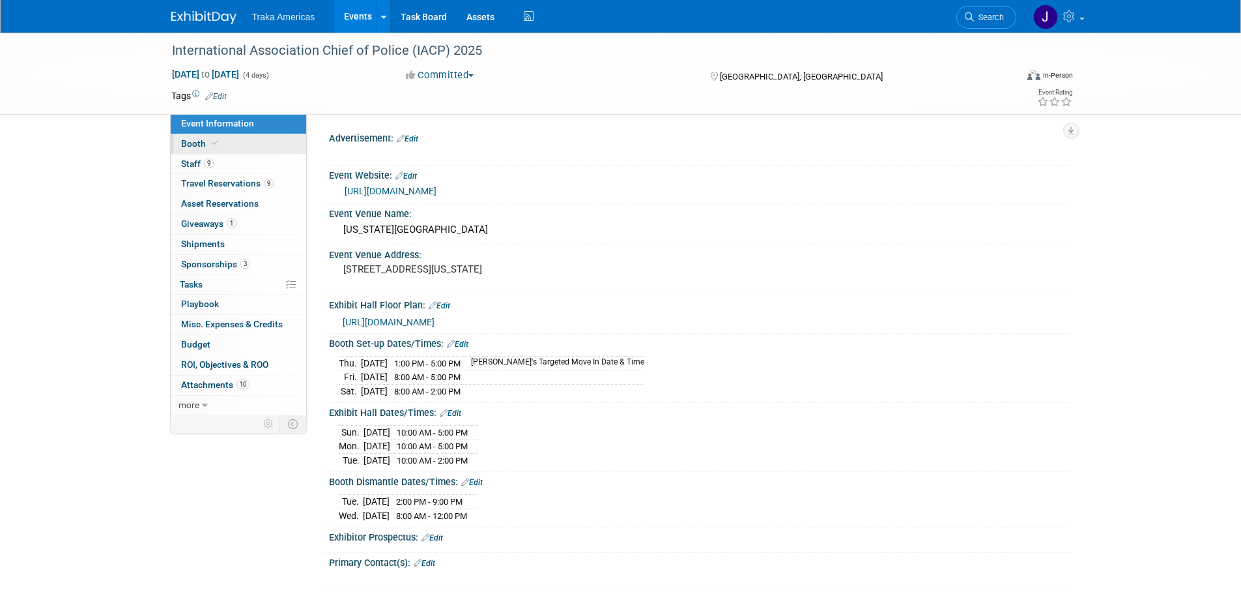
click at [261, 142] on link "Booth" at bounding box center [239, 144] width 136 height 20
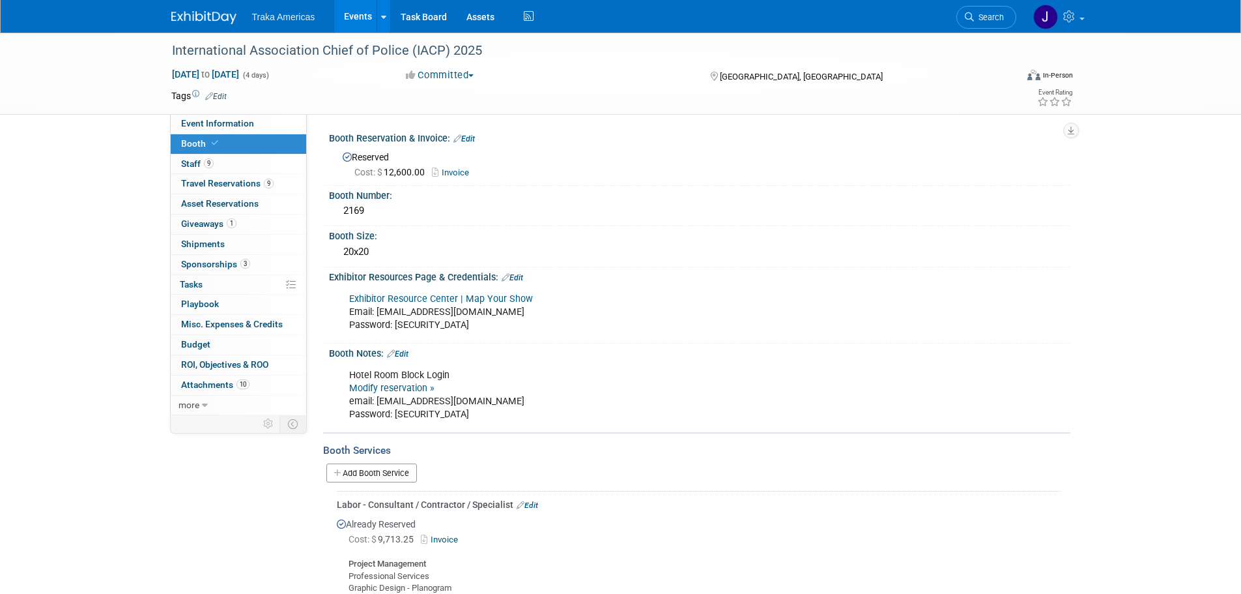
click at [214, 18] on img at bounding box center [203, 17] width 65 height 13
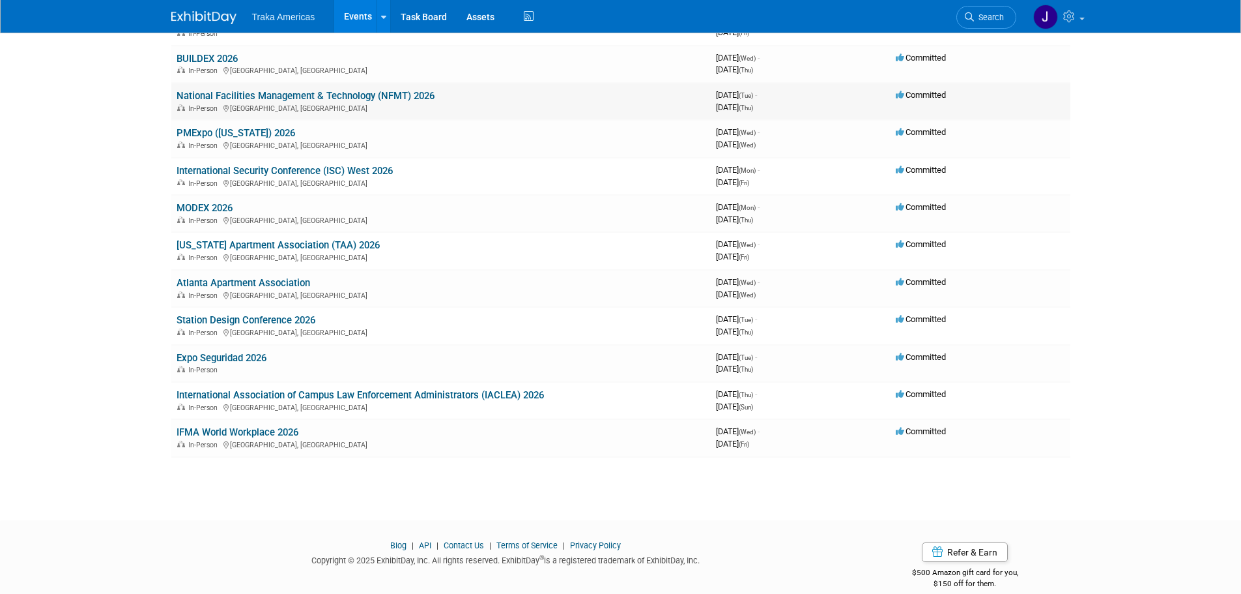
scroll to position [786, 0]
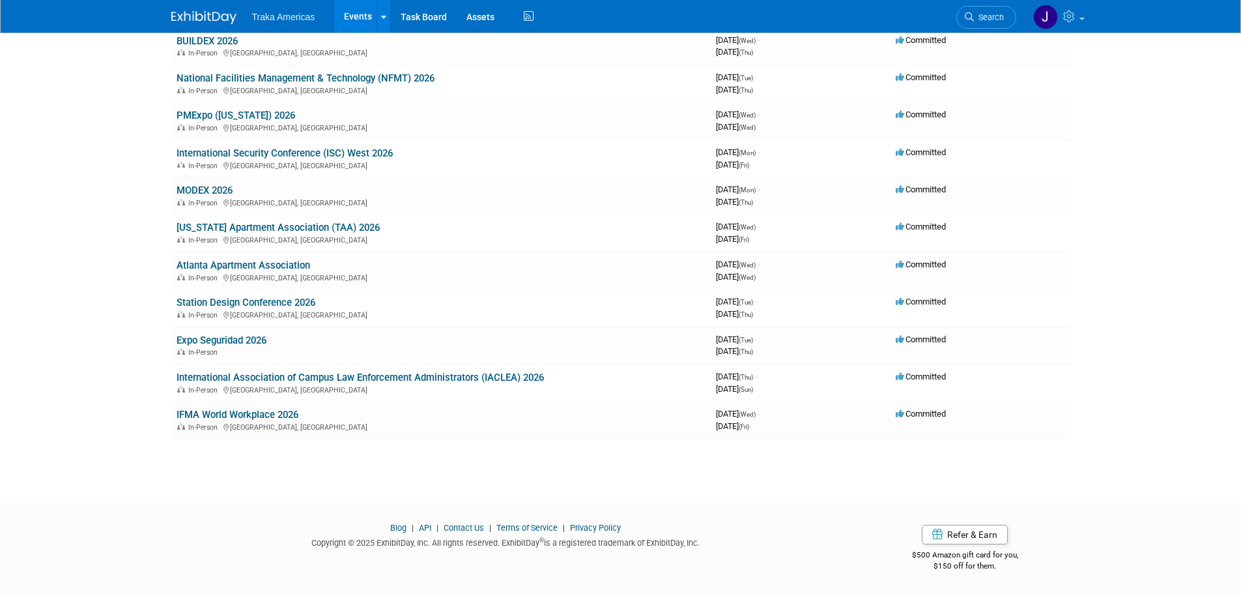
click at [189, 11] on img at bounding box center [203, 17] width 65 height 13
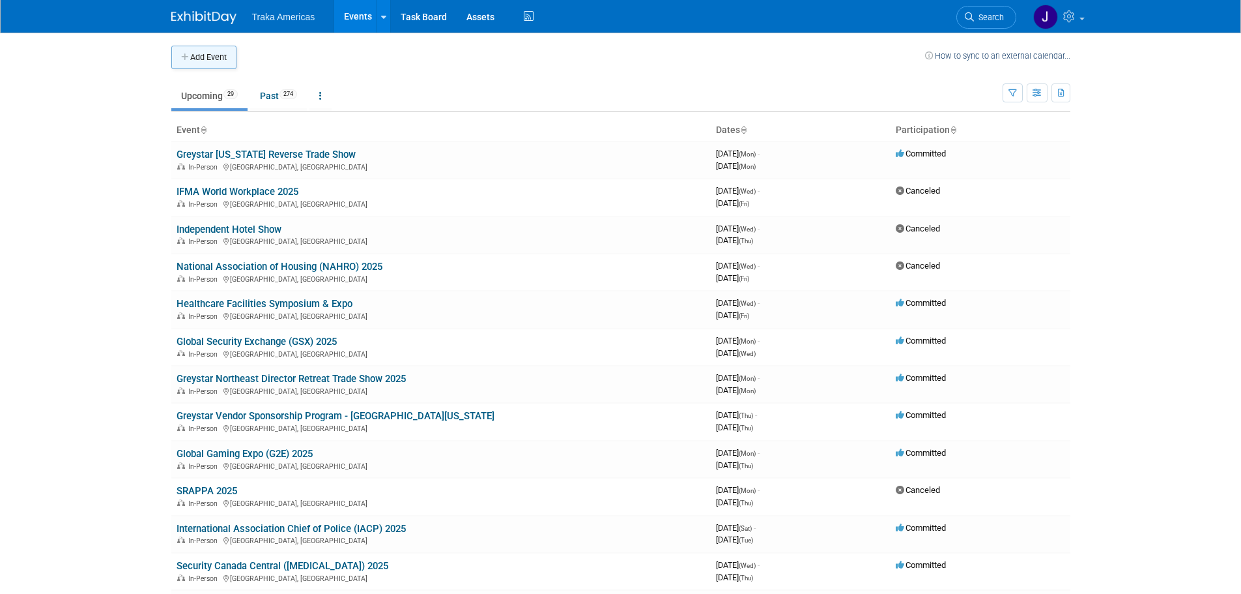
click at [184, 53] on icon "button" at bounding box center [185, 57] width 9 height 8
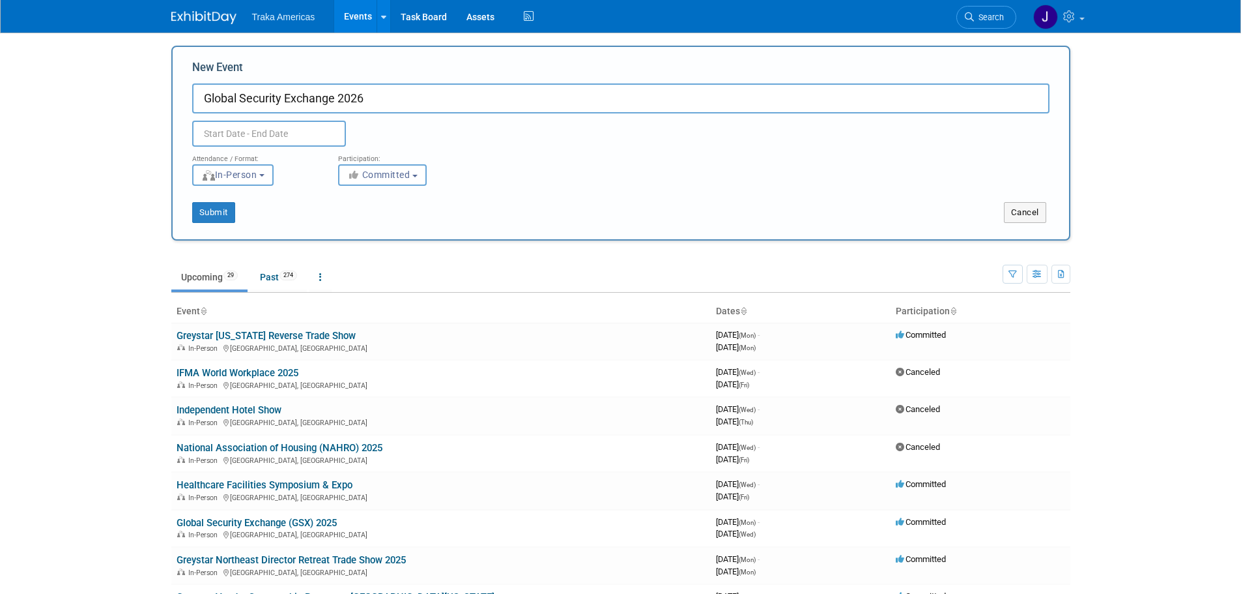
type input "Global Security Exchange 2026"
click at [286, 138] on input "text" at bounding box center [269, 134] width 154 height 26
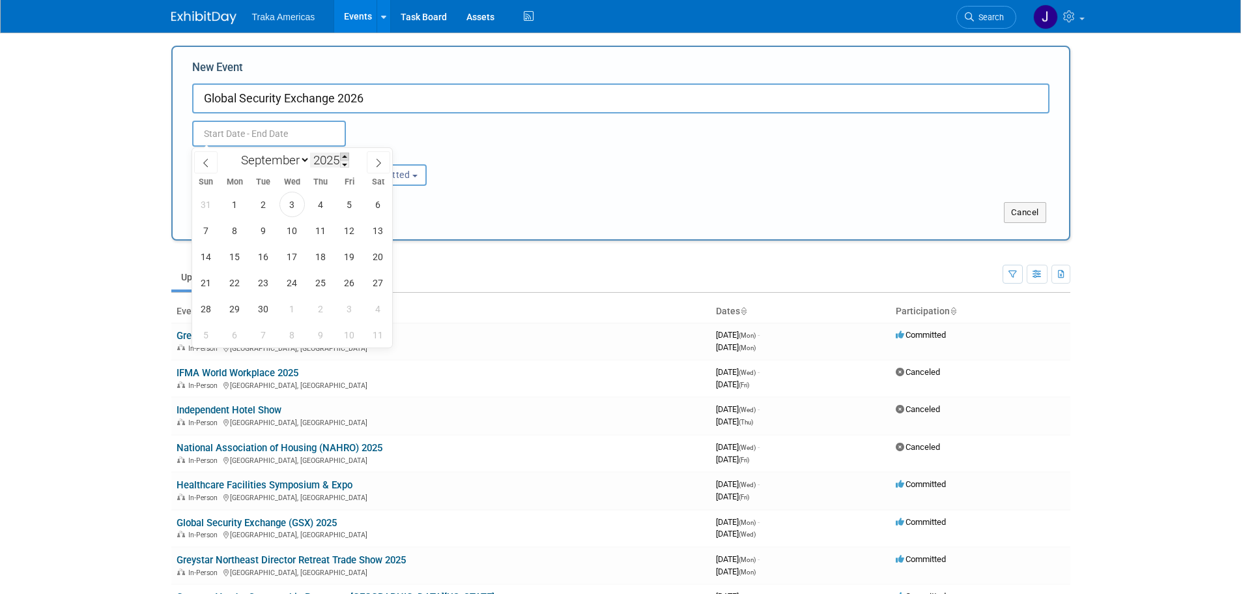
click at [345, 155] on span at bounding box center [344, 156] width 9 height 8
type input "2026"
click at [242, 261] on span "14" at bounding box center [234, 256] width 25 height 25
click at [288, 261] on span "16" at bounding box center [292, 256] width 25 height 25
type input "[DATE] to [DATE]"
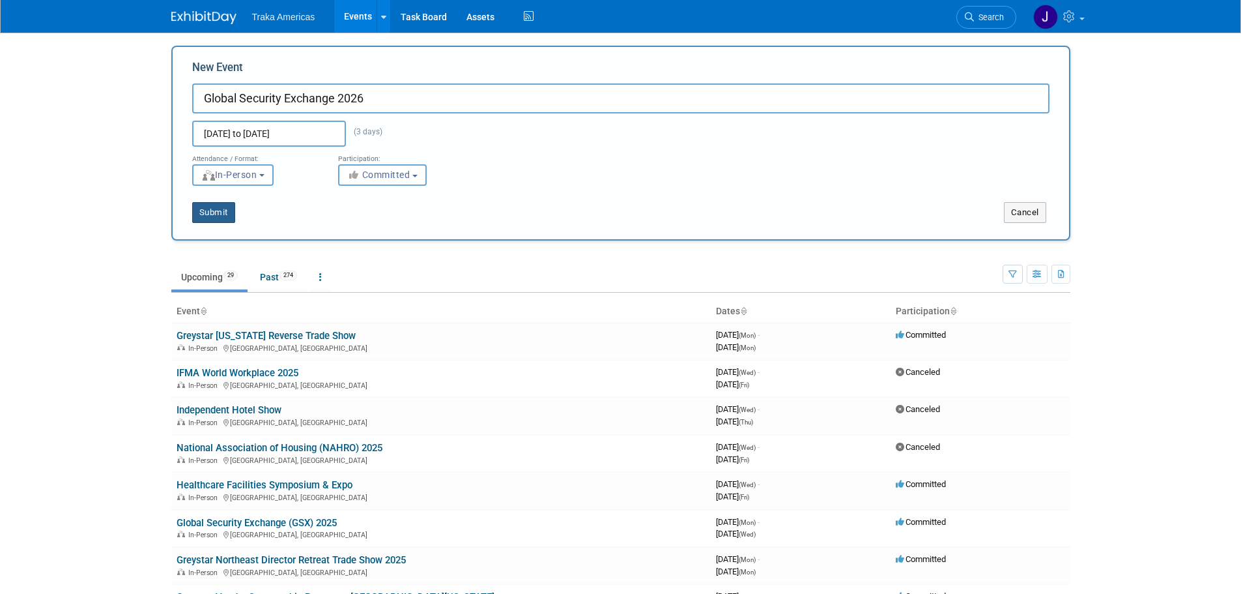
click at [223, 210] on button "Submit" at bounding box center [213, 212] width 43 height 21
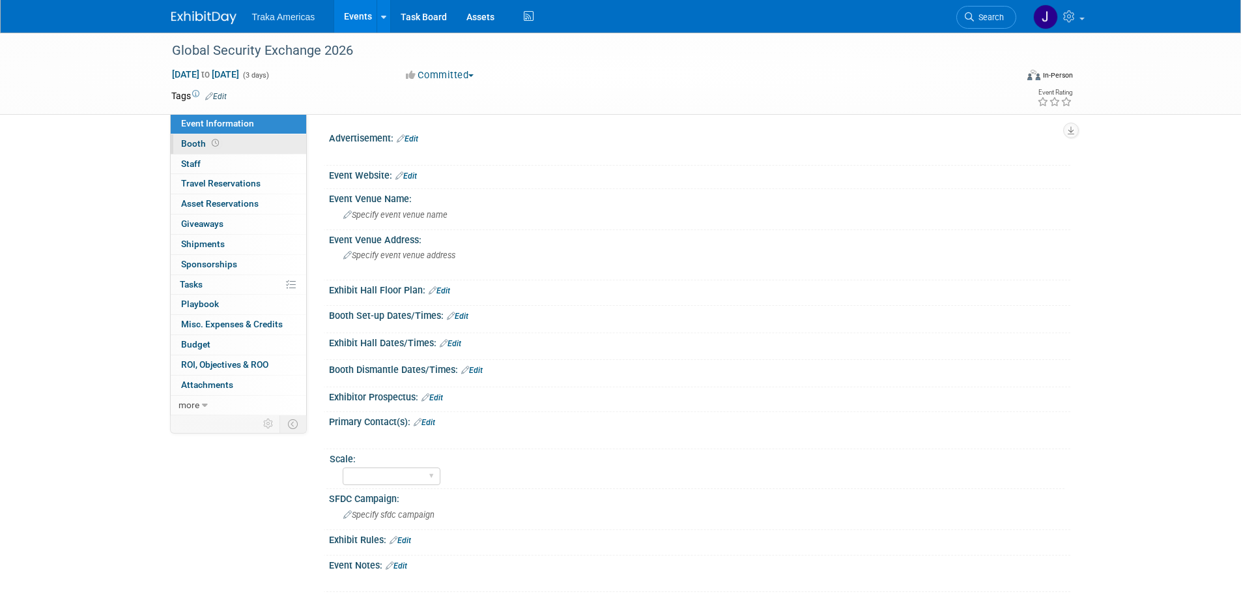
click at [264, 136] on link "Booth" at bounding box center [239, 144] width 136 height 20
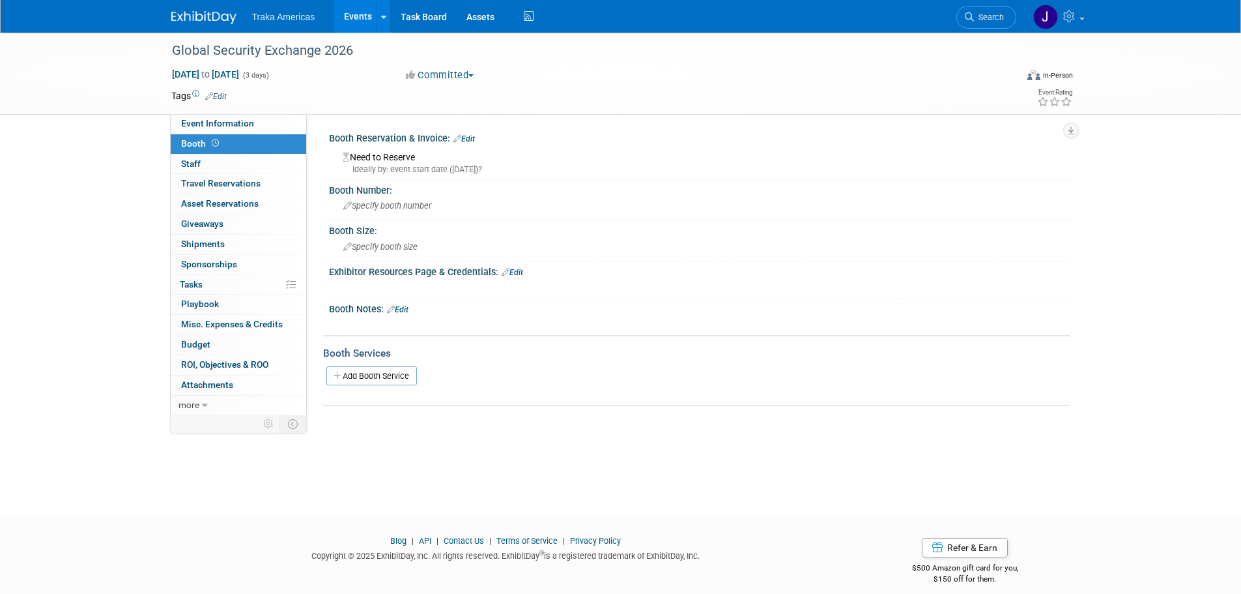
click at [473, 136] on link "Edit" at bounding box center [464, 138] width 22 height 9
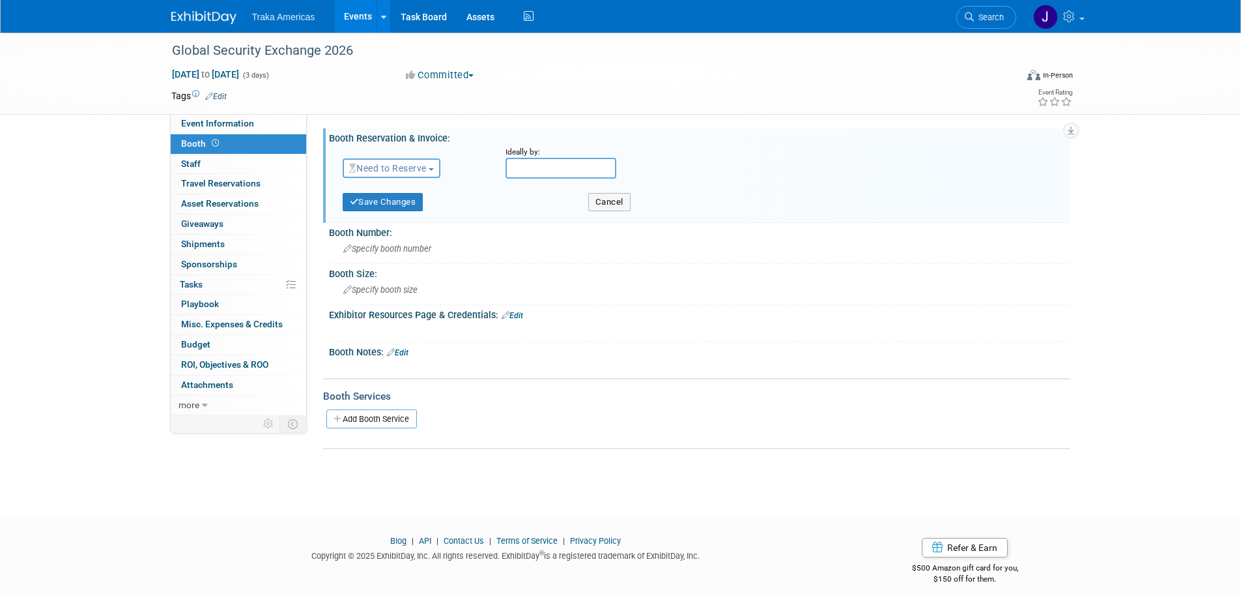
click at [426, 167] on span "Need to Reserve" at bounding box center [388, 168] width 78 height 10
click at [414, 206] on link "Reserved" at bounding box center [412, 208] width 139 height 18
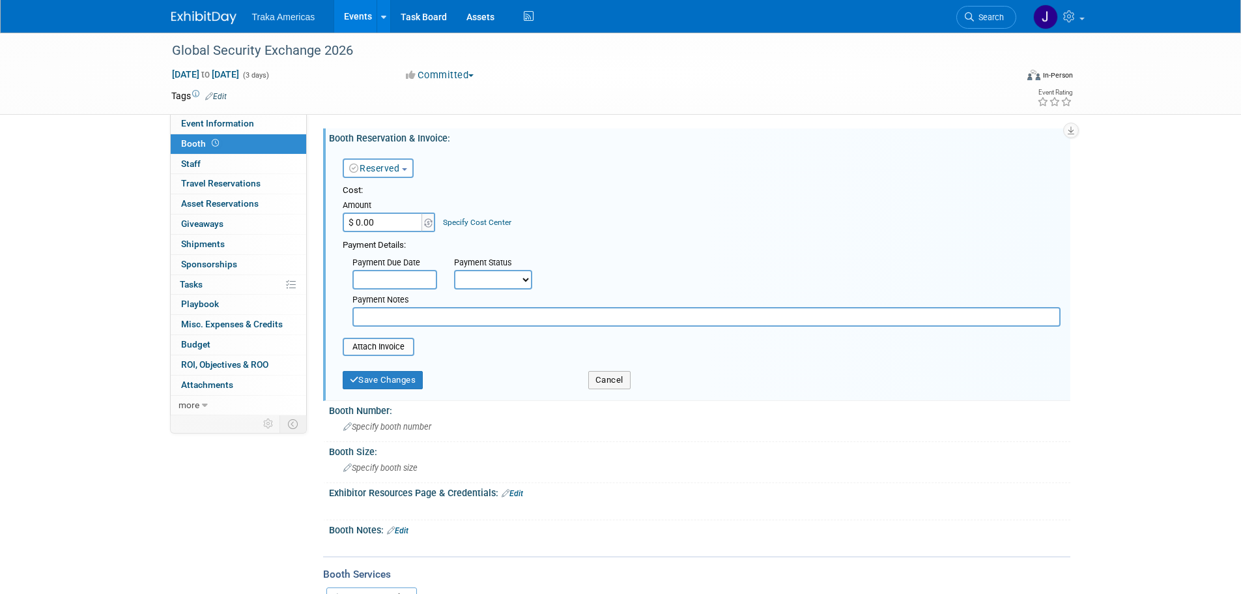
click at [397, 227] on input "$ 0.00" at bounding box center [383, 222] width 81 height 20
type input "$ 27,100.00"
click at [459, 313] on input "text" at bounding box center [707, 317] width 708 height 20
type input "Need to add the invoice once received"
click at [408, 382] on button "Save Changes" at bounding box center [383, 380] width 81 height 18
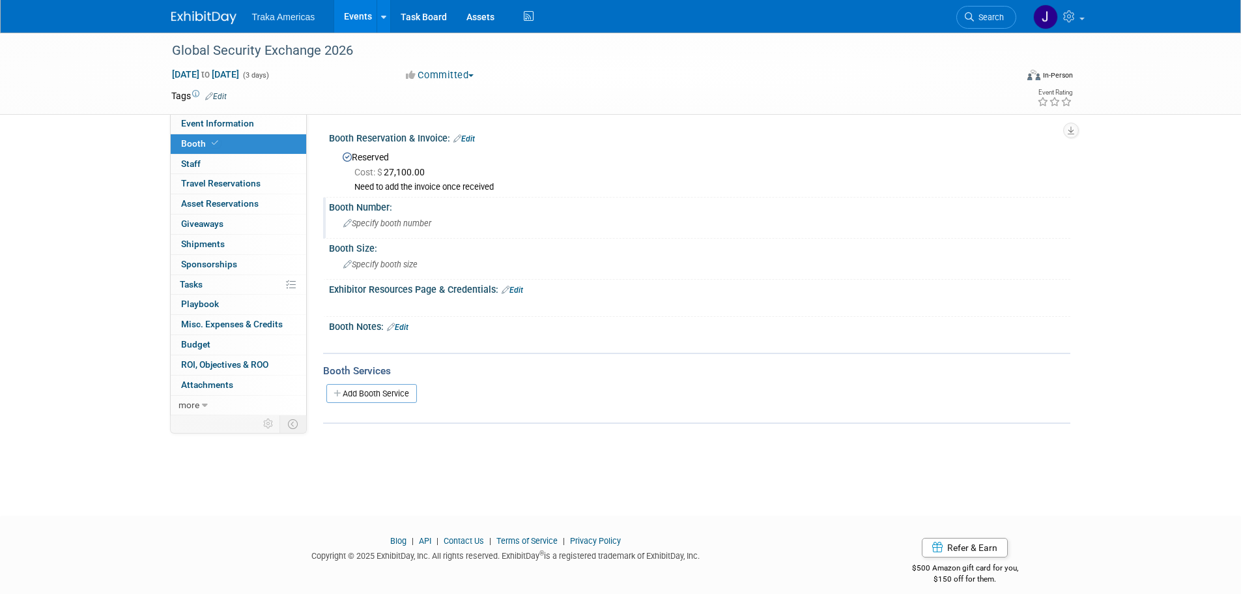
click at [431, 234] on div "Specify booth number" at bounding box center [699, 224] width 741 height 22
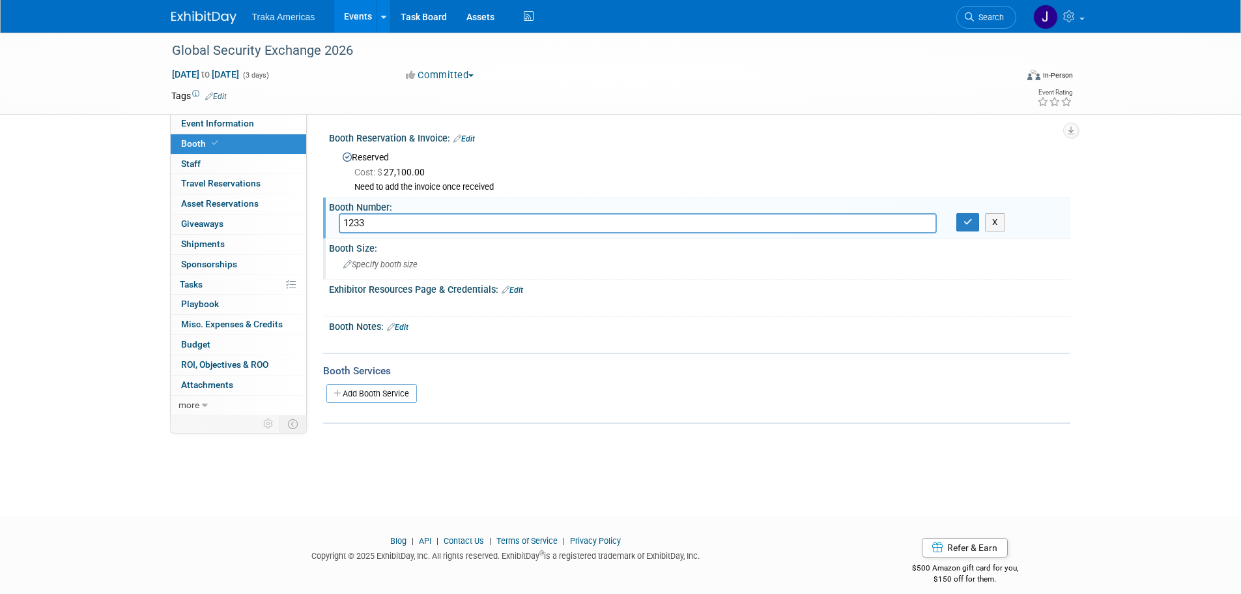
type input "1233"
click at [414, 259] on span "Specify booth size" at bounding box center [380, 264] width 74 height 10
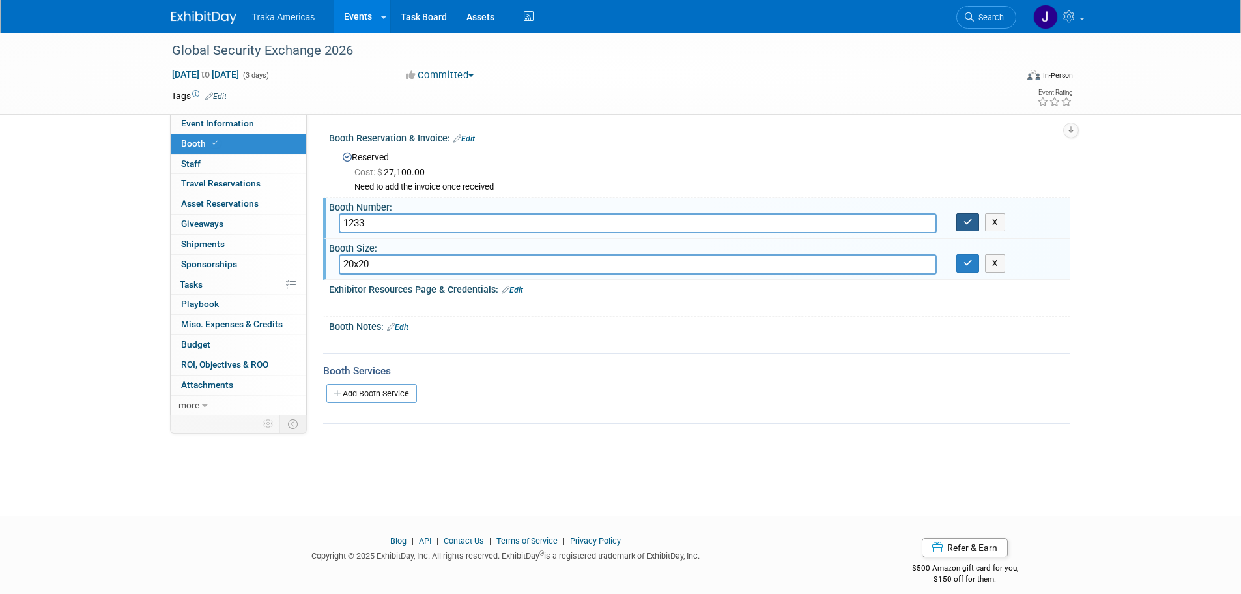
type input "20x20"
click at [970, 223] on icon "button" at bounding box center [968, 222] width 9 height 8
click at [966, 265] on icon "button" at bounding box center [968, 263] width 9 height 8
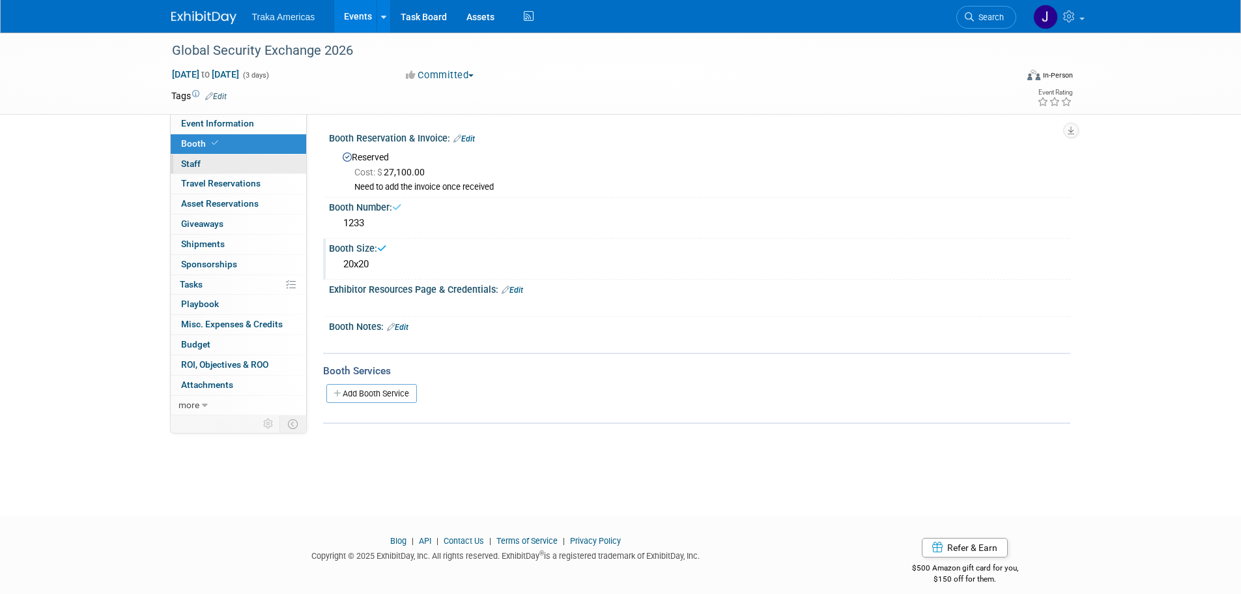
click at [235, 167] on link "0 Staff 0" at bounding box center [239, 164] width 136 height 20
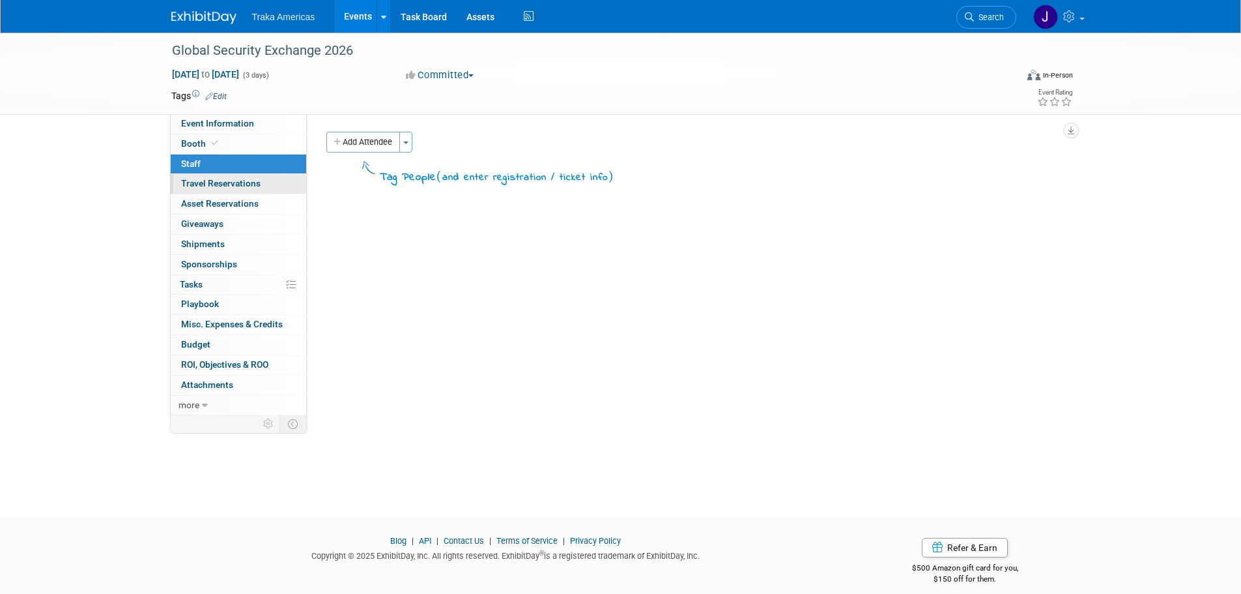
click at [225, 182] on span "Travel Reservations 0" at bounding box center [220, 183] width 79 height 10
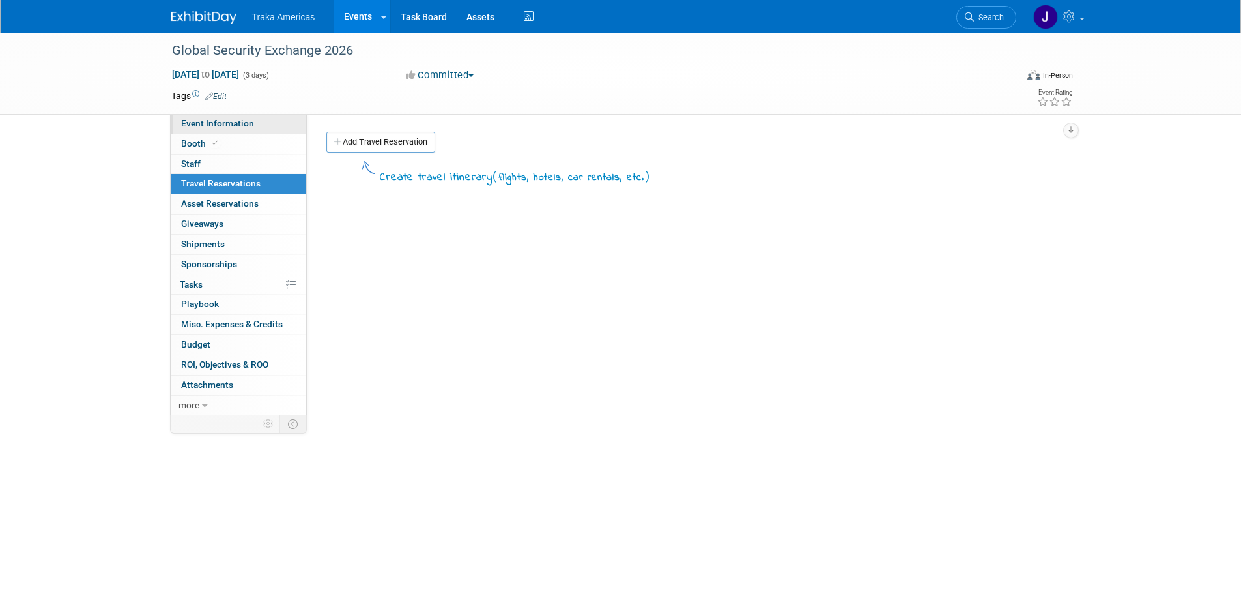
click at [261, 124] on link "Event Information" at bounding box center [239, 124] width 136 height 20
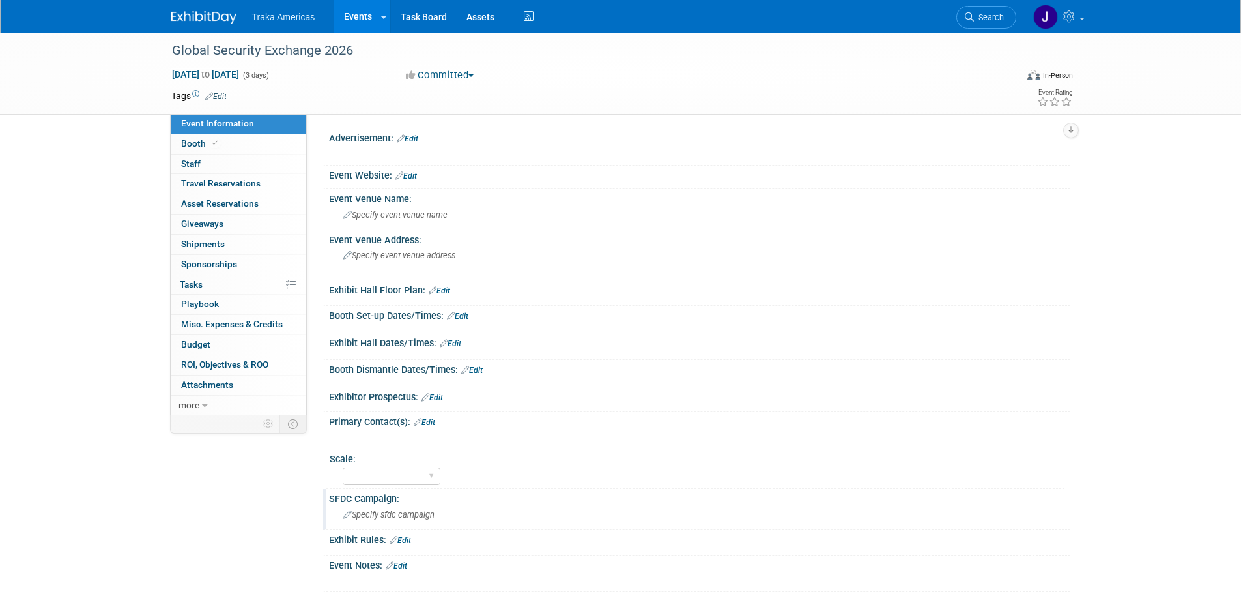
click at [429, 512] on span "Specify sfdc campaign" at bounding box center [388, 515] width 91 height 10
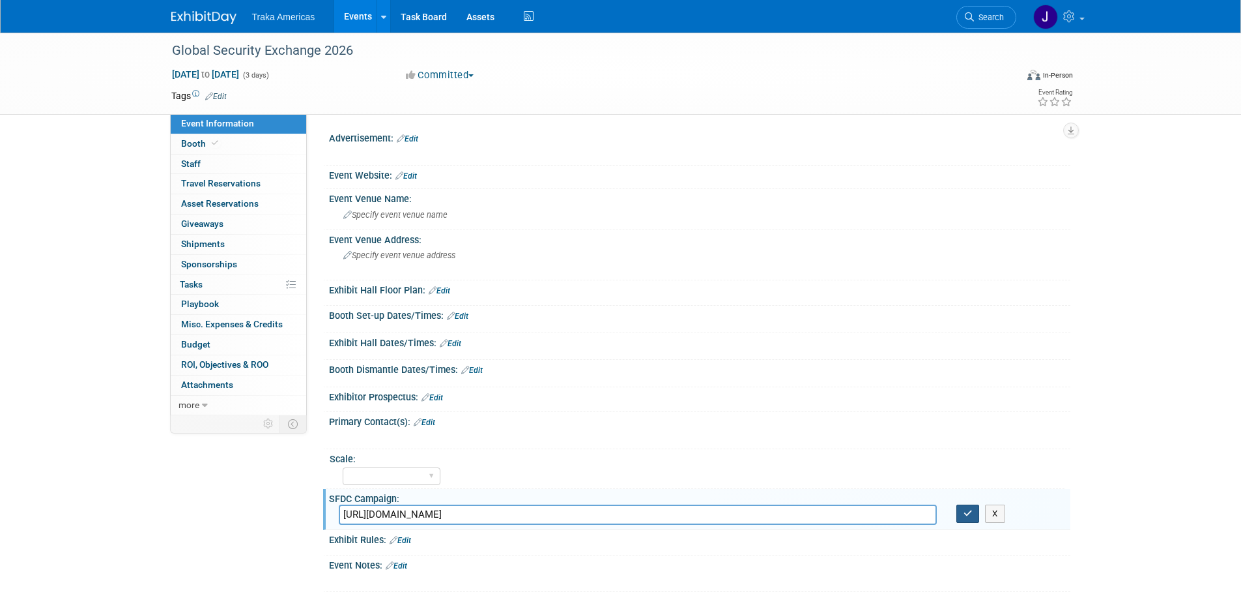
type input "https://traka.lightning.force.com/lightning/r/Campaign/701VT00000YIfnVYAT/view"
drag, startPoint x: 967, startPoint y: 513, endPoint x: 1148, endPoint y: 548, distance: 184.5
click at [968, 513] on icon "button" at bounding box center [968, 513] width 9 height 8
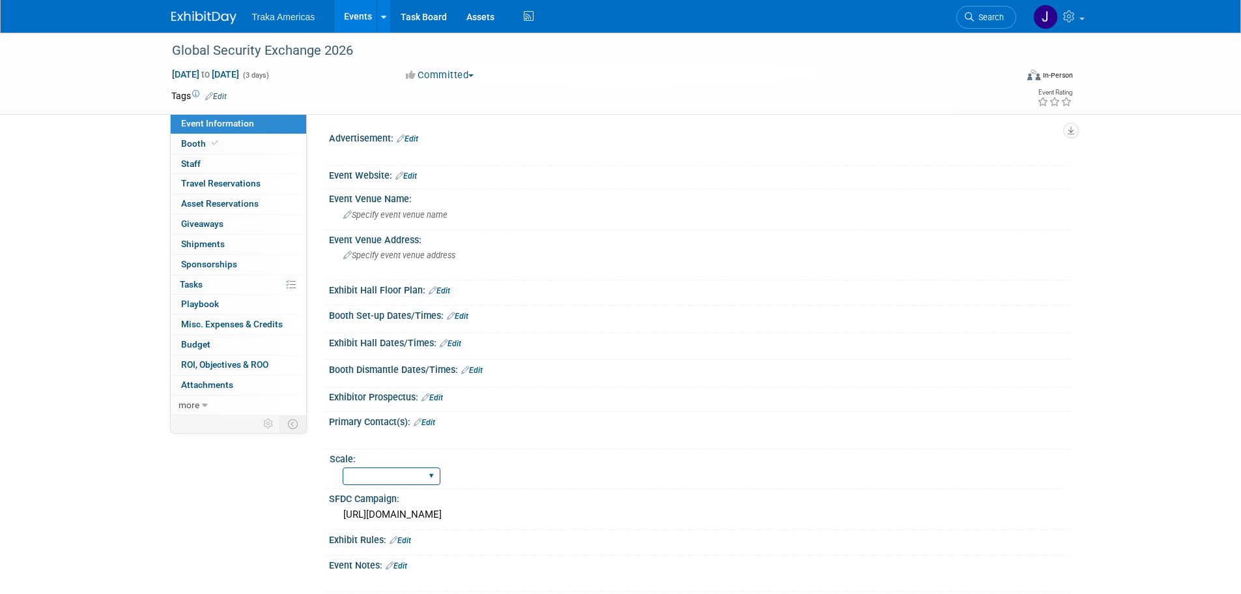
click at [432, 474] on select "Regional National Traka PM LATAM Government" at bounding box center [392, 476] width 98 height 18
select select "National"
click at [343, 467] on select "Regional National Traka PM LATAM Government" at bounding box center [392, 476] width 98 height 18
click at [416, 213] on span "Specify event venue name" at bounding box center [395, 215] width 104 height 10
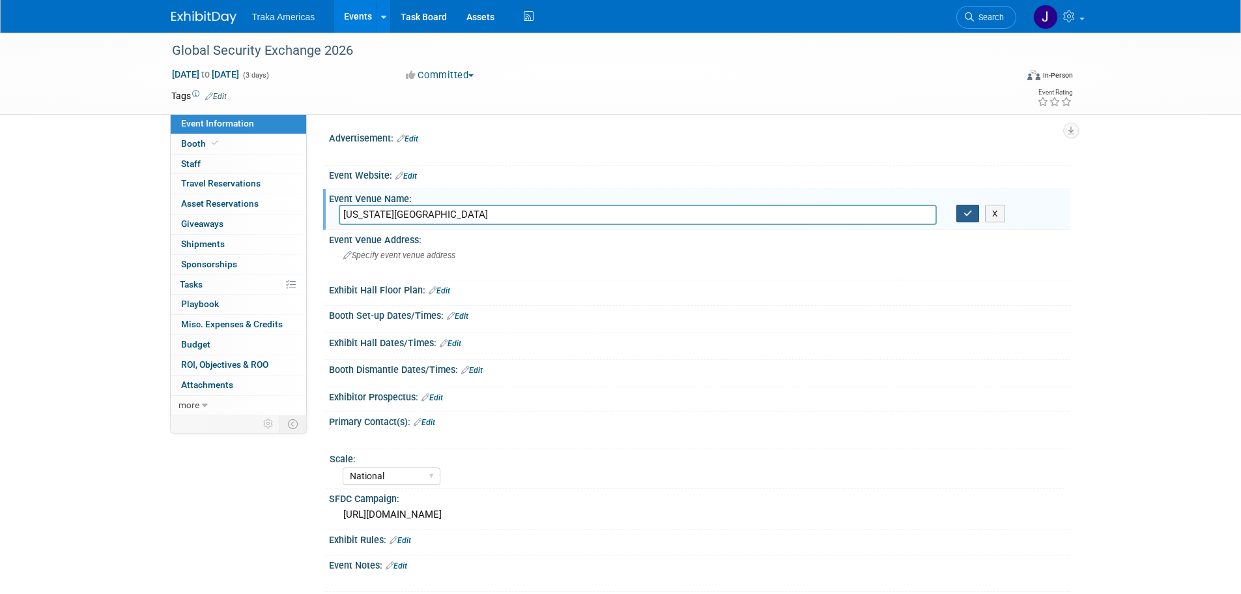
type input "Georgia World Congress Center"
click at [970, 211] on icon "button" at bounding box center [968, 213] width 9 height 8
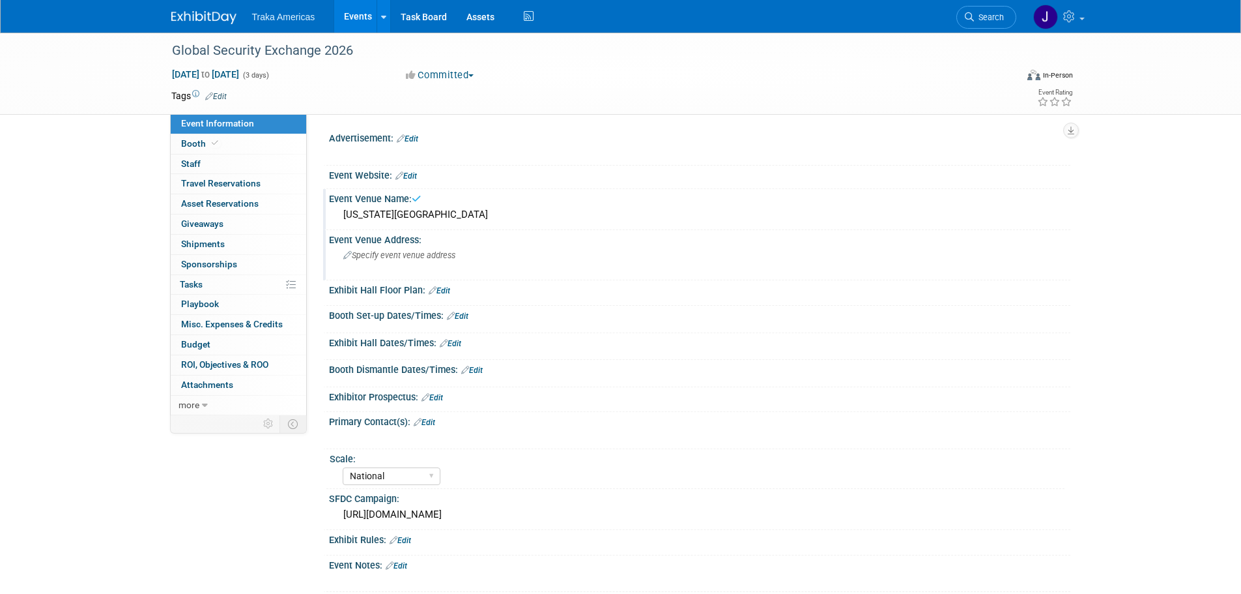
click at [459, 262] on div "Specify event venue address" at bounding box center [483, 260] width 289 height 30
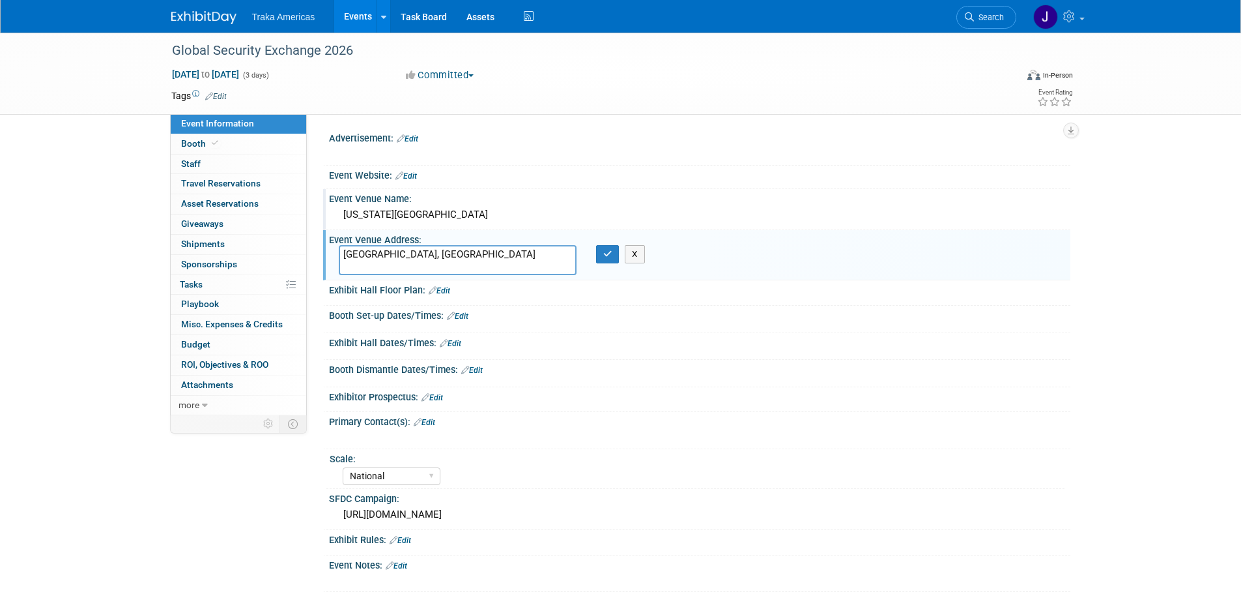
click at [437, 207] on div "Georgia World Congress Center" at bounding box center [700, 215] width 722 height 20
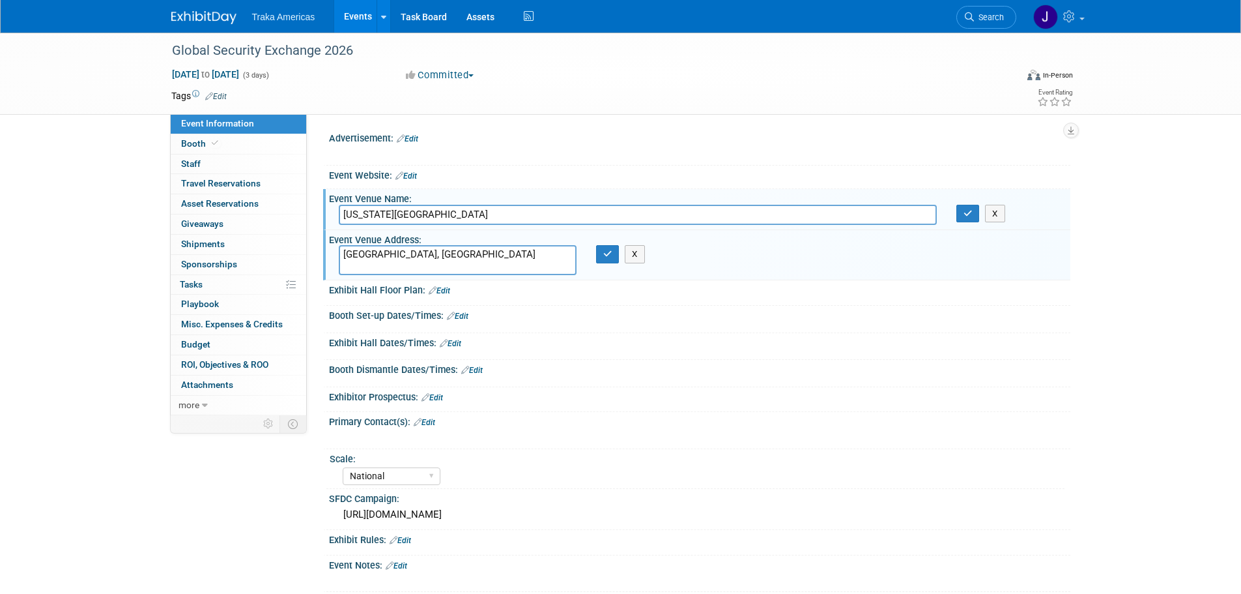
click at [437, 207] on input "[US_STATE][GEOGRAPHIC_DATA]" at bounding box center [638, 215] width 598 height 20
click at [419, 255] on textarea "[GEOGRAPHIC_DATA], [GEOGRAPHIC_DATA]" at bounding box center [458, 260] width 238 height 30
drag, startPoint x: 386, startPoint y: 250, endPoint x: 255, endPoint y: 258, distance: 131.2
click at [255, 258] on div "Event Information Event Info Booth Booth 0 Staff 0 Staff 0 Travel Reservations …" at bounding box center [621, 312] width 919 height 559
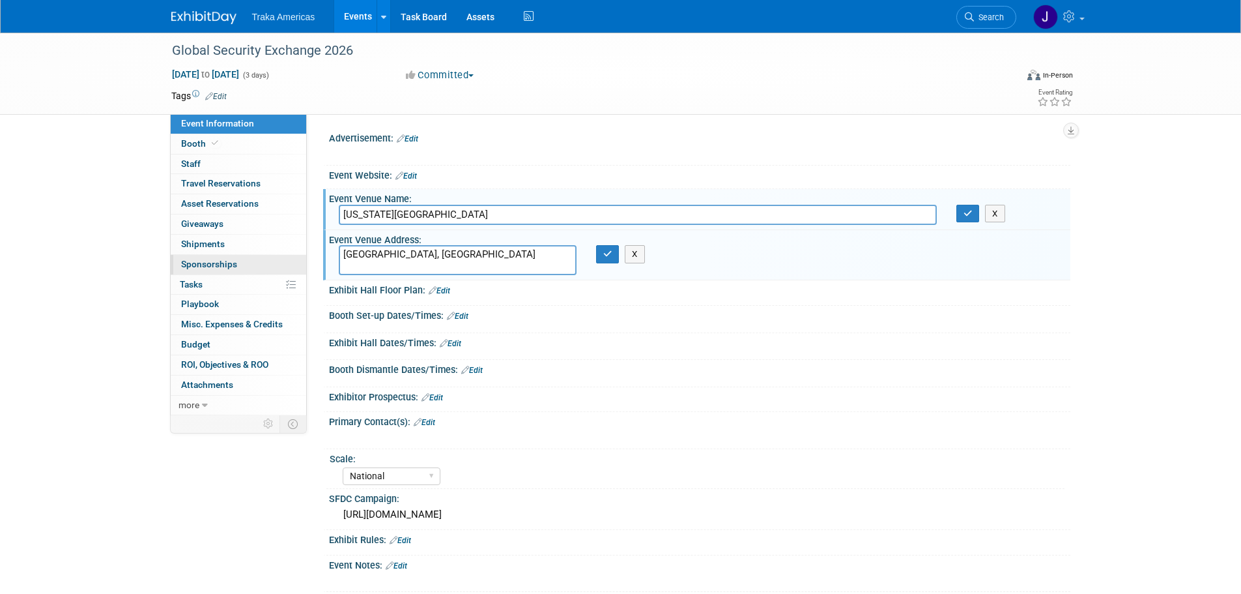
paste textarea "285 Andrew Young International Blvd NW, Atlanta, GA 30313"
click at [968, 214] on icon "button" at bounding box center [968, 213] width 9 height 8
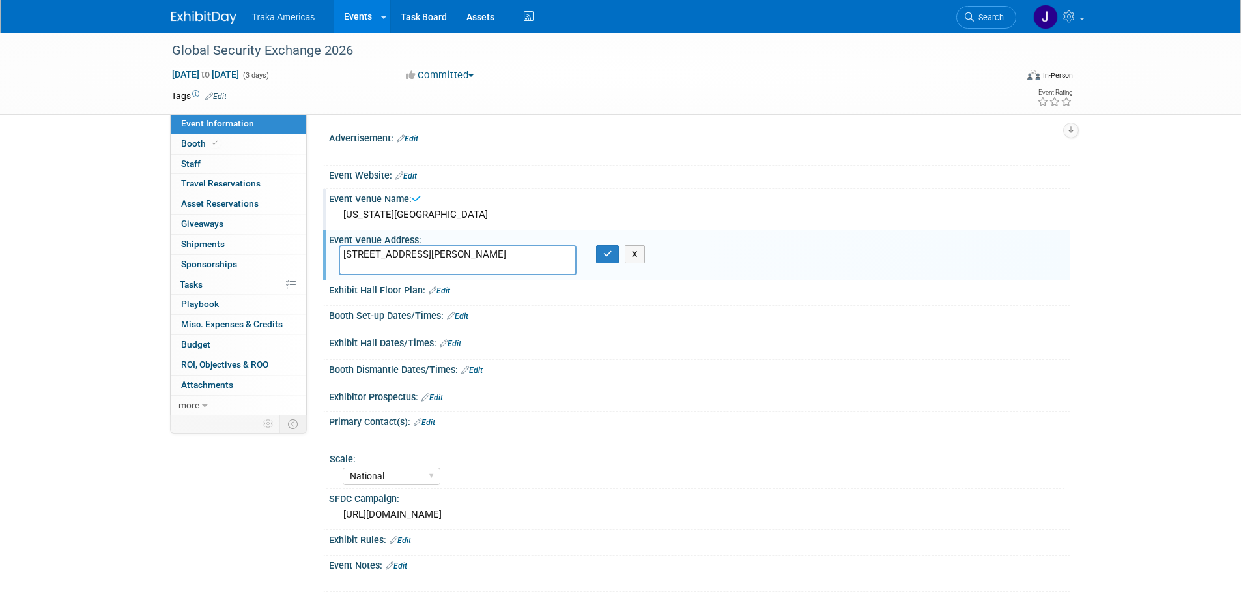
click at [523, 253] on textarea "285 Andrew Young International Blvd NW, Atlanta, GA 30313" at bounding box center [458, 260] width 238 height 30
type textarea "285 Andrew Young International Blvd NW, Atlanta, GA 30313"
click at [608, 253] on icon "button" at bounding box center [607, 254] width 9 height 8
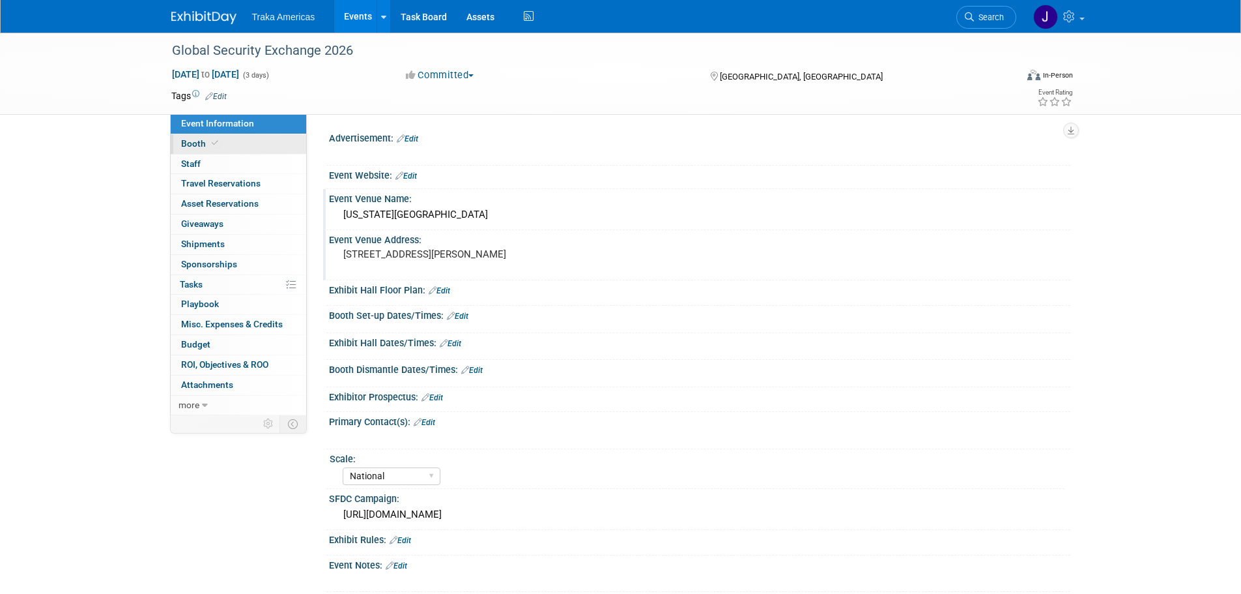
click at [212, 146] on icon at bounding box center [215, 142] width 7 height 7
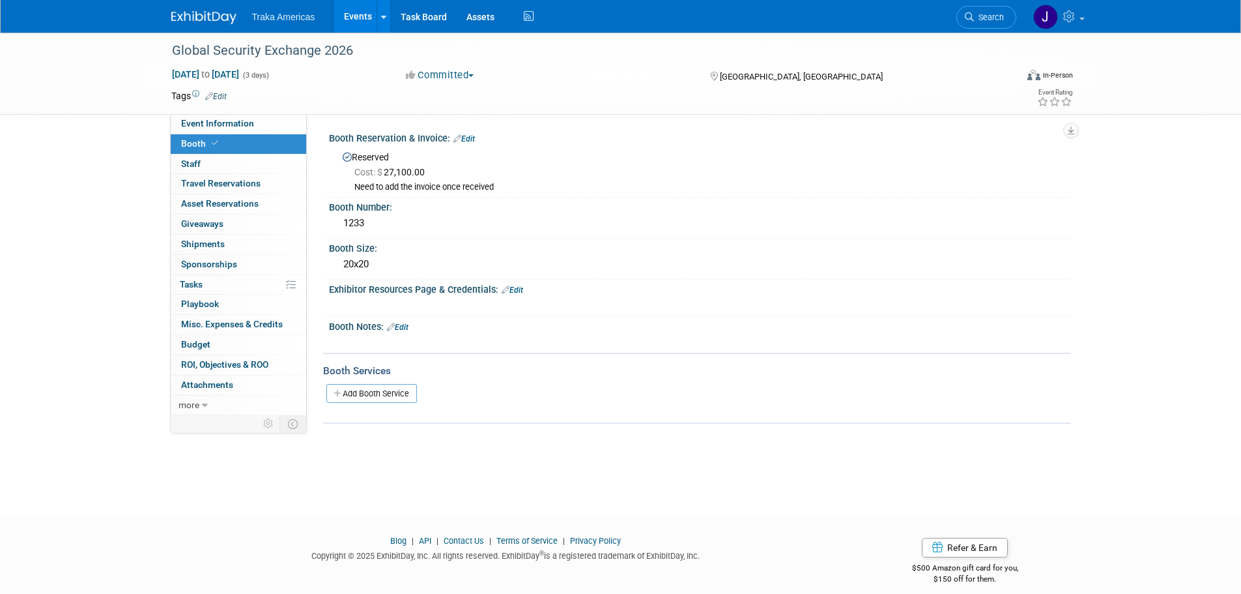
click at [474, 140] on link "Edit" at bounding box center [464, 138] width 22 height 9
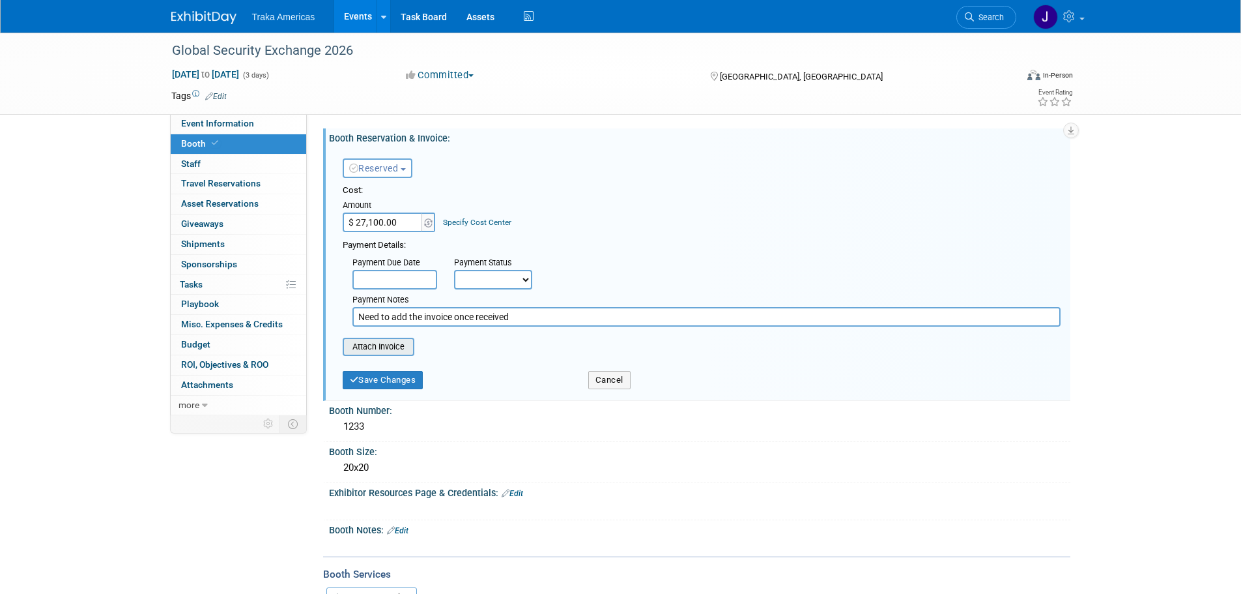
click at [395, 346] on input "file" at bounding box center [335, 347] width 155 height 16
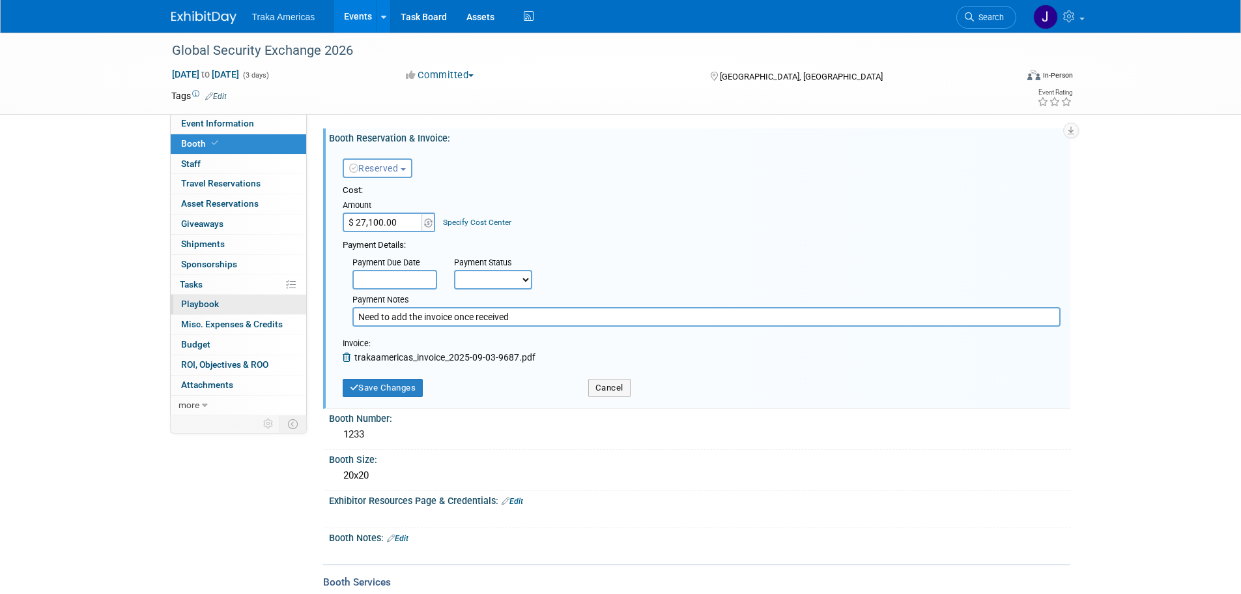
drag, startPoint x: 531, startPoint y: 312, endPoint x: 178, endPoint y: 308, distance: 353.2
click at [178, 308] on div "Event Information Event Info Booth Booth 0 Staff 0 Staff 0 Travel Reservations …" at bounding box center [621, 334] width 919 height 602
click at [366, 382] on button "Save Changes" at bounding box center [383, 388] width 81 height 18
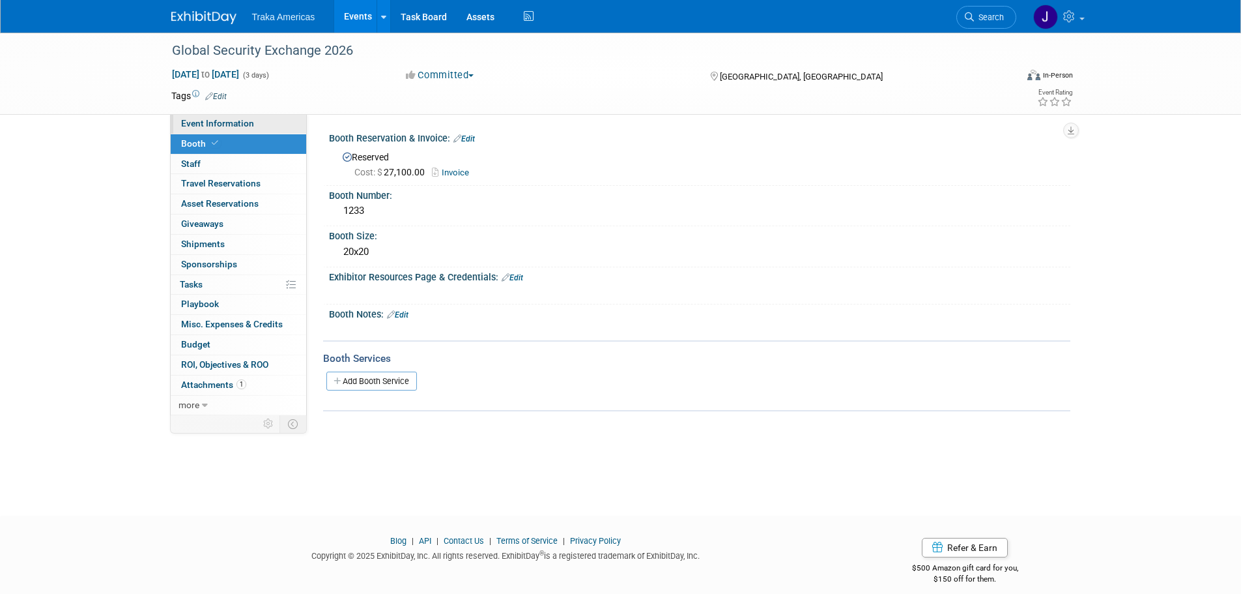
click at [255, 128] on link "Event Information" at bounding box center [239, 124] width 136 height 20
select select "National"
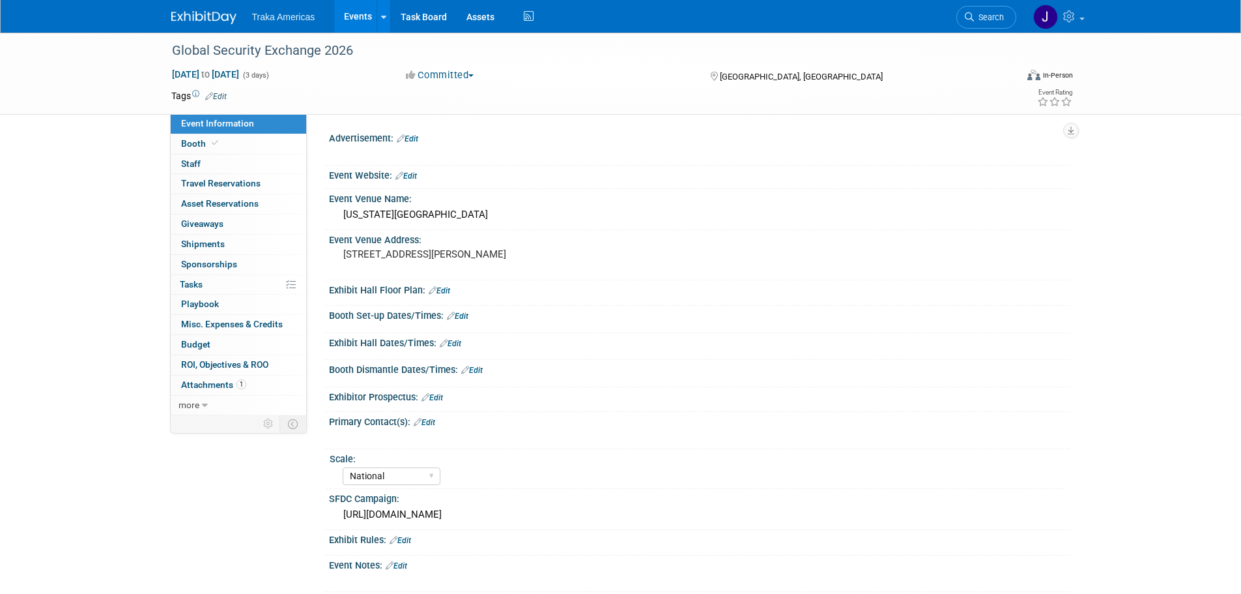
click at [443, 291] on link "Edit" at bounding box center [440, 290] width 22 height 9
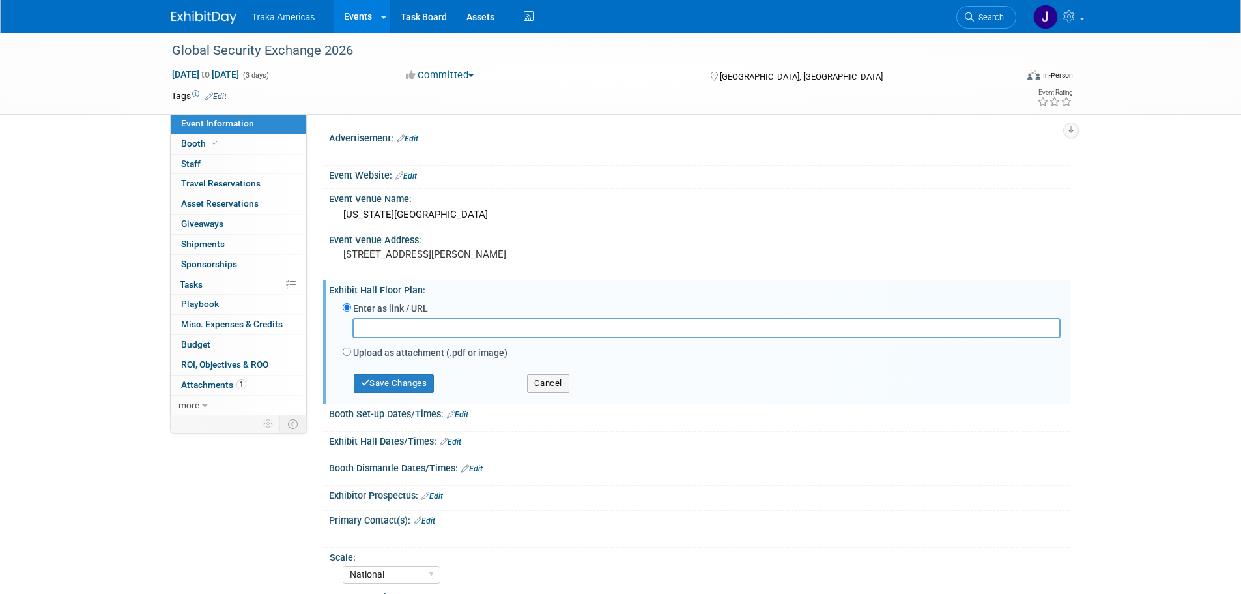
click at [407, 323] on input "text" at bounding box center [707, 328] width 708 height 20
paste input "https://gsx26.mapyourshow.com/8_0/exhview/"
type input "https://gsx26.mapyourshow.com/8_0/exhview/"
click at [392, 377] on button "Save Changes" at bounding box center [394, 383] width 81 height 18
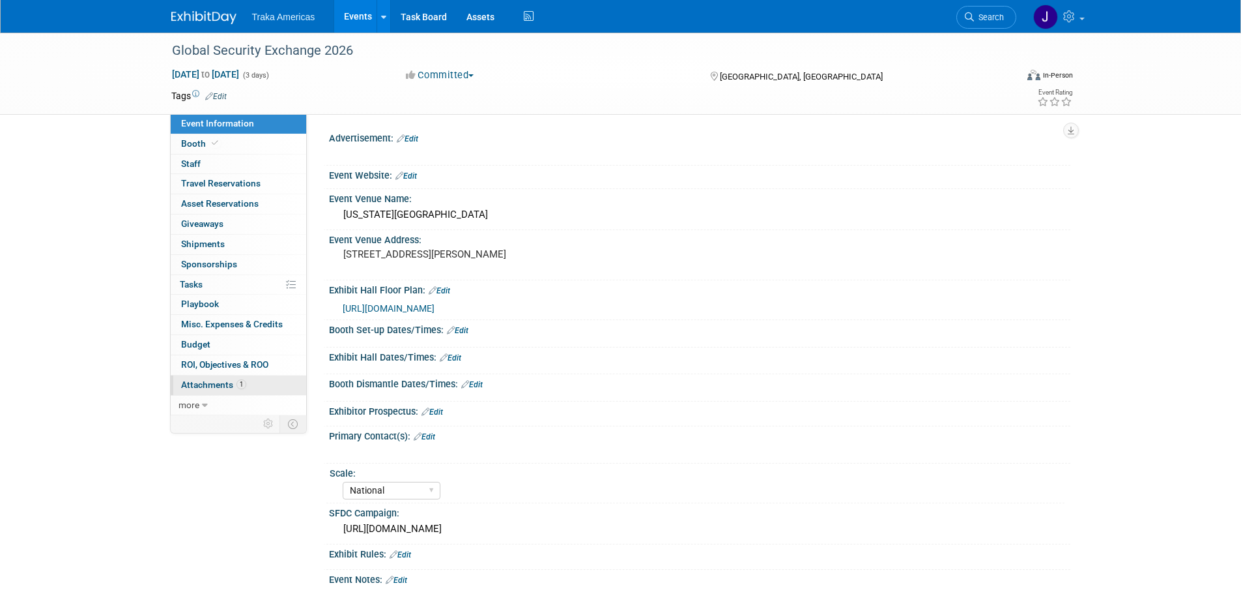
click at [244, 383] on span "1" at bounding box center [242, 384] width 10 height 10
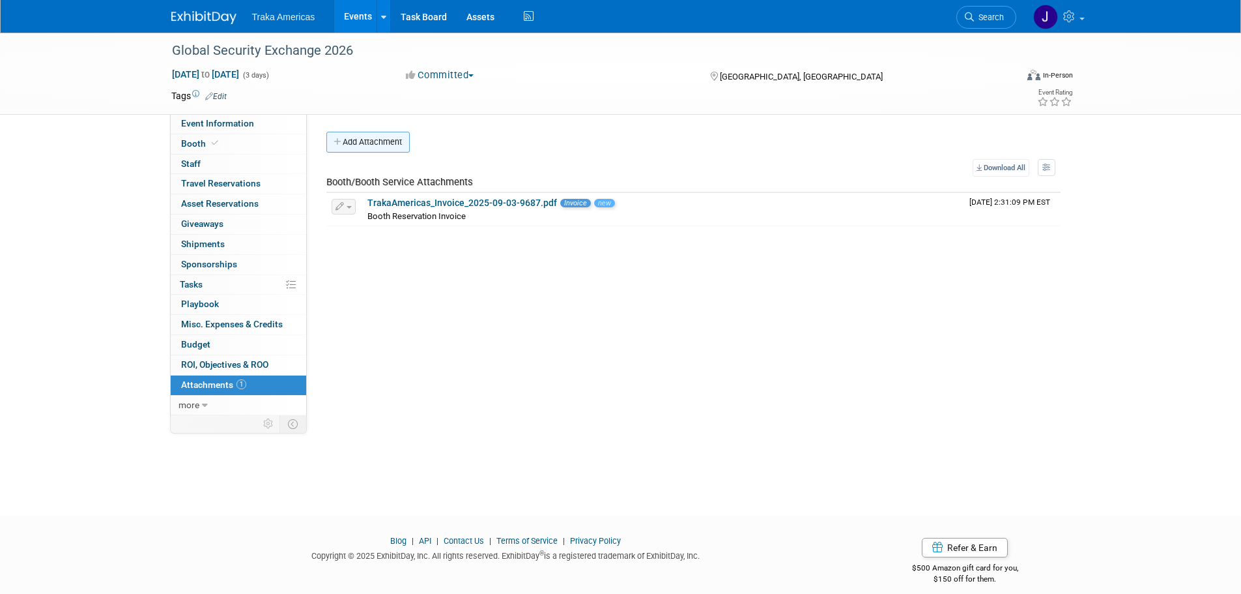
click at [362, 144] on button "Add Attachment" at bounding box center [367, 142] width 83 height 21
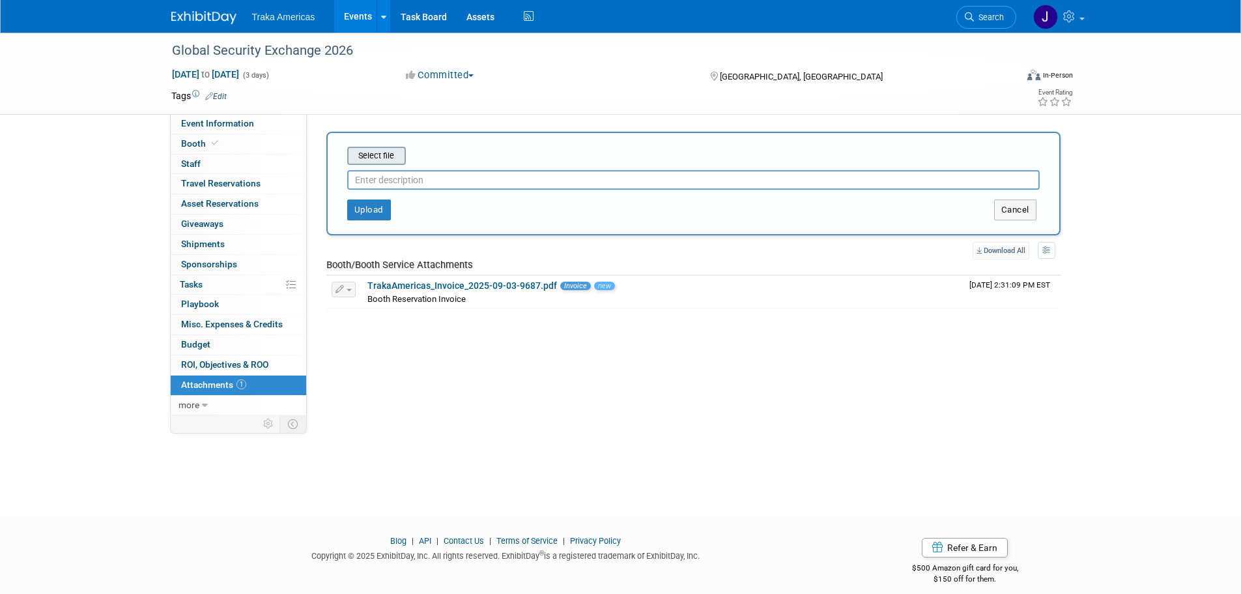
click at [389, 158] on input "file" at bounding box center [327, 156] width 155 height 16
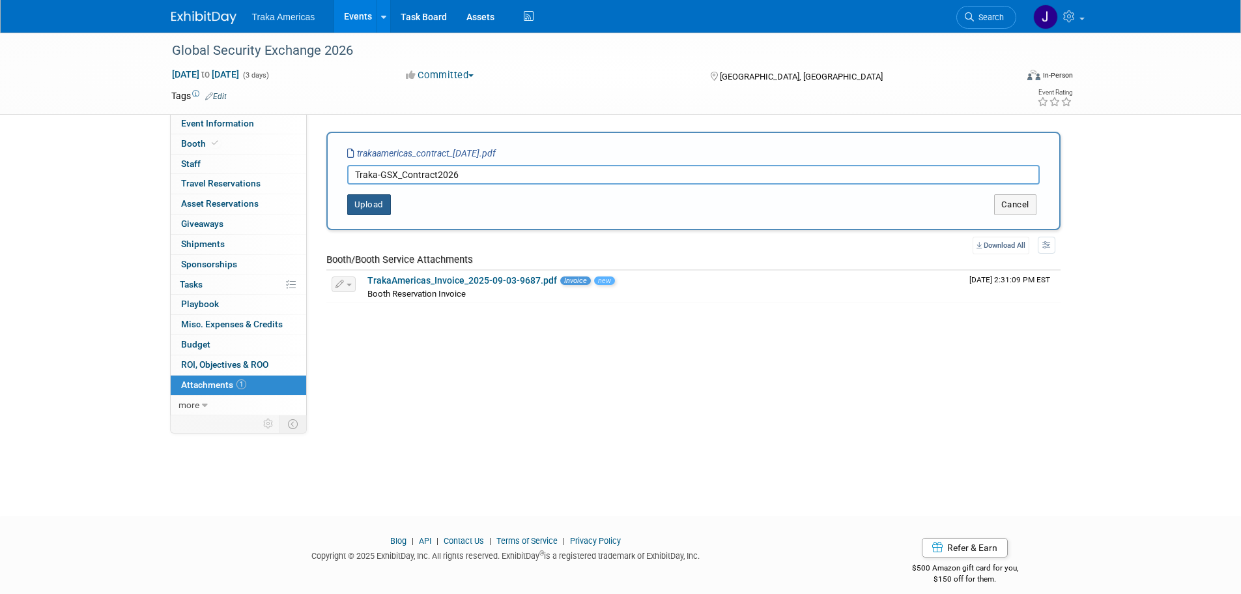
type input "Traka-GSX_Contract2026"
click at [366, 210] on button "Upload" at bounding box center [369, 204] width 44 height 21
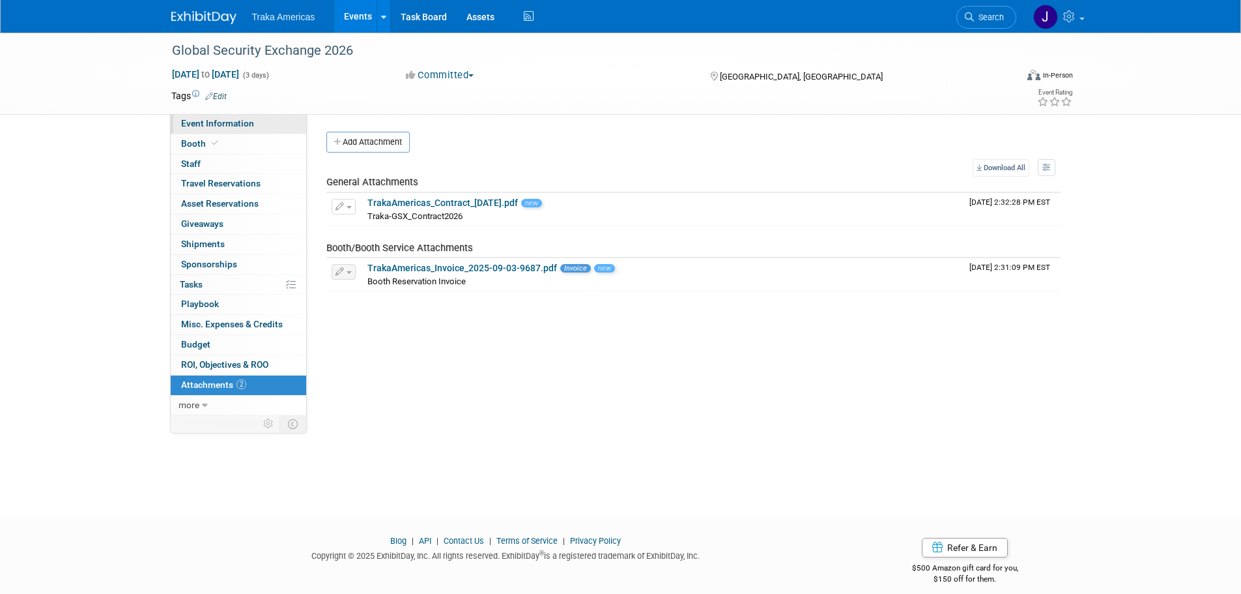
click at [229, 126] on span "Event Information" at bounding box center [217, 123] width 73 height 10
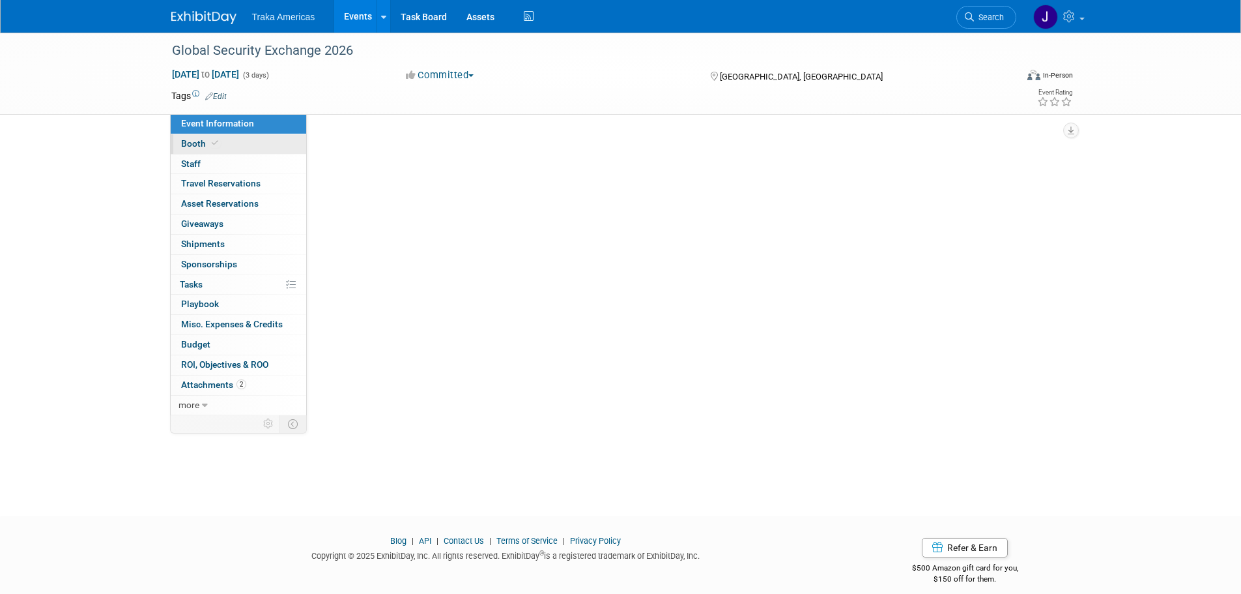
select select "National"
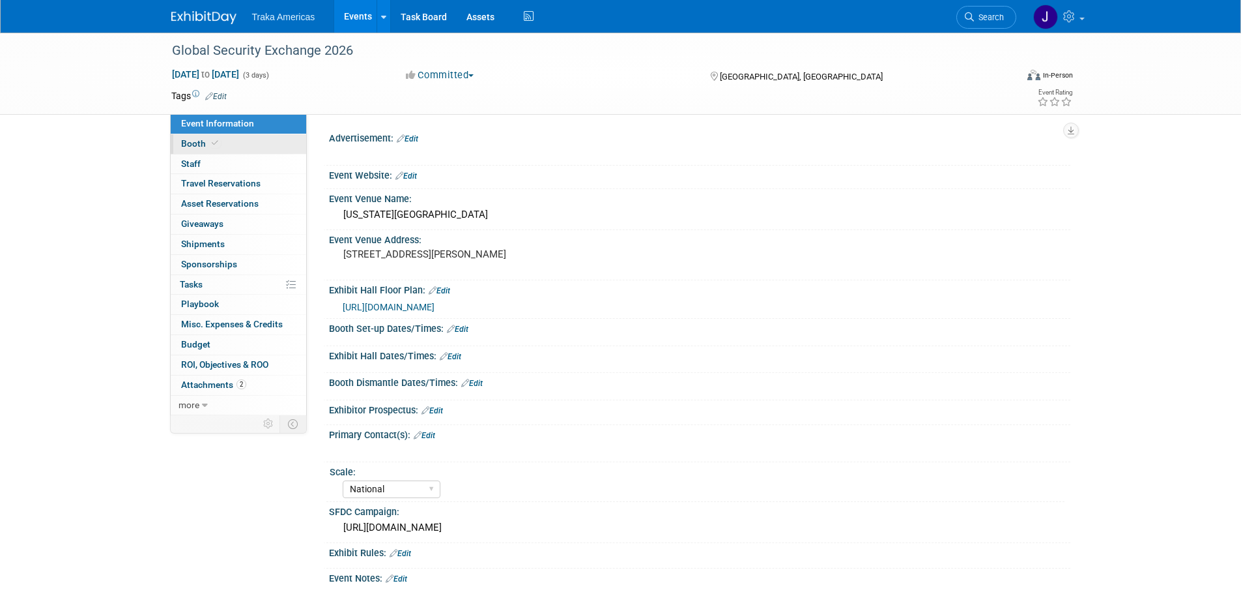
click at [276, 144] on link "Booth" at bounding box center [239, 144] width 136 height 20
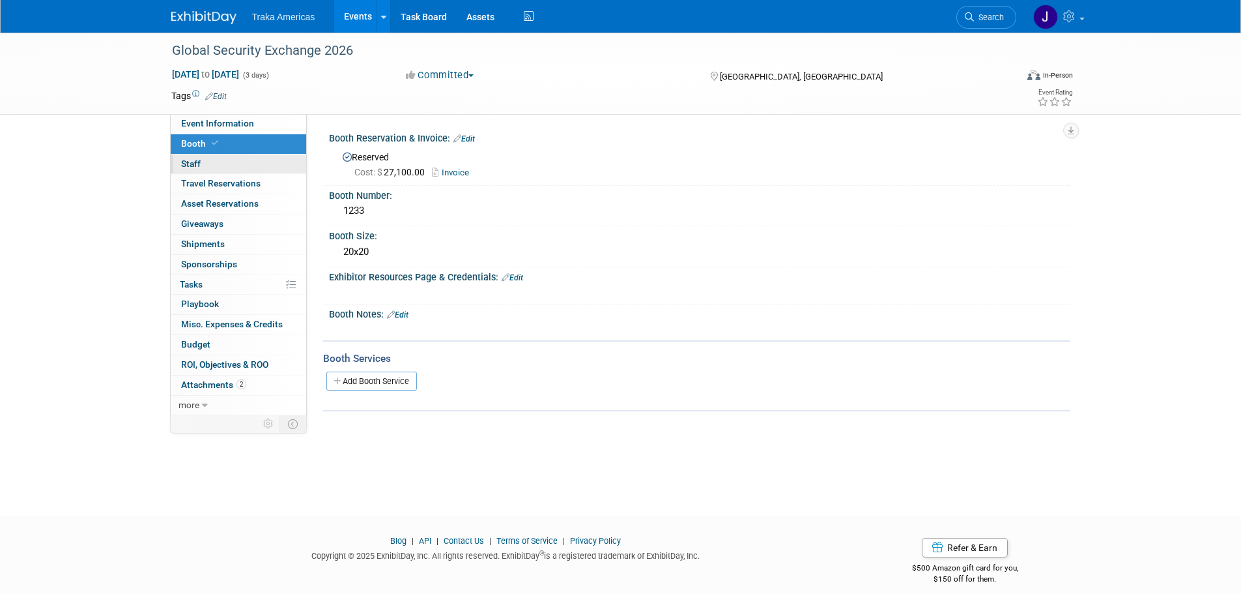
click at [276, 157] on link "0 Staff 0" at bounding box center [239, 164] width 136 height 20
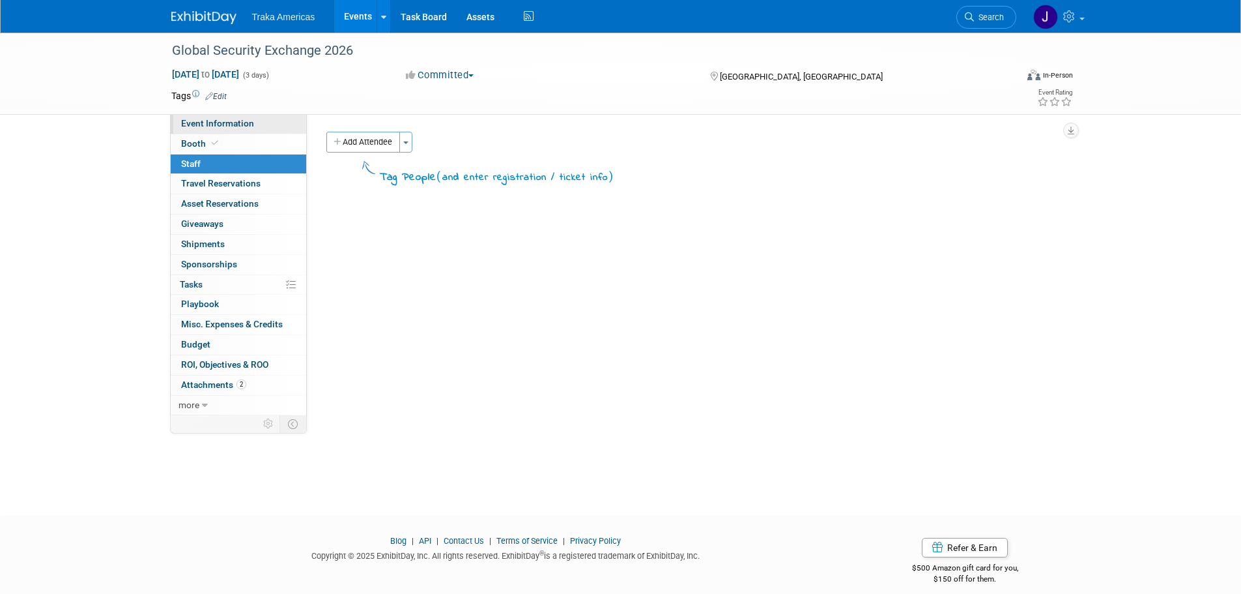
click at [265, 124] on link "Event Information" at bounding box center [239, 124] width 136 height 20
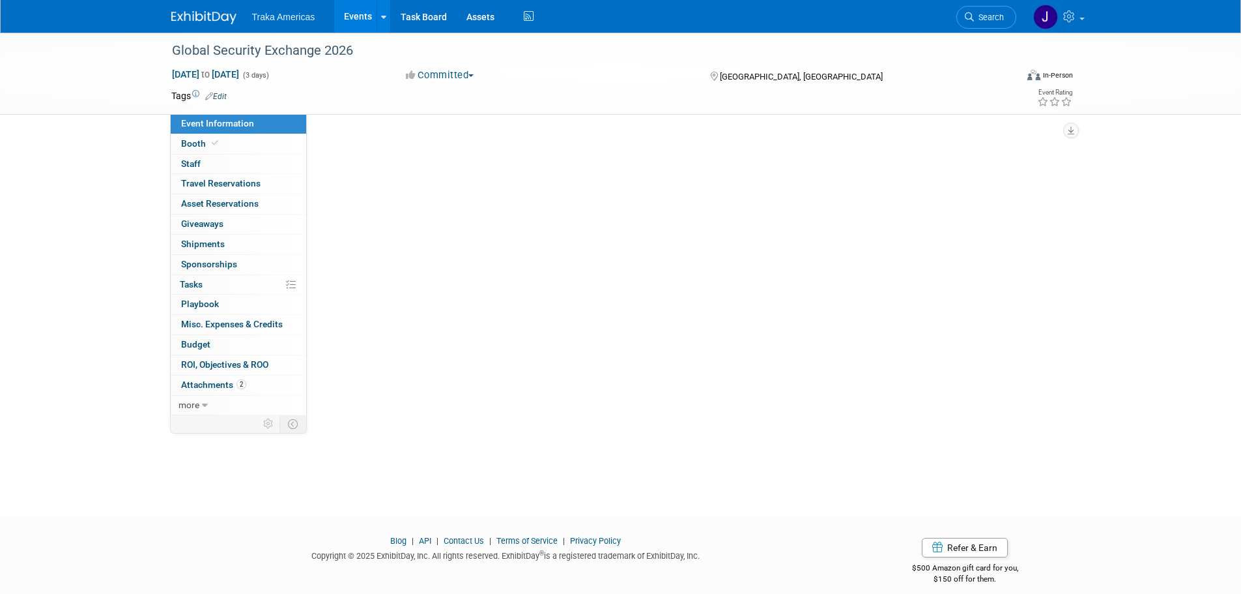
select select "National"
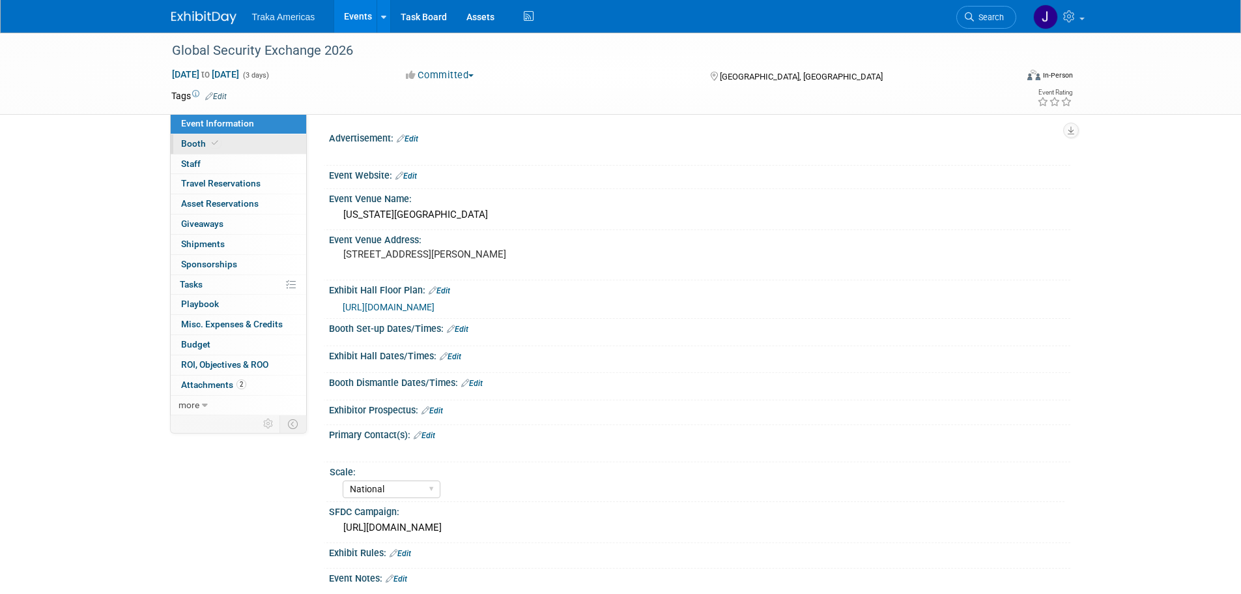
click at [257, 148] on link "Booth" at bounding box center [239, 144] width 136 height 20
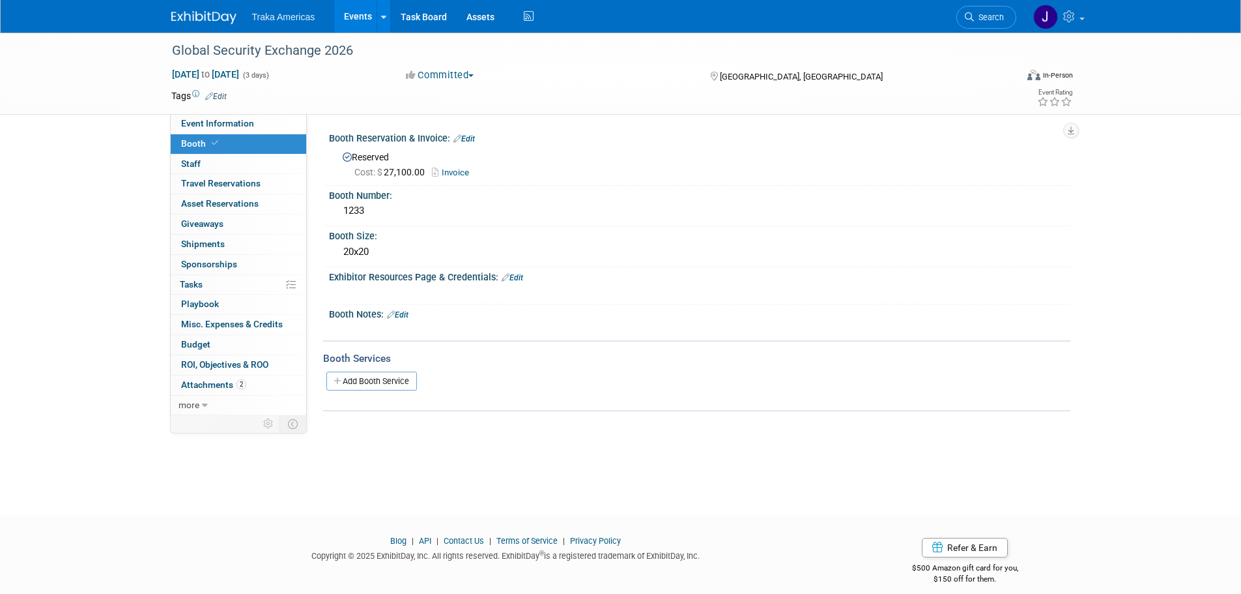
drag, startPoint x: 216, startPoint y: 263, endPoint x: 228, endPoint y: 266, distance: 12.2
click at [216, 263] on span "Sponsorships 0" at bounding box center [209, 264] width 56 height 10
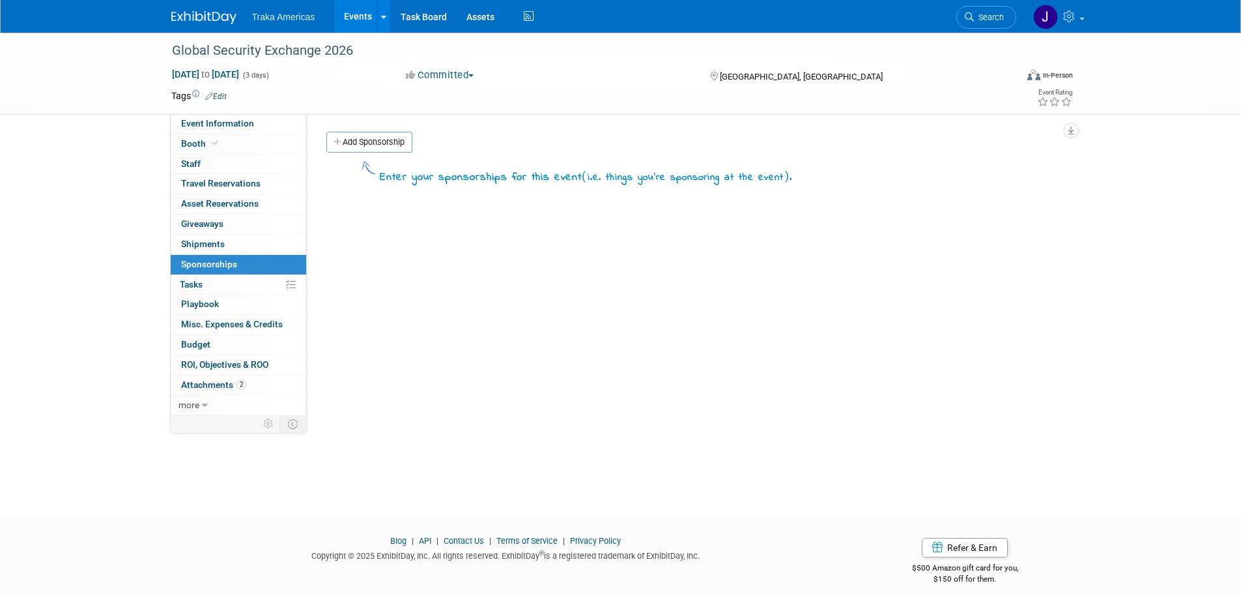
click at [399, 151] on link "Add Sponsorship" at bounding box center [369, 142] width 86 height 21
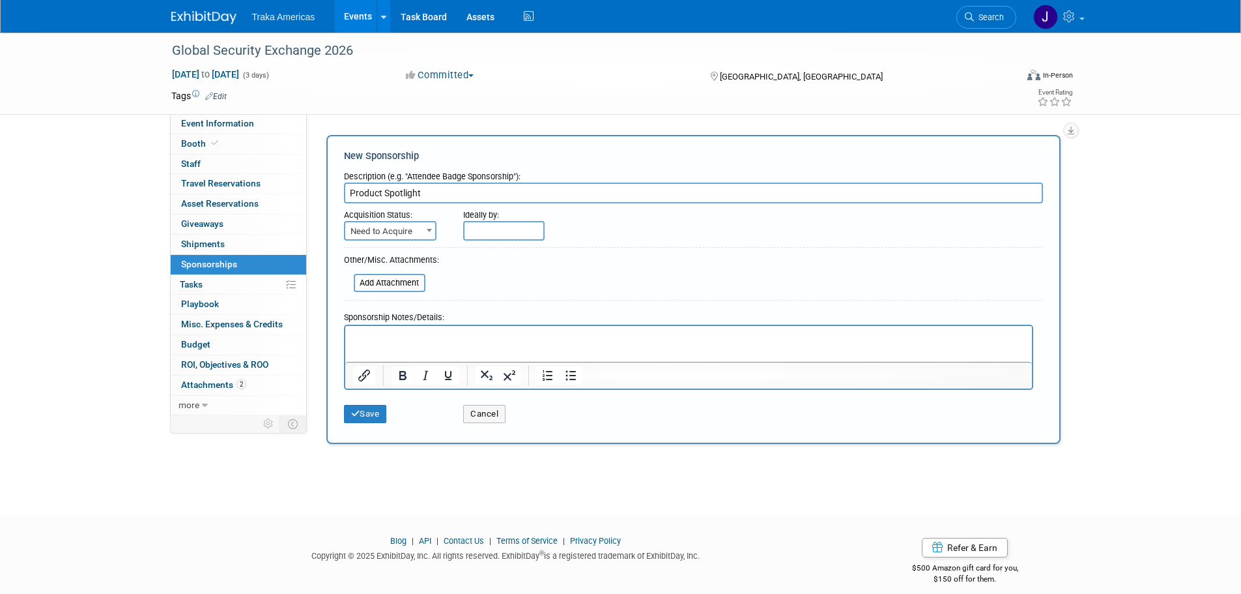
type input "Product Spotlight"
click at [417, 225] on span "Need to Acquire" at bounding box center [390, 231] width 90 height 18
select select "2"
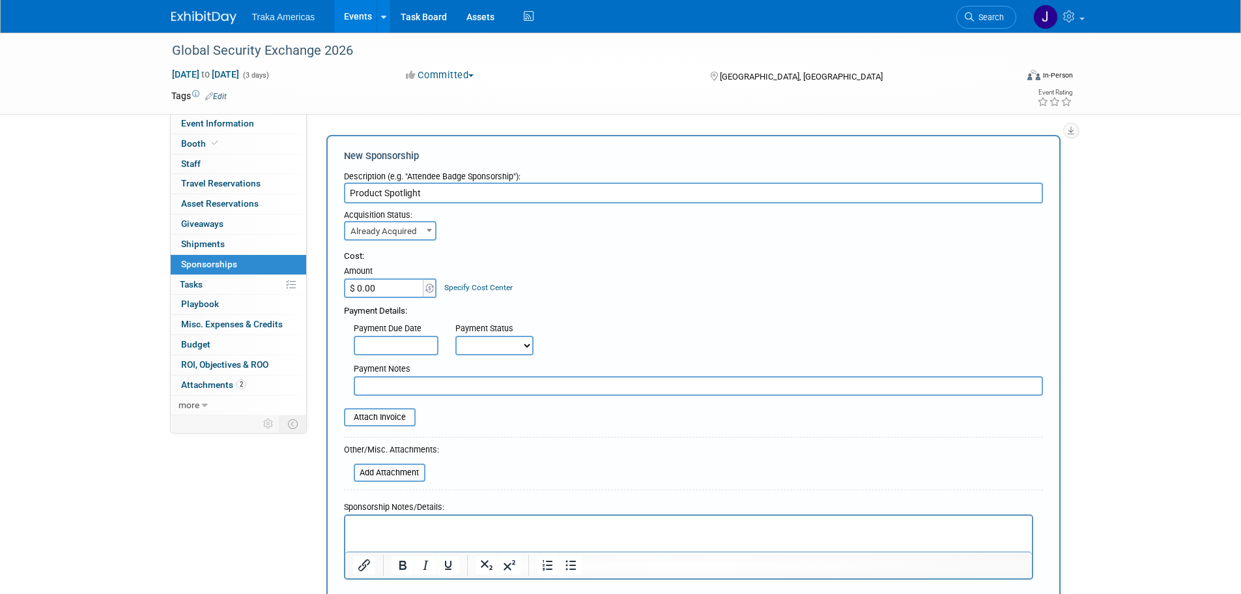
click at [373, 291] on input "$ 0.00" at bounding box center [384, 288] width 81 height 20
type input "$ 2,000.00"
click at [388, 420] on input "file" at bounding box center [336, 417] width 155 height 16
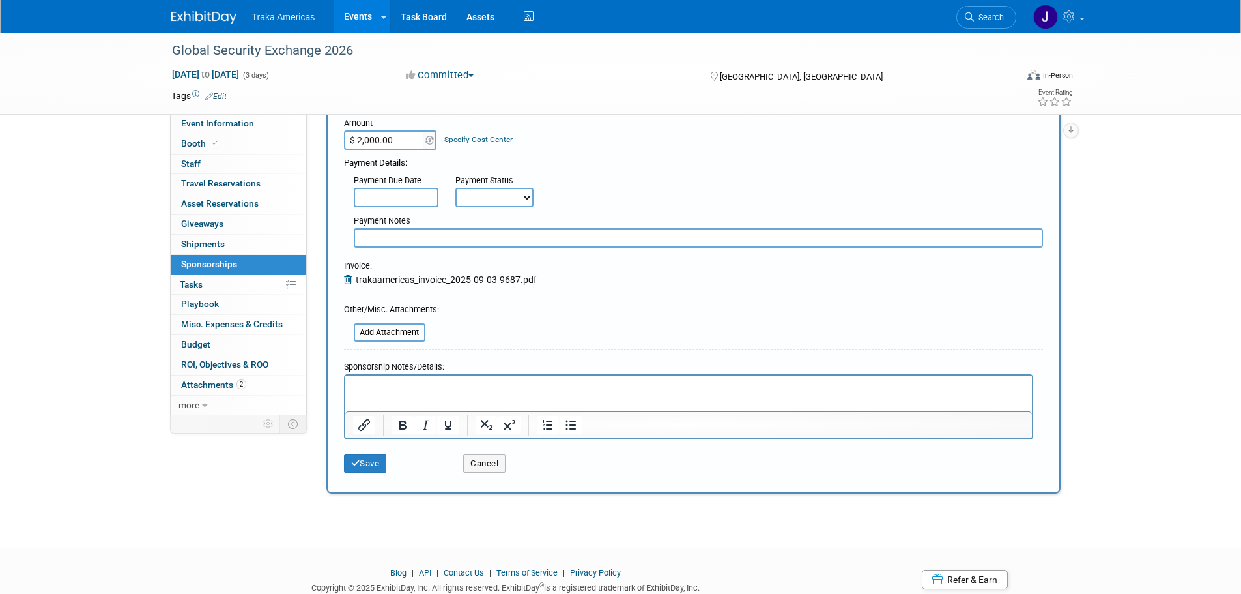
scroll to position [194, 0]
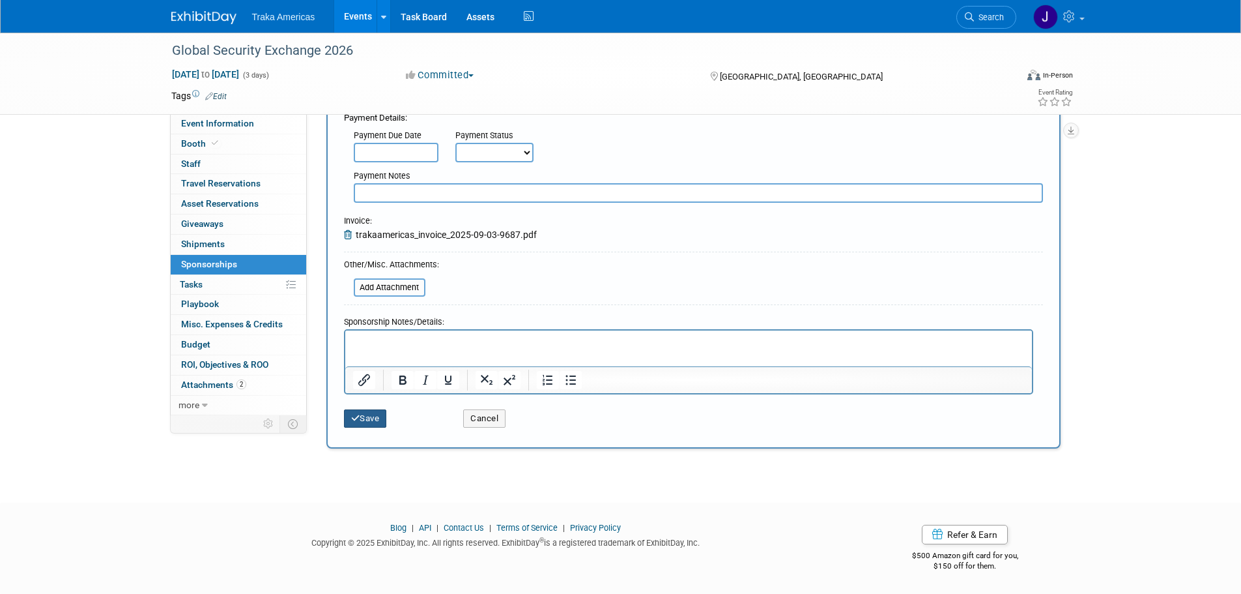
click at [375, 422] on button "Save" at bounding box center [365, 418] width 43 height 18
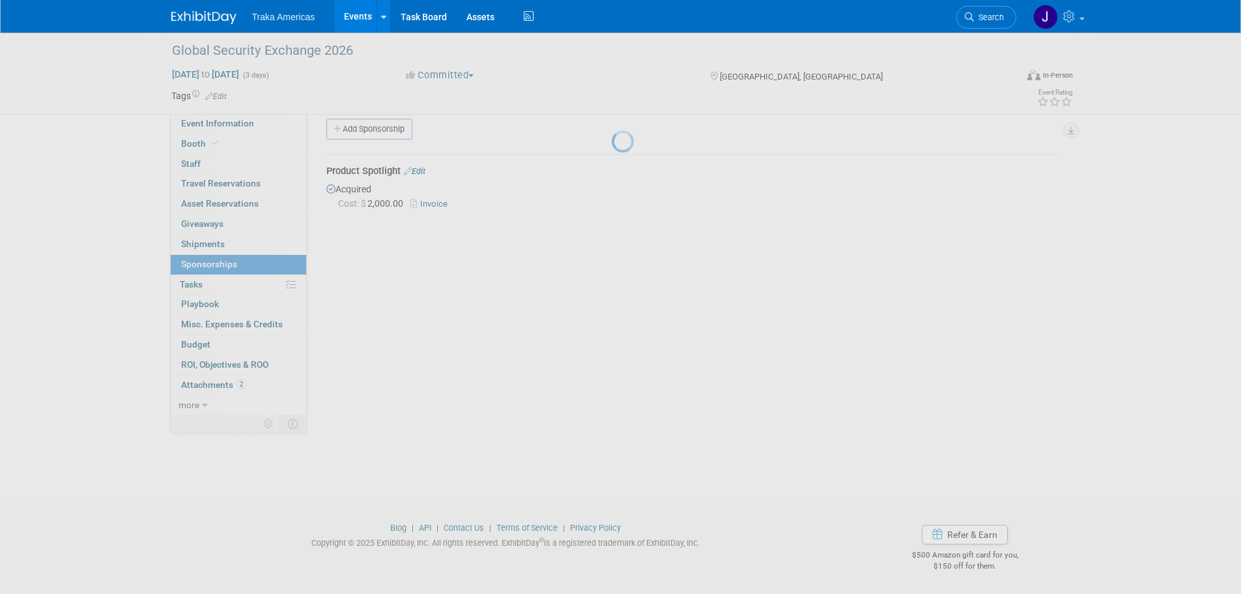
scroll to position [13, 0]
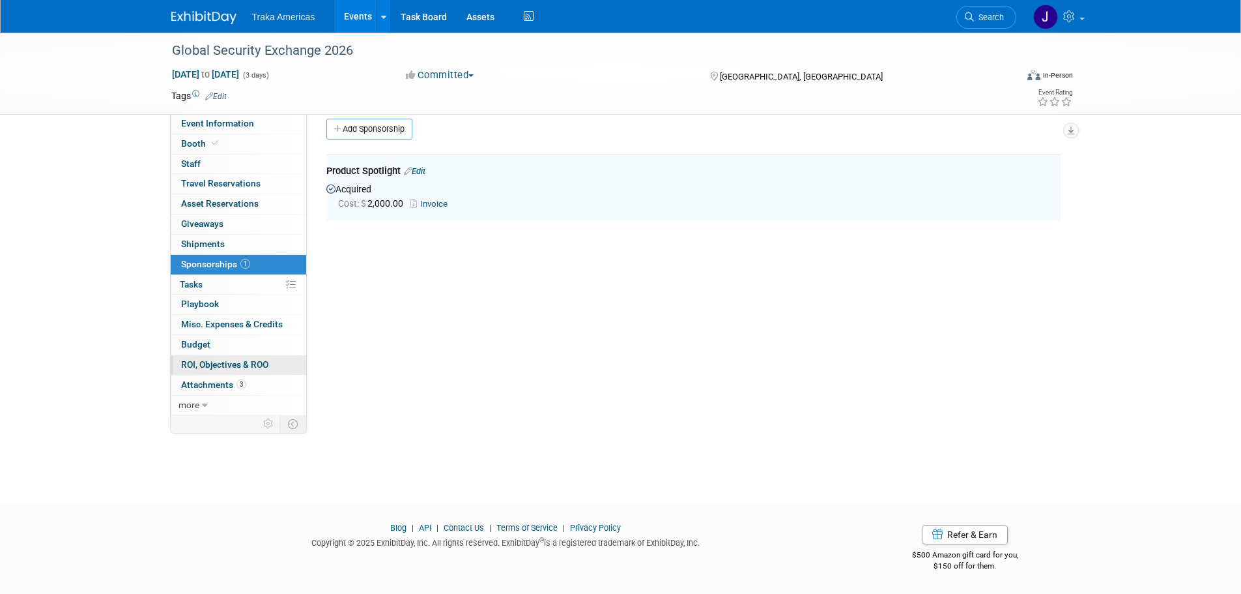
click at [245, 366] on span "ROI, Objectives & ROO 0" at bounding box center [224, 364] width 87 height 10
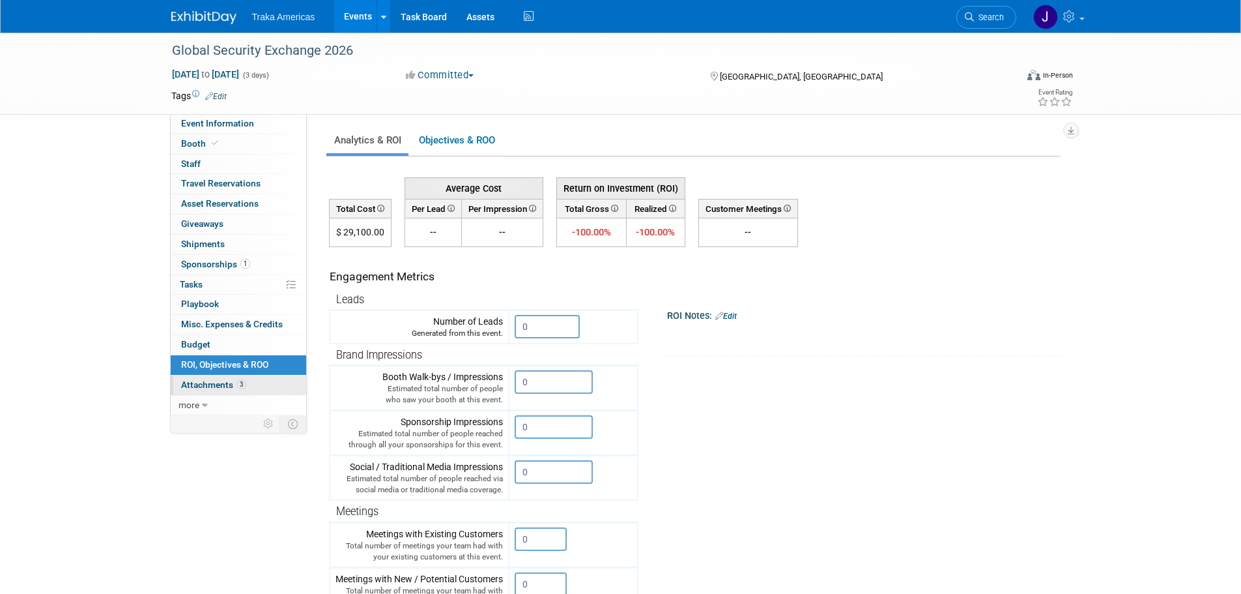
click at [235, 384] on span "Attachments 3" at bounding box center [213, 384] width 65 height 10
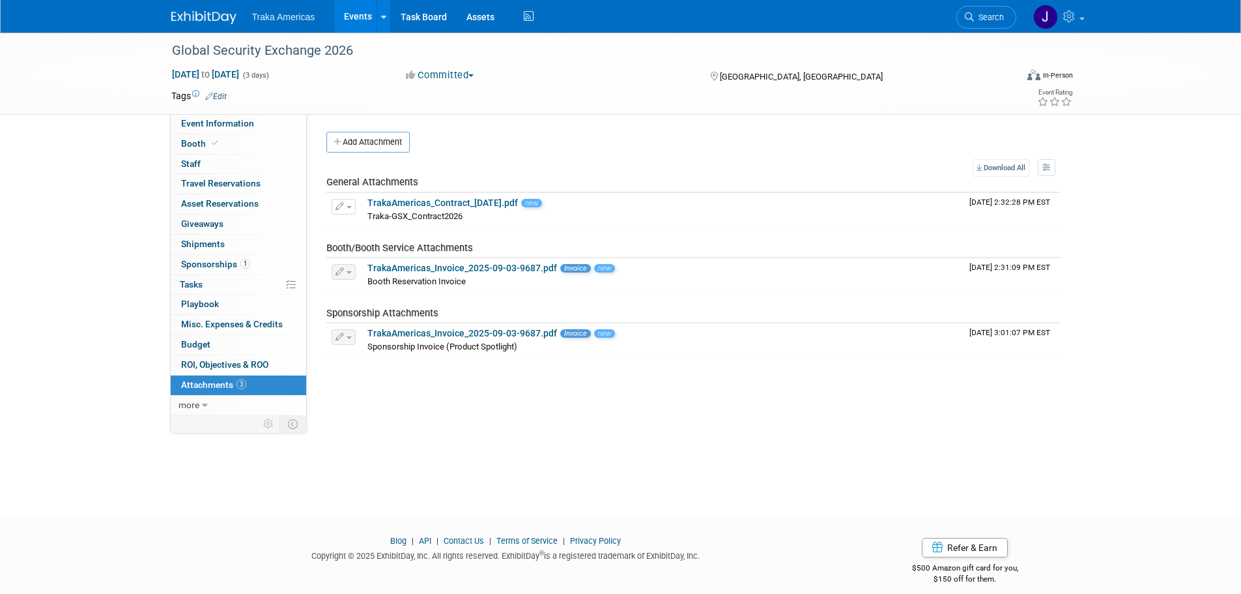
click at [179, 14] on img at bounding box center [203, 17] width 65 height 13
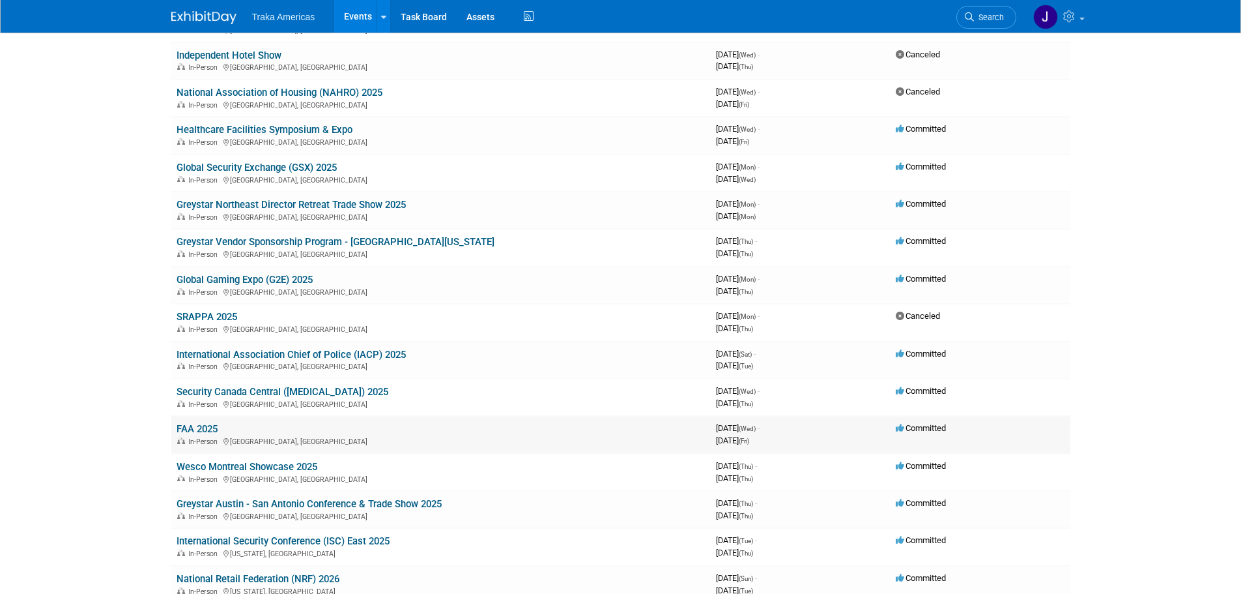
scroll to position [65, 0]
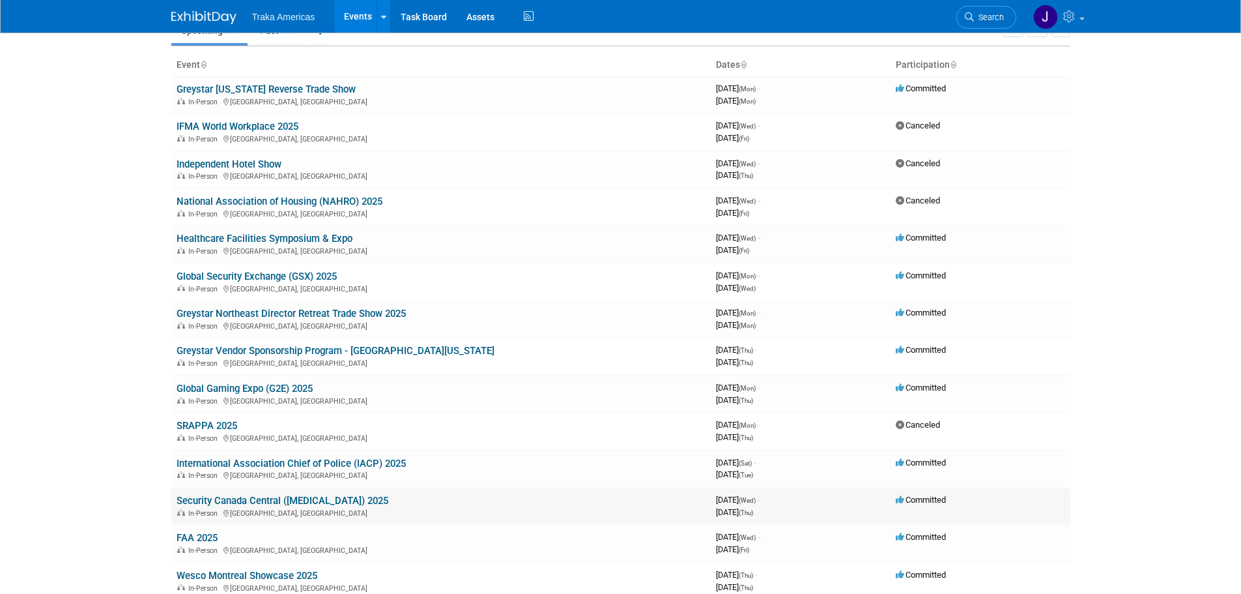
click at [295, 504] on link "Security Canada Central ([MEDICAL_DATA]) 2025" at bounding box center [283, 501] width 212 height 12
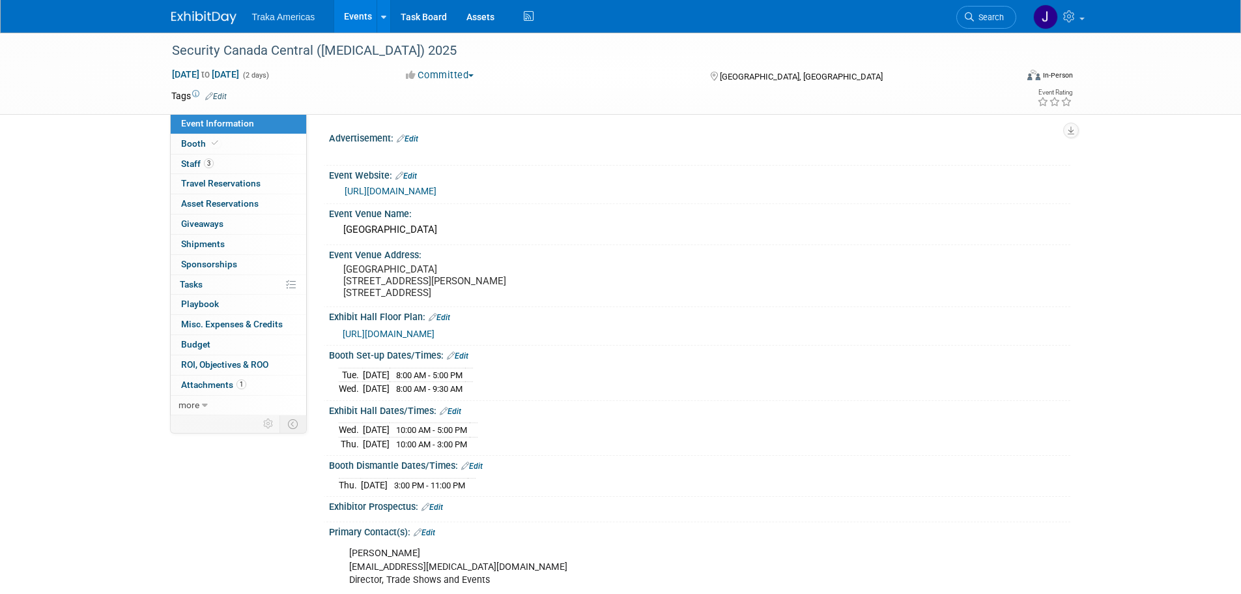
select select "National"
click at [231, 151] on link "Booth" at bounding box center [239, 144] width 136 height 20
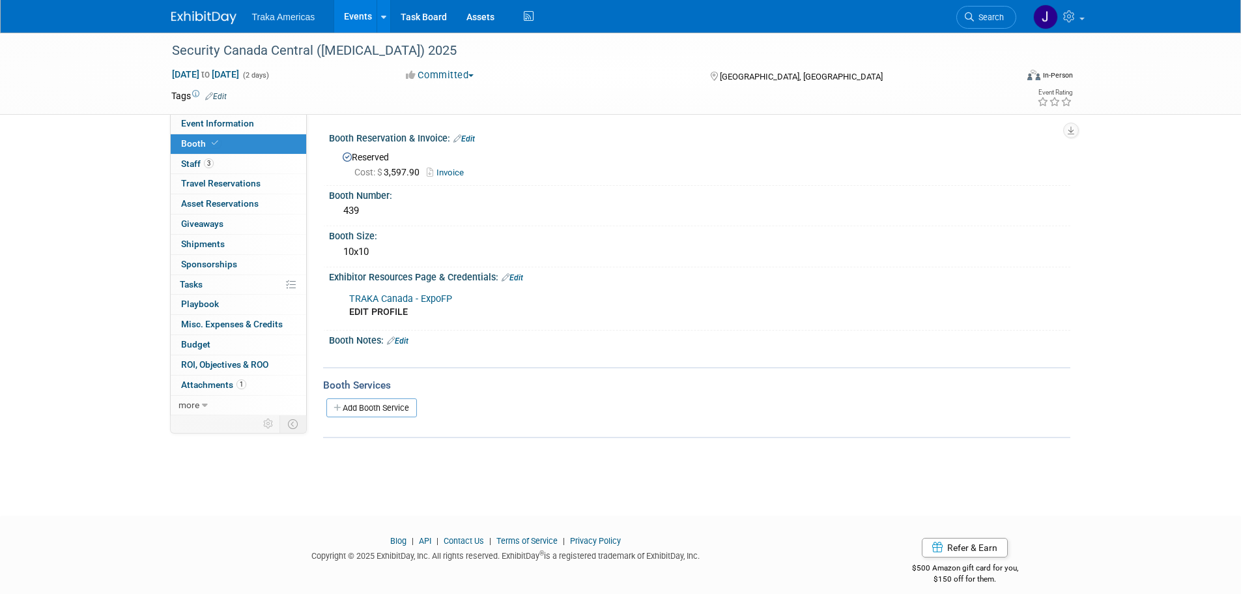
click at [389, 296] on link "TRAKA Canada - ExpoFP" at bounding box center [400, 298] width 103 height 11
click at [250, 126] on span "Event Information" at bounding box center [217, 123] width 73 height 10
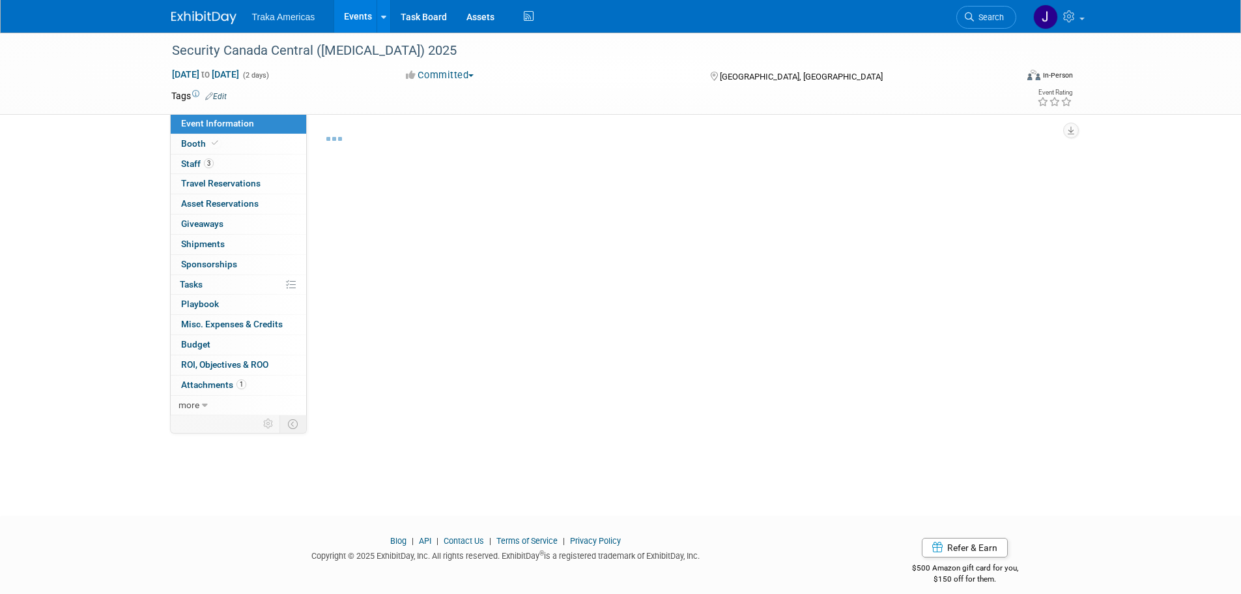
select select "National"
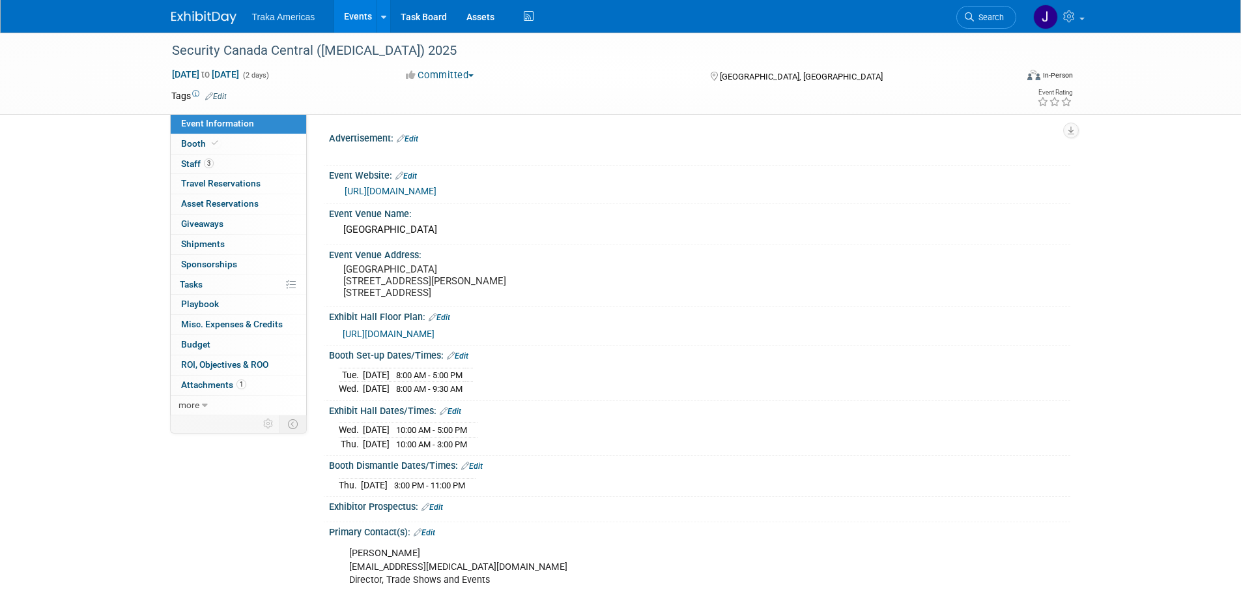
click at [421, 190] on link "[URL][DOMAIN_NAME]" at bounding box center [391, 191] width 92 height 10
click at [218, 137] on link "Booth" at bounding box center [239, 144] width 136 height 20
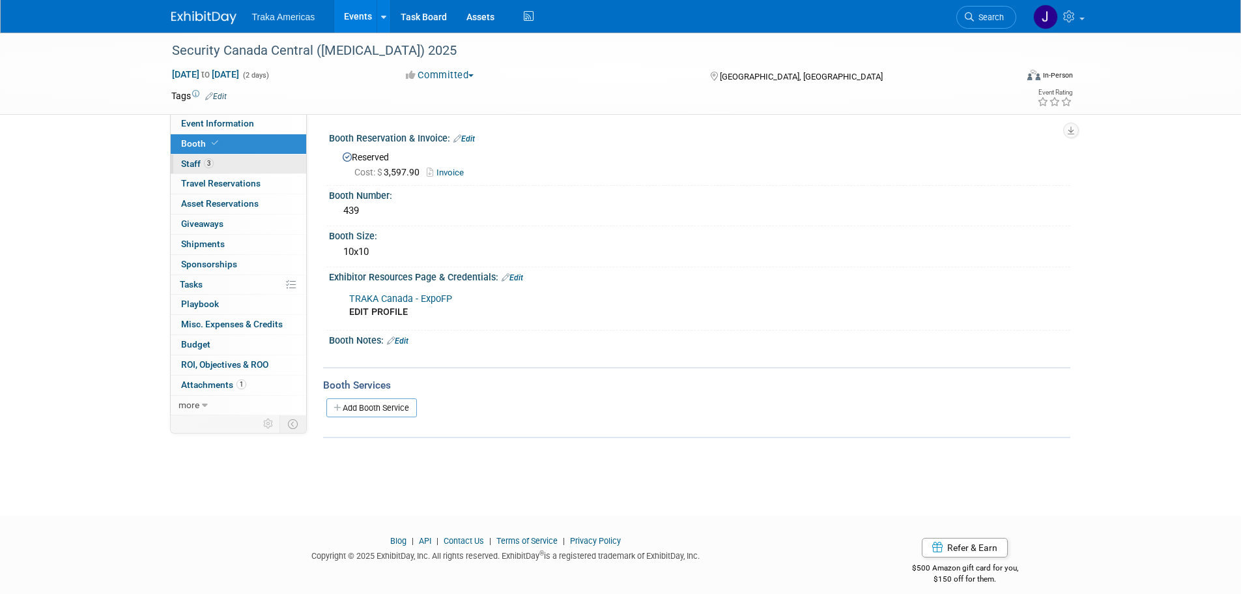
click at [218, 164] on link "3 Staff 3" at bounding box center [239, 164] width 136 height 20
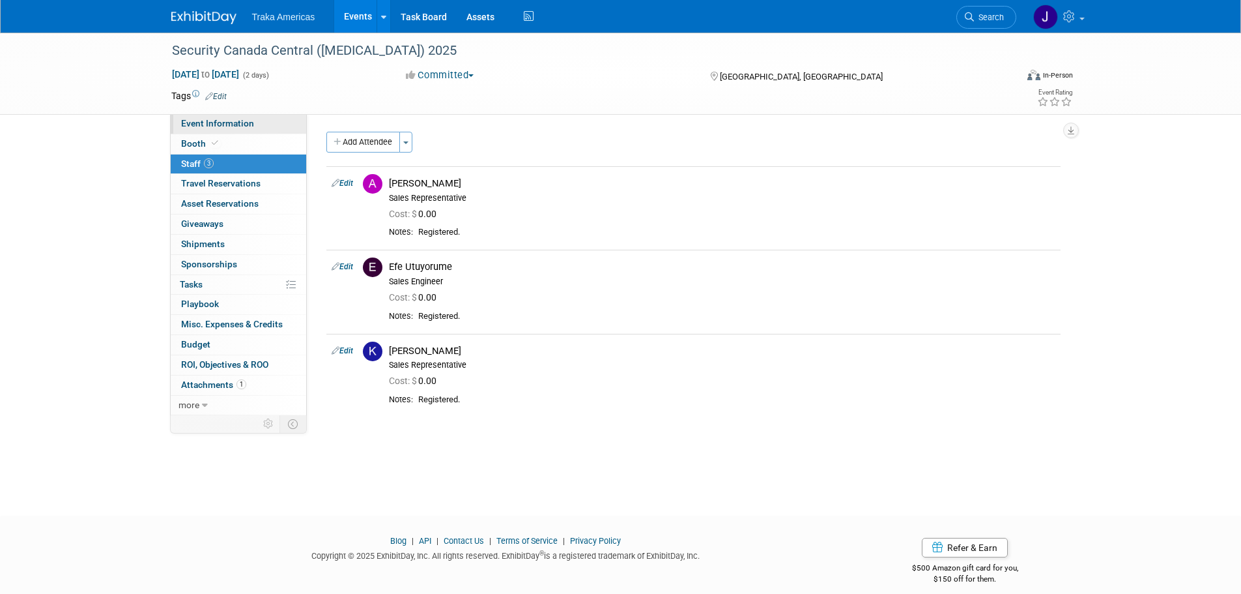
click at [257, 120] on link "Event Information" at bounding box center [239, 124] width 136 height 20
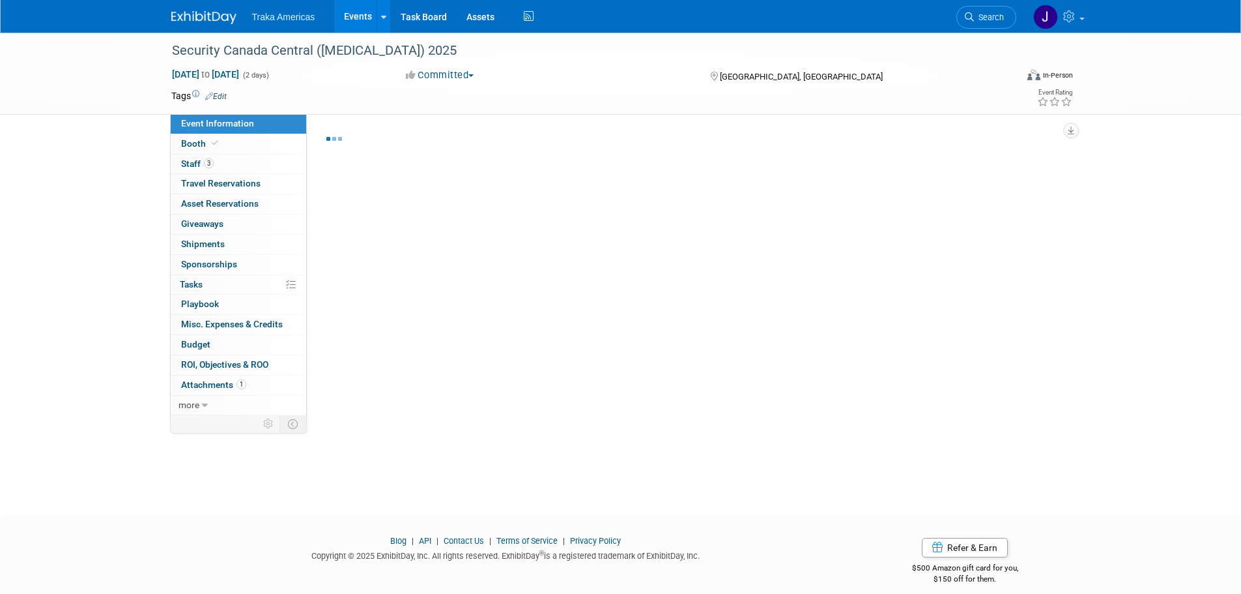
select select "National"
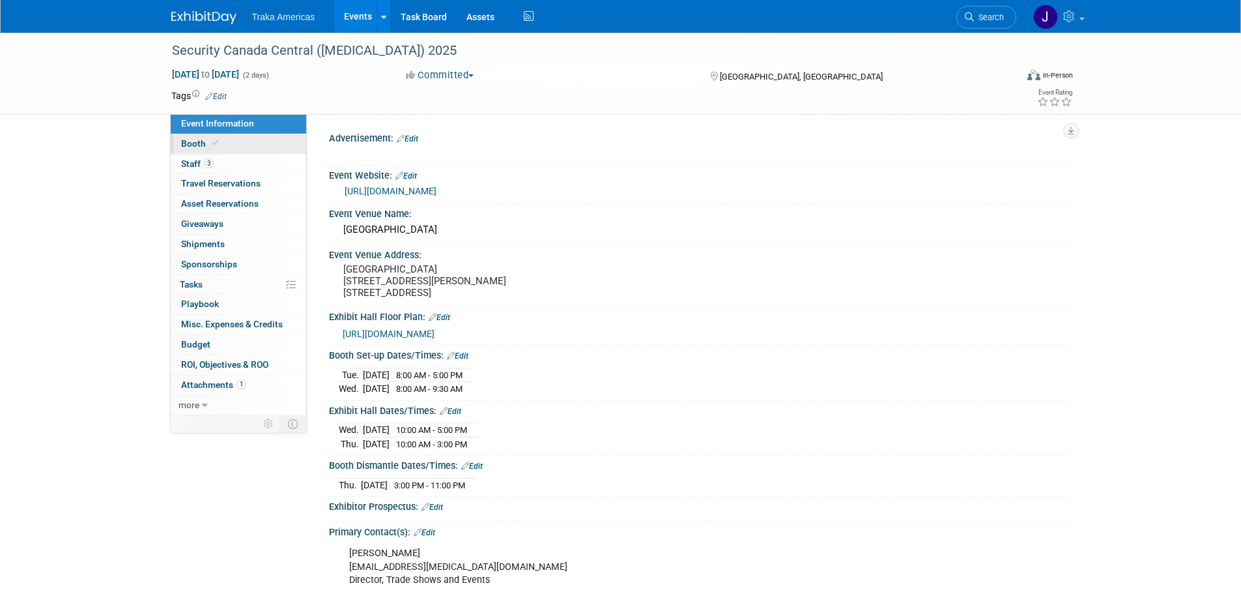
click at [249, 140] on link "Booth" at bounding box center [239, 144] width 136 height 20
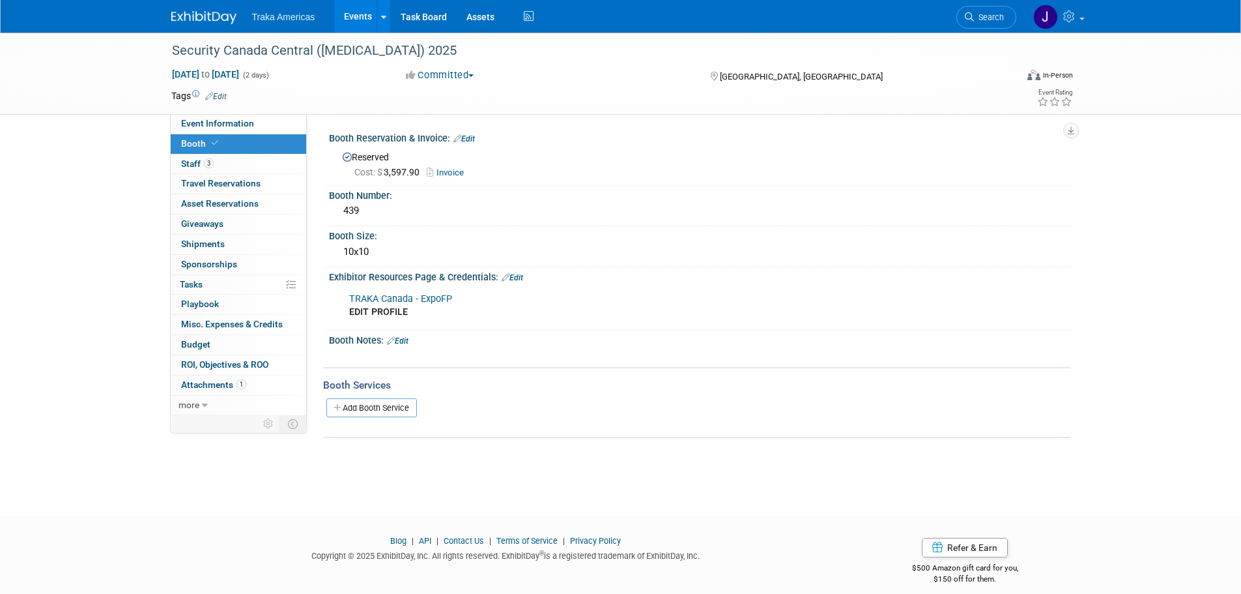
click at [222, 22] on img at bounding box center [203, 17] width 65 height 13
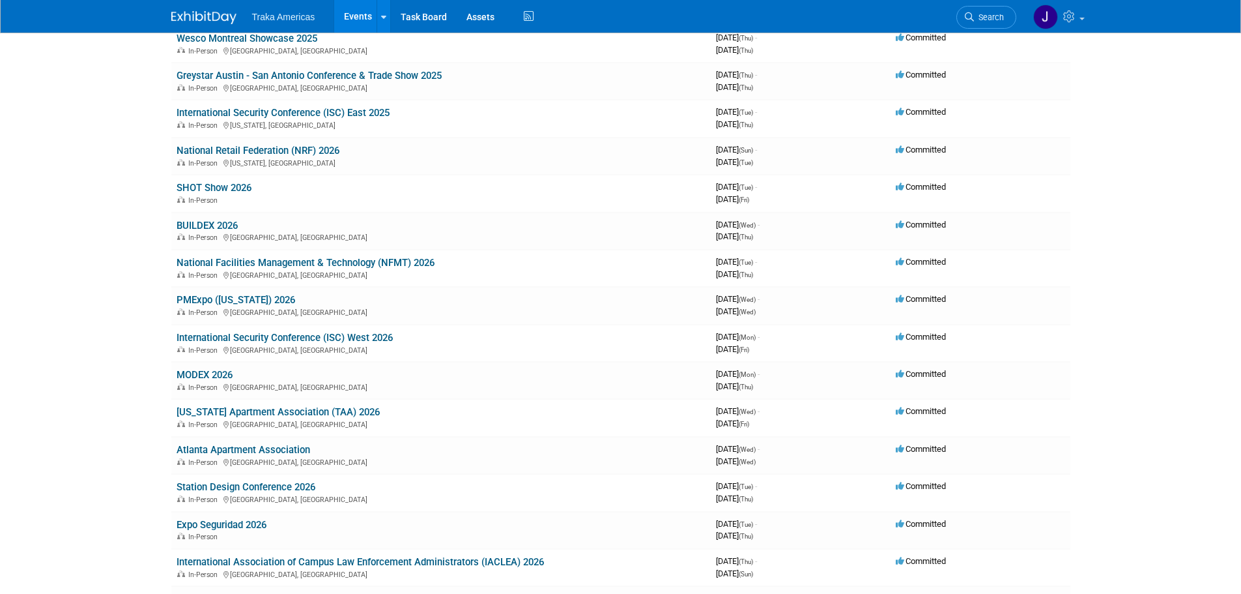
scroll to position [563, 0]
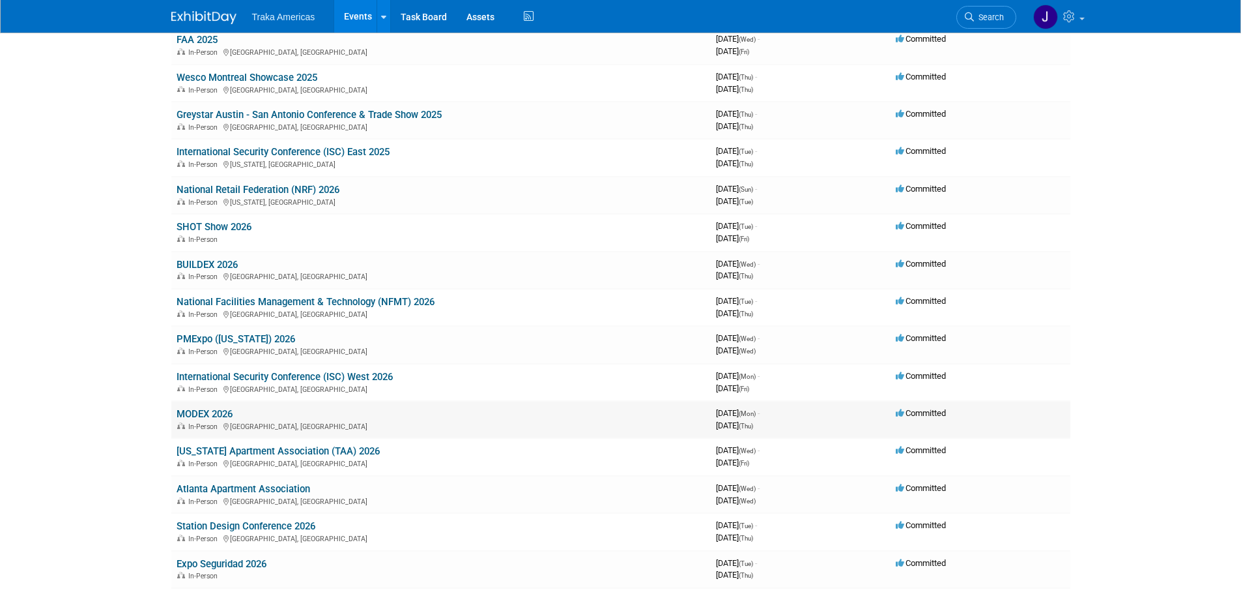
click at [207, 409] on link "MODEX 2026" at bounding box center [205, 414] width 56 height 12
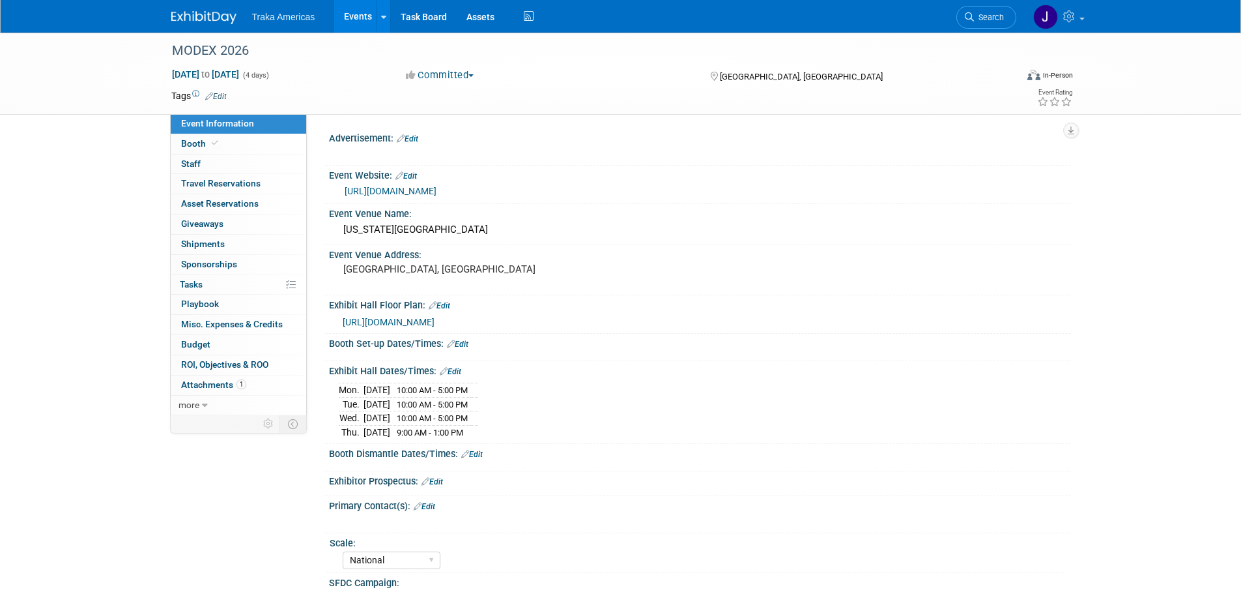
select select "National"
click at [238, 143] on link "Booth" at bounding box center [239, 144] width 136 height 20
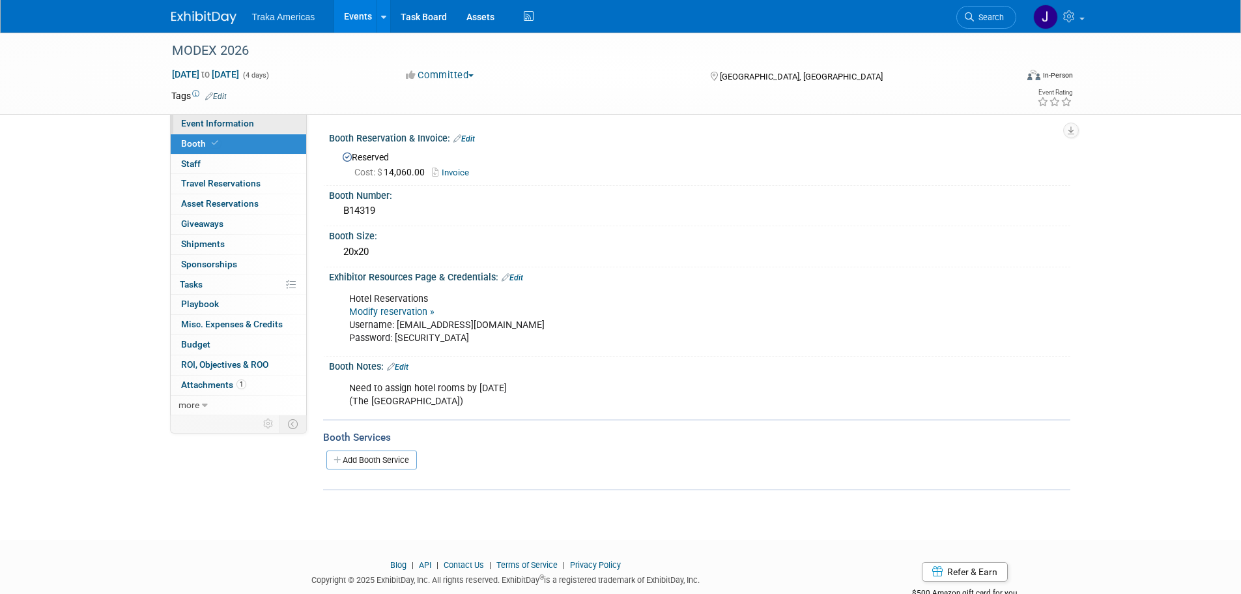
click at [238, 119] on span "Event Information" at bounding box center [217, 123] width 73 height 10
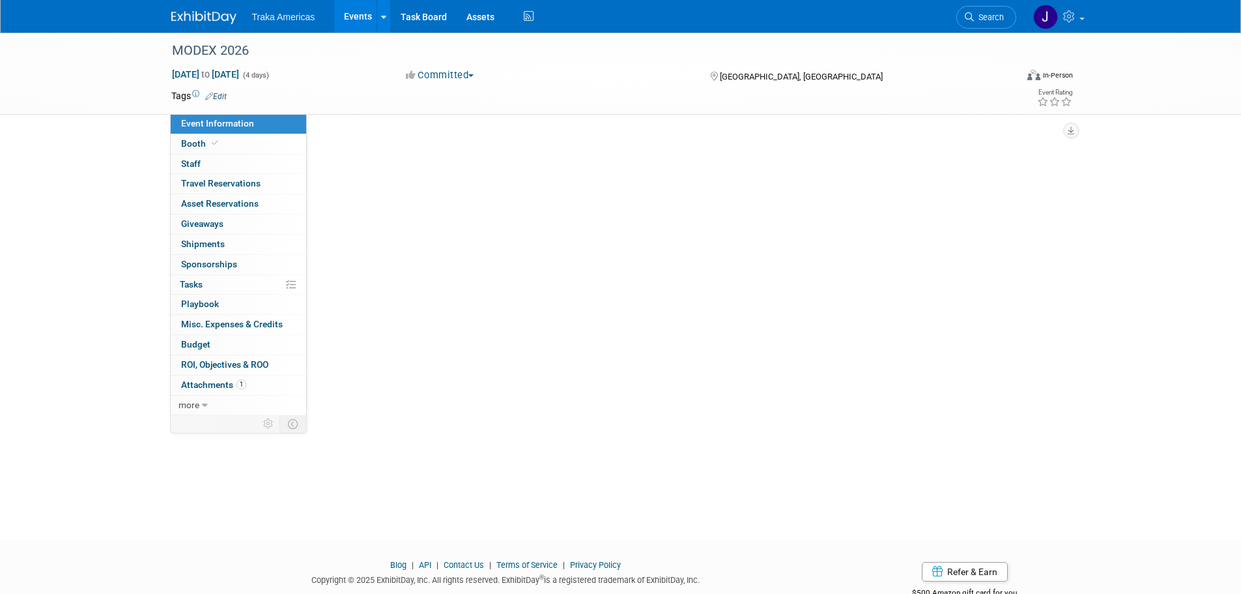
select select "National"
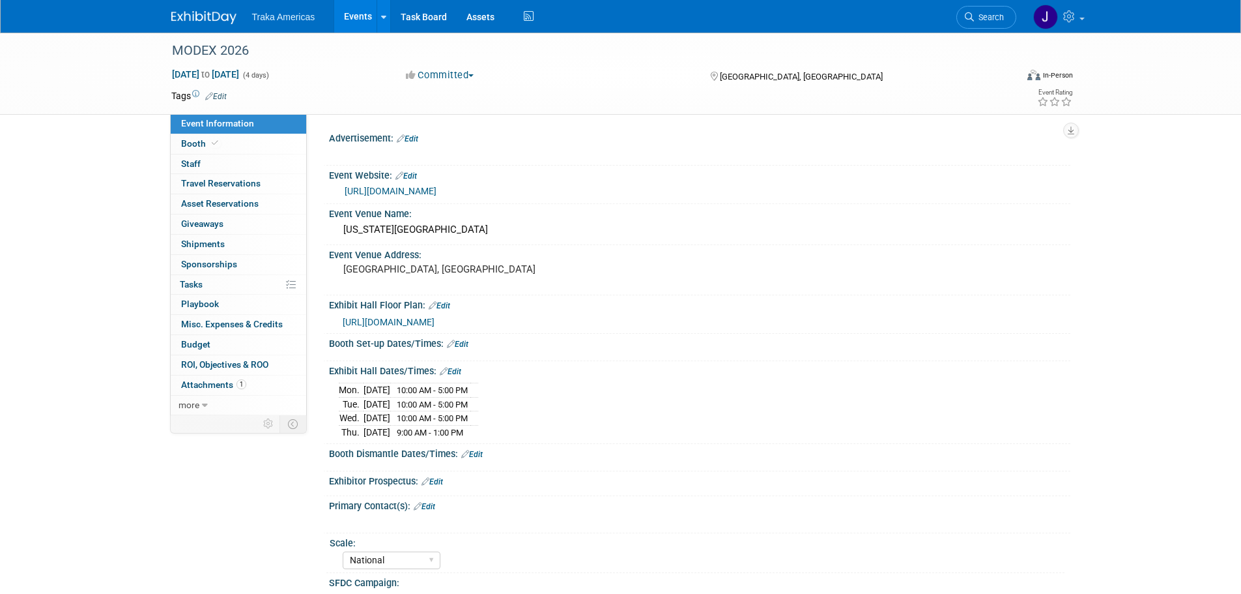
click at [401, 193] on link "[URL][DOMAIN_NAME]" at bounding box center [391, 191] width 92 height 10
click at [218, 265] on span "Sponsorships 0" at bounding box center [209, 264] width 56 height 10
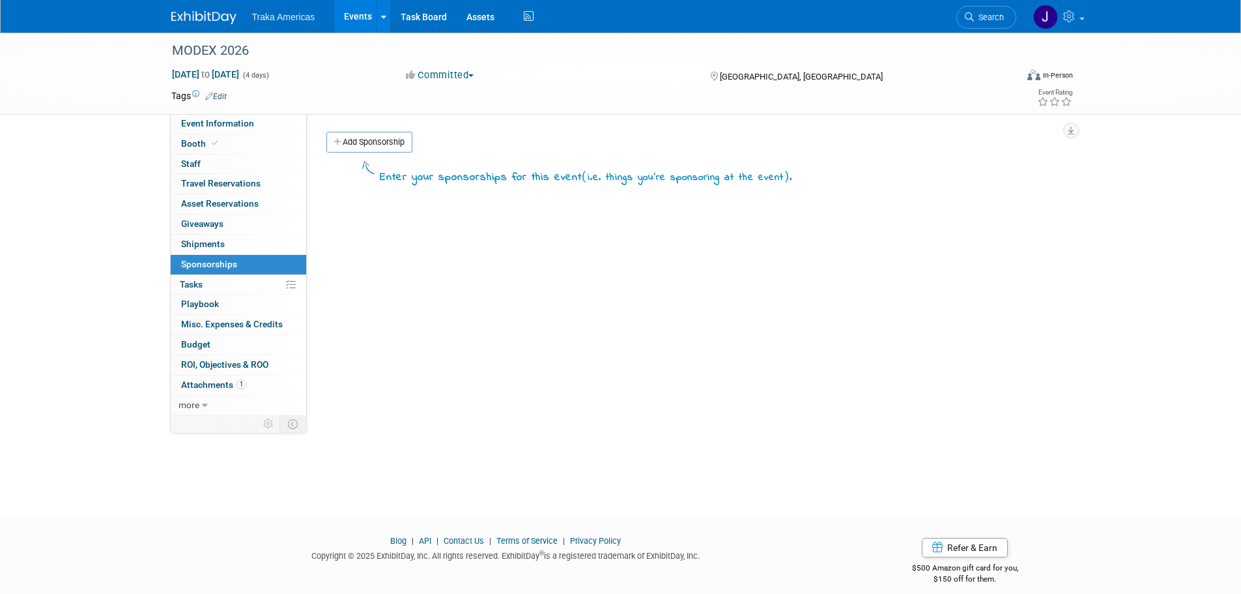
click at [186, 19] on img at bounding box center [203, 17] width 65 height 13
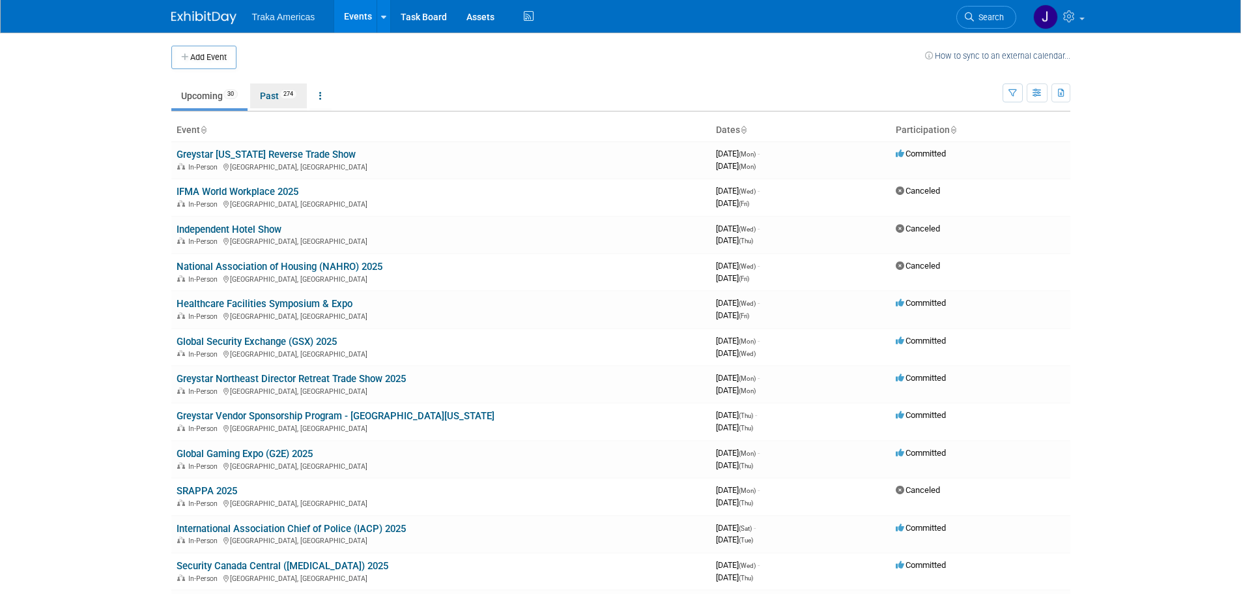
click at [271, 102] on link "Past 274" at bounding box center [278, 95] width 57 height 25
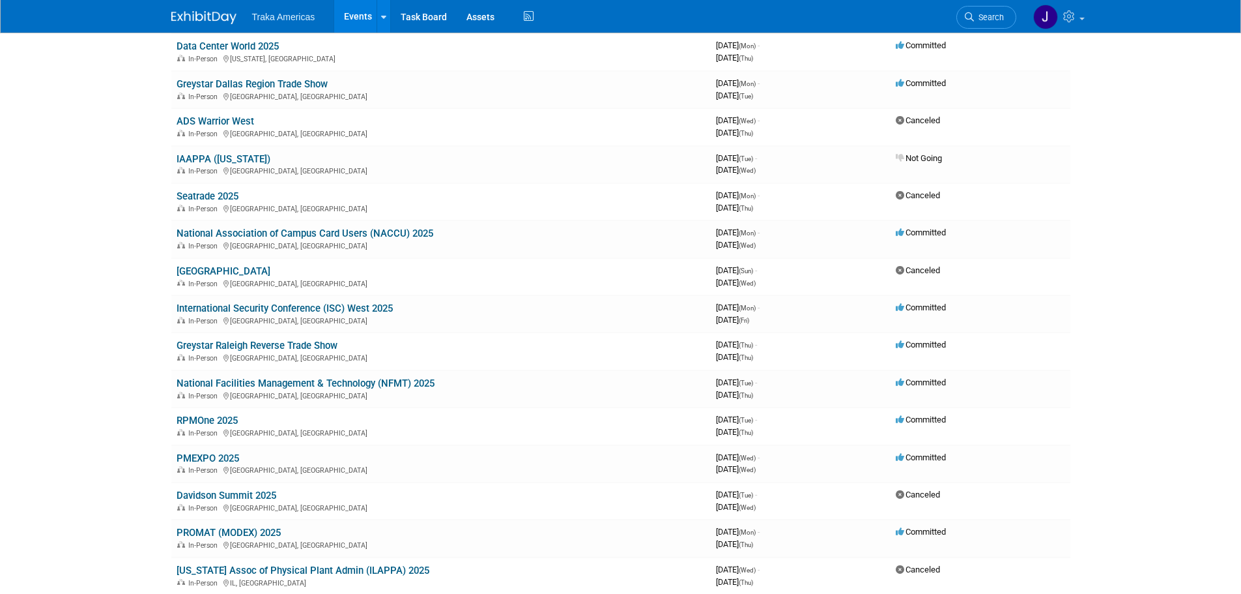
scroll to position [1433, 0]
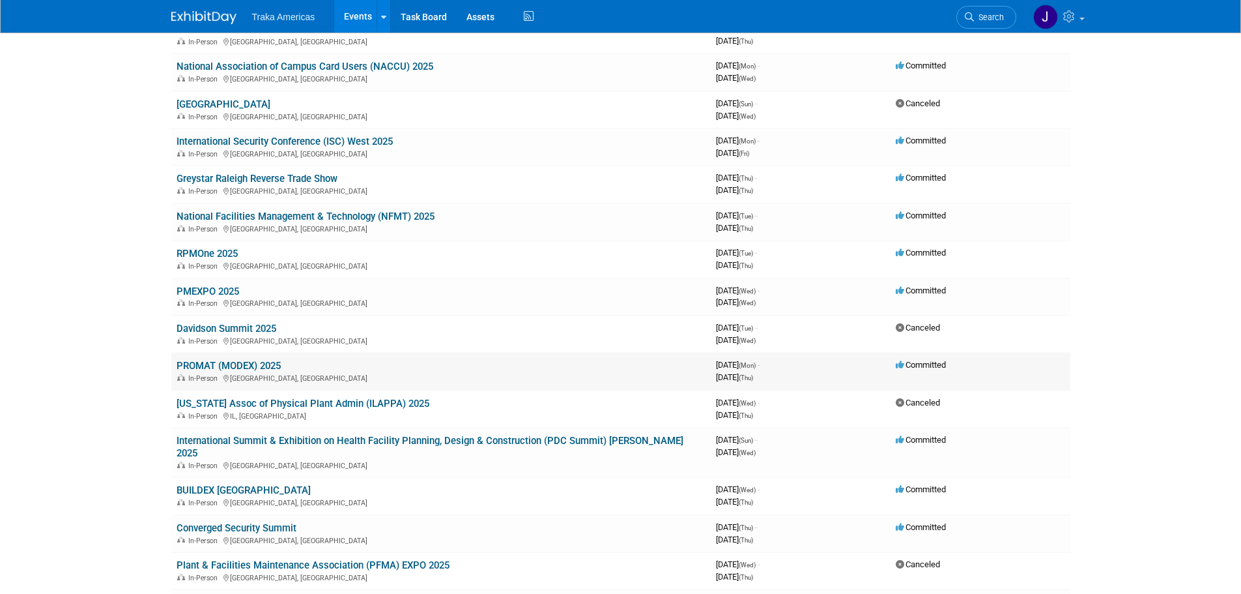
click at [245, 369] on link "PROMAT (MODEX) 2025" at bounding box center [229, 366] width 104 height 12
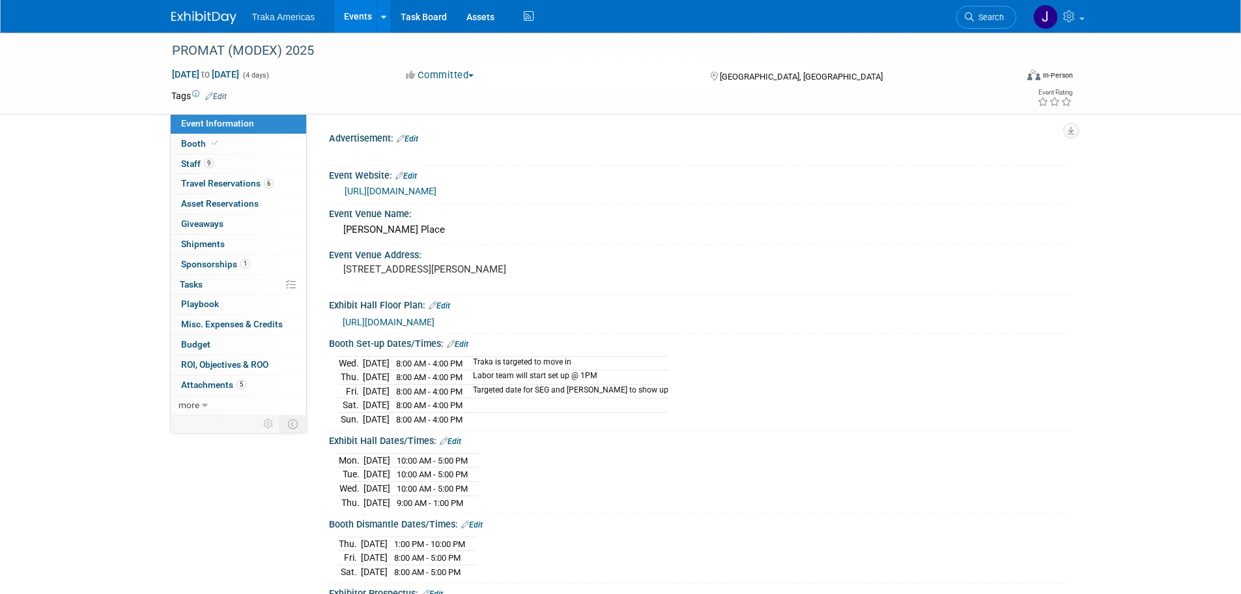
select select "National"
click at [254, 261] on link "1 Sponsorships 1" at bounding box center [239, 265] width 136 height 20
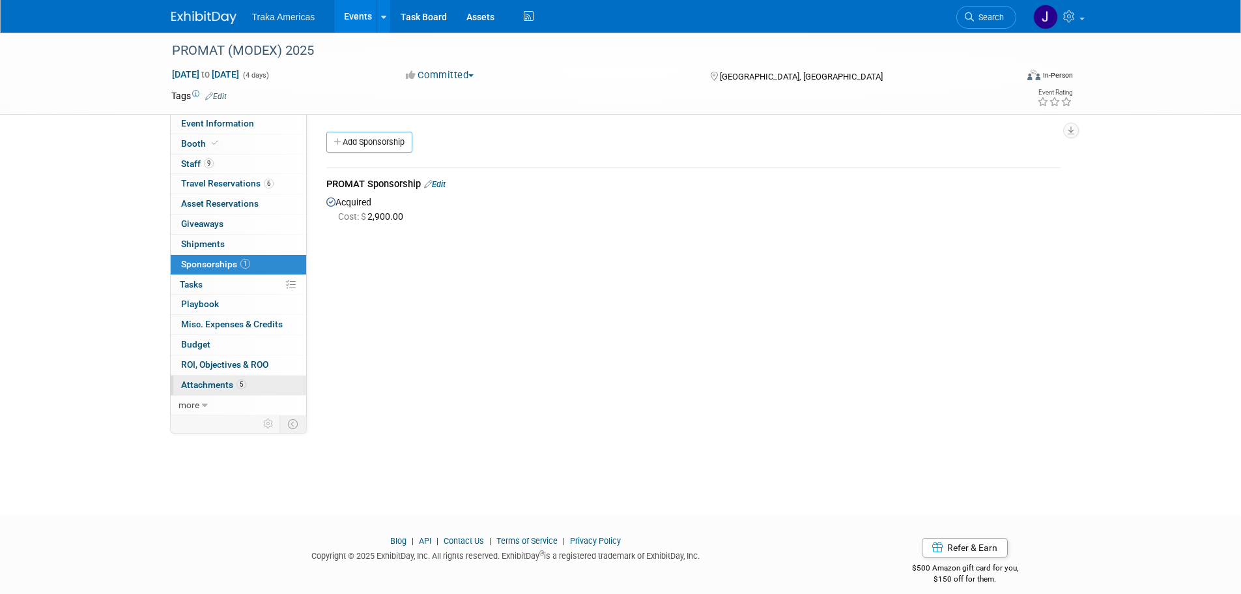
click at [244, 393] on link "5 Attachments 5" at bounding box center [239, 385] width 136 height 20
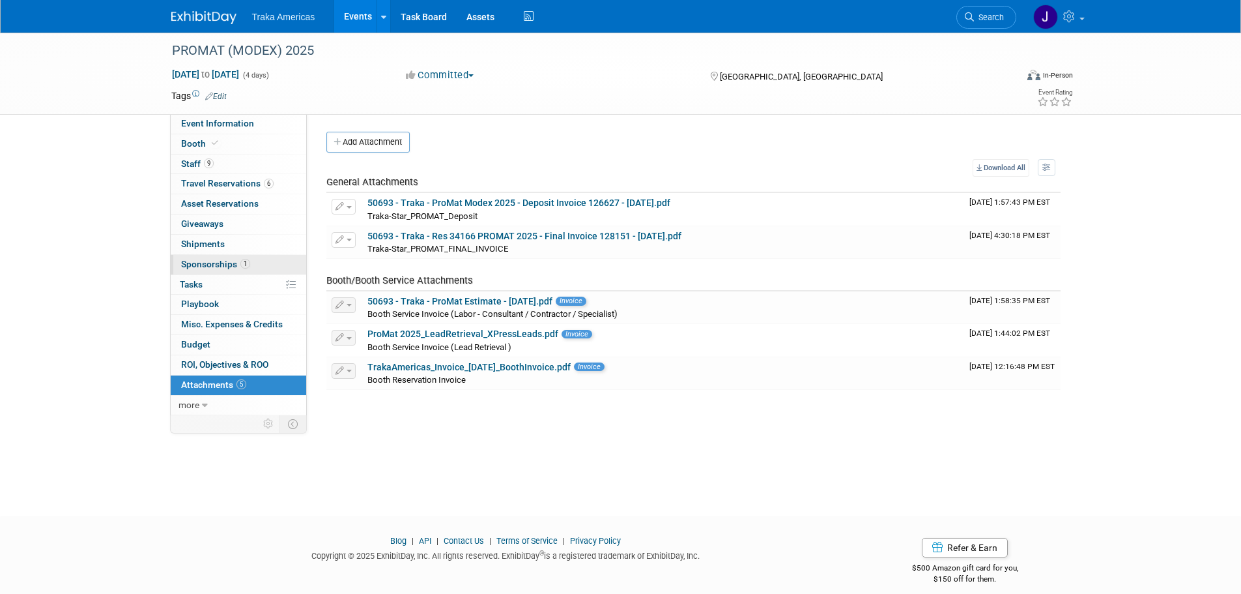
click at [234, 260] on span "Sponsorships 1" at bounding box center [215, 264] width 69 height 10
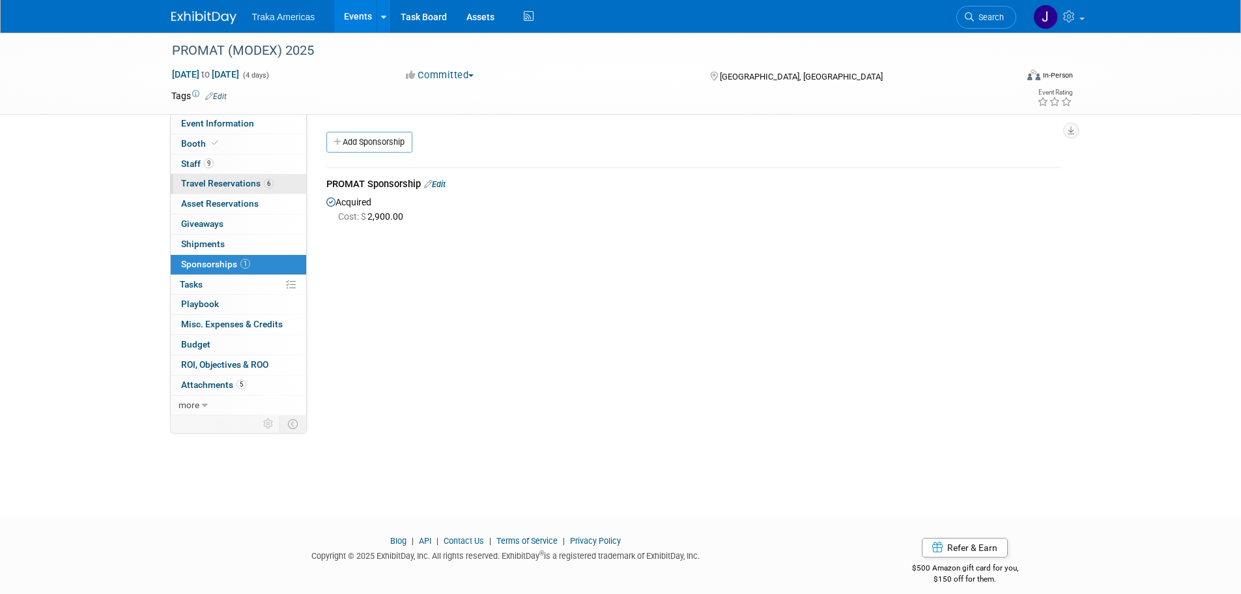
click at [258, 183] on span "Travel Reservations 6" at bounding box center [227, 183] width 93 height 10
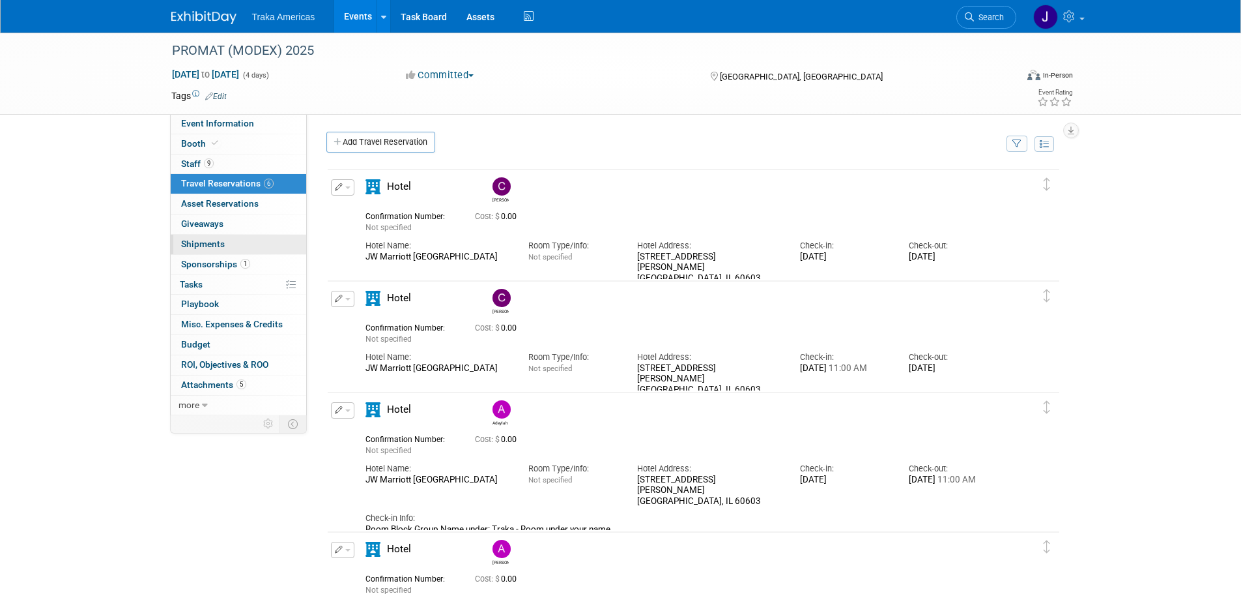
click at [255, 250] on link "0 Shipments 0" at bounding box center [239, 245] width 136 height 20
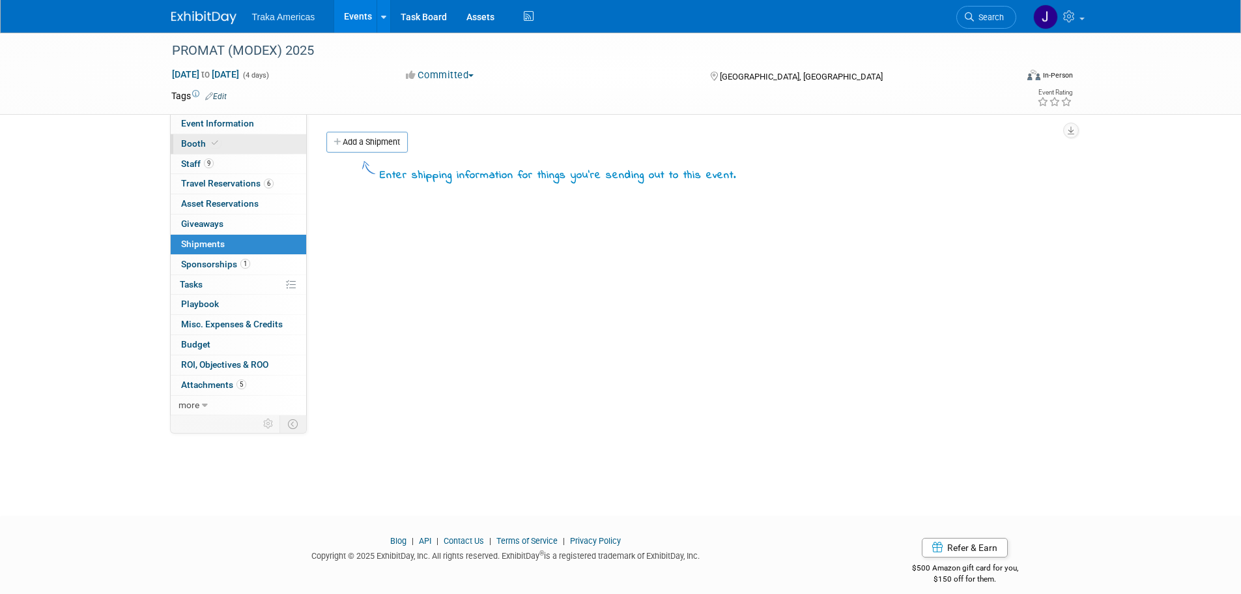
click at [226, 138] on link "Booth" at bounding box center [239, 144] width 136 height 20
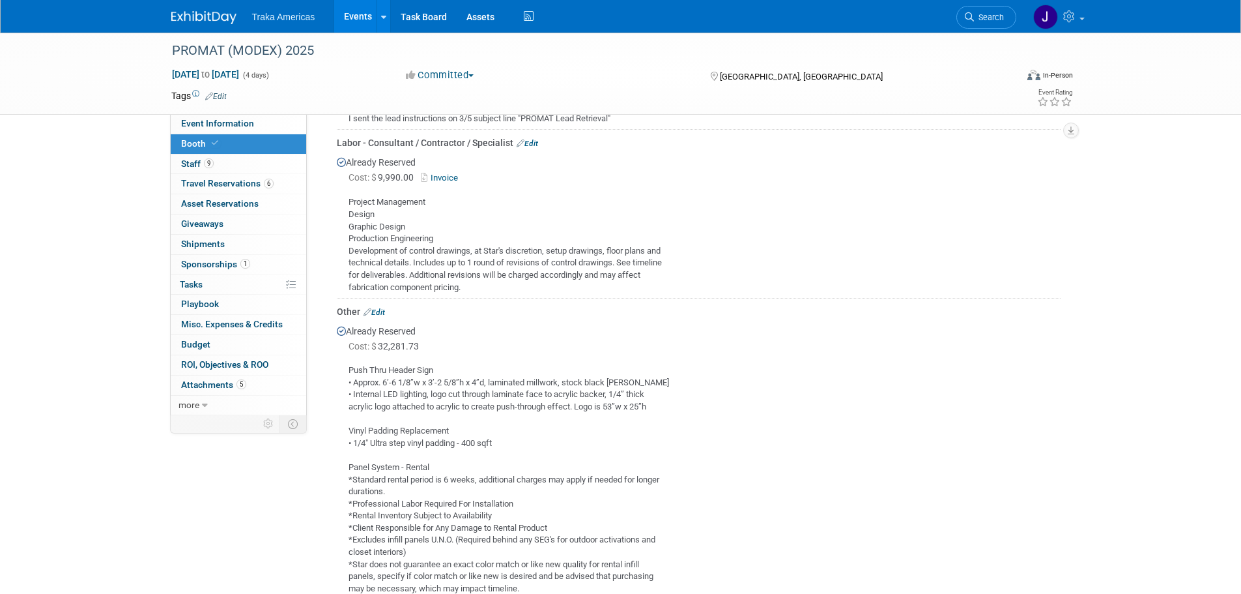
scroll to position [586, 0]
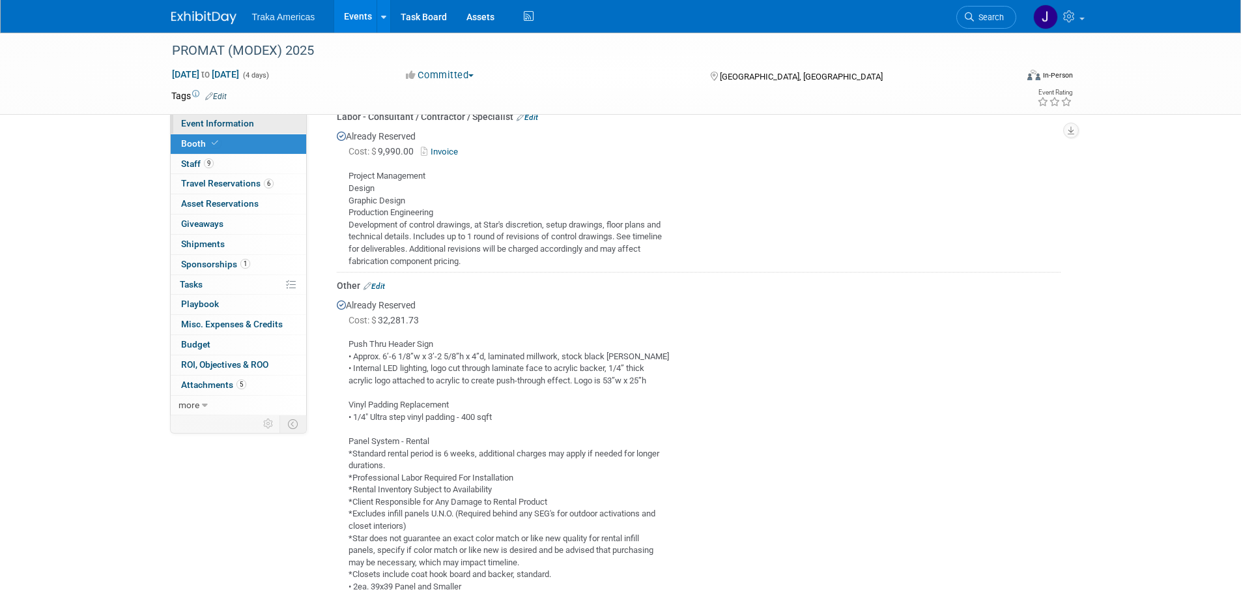
click at [253, 119] on link "Event Information" at bounding box center [239, 124] width 136 height 20
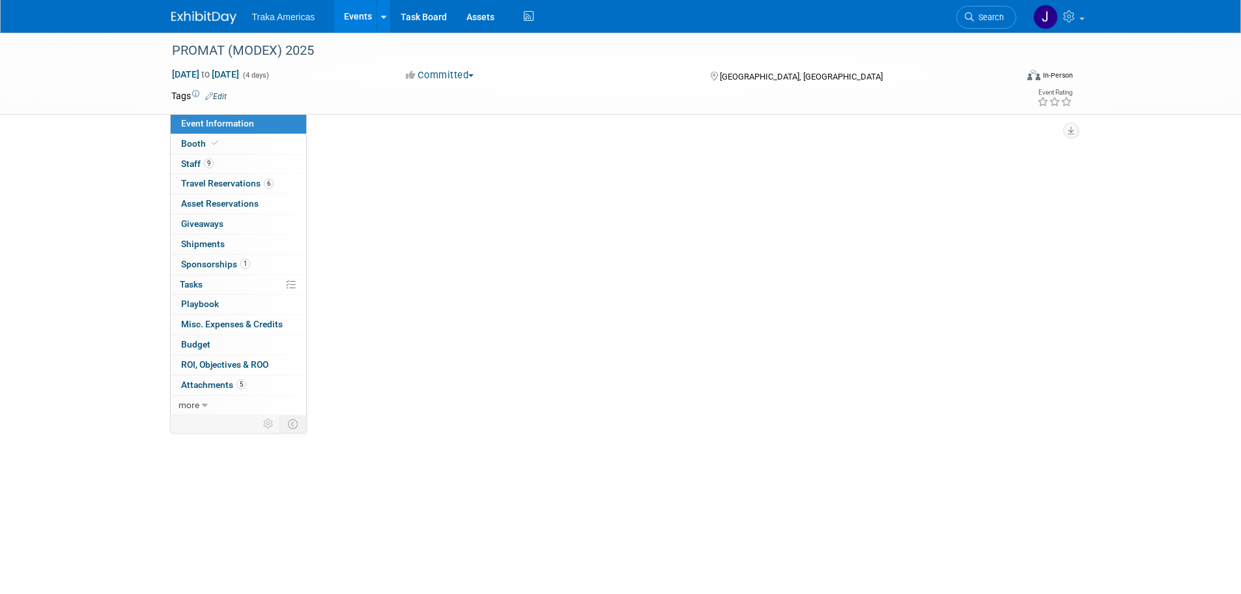
scroll to position [0, 0]
select select "National"
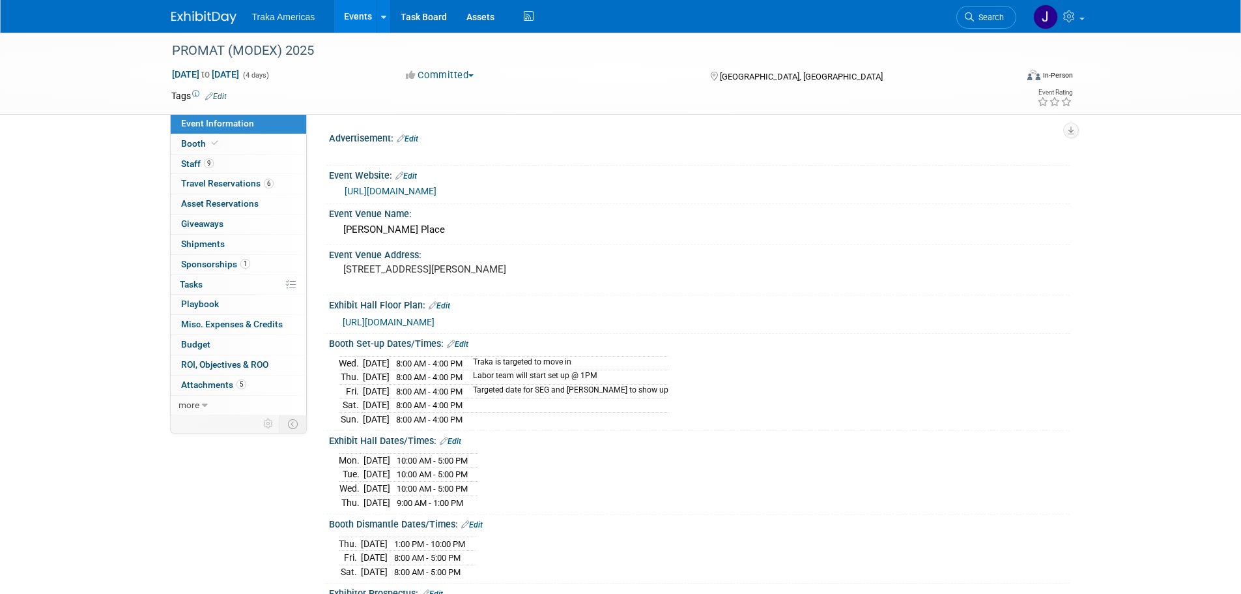
click at [260, 269] on link "1 Sponsorships 1" at bounding box center [239, 265] width 136 height 20
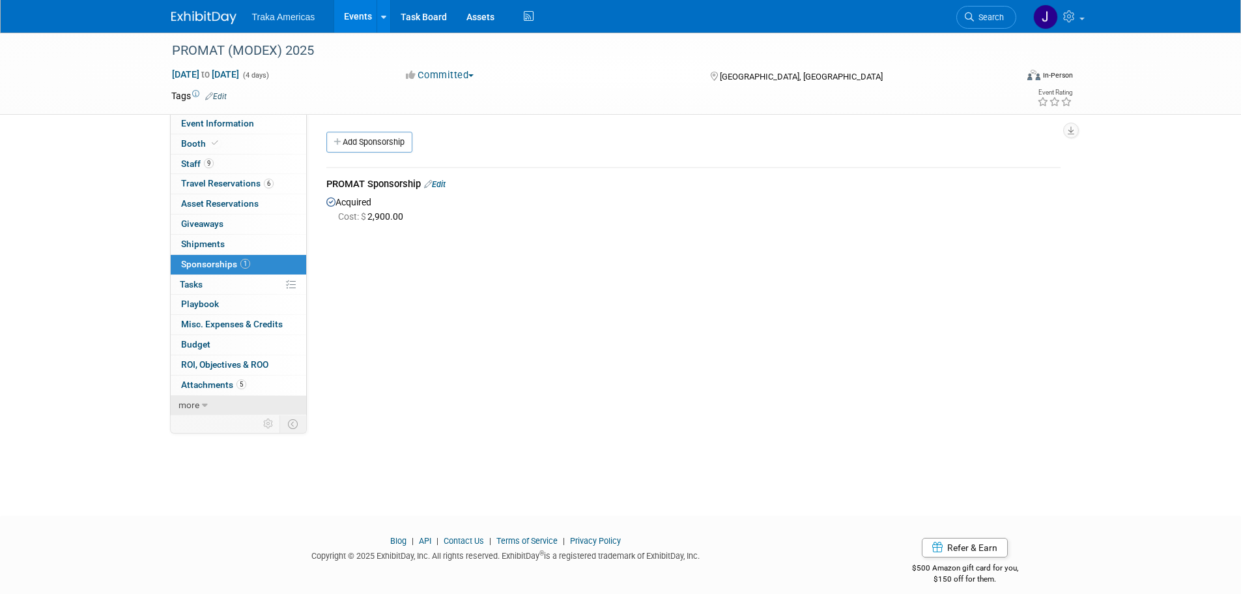
click at [233, 398] on link "more" at bounding box center [239, 406] width 136 height 20
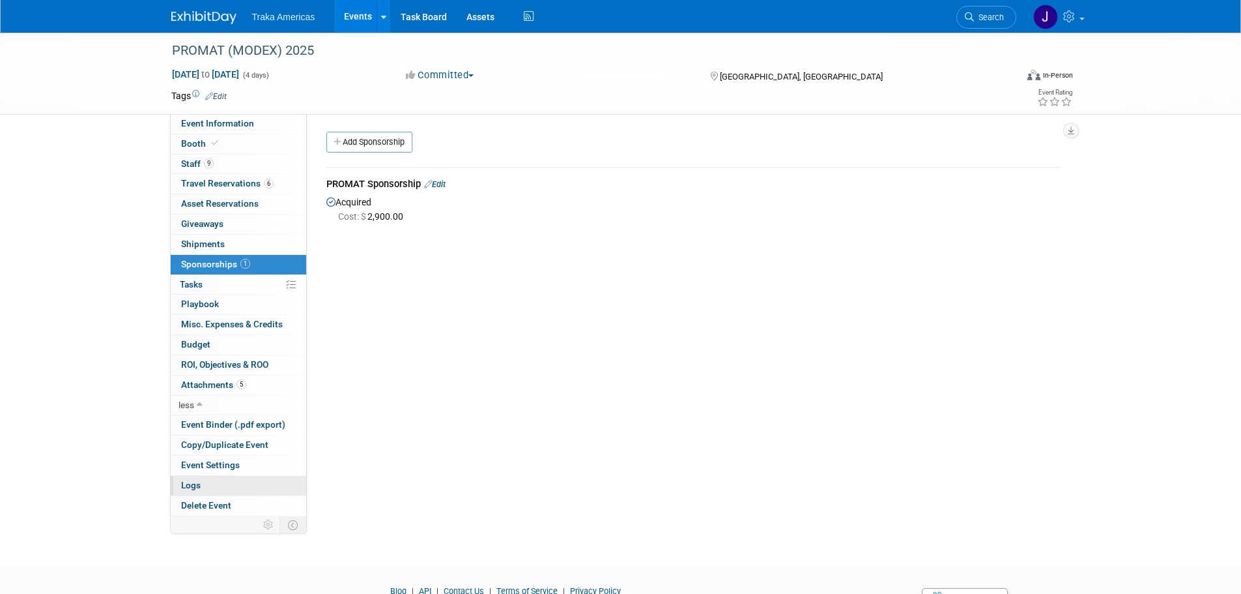
click at [243, 483] on link "Logs" at bounding box center [239, 486] width 136 height 20
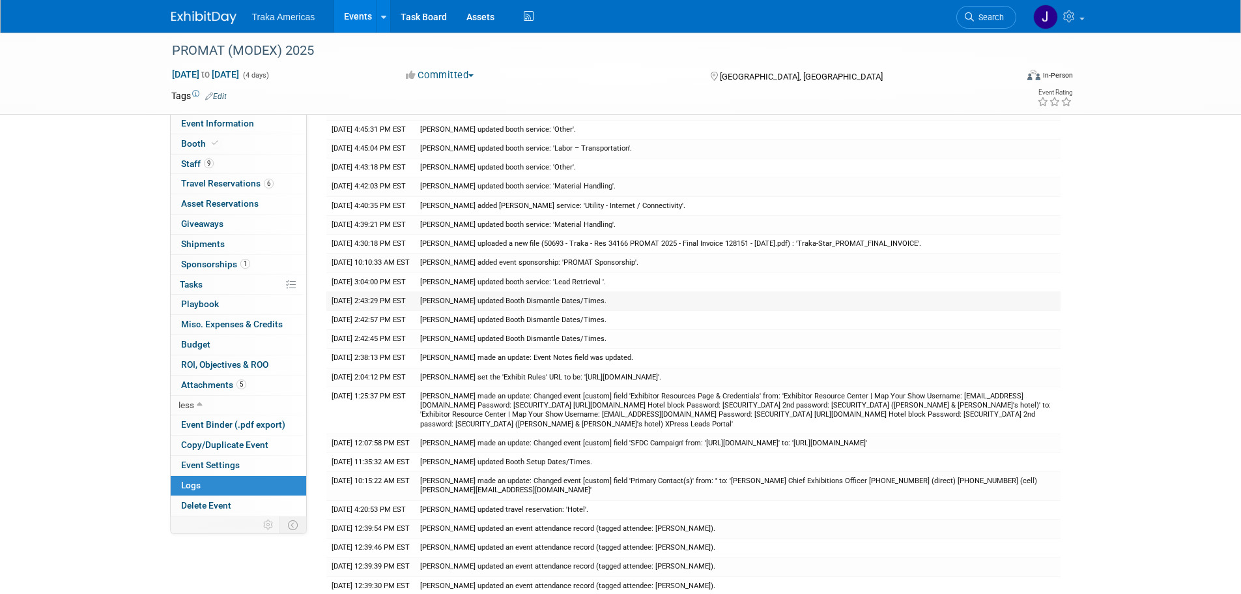
scroll to position [41, 0]
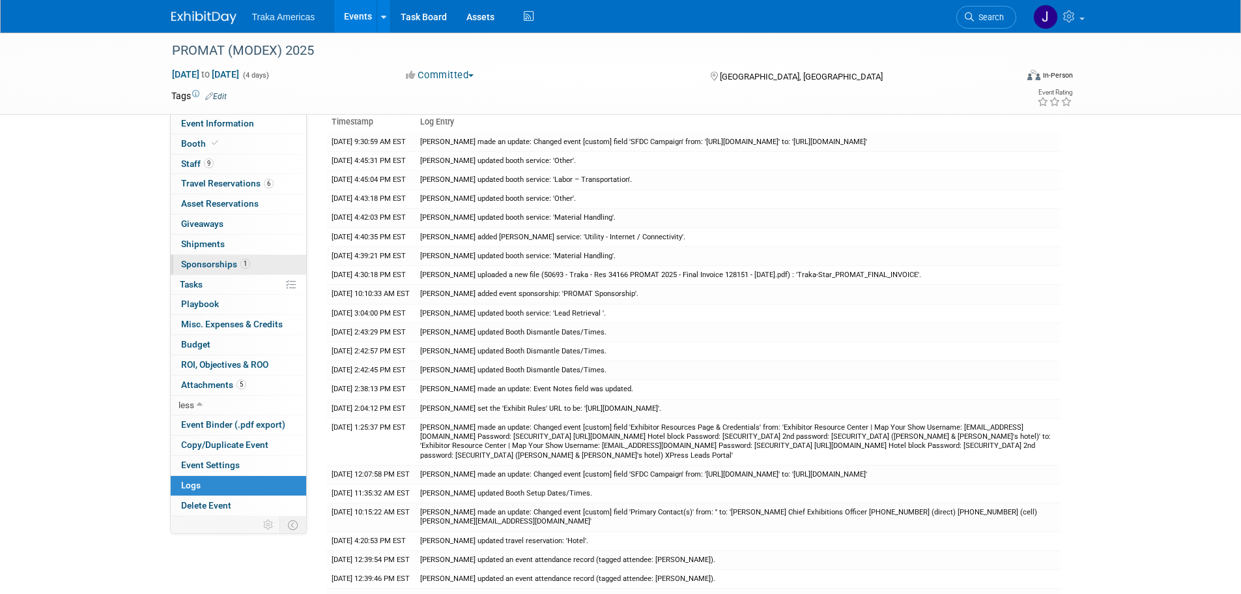
click at [242, 263] on span "1" at bounding box center [245, 264] width 10 height 10
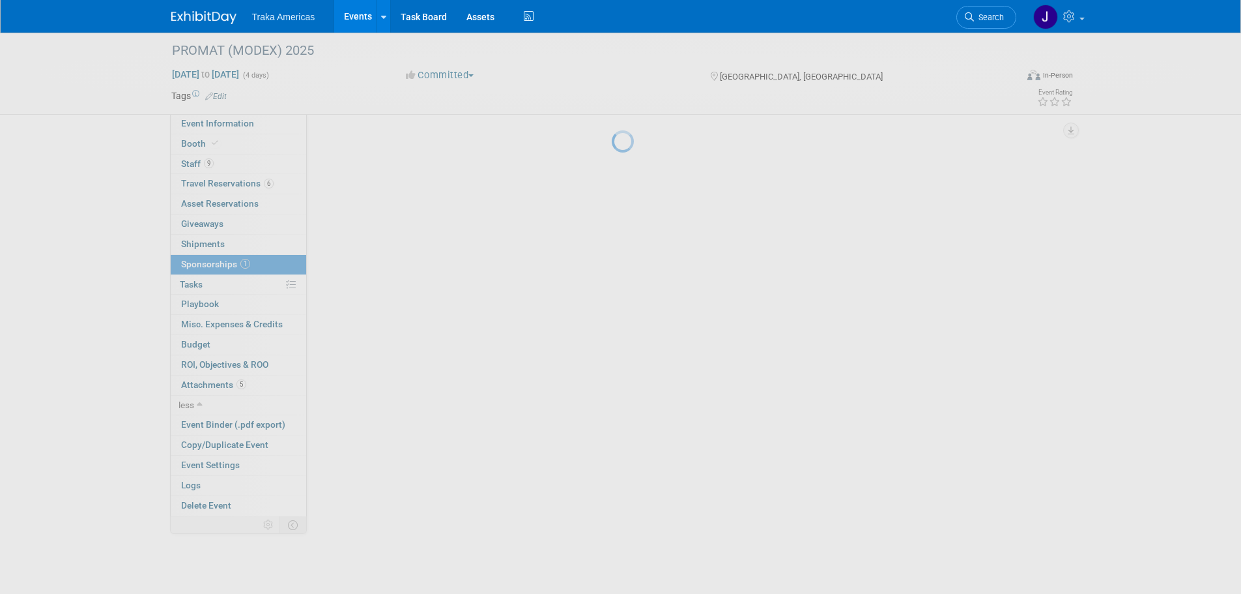
scroll to position [0, 0]
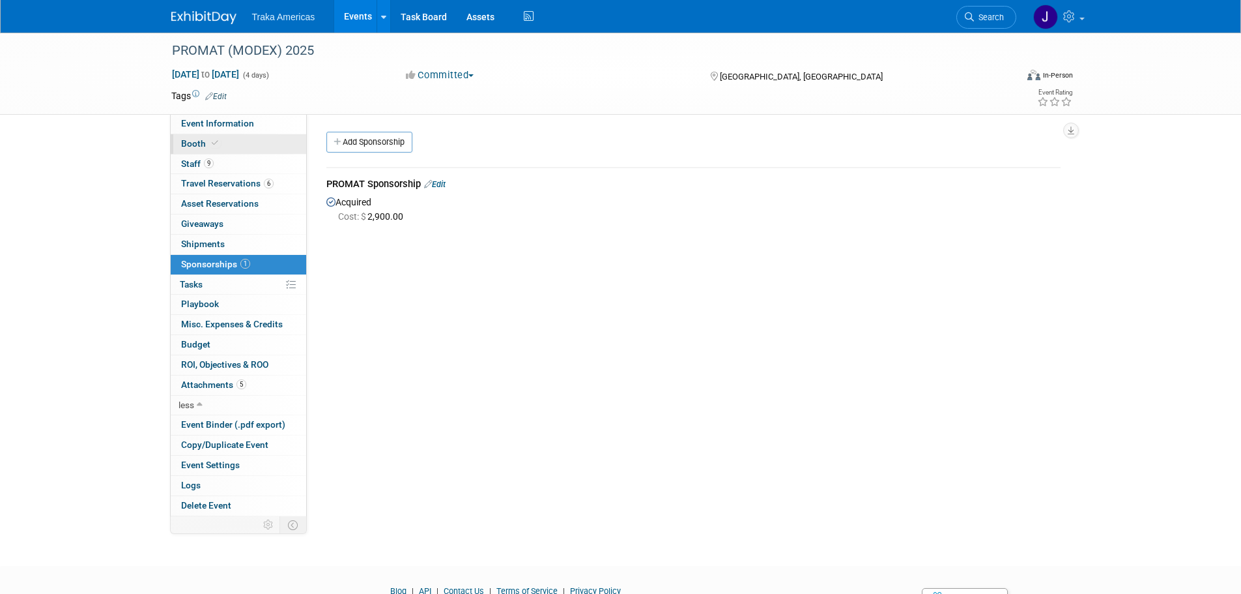
click at [240, 141] on link "Booth" at bounding box center [239, 144] width 136 height 20
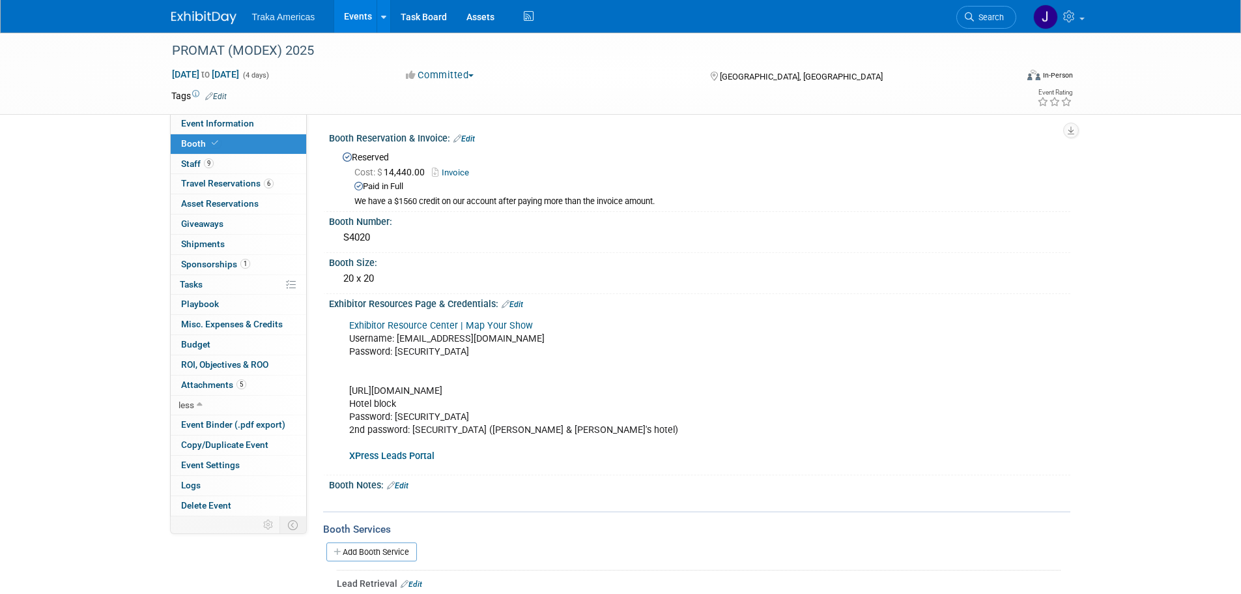
click at [454, 171] on link "Invoice" at bounding box center [454, 172] width 44 height 10
click at [189, 10] on link at bounding box center [211, 11] width 81 height 10
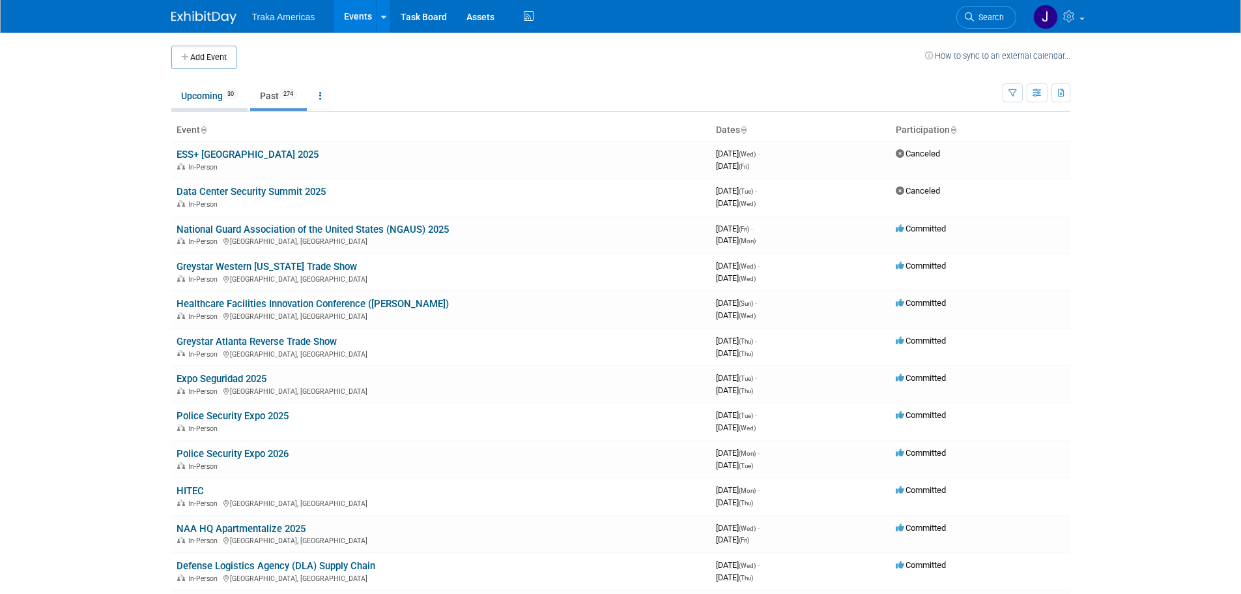
click at [210, 100] on link "Upcoming 30" at bounding box center [209, 95] width 76 height 25
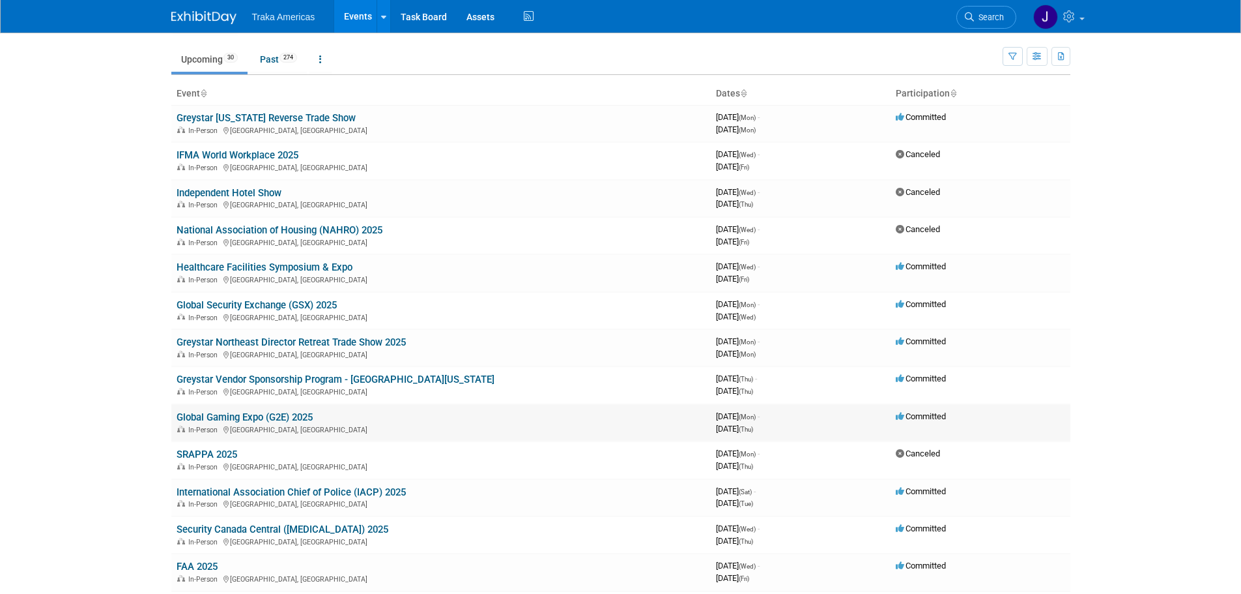
scroll to position [65, 0]
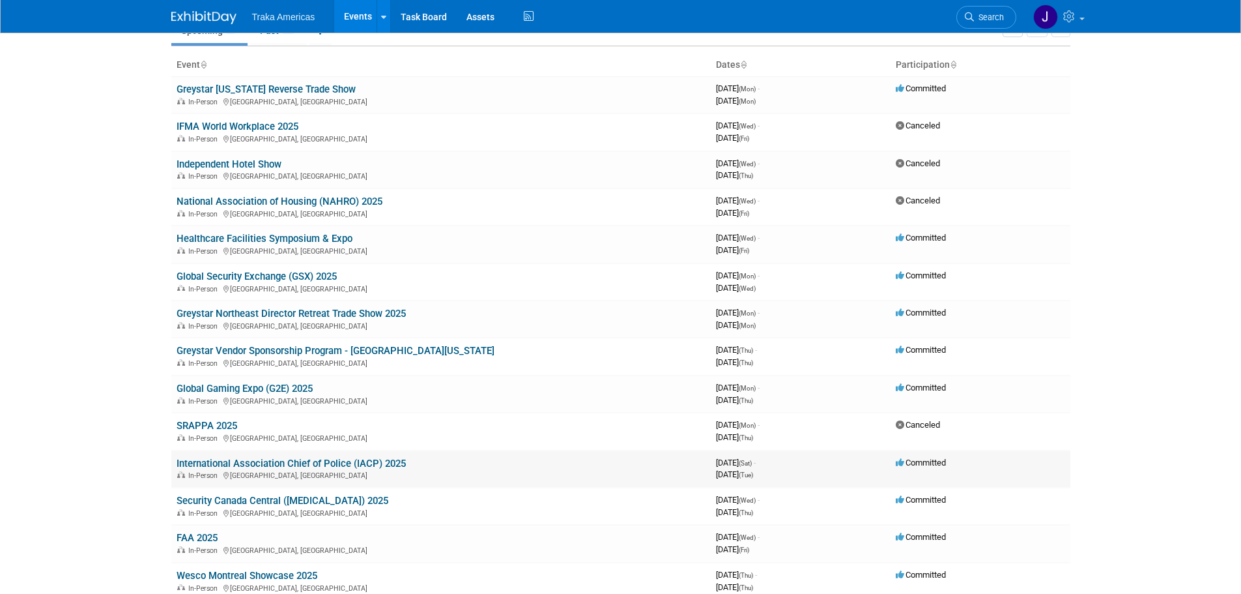
click at [248, 461] on link "International Association Chief of Police (IACP) 2025" at bounding box center [291, 463] width 229 height 12
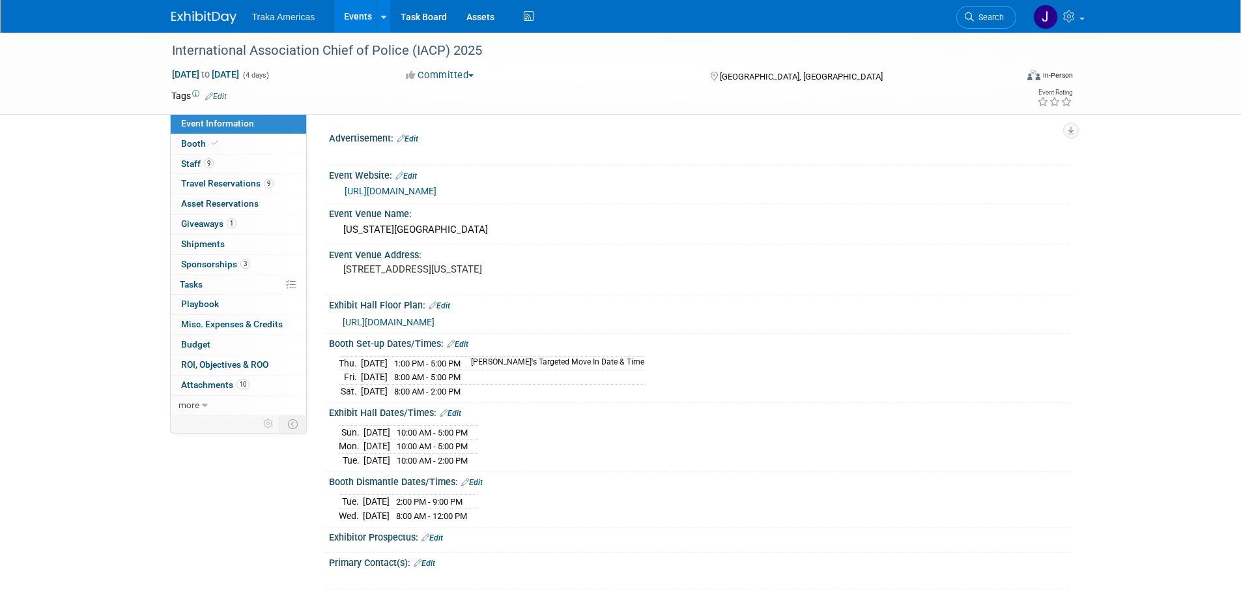
select select "National"
click at [234, 144] on link "Booth" at bounding box center [239, 144] width 136 height 20
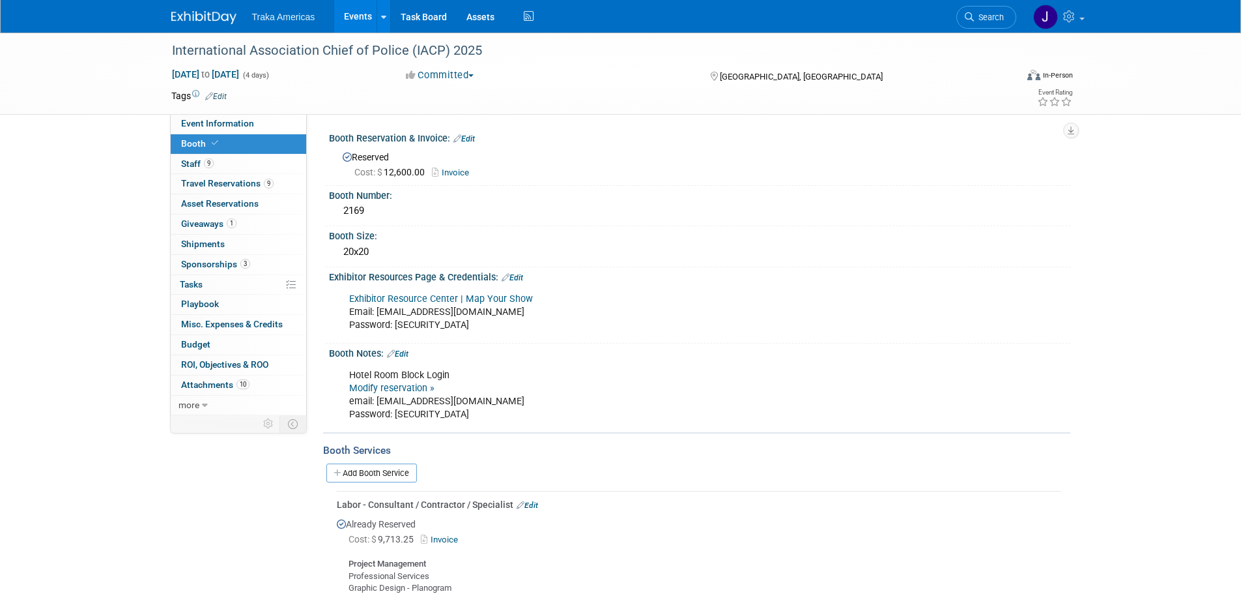
click at [407, 388] on link "Modify reservation »" at bounding box center [391, 387] width 85 height 11
drag, startPoint x: 463, startPoint y: 414, endPoint x: 394, endPoint y: 418, distance: 68.5
click at [394, 418] on div "Hotel Room Block Login Modify reservation » email: [EMAIL_ADDRESS][DOMAIN_NAME]…" at bounding box center [633, 394] width 587 height 65
copy div "IACPhotel2025!"
click at [251, 124] on span "Event Information" at bounding box center [217, 123] width 73 height 10
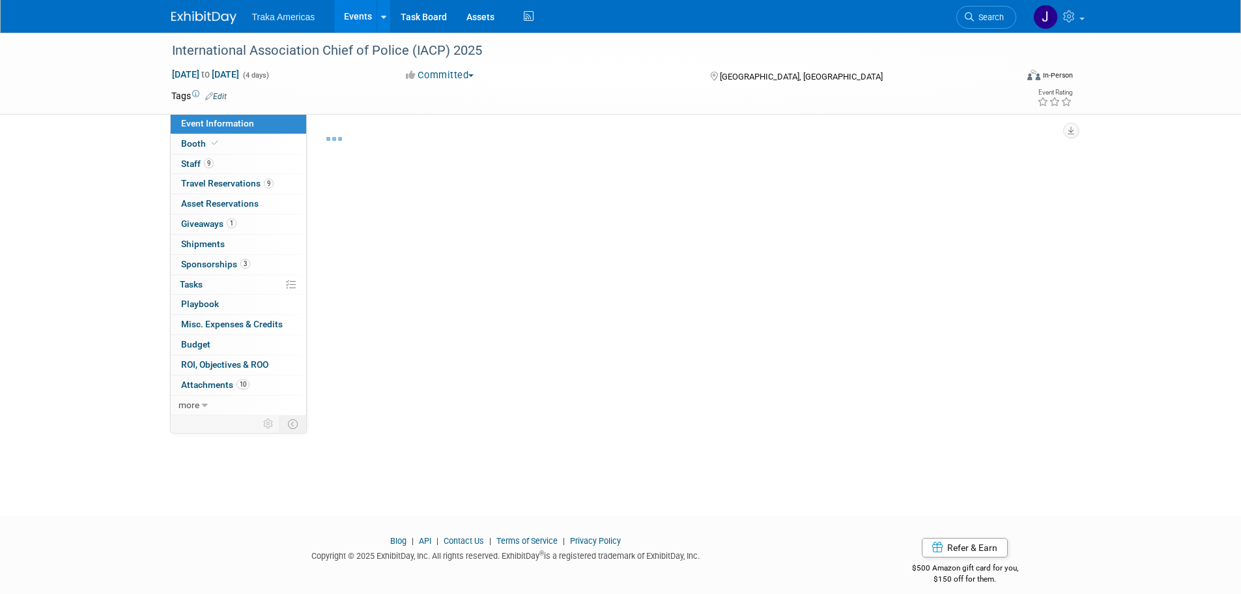
select select "National"
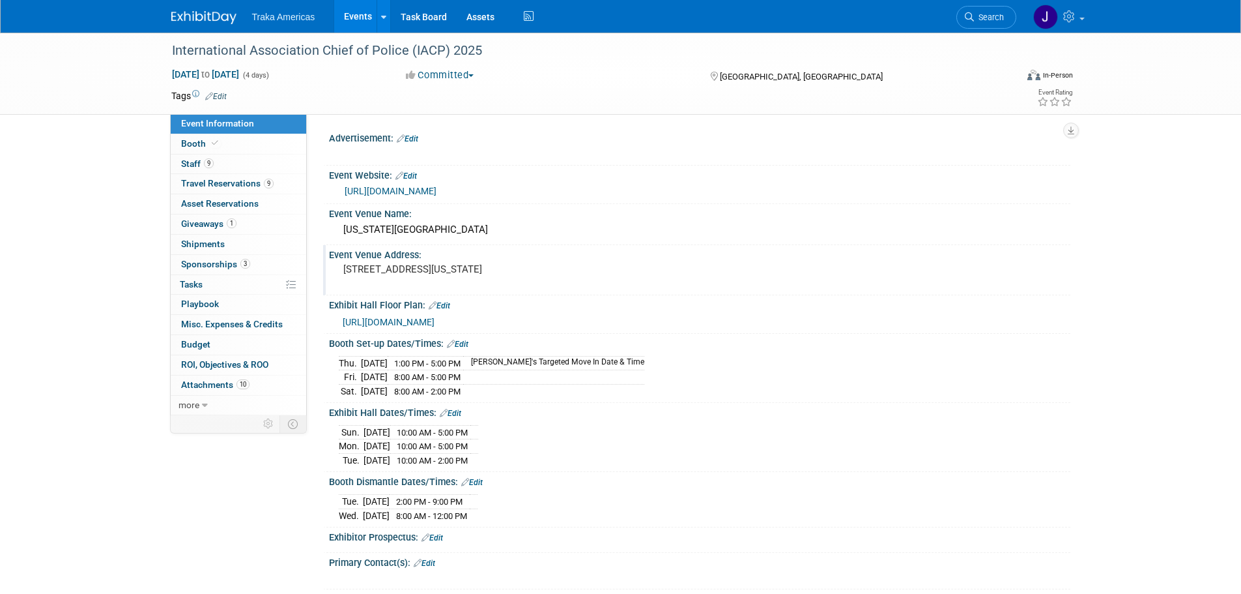
drag, startPoint x: 377, startPoint y: 293, endPoint x: 329, endPoint y: 270, distance: 53.1
click at [329, 270] on div "[STREET_ADDRESS][US_STATE]" at bounding box center [483, 275] width 309 height 31
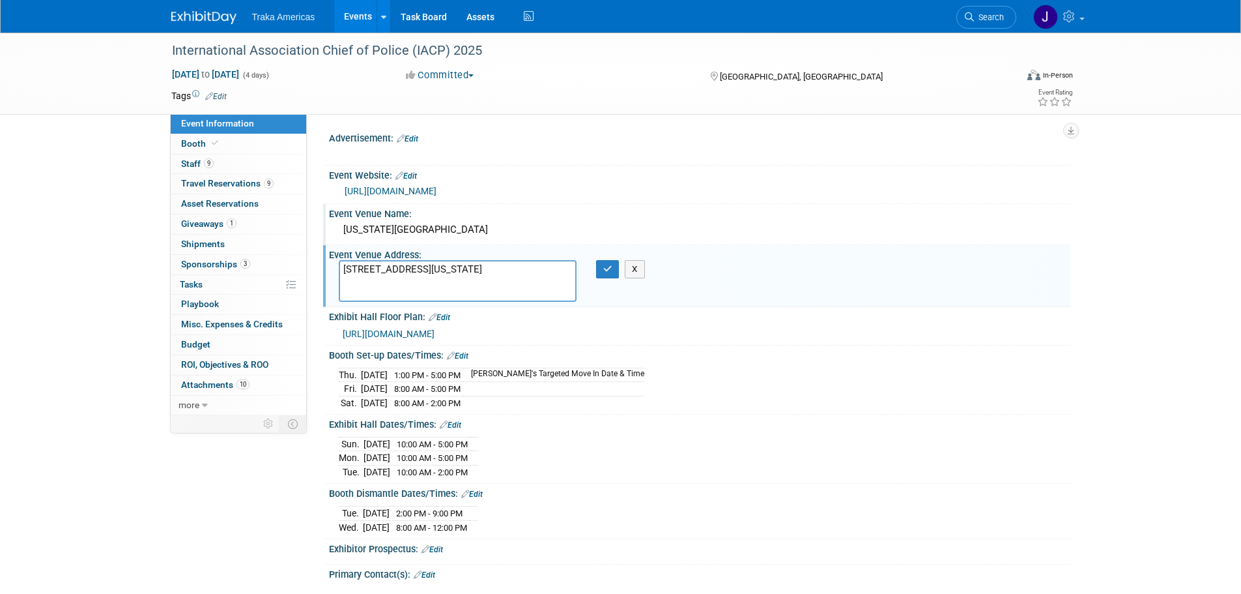
click at [432, 224] on div "[US_STATE][GEOGRAPHIC_DATA]" at bounding box center [700, 230] width 722 height 20
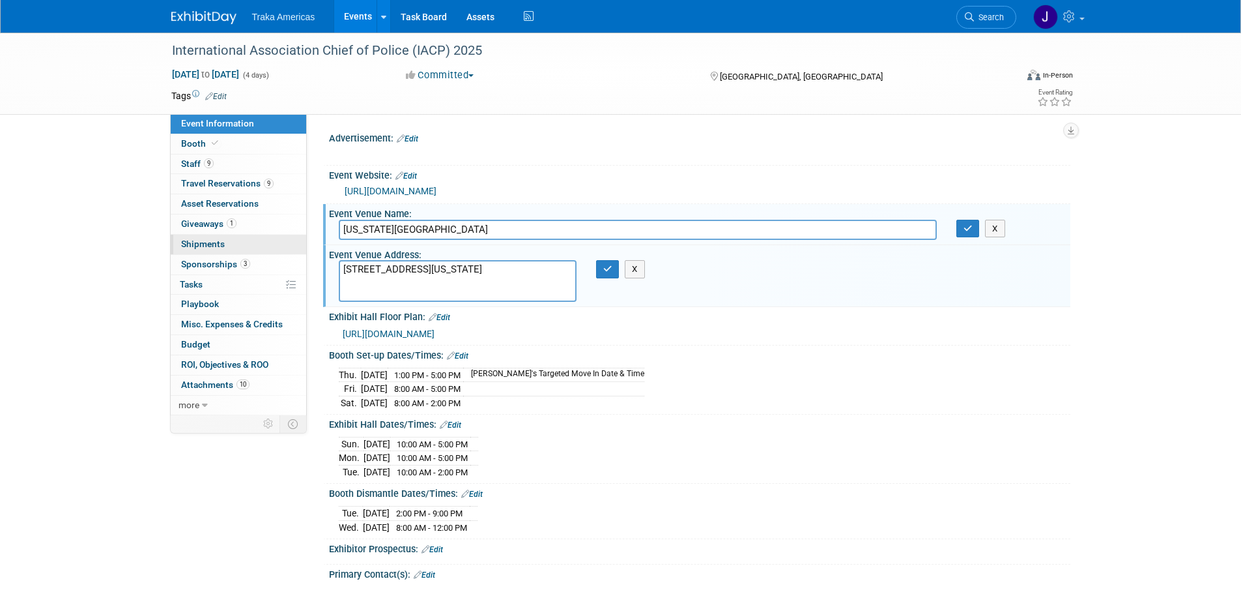
drag, startPoint x: 470, startPoint y: 227, endPoint x: 265, endPoint y: 238, distance: 205.5
click at [265, 238] on div "Event Information Event Info Booth Booth 9 Staff 9 Staff 9 Travel Reservations …" at bounding box center [621, 389] width 919 height 712
click at [607, 268] on icon "button" at bounding box center [607, 269] width 9 height 8
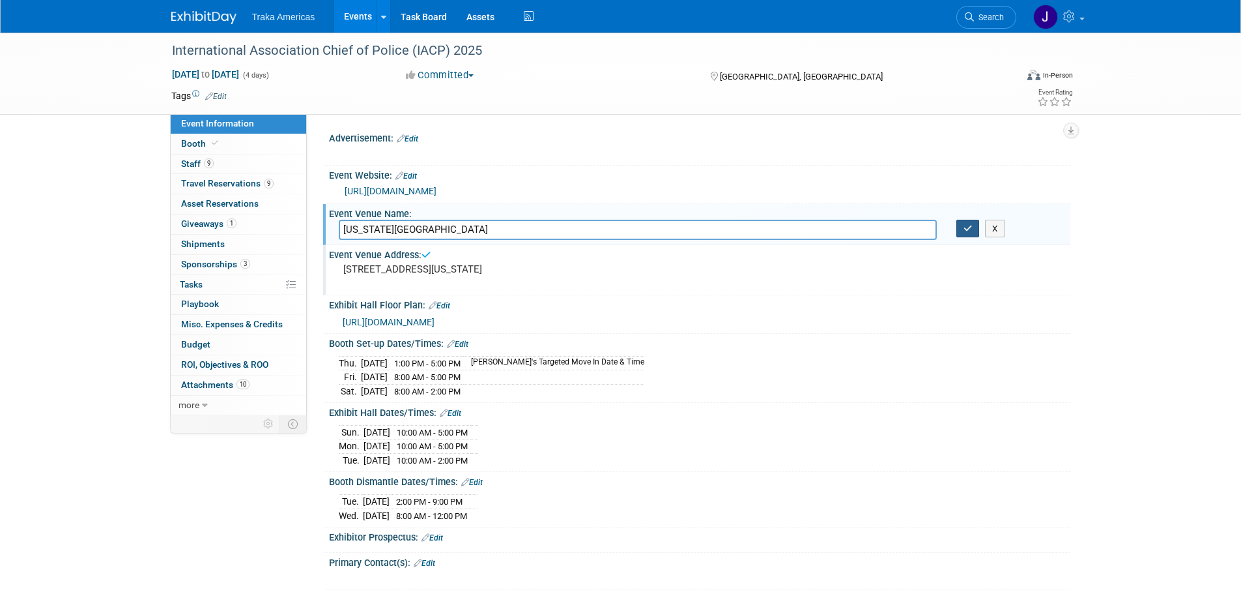
click at [977, 226] on button "button" at bounding box center [968, 229] width 23 height 18
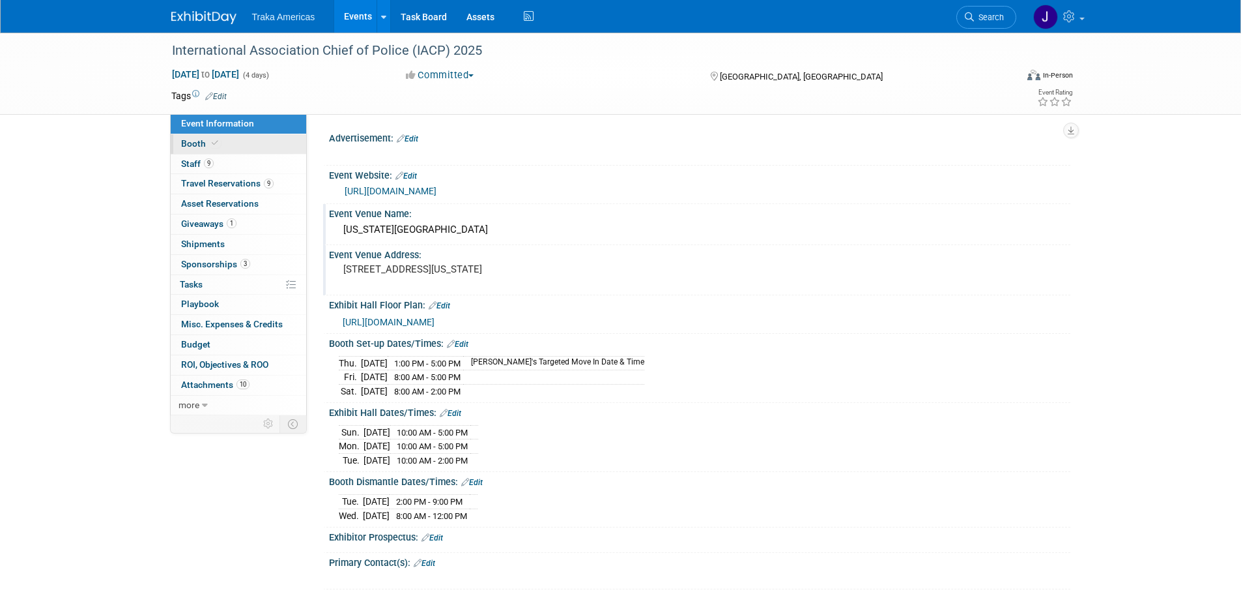
click at [200, 149] on link "Booth" at bounding box center [239, 144] width 136 height 20
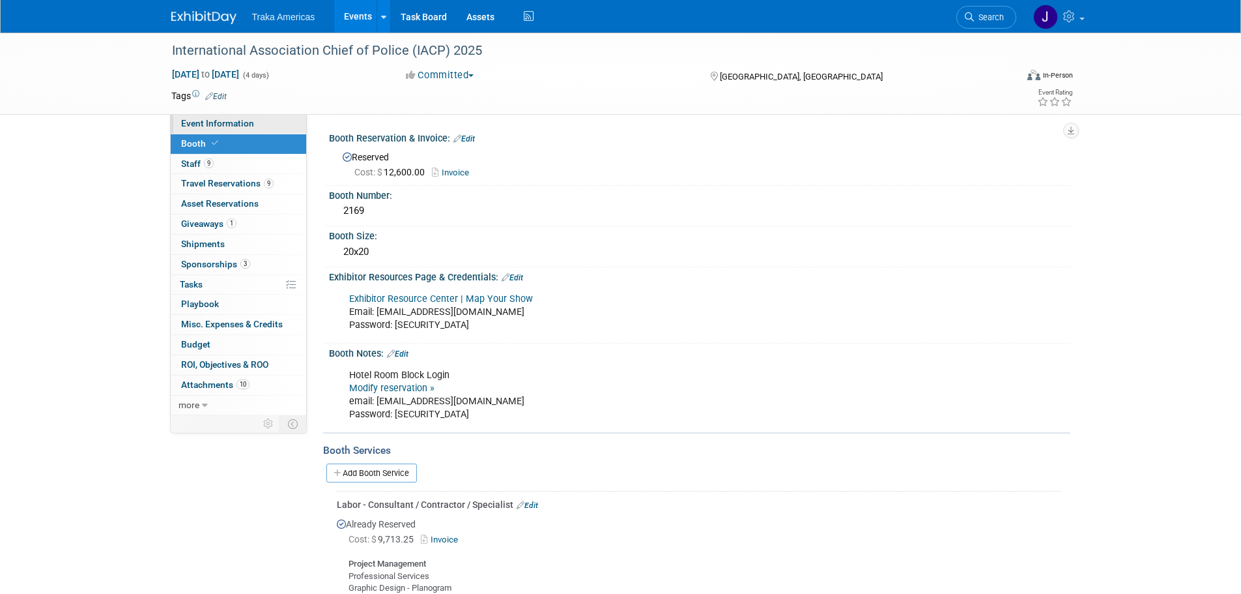
click at [239, 122] on span "Event Information" at bounding box center [217, 123] width 73 height 10
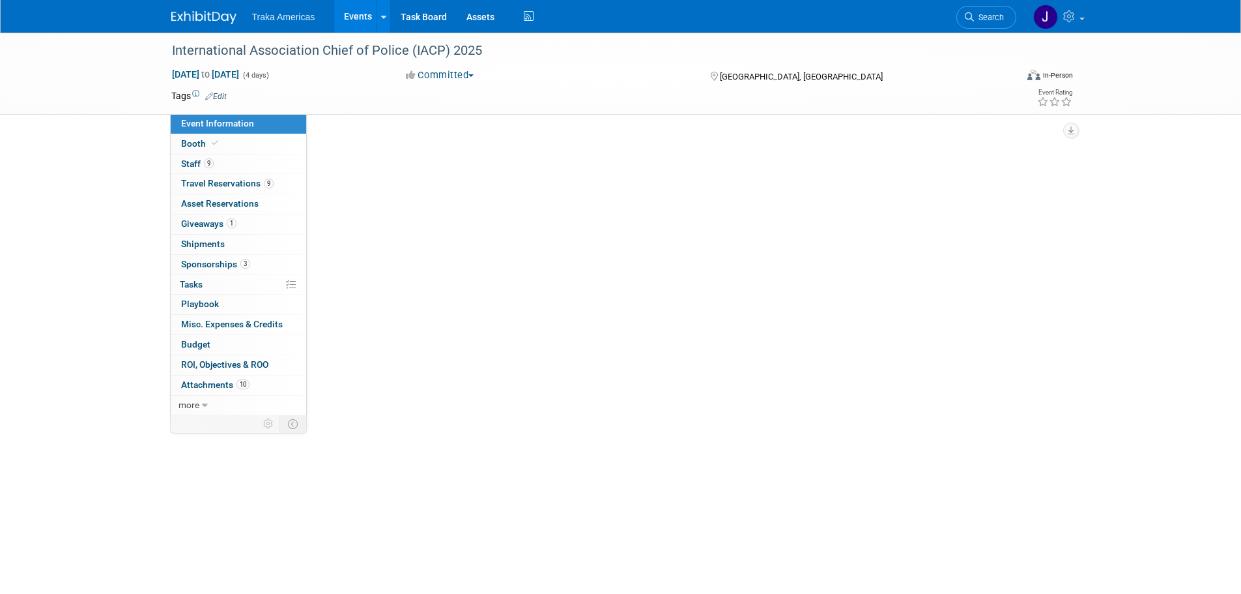
select select "National"
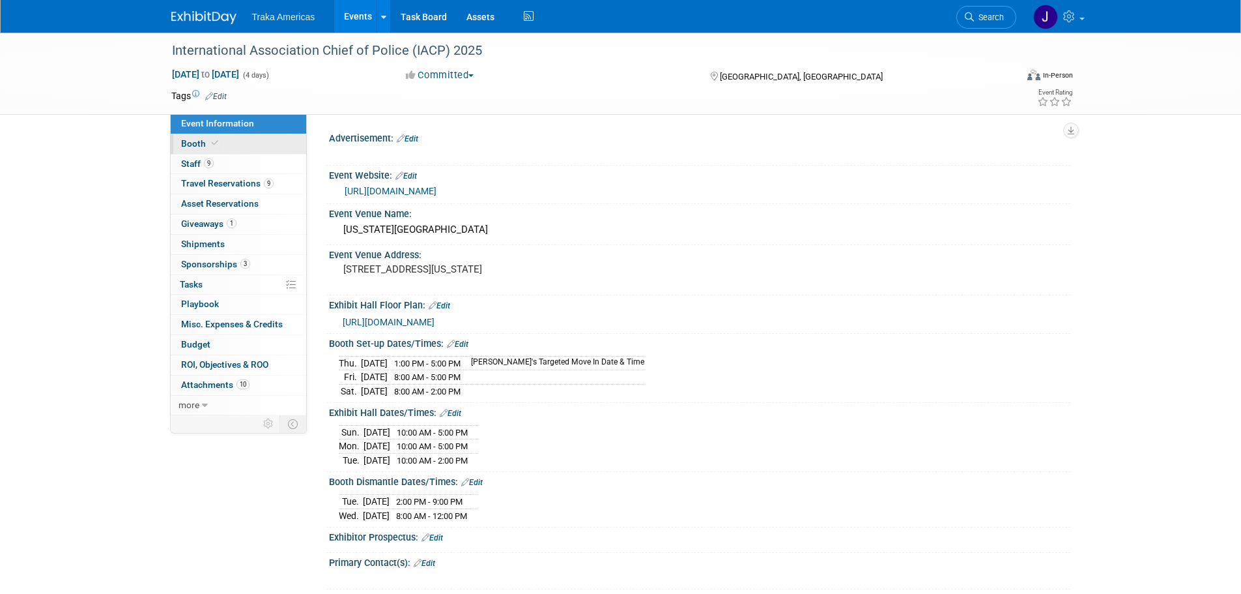
click at [280, 149] on link "Booth" at bounding box center [239, 144] width 136 height 20
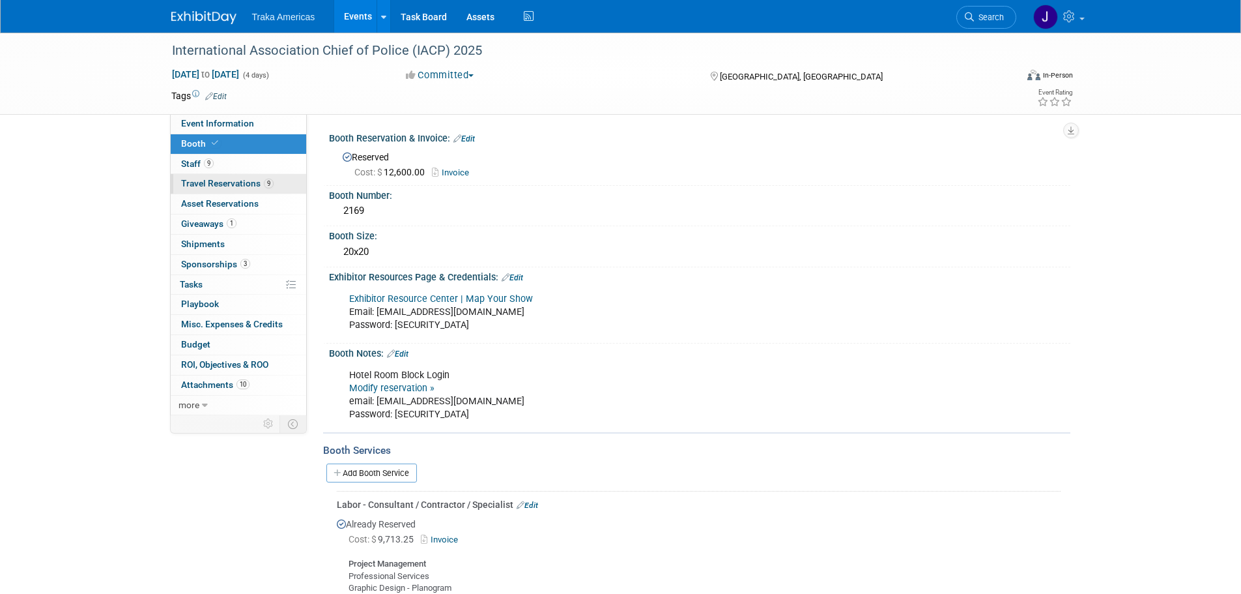
click at [254, 182] on span "Travel Reservations 9" at bounding box center [227, 183] width 93 height 10
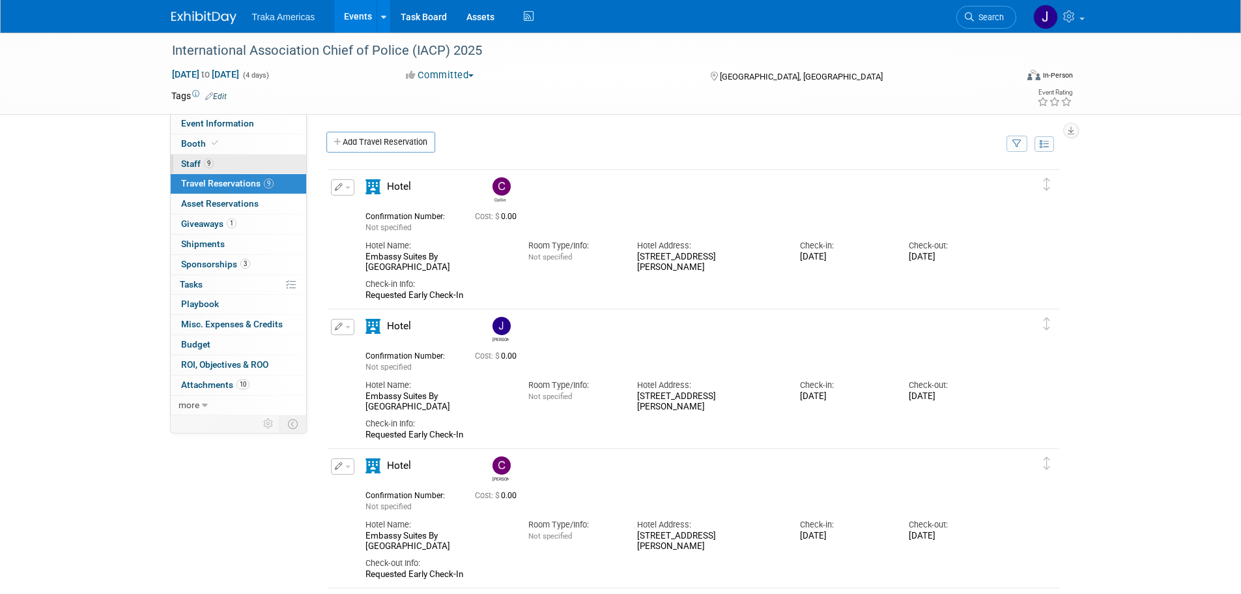
click at [262, 167] on link "9 Staff 9" at bounding box center [239, 164] width 136 height 20
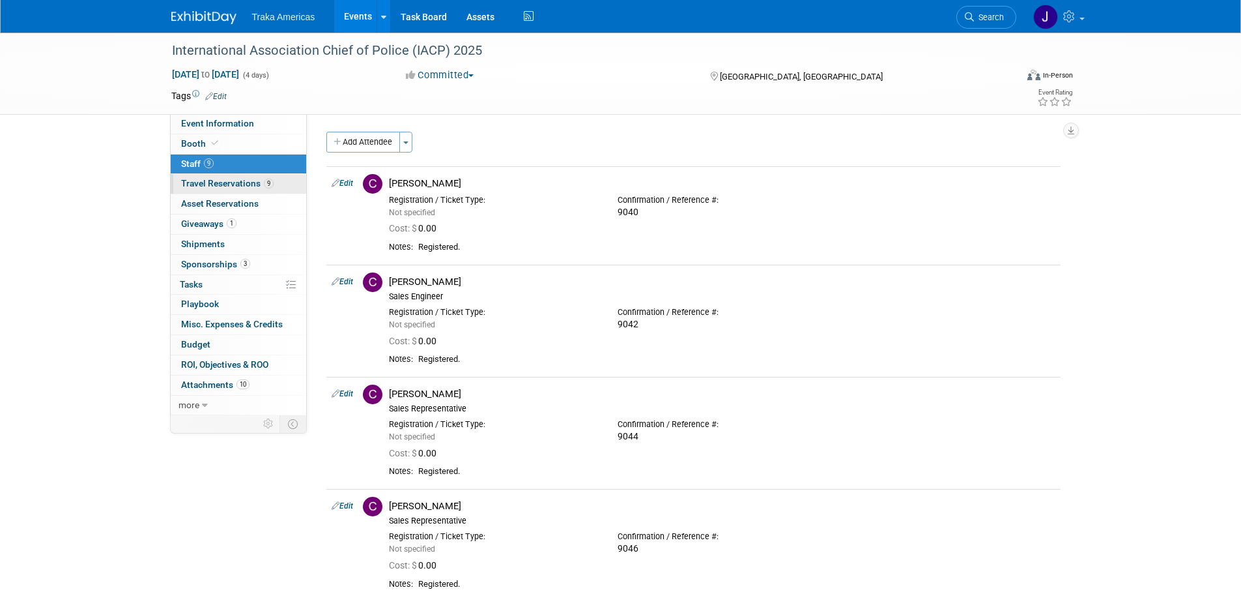
click at [232, 177] on link "9 Travel Reservations 9" at bounding box center [239, 184] width 136 height 20
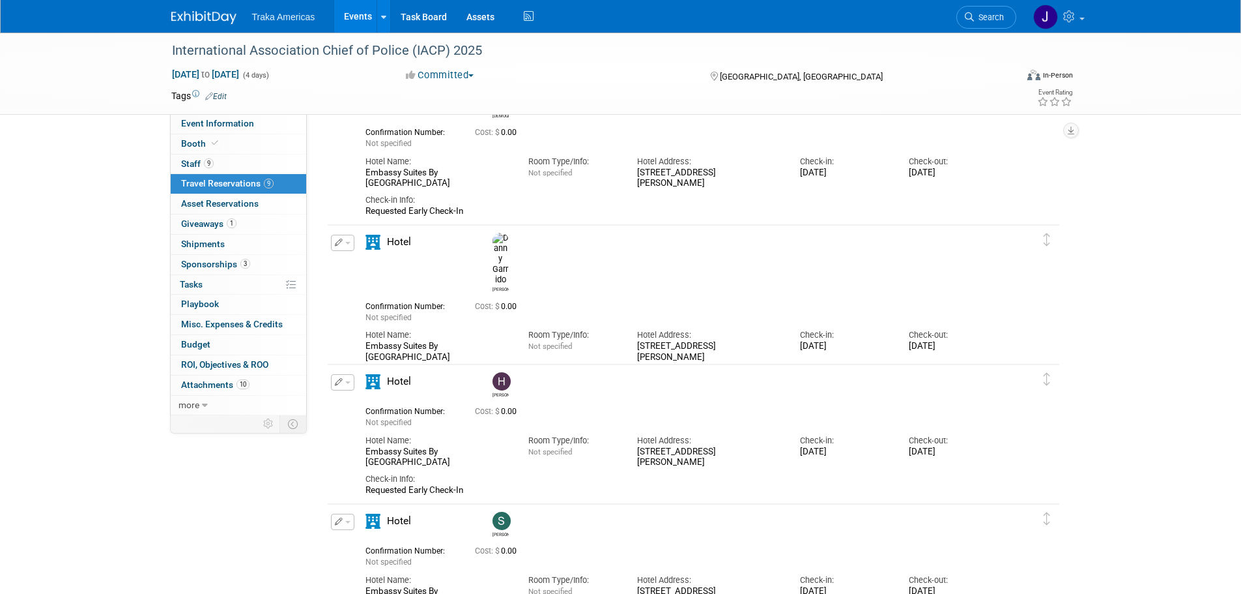
scroll to position [782, 0]
click at [201, 123] on span "Event Information" at bounding box center [217, 123] width 73 height 10
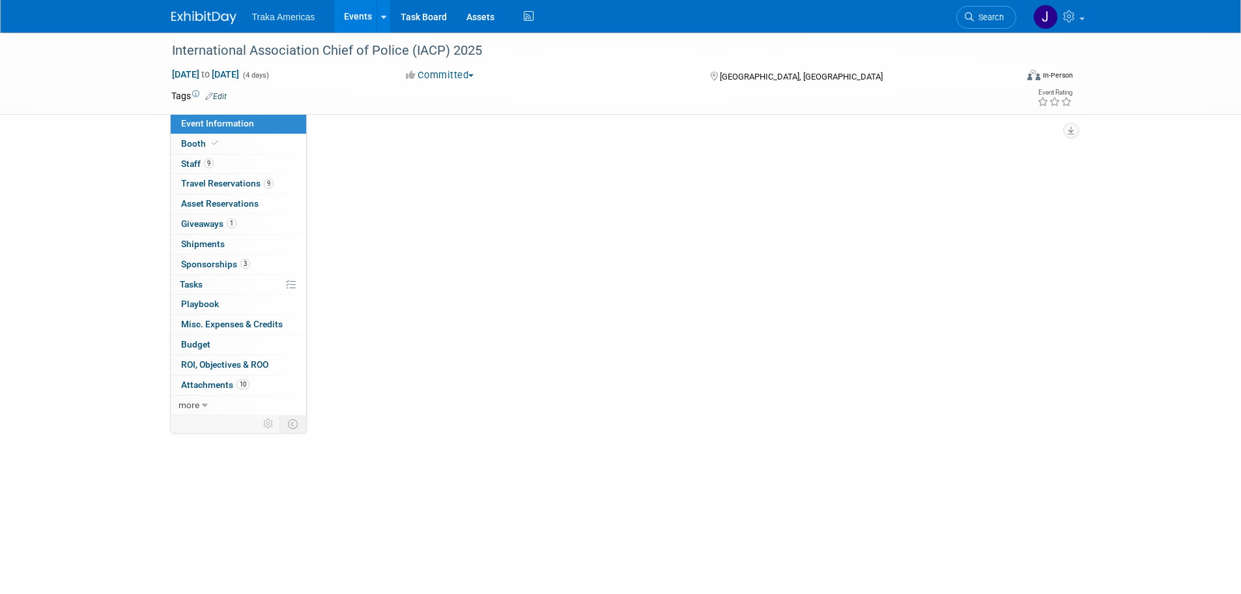
scroll to position [0, 0]
select select "National"
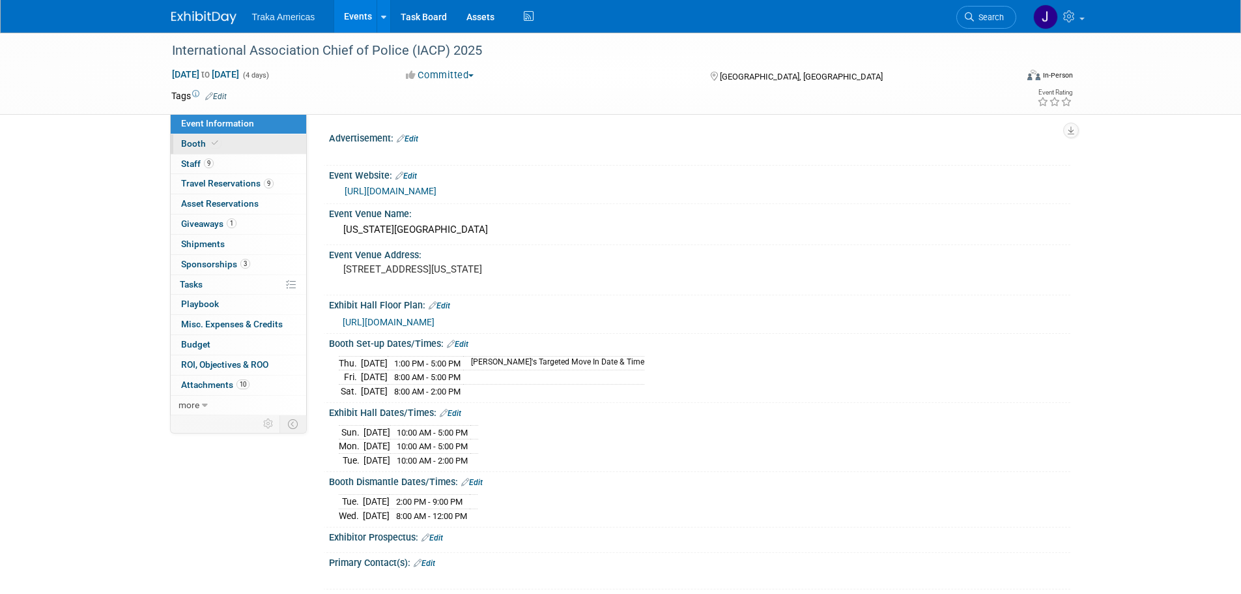
click at [293, 140] on link "Booth" at bounding box center [239, 144] width 136 height 20
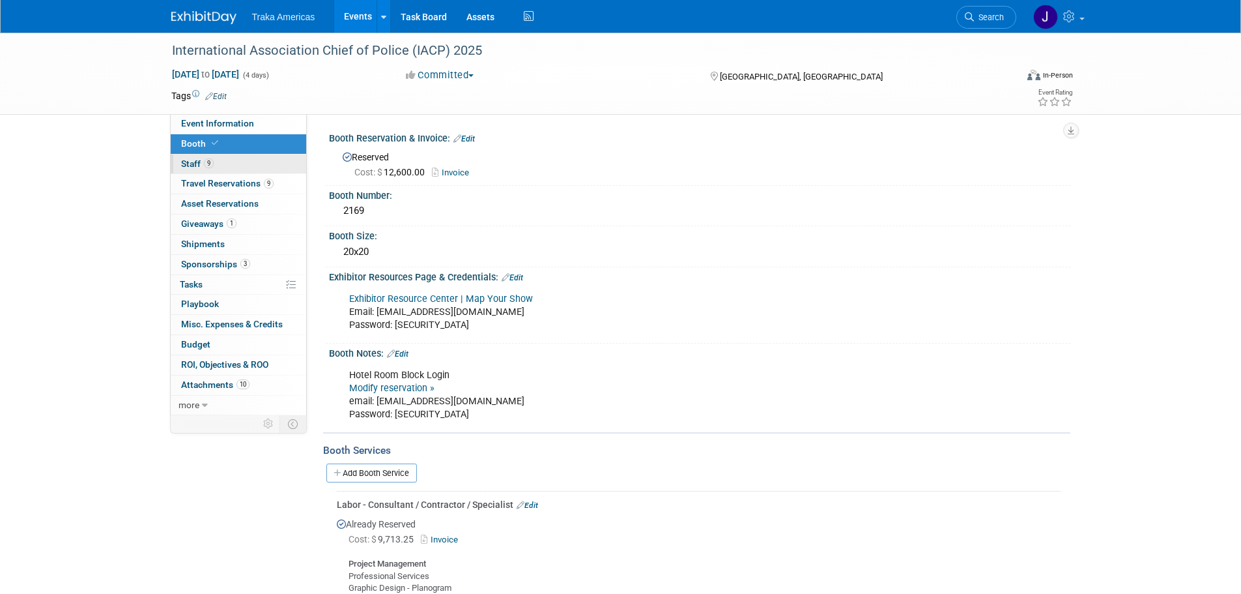
click at [218, 161] on link "9 Staff 9" at bounding box center [239, 164] width 136 height 20
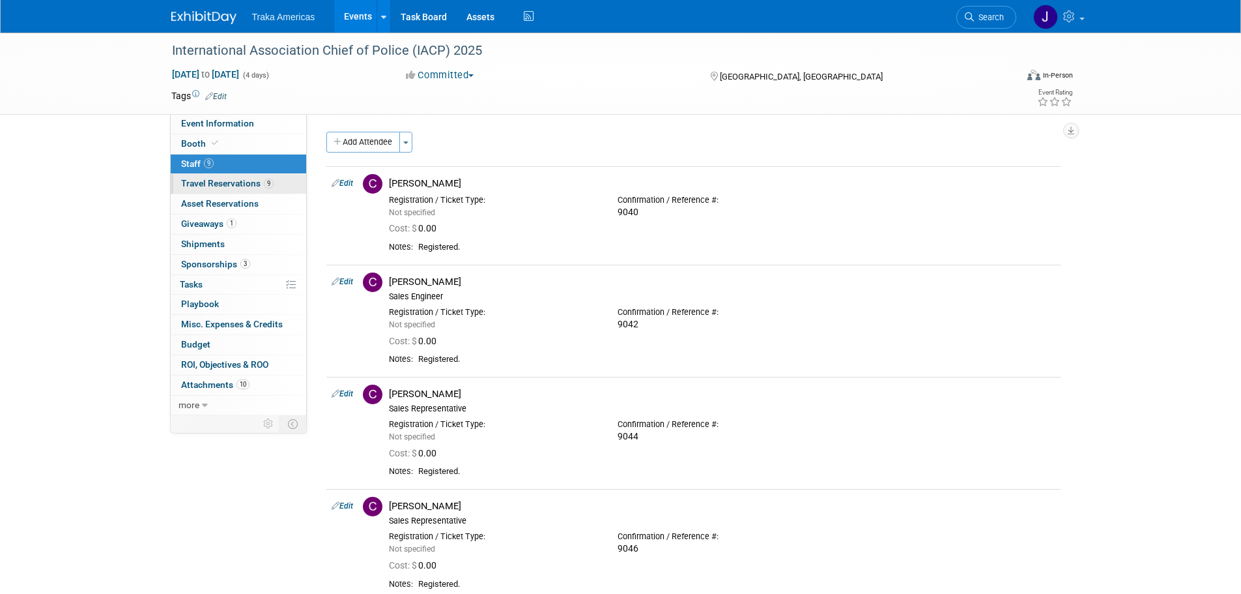
click at [235, 181] on span "Travel Reservations 9" at bounding box center [227, 183] width 93 height 10
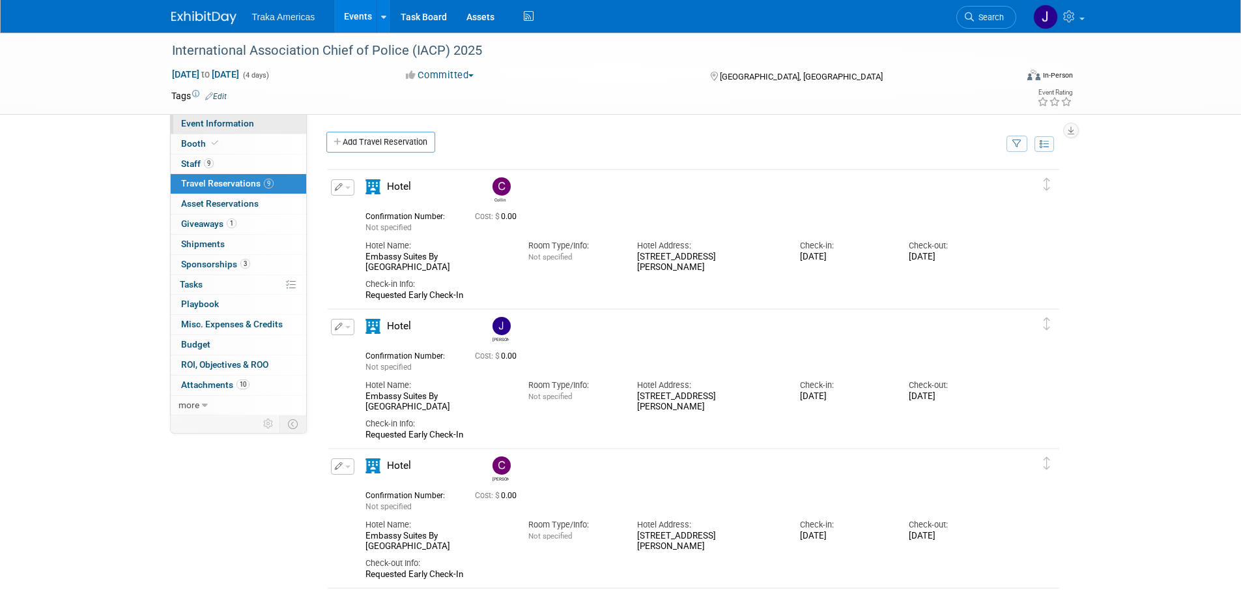
click at [248, 119] on span "Event Information" at bounding box center [217, 123] width 73 height 10
select select "National"
